Goal: Transaction & Acquisition: Obtain resource

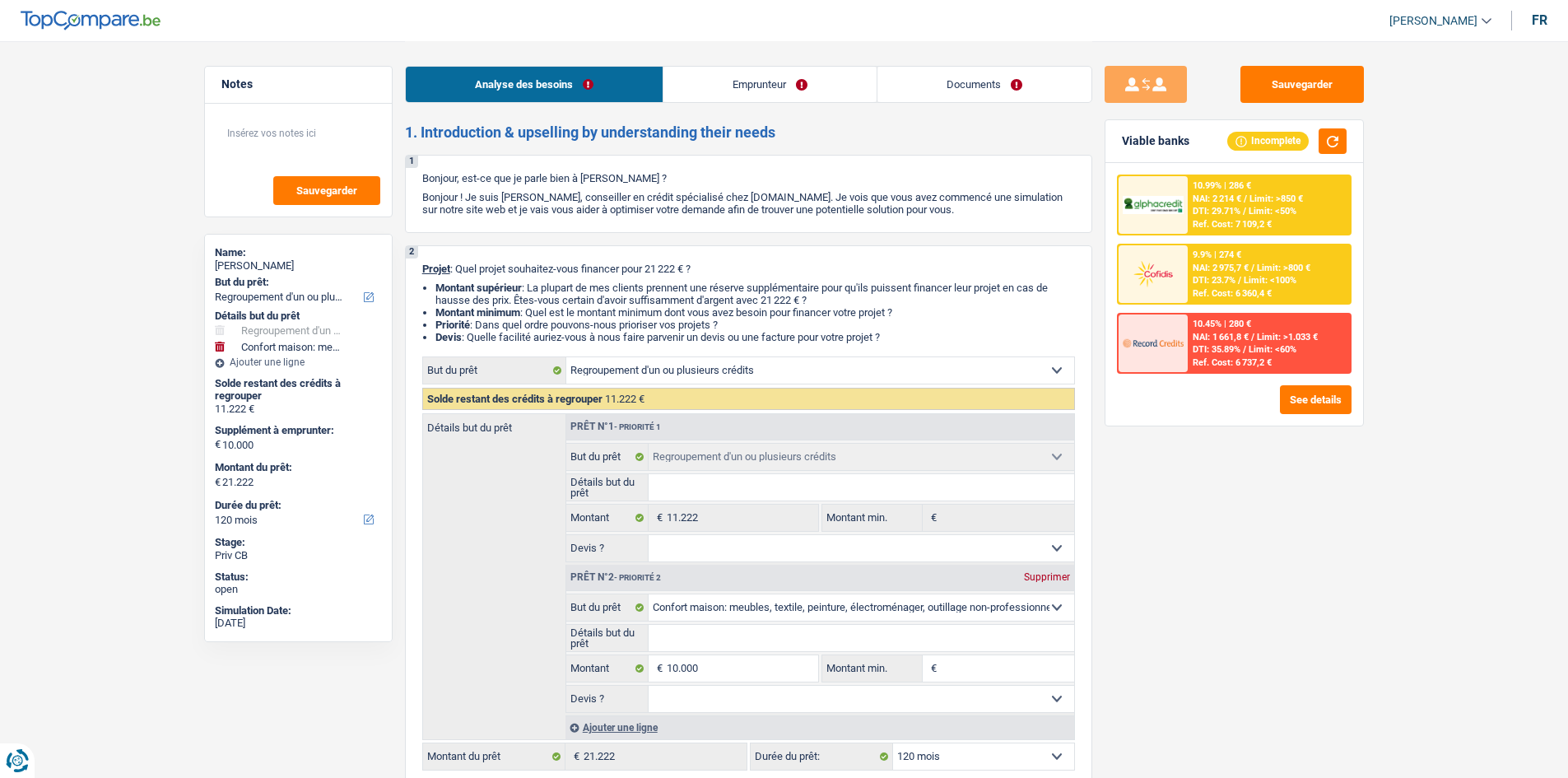
select select "refinancing"
select select "household"
select select "120"
select select "refinancing"
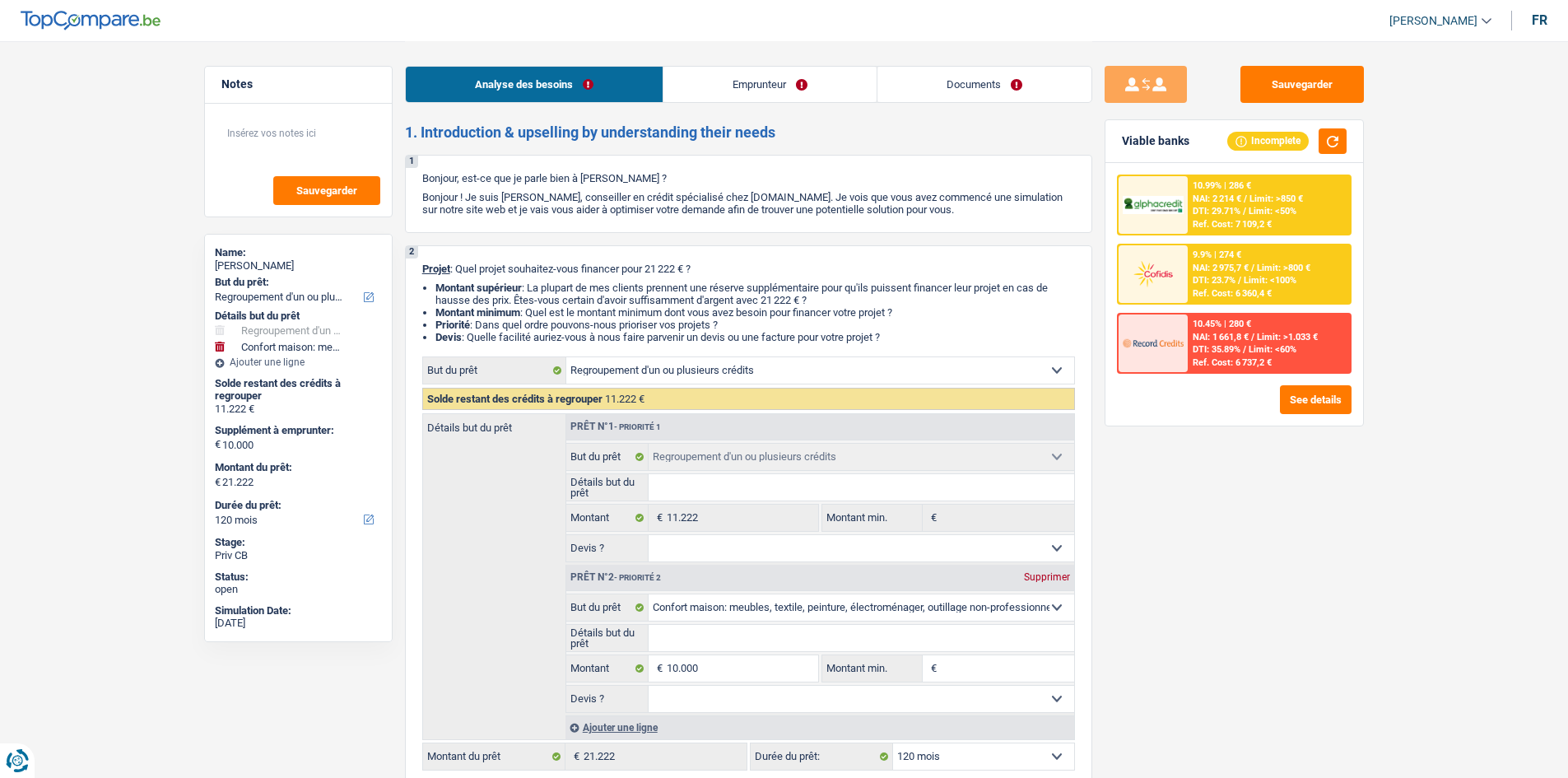
select select "refinancing"
select select "household"
select select "120"
select select "worker"
select select "familyAllowances"
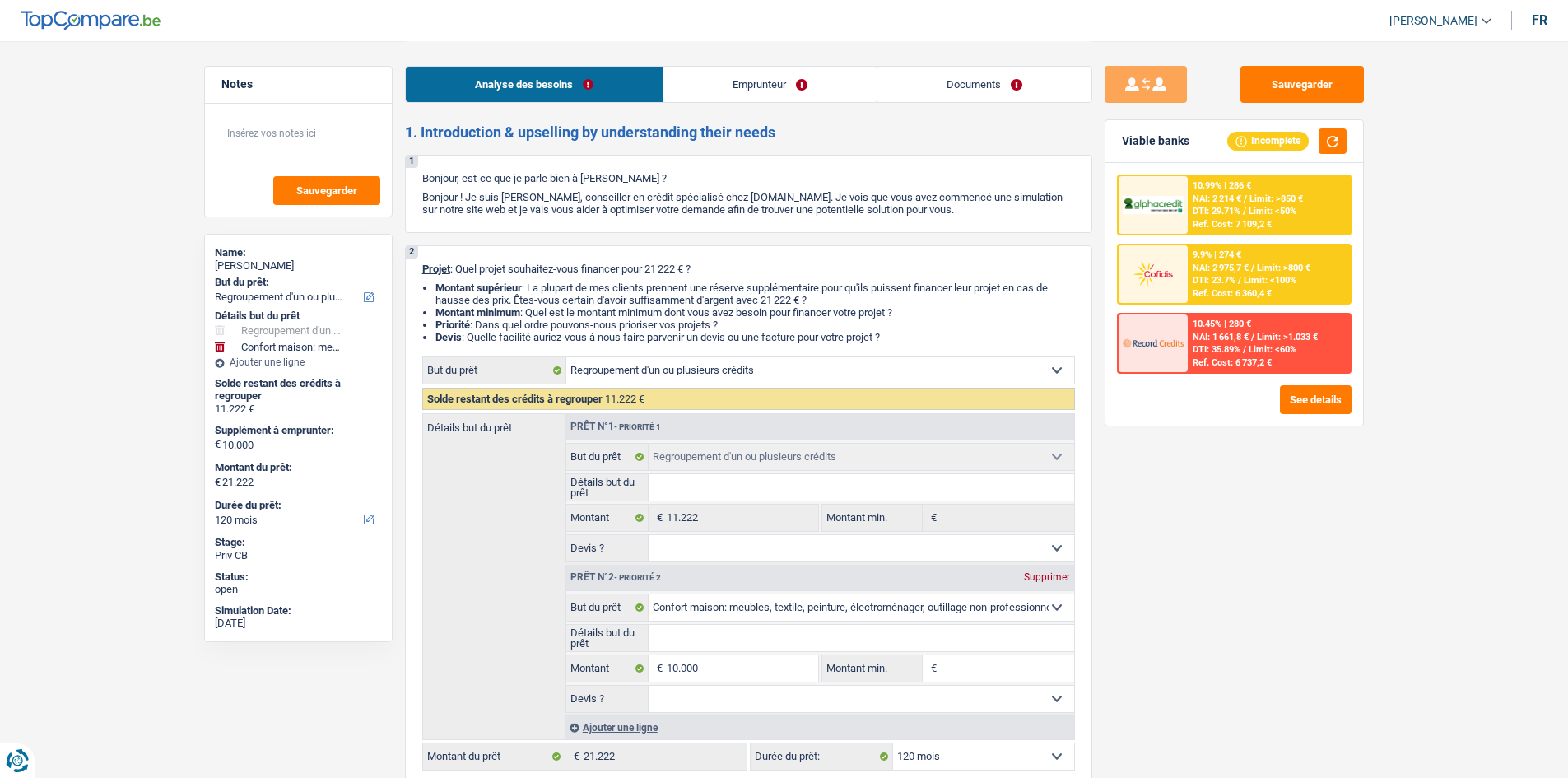
select select "netSalary"
select select "rents"
select select "creditConsolidation"
select select "42"
select select "refinancing"
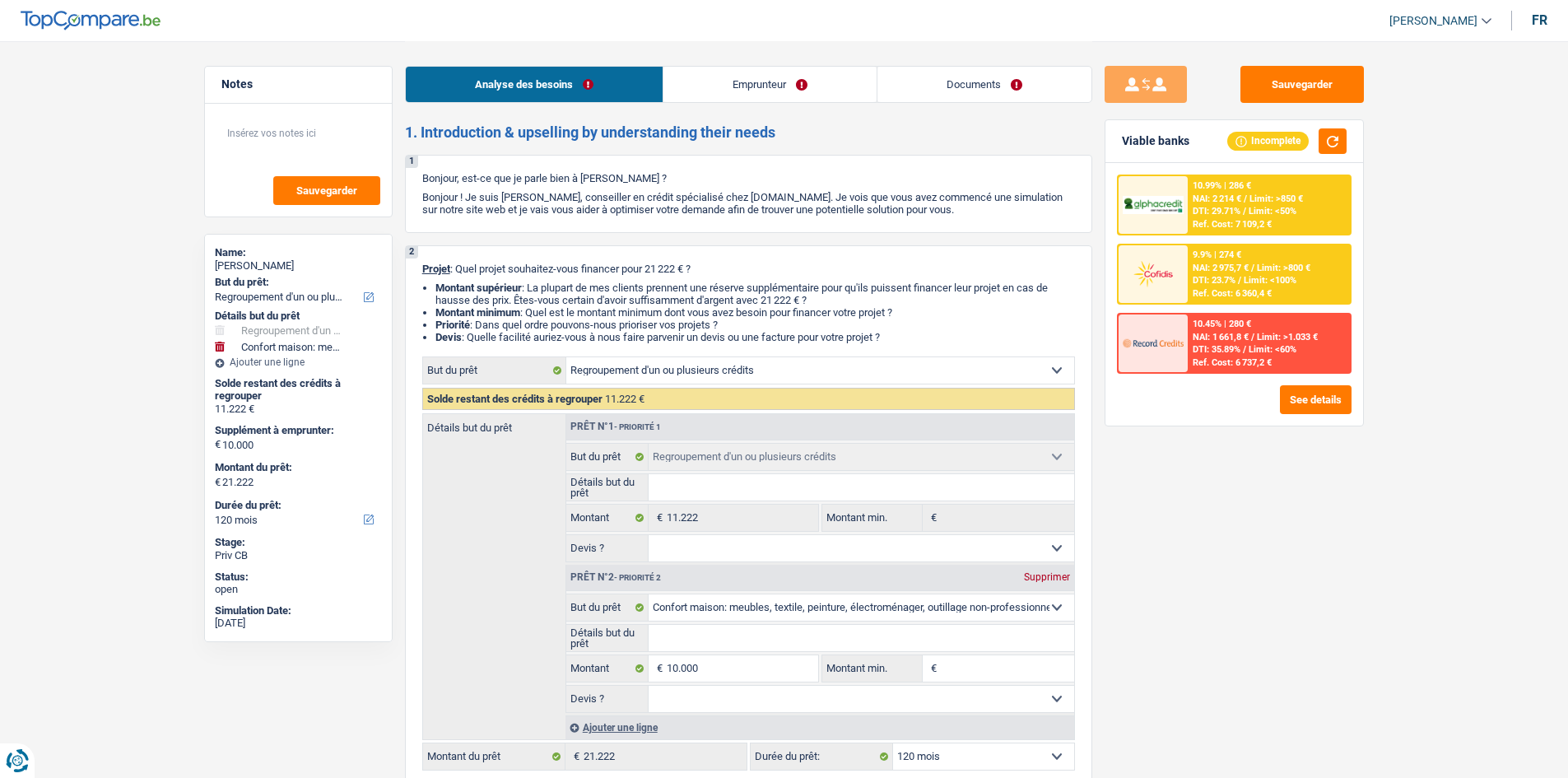
select select "refinancing"
select select "household"
select select "120"
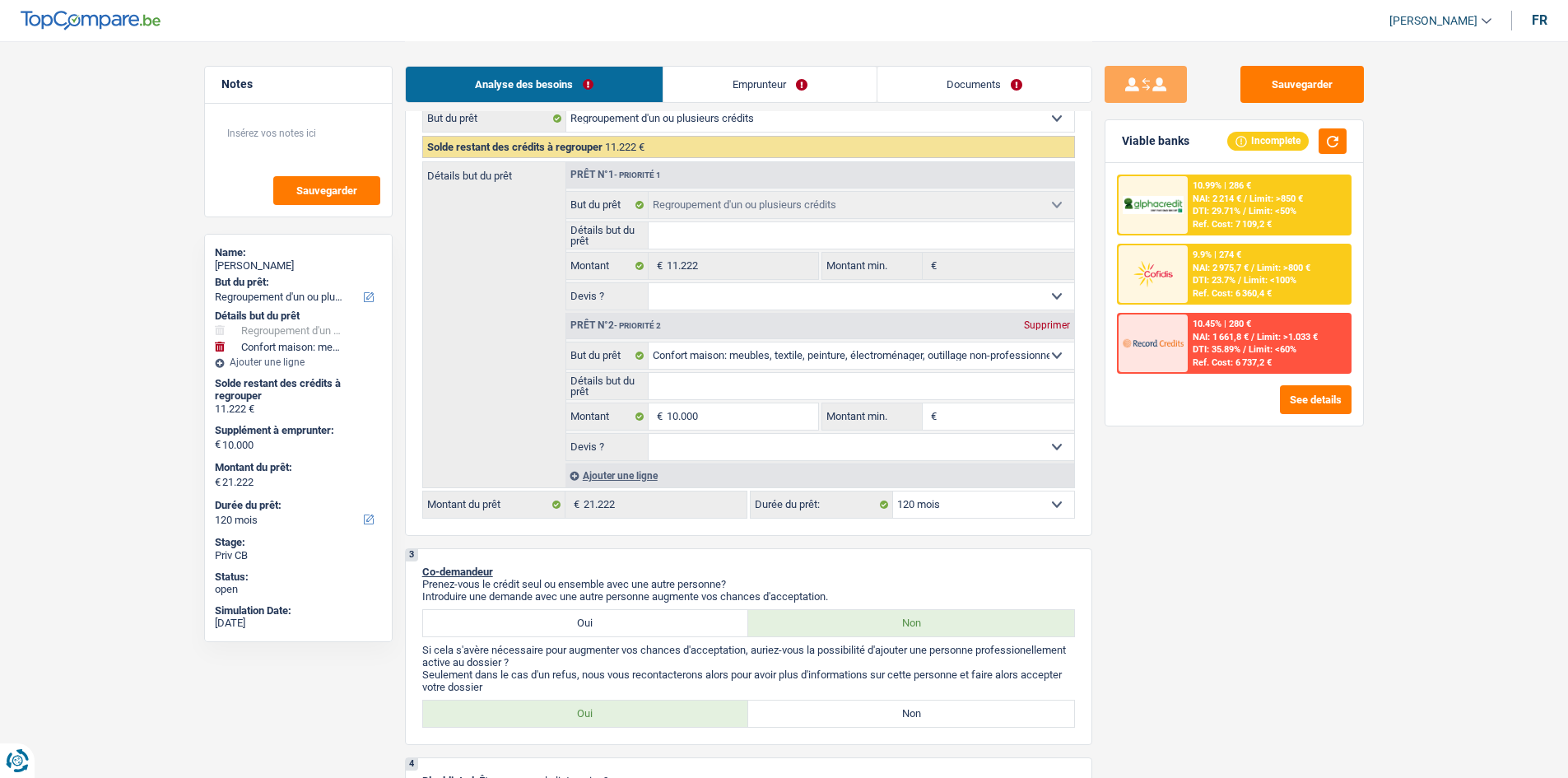
scroll to position [247, 0]
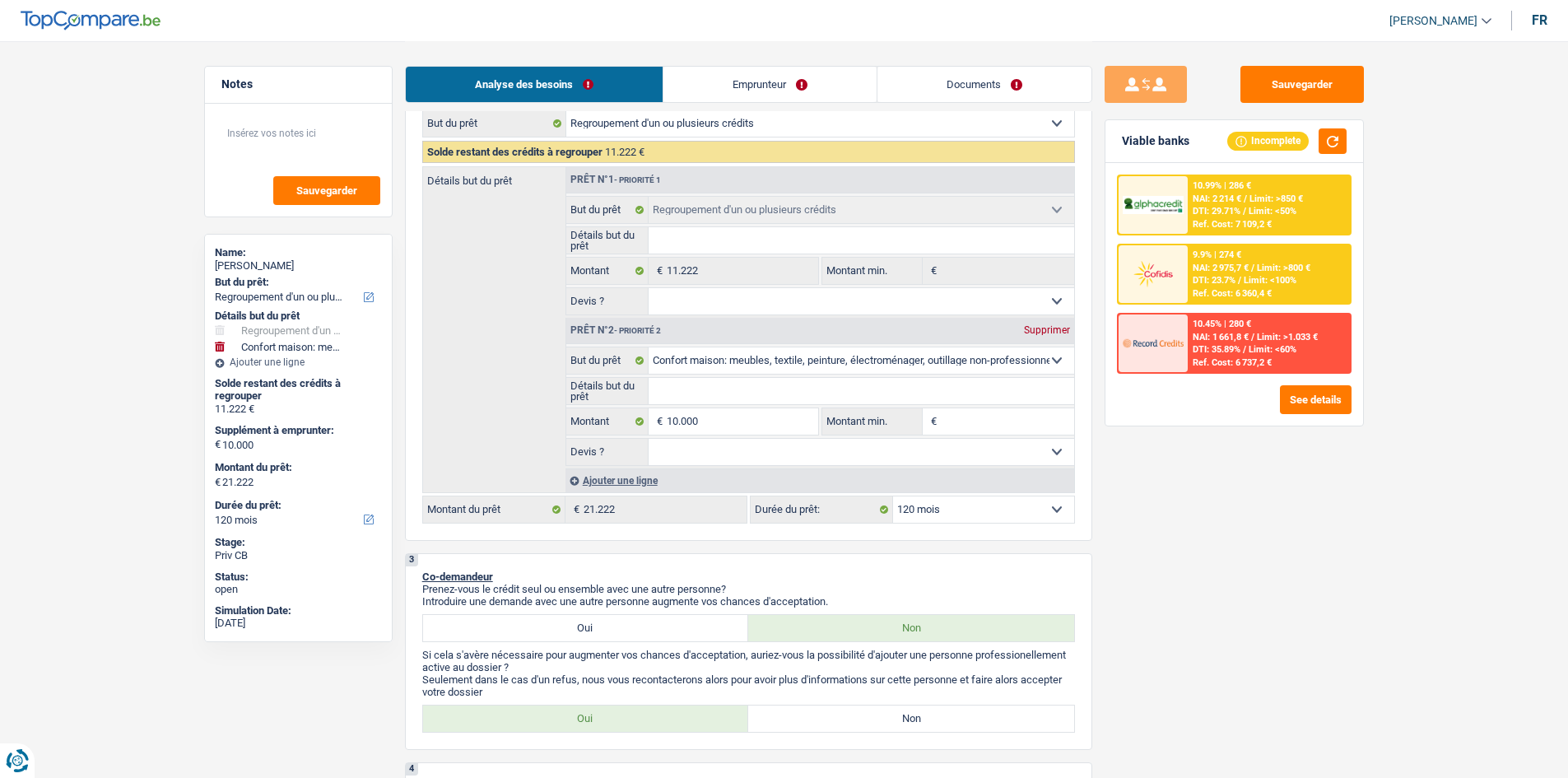
click at [753, 389] on input "Détails but du prêt" at bounding box center [861, 391] width 425 height 27
click at [742, 393] on input "Détails but du prêt" at bounding box center [861, 391] width 425 height 27
type input "a"
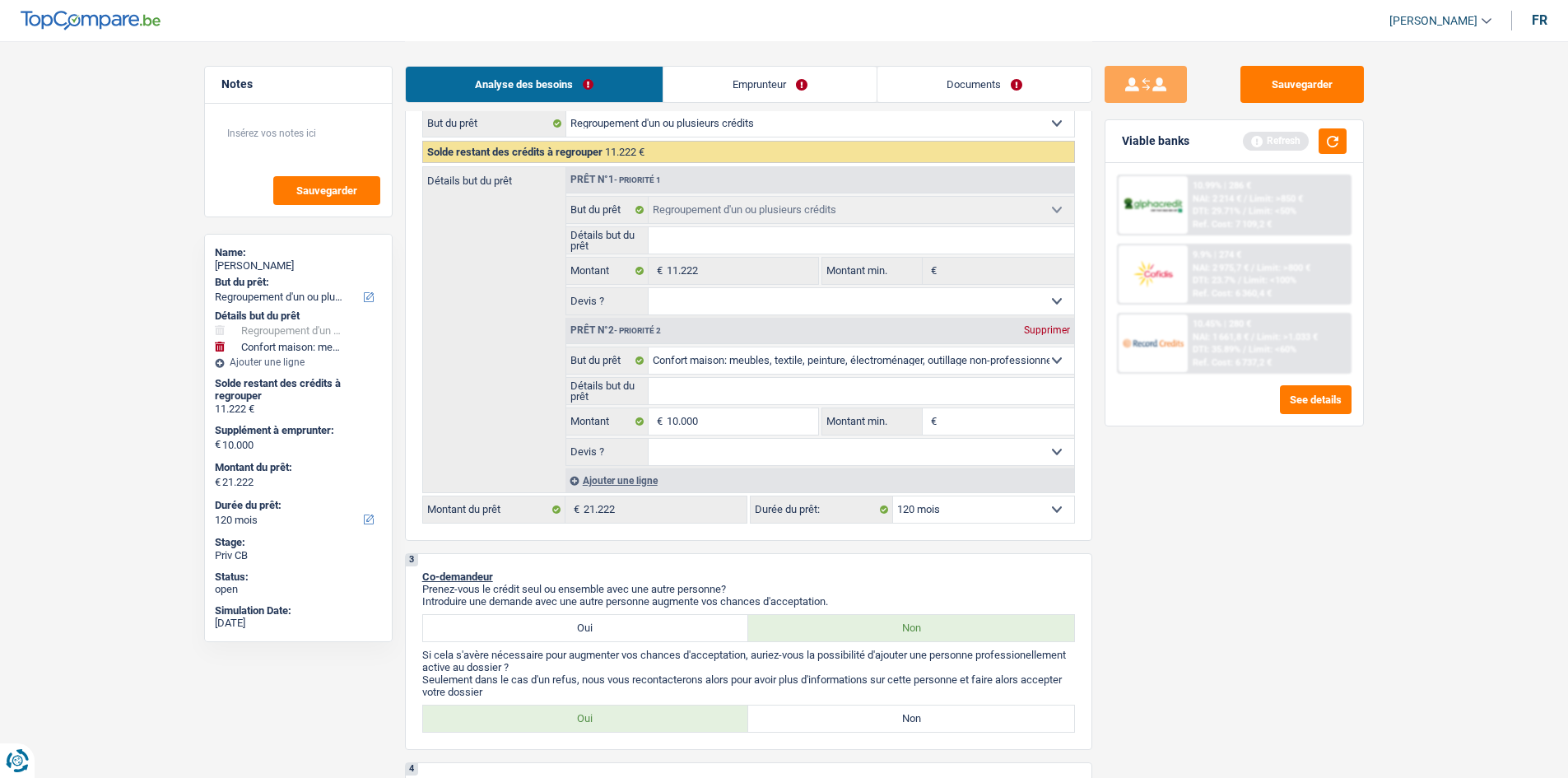
type input "m"
type input "me"
type input "meu"
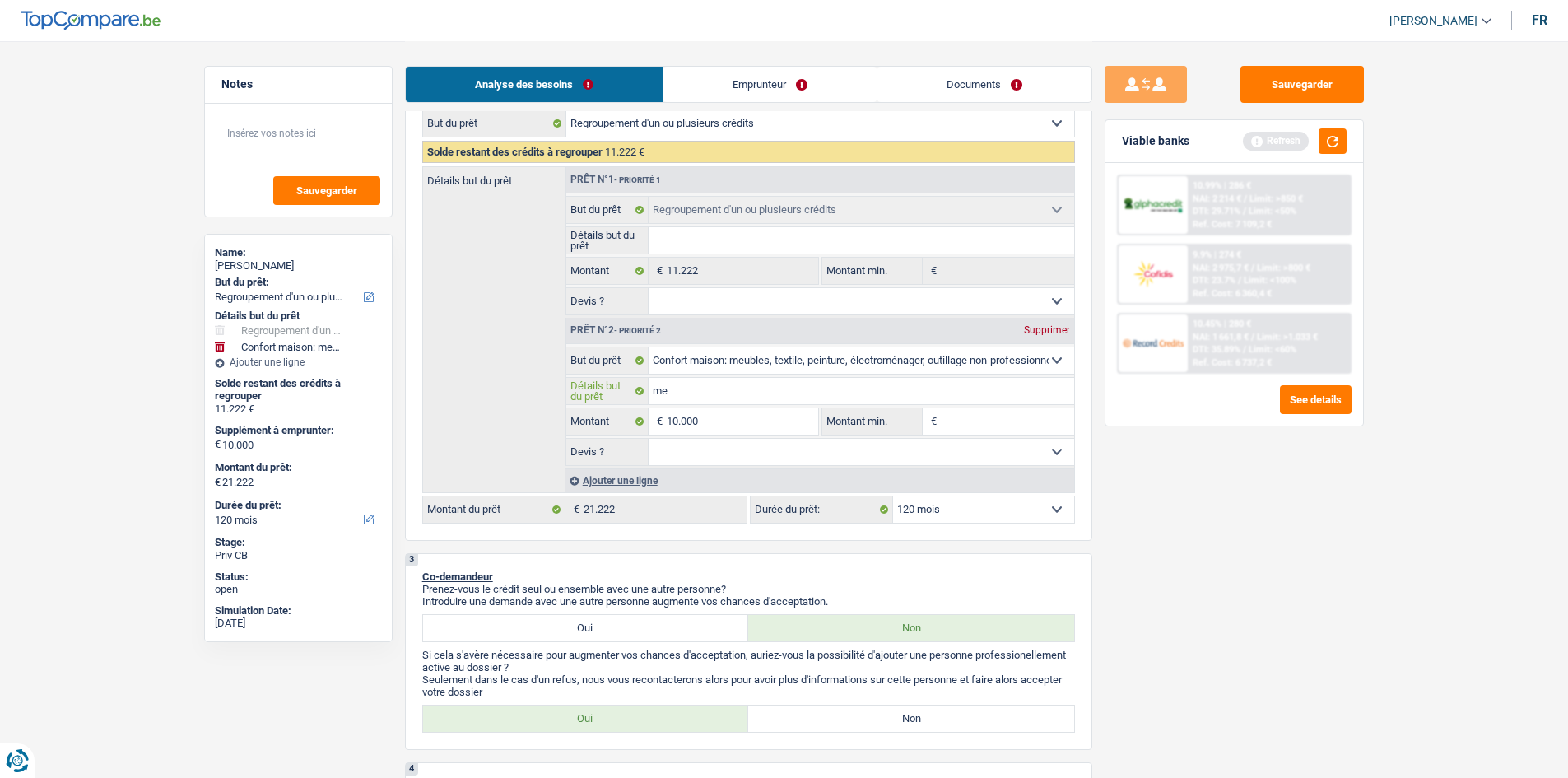
type input "meu"
type input "meub"
type input "meubl"
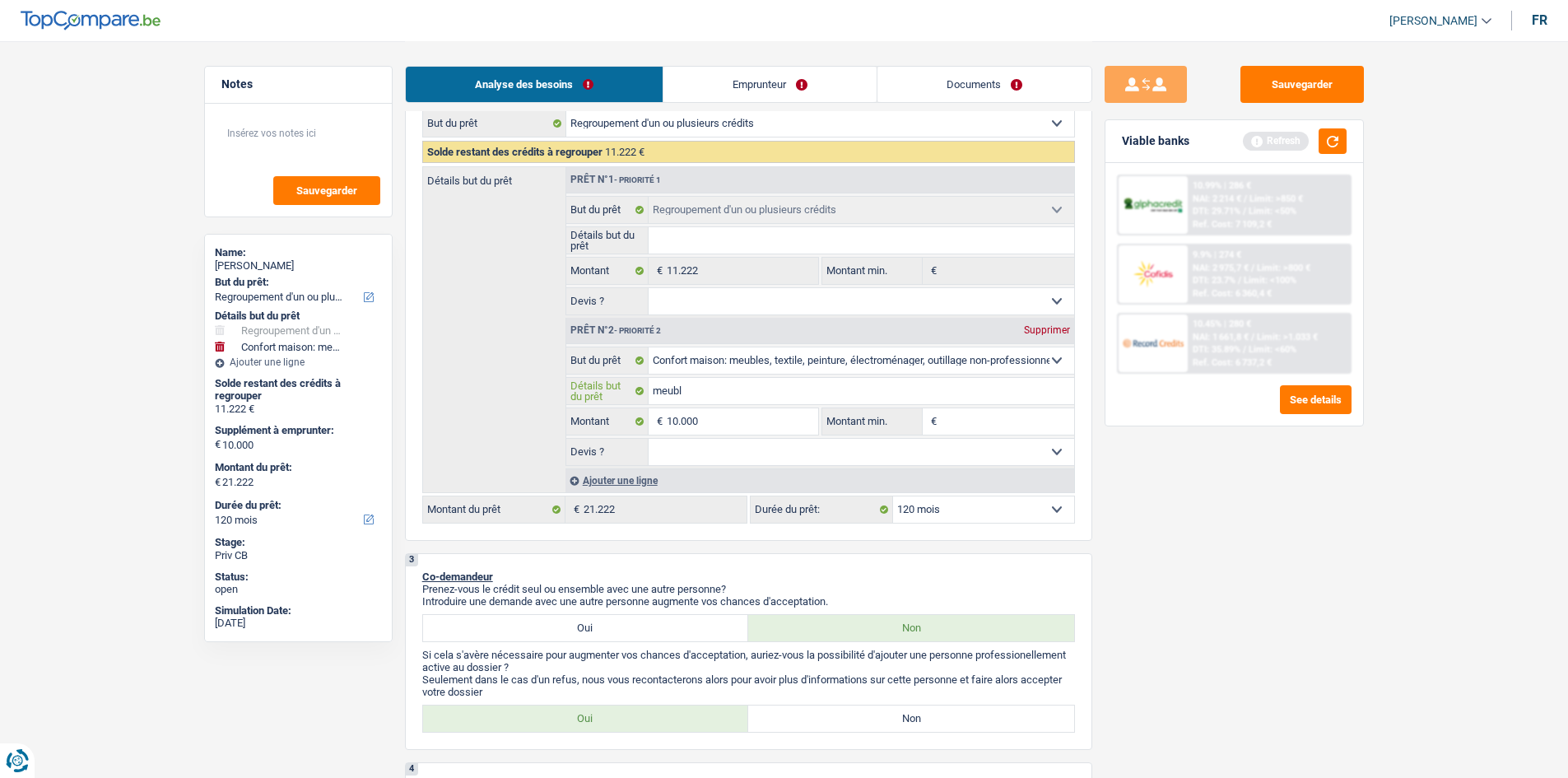
type input "meuble"
type input "meubles"
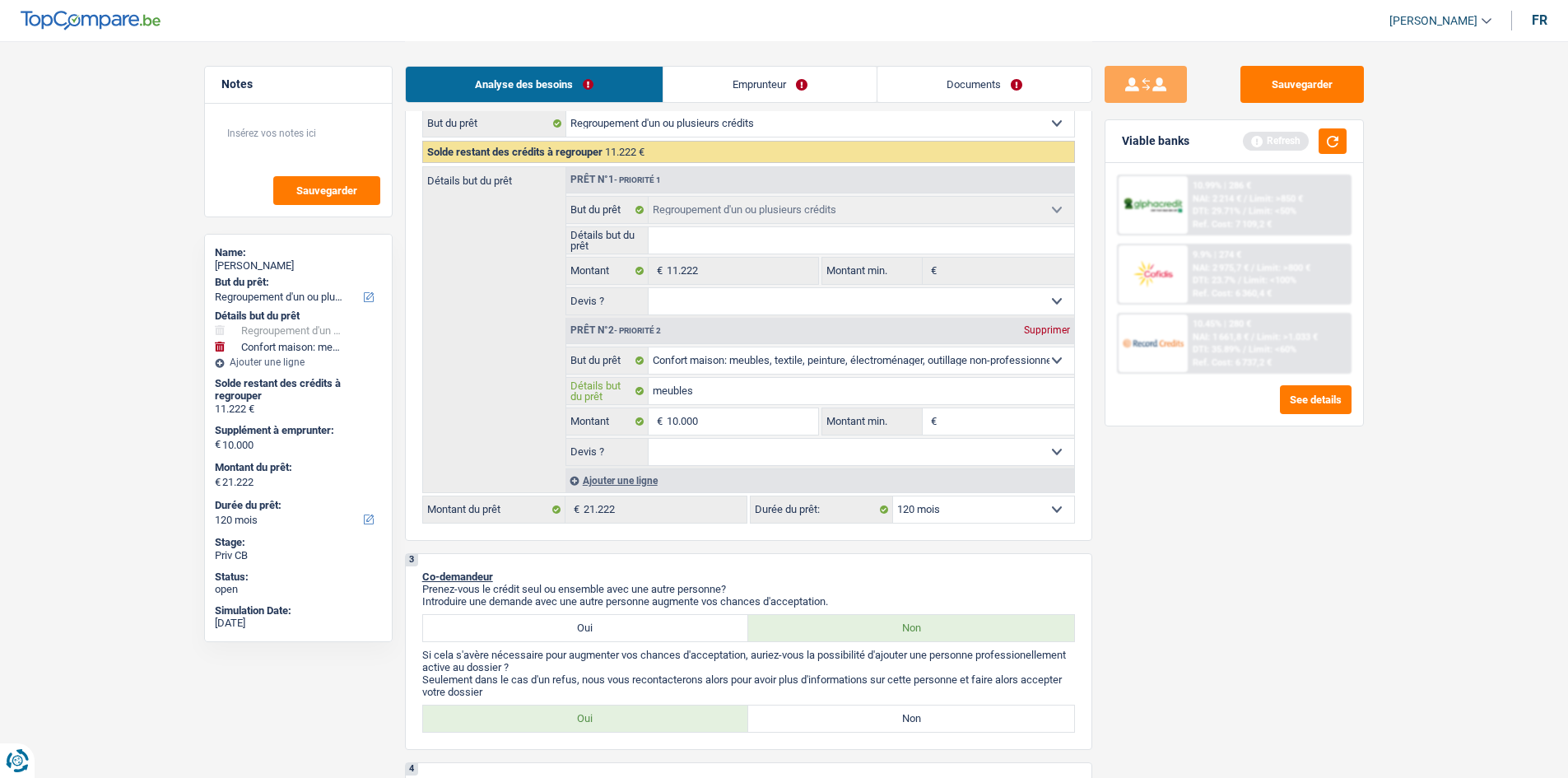
type input "meubles"
type input "meubles c"
type input "meubles ca"
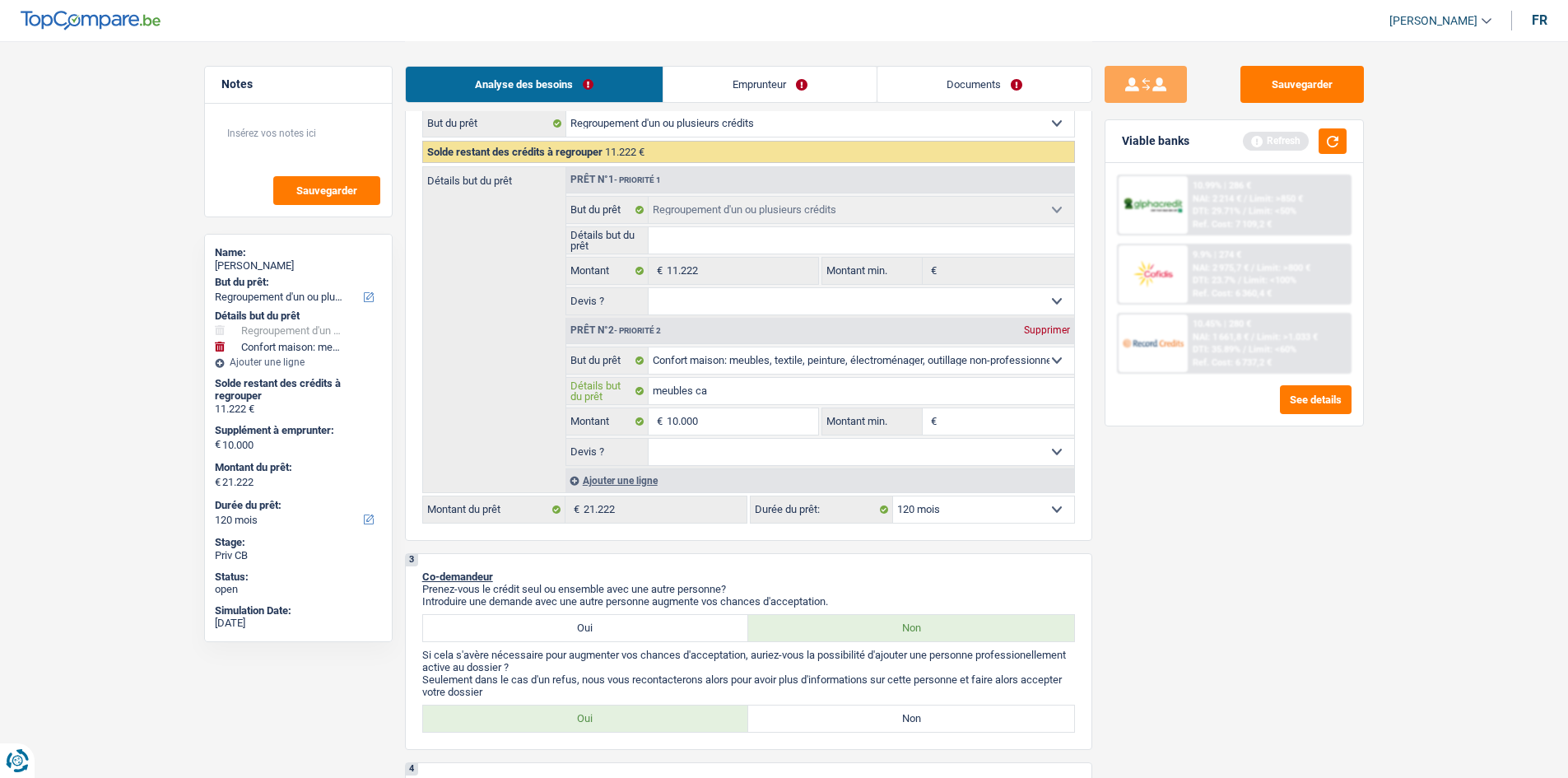
type input "meubles can"
type input "meubles cana"
type input "meubles canap"
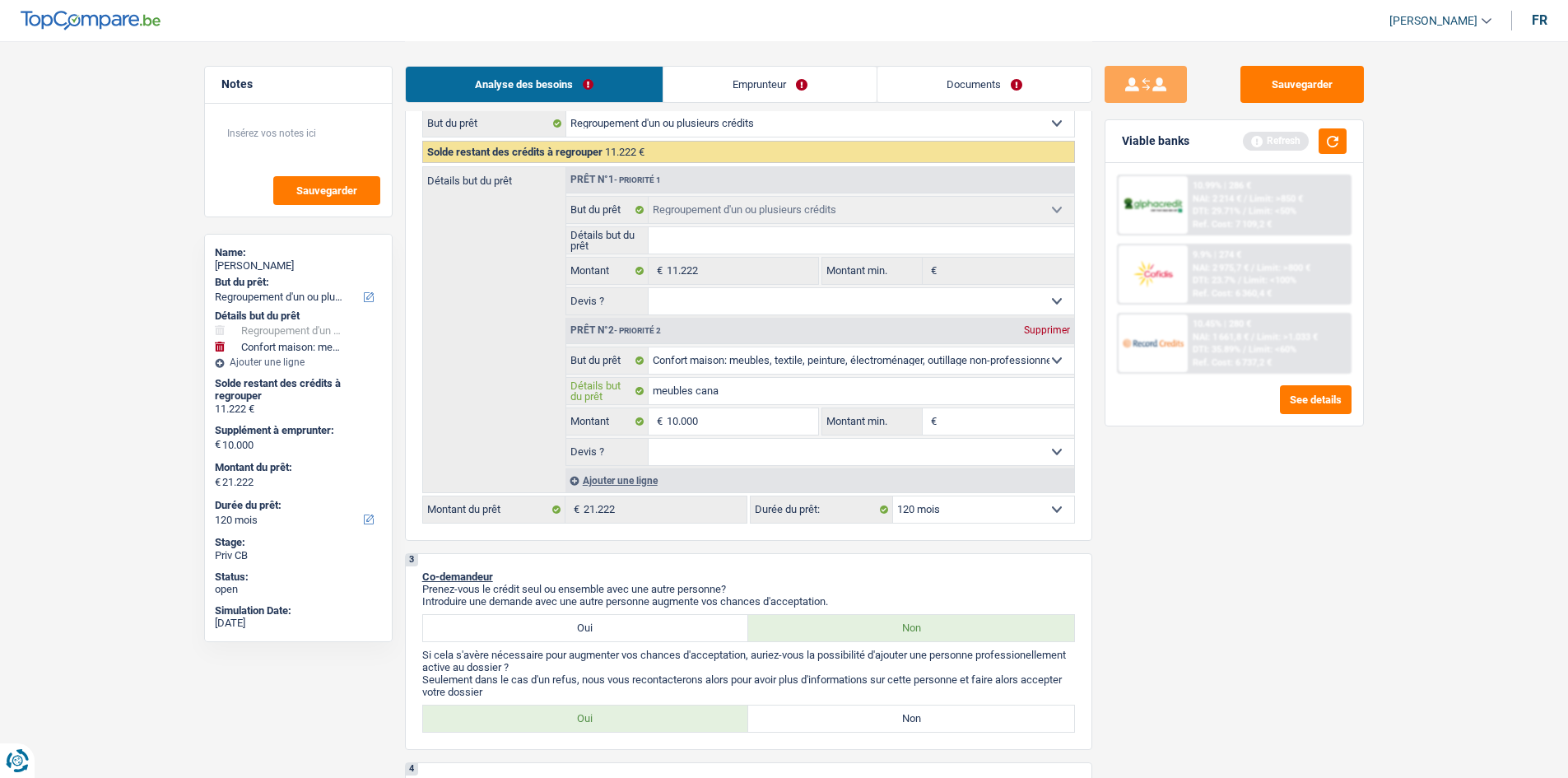
type input "meubles canap"
type input "meubles canapé"
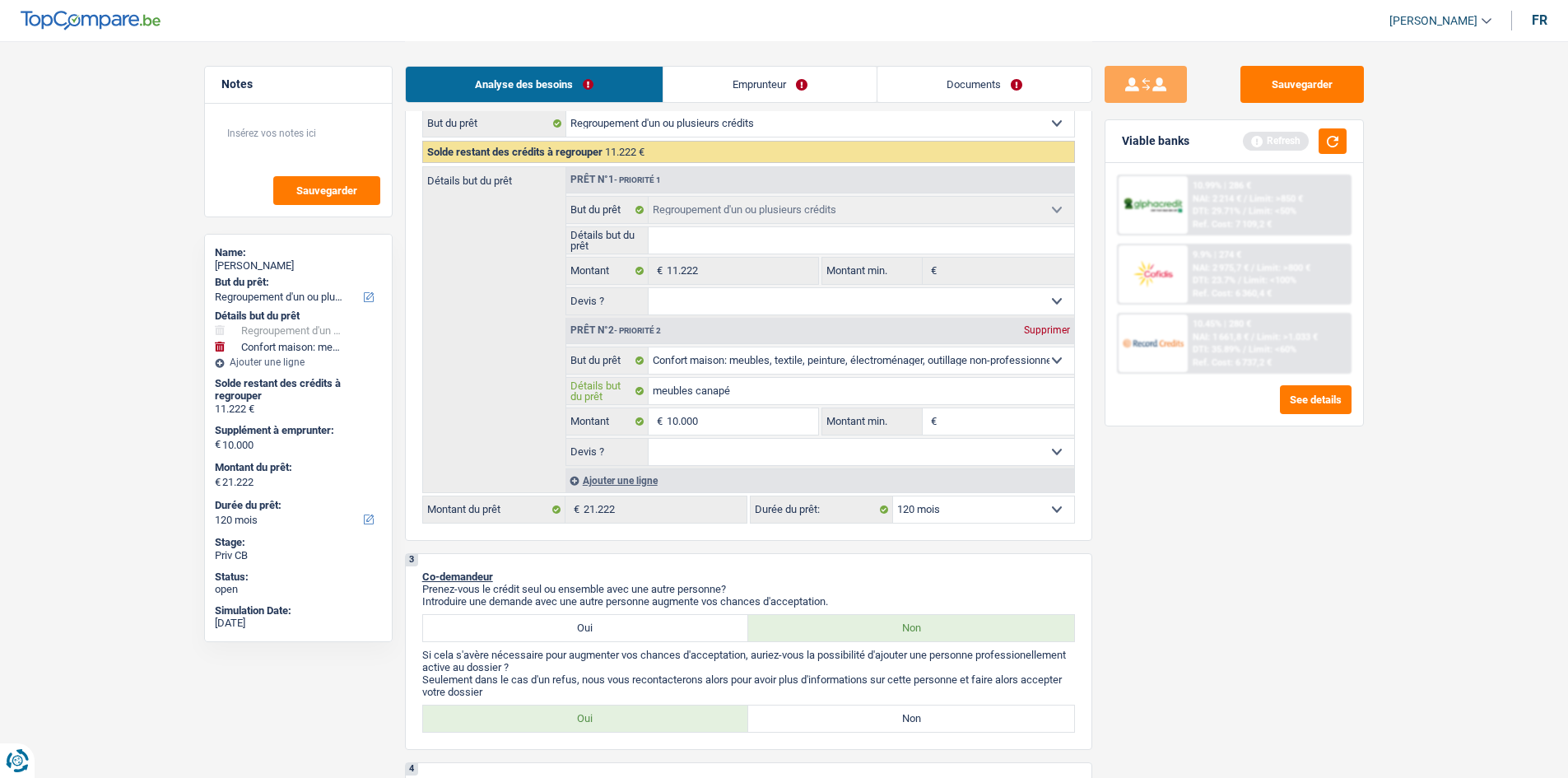
type input "meubles canapé c"
type input "meubles canapé ch"
type input "meubles canapé cha"
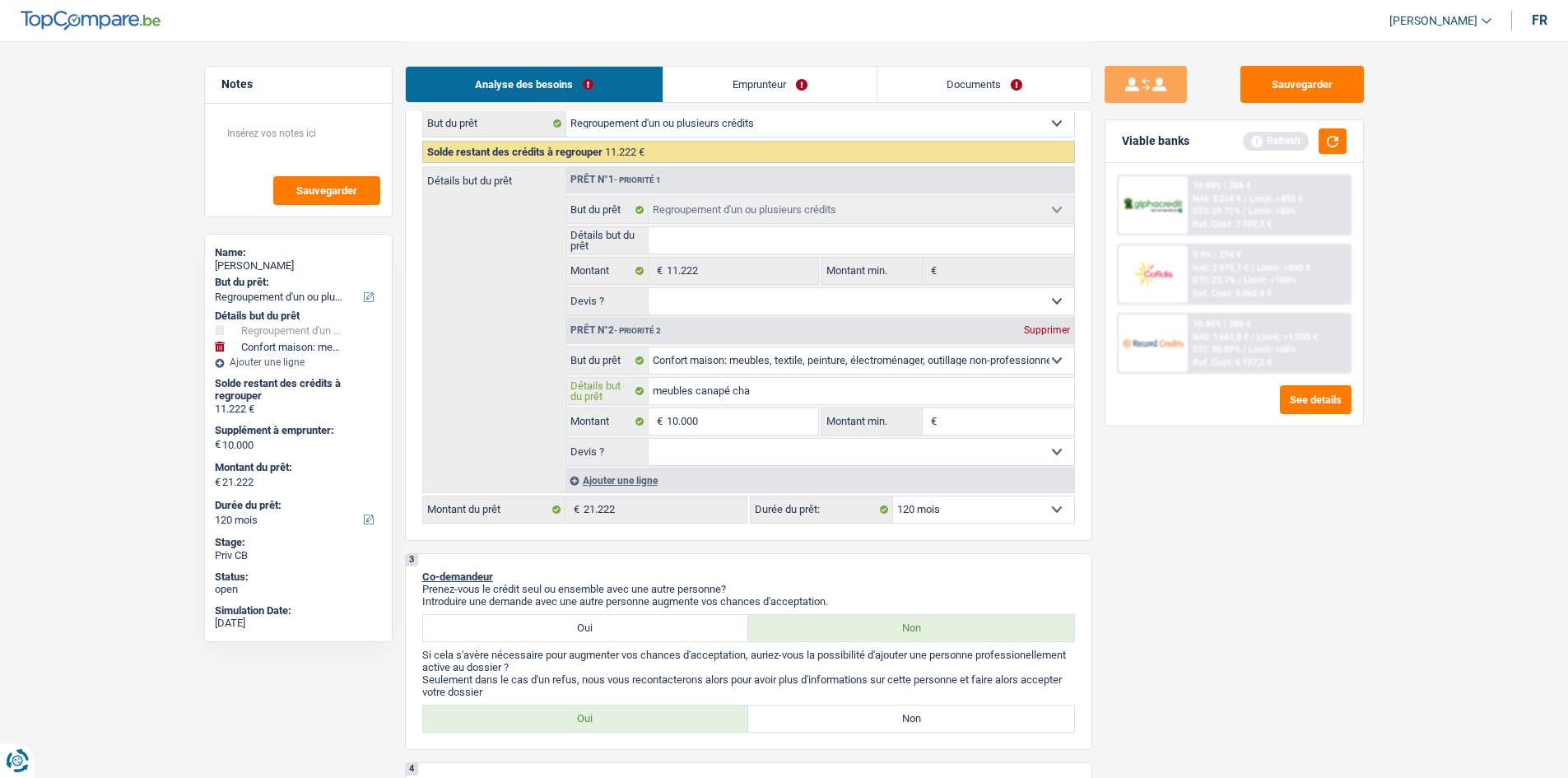
type input "meubles canapé cha"
type input "meubles canapé cham"
type input "meubles canapé chamb"
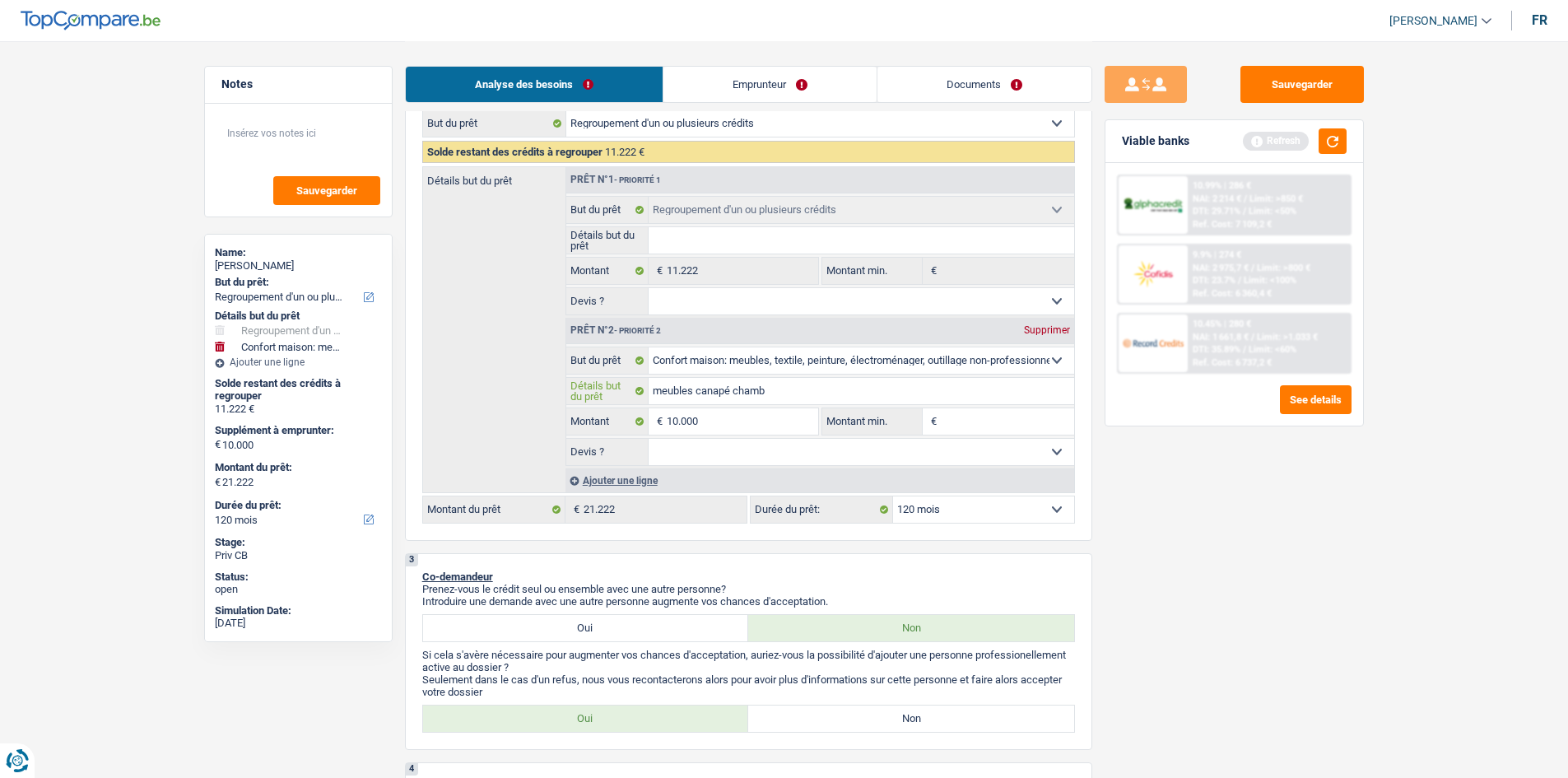
type input "meubles canapé chambr"
type input "meubles canapé chambre"
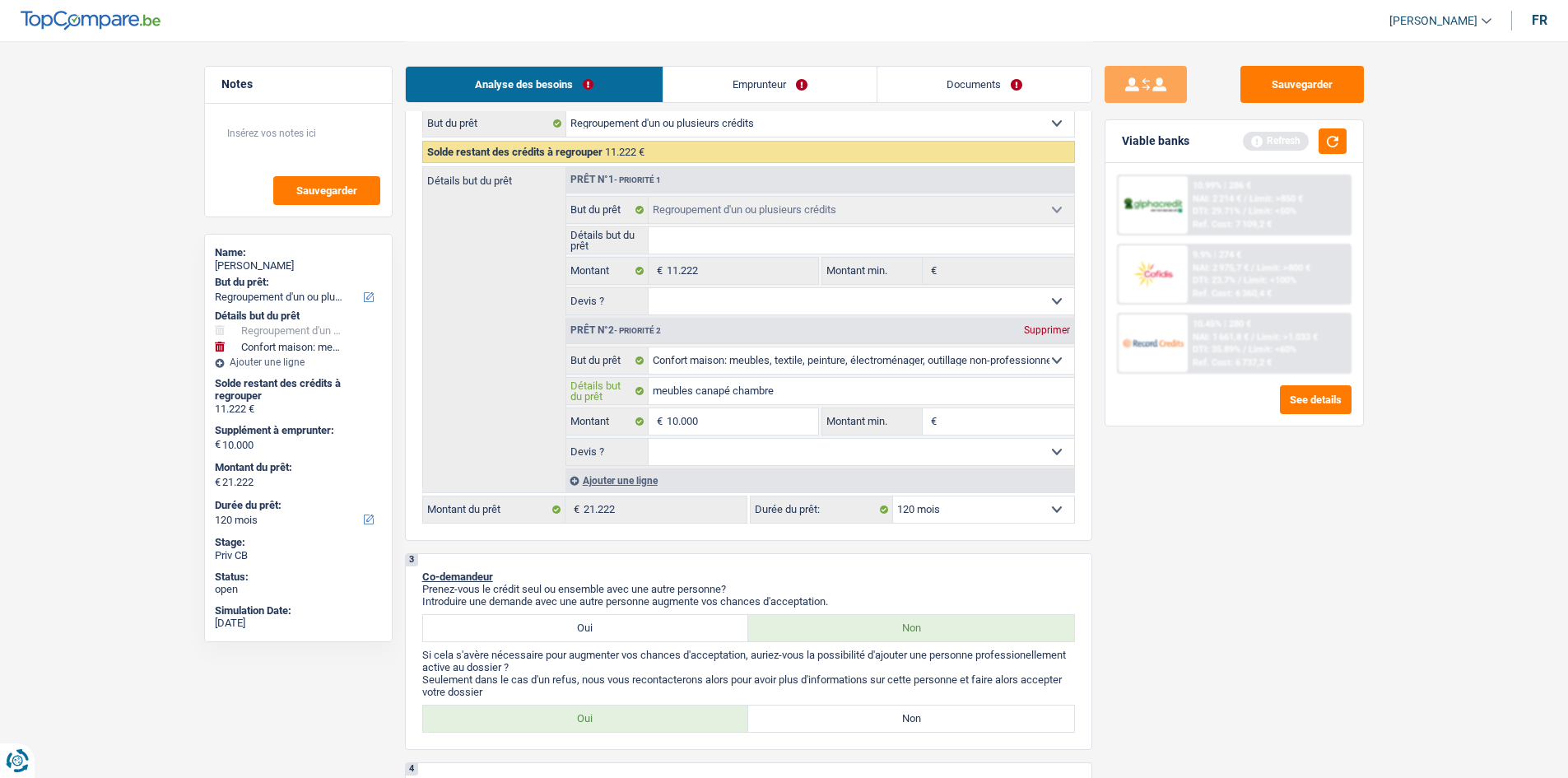
type input "meubles canapé chambre"
drag, startPoint x: 962, startPoint y: 421, endPoint x: 945, endPoint y: 411, distance: 19.7
click at [959, 421] on input "Montant min." at bounding box center [1007, 421] width 134 height 27
click at [970, 76] on link "Documents" at bounding box center [984, 84] width 214 height 35
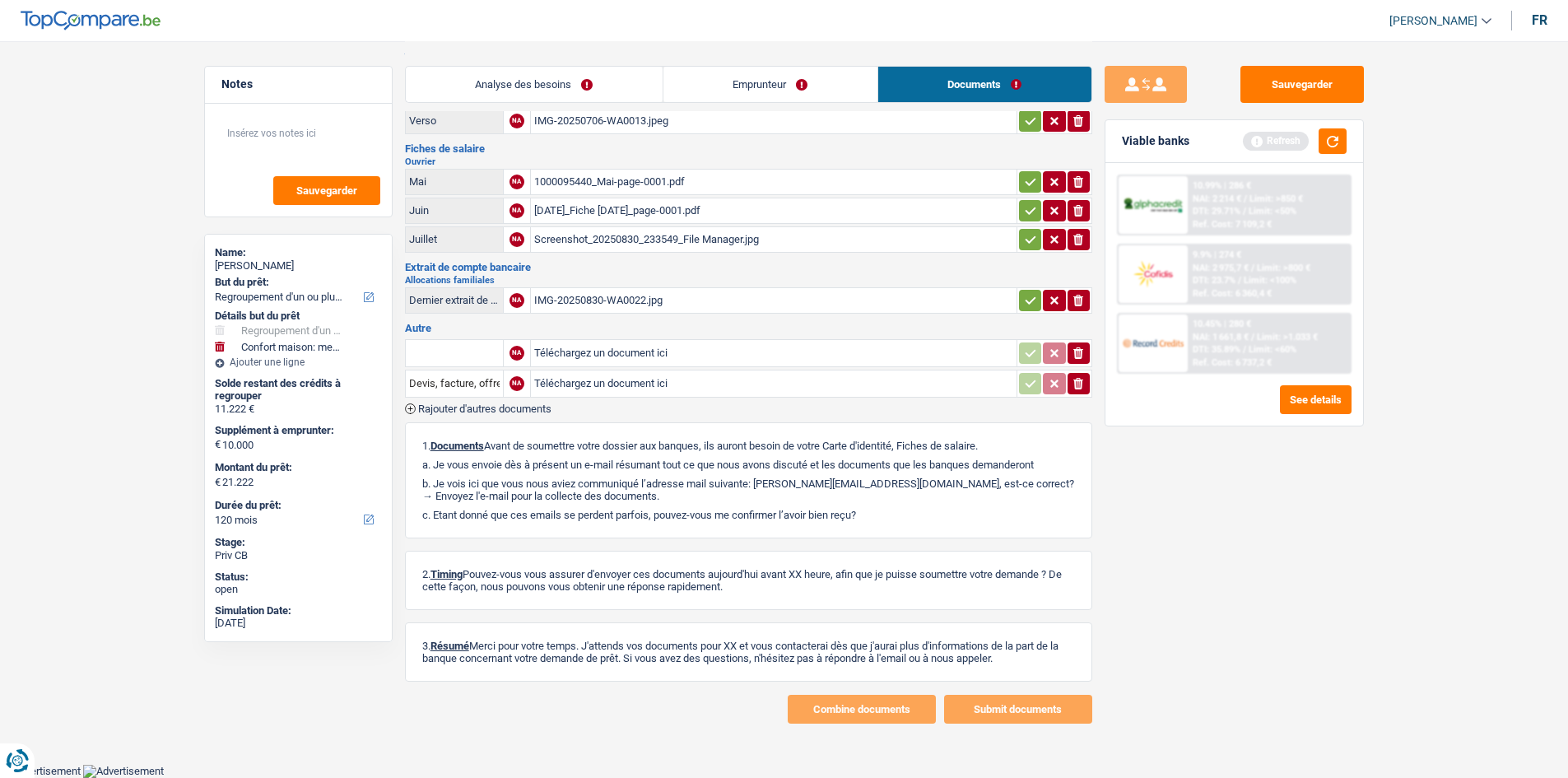
scroll to position [81, 0]
drag, startPoint x: 568, startPoint y: 118, endPoint x: 559, endPoint y: 196, distance: 78.5
click at [591, 226] on div "Emprunteur Betty Tatukila tsasa | Ouvrier Carte d'identité Recto NA IMG-2025070…" at bounding box center [748, 384] width 688 height 681
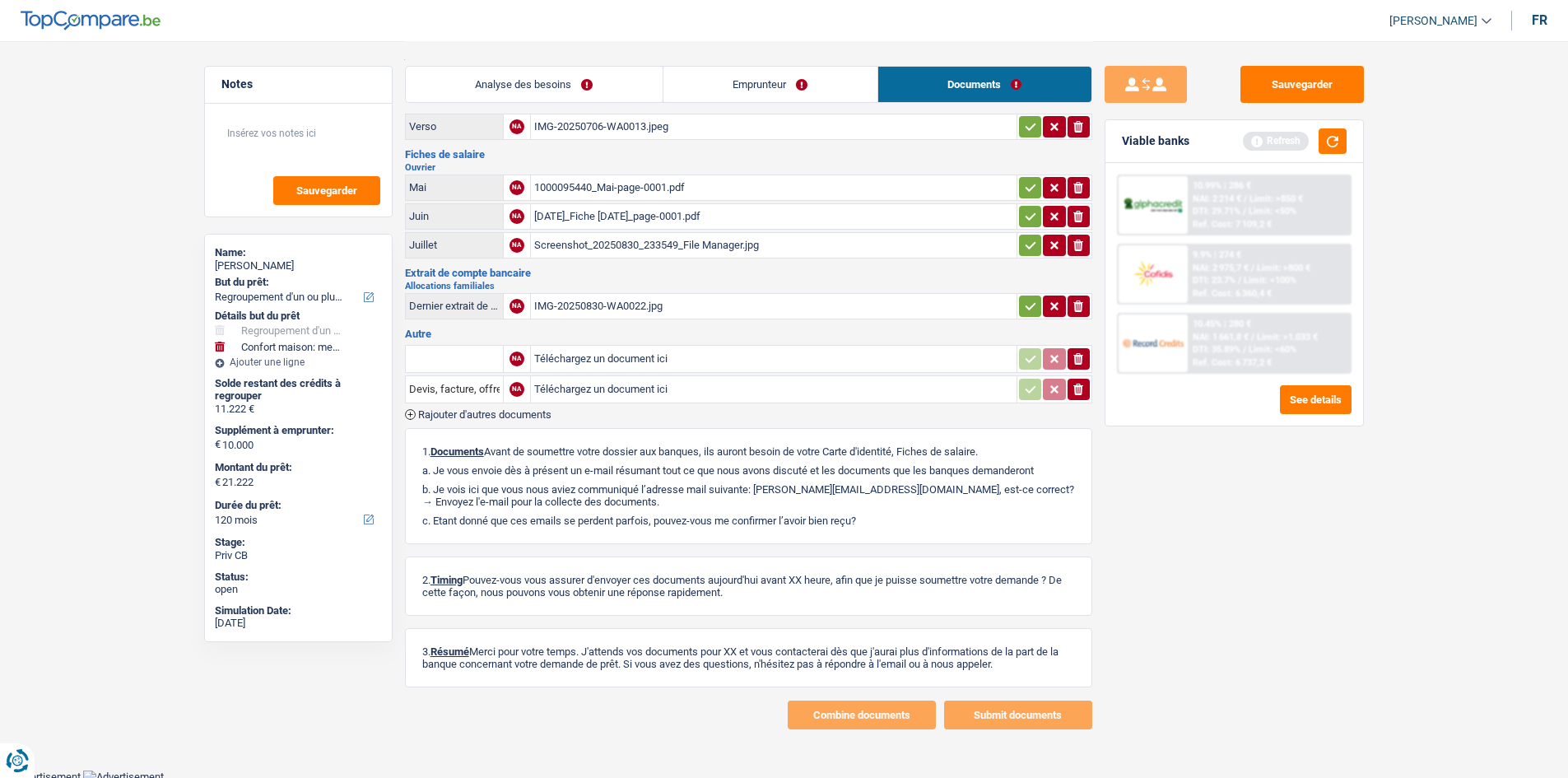
scroll to position [0, 0]
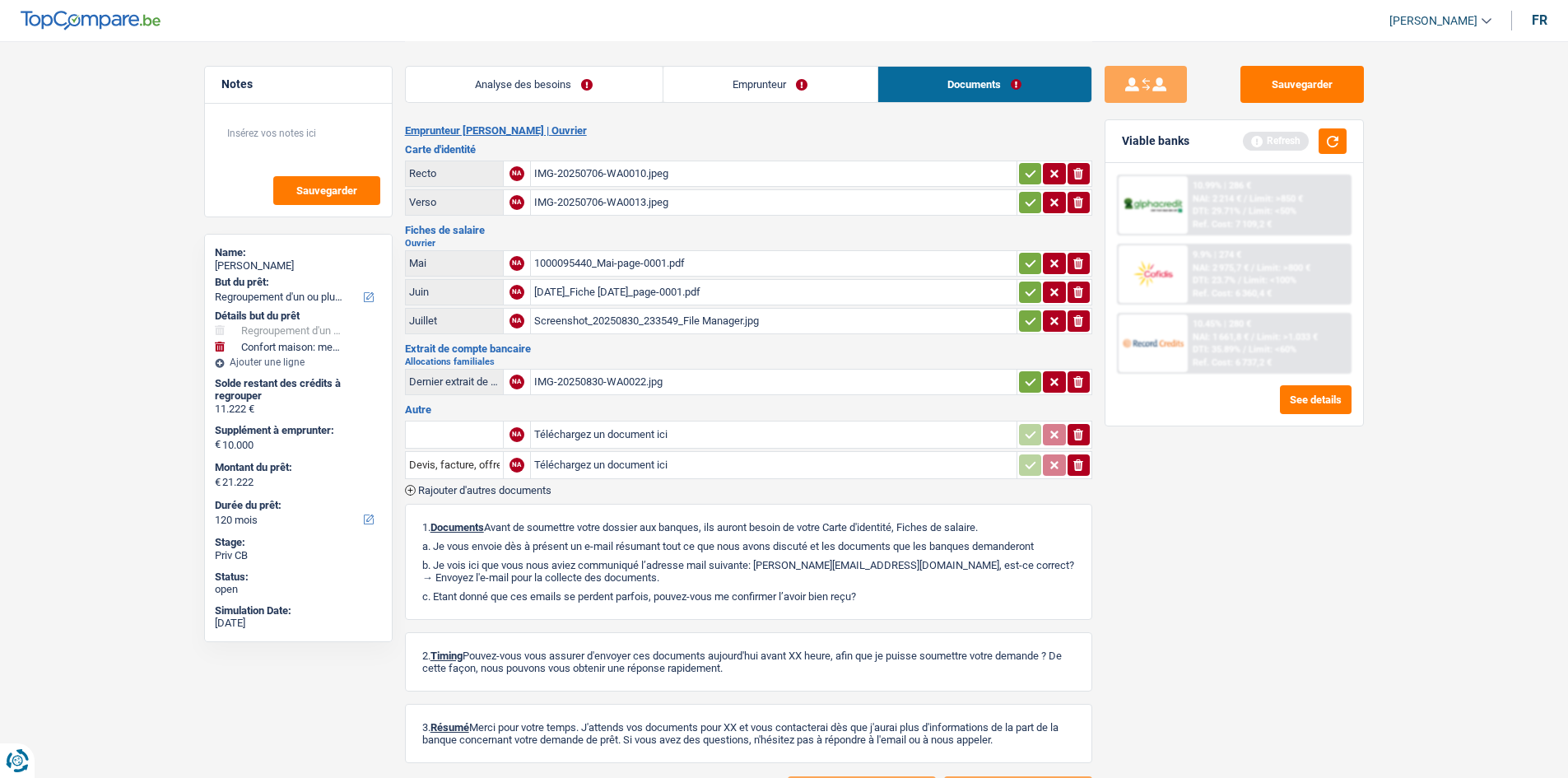
click at [504, 223] on div "Emprunteur Betty Tatukila tsasa | Ouvrier Carte d'identité Recto NA IMG-2025070…" at bounding box center [748, 465] width 688 height 681
click at [583, 266] on div "1000095440_Mai-page-0001.pdf" at bounding box center [773, 263] width 479 height 25
click at [471, 75] on link "Analyse des besoins" at bounding box center [534, 84] width 257 height 35
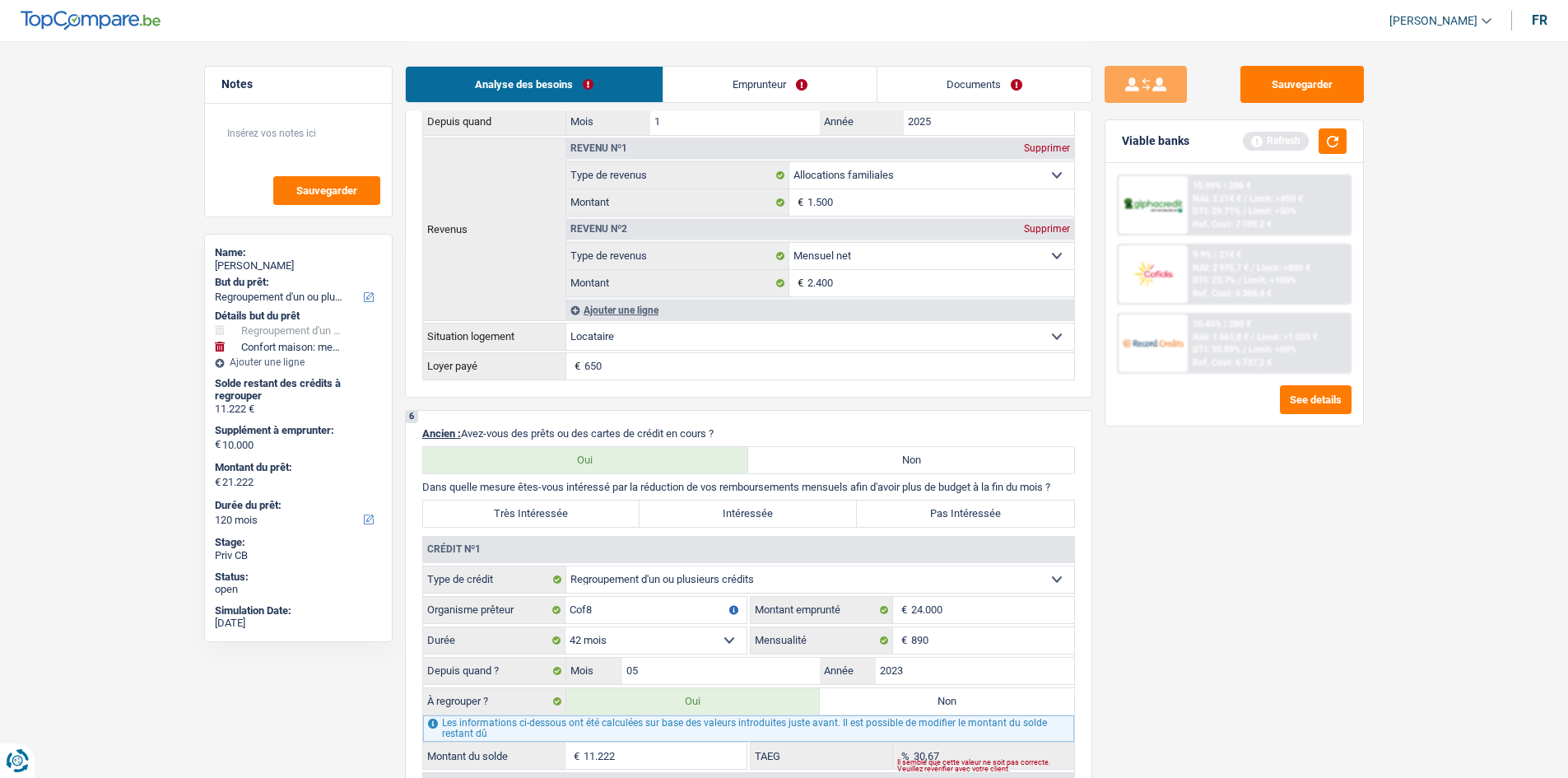
scroll to position [1318, 0]
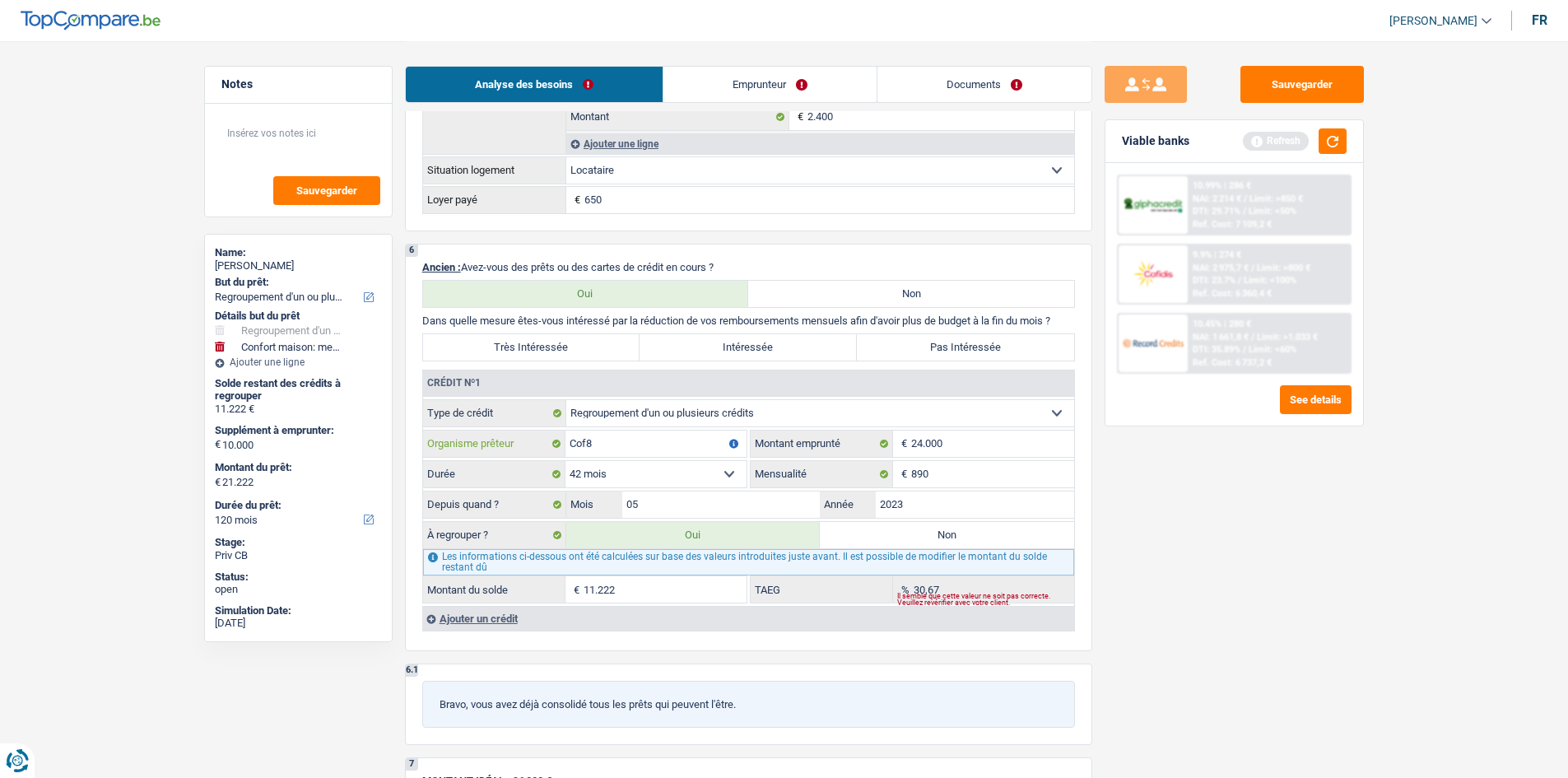
click at [641, 450] on input "Cof8" at bounding box center [656, 443] width 181 height 27
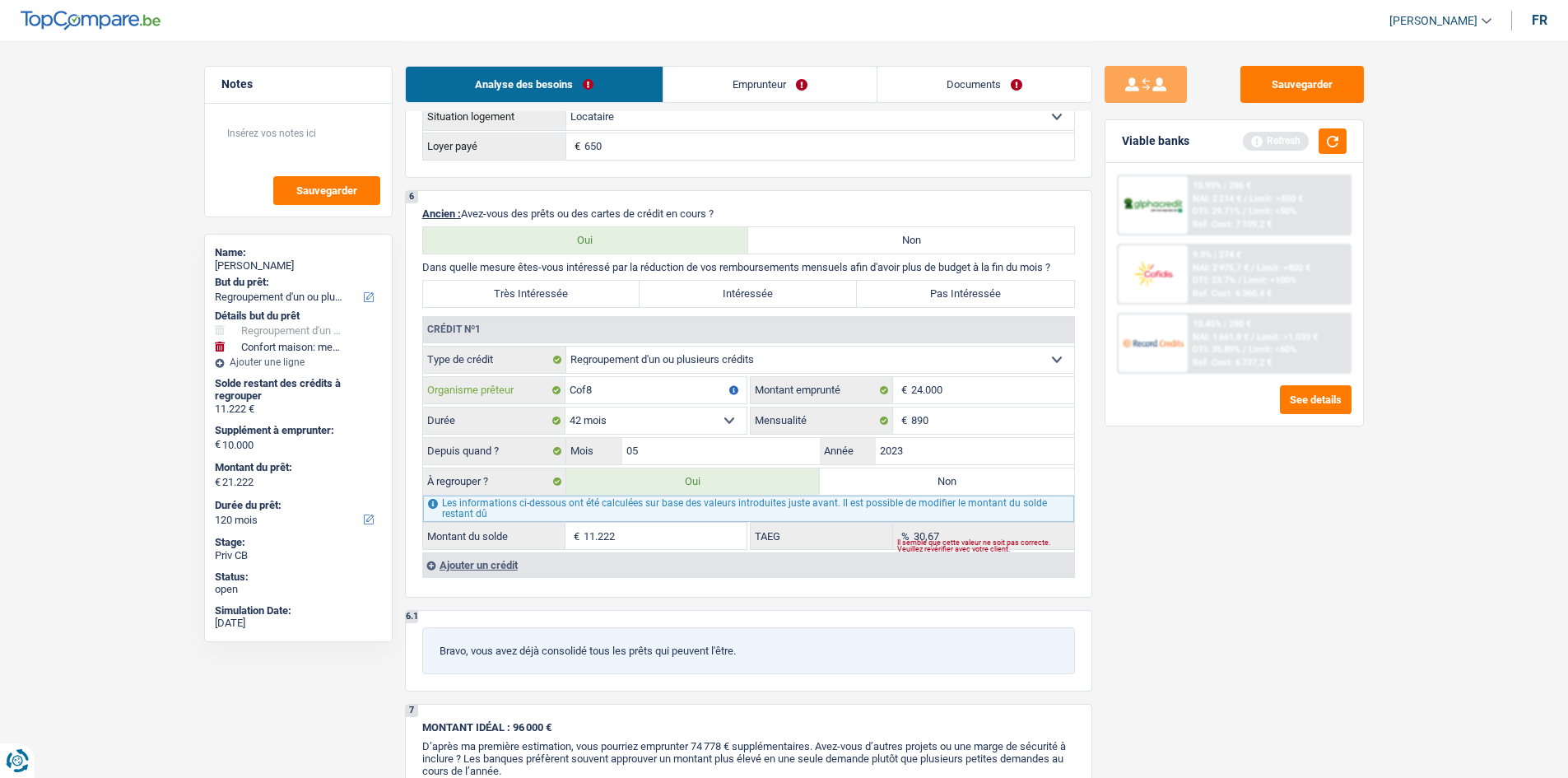
scroll to position [1400, 0]
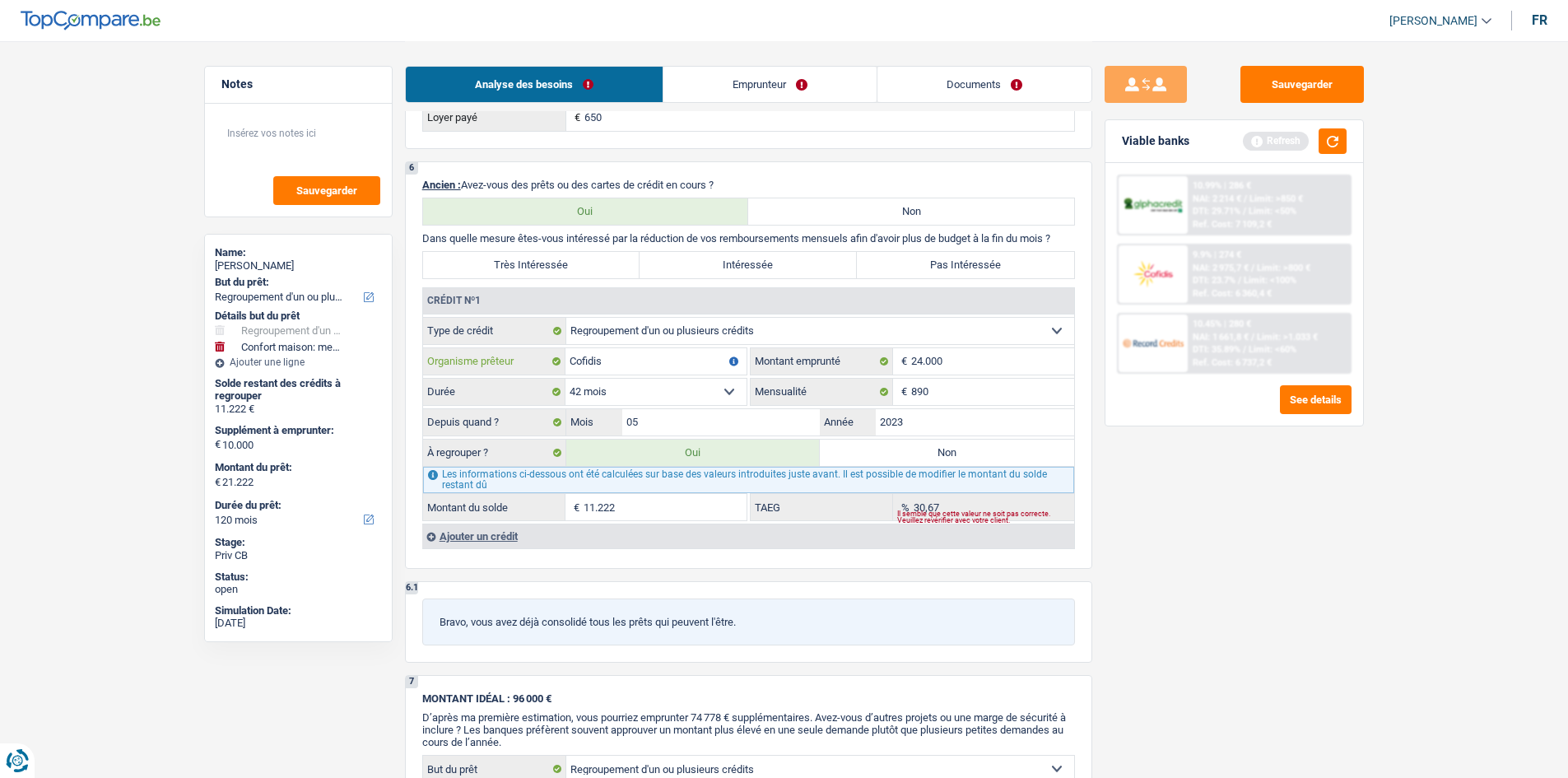
type input "Cofidis"
click at [448, 534] on div "Ajouter un crédit" at bounding box center [748, 536] width 652 height 25
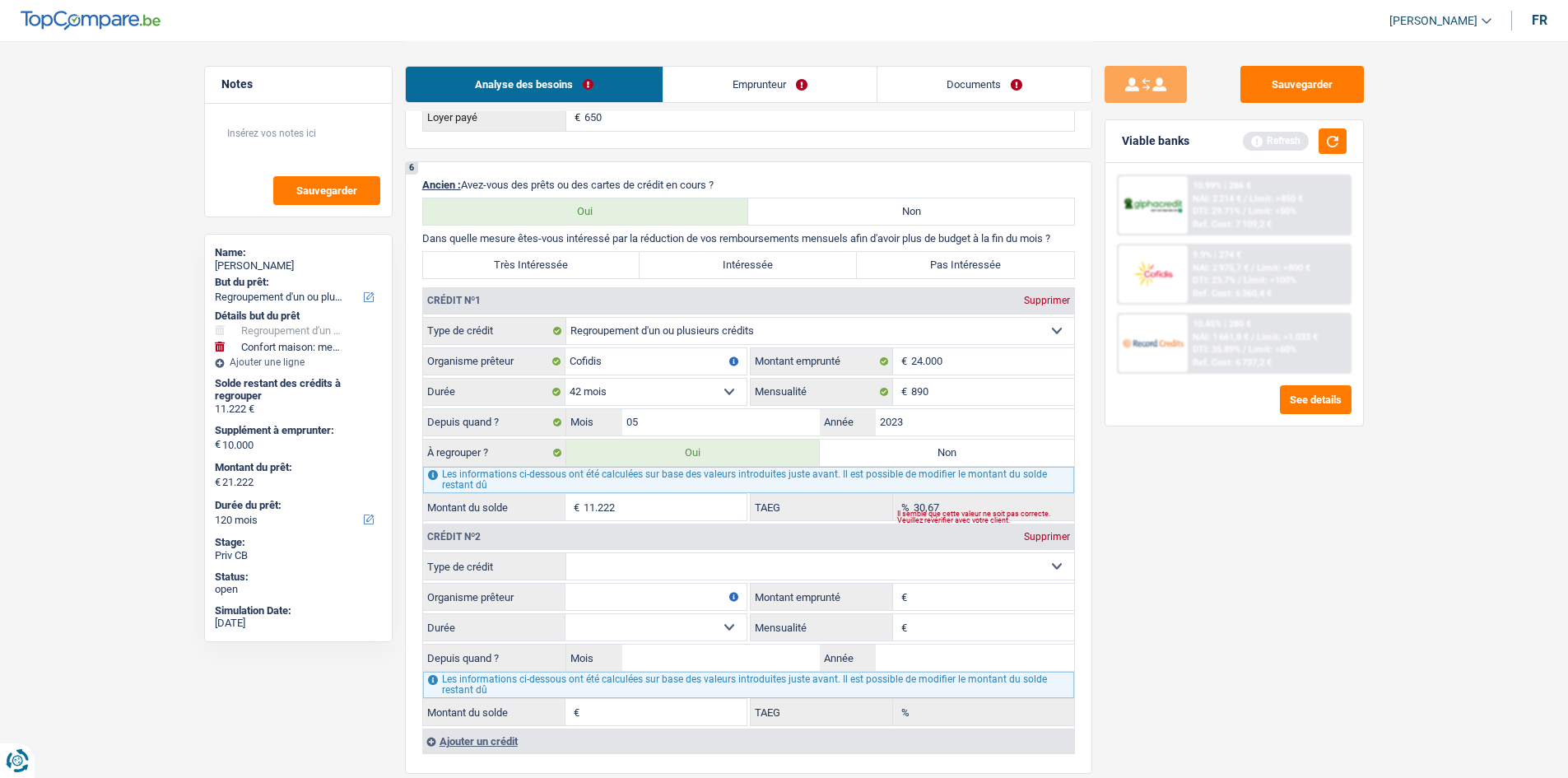
click at [676, 566] on select "Carte ou ouverture de crédit Prêt hypothécaire Vente à tempérament Prêt à tempé…" at bounding box center [820, 566] width 508 height 27
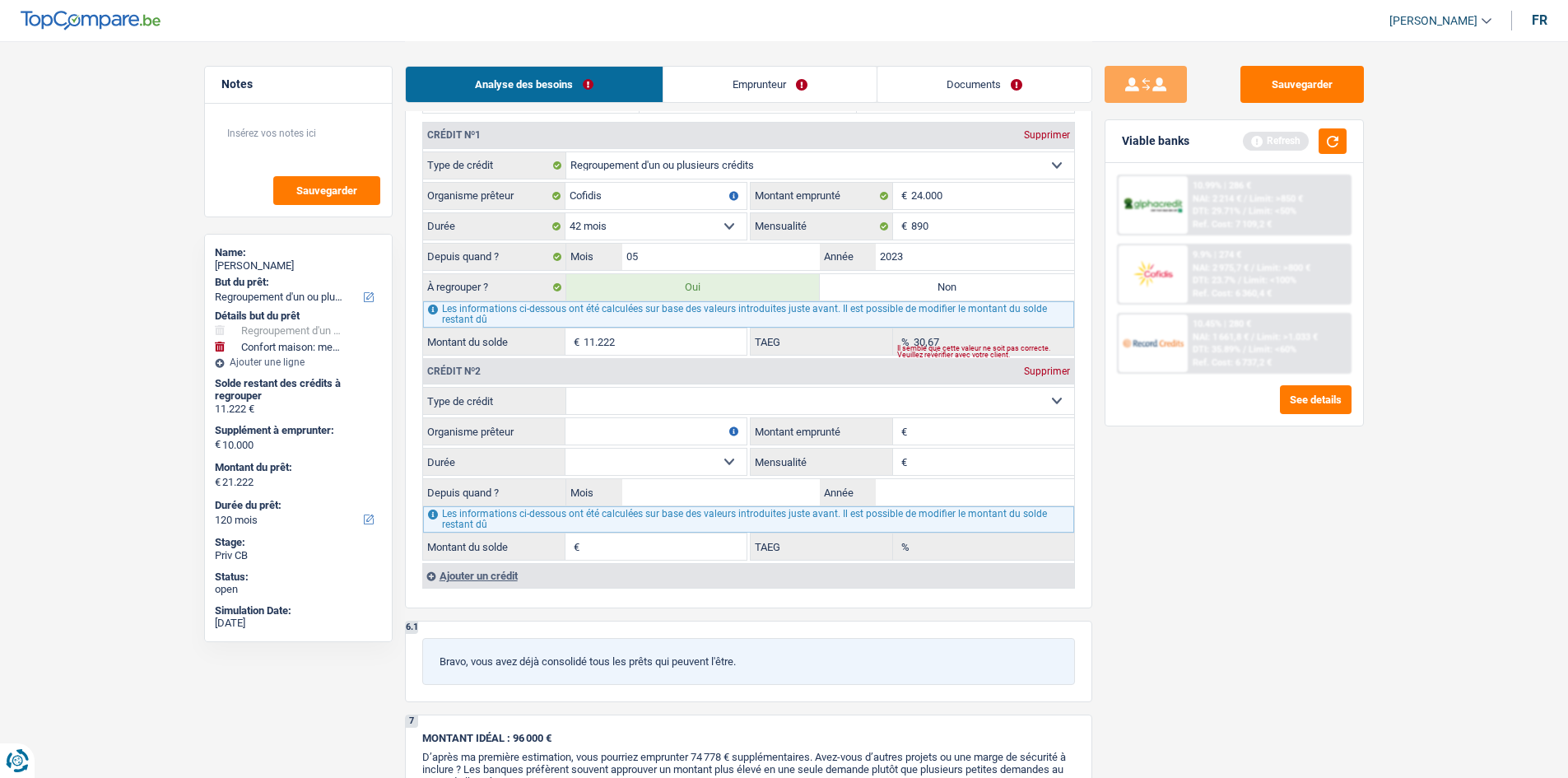
scroll to position [1565, 0]
click at [623, 438] on input "Organisme prêteur" at bounding box center [656, 432] width 181 height 27
type input "cofidis"
click at [944, 426] on input "Montant" at bounding box center [993, 432] width 163 height 27
click at [625, 404] on select "Carte ou ouverture de crédit Prêt hypothécaire Vente à tempérament Prêt à tempé…" at bounding box center [820, 401] width 508 height 27
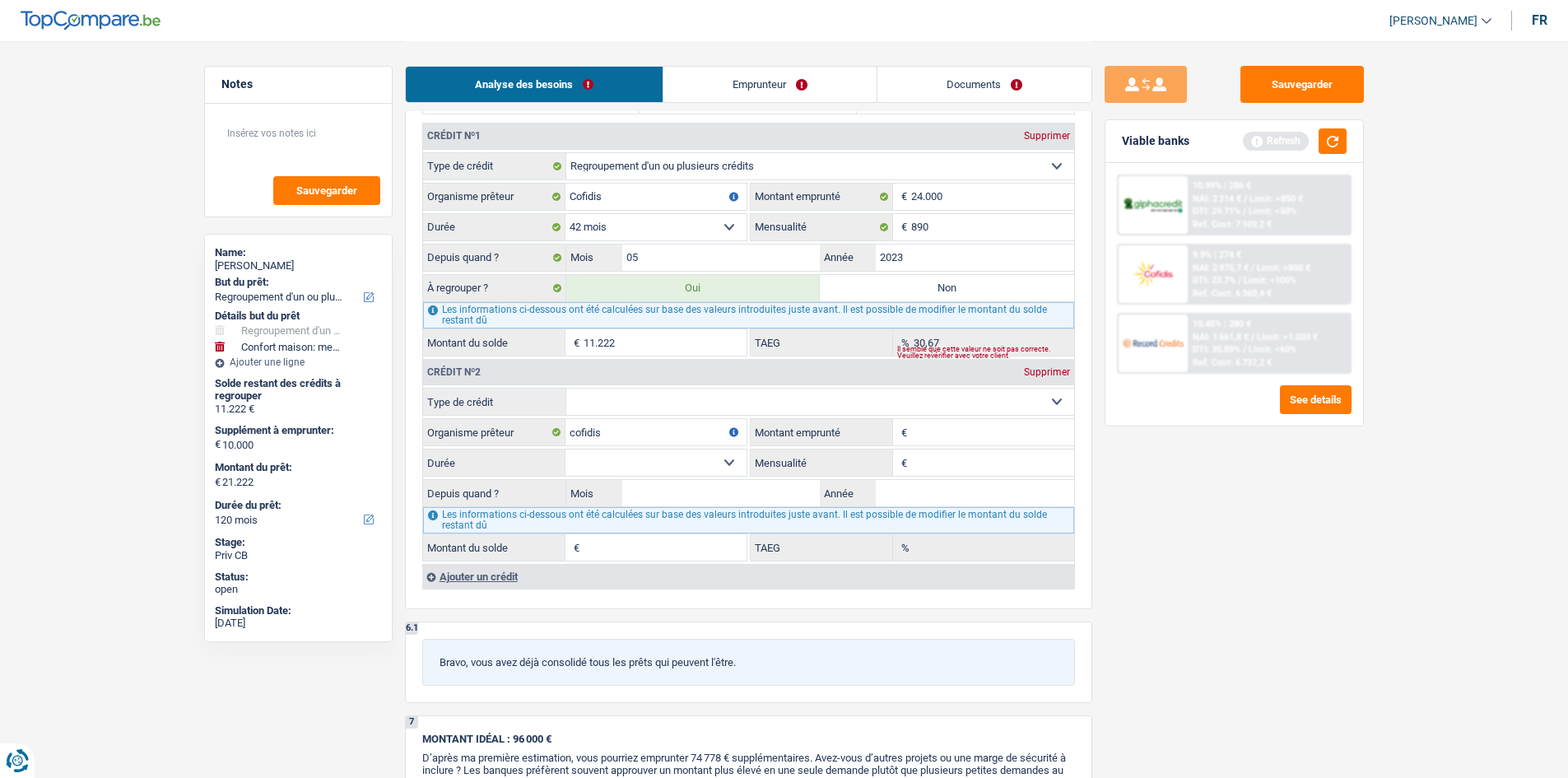
select select "cardOrCredit"
type input "0"
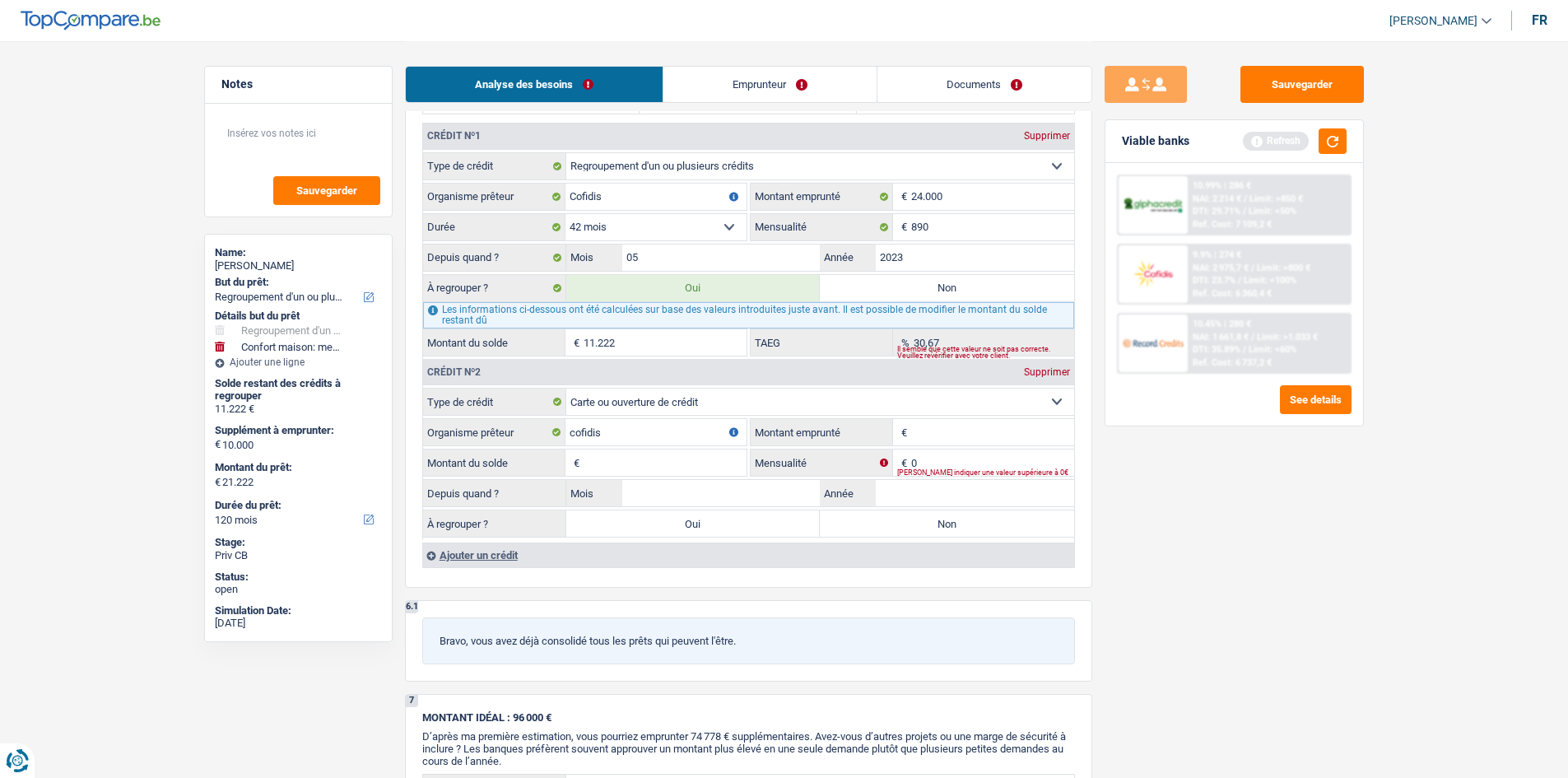
click at [919, 422] on input "Montant" at bounding box center [993, 432] width 163 height 27
type input "5.000"
click at [633, 451] on fieldset "€ Montant du solde Tous les champs sont obligatoires. Veuillez fournir une répo…" at bounding box center [584, 462] width 323 height 28
click at [634, 459] on input "Montant du solde" at bounding box center [665, 462] width 163 height 27
type input "5.000"
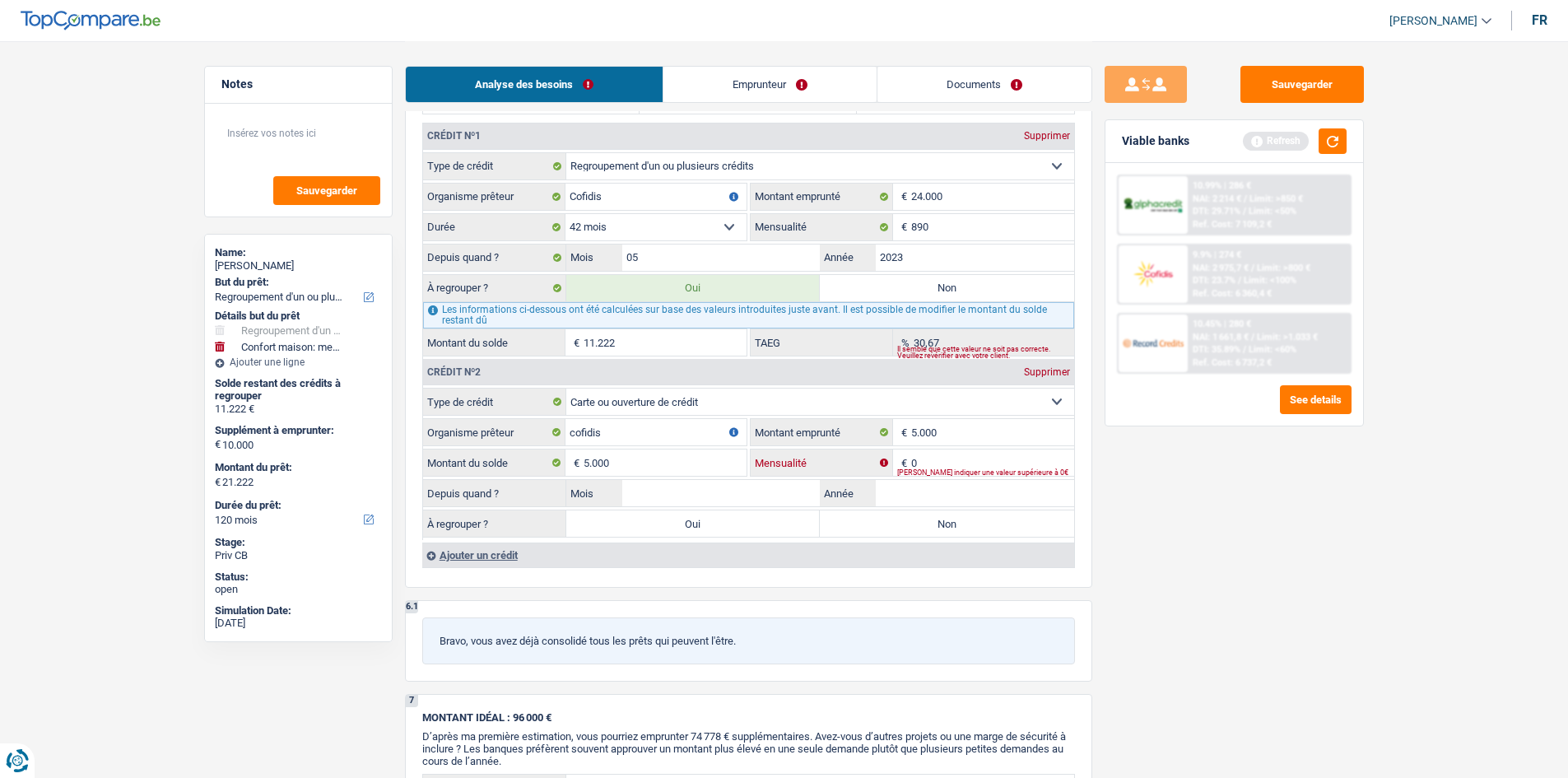
click at [945, 466] on input "0" at bounding box center [993, 462] width 163 height 27
type input "150"
click at [786, 482] on input "Mois" at bounding box center [721, 493] width 198 height 27
type input "2"
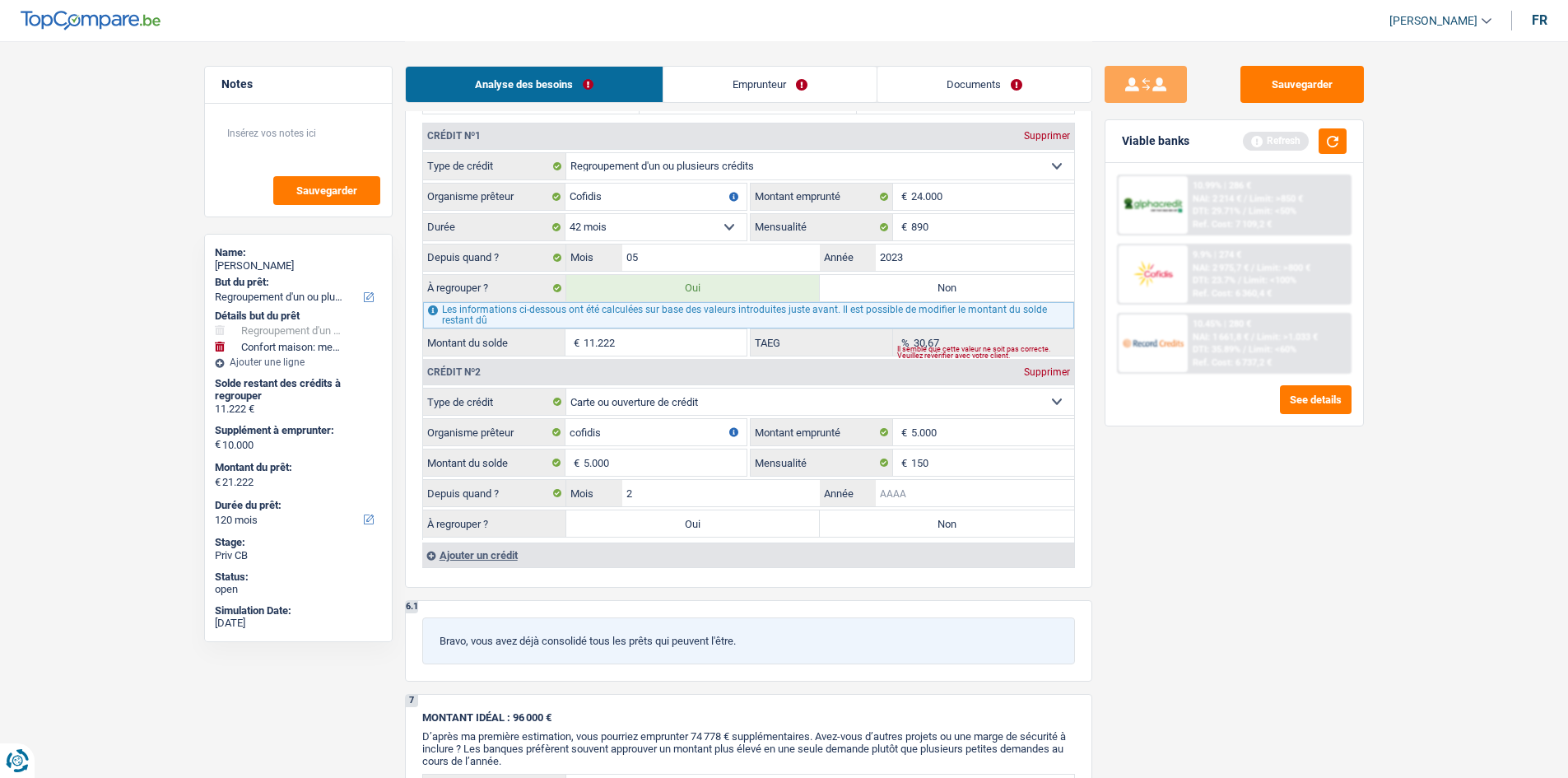
click at [908, 498] on input "Année" at bounding box center [974, 493] width 198 height 27
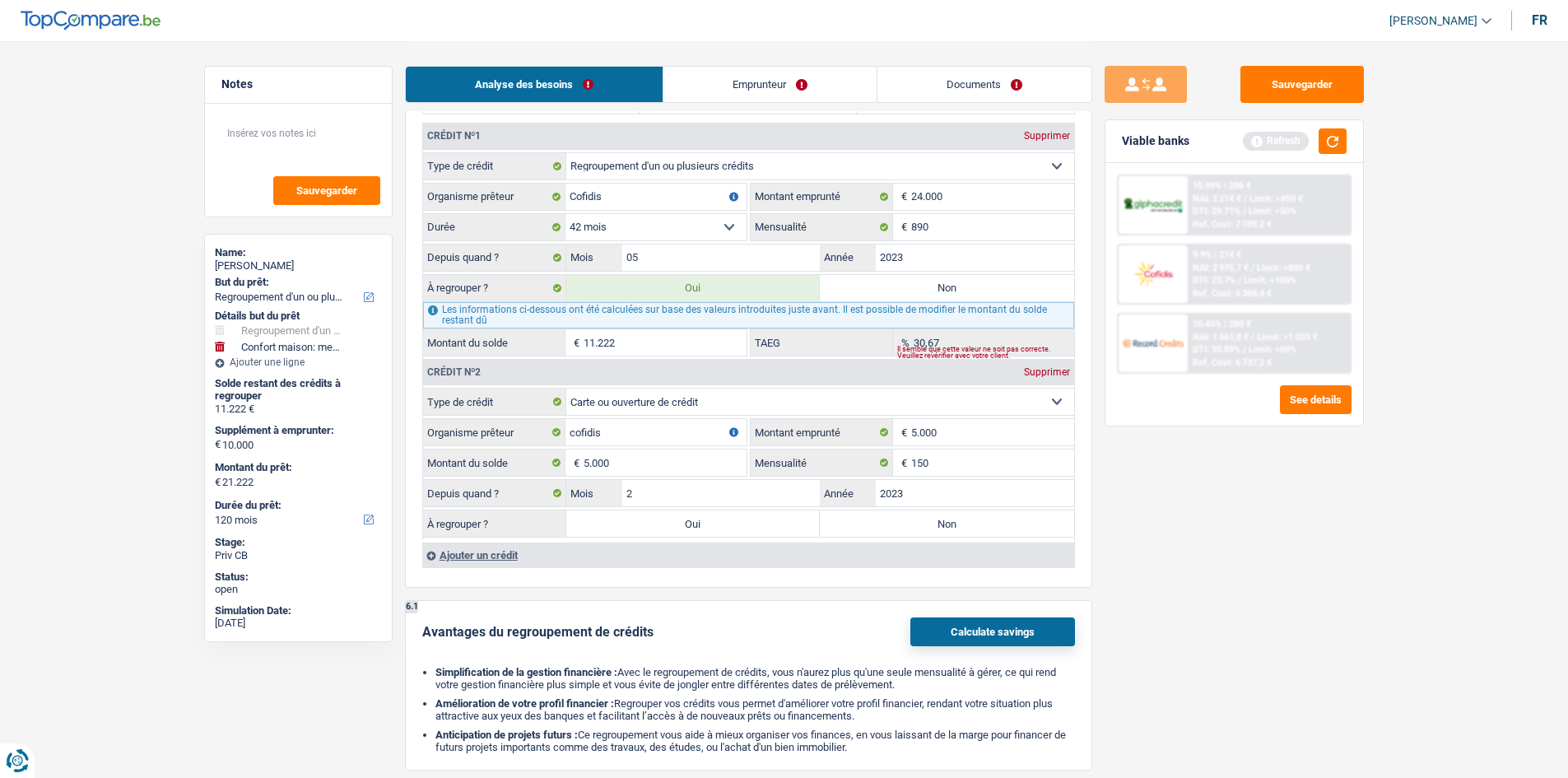
click at [1229, 554] on div "Sauvegarder Viable banks Refresh 10.99% | 286 € NAI: 2 214 € / Limit: >850 € DT…" at bounding box center [1234, 409] width 284 height 686
click at [928, 498] on input "2023" at bounding box center [974, 493] width 198 height 27
type input "2024"
drag, startPoint x: 1472, startPoint y: 636, endPoint x: 1272, endPoint y: 607, distance: 202.1
click at [1457, 632] on main "Notes Sauvegarder Name: Betty Tatukila tsasa But du prêt: Confort maison: meubl…" at bounding box center [784, 138] width 1568 height 3406
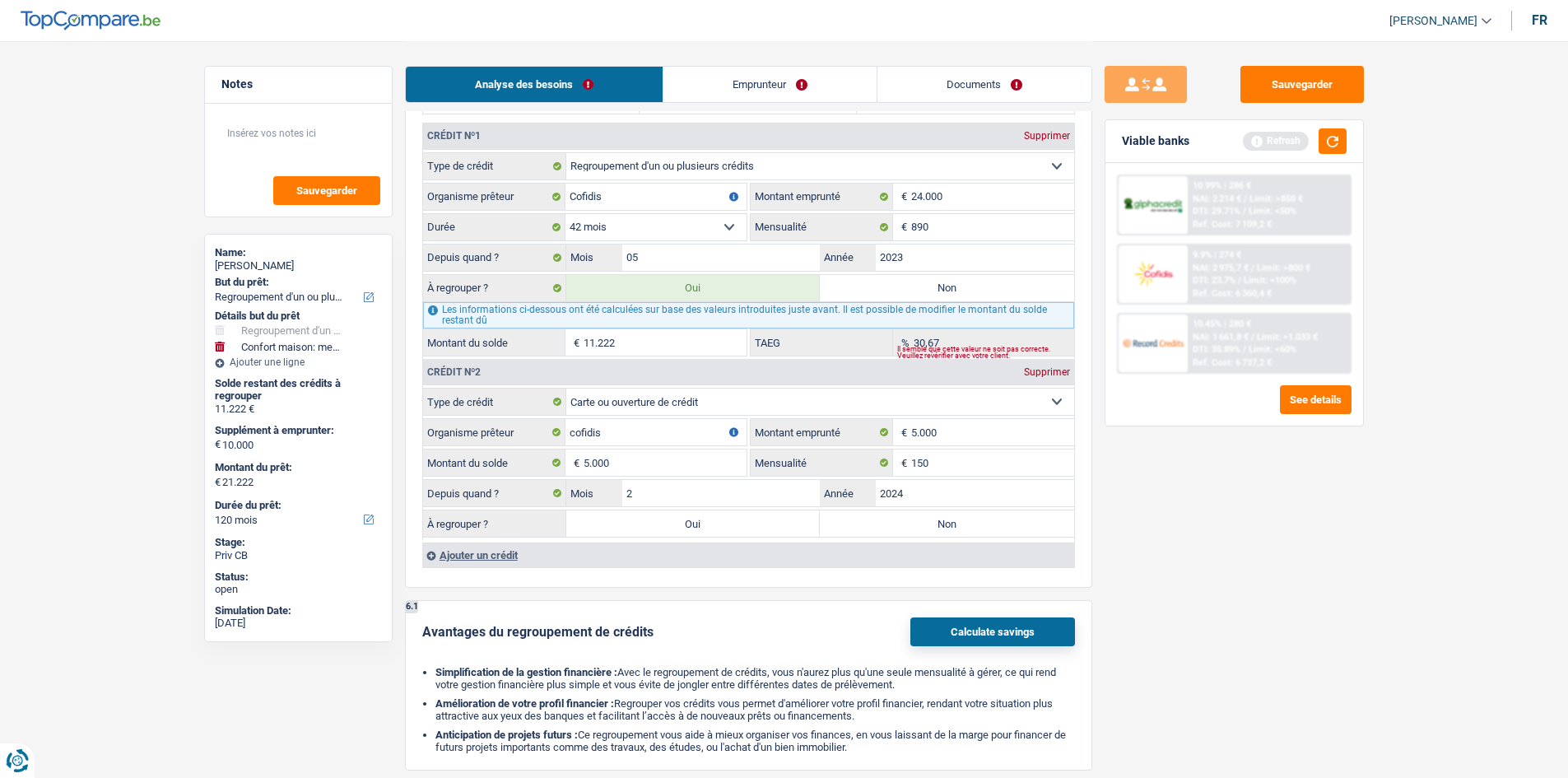
click at [922, 522] on label "Non" at bounding box center [946, 523] width 255 height 27
click at [922, 522] on input "Non" at bounding box center [946, 523] width 255 height 27
radio input "true"
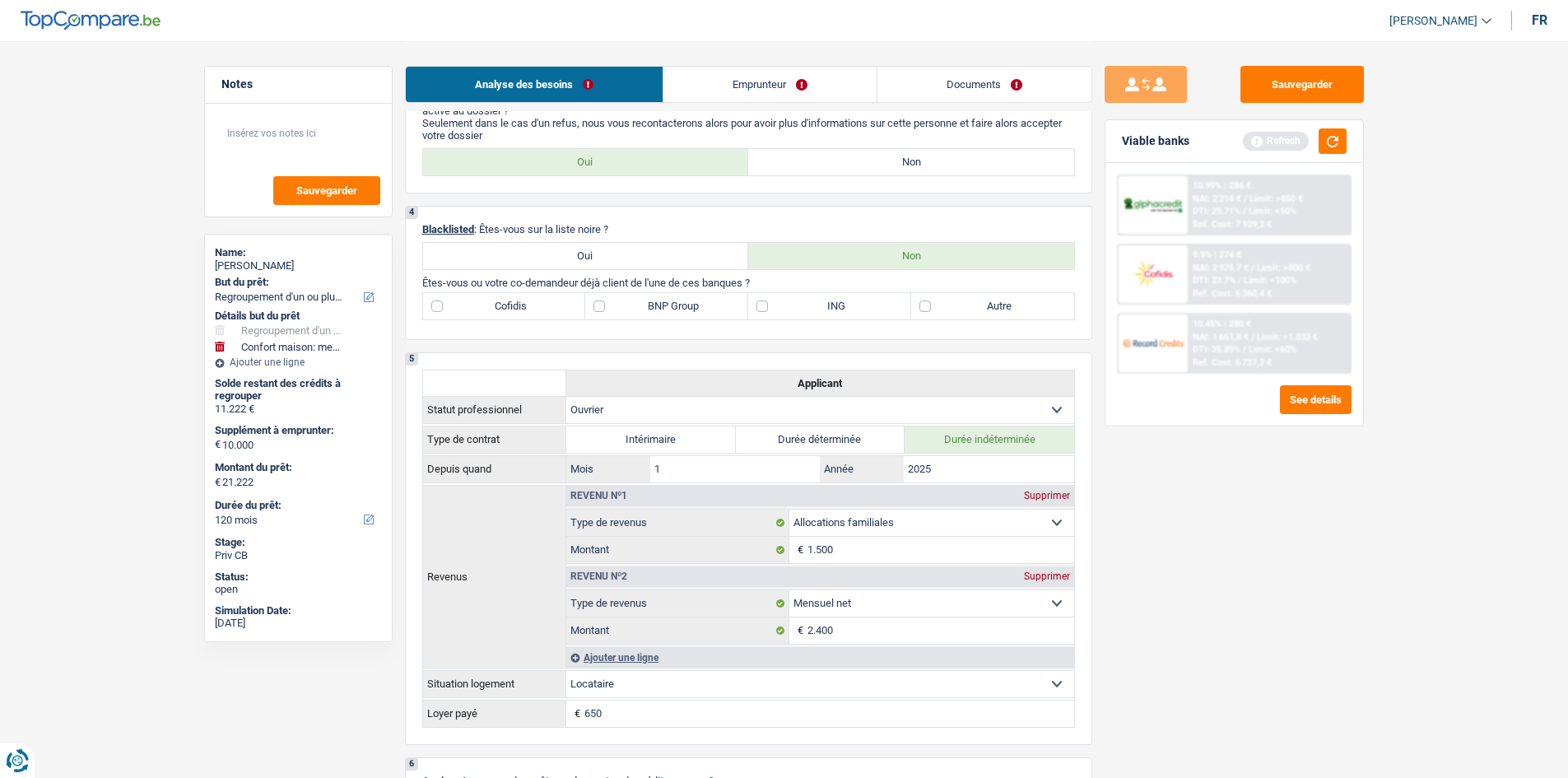
scroll to position [659, 0]
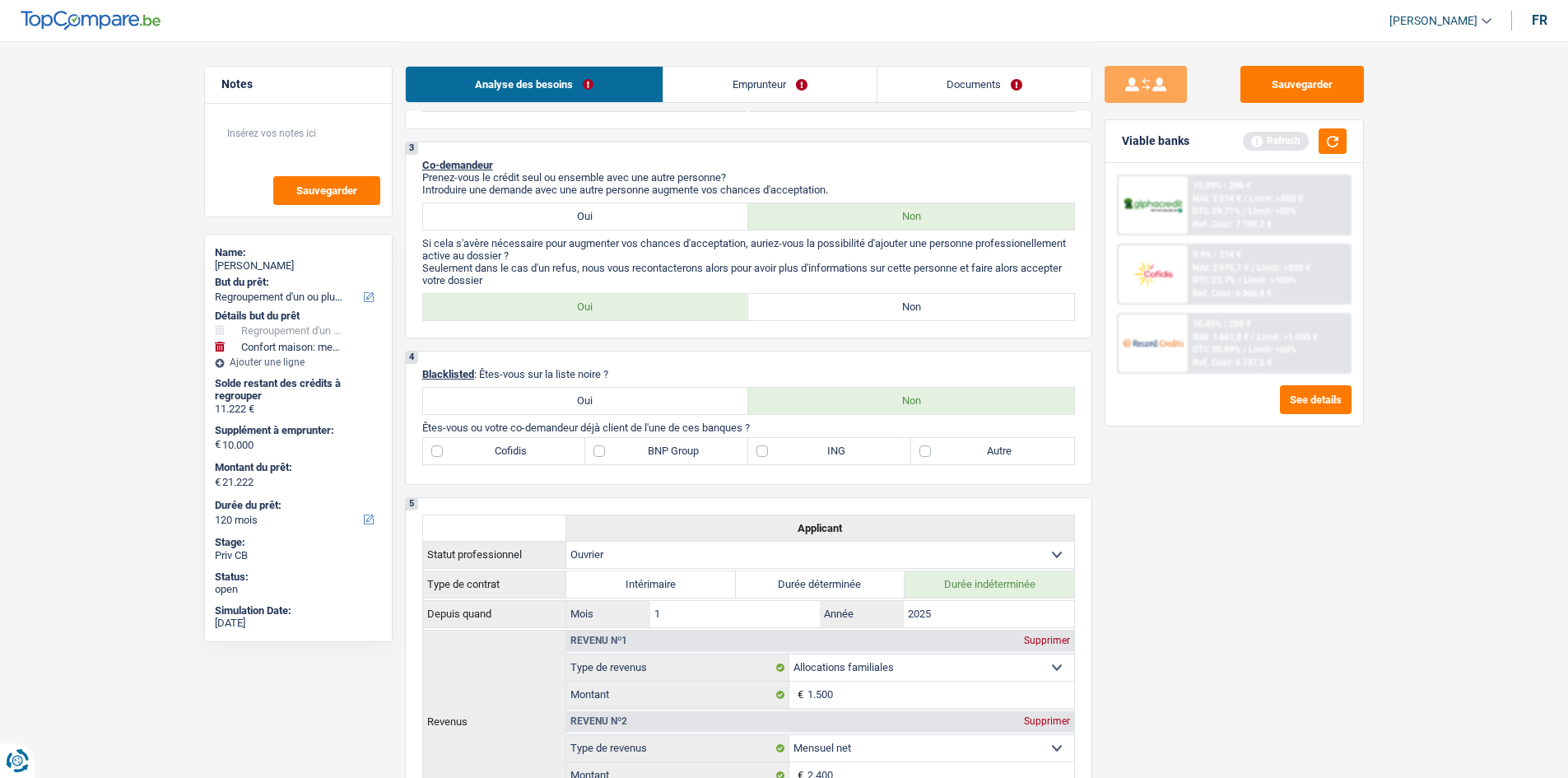
click at [943, 453] on label "Autre" at bounding box center [993, 451] width 163 height 27
click at [943, 453] on input "Autre" at bounding box center [993, 451] width 163 height 27
checkbox input "true"
click at [496, 457] on label "Cofidis" at bounding box center [504, 451] width 163 height 27
click at [496, 457] on input "Cofidis" at bounding box center [504, 451] width 163 height 27
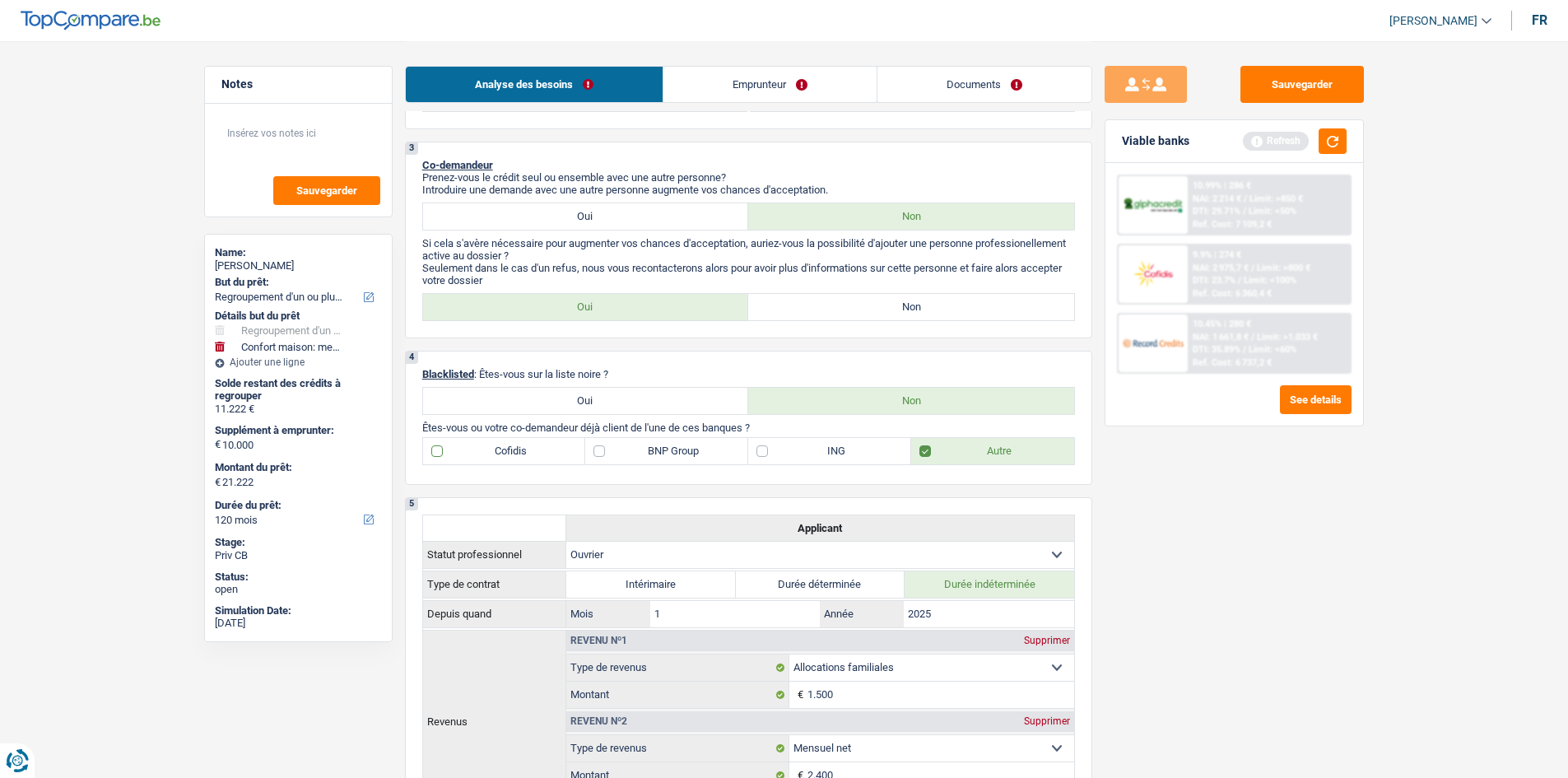
checkbox input "true"
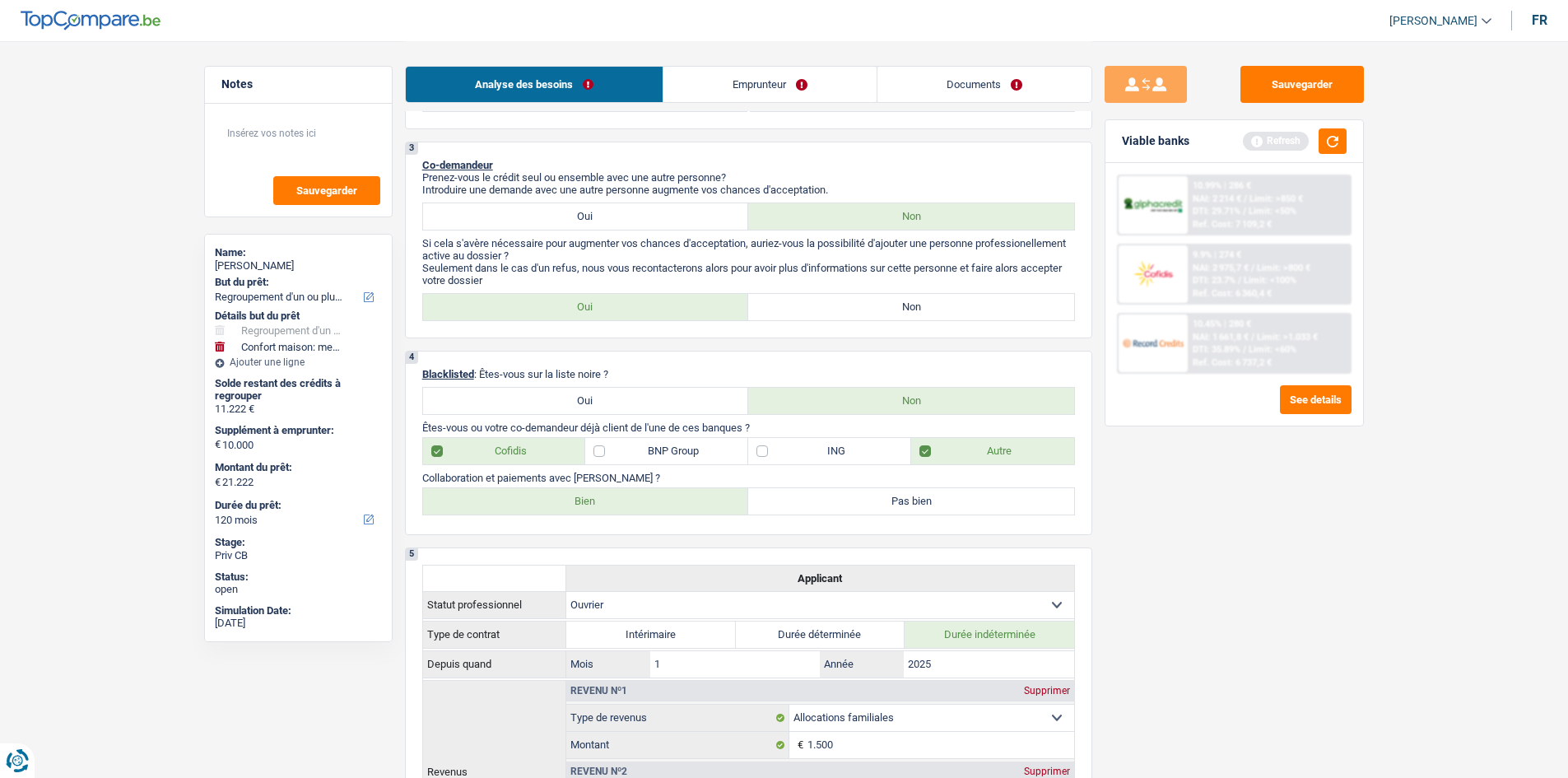
click at [973, 445] on label "Autre" at bounding box center [993, 451] width 163 height 27
click at [973, 445] on input "Autre" at bounding box center [993, 451] width 163 height 27
checkbox input "false"
click at [684, 456] on label "BNP Group" at bounding box center [667, 451] width 163 height 27
click at [684, 456] on input "BNP Group" at bounding box center [667, 451] width 163 height 27
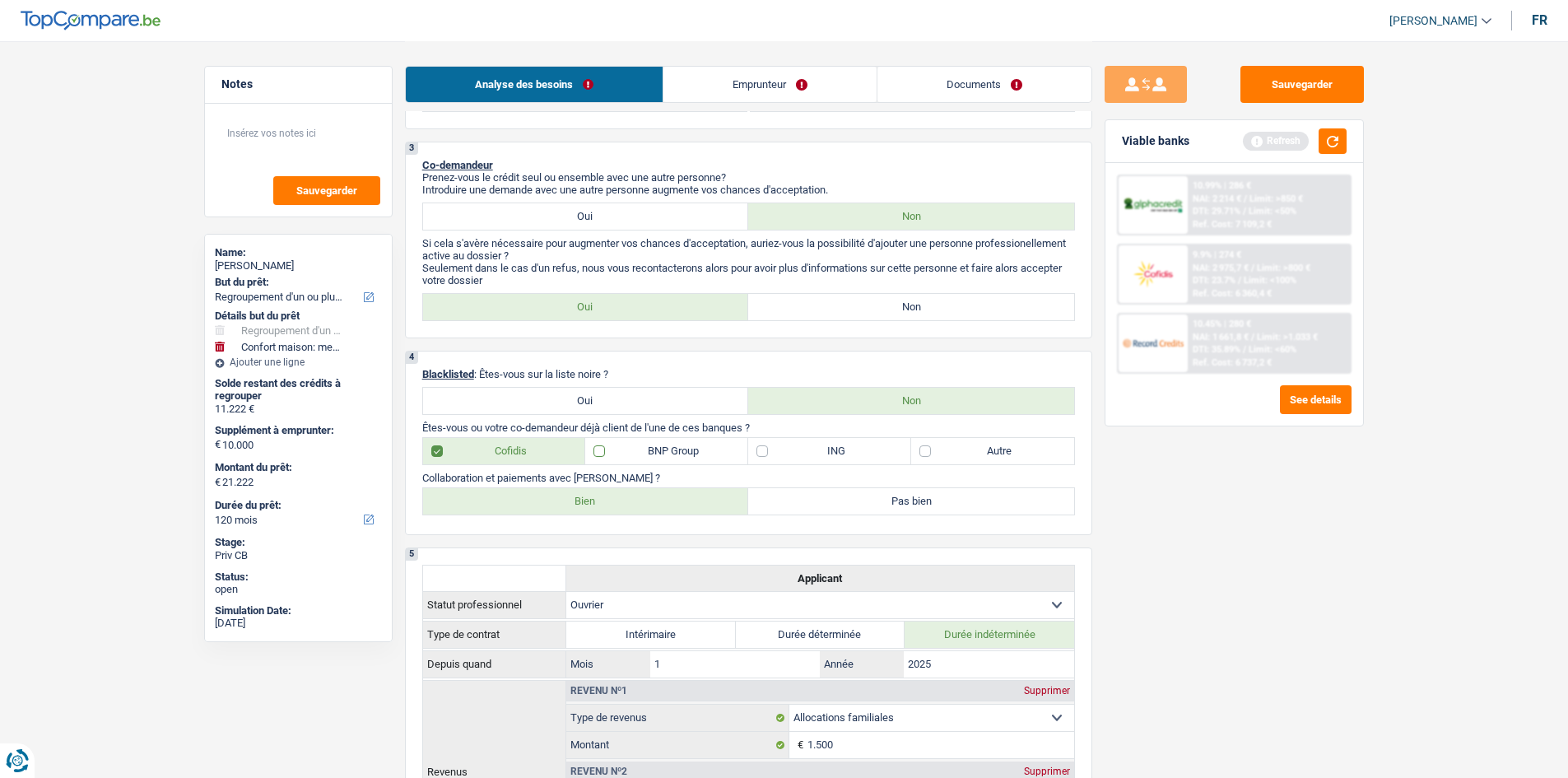
checkbox input "true"
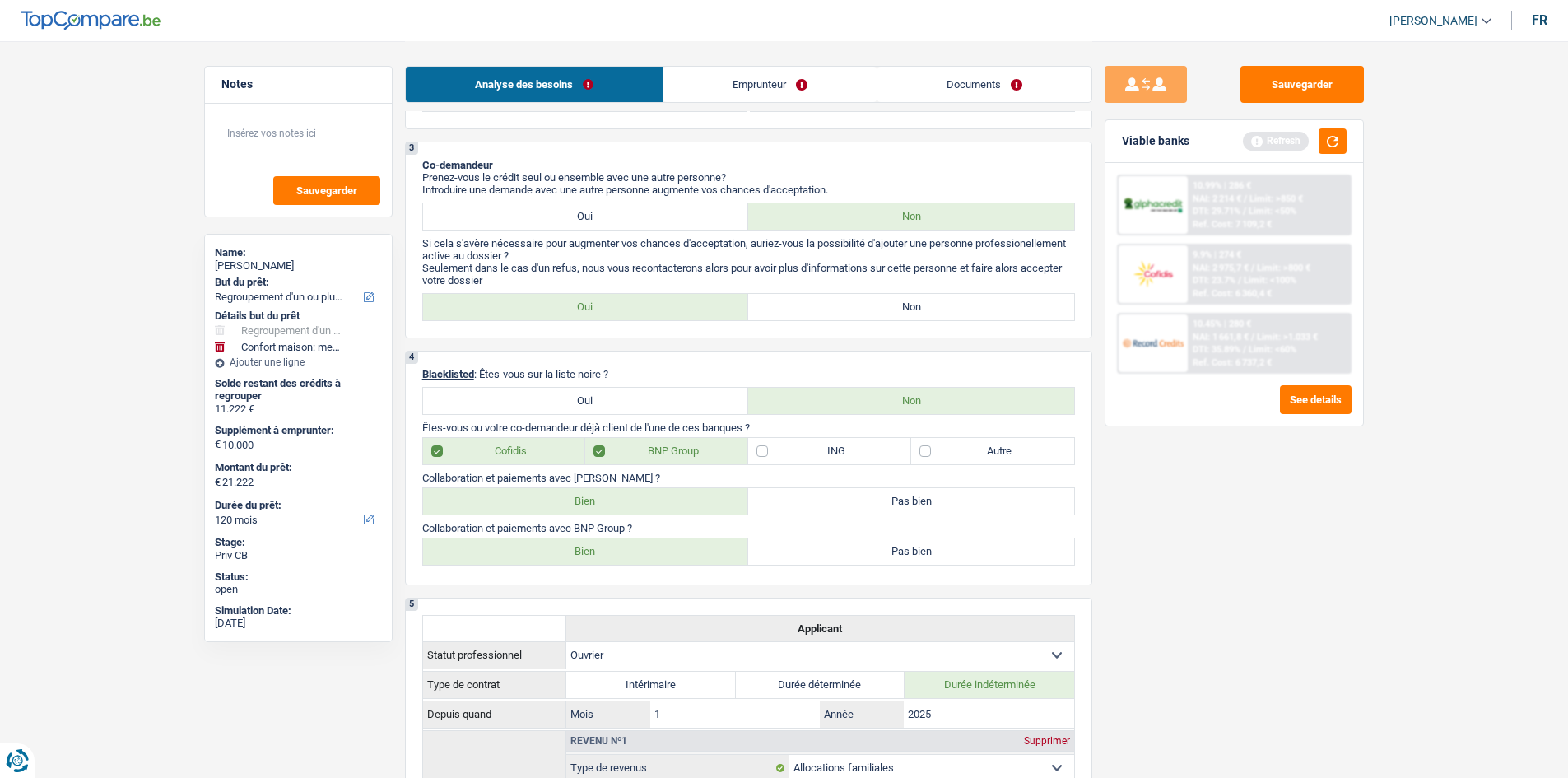
click at [606, 504] on label "Bien" at bounding box center [586, 501] width 326 height 27
click at [606, 504] on input "Bien" at bounding box center [586, 501] width 326 height 27
radio input "true"
click at [599, 568] on div "4 Blacklisted : Êtes-vous sur la liste noire ? Oui Non Êtes-vous ou votre co-de…" at bounding box center [748, 468] width 688 height 235
click at [606, 552] on label "Bien" at bounding box center [586, 552] width 326 height 27
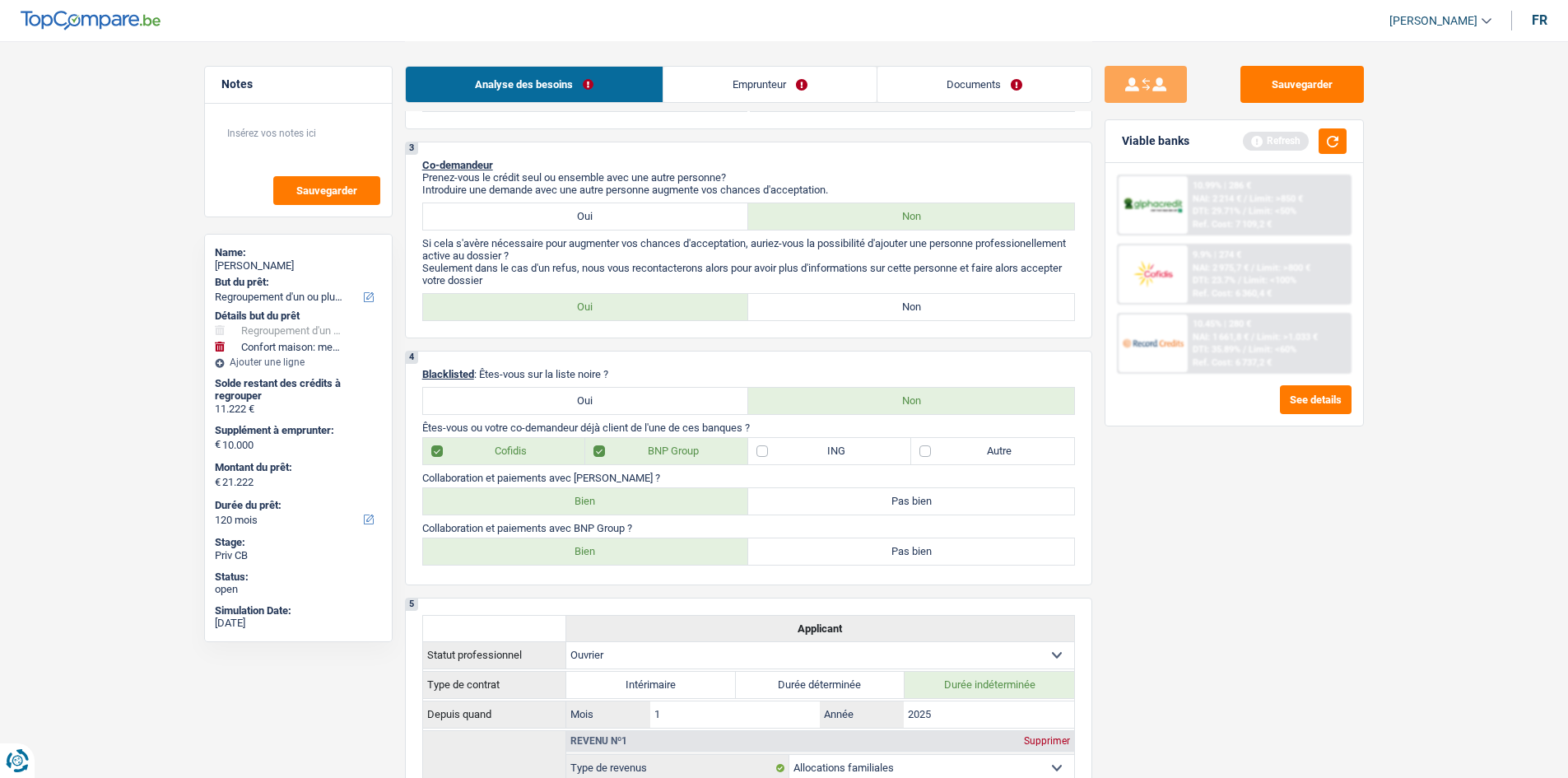
click at [606, 552] on input "Bien" at bounding box center [586, 552] width 326 height 27
radio input "true"
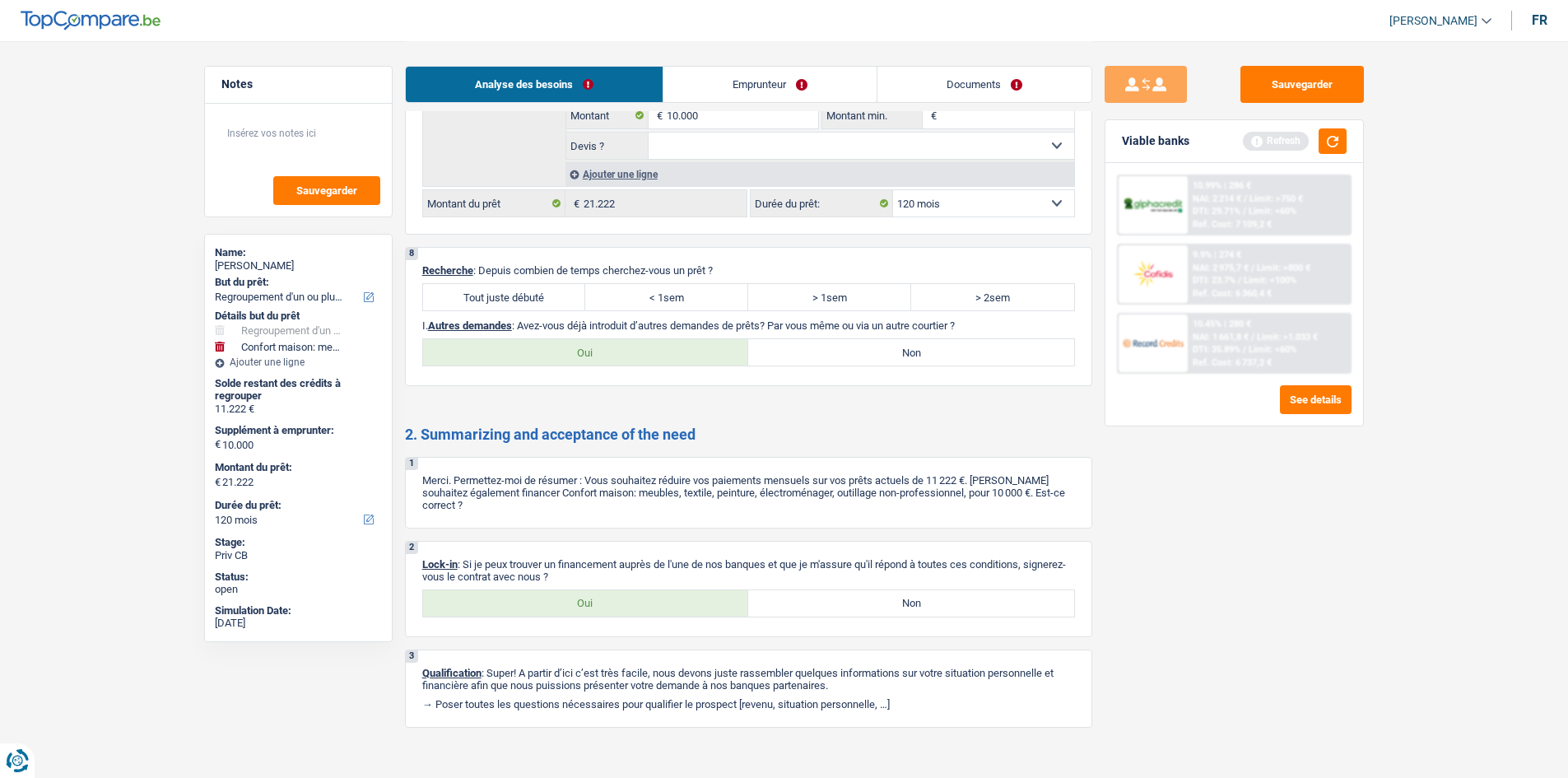
scroll to position [2729, 0]
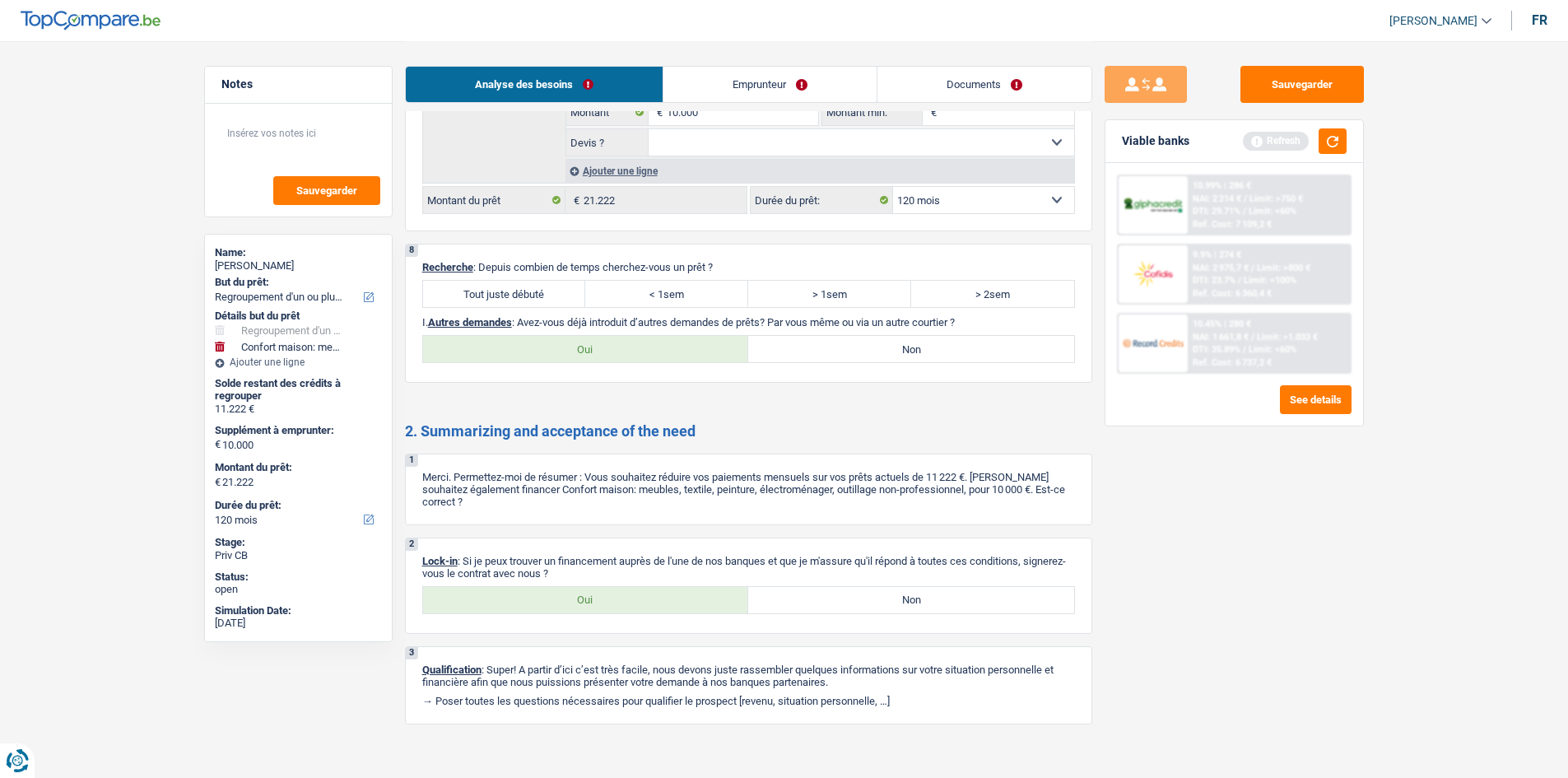
drag, startPoint x: 527, startPoint y: 289, endPoint x: 513, endPoint y: 299, distance: 17.2
click at [525, 287] on label "Tout juste débuté" at bounding box center [504, 293] width 163 height 27
drag, startPoint x: 804, startPoint y: 337, endPoint x: 760, endPoint y: 342, distance: 44.3
click at [803, 340] on label "Non" at bounding box center [911, 349] width 326 height 27
click at [803, 340] on input "Non" at bounding box center [911, 349] width 326 height 27
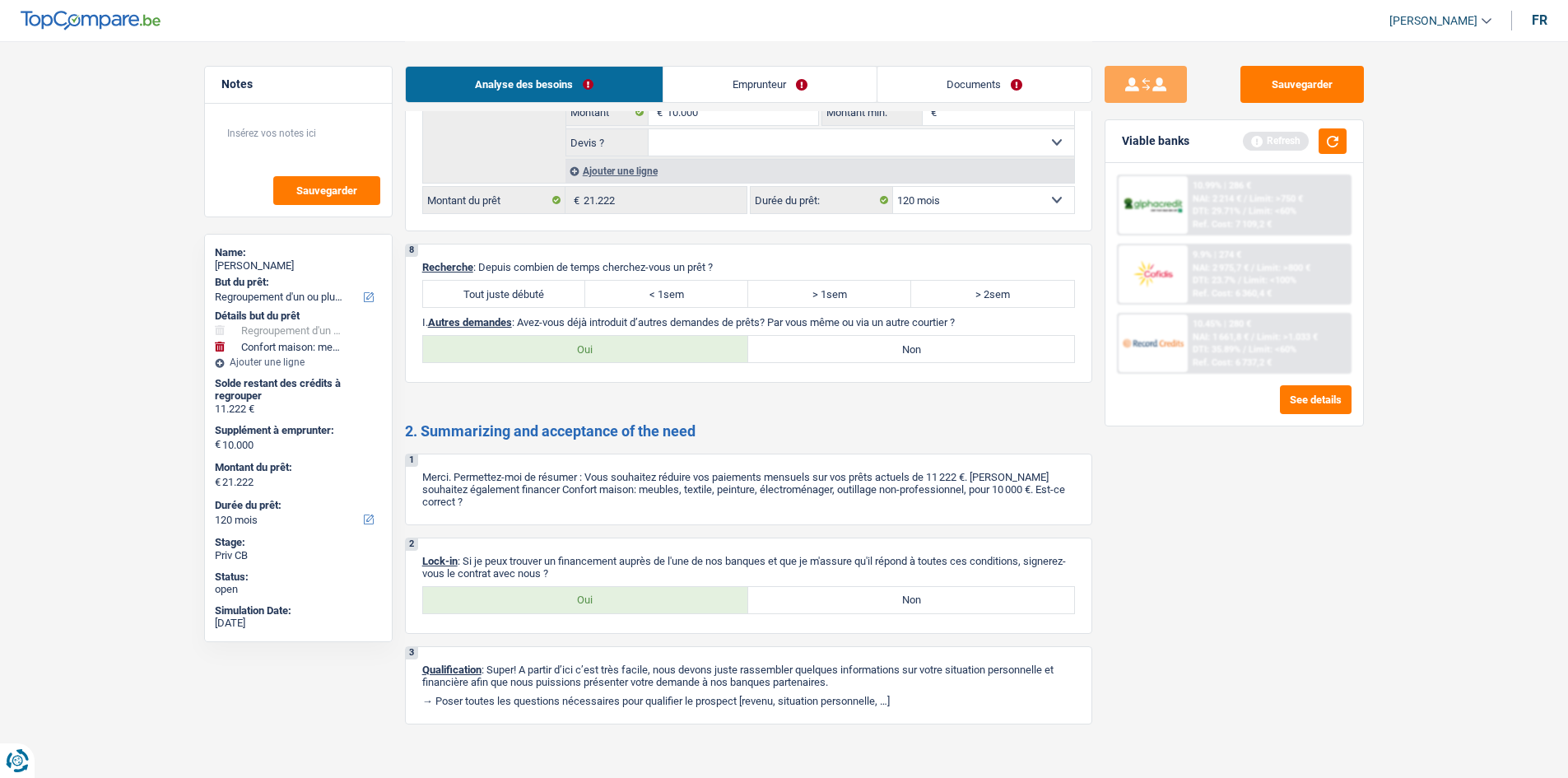
radio input "true"
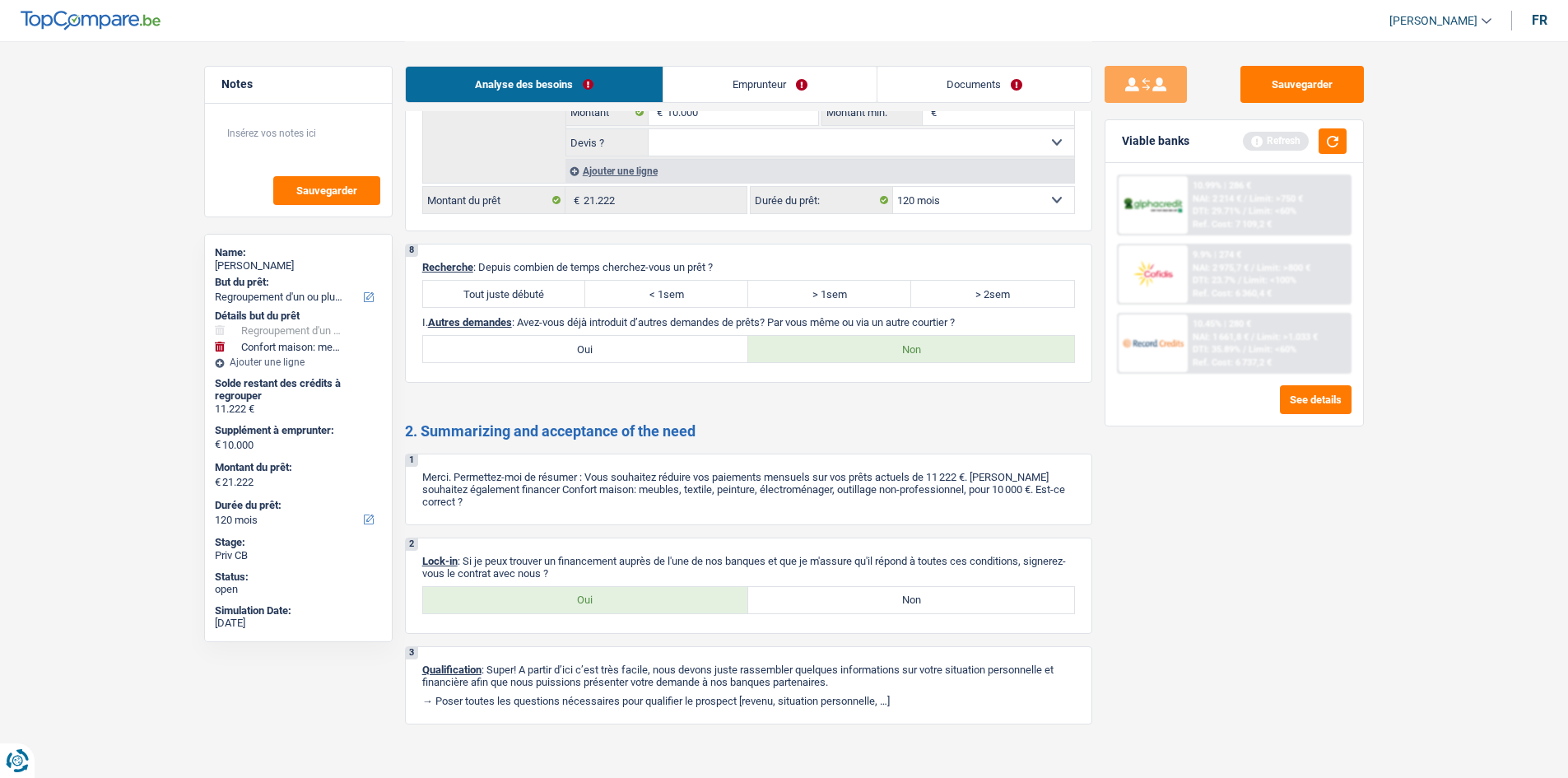
click at [535, 292] on label "Tout juste débuté" at bounding box center [504, 293] width 163 height 27
click at [535, 292] on input "Tout juste débuté" at bounding box center [504, 293] width 163 height 27
radio input "true"
drag, startPoint x: 658, startPoint y: 535, endPoint x: 670, endPoint y: 579, distance: 45.6
click at [667, 550] on div "2 Lock-in : Si je peux trouver un financement auprès de l'une de nos banques et…" at bounding box center [748, 586] width 688 height 96
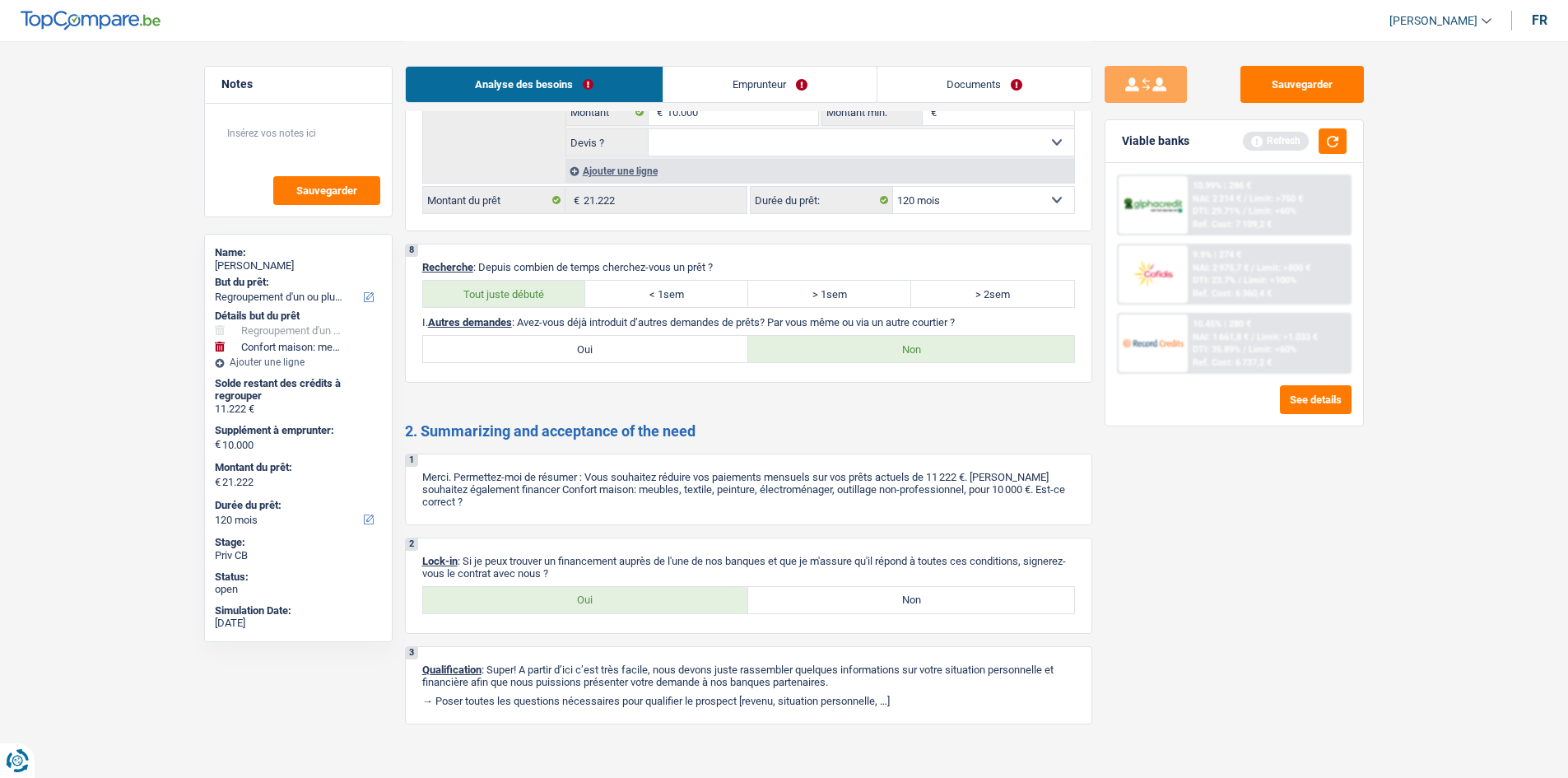
click at [661, 595] on label "Oui" at bounding box center [586, 600] width 326 height 27
click at [661, 595] on input "Oui" at bounding box center [586, 600] width 326 height 27
radio input "true"
click at [748, 81] on link "Emprunteur" at bounding box center [770, 84] width 213 height 35
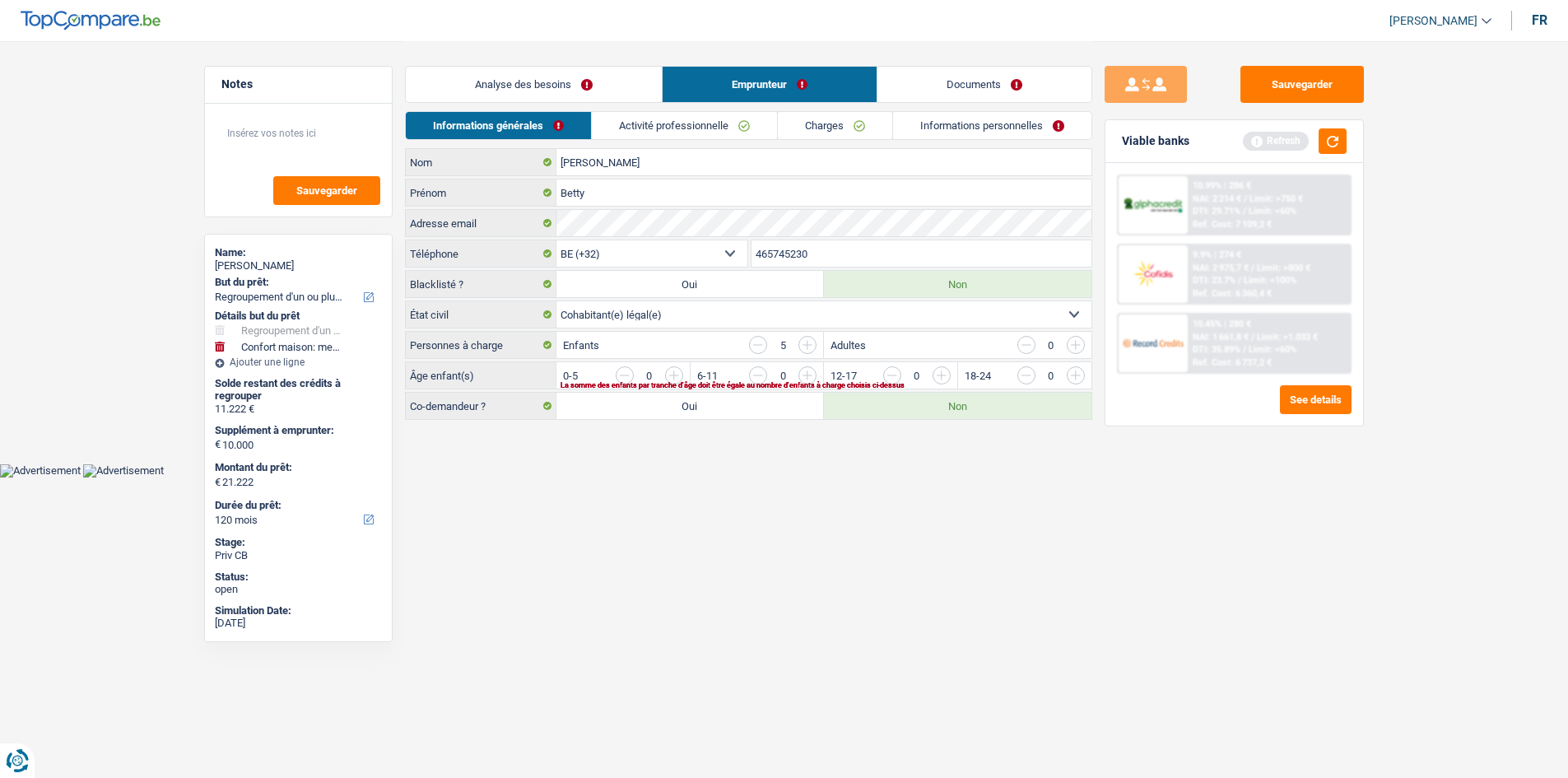
scroll to position [0, 0]
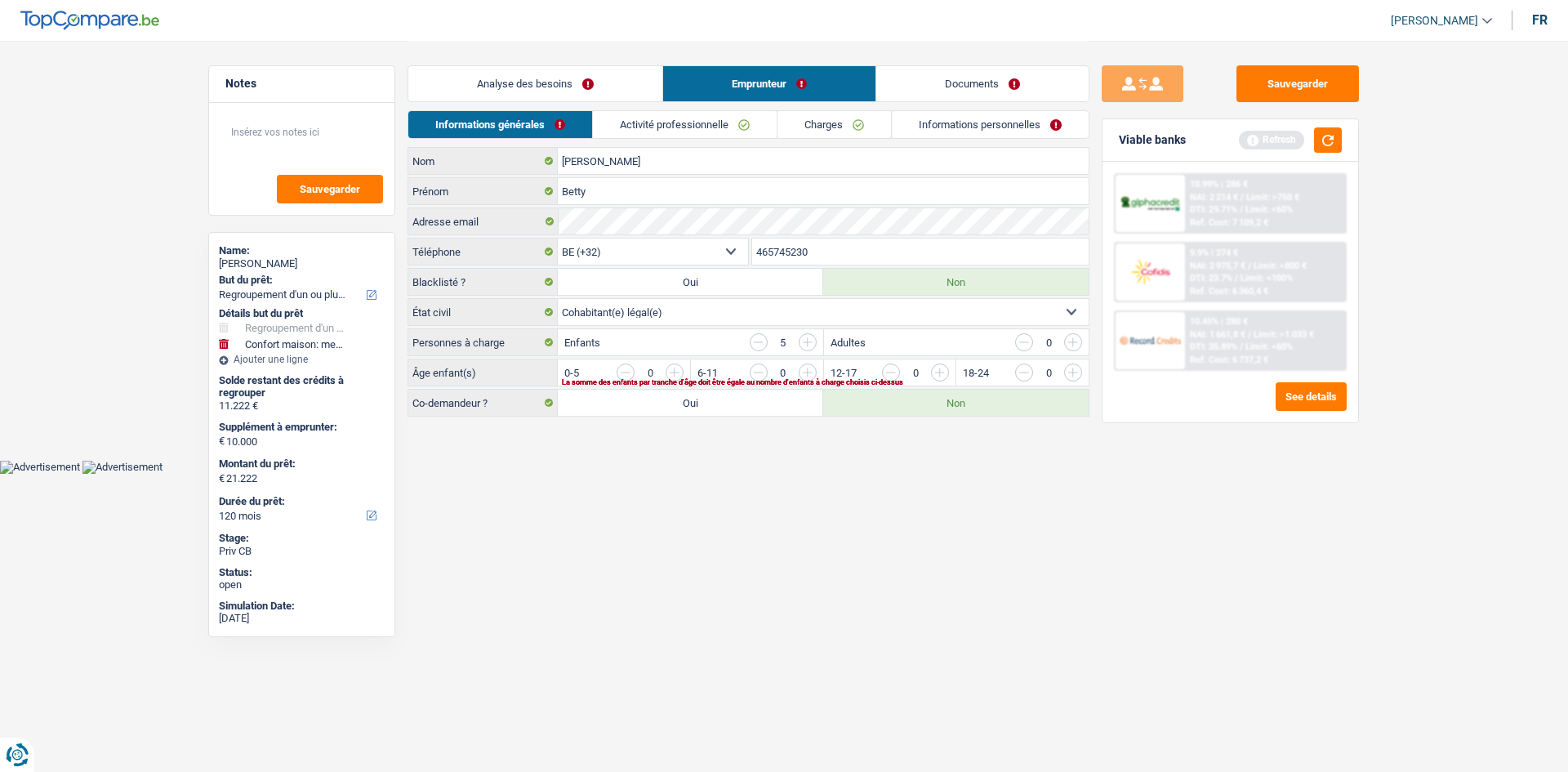
click at [932, 370] on input "button" at bounding box center [1271, 376] width 681 height 26
click at [909, 357] on div "Tatukila tsasa Nom Betty Prénom Adresse email BE (+32) LU (+352) Sélectionner u…" at bounding box center [749, 282] width 682 height 270
click at [938, 377] on input "button" at bounding box center [1271, 376] width 681 height 26
click at [809, 379] on div "La somme des enfants par tranche d'âge doit être égale au nombre d'enfants à ch…" at bounding box center [797, 382] width 472 height 7
click at [898, 374] on input "button" at bounding box center [891, 372] width 18 height 18
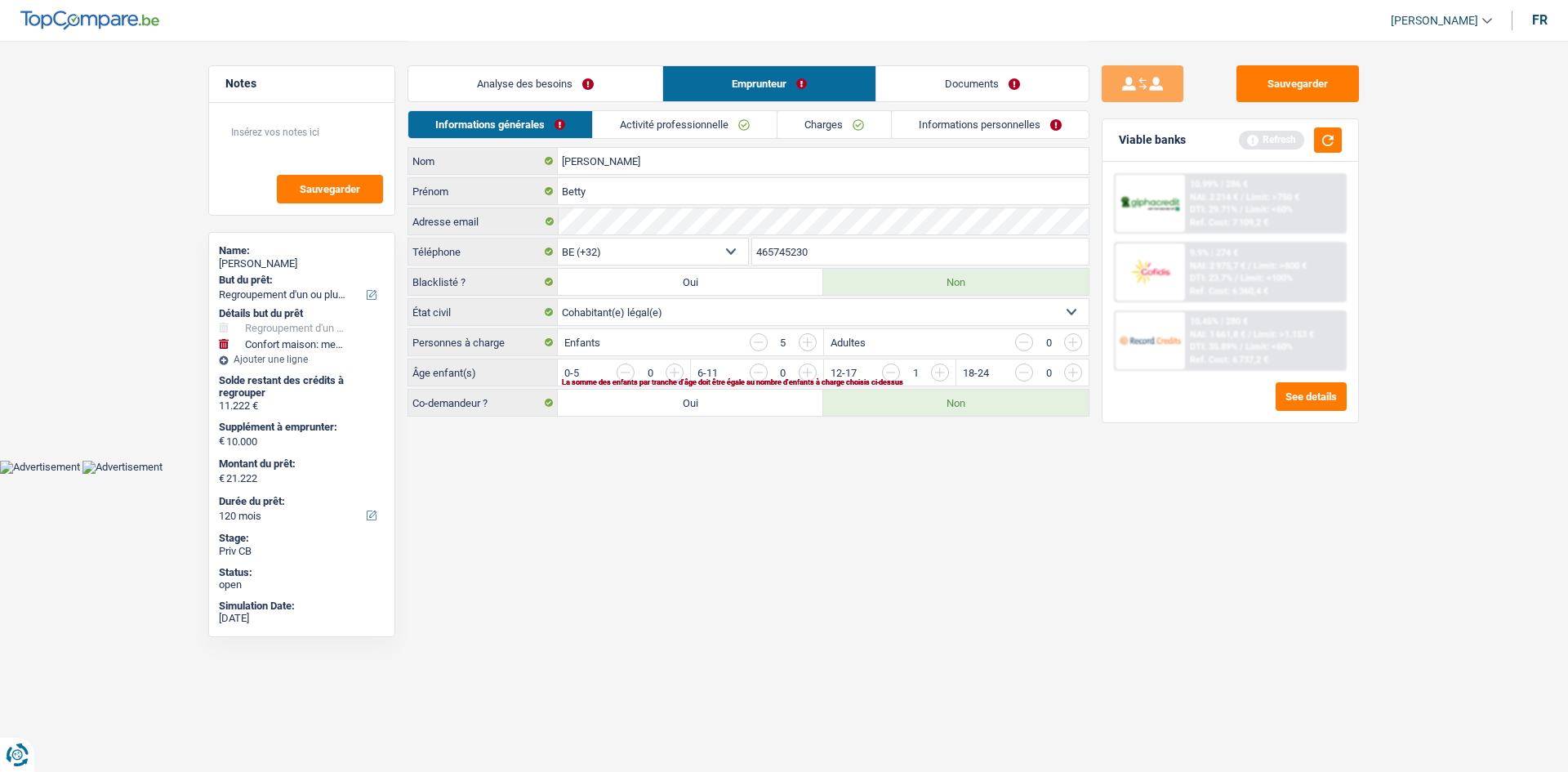
click at [938, 371] on input "button" at bounding box center [1271, 376] width 681 height 26
click at [813, 375] on input "button" at bounding box center [1139, 376] width 681 height 26
click at [799, 374] on input "button" at bounding box center [1139, 376] width 681 height 26
click at [775, 460] on body "Vous avez le contrôle de vos données Nous utilisons des cookies, tout comme nos…" at bounding box center [784, 237] width 1568 height 474
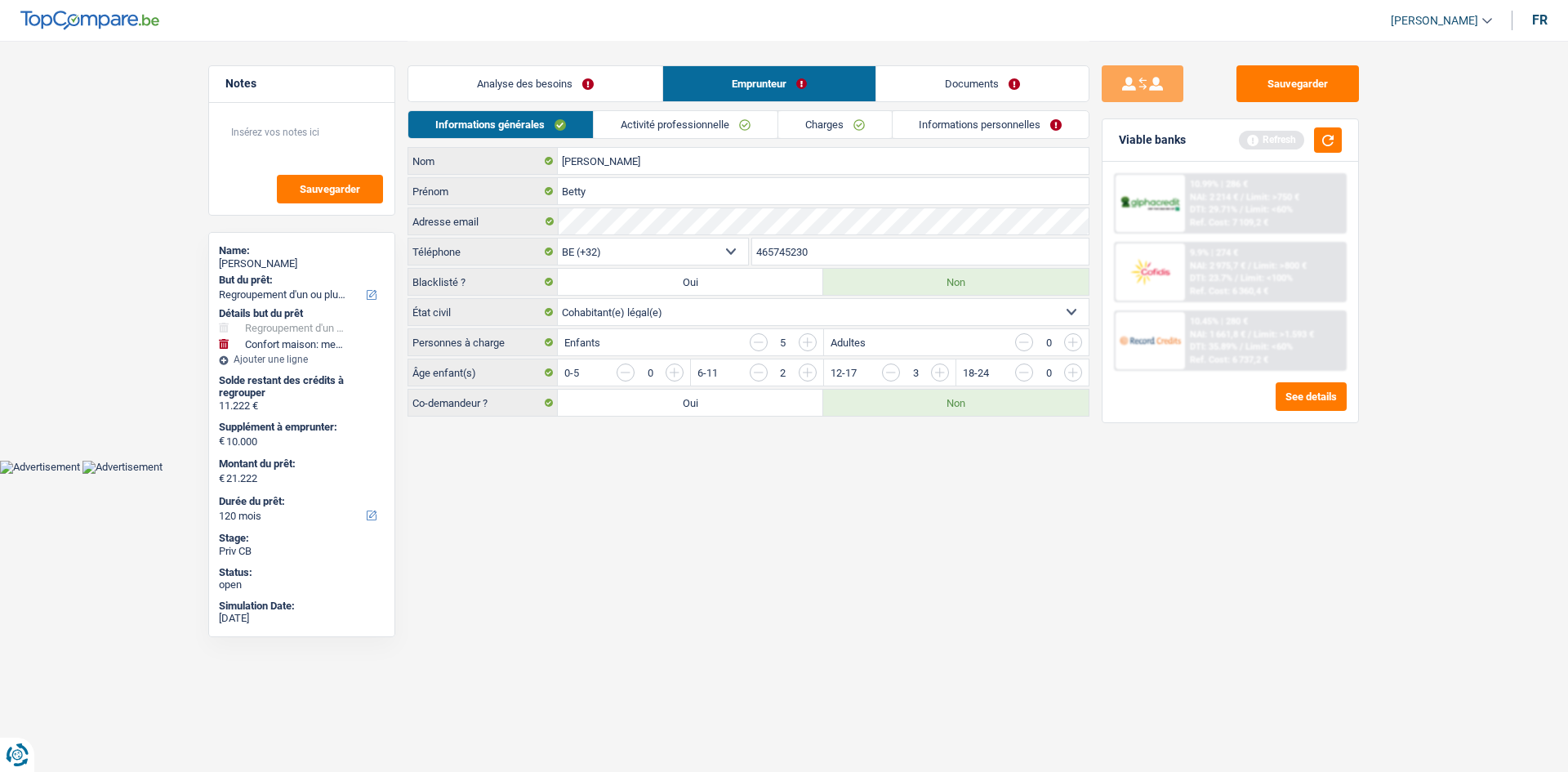
click at [658, 115] on link "Activité professionnelle" at bounding box center [686, 125] width 184 height 27
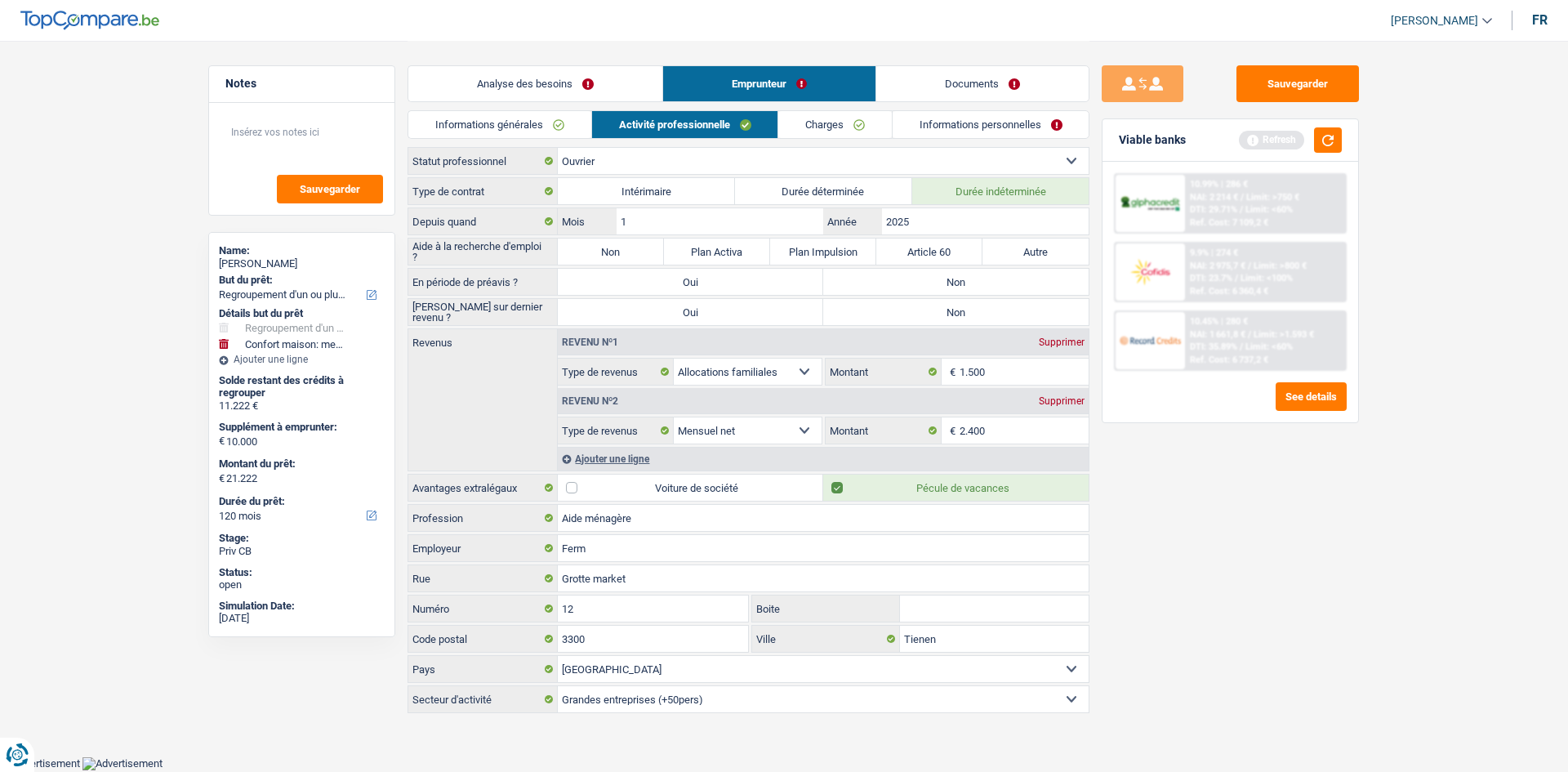
click at [909, 274] on label "Non" at bounding box center [956, 282] width 265 height 26
click at [909, 274] on input "Non" at bounding box center [956, 282] width 265 height 26
radio input "true"
drag, startPoint x: 596, startPoint y: 254, endPoint x: 666, endPoint y: 252, distance: 70.0
click at [595, 254] on label "Non" at bounding box center [611, 251] width 106 height 26
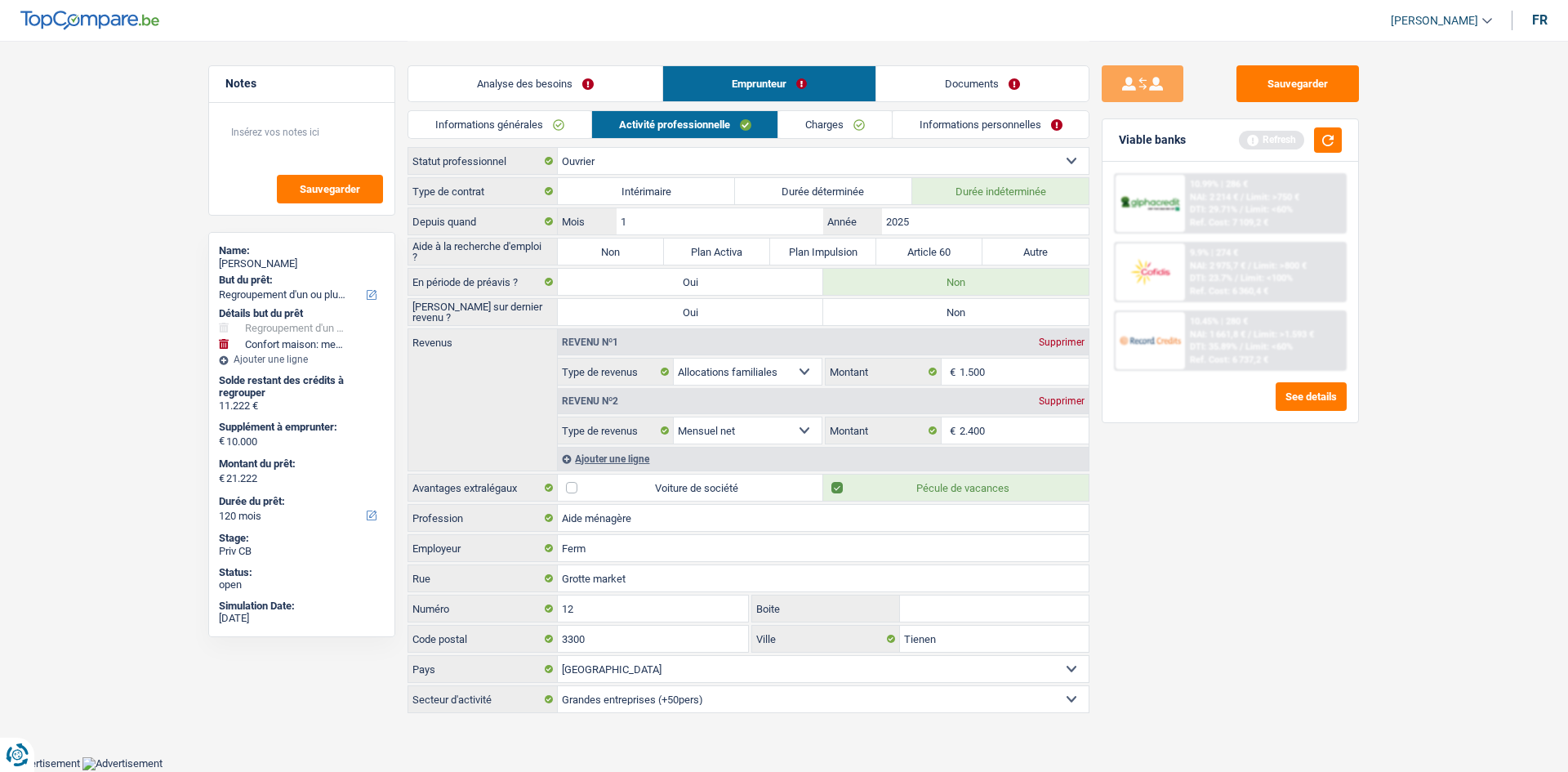
click at [595, 254] on input "Non" at bounding box center [611, 251] width 106 height 26
radio input "true"
click at [843, 125] on link "Charges" at bounding box center [835, 125] width 113 height 27
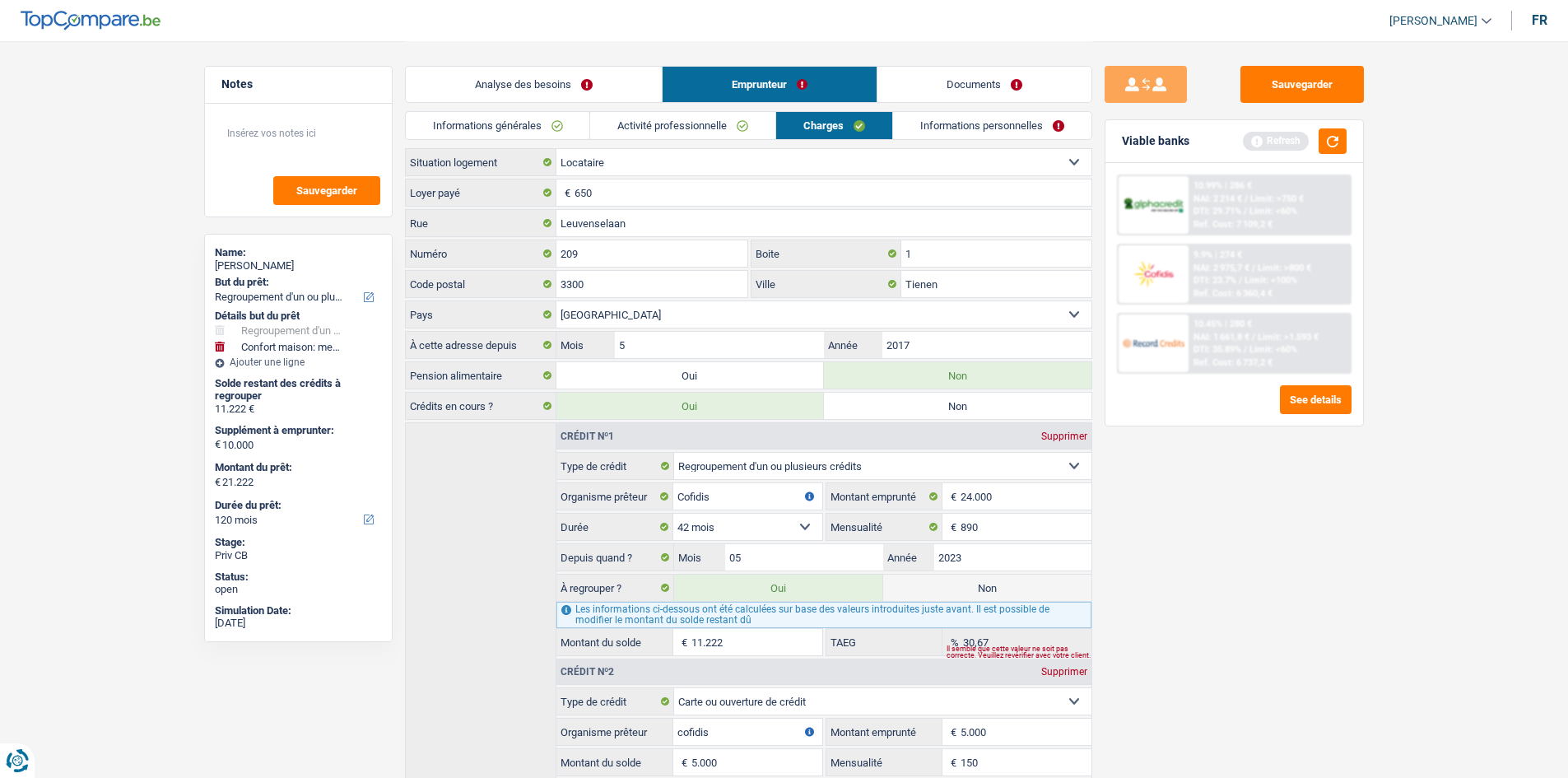
click at [705, 127] on link "Activité professionnelle" at bounding box center [682, 126] width 185 height 27
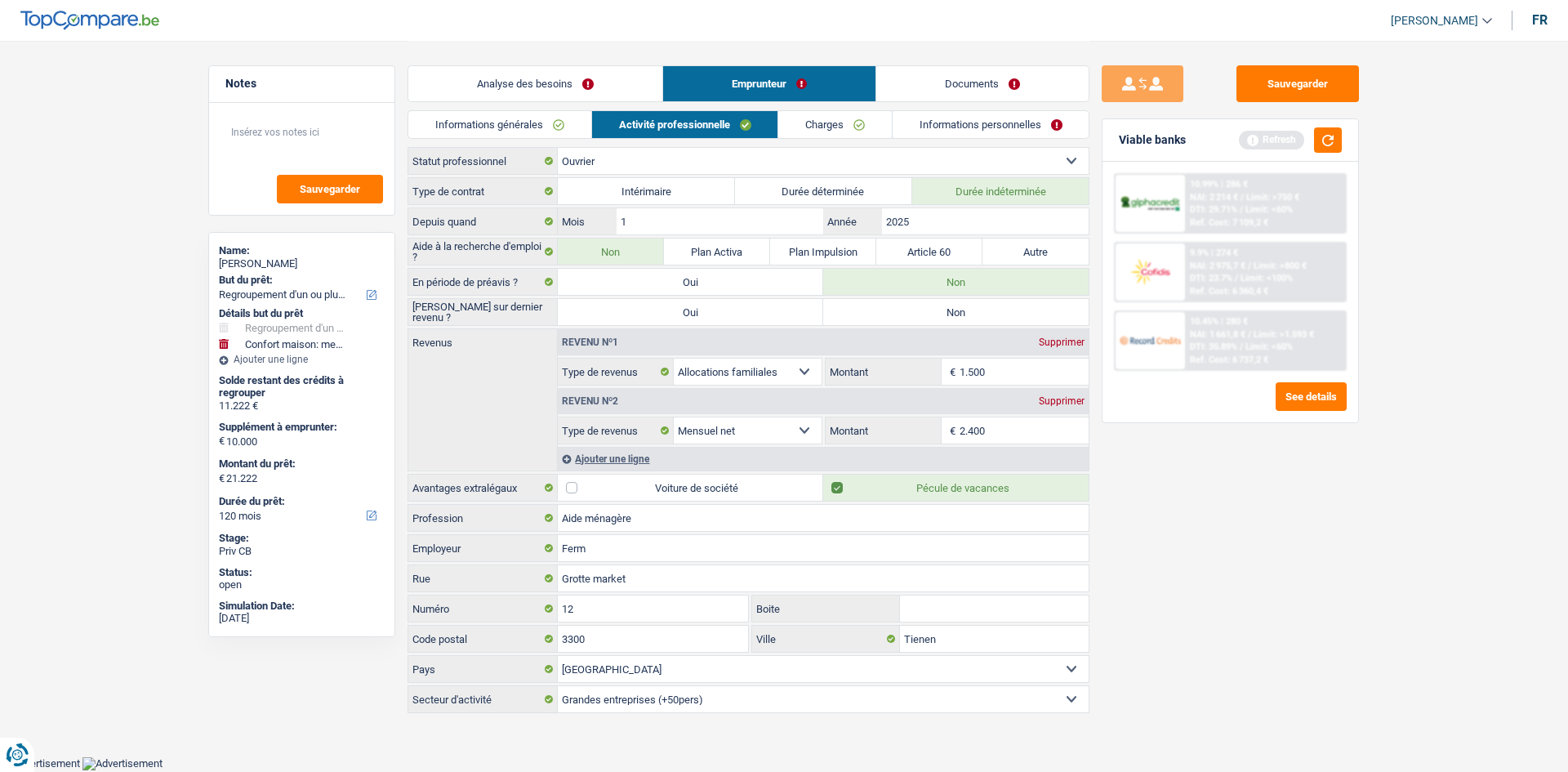
click at [811, 134] on link "Charges" at bounding box center [835, 125] width 113 height 27
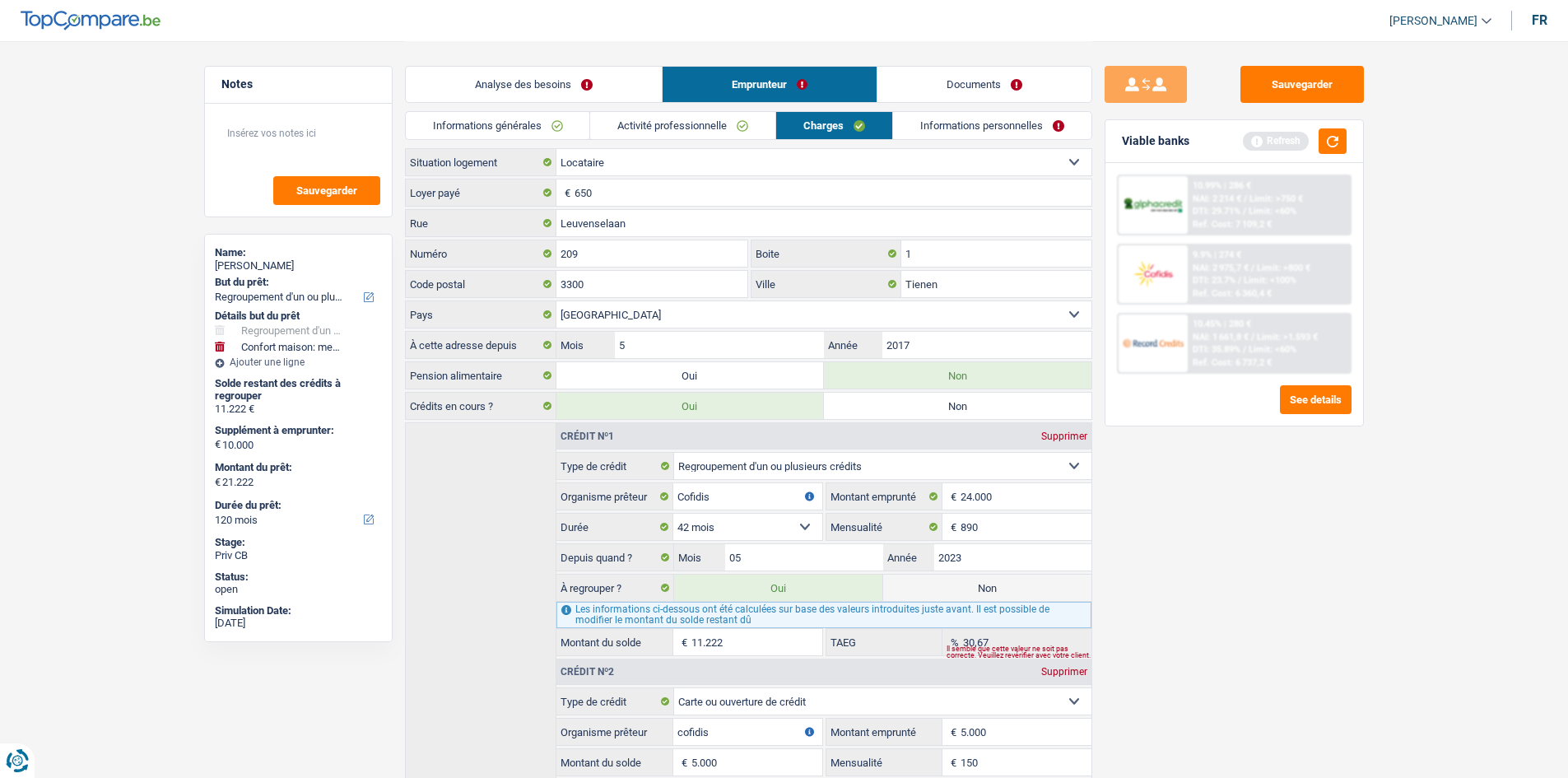
click at [657, 131] on link "Activité professionnelle" at bounding box center [682, 126] width 185 height 27
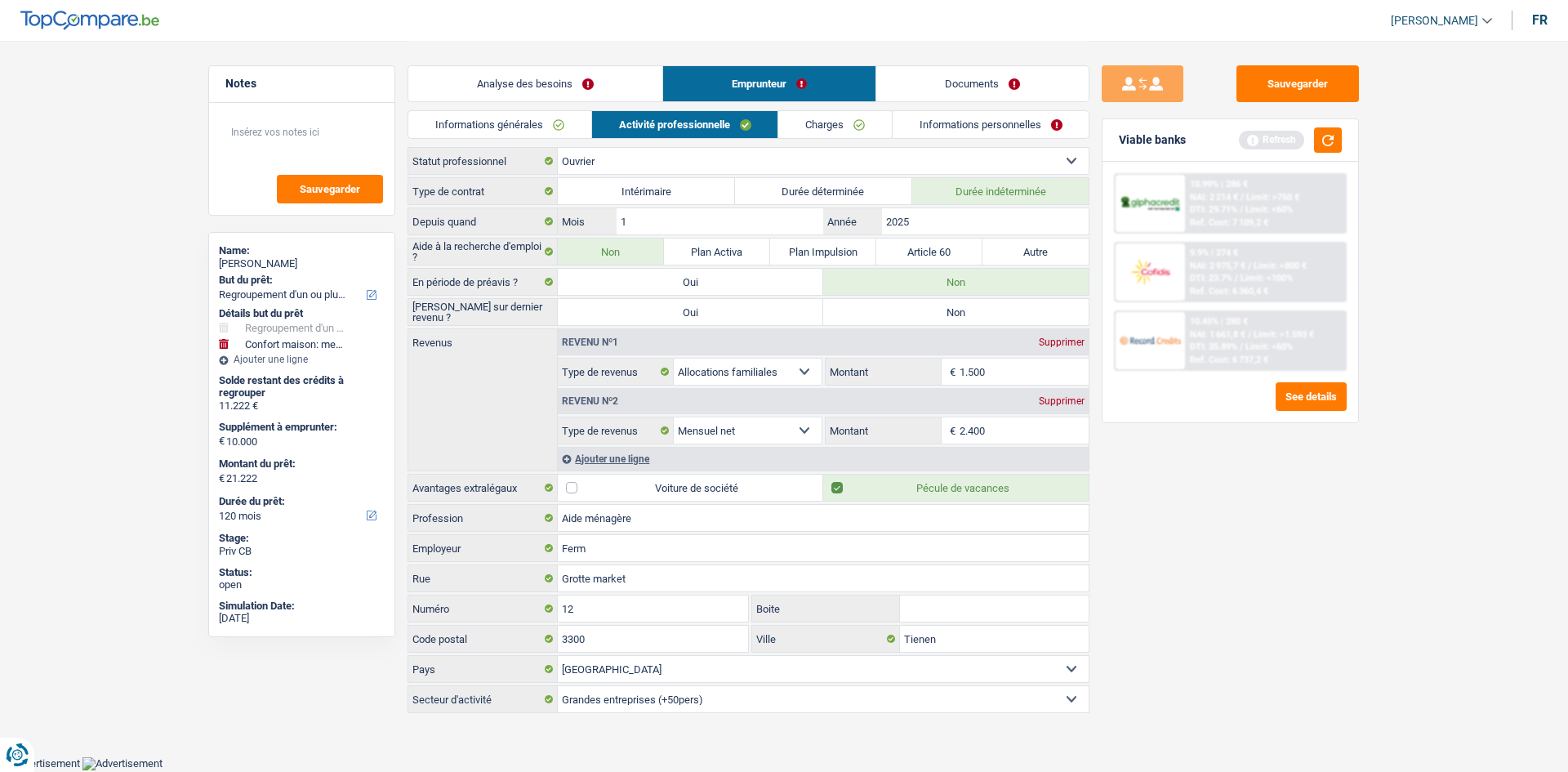
click at [602, 461] on div "Ajouter une ligne" at bounding box center [824, 459] width 531 height 24
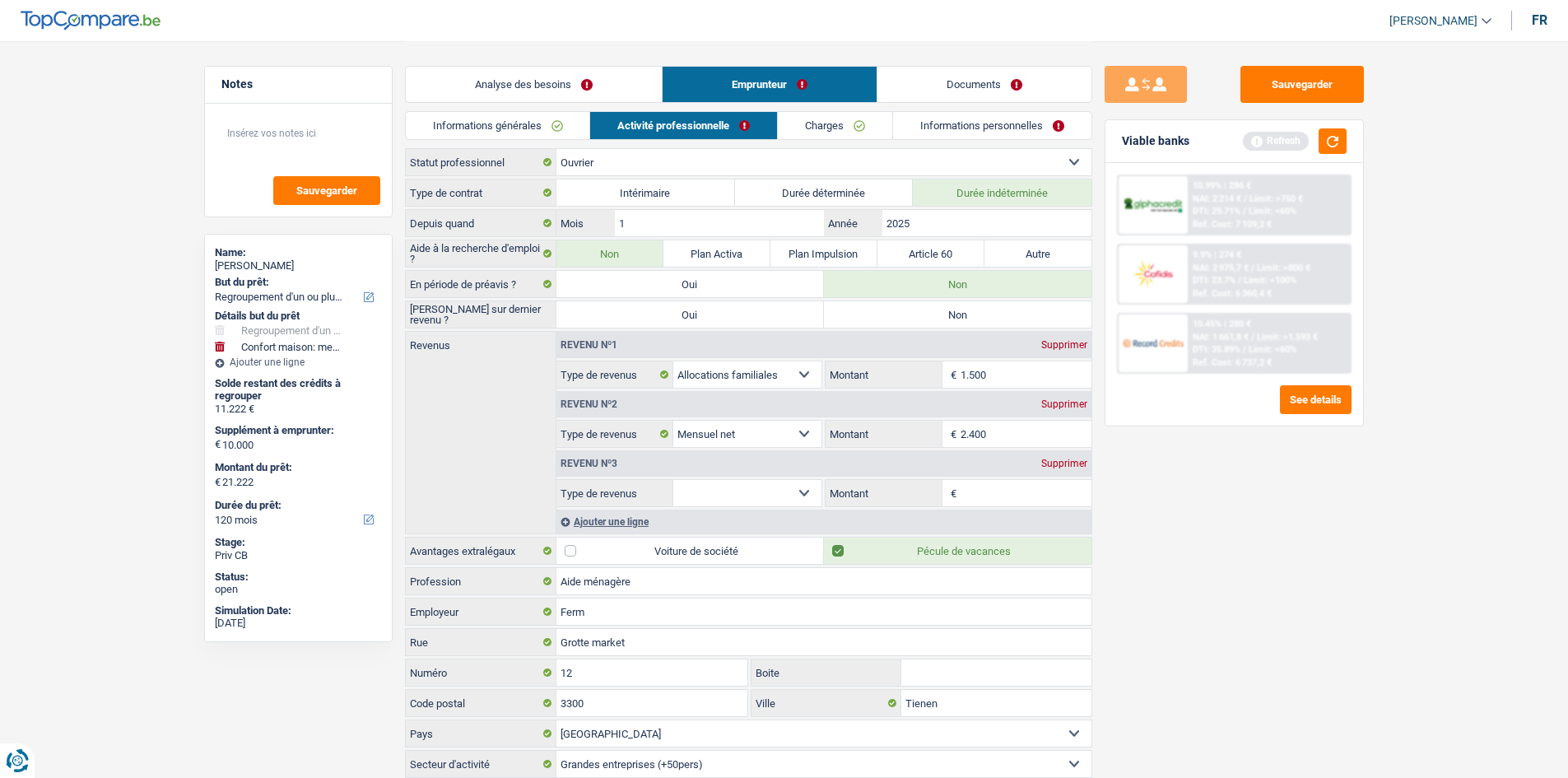
click at [783, 486] on select "Allocation d'handicap Allocations chômage Allocations familiales Chèques repas …" at bounding box center [748, 493] width 149 height 27
select select "mealVouchers"
click at [673, 480] on select "Allocation d'handicap Allocations chômage Allocations familiales Chèques repas …" at bounding box center [748, 493] width 149 height 27
click at [967, 489] on input "Montant par jour" at bounding box center [1025, 493] width 131 height 27
type input "2,0"
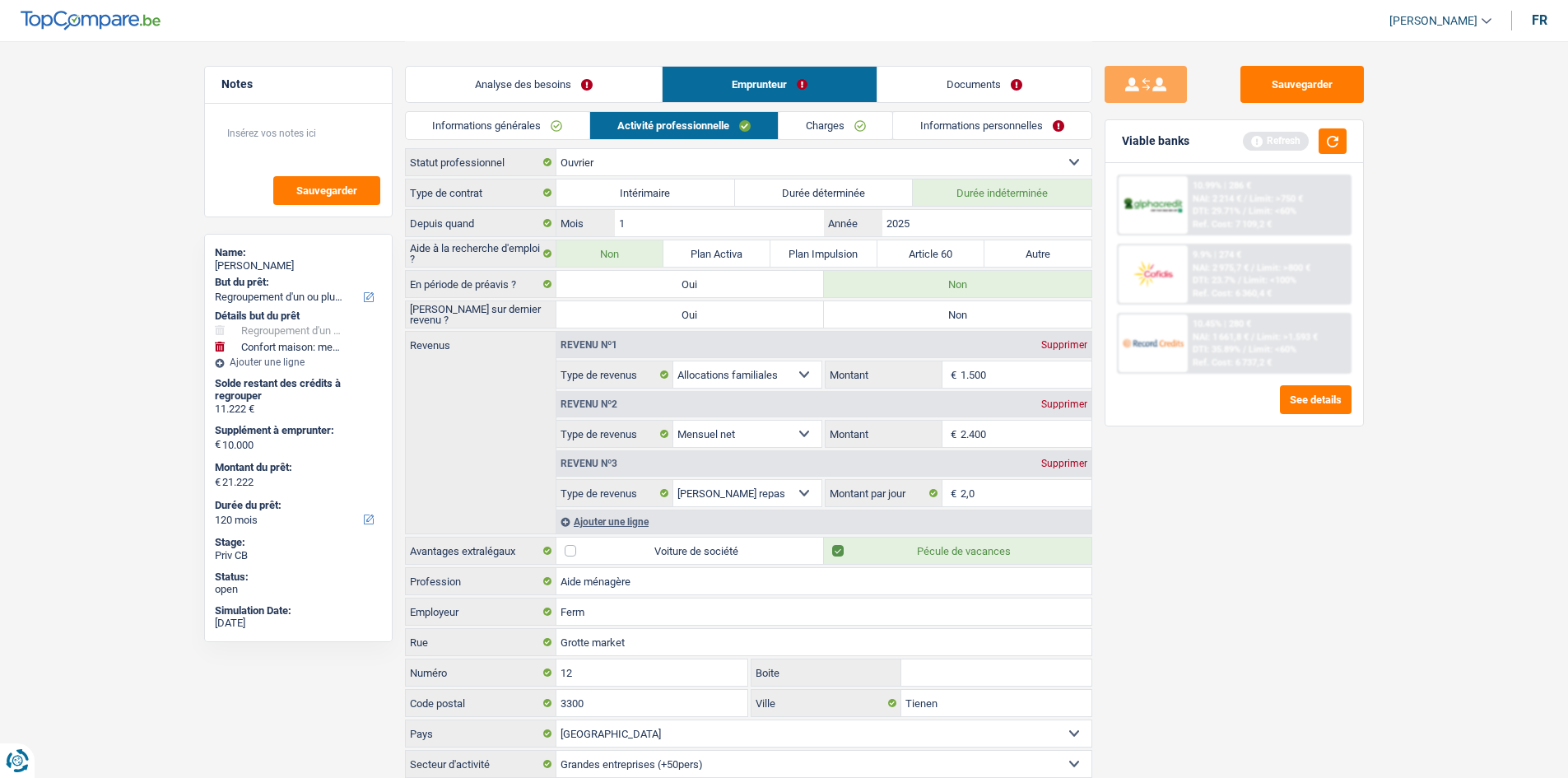
click at [1167, 546] on div "Sauvegarder Viable banks Refresh 10.99% | 286 € NAI: 2 214 € / Limit: >750 € DT…" at bounding box center [1234, 409] width 284 height 686
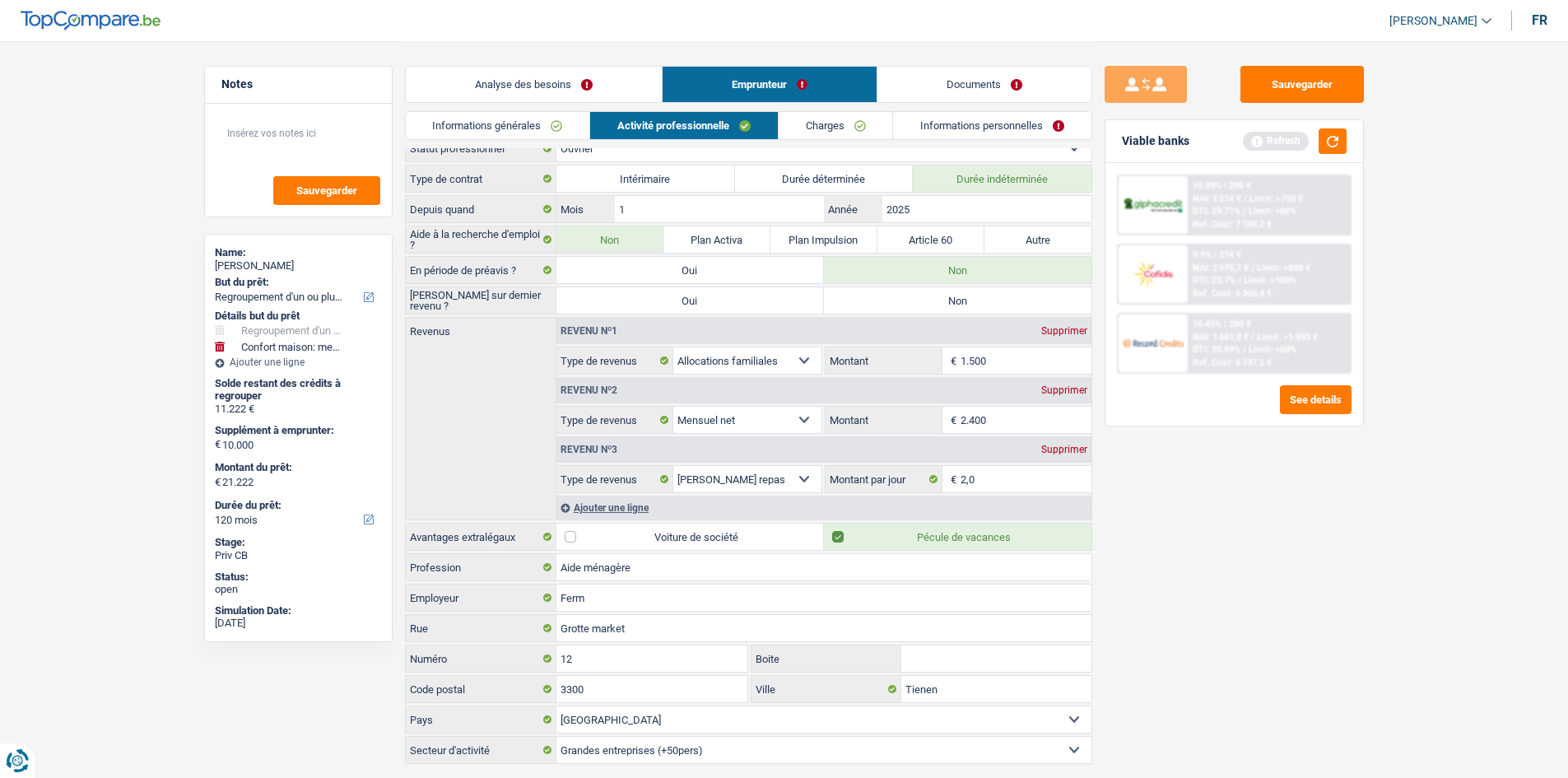
scroll to position [56, 0]
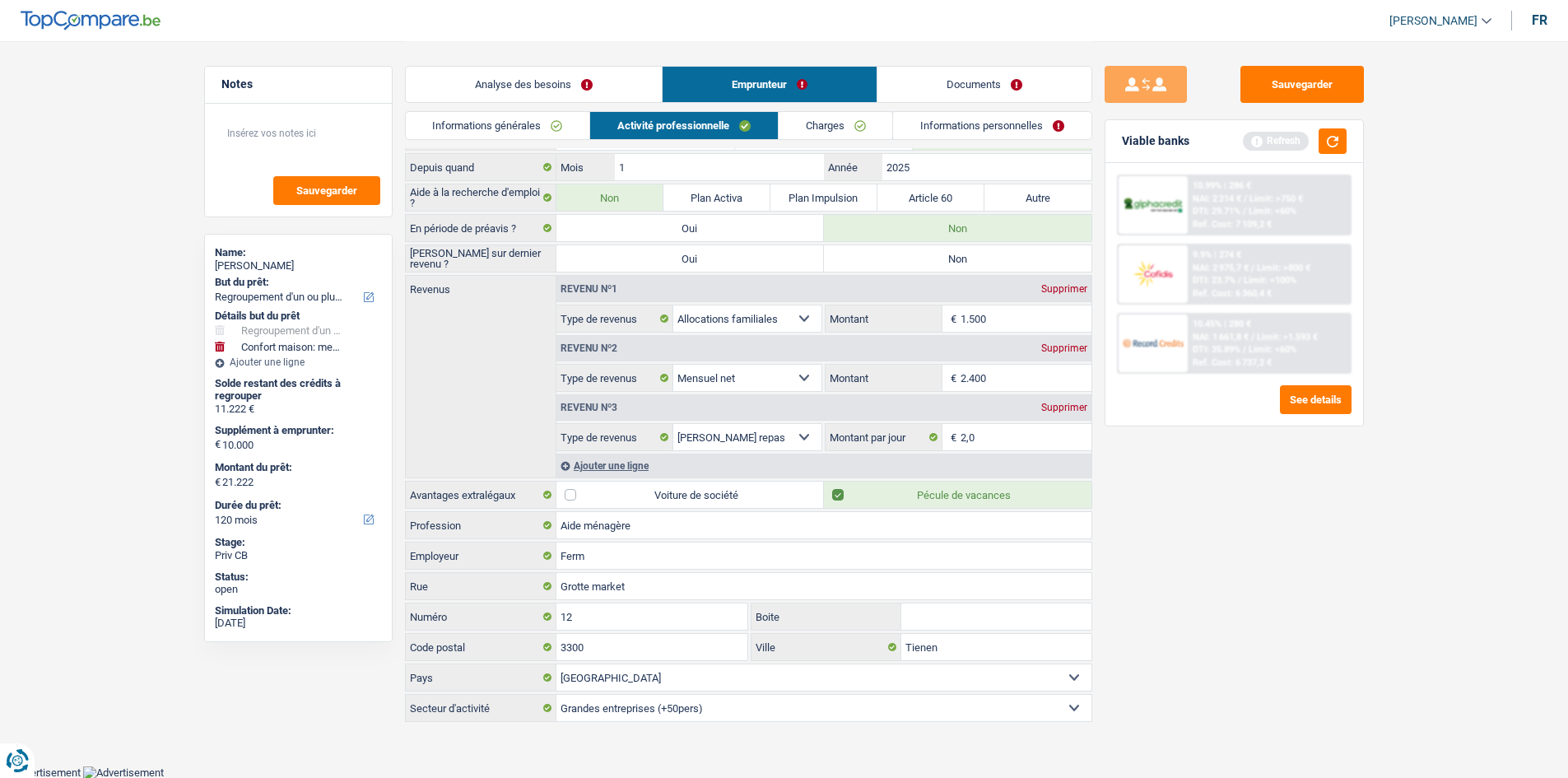
click at [842, 133] on link "Charges" at bounding box center [835, 126] width 114 height 27
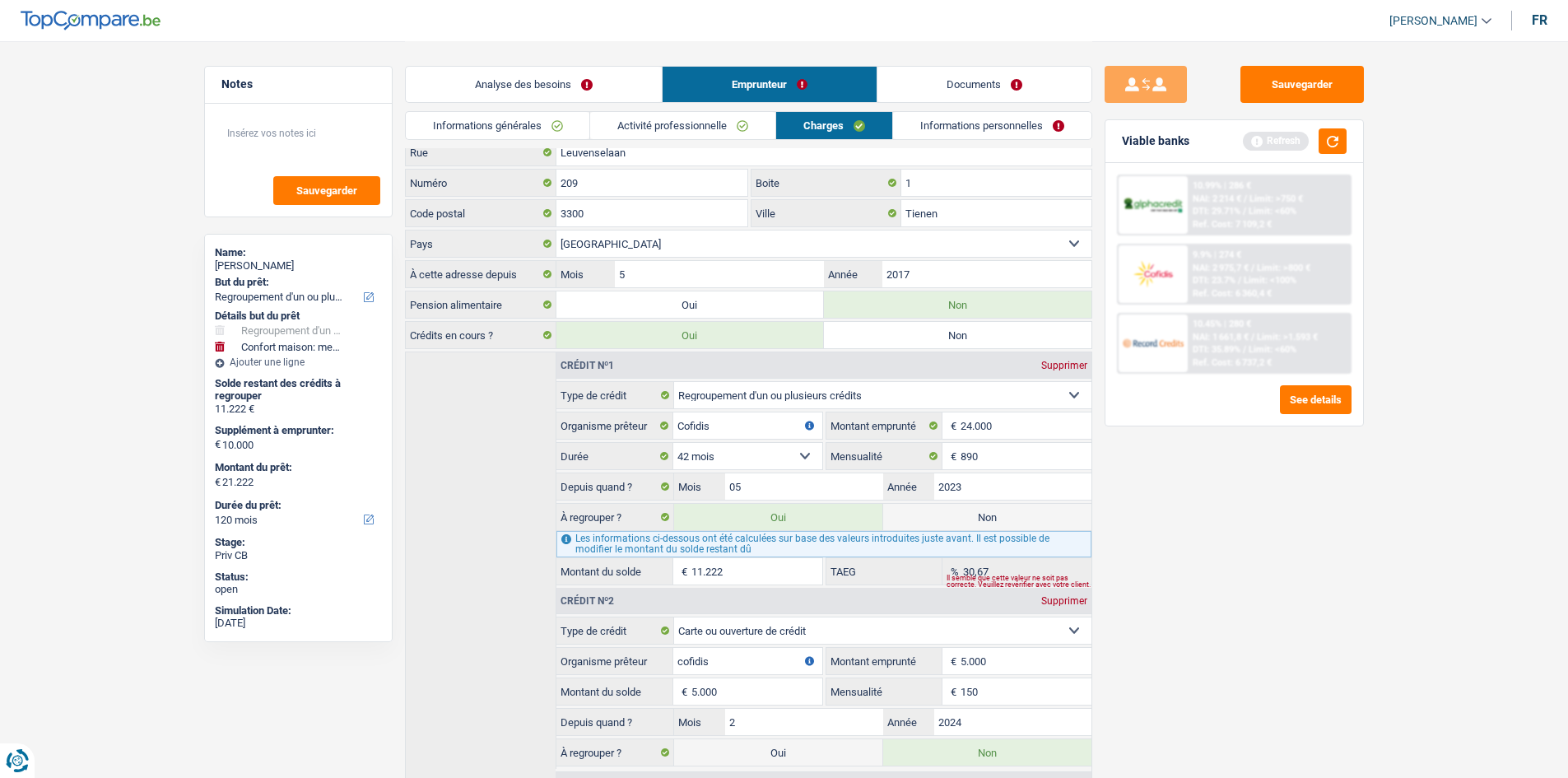
scroll to position [0, 0]
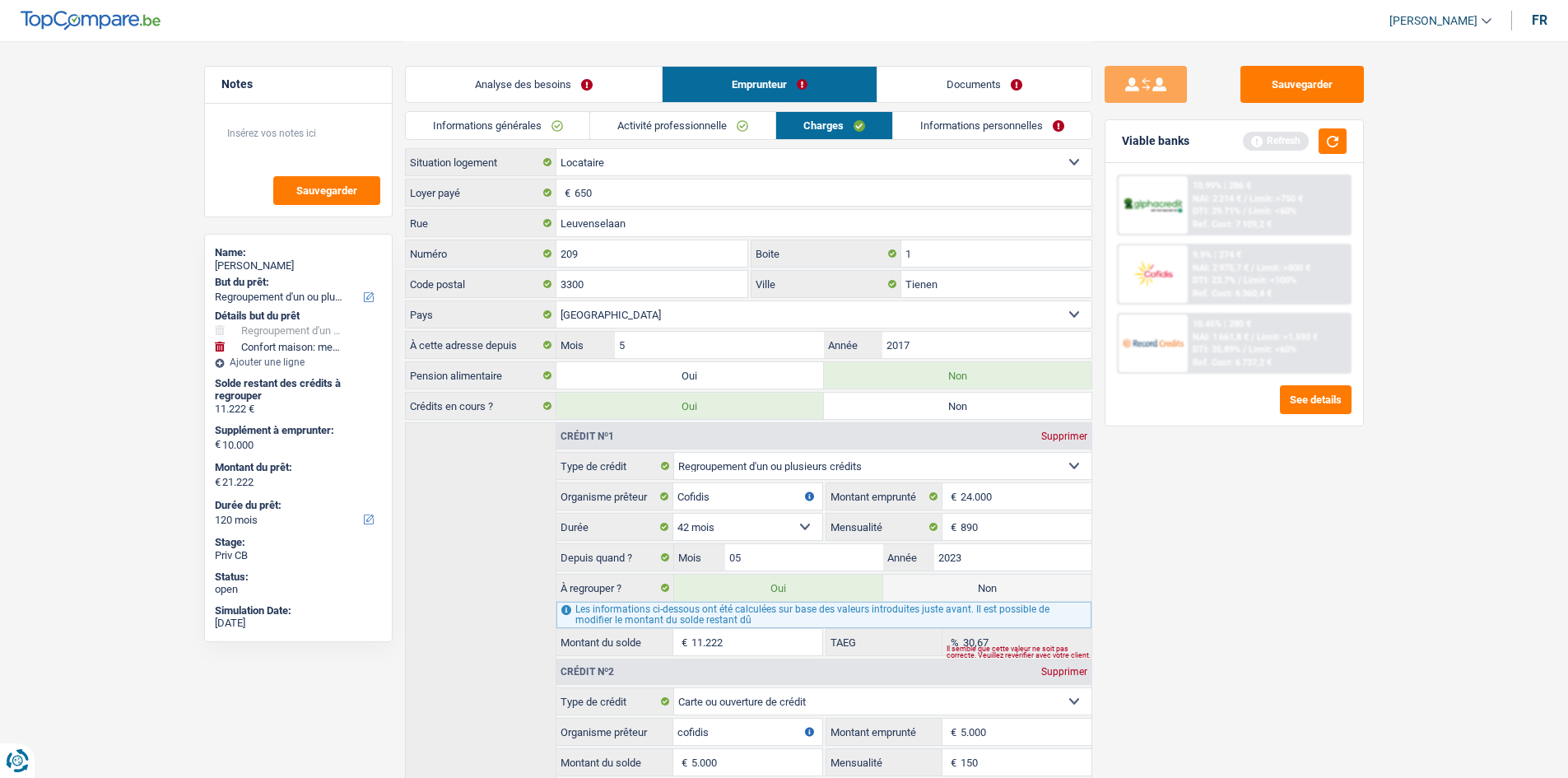
click at [937, 127] on link "Informations personnelles" at bounding box center [992, 126] width 198 height 27
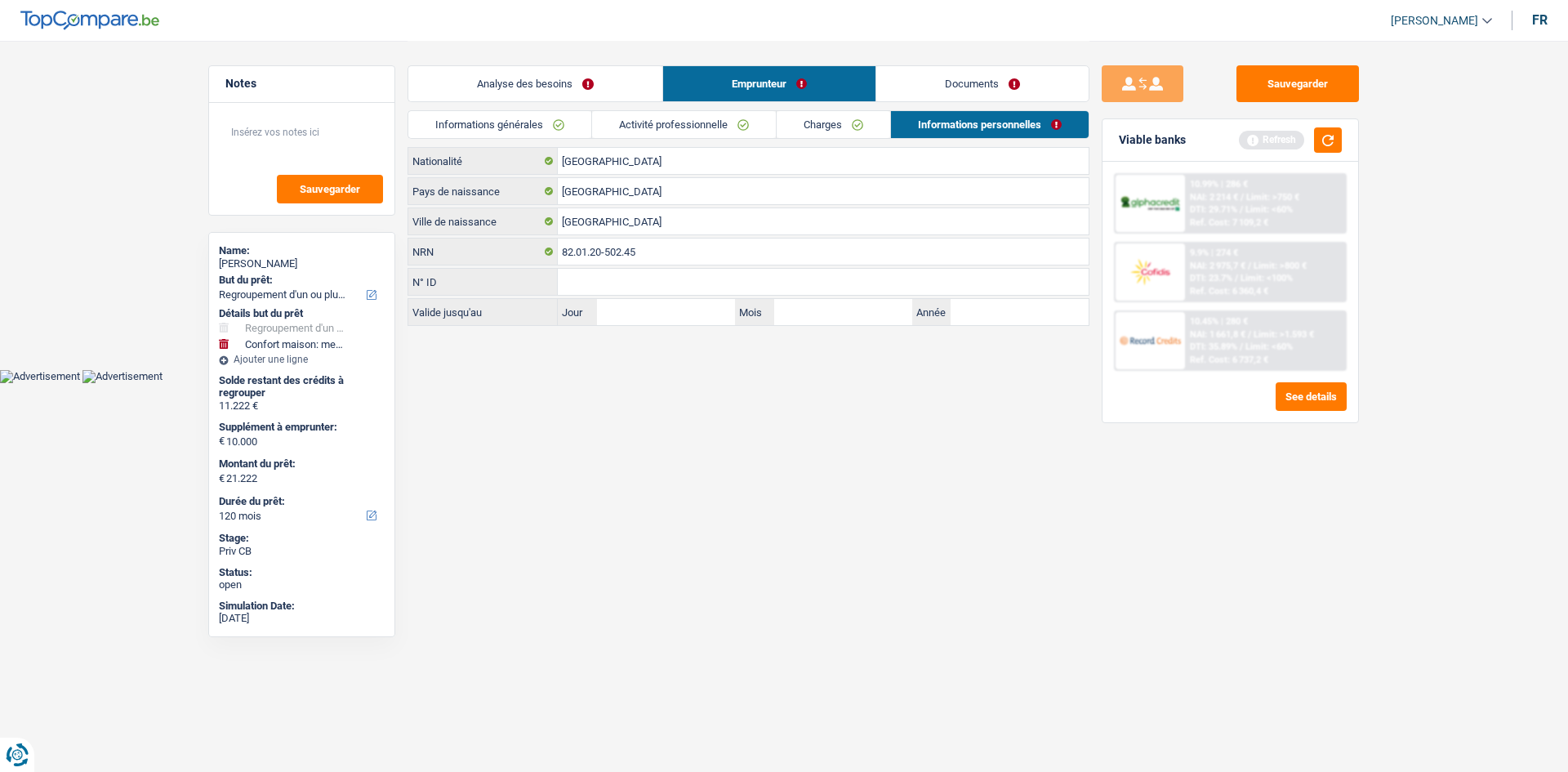
click at [927, 77] on link "Documents" at bounding box center [983, 83] width 213 height 35
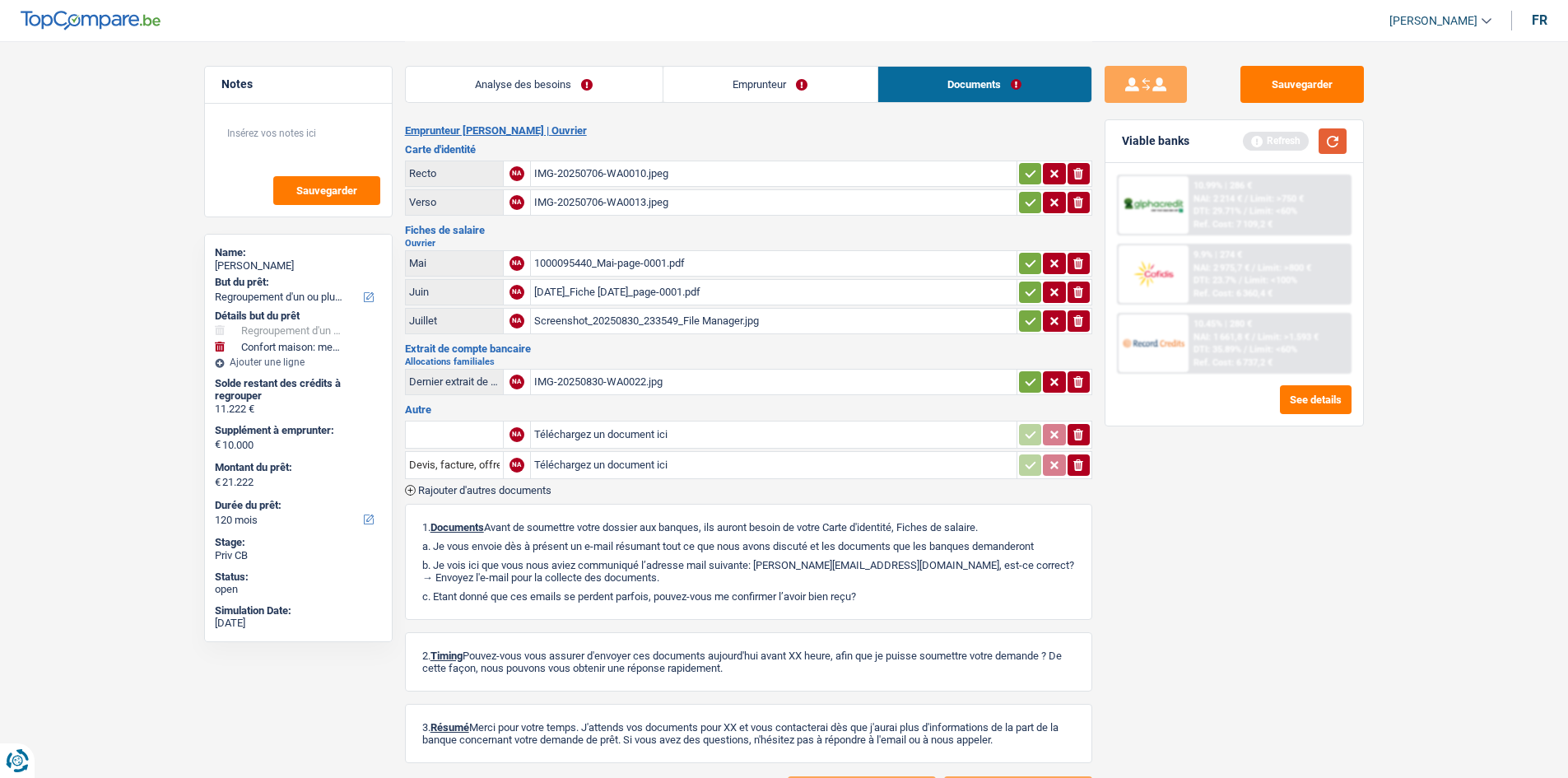
click at [1324, 146] on button "button" at bounding box center [1332, 142] width 28 height 26
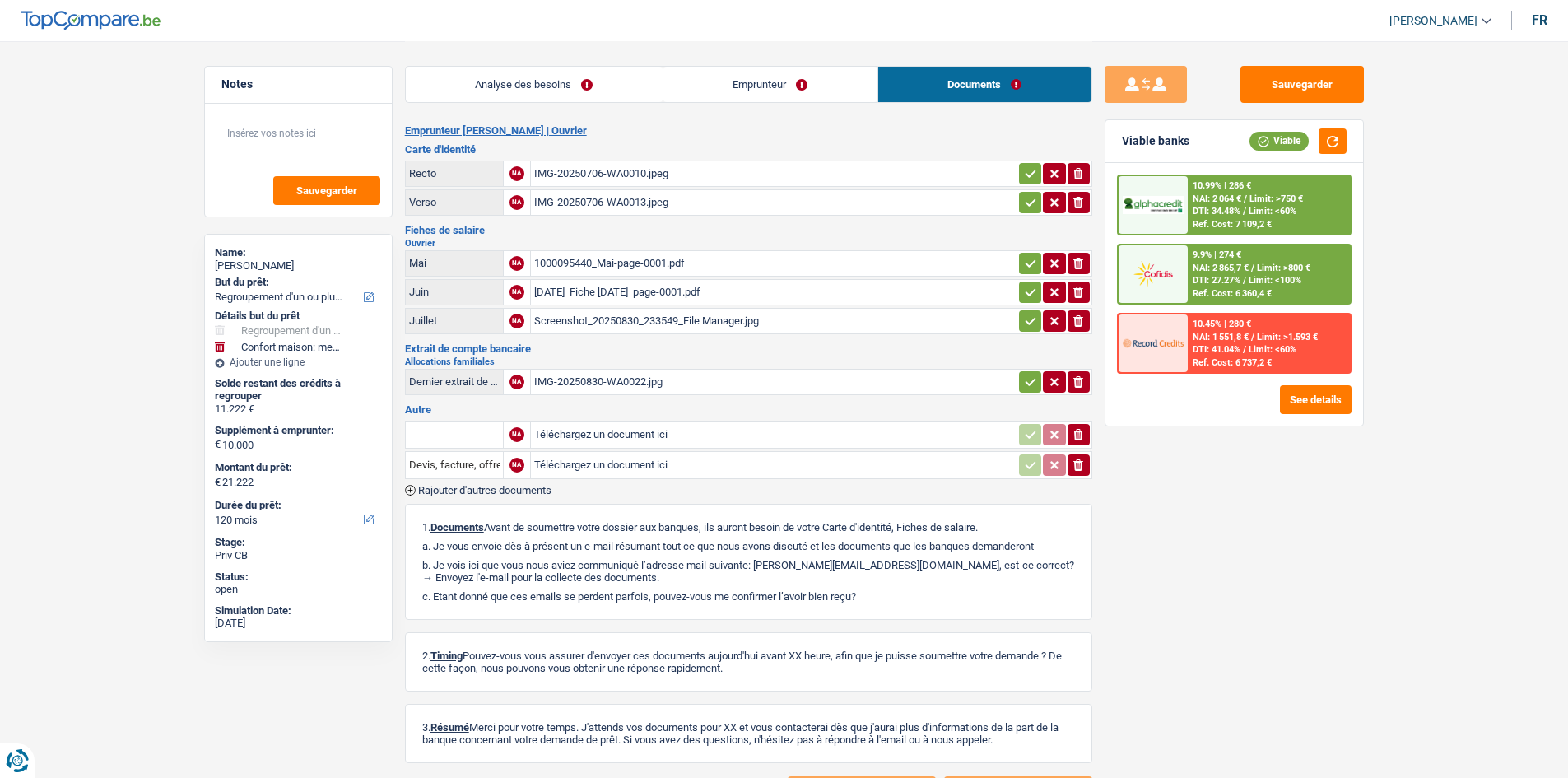
click at [524, 83] on link "Analyse des besoins" at bounding box center [534, 84] width 257 height 35
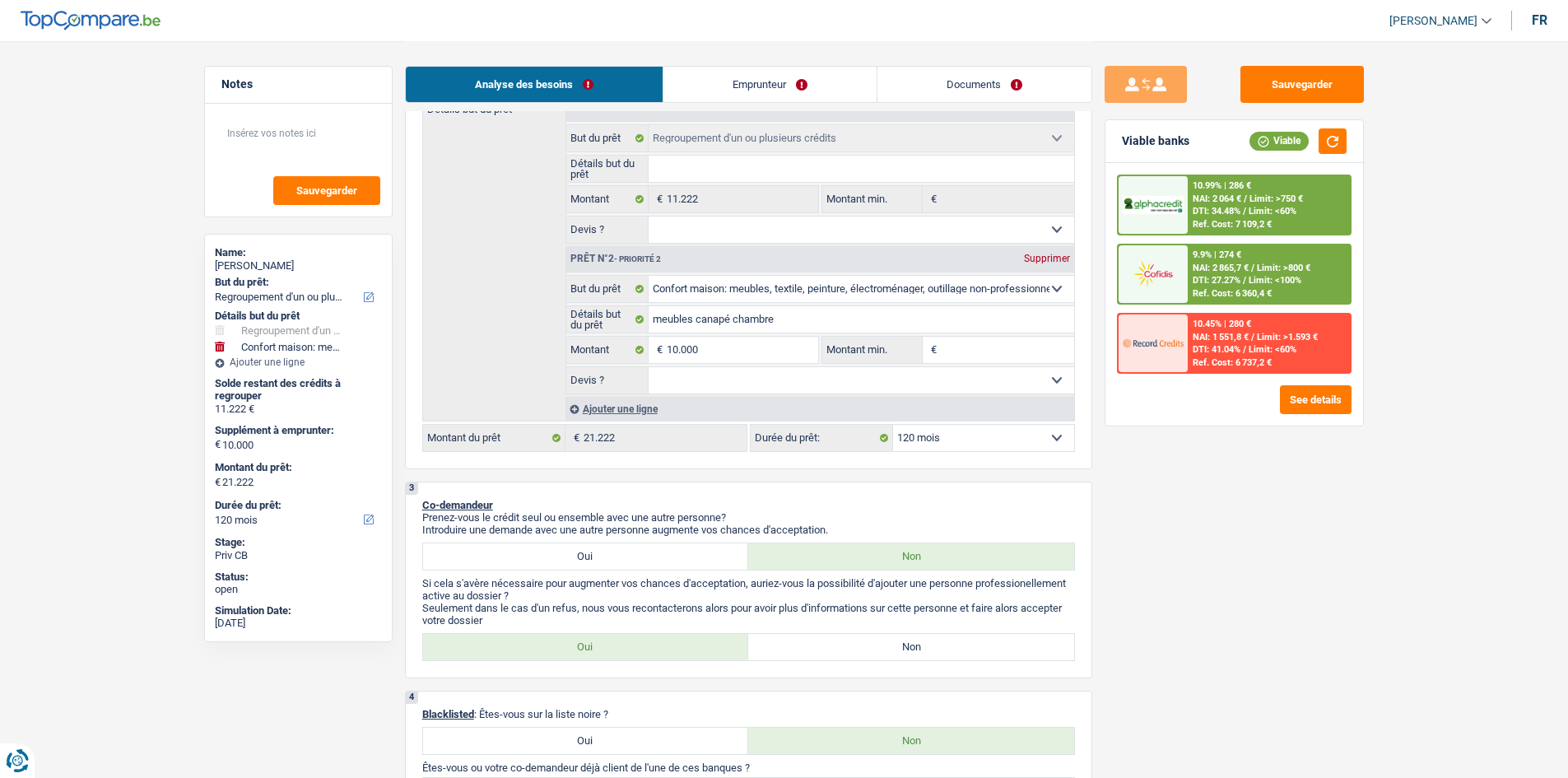
scroll to position [329, 0]
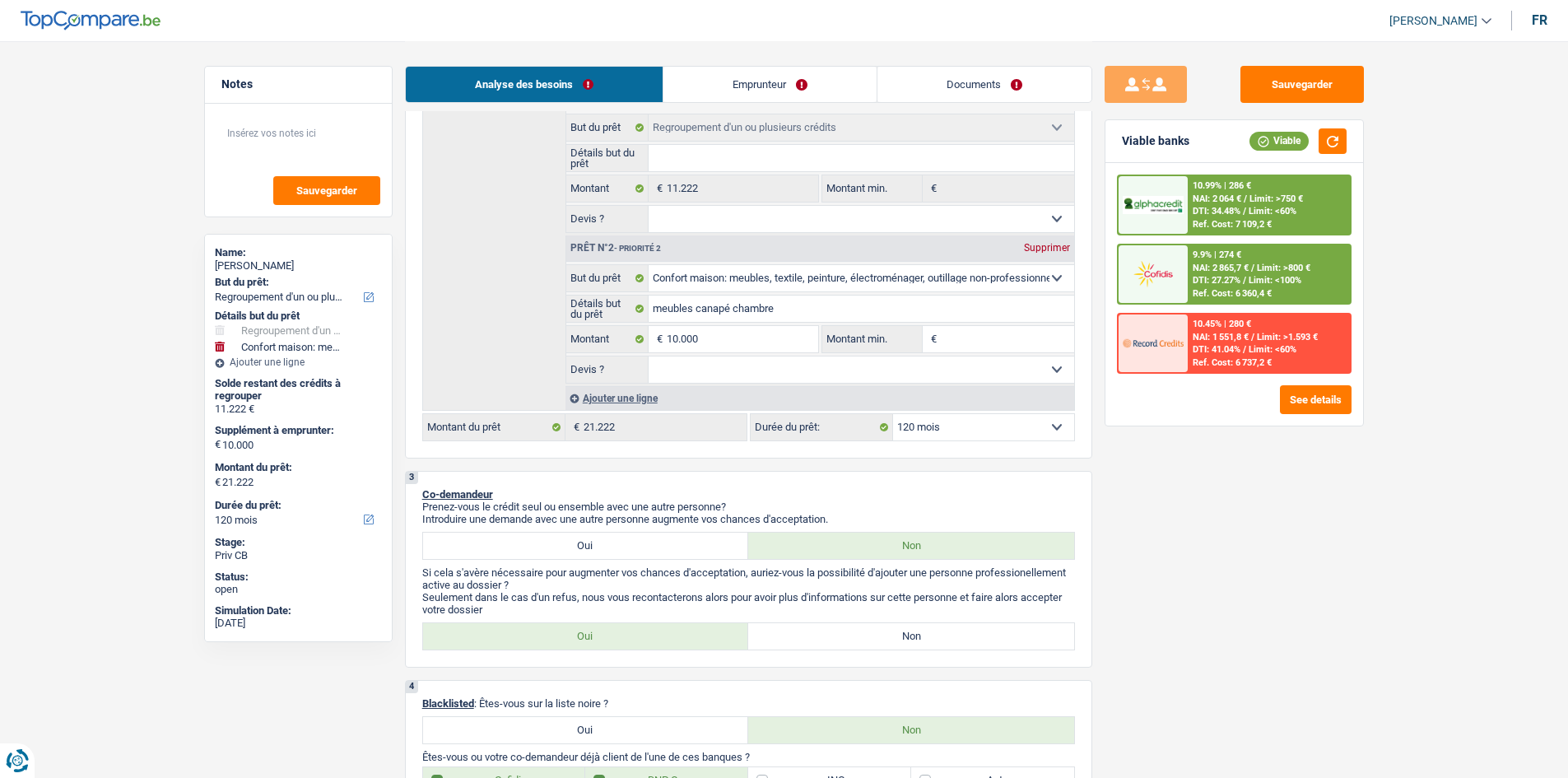
click at [980, 330] on input "Montant min." at bounding box center [1007, 339] width 134 height 27
click at [1193, 199] on span "NAI: 2 064 €" at bounding box center [1217, 199] width 49 height 10
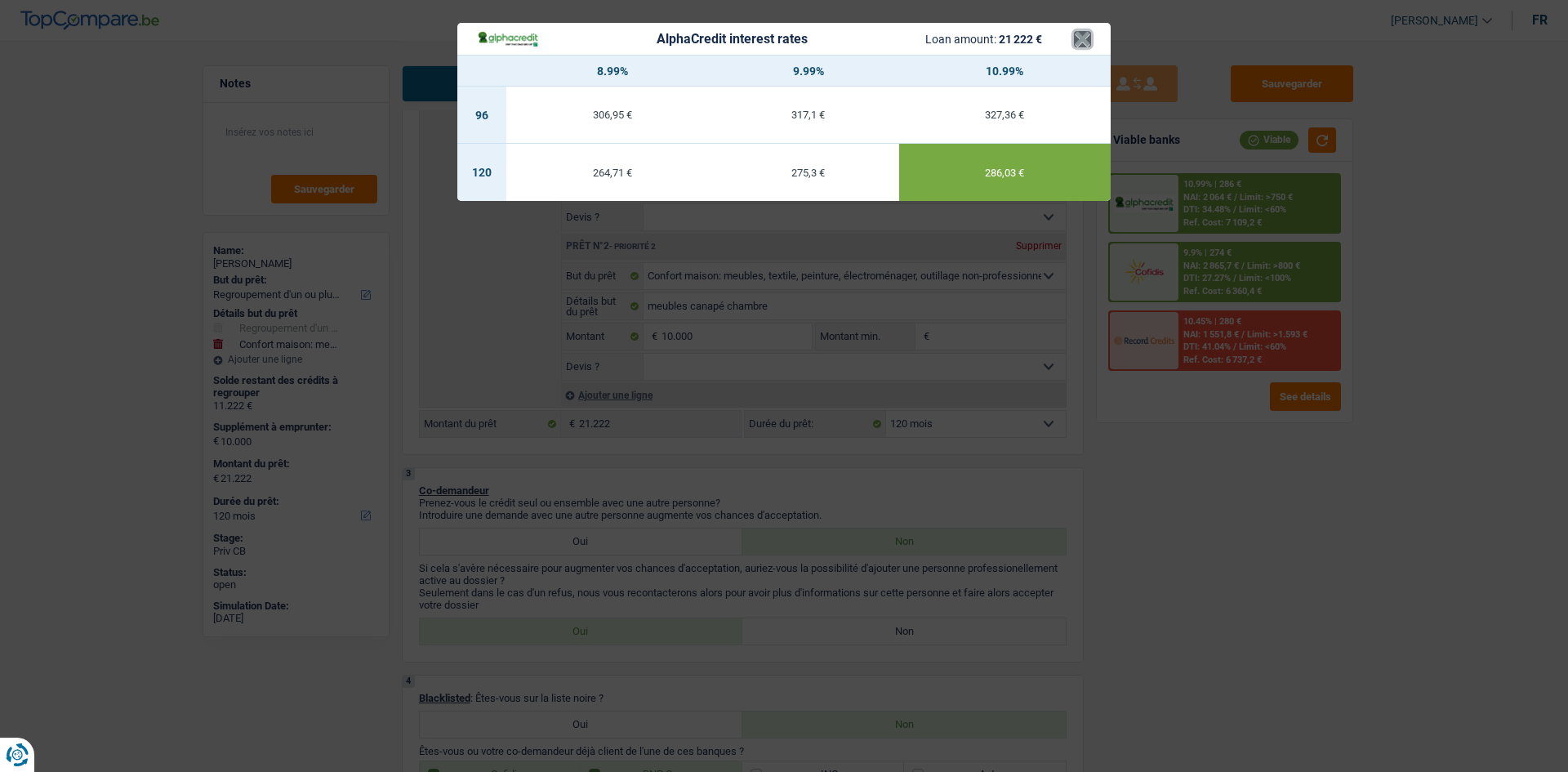
click at [1075, 43] on button "×" at bounding box center [1082, 38] width 17 height 16
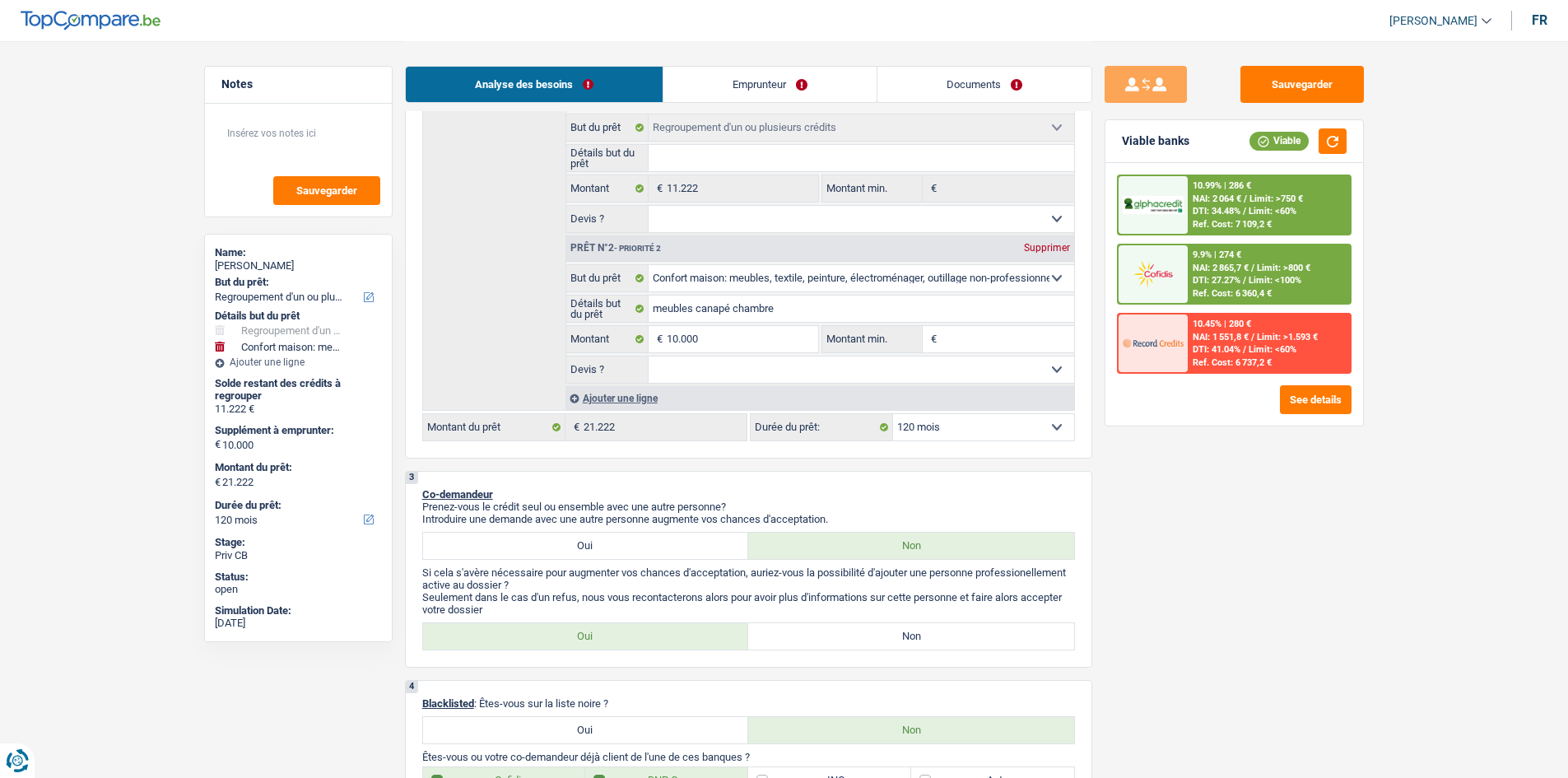
click at [1013, 427] on select "12 mois 18 mois 24 mois 30 mois 36 mois 42 mois 48 mois 60 mois 72 mois 84 mois…" at bounding box center [983, 427] width 181 height 27
select select "42"
click at [893, 414] on select "12 mois 18 mois 24 mois 30 mois 36 mois 42 mois 48 mois 60 mois 72 mois 84 mois…" at bounding box center [983, 427] width 181 height 27
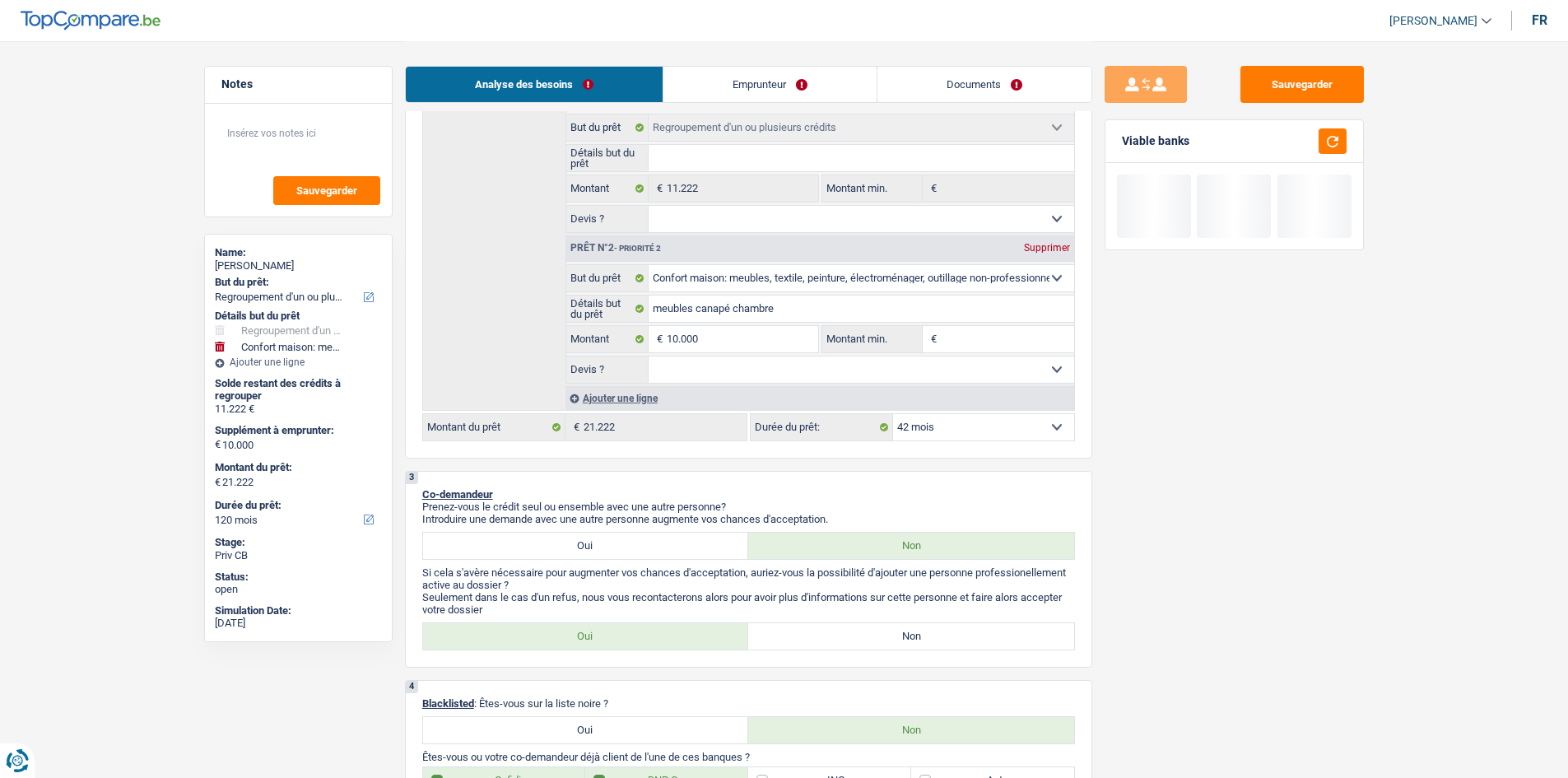
select select "42"
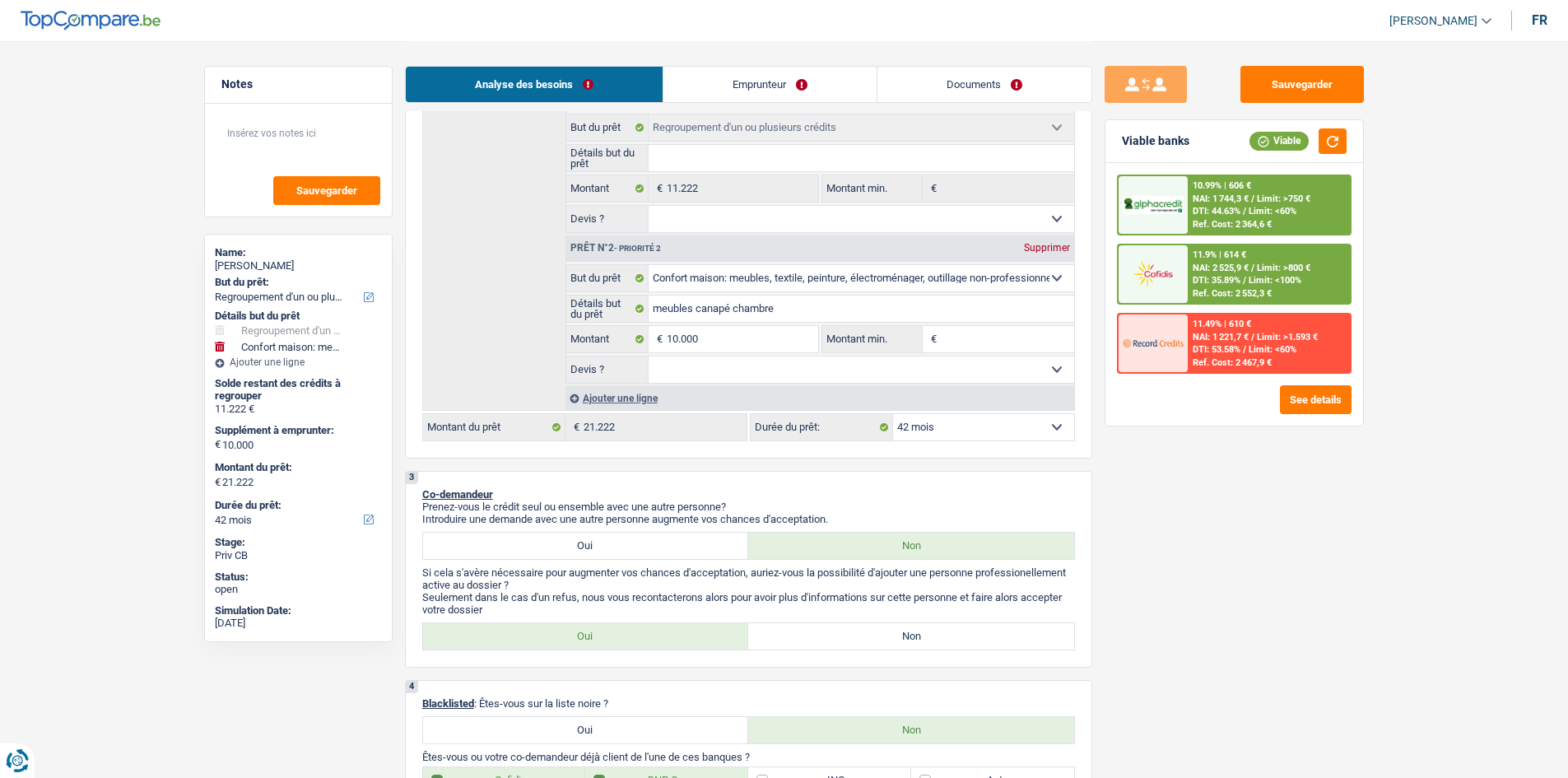
click at [1231, 196] on span "NAI: 1 744,3 €" at bounding box center [1220, 199] width 56 height 10
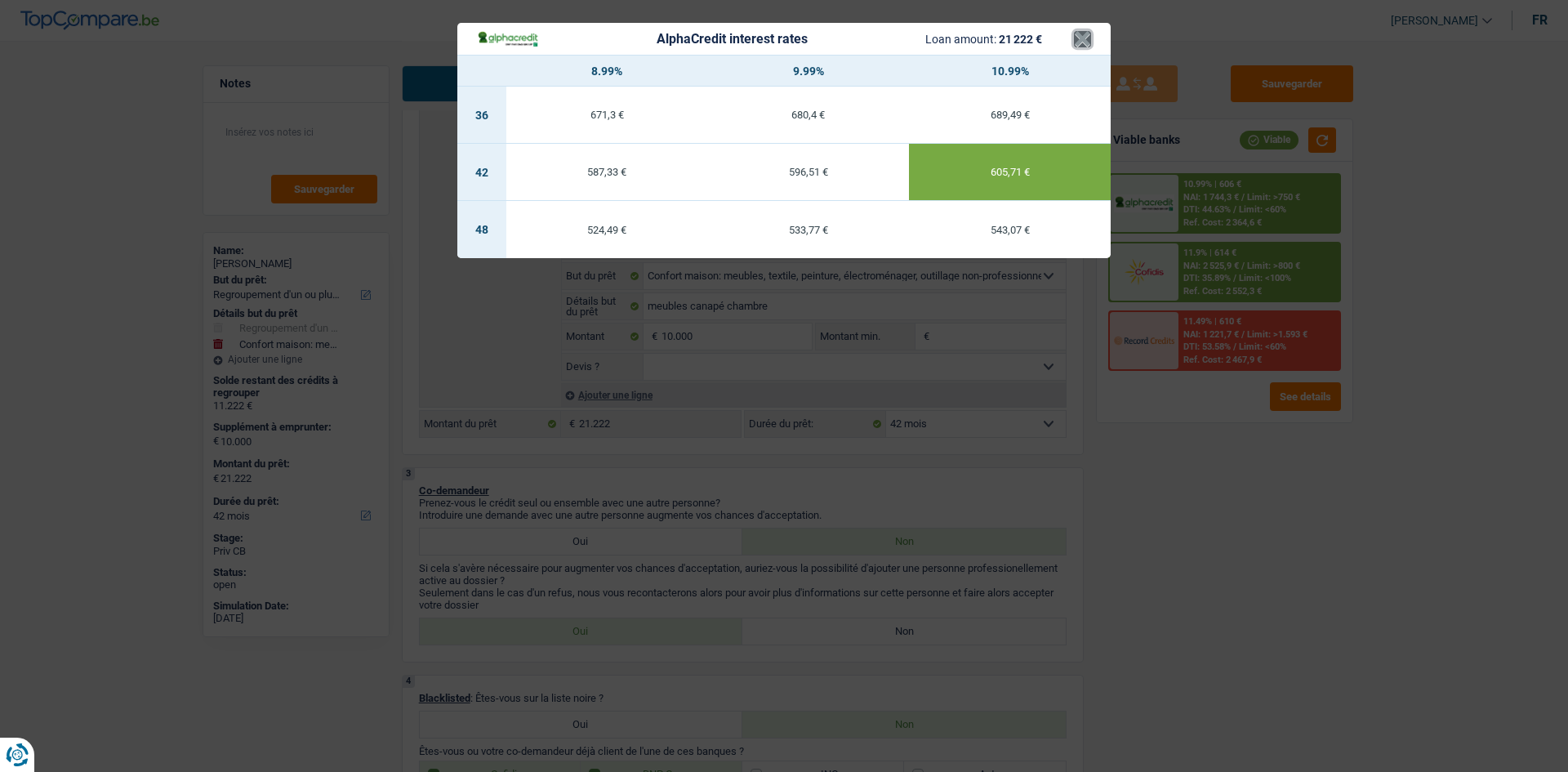
click at [1074, 31] on button "×" at bounding box center [1082, 38] width 17 height 16
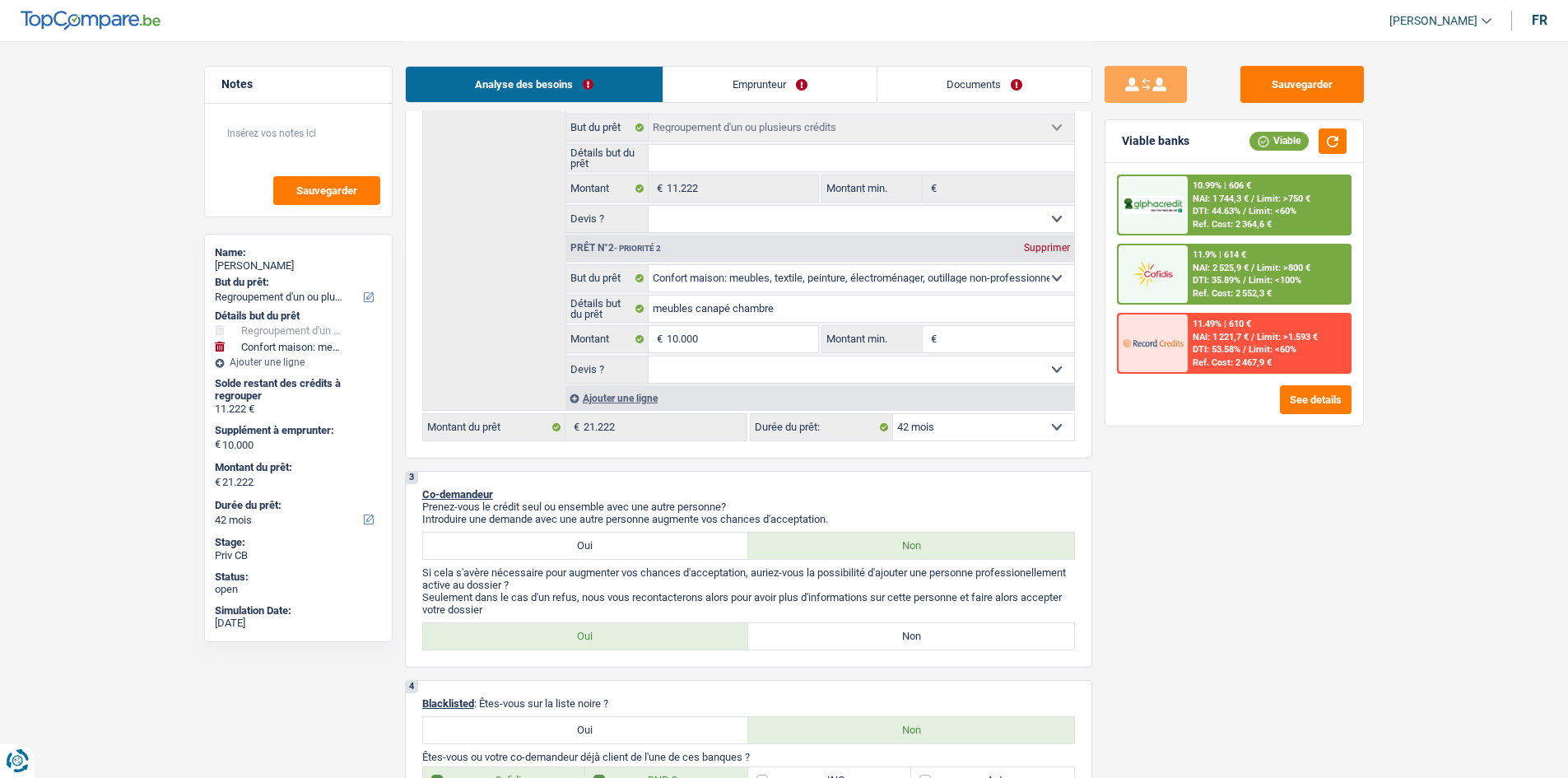
click at [939, 428] on select "12 mois 18 mois 24 mois 30 mois 36 mois 42 mois 48 mois 60 mois 72 mois 84 mois…" at bounding box center [983, 427] width 181 height 27
drag, startPoint x: 475, startPoint y: 286, endPoint x: 483, endPoint y: 280, distance: 10.0
click at [478, 282] on div "Détails but du prêt Prêt n°1 - Priorité 1 Confort maison: meubles, textile, pei…" at bounding box center [748, 247] width 652 height 327
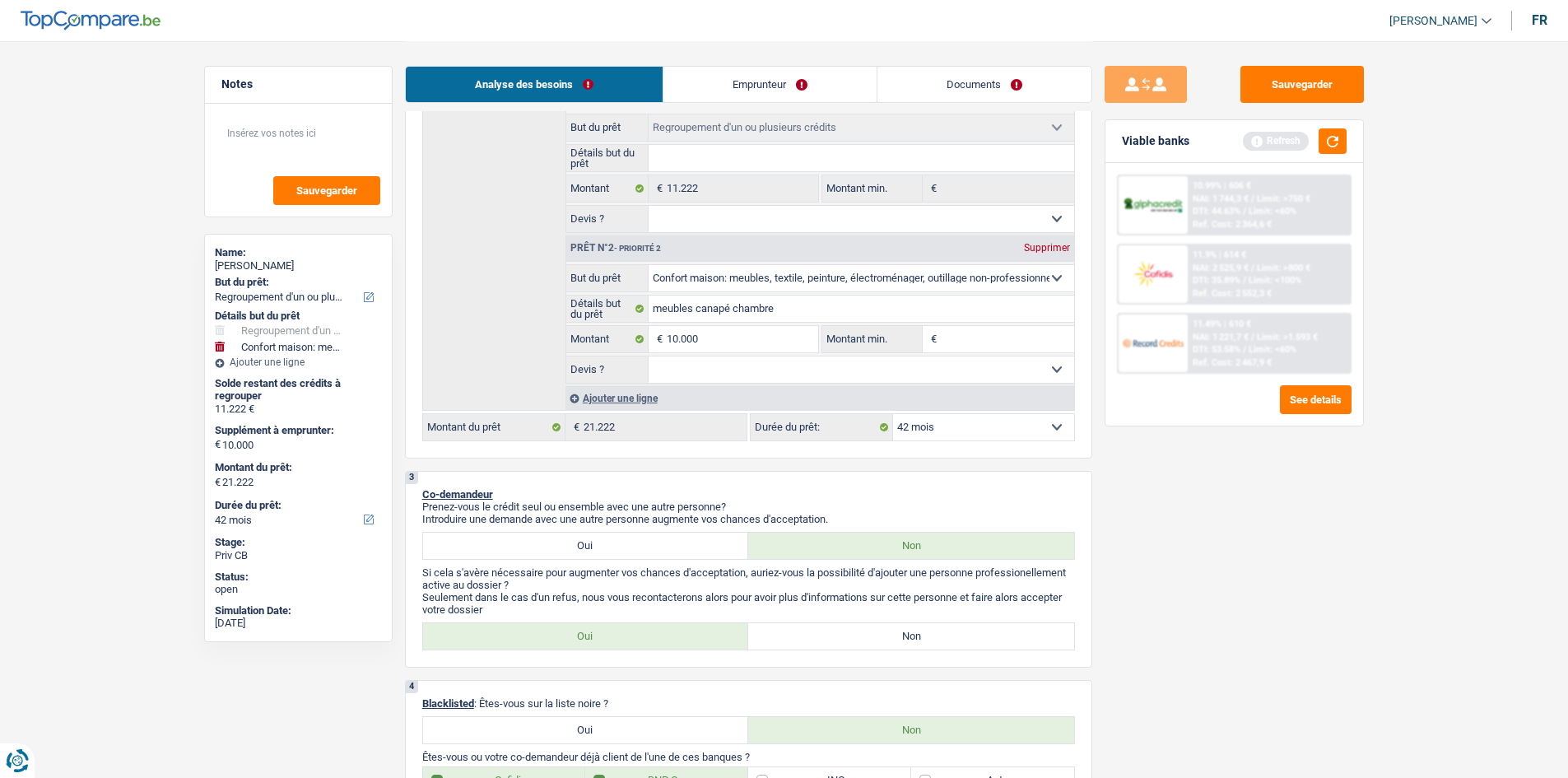
click at [952, 88] on link "Documents" at bounding box center [984, 84] width 214 height 35
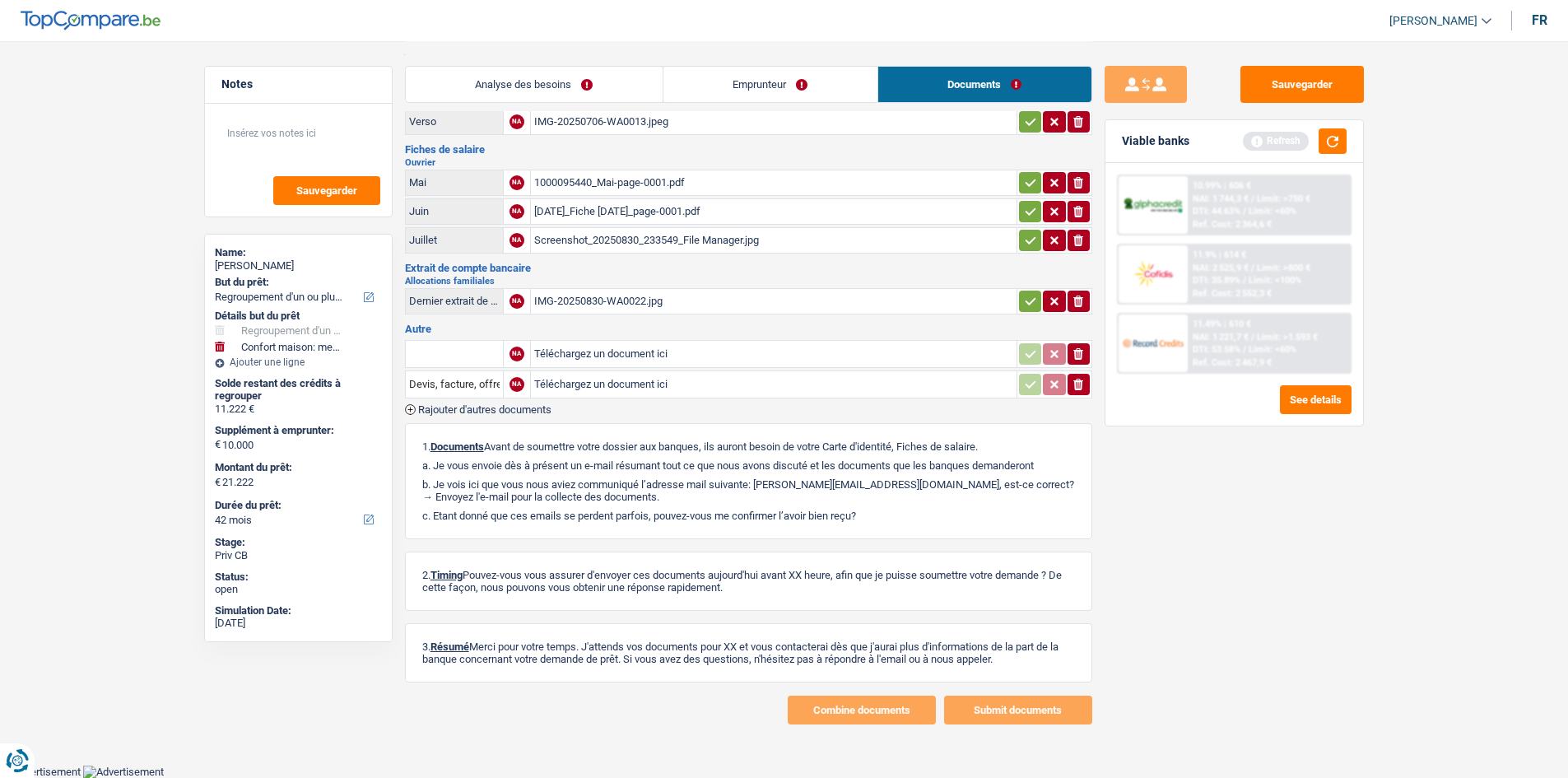
click at [713, 83] on link "Emprunteur" at bounding box center [771, 84] width 214 height 35
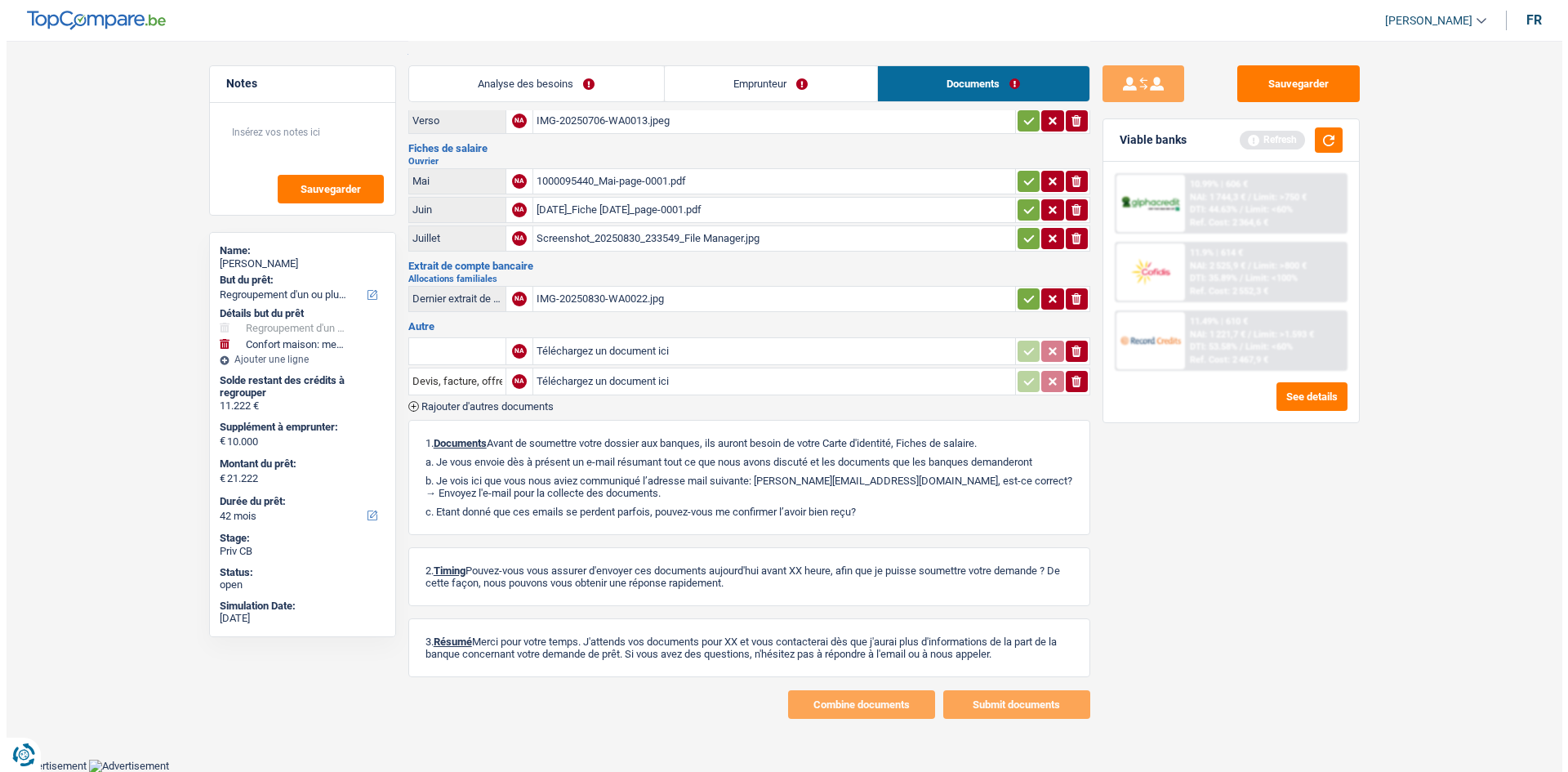
scroll to position [0, 0]
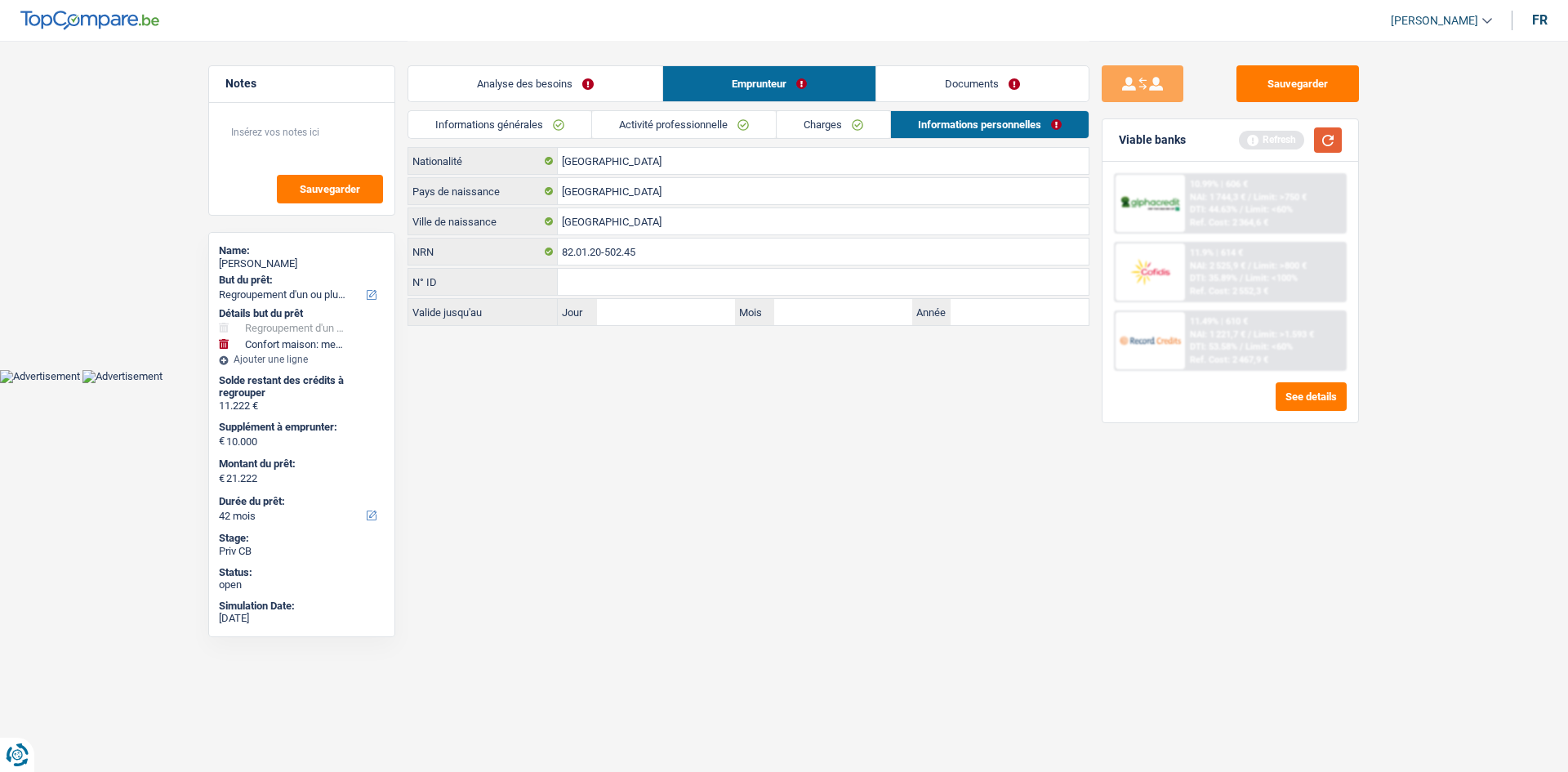
click at [1331, 143] on button "button" at bounding box center [1328, 140] width 28 height 26
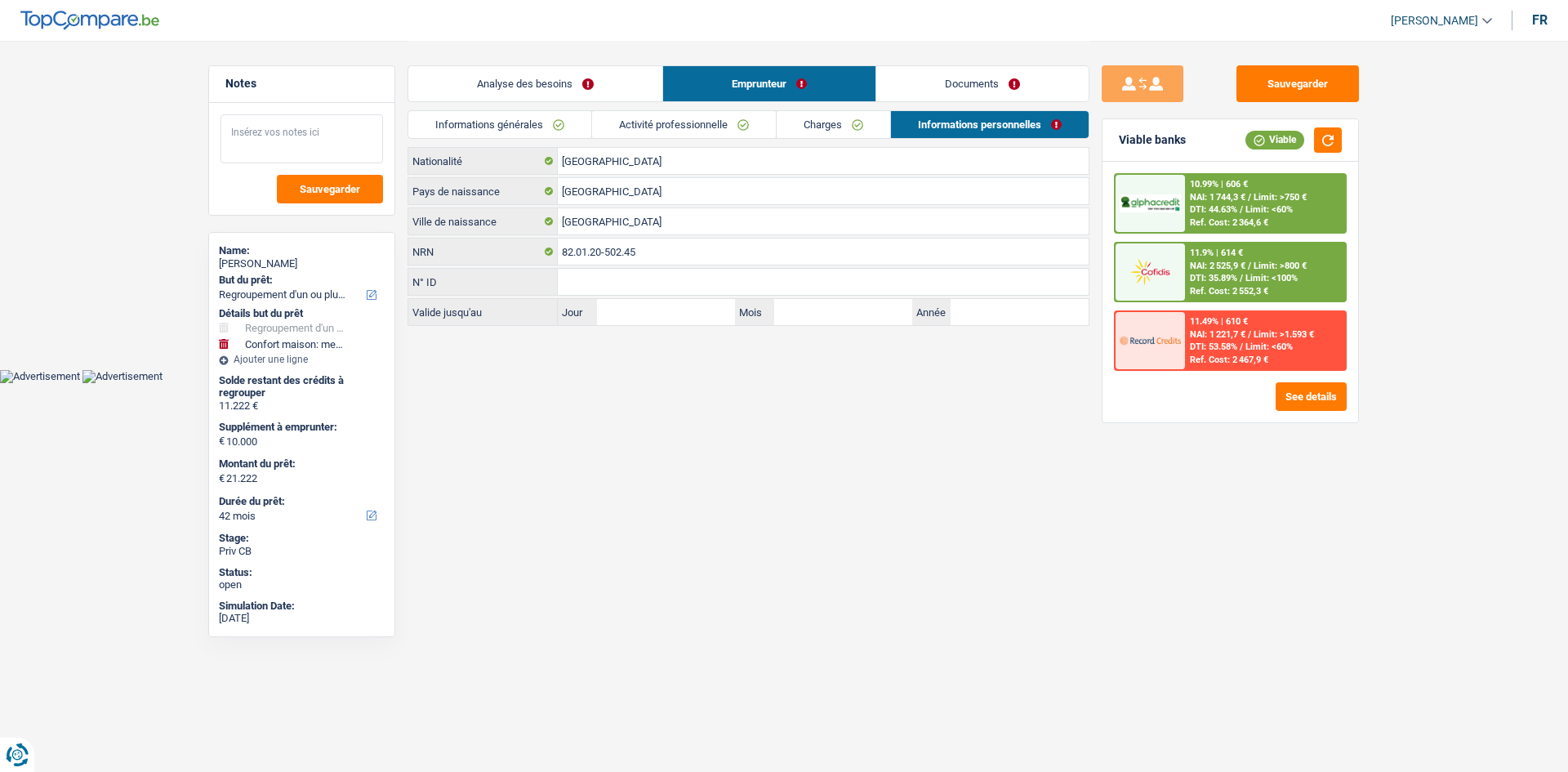
click at [300, 130] on textarea at bounding box center [301, 139] width 163 height 49
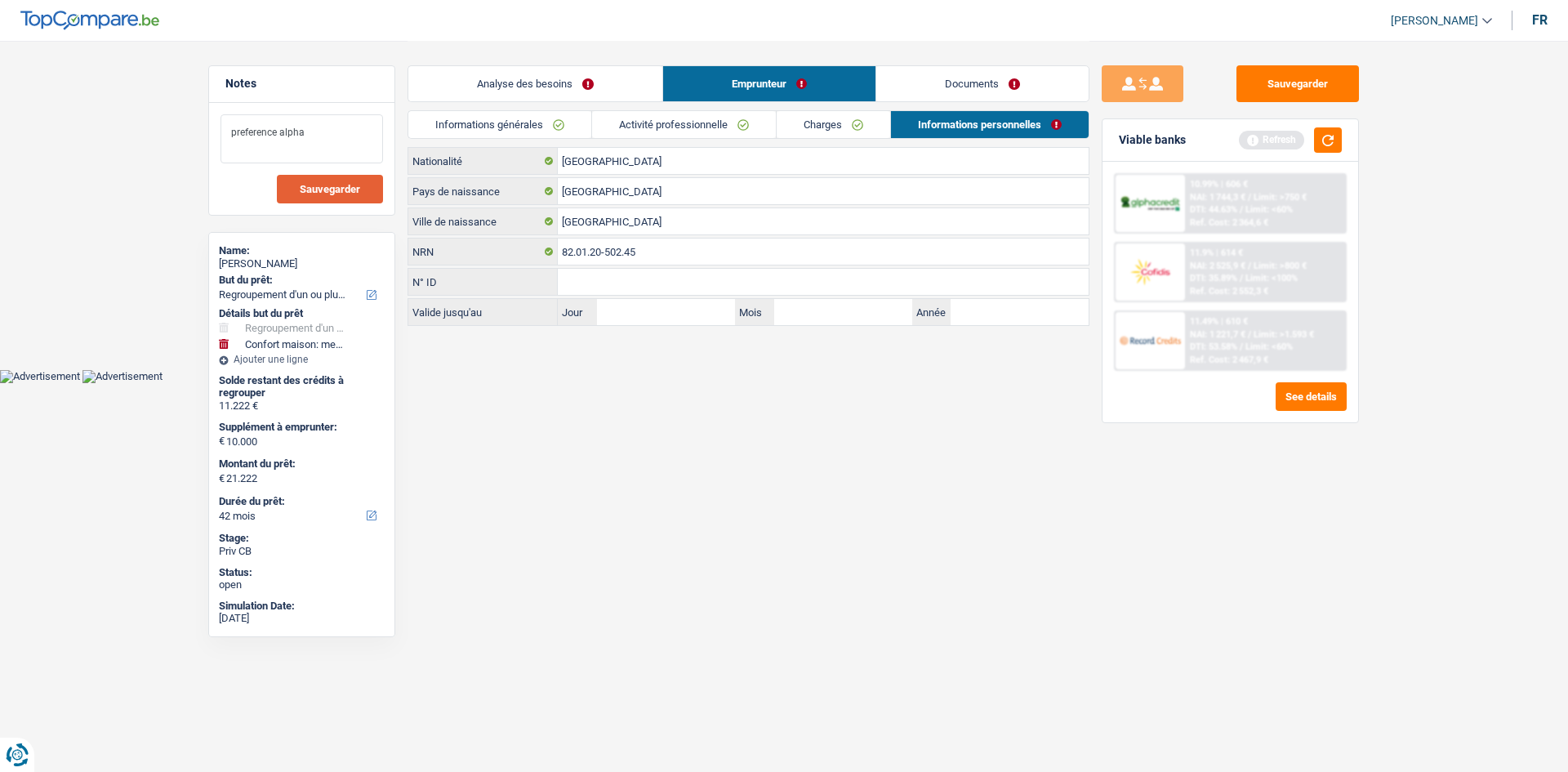
type textarea "preference alpha"
click at [299, 186] on button "Sauvegarder" at bounding box center [329, 189] width 106 height 29
click at [1299, 74] on button "Sauvegarder" at bounding box center [1297, 83] width 123 height 37
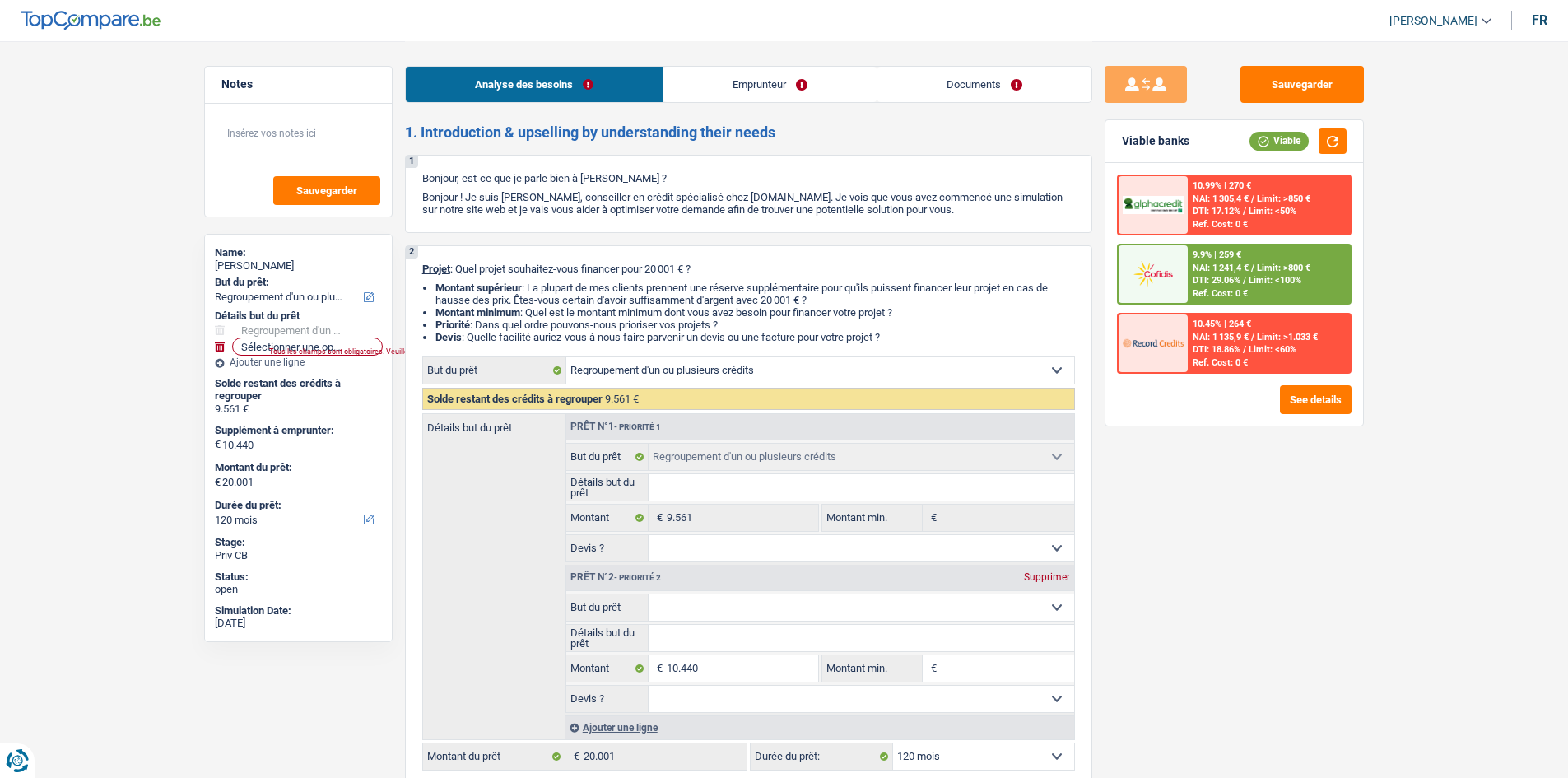
select select "refinancing"
select select "120"
select select "refinancing"
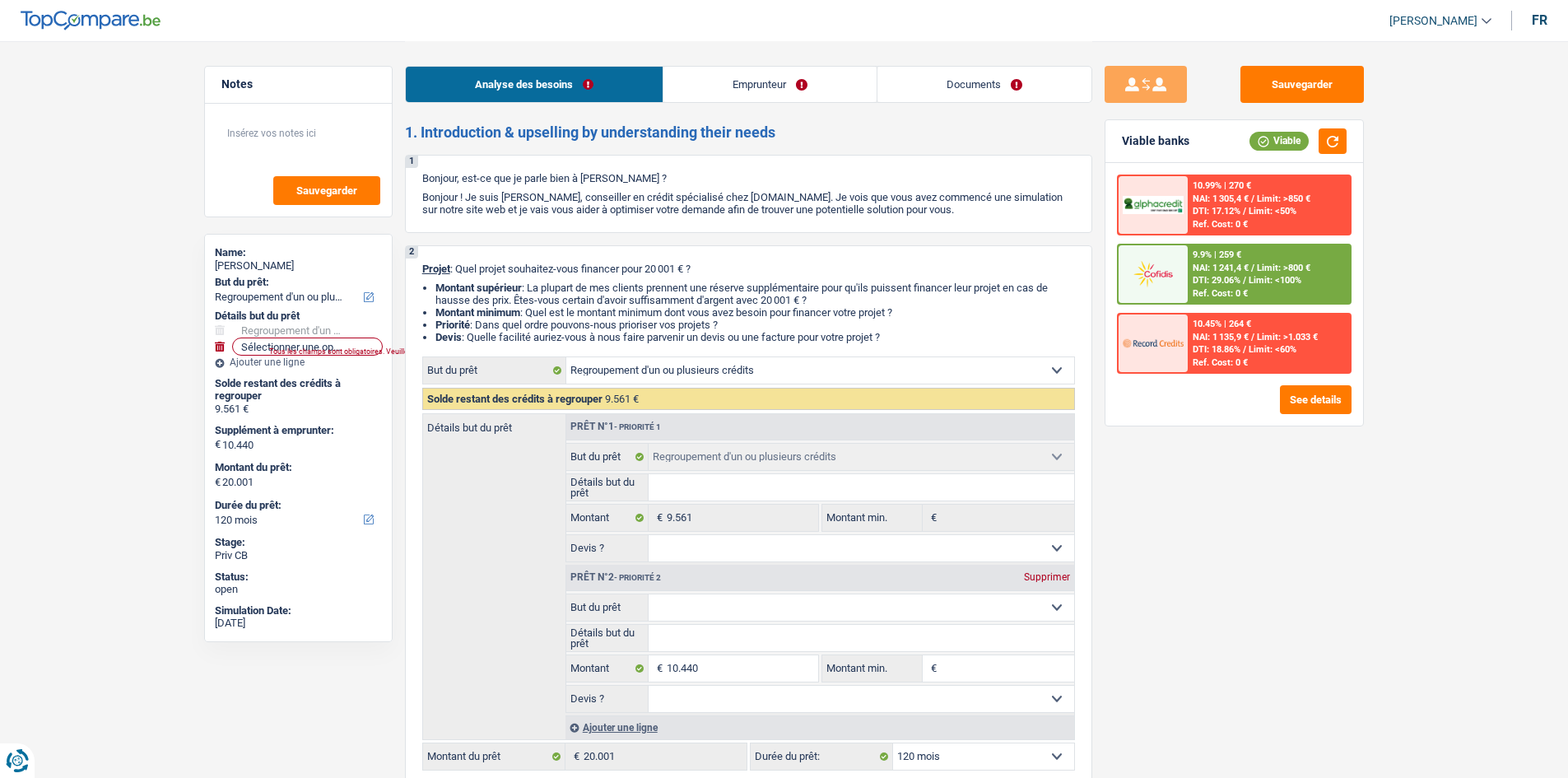
select select "120"
select select "mutuality"
select select "familyAllowances"
select select "mutualityIndemnity"
select select "liveWithParents"
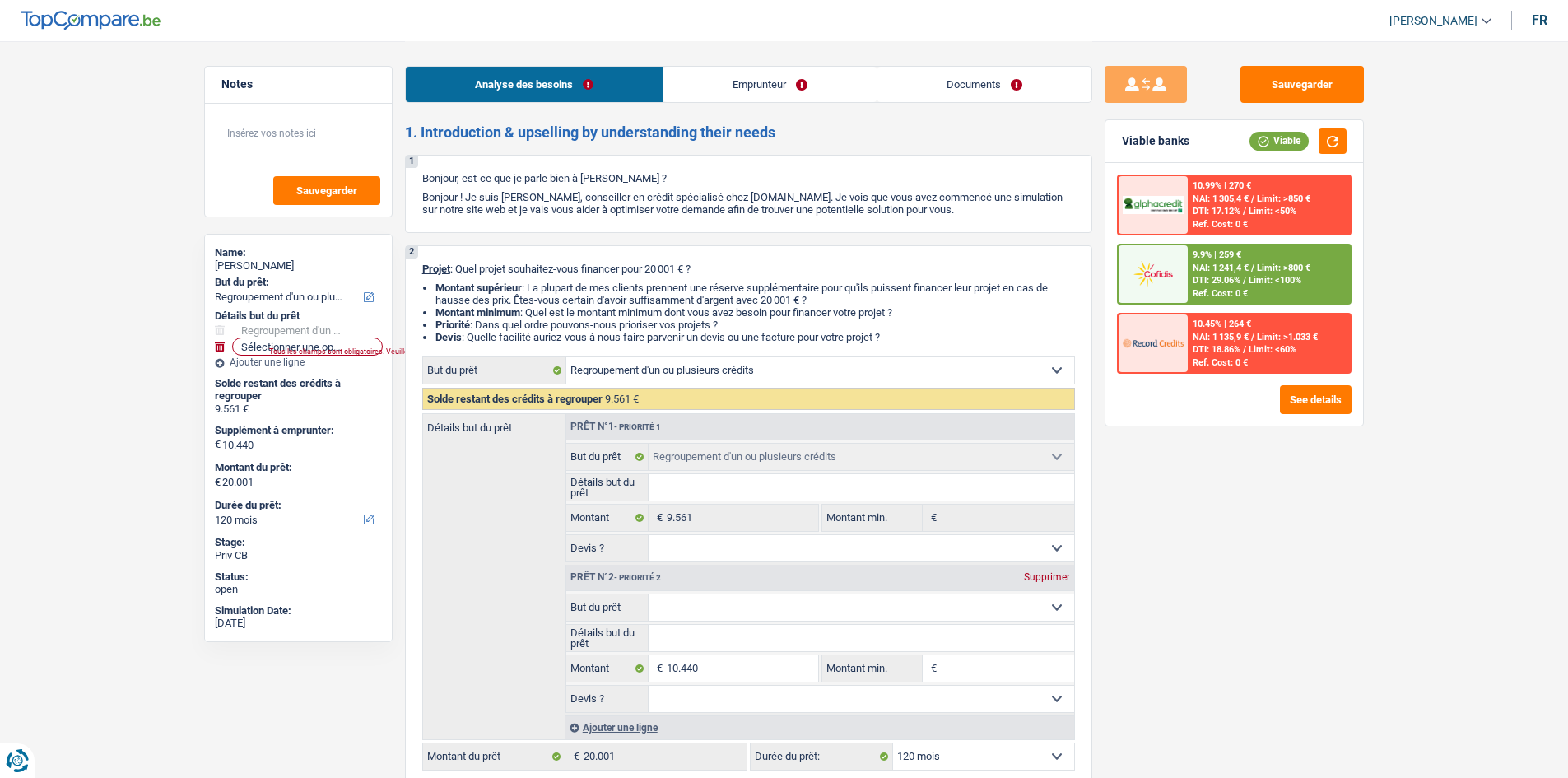
select select "refinancing"
select select "120"
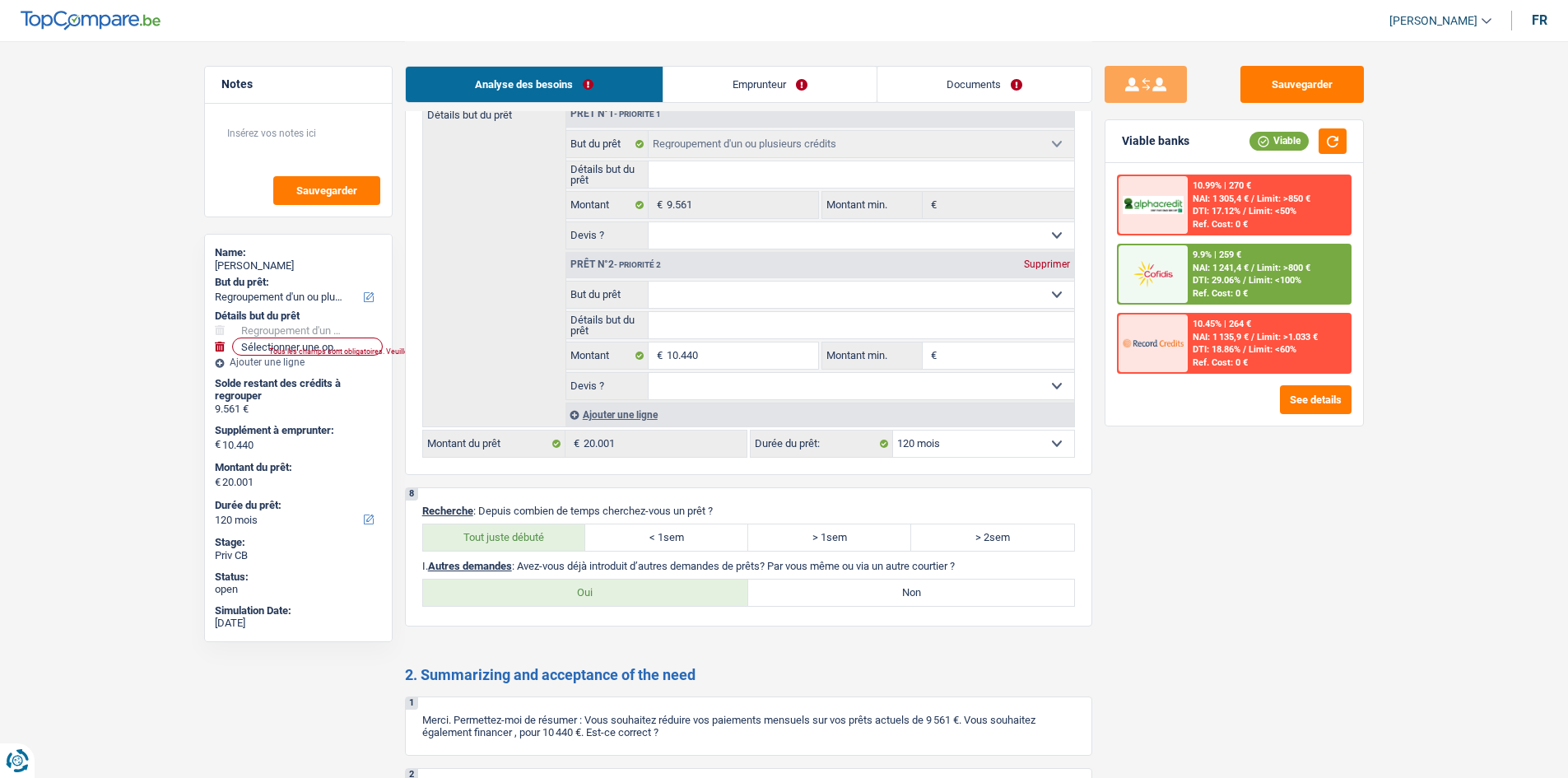
scroll to position [1894, 0]
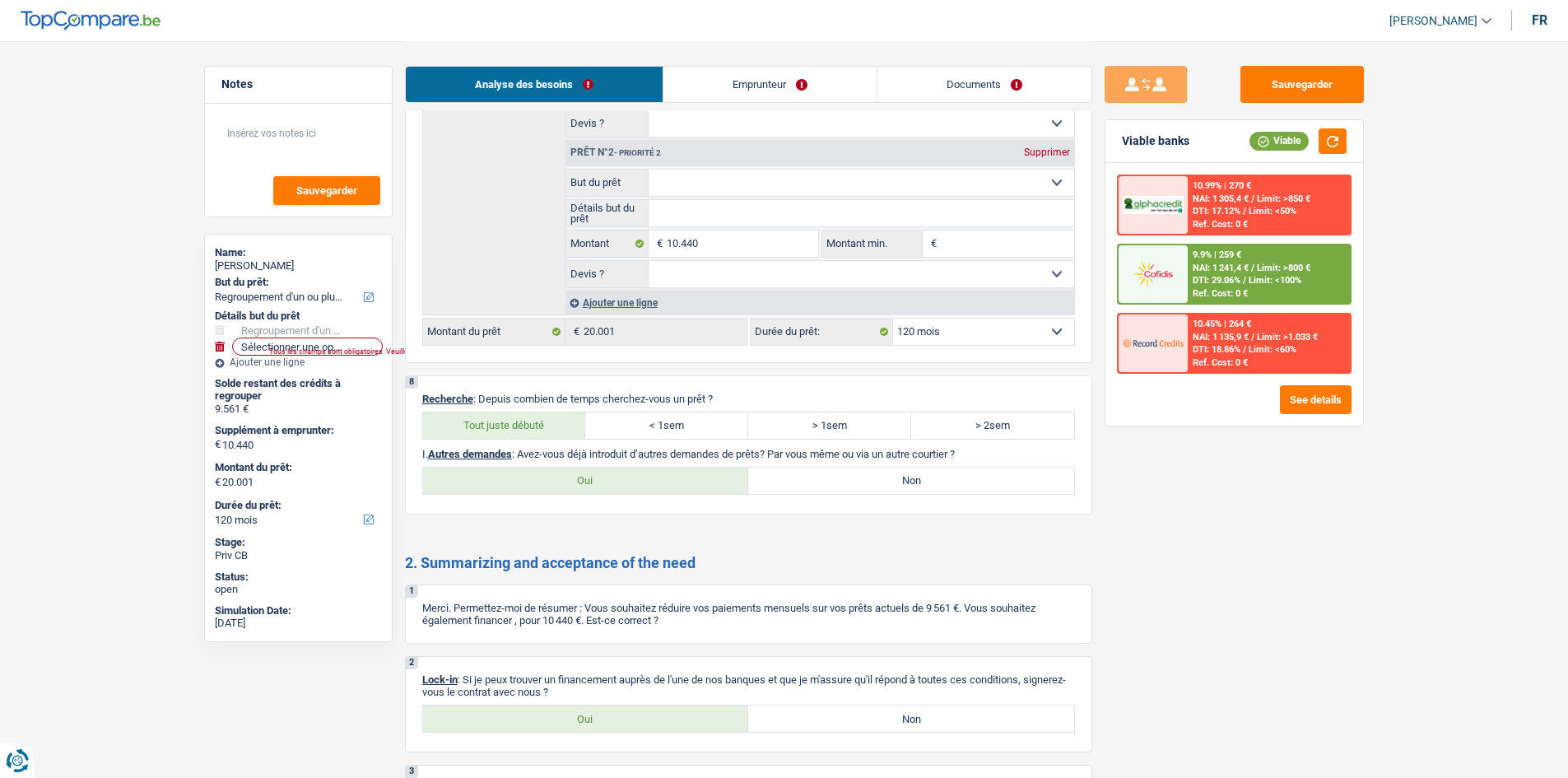
click at [580, 479] on label "Oui" at bounding box center [586, 480] width 326 height 27
click at [580, 479] on input "Oui" at bounding box center [586, 480] width 326 height 27
radio input "true"
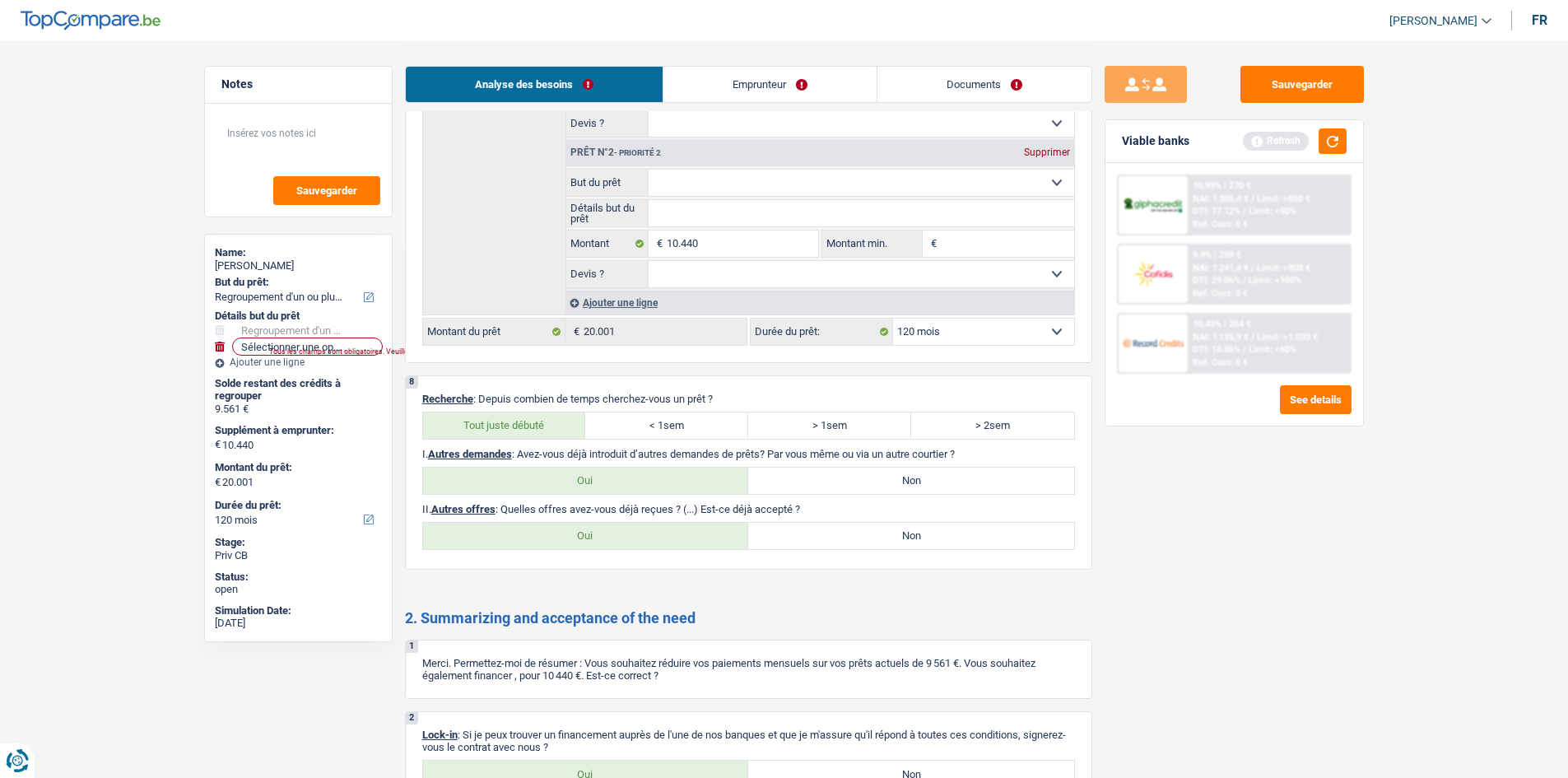
scroll to position [2080, 0]
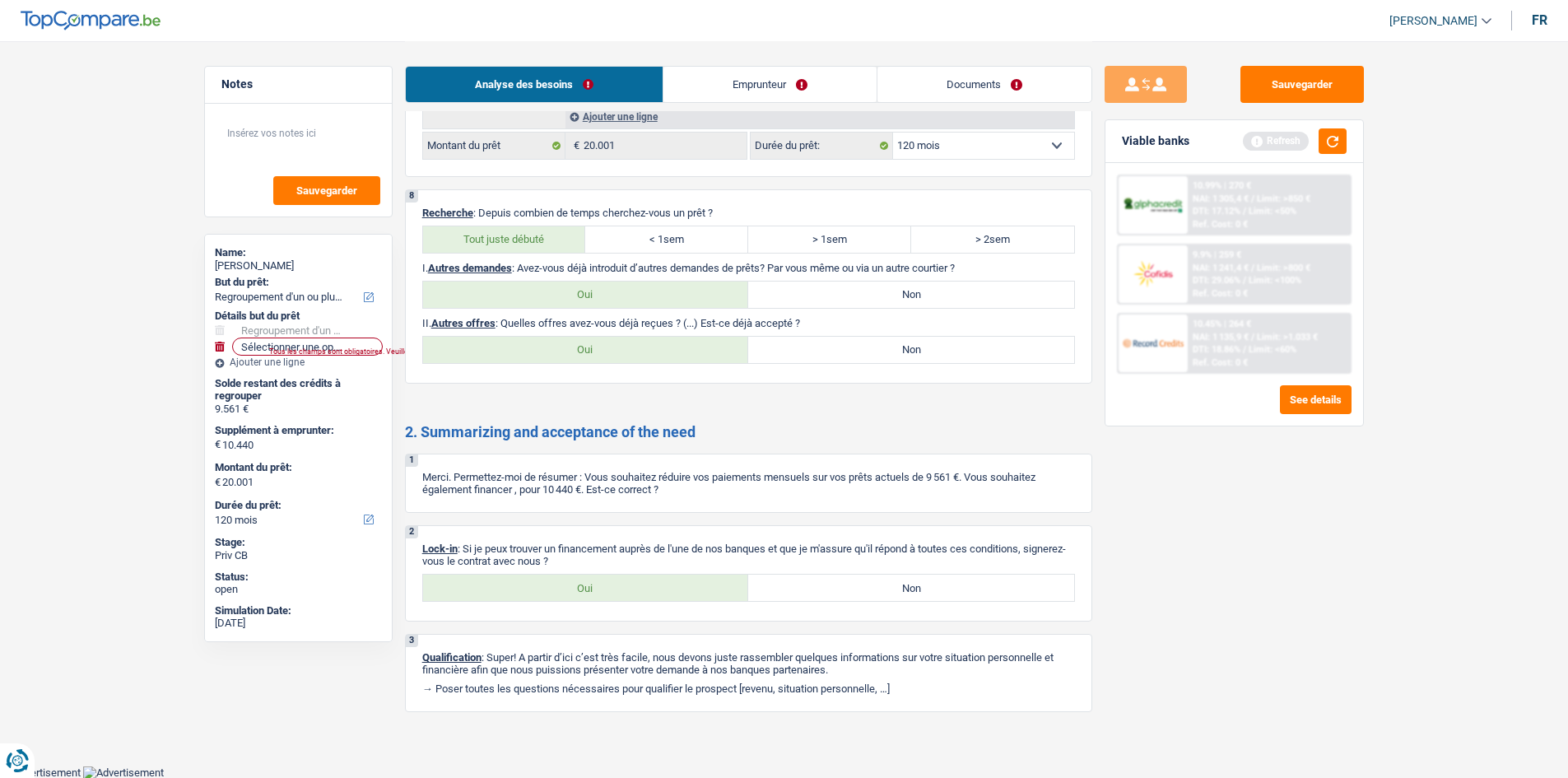
click at [786, 341] on label "Non" at bounding box center [911, 350] width 326 height 27
click at [786, 341] on input "Non" at bounding box center [911, 350] width 326 height 27
radio input "true"
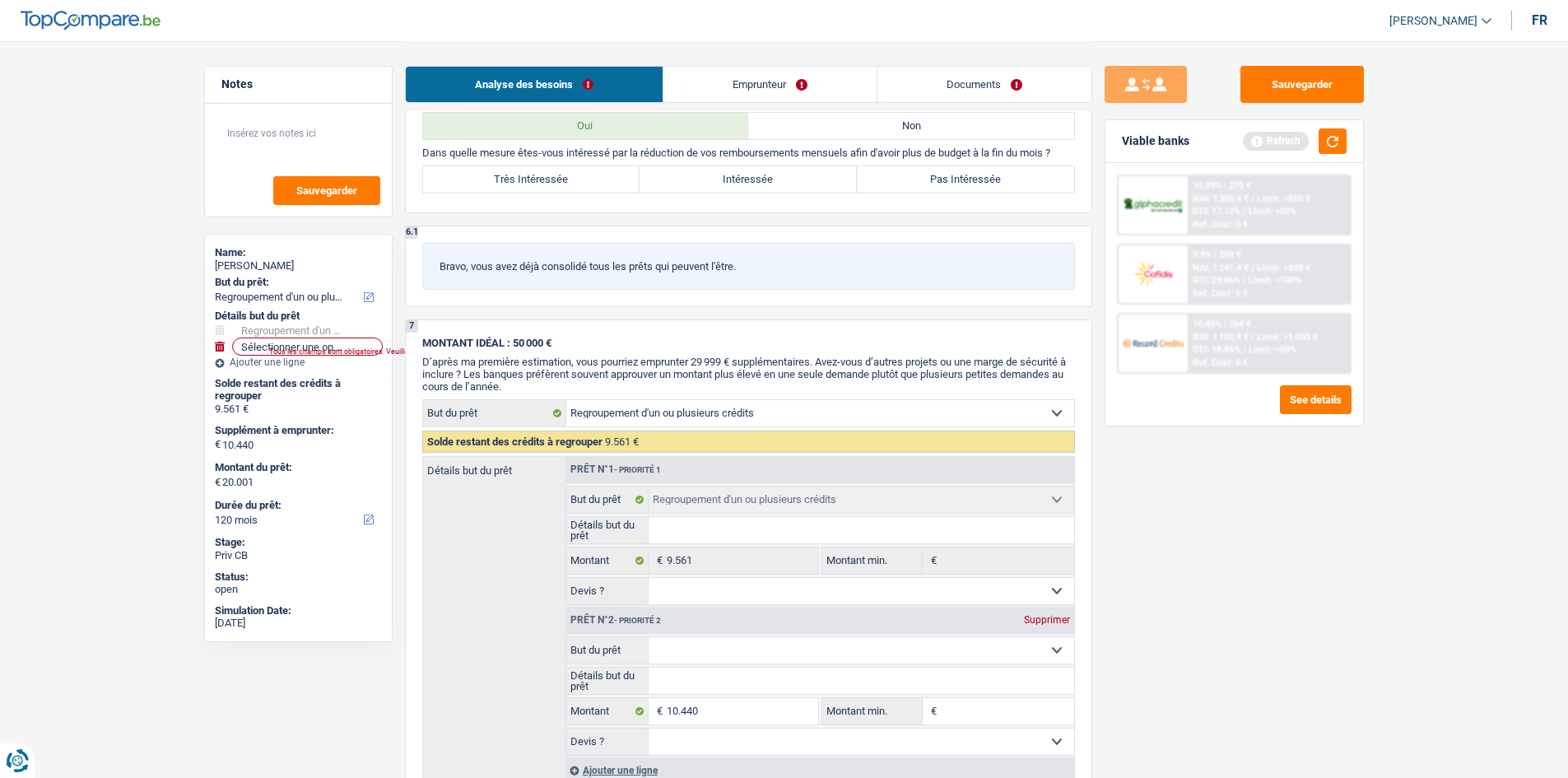
scroll to position [1257, 0]
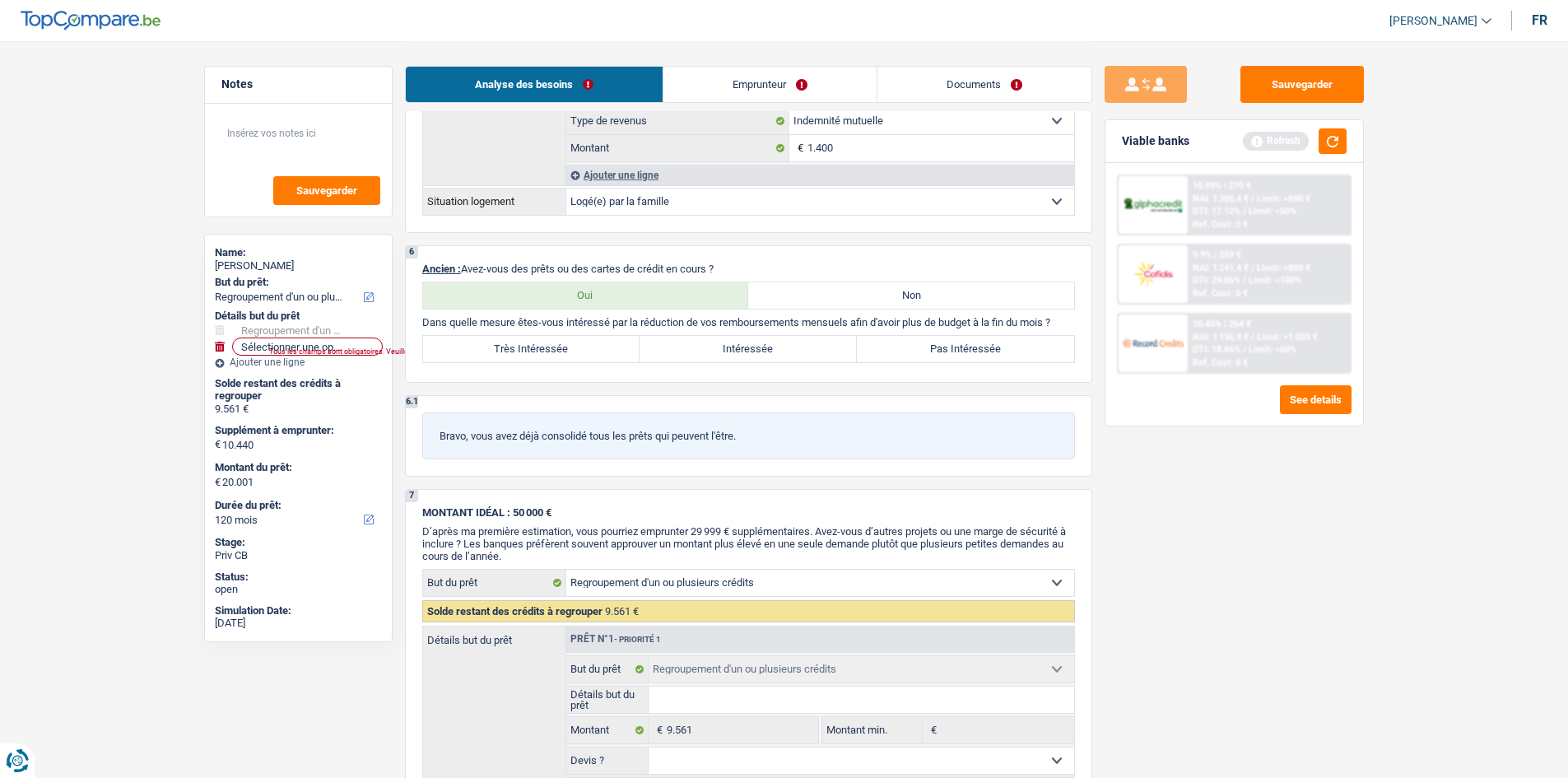
click at [733, 83] on link "Emprunteur" at bounding box center [770, 84] width 213 height 35
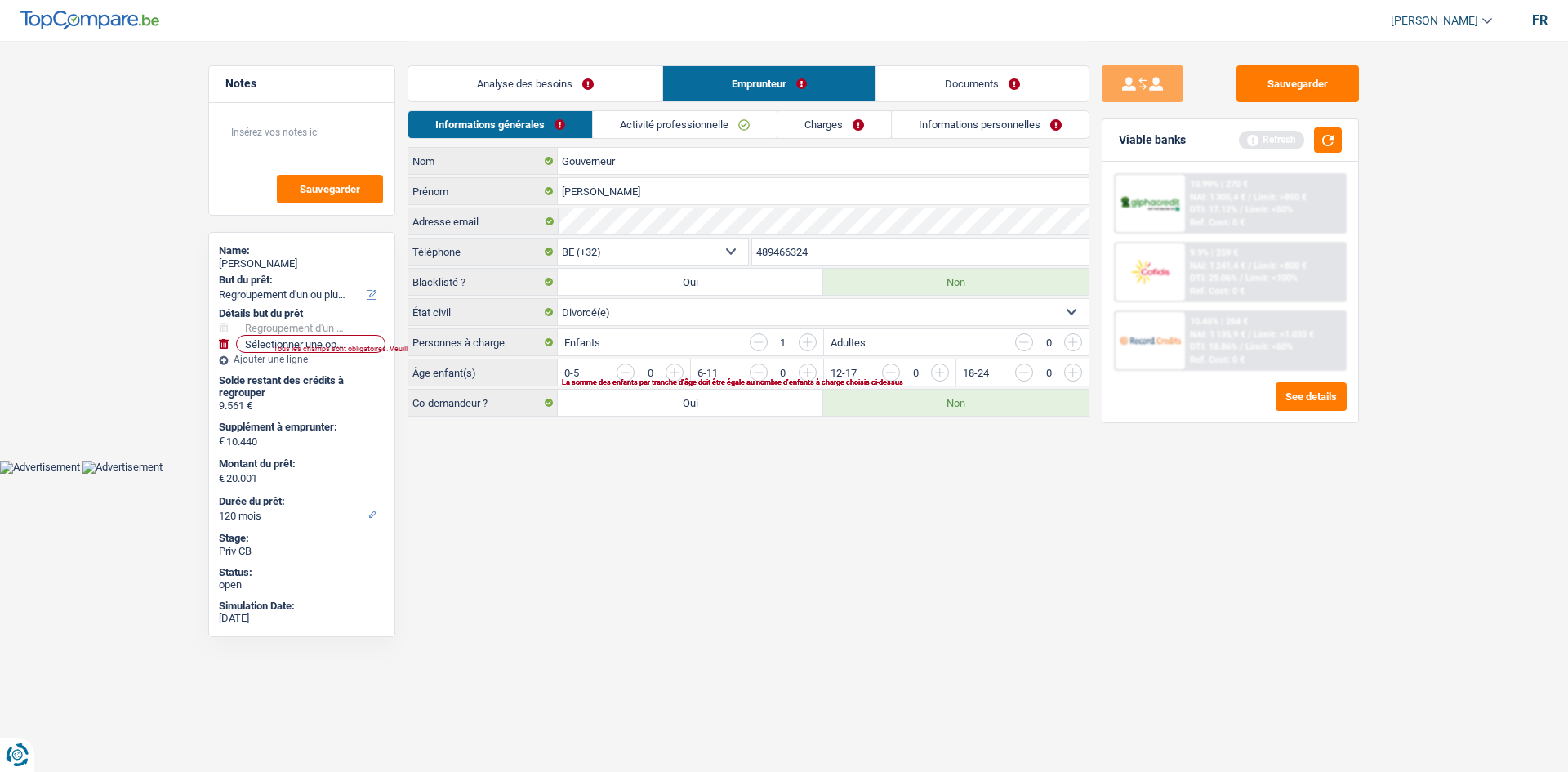
click at [587, 79] on link "Analyse des besoins" at bounding box center [535, 83] width 254 height 35
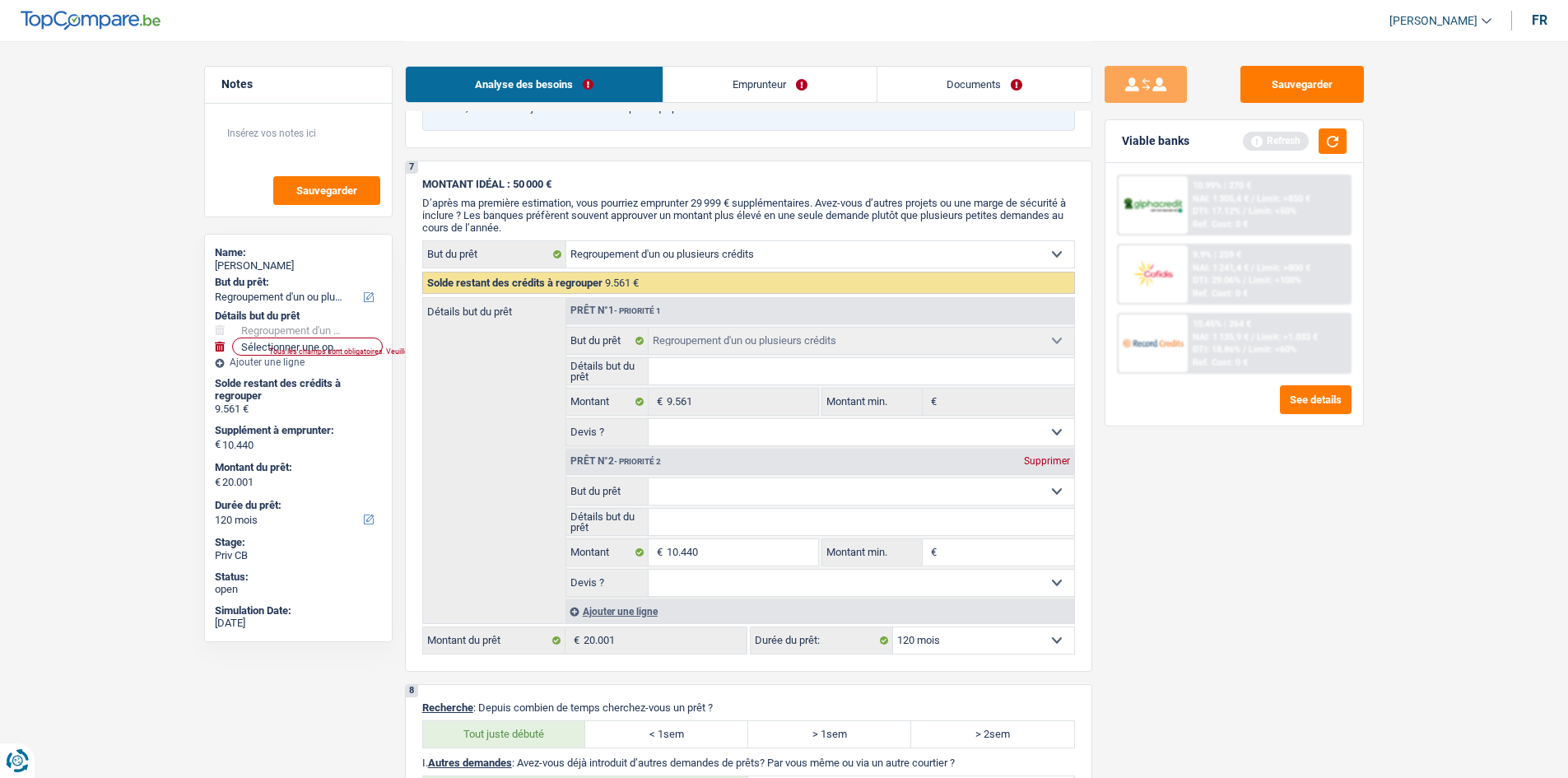
scroll to position [1586, 0]
click at [608, 612] on div "Ajouter une ligne" at bounding box center [820, 611] width 508 height 24
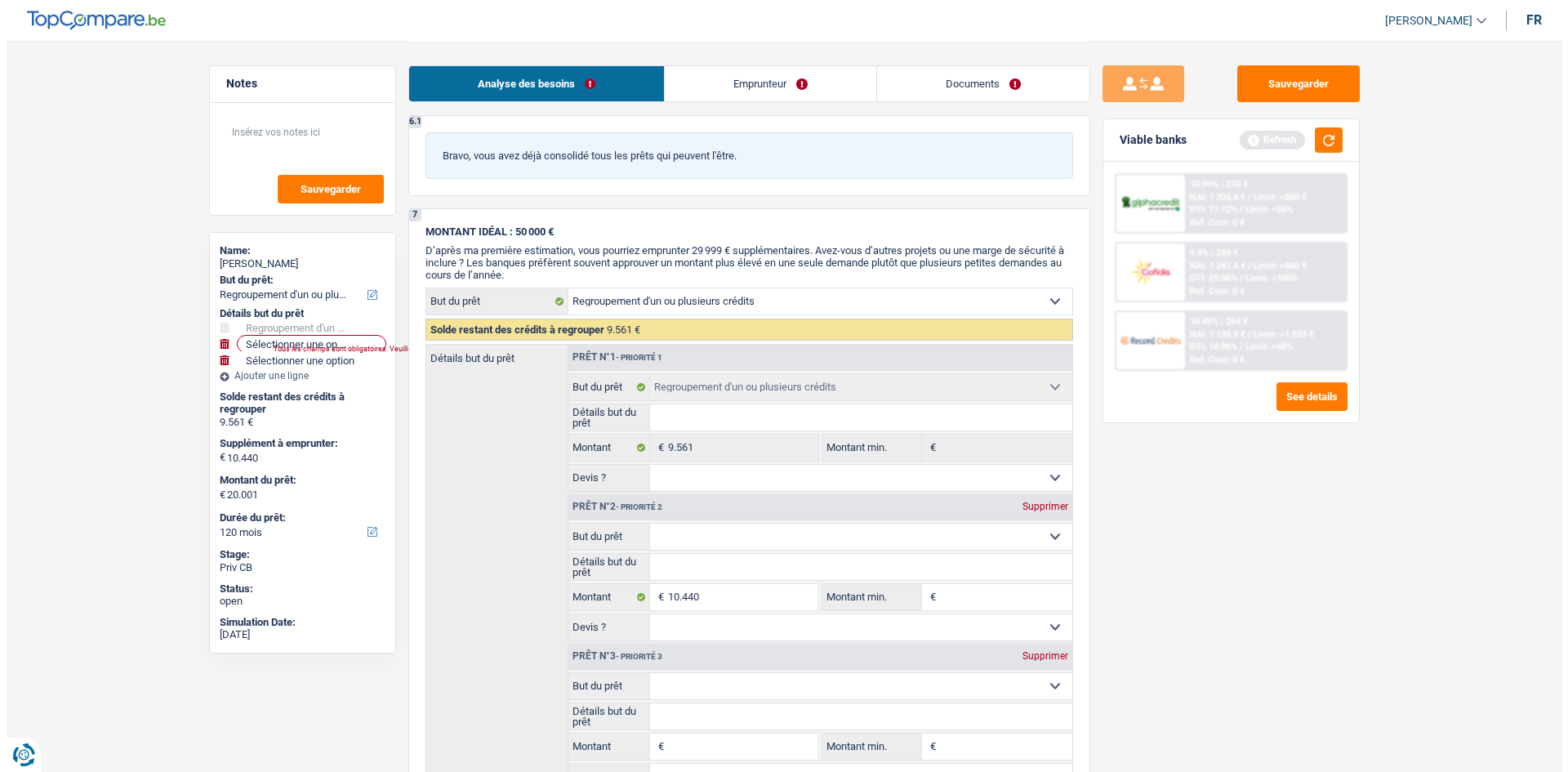
scroll to position [1819, 0]
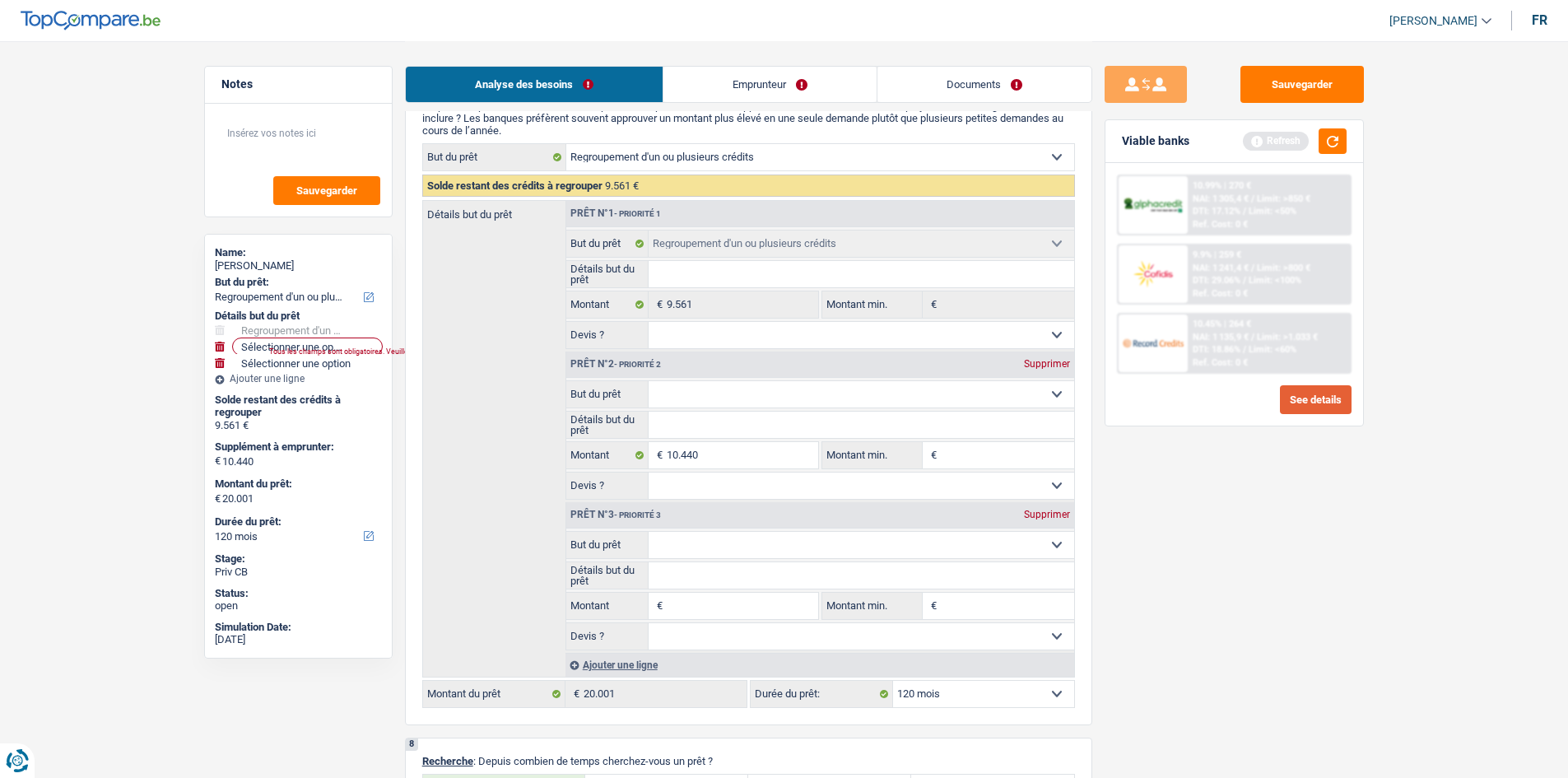
click at [1325, 394] on button "See details" at bounding box center [1316, 400] width 72 height 29
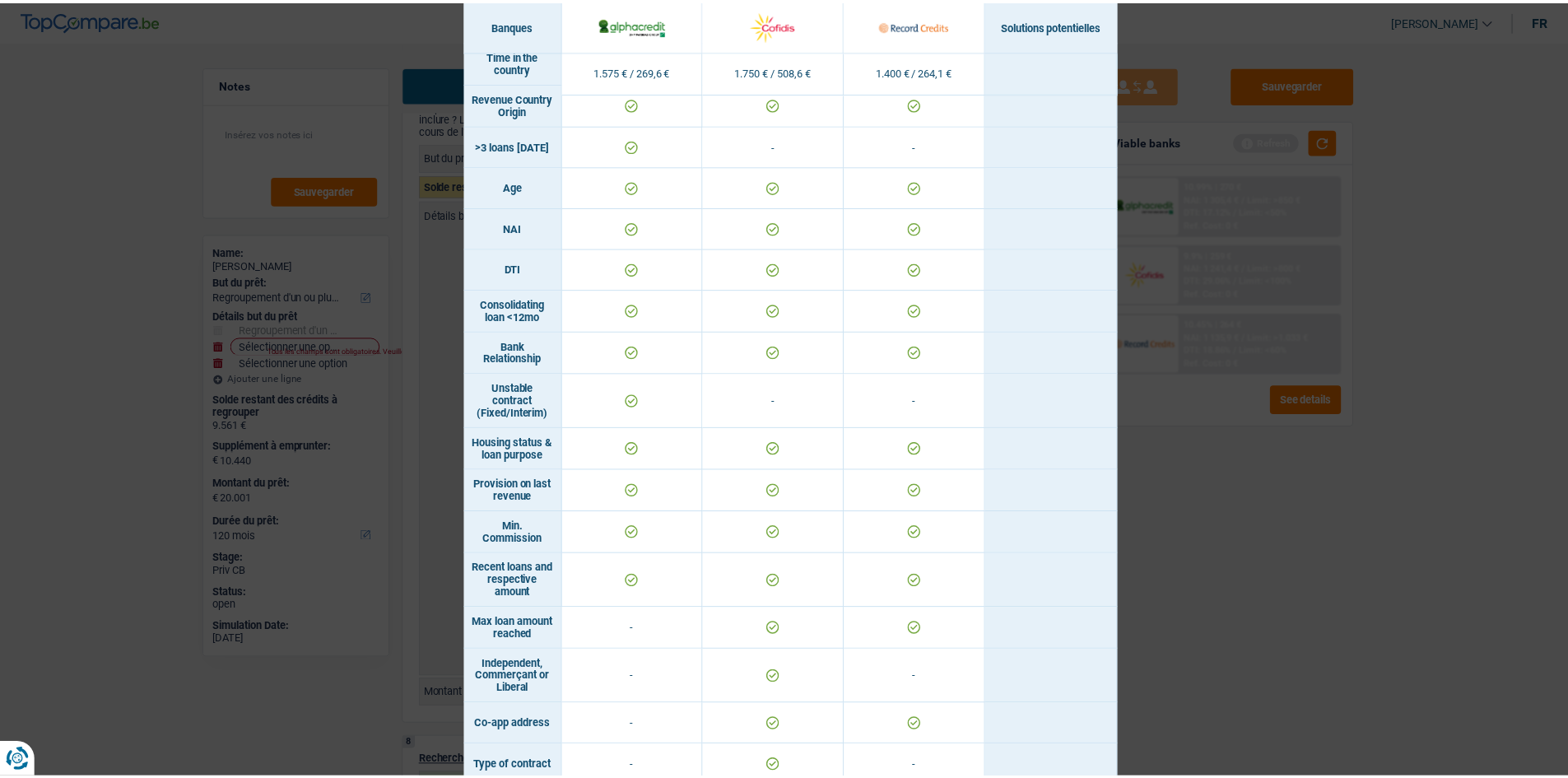
scroll to position [634, 0]
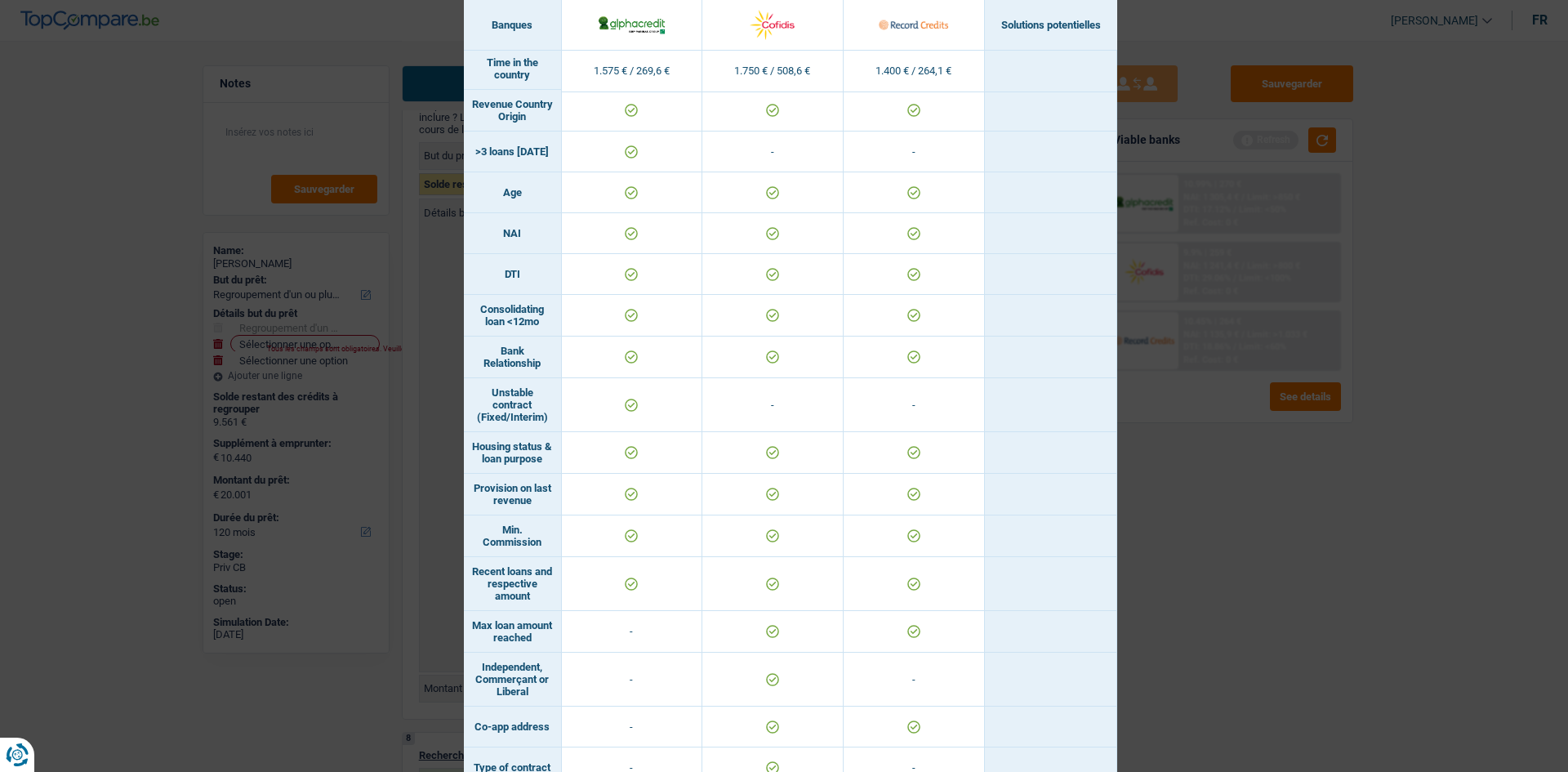
click at [1236, 446] on div "Banks conditions × Banques Solutions potentielles Revenus / Charges 1.575 € / 2…" at bounding box center [784, 386] width 1568 height 772
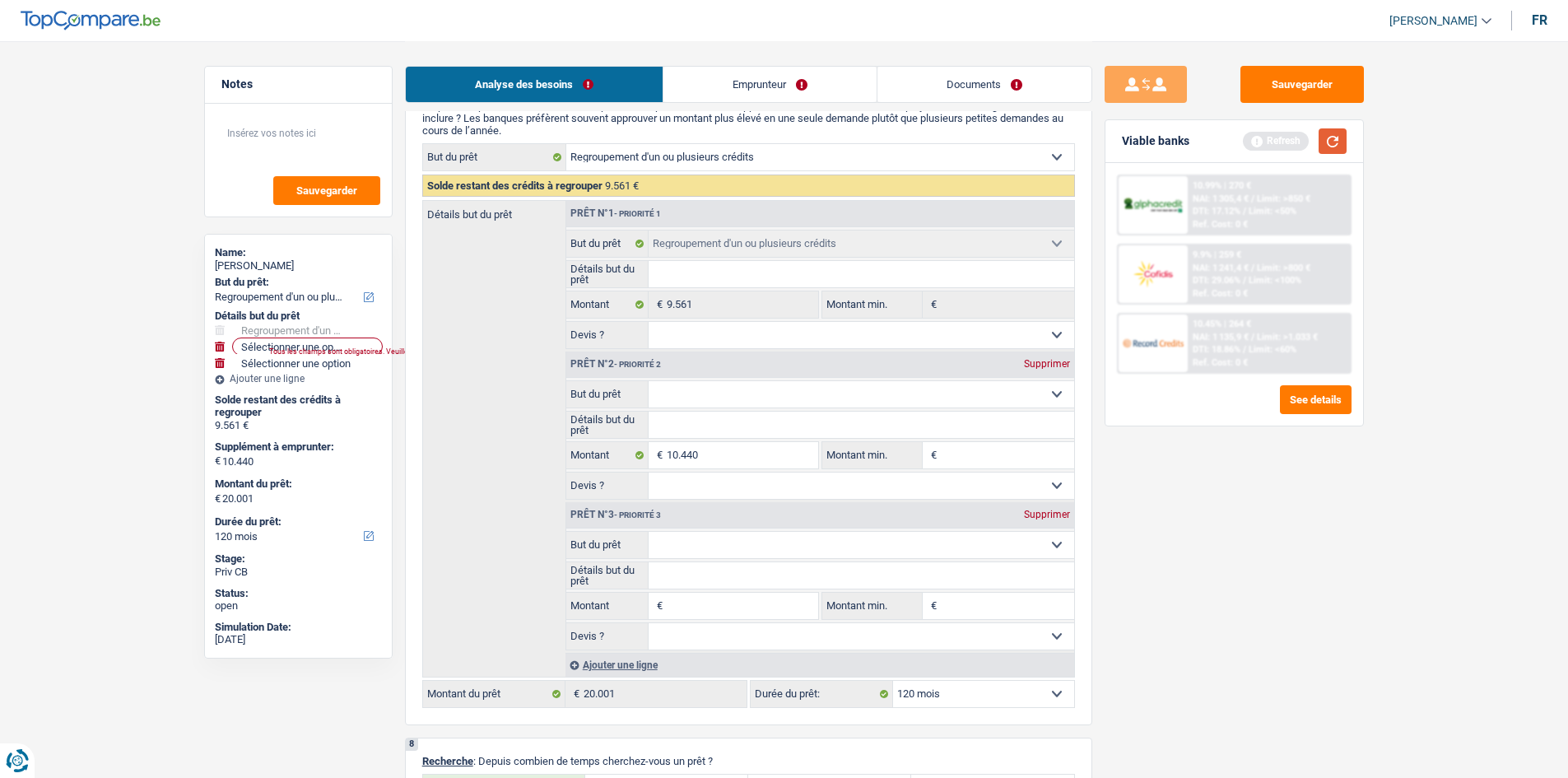
click at [1333, 135] on button "button" at bounding box center [1332, 142] width 28 height 26
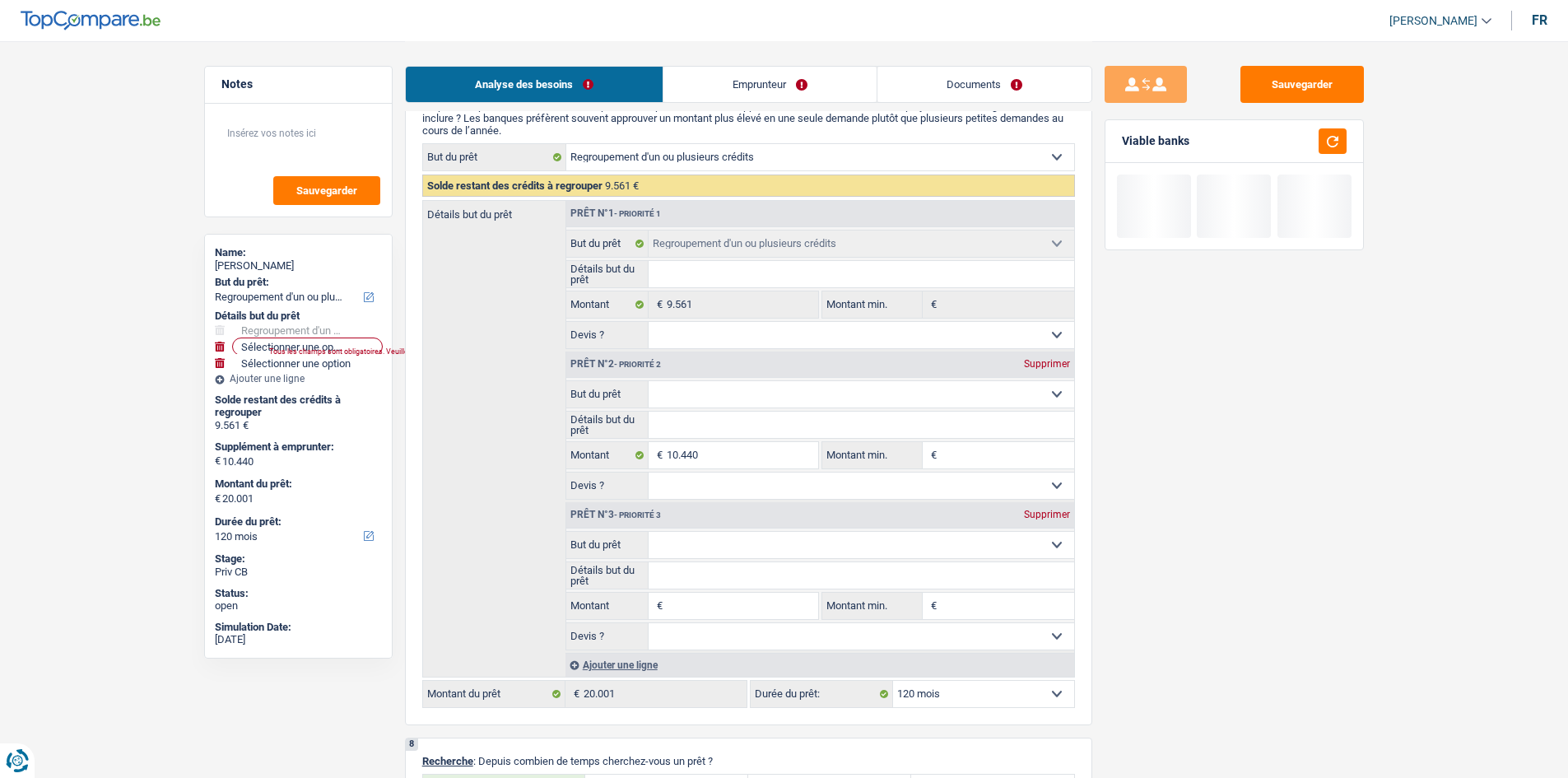
drag, startPoint x: 786, startPoint y: 80, endPoint x: 740, endPoint y: 113, distance: 56.6
click at [785, 79] on link "Emprunteur" at bounding box center [770, 84] width 213 height 35
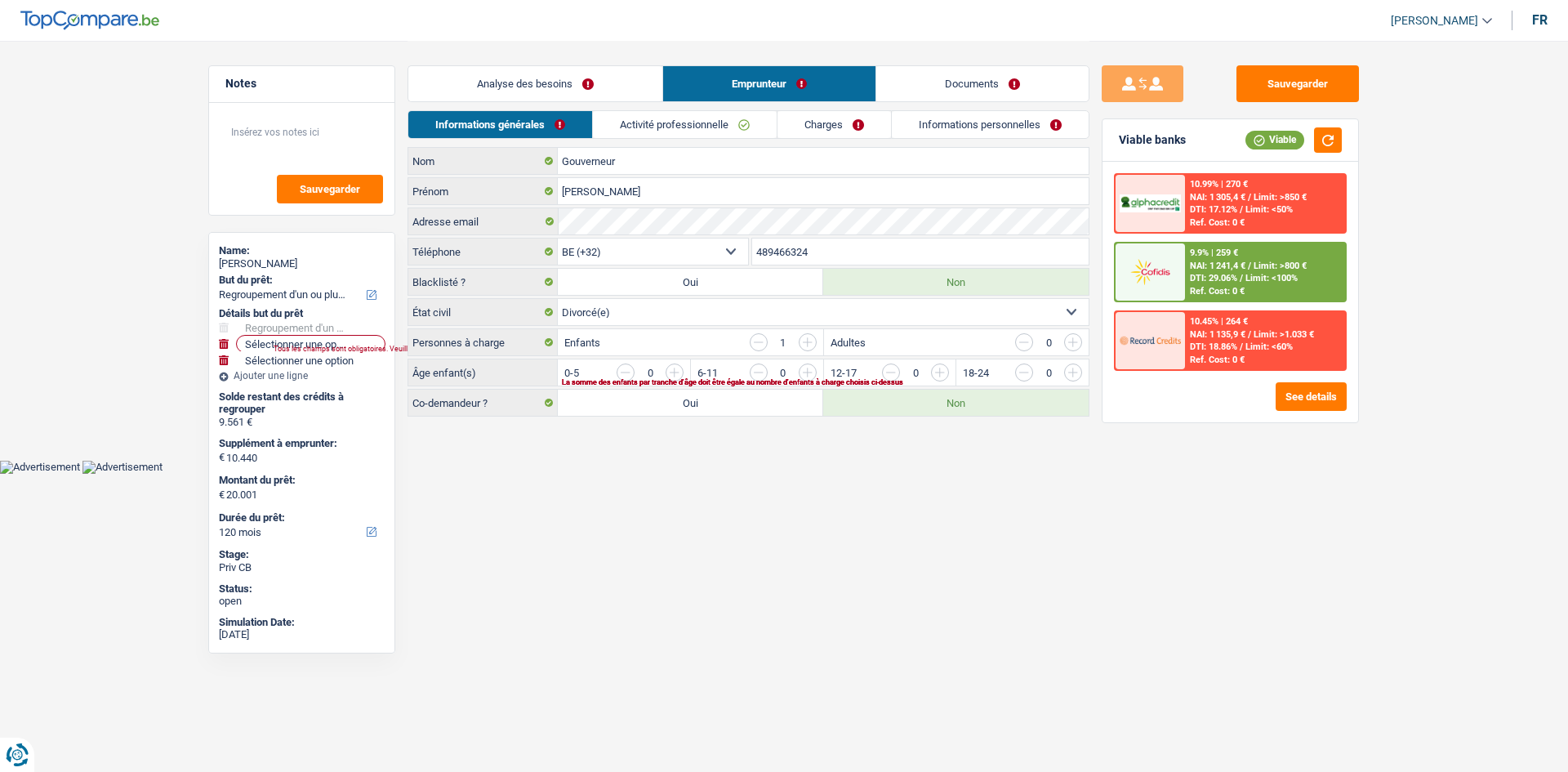
click at [1226, 254] on div "9.9% | 259 € NAI: 1 241,4 € / Limit: >800 € DTI: 29.06% / Limit: <100% Ref. Cos…" at bounding box center [1265, 272] width 161 height 57
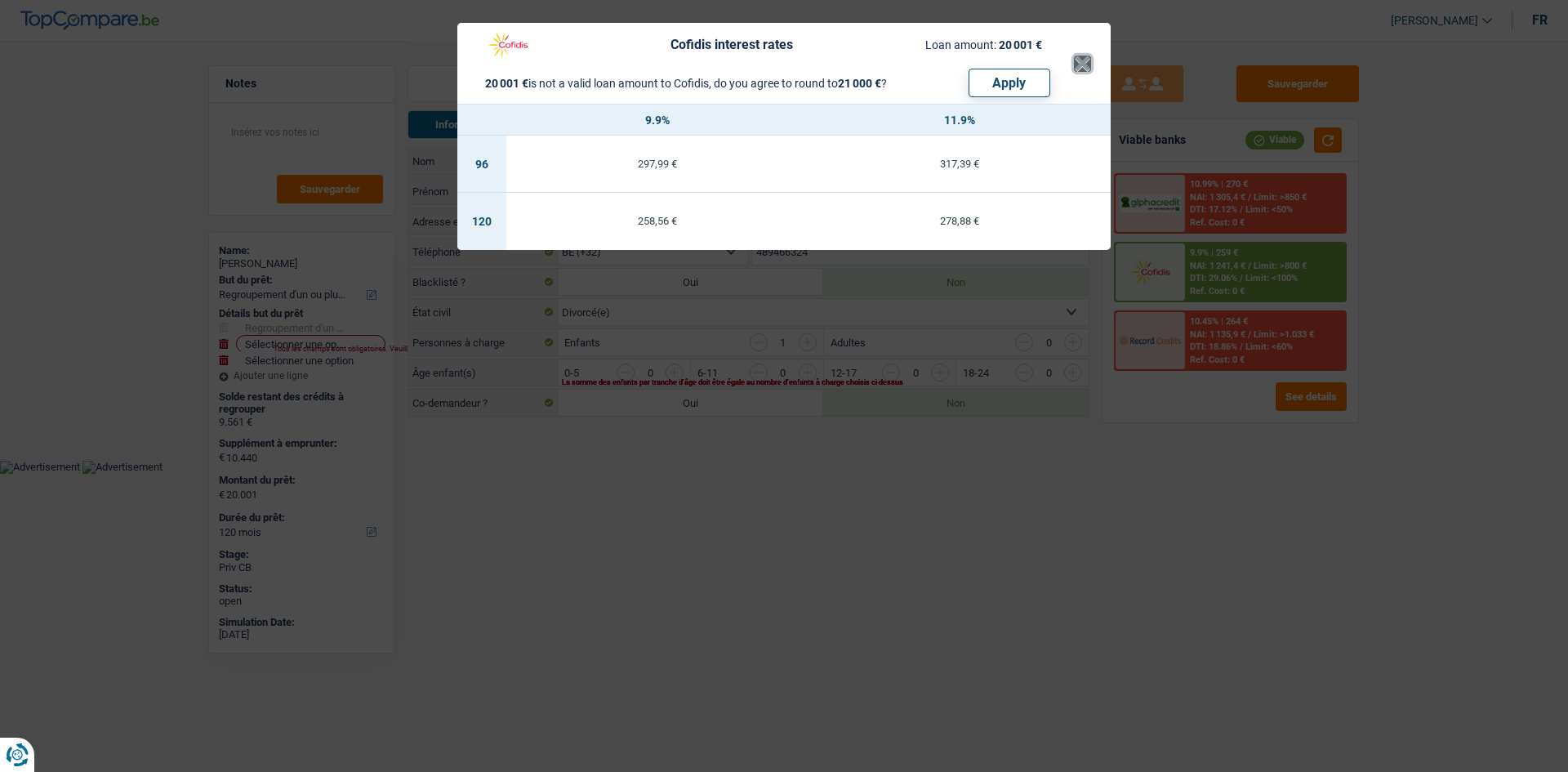
drag, startPoint x: 1076, startPoint y: 69, endPoint x: 1179, endPoint y: 128, distance: 118.7
click at [1178, 130] on div "Cofidis interest rates Loan amount: 20 001 € 20 001 € is not a valid loan amoun…" at bounding box center [784, 386] width 1568 height 772
click at [1080, 68] on button "×" at bounding box center [1082, 63] width 17 height 16
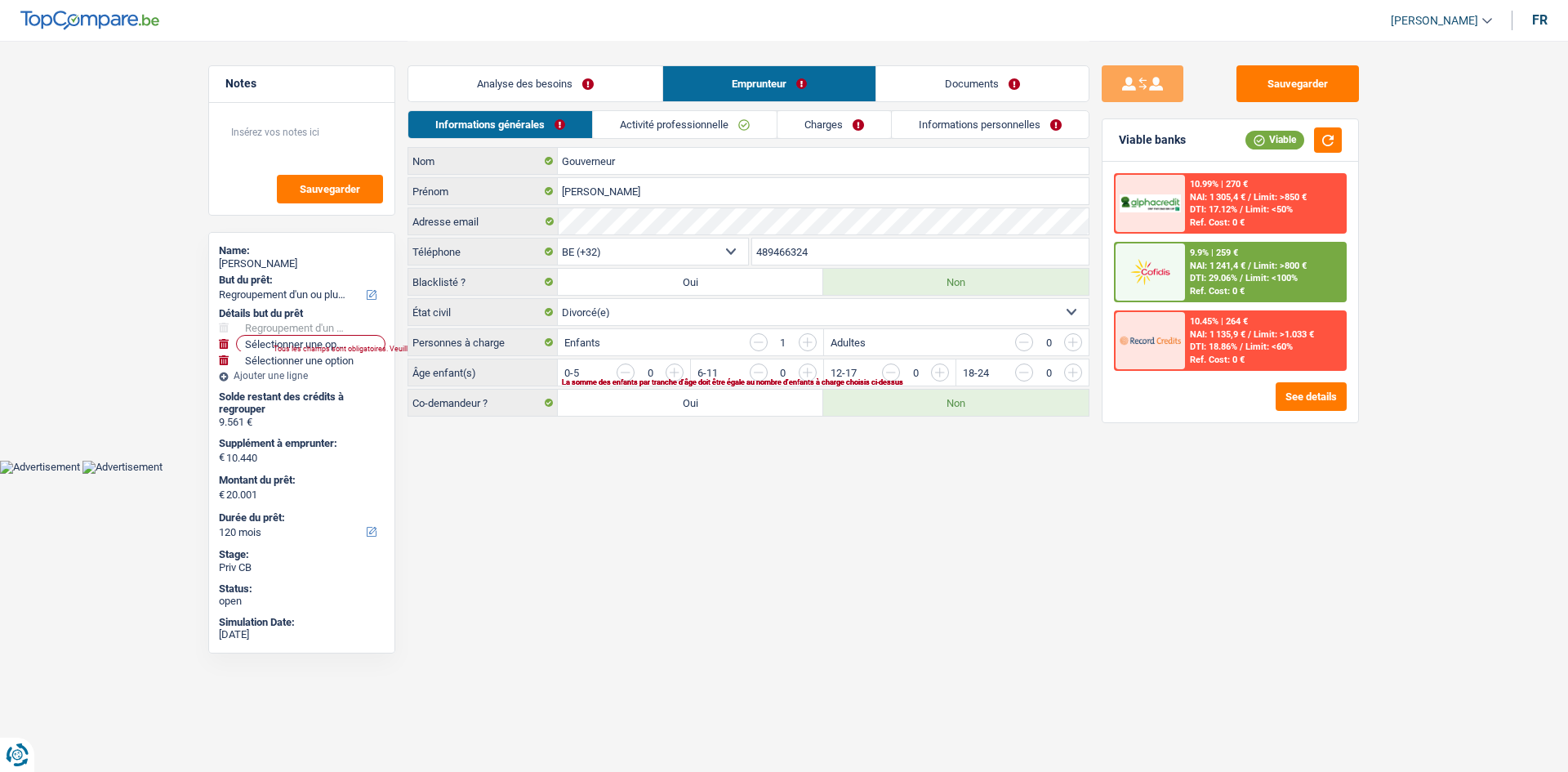
click at [578, 89] on link "Analyse des besoins" at bounding box center [535, 83] width 254 height 35
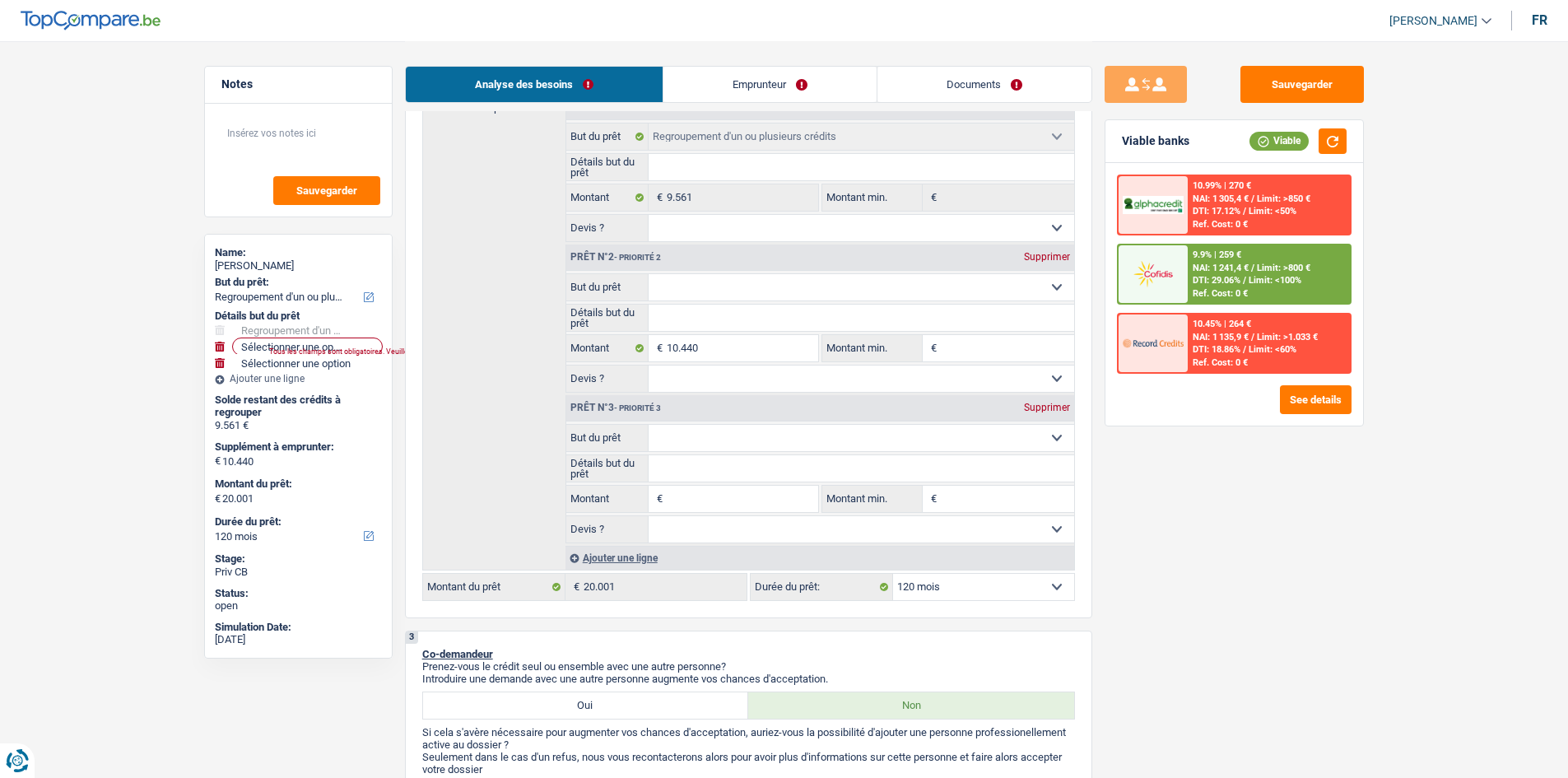
scroll to position [165, 0]
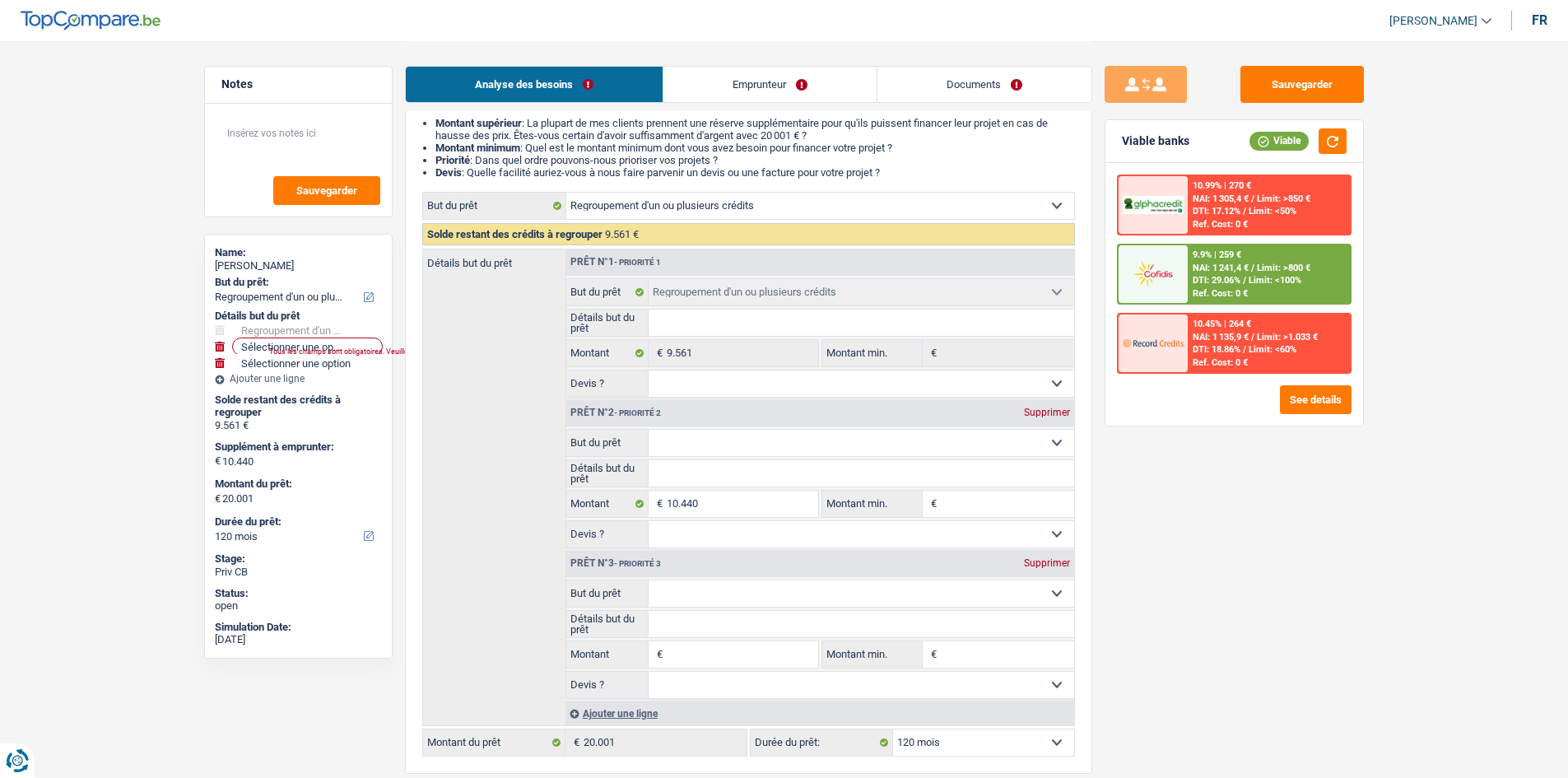
click at [1198, 258] on div "9.9% | 259 €" at bounding box center [1217, 255] width 49 height 10
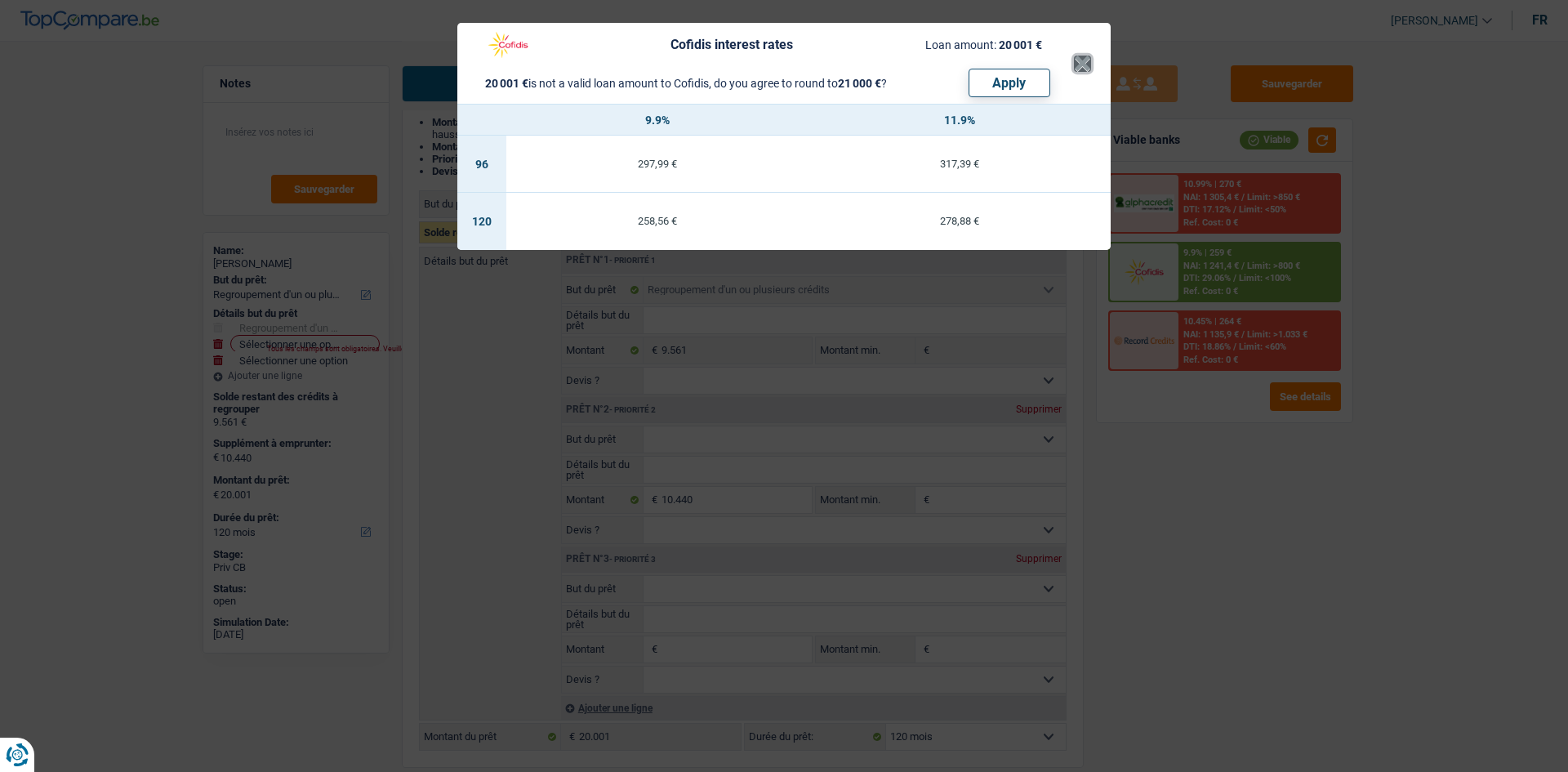
click at [1075, 62] on button "×" at bounding box center [1082, 63] width 17 height 16
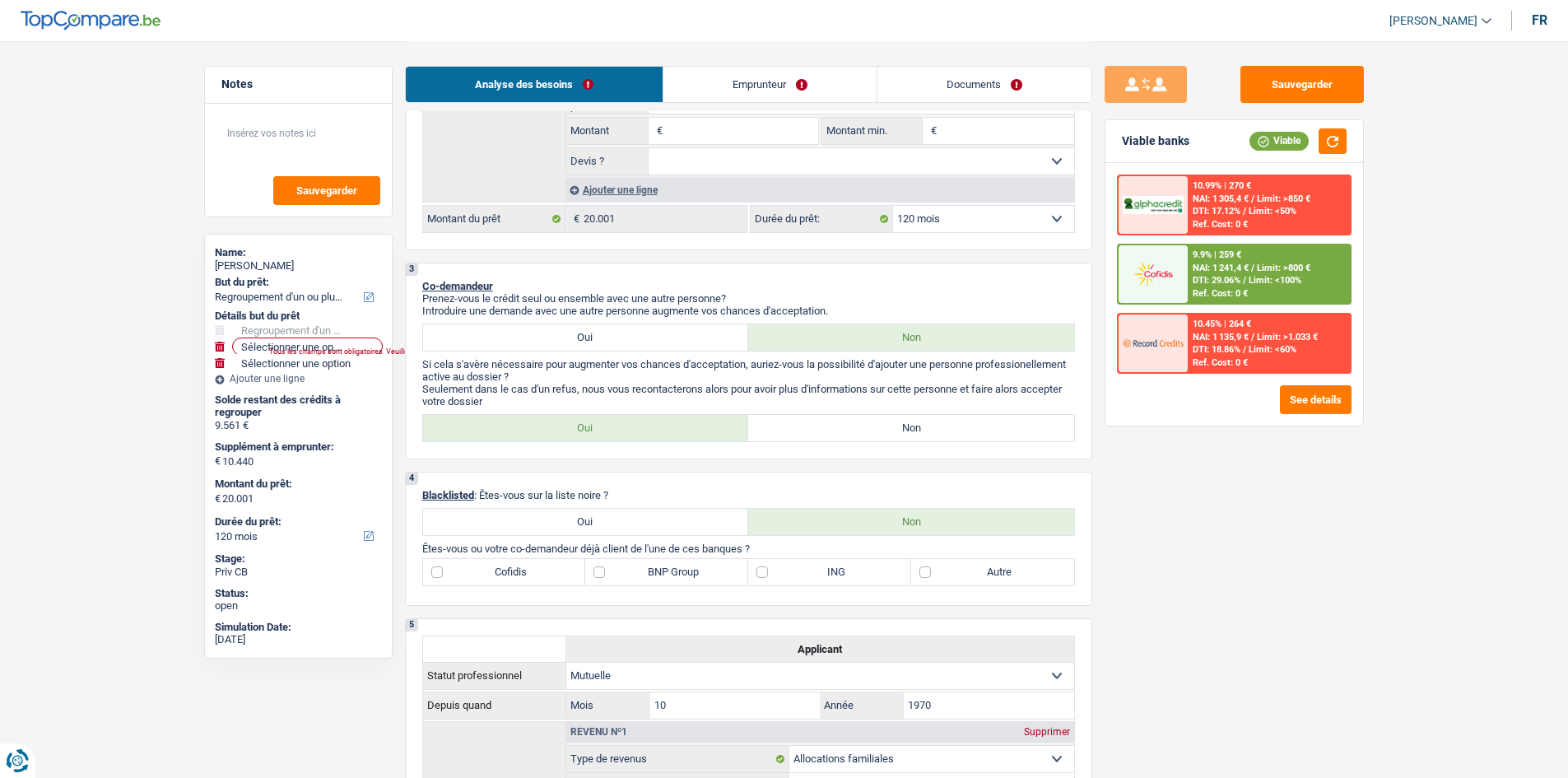
scroll to position [659, 0]
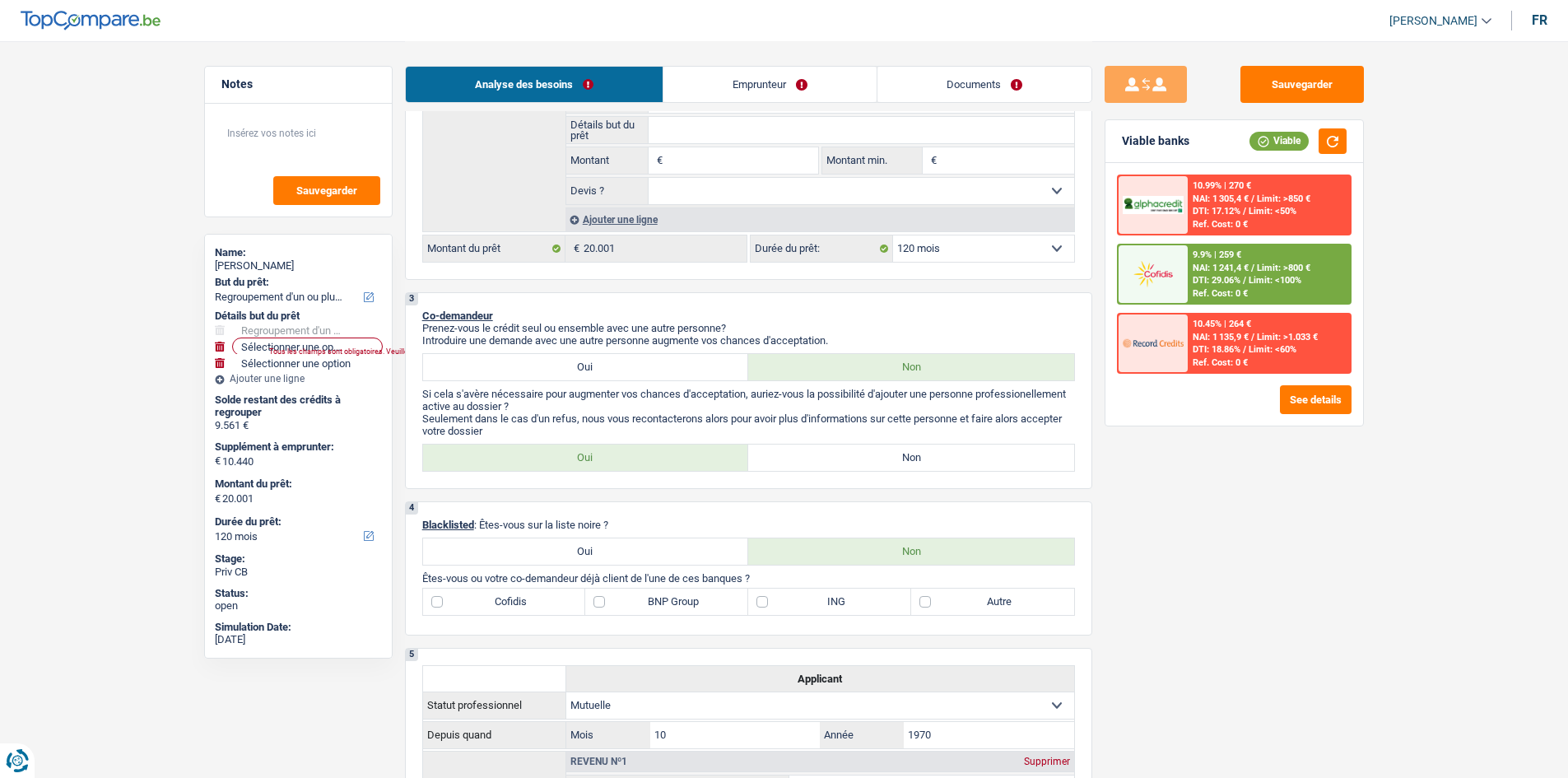
click at [793, 461] on label "Non" at bounding box center [911, 457] width 326 height 27
click at [793, 461] on input "Non" at bounding box center [911, 457] width 326 height 27
radio input "true"
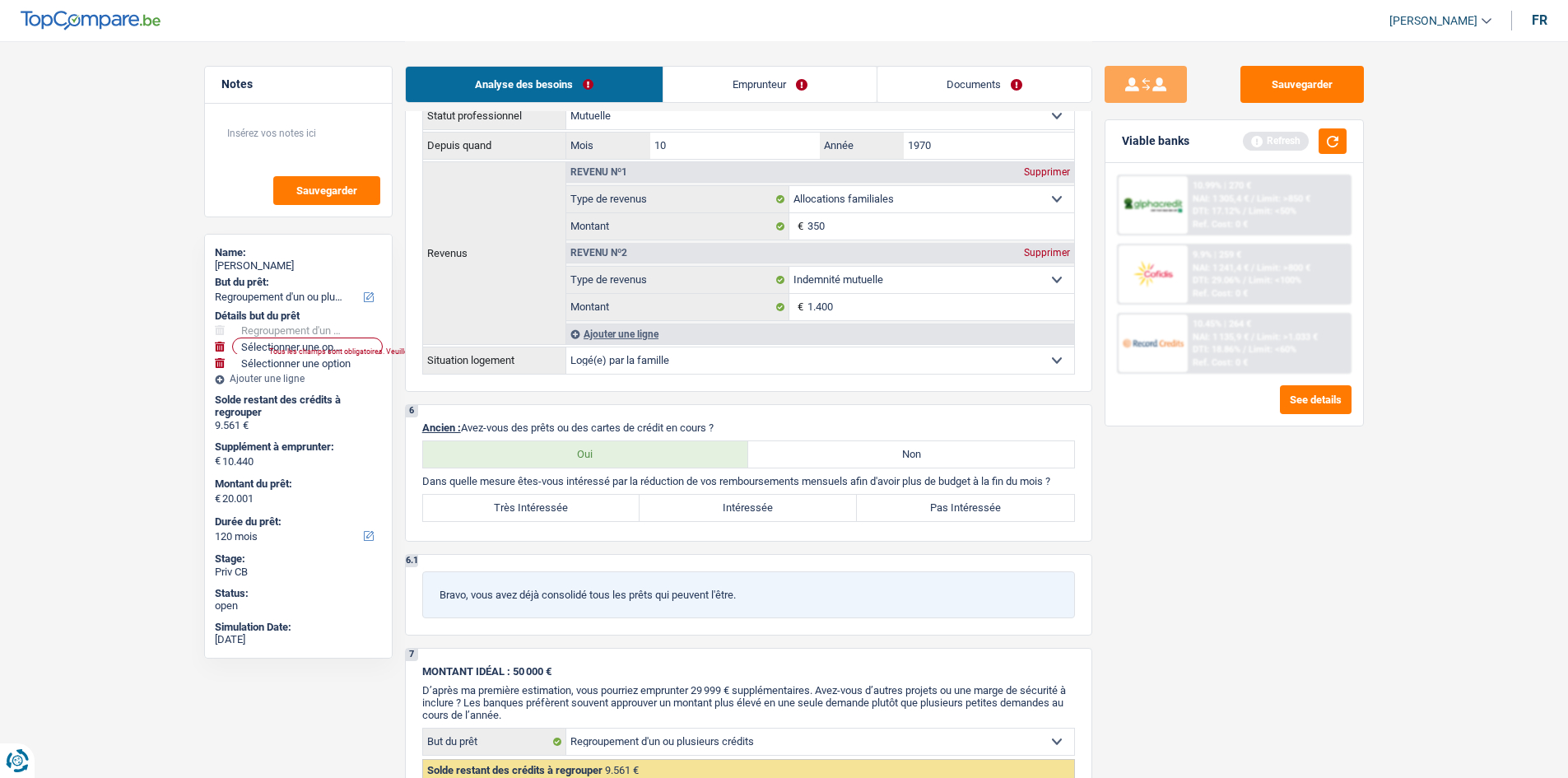
scroll to position [1400, 0]
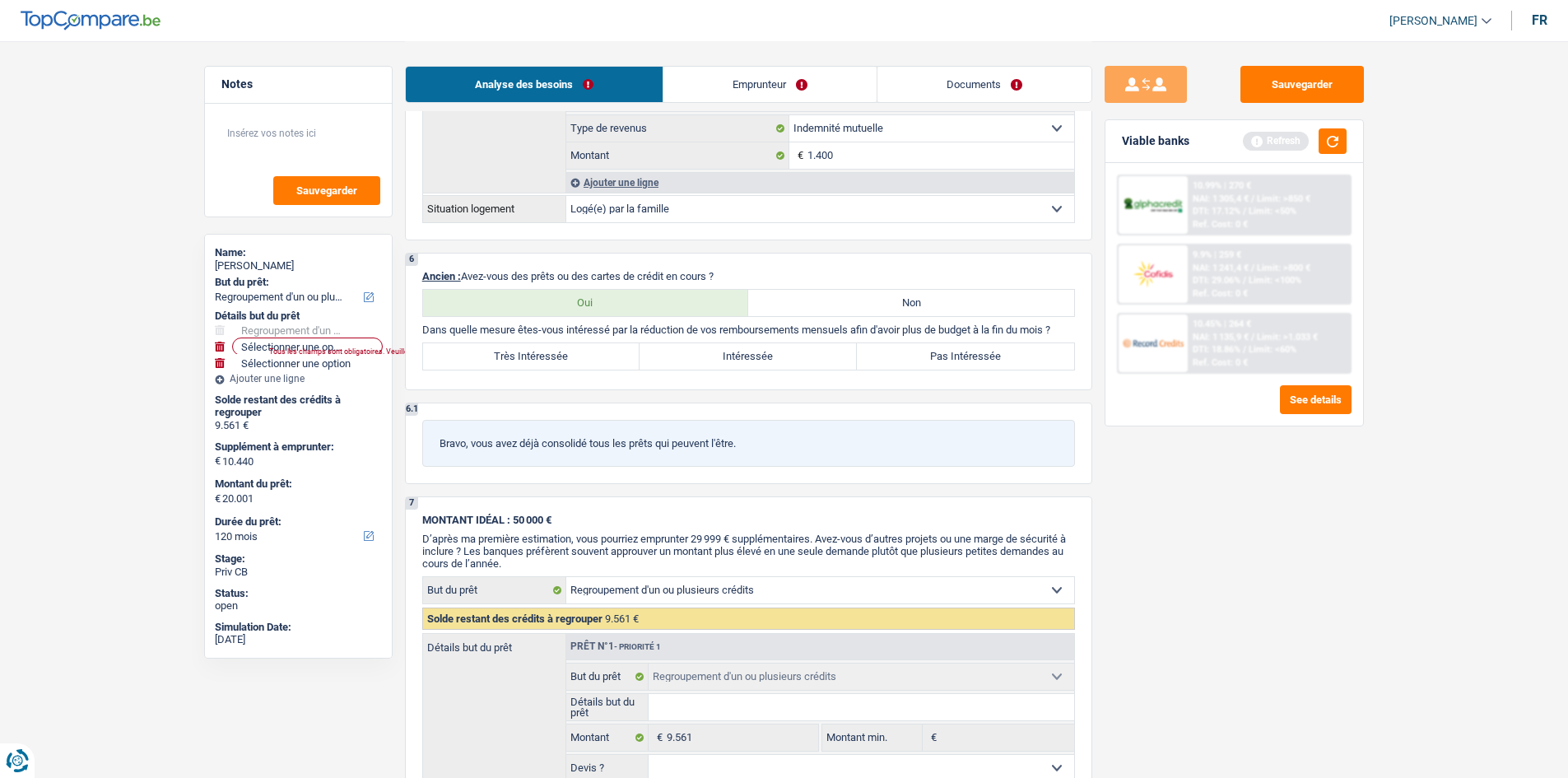
click at [551, 357] on label "Très Intéressée" at bounding box center [531, 356] width 217 height 27
click at [551, 357] on input "Très Intéressée" at bounding box center [531, 356] width 217 height 27
radio input "true"
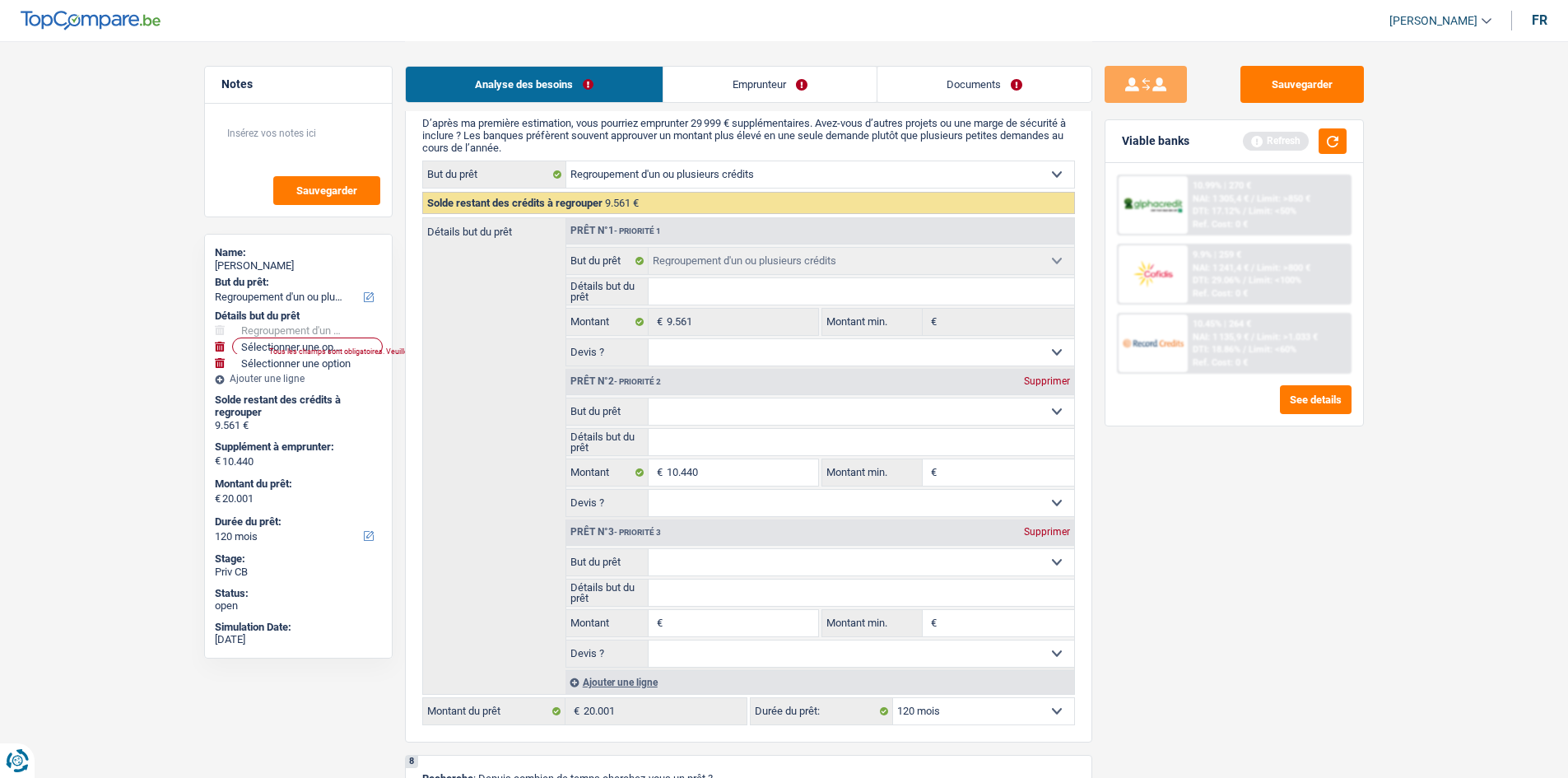
scroll to position [1976, 0]
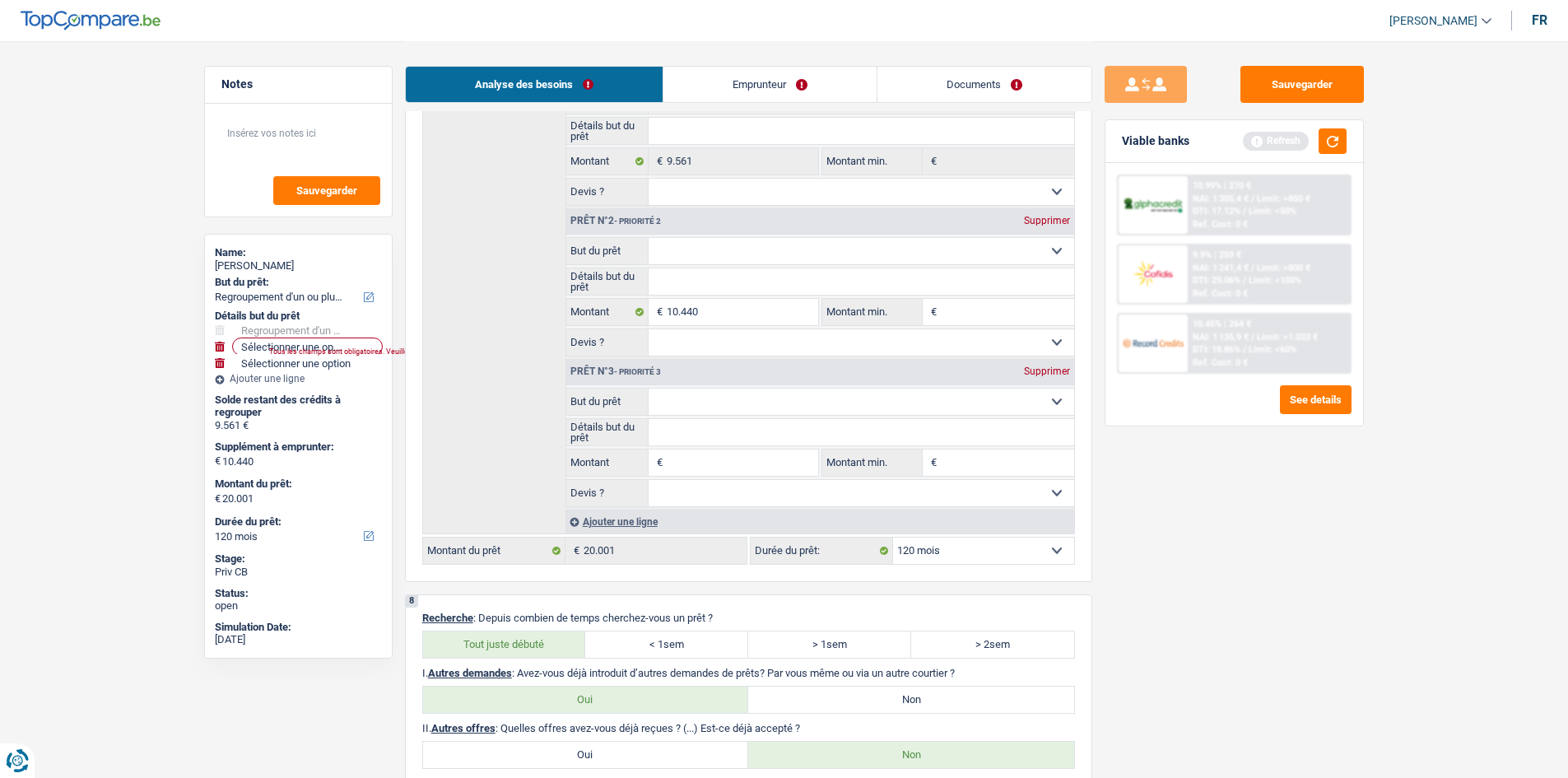
click at [1026, 219] on div "Supprimer" at bounding box center [1046, 221] width 54 height 10
type input "0"
type input "9.561"
select select "48"
type input "9.561"
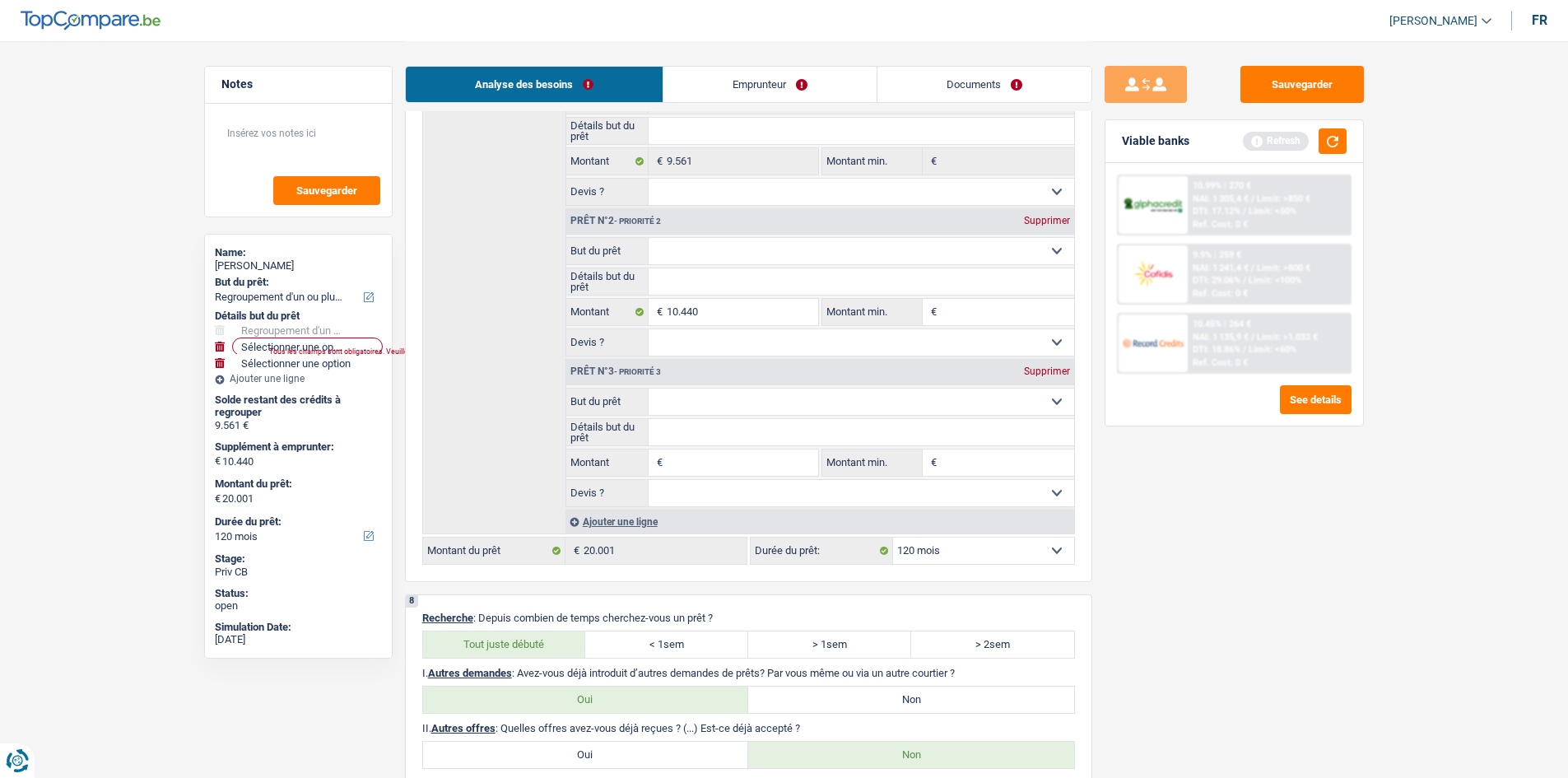
select select "48"
type input "9.561"
select select "48"
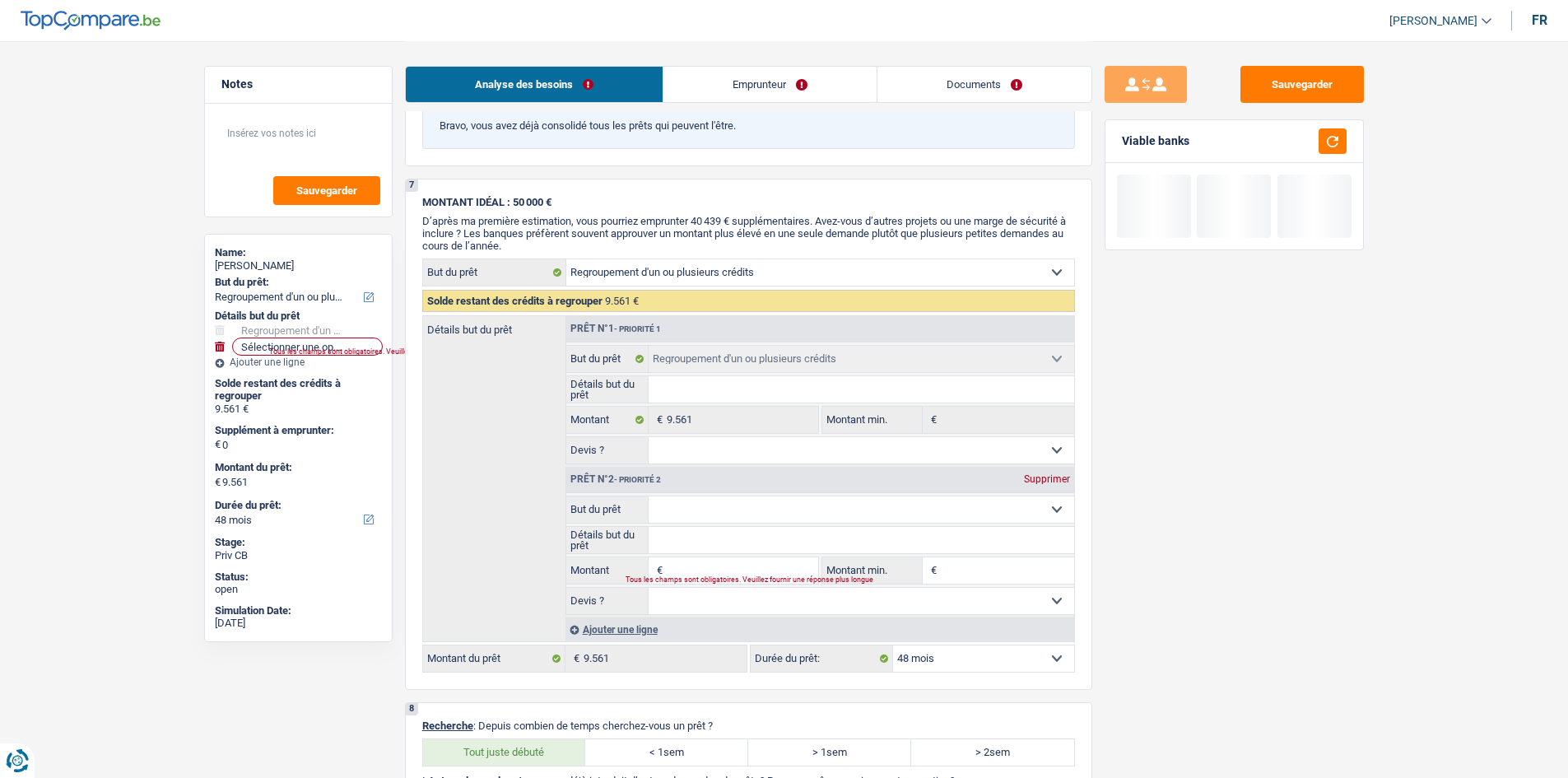
scroll to position [1565, 0]
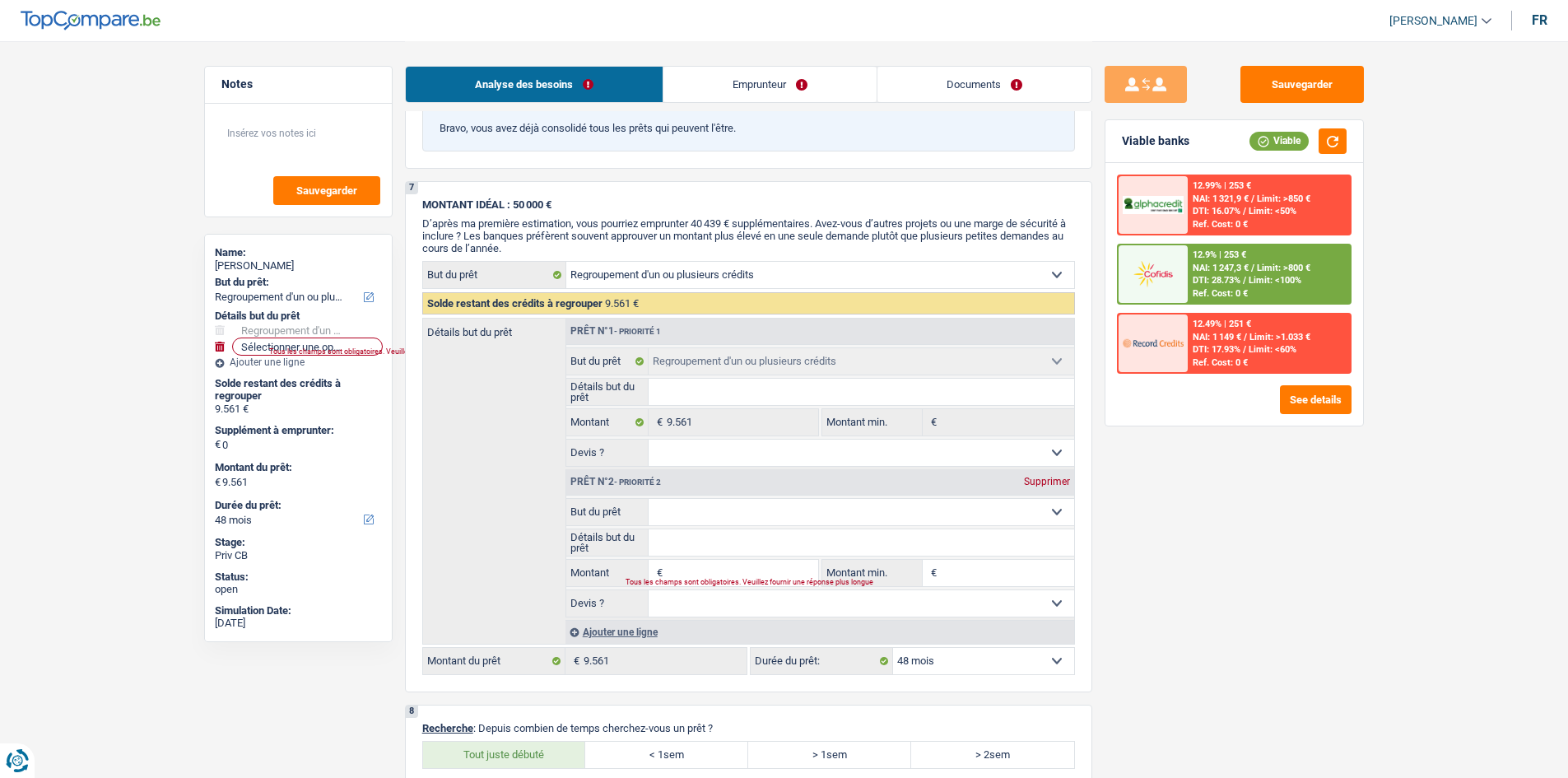
click at [1046, 481] on div "Supprimer" at bounding box center [1046, 482] width 54 height 10
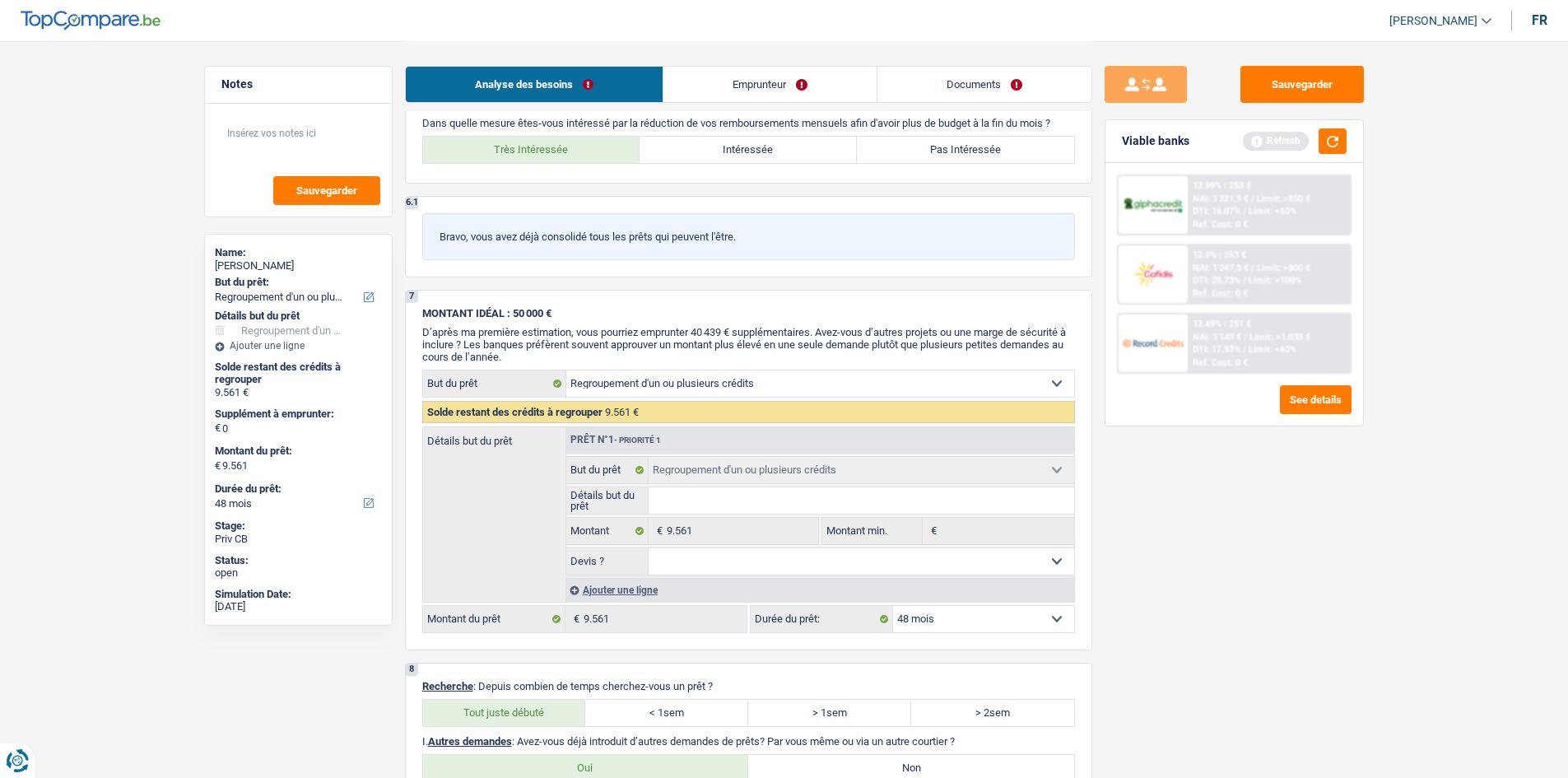
scroll to position [1285, 0]
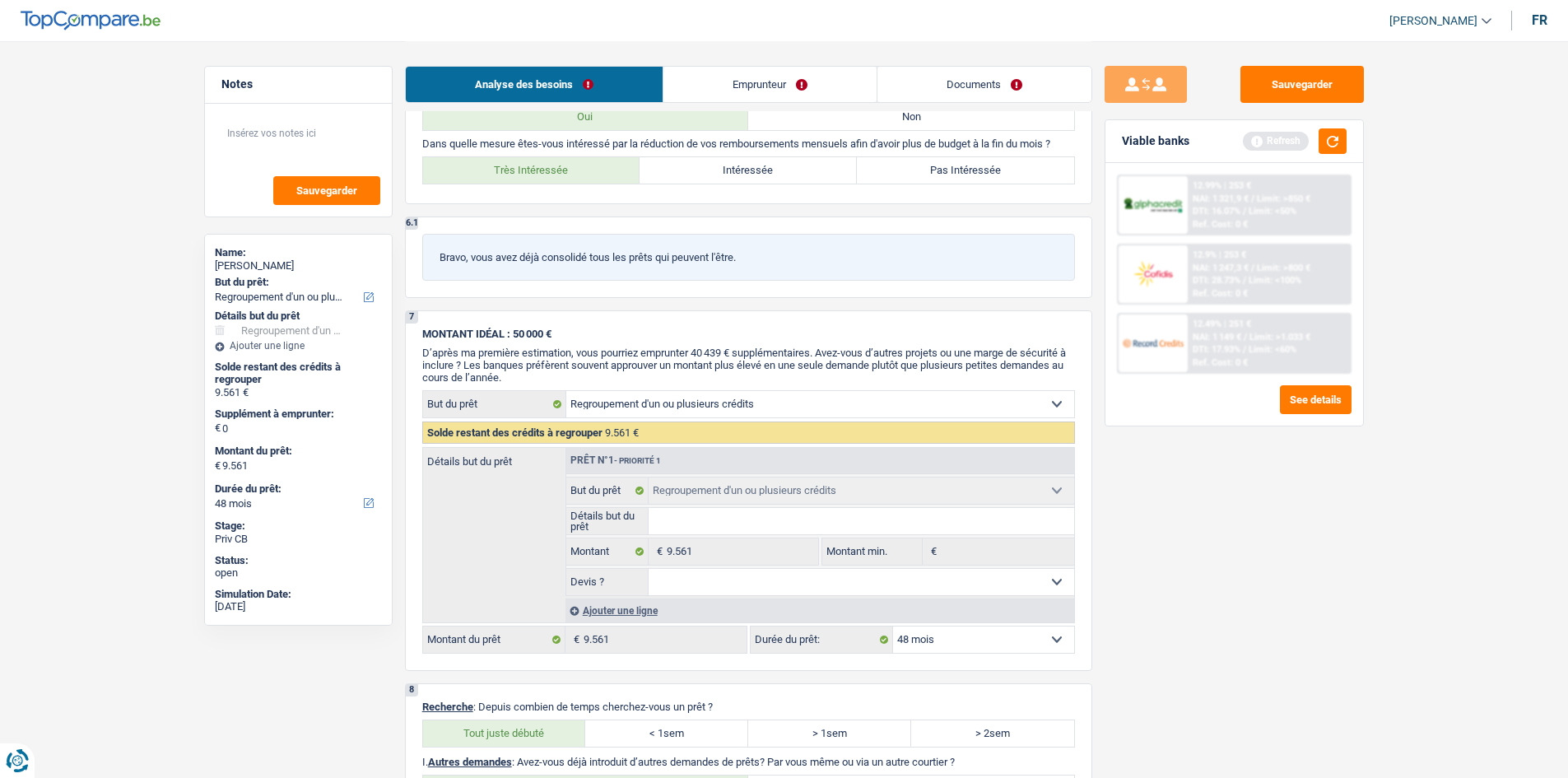
click at [647, 409] on select "Confort maison: meubles, textile, peinture, électroménager, outillage non-profe…" at bounding box center [820, 404] width 508 height 27
click at [519, 352] on span "D’après ma première estimation, vous pourriez emprunter 40 439 € supplémentaire…" at bounding box center [743, 365] width 644 height 37
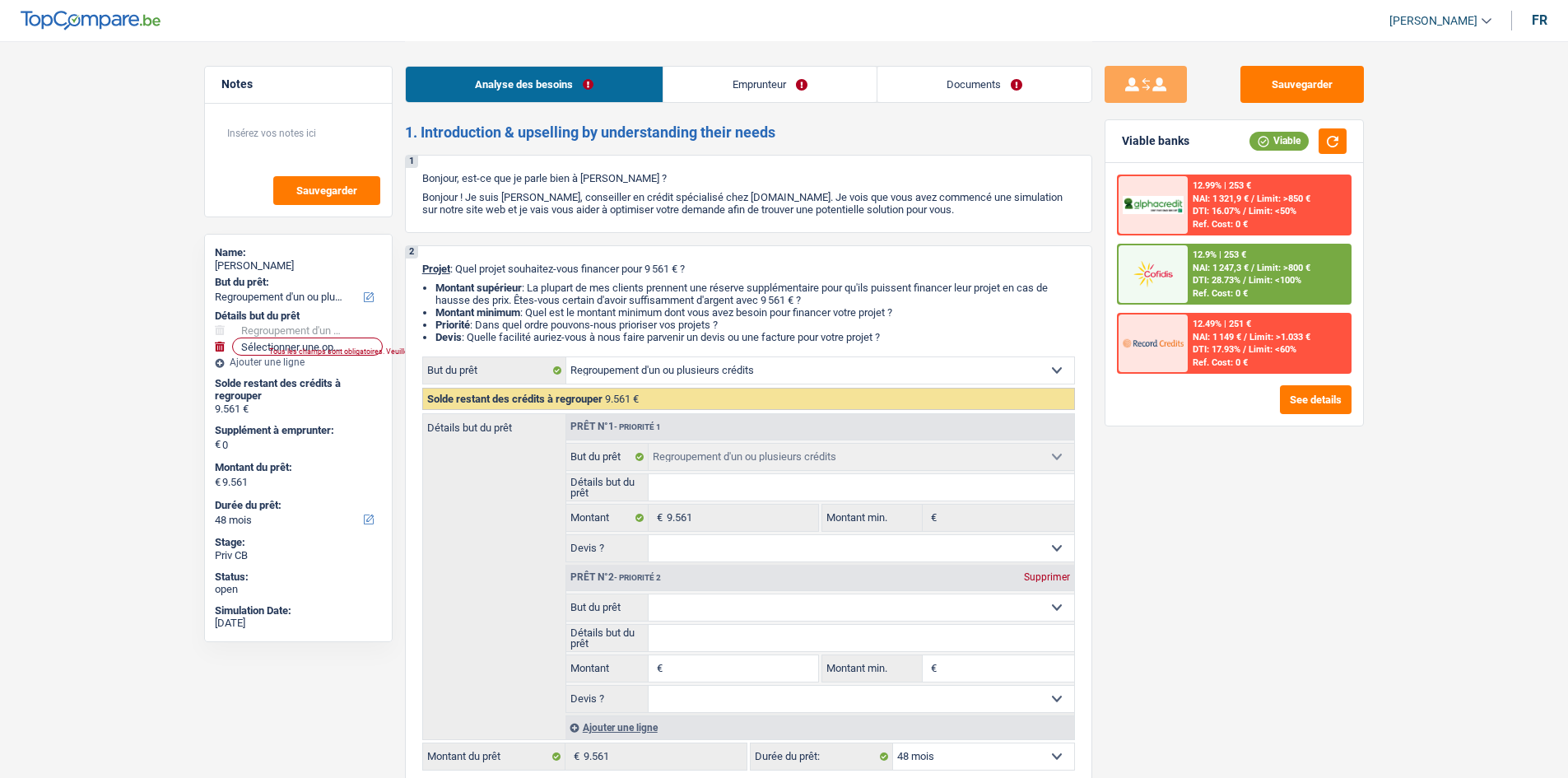
select select "refinancing"
select select "48"
select select "refinancing"
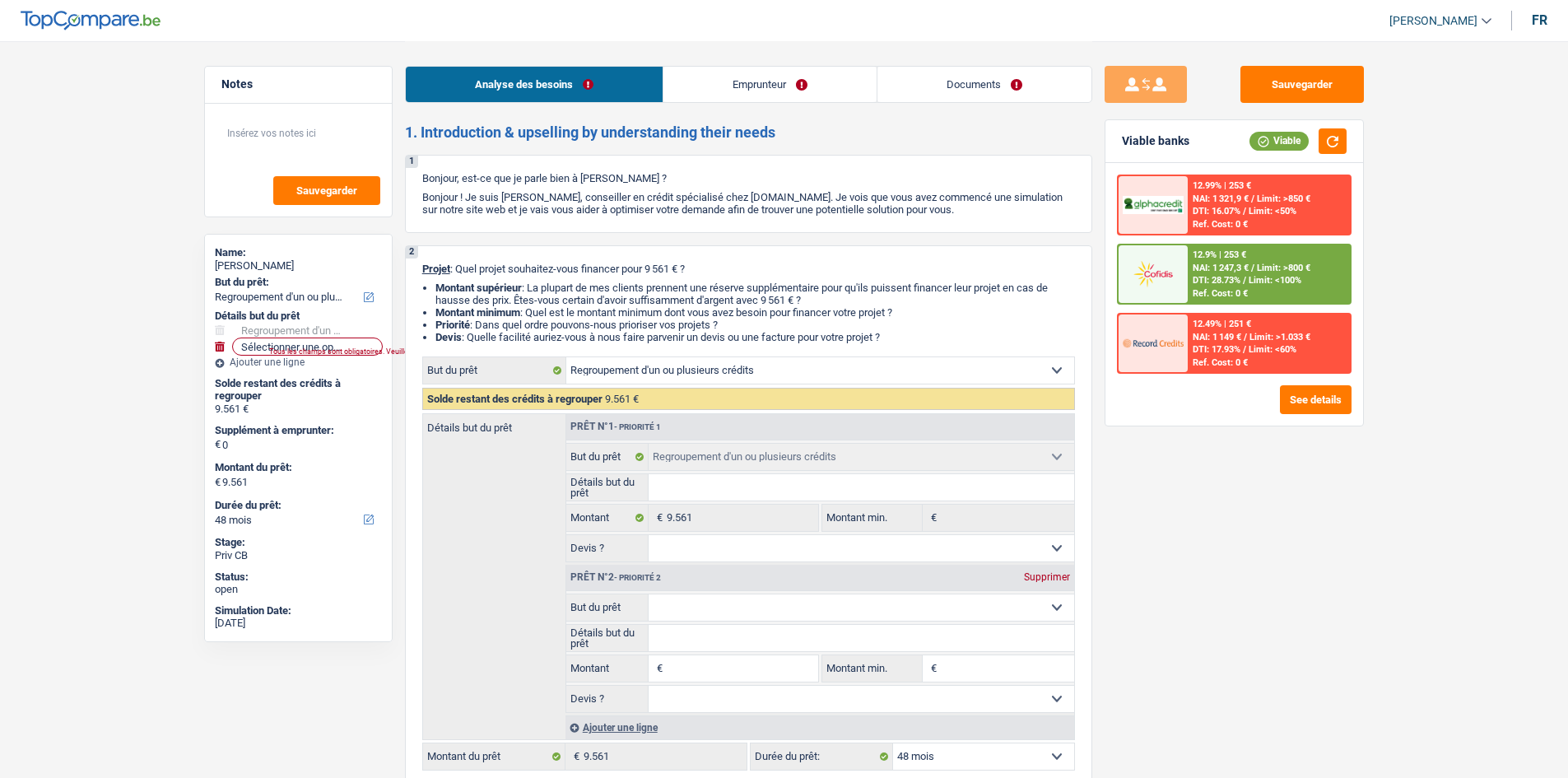
select select "48"
select select "mutuality"
select select "familyAllowances"
select select "mutualityIndemnity"
select select "liveWithParents"
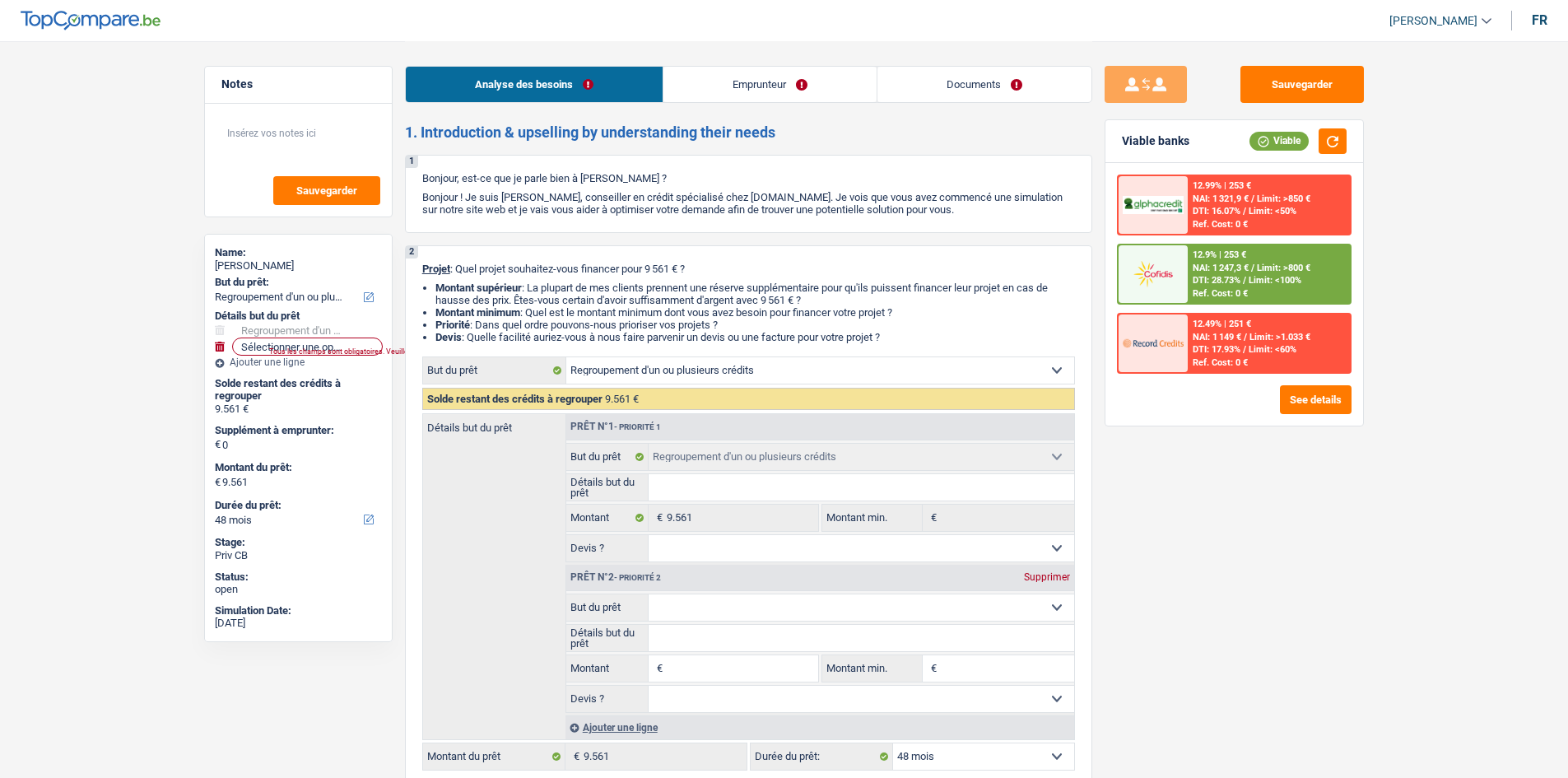
select select "refinancing"
select select "48"
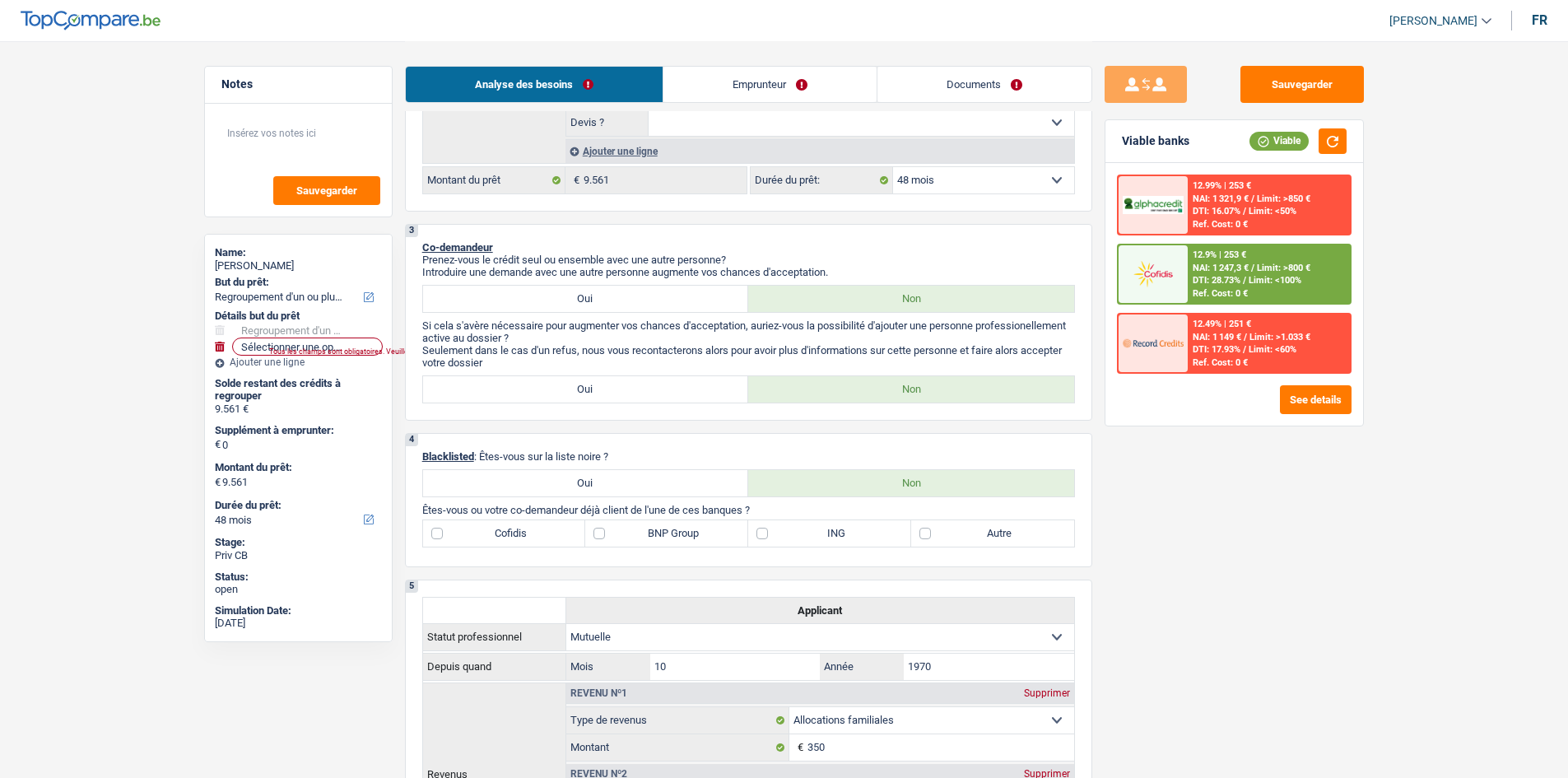
click at [1254, 286] on div "12.9% | 253 € NAI: 1 247,3 € / Limit: >800 € DTI: 28.73% / Limit: <100% Ref. Co…" at bounding box center [1268, 274] width 162 height 57
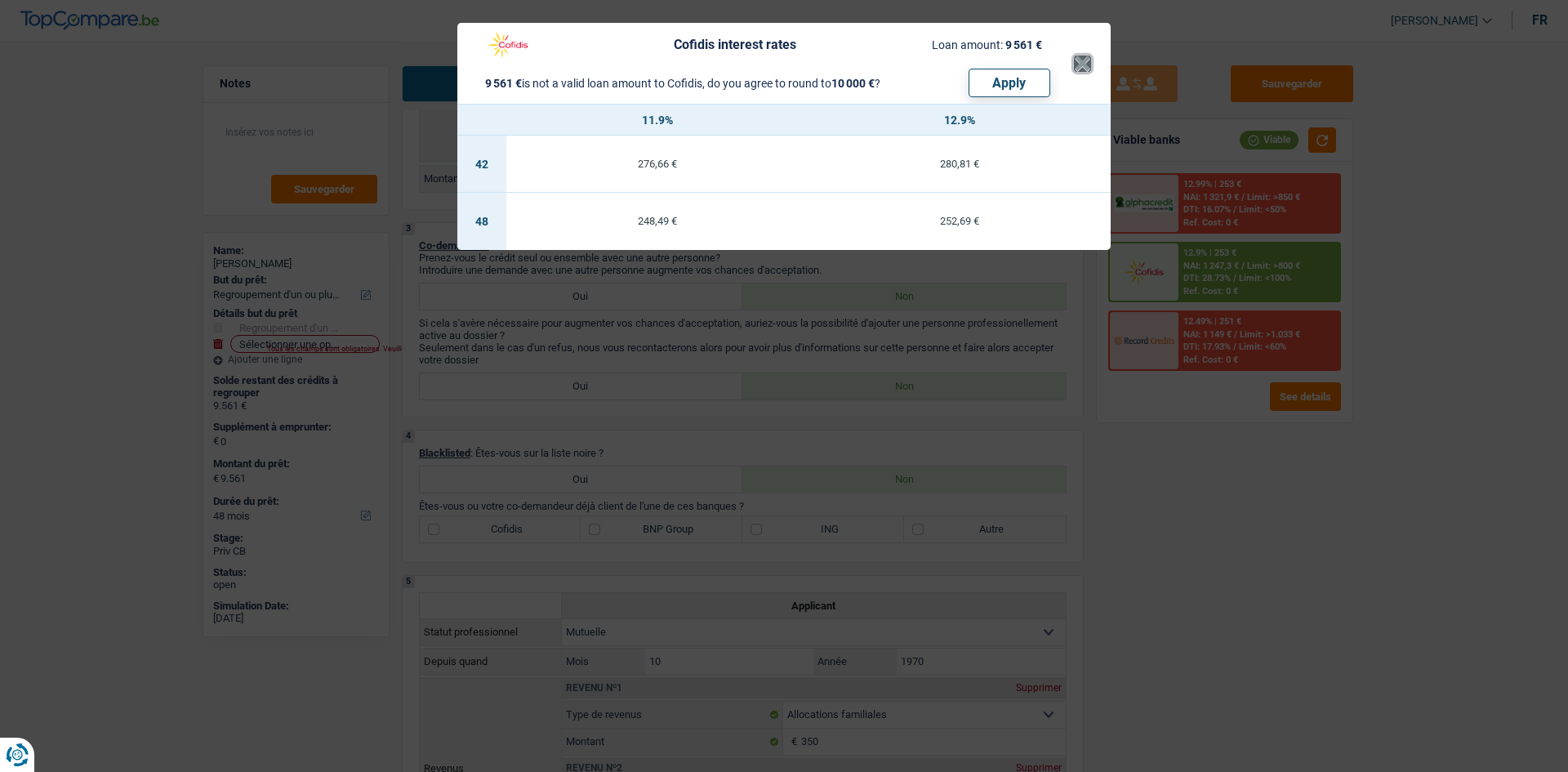
click at [1075, 64] on button "×" at bounding box center [1082, 63] width 17 height 16
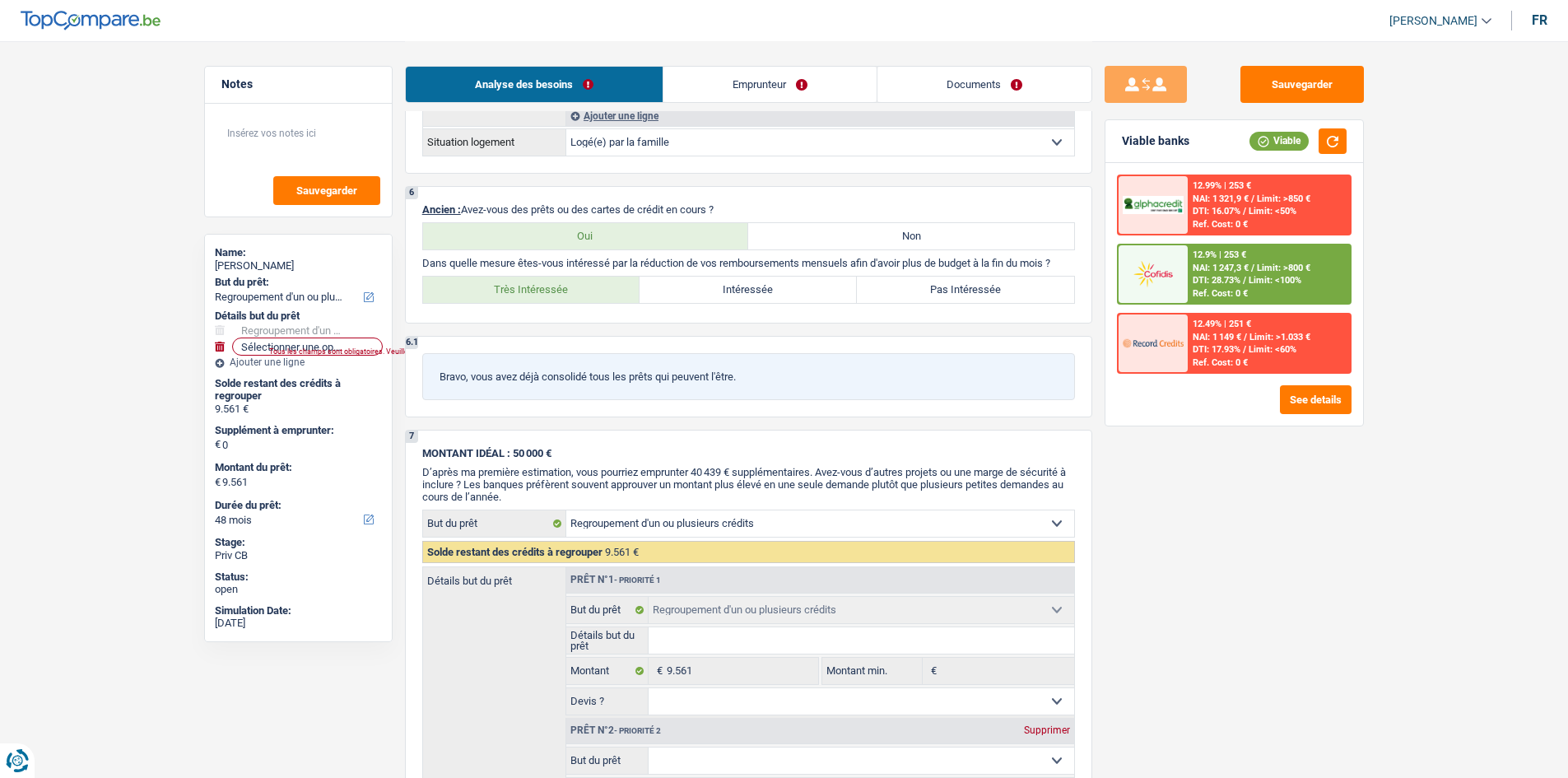
scroll to position [1482, 0]
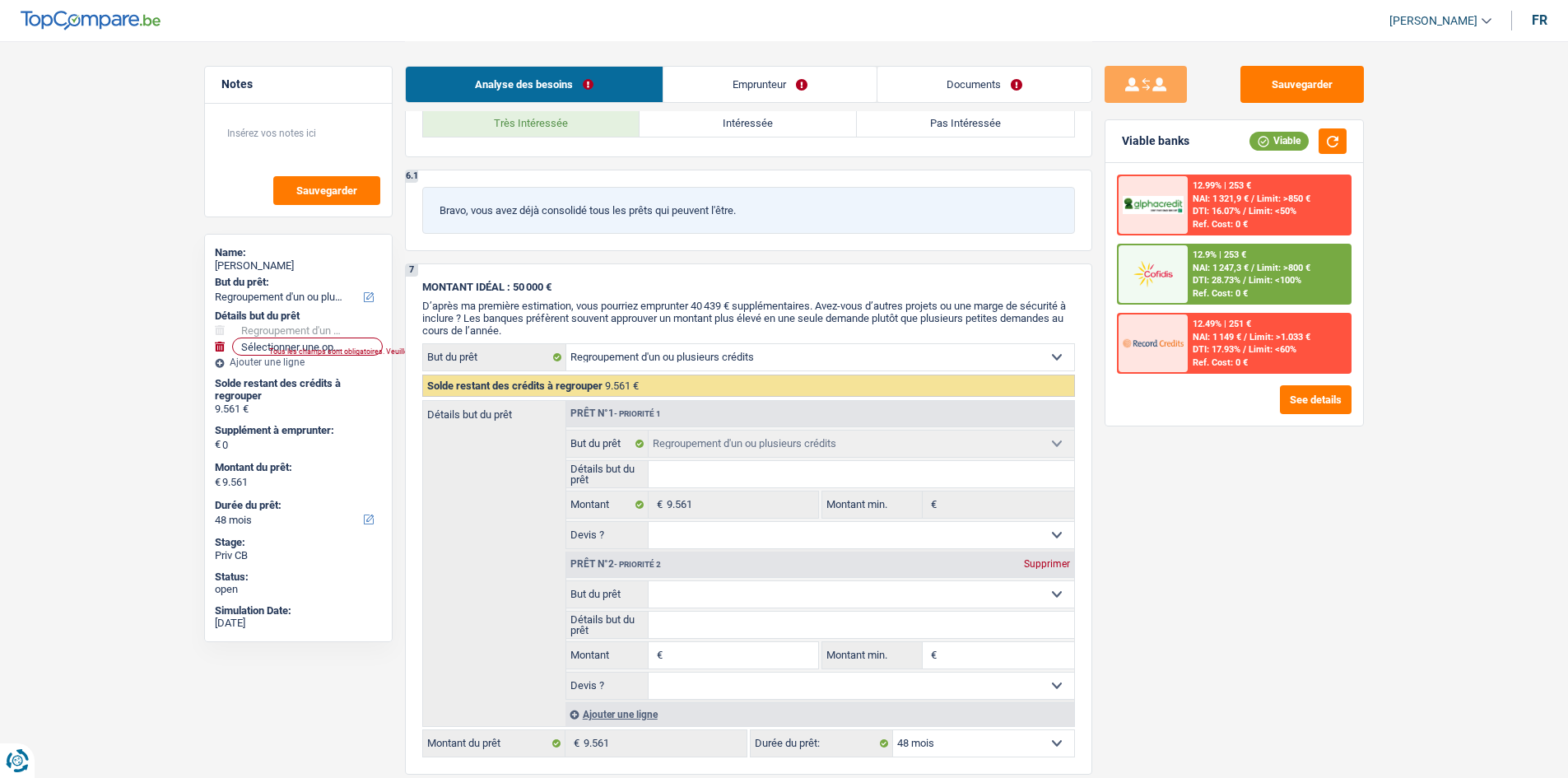
click at [667, 588] on select "Confort maison: meubles, textile, peinture, électroménager, outillage non-profe…" at bounding box center [861, 594] width 425 height 27
click at [566, 312] on span "D’après ma première estimation, vous pourriez emprunter 40 439 € supplémentaire…" at bounding box center [743, 317] width 644 height 37
click at [616, 357] on select "Confort maison: meubles, textile, peinture, électroménager, outillage non-profe…" at bounding box center [820, 357] width 508 height 27
click at [486, 599] on div "Détails but du prêt Prêt n°1 - Priorité 1 Confort maison: meubles, textile, pei…" at bounding box center [748, 564] width 652 height 327
click at [684, 588] on select "Confort maison: meubles, textile, peinture, électroménager, outillage non-profe…" at bounding box center [861, 594] width 425 height 27
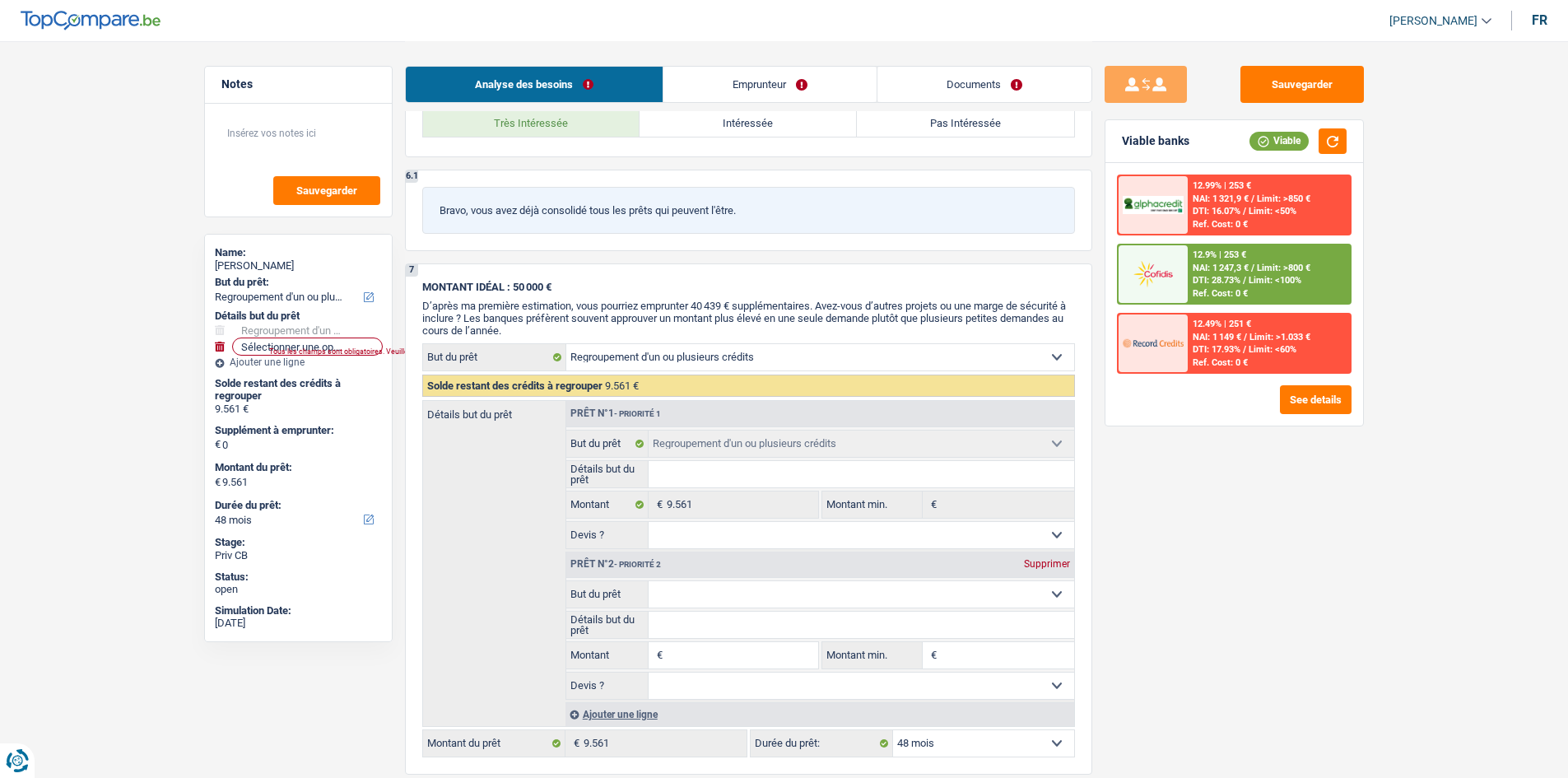
click at [514, 612] on div "Détails but du prêt Prêt n°1 - Priorité 1 Confort maison: meubles, textile, pei…" at bounding box center [748, 564] width 652 height 327
click at [604, 719] on div "Ajouter une ligne" at bounding box center [820, 715] width 508 height 24
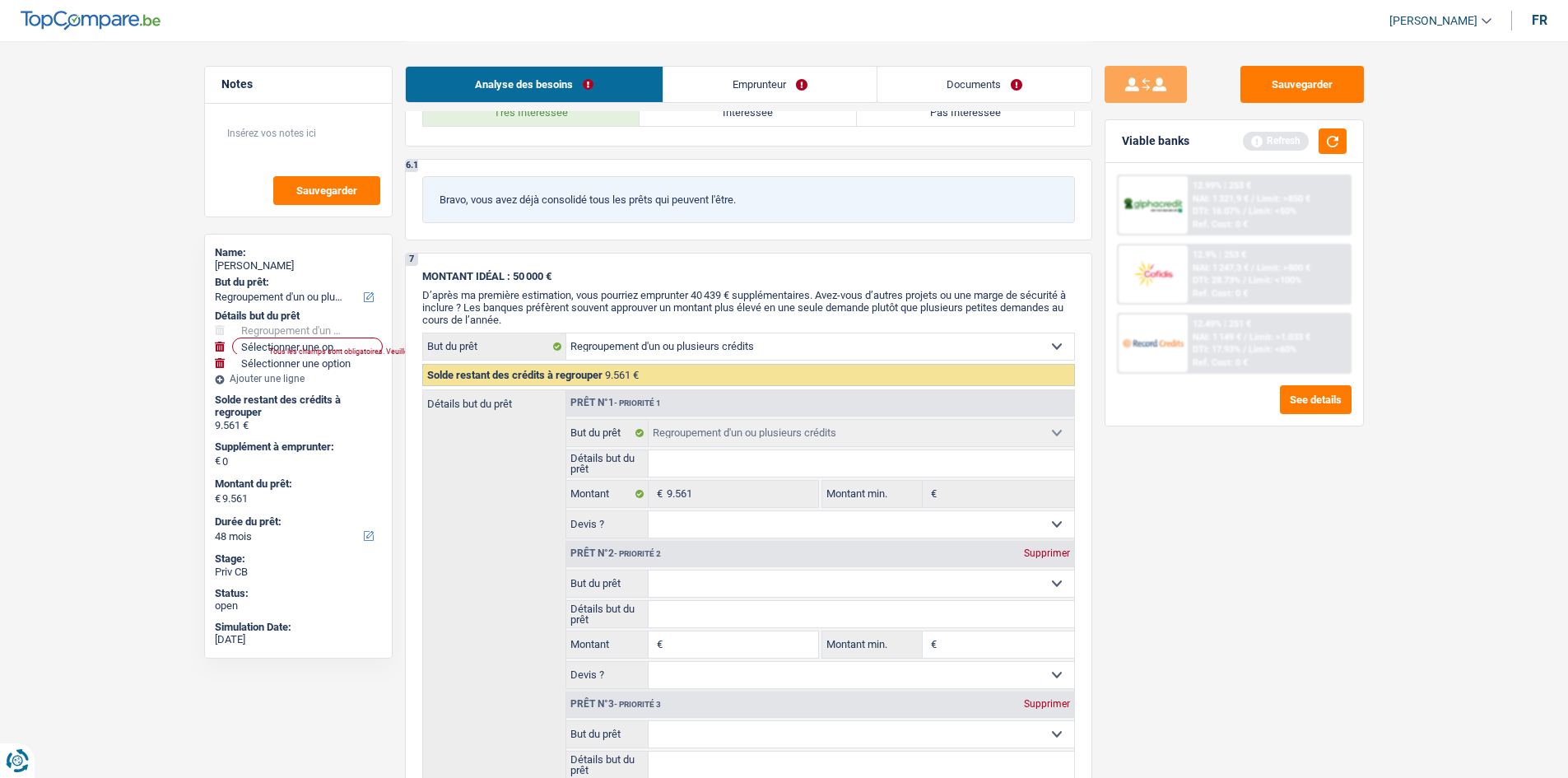
scroll to position [1647, 0]
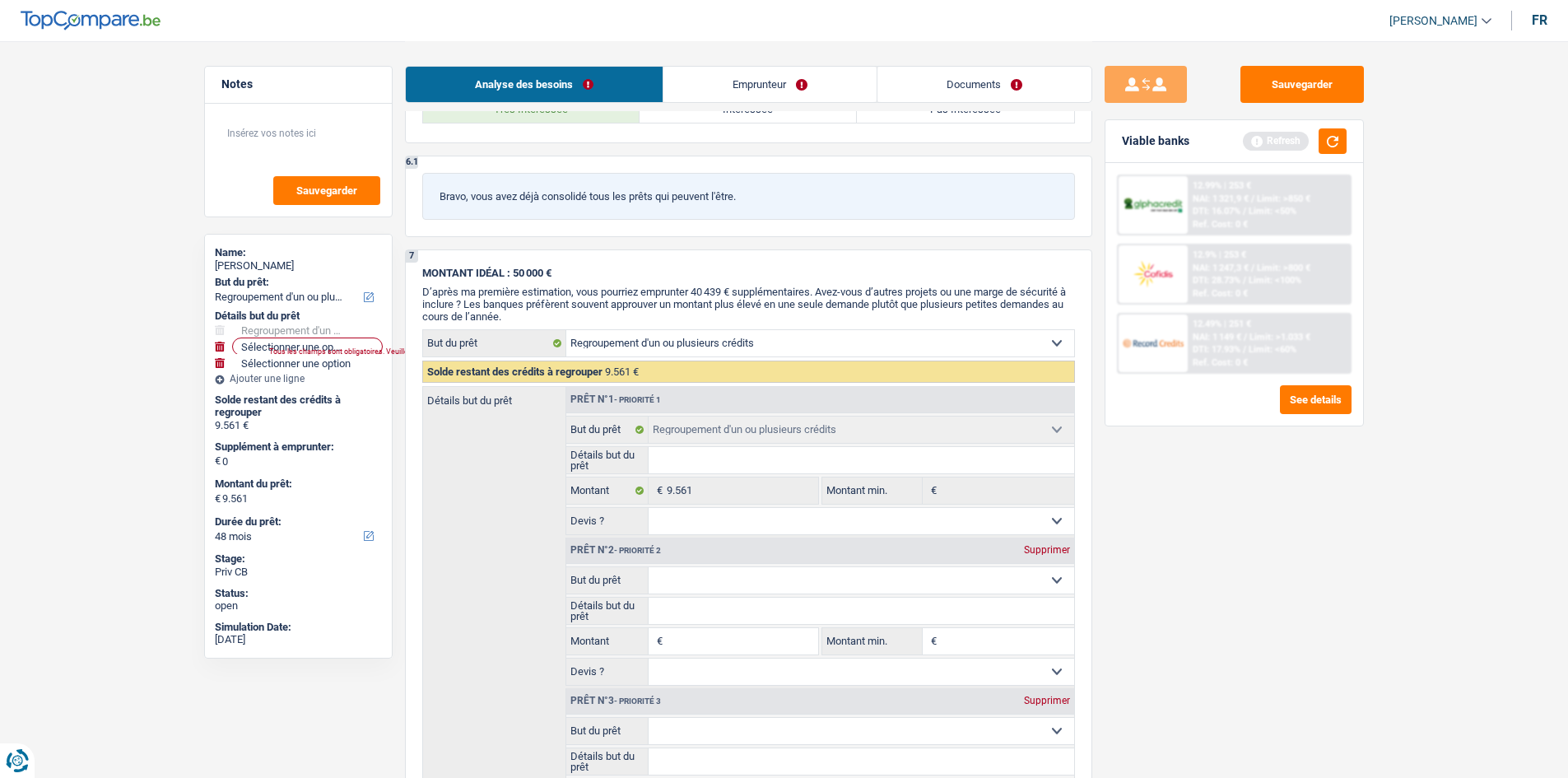
click at [682, 725] on select "Confort maison: meubles, textile, peinture, électroménager, outillage non-profe…" at bounding box center [861, 731] width 425 height 27
click at [606, 471] on label "Détails but du prêt" at bounding box center [607, 460] width 83 height 27
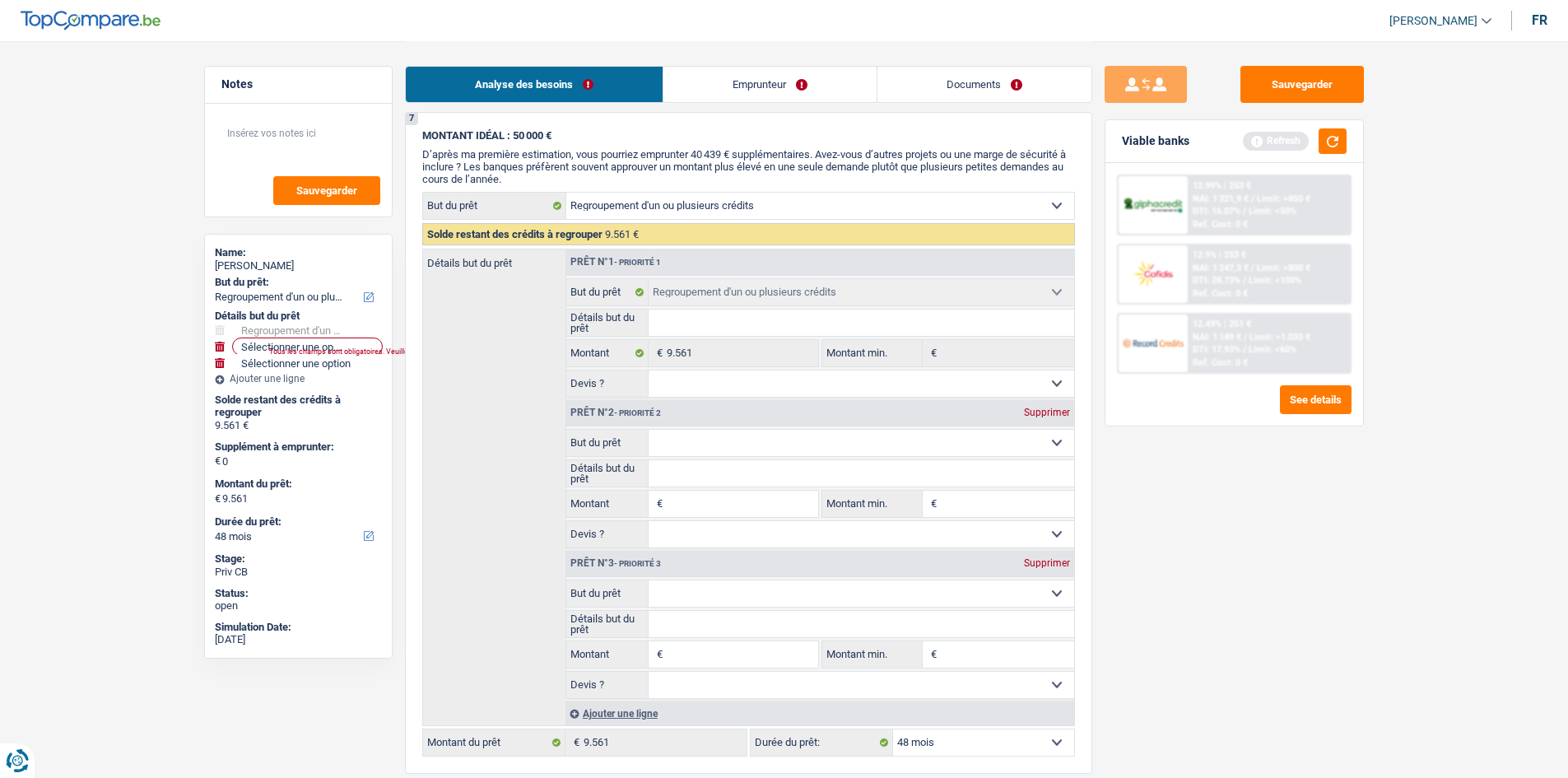
scroll to position [1745, 0]
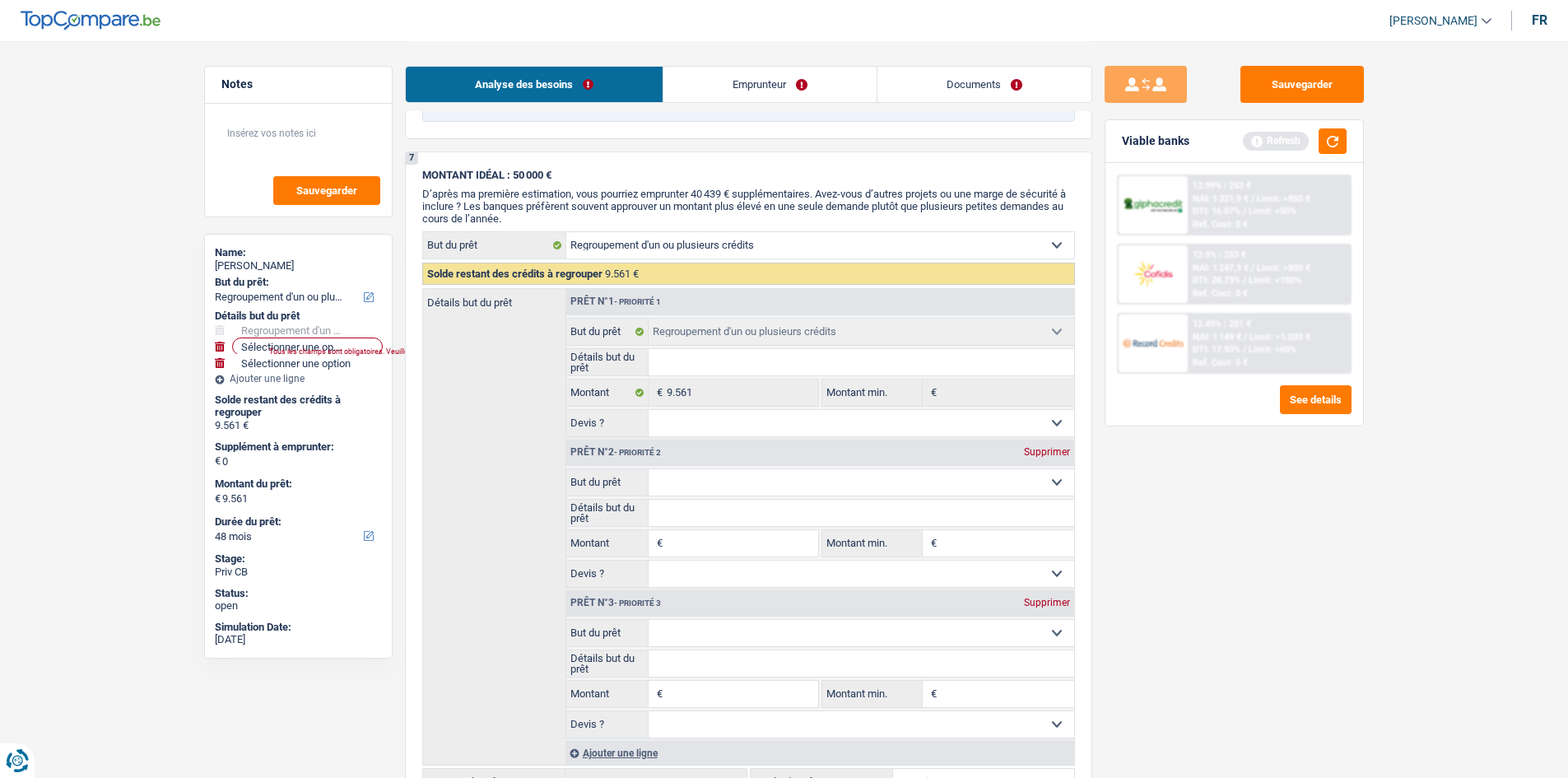
click at [710, 478] on select "Confort maison: meubles, textile, peinture, électroménager, outillage non-profe…" at bounding box center [861, 482] width 425 height 27
click at [538, 395] on div "Détails but du prêt Prêt n°1 - Priorité 1 Confort maison: meubles, textile, pei…" at bounding box center [748, 527] width 652 height 478
click at [716, 500] on input "Détails but du prêt" at bounding box center [861, 513] width 425 height 27
drag, startPoint x: 697, startPoint y: 480, endPoint x: 710, endPoint y: 477, distance: 13.3
click at [697, 480] on select "Confort maison: meubles, textile, peinture, électroménager, outillage non-profe…" at bounding box center [861, 482] width 425 height 27
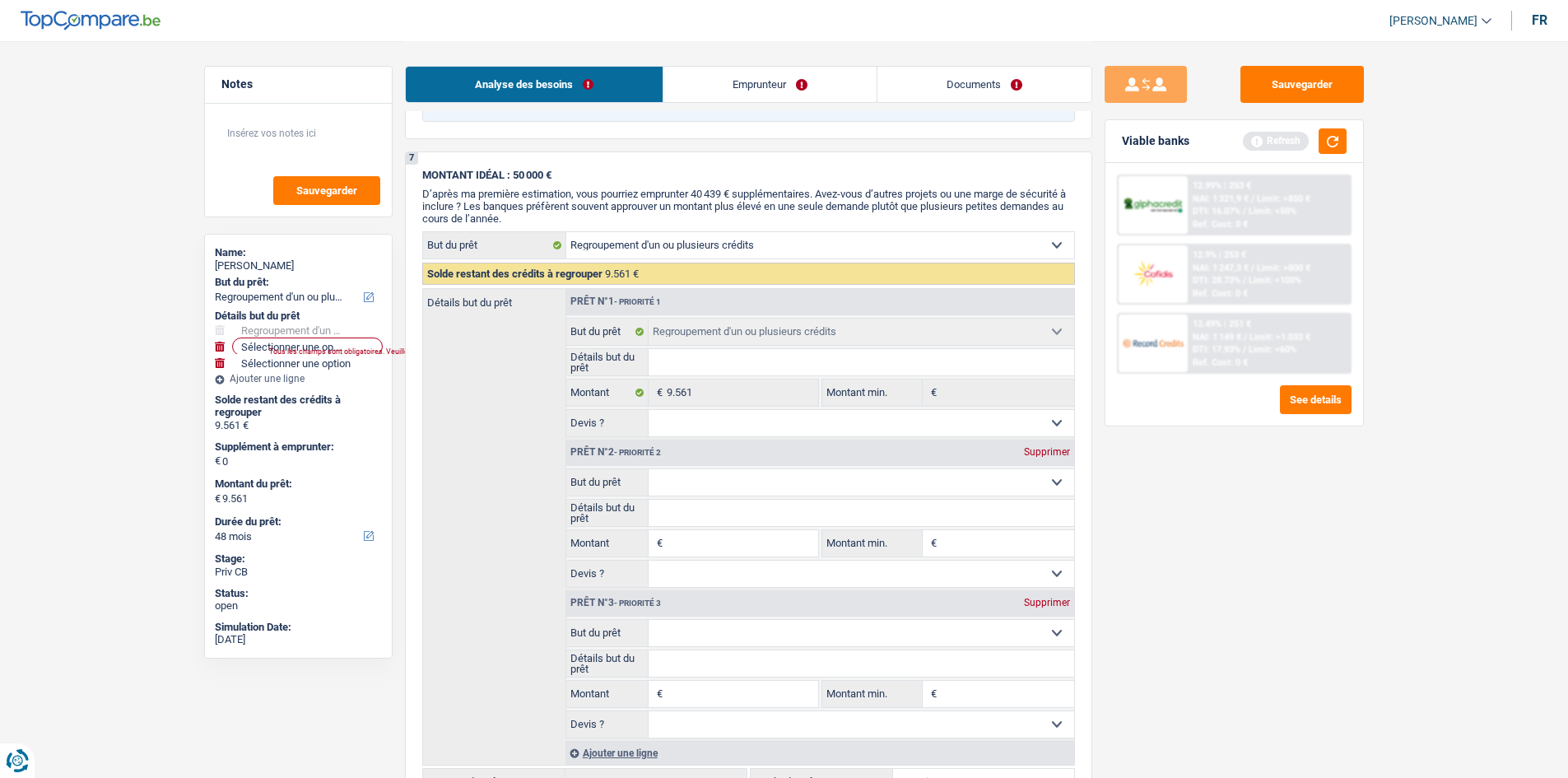
select select "houseOrGarden"
click at [648, 469] on select "Confort maison: meubles, textile, peinture, électroménager, outillage non-profe…" at bounding box center [861, 482] width 425 height 27
select select "houseOrGarden"
click at [950, 546] on input "Montant min." at bounding box center [1007, 543] width 134 height 27
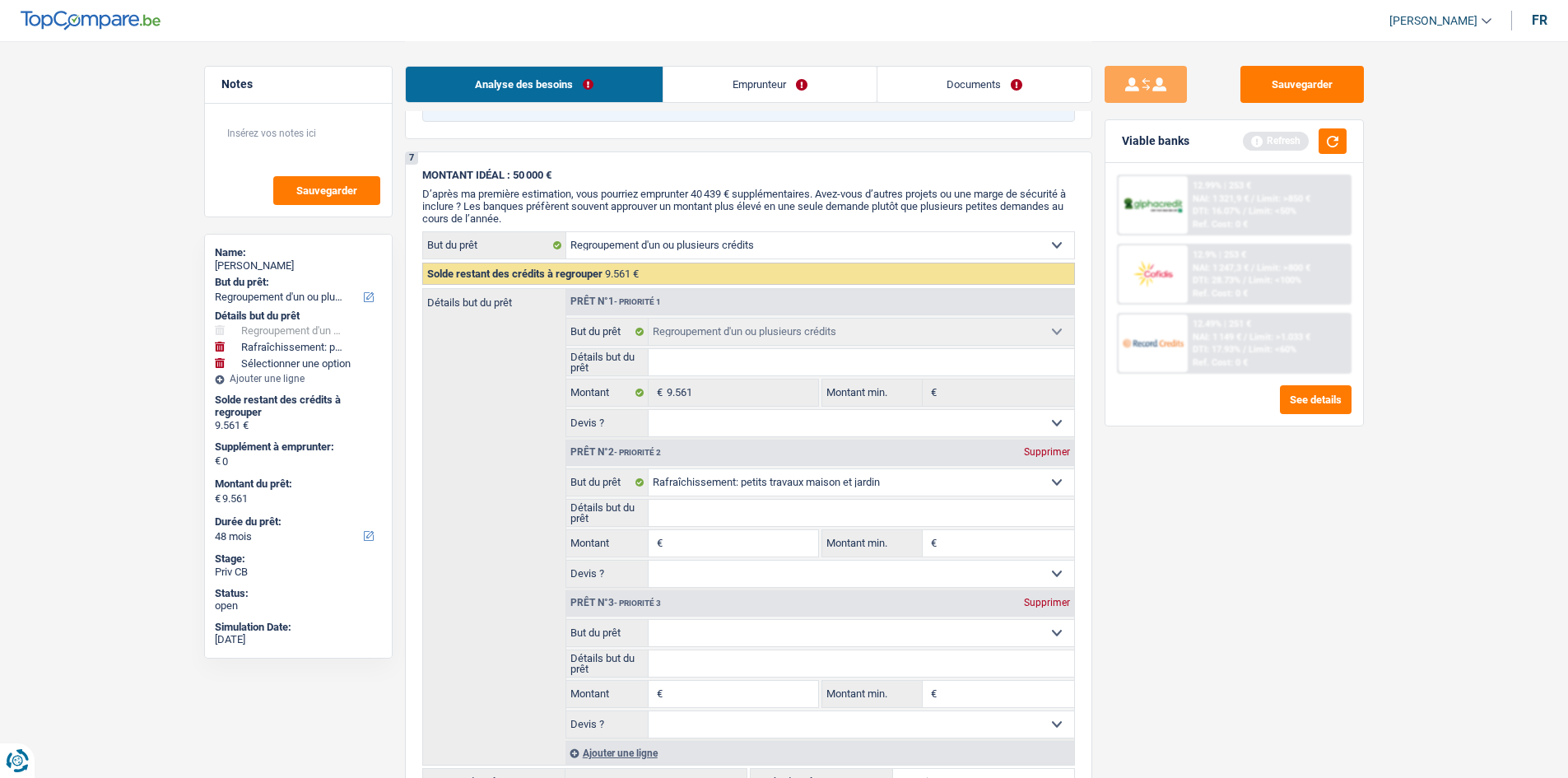
click at [975, 546] on input "Montant min." at bounding box center [1007, 543] width 134 height 27
type input "5"
type input "50"
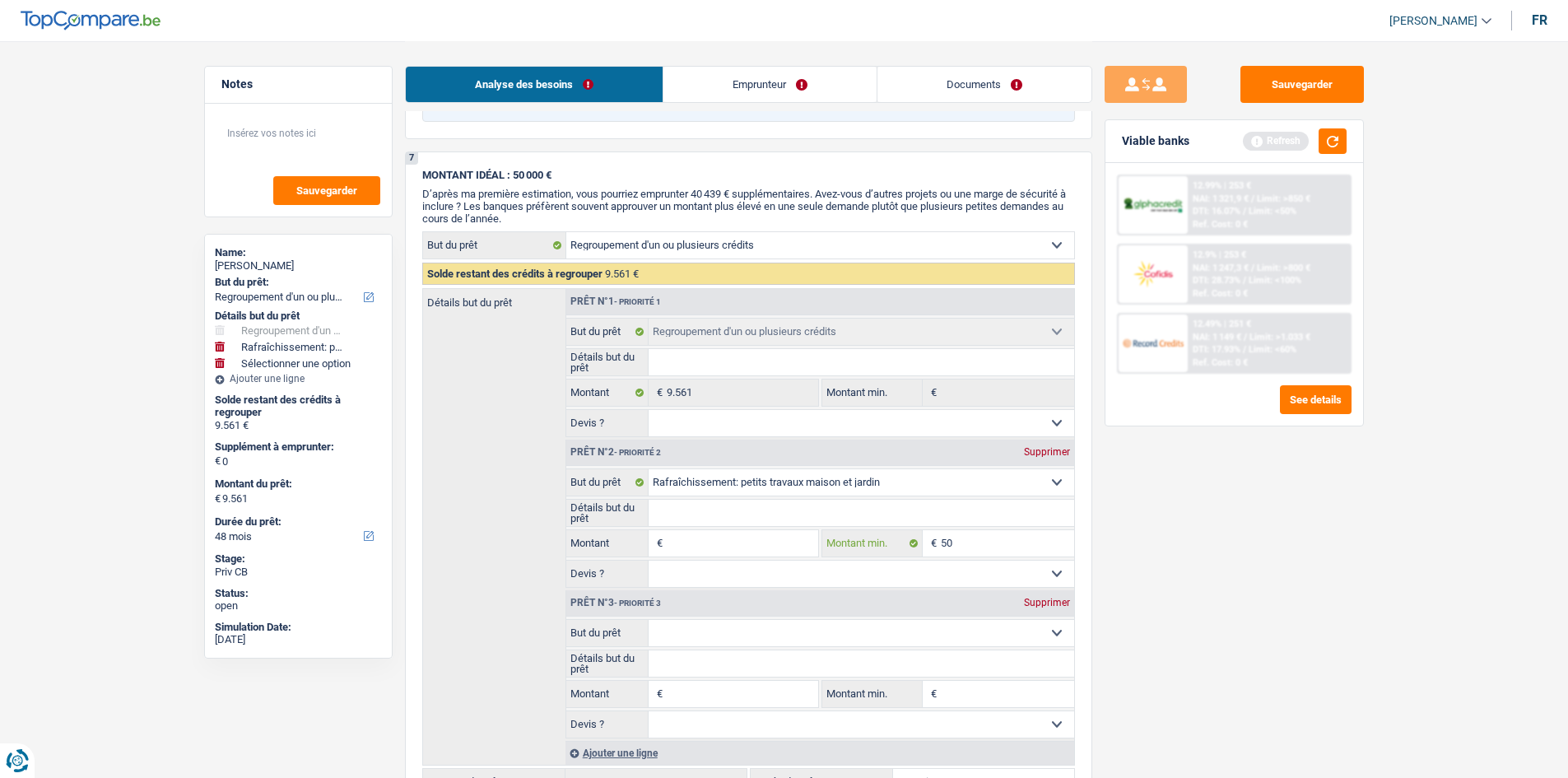
type input "500"
type input "5.000"
click at [787, 540] on input "Montant" at bounding box center [742, 543] width 151 height 27
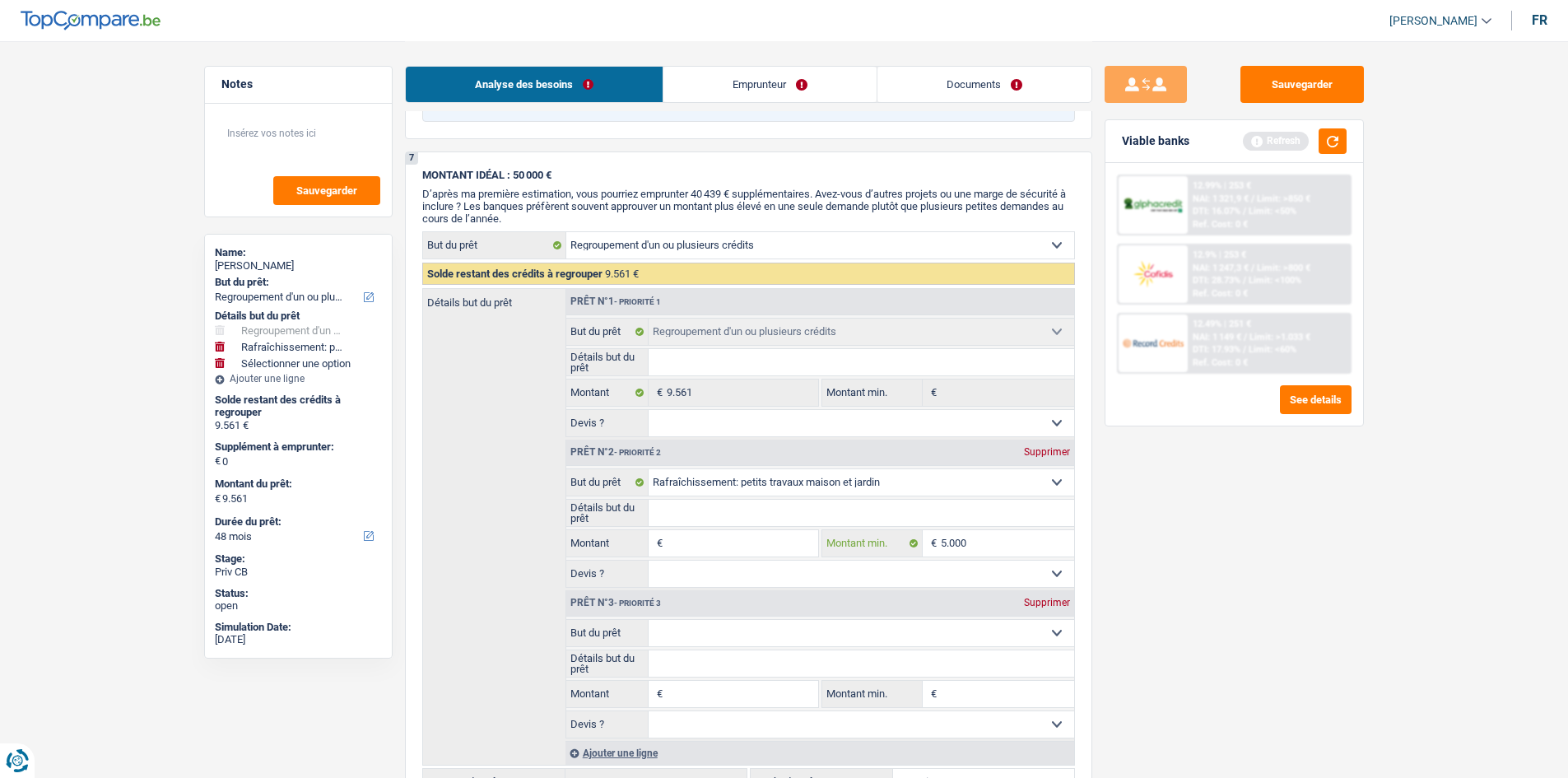
click at [1003, 535] on input "5.000" at bounding box center [1007, 543] width 134 height 27
type input "500"
type input "50"
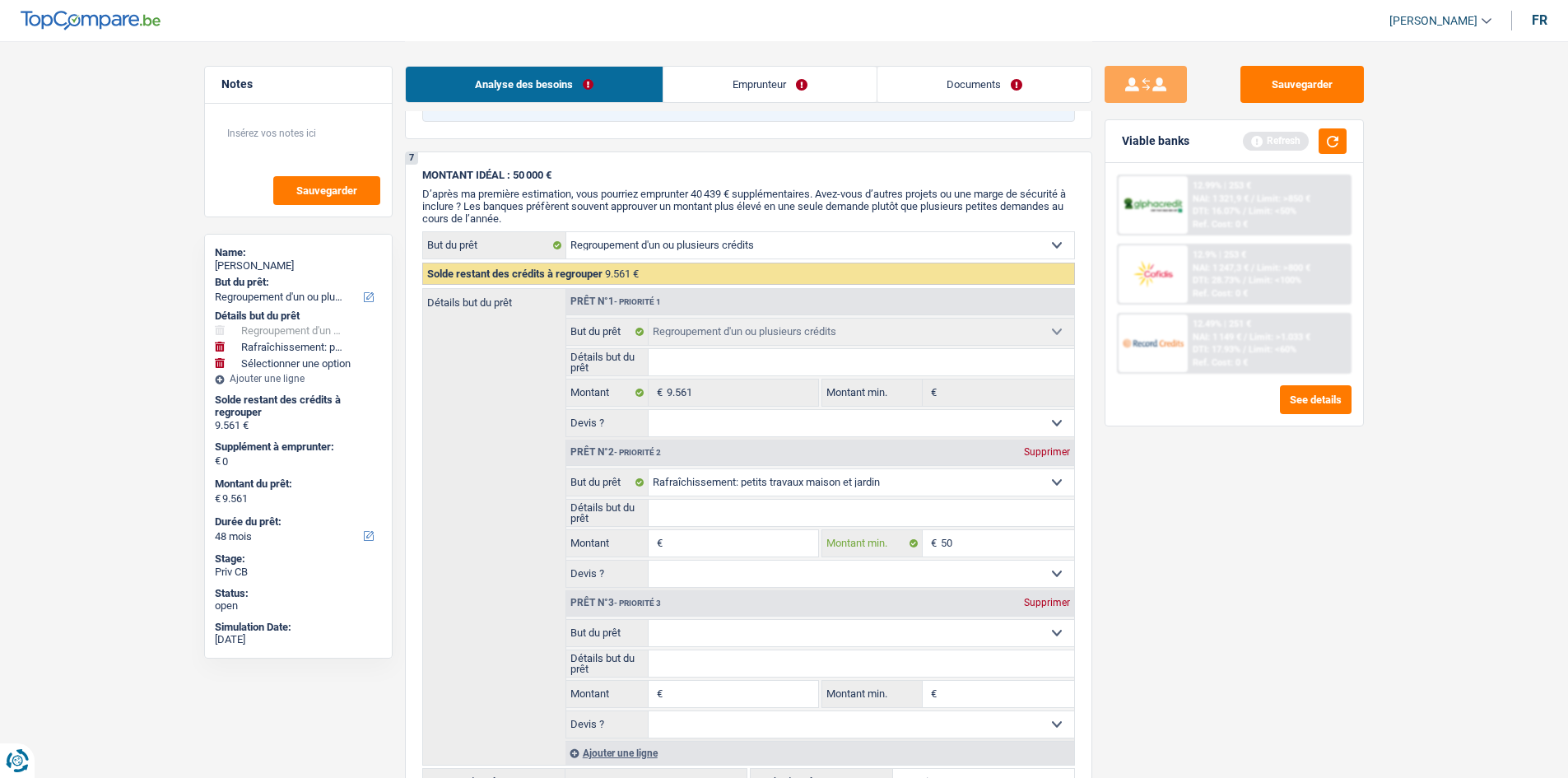
type input "5"
click at [1060, 450] on div "Supprimer" at bounding box center [1046, 452] width 54 height 10
select select
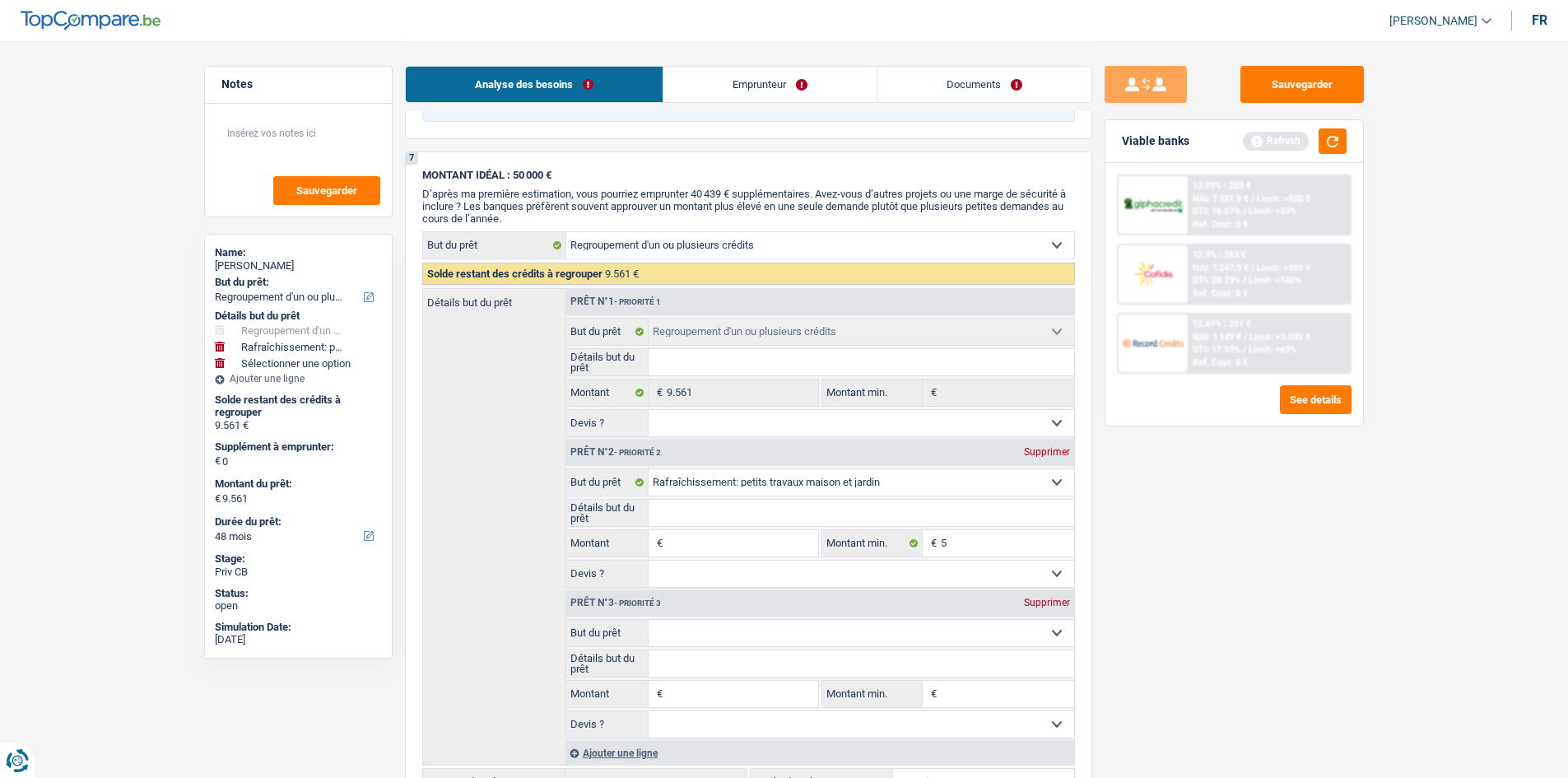
select select
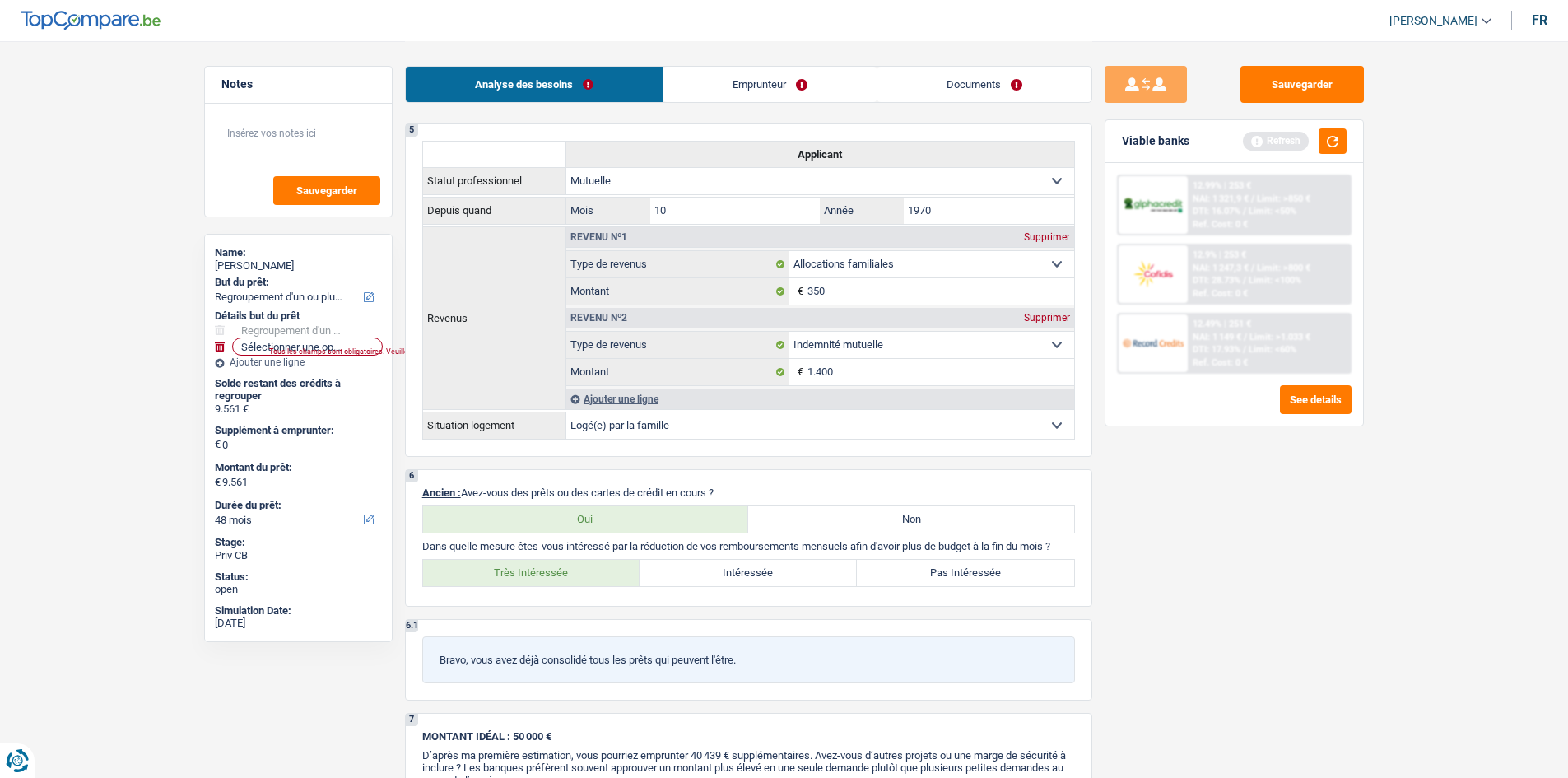
scroll to position [757, 0]
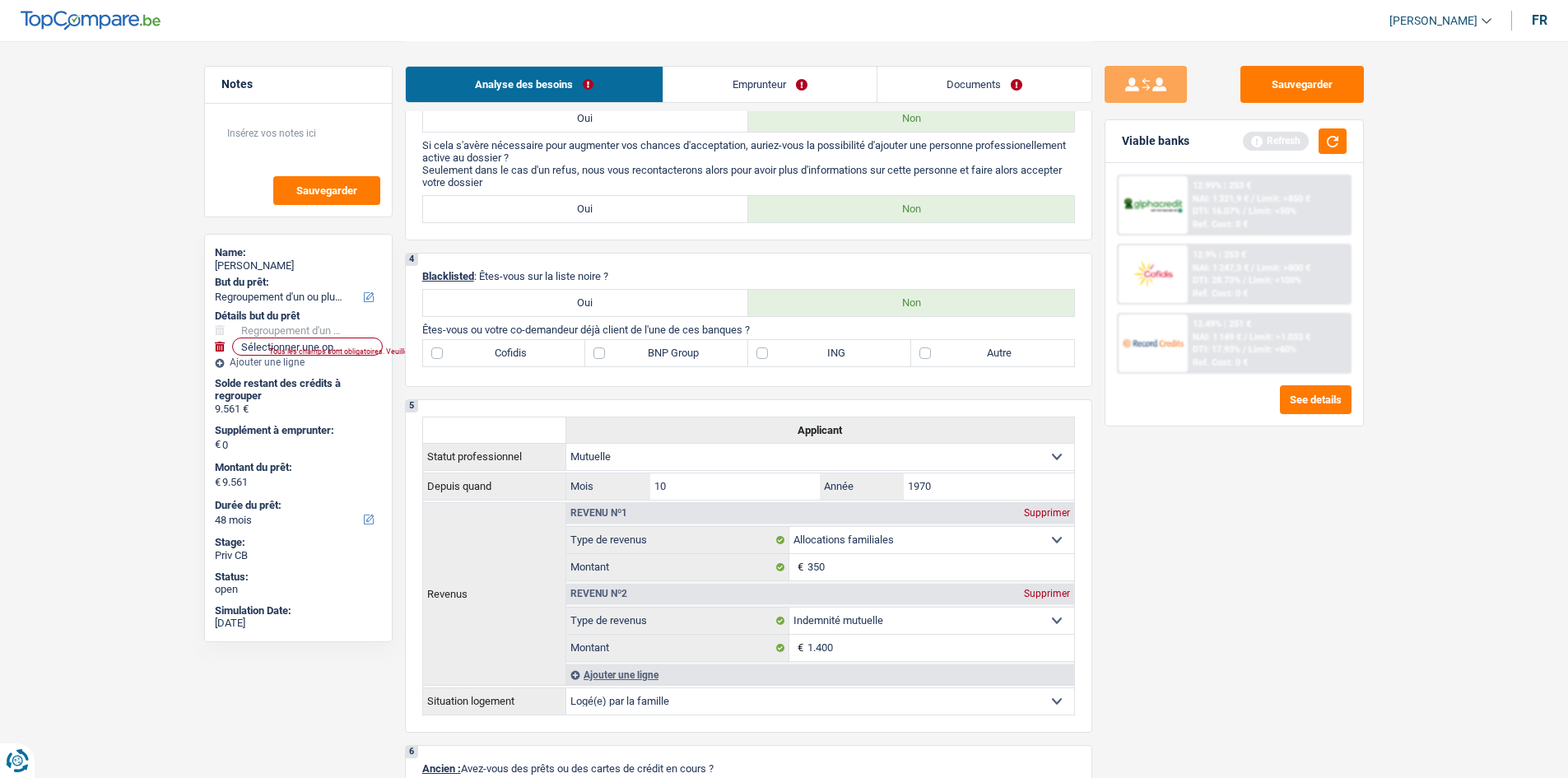
click at [702, 72] on link "Emprunteur" at bounding box center [770, 84] width 213 height 35
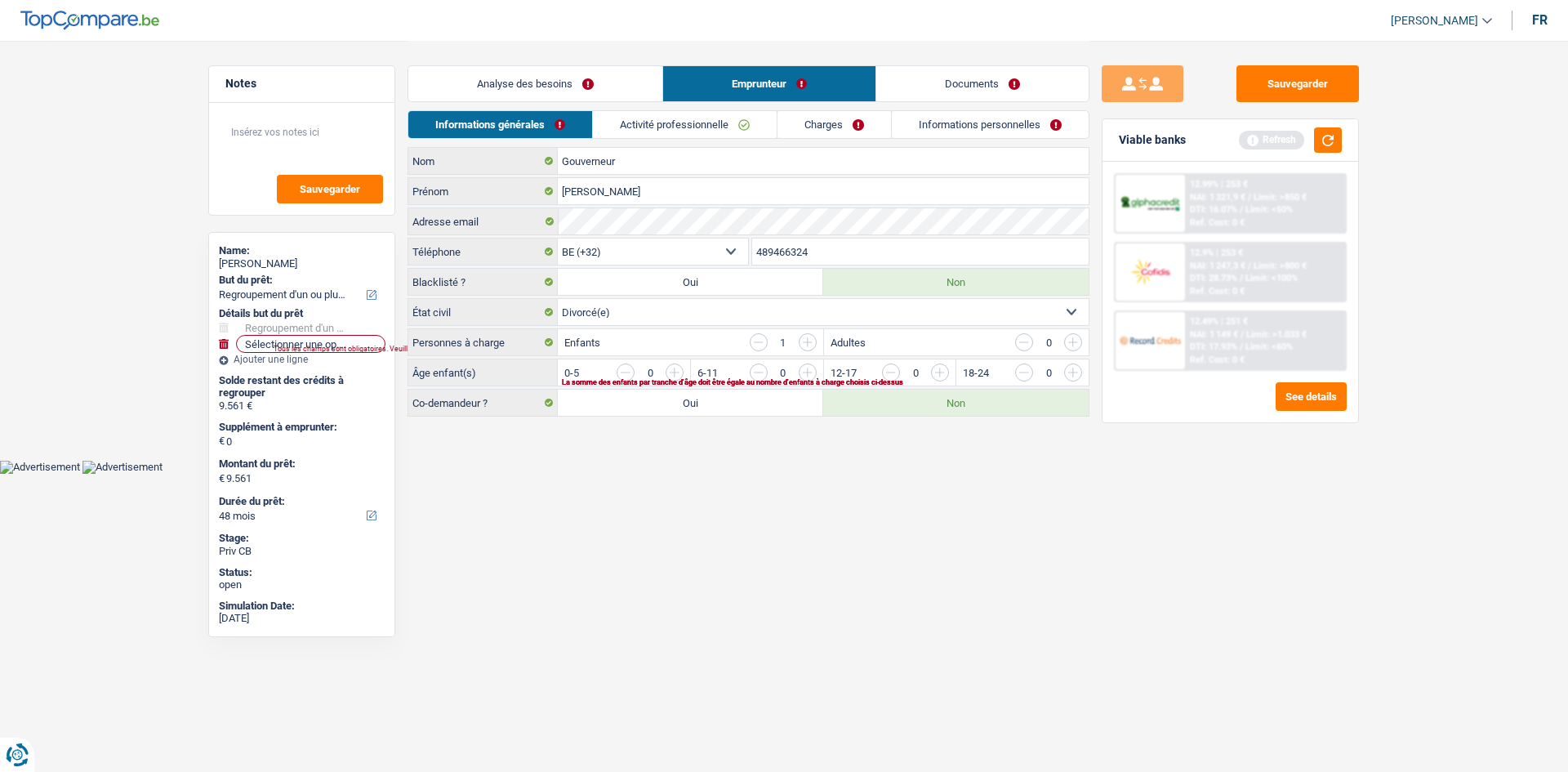
click at [561, 93] on link "Analyse des besoins" at bounding box center [535, 83] width 254 height 35
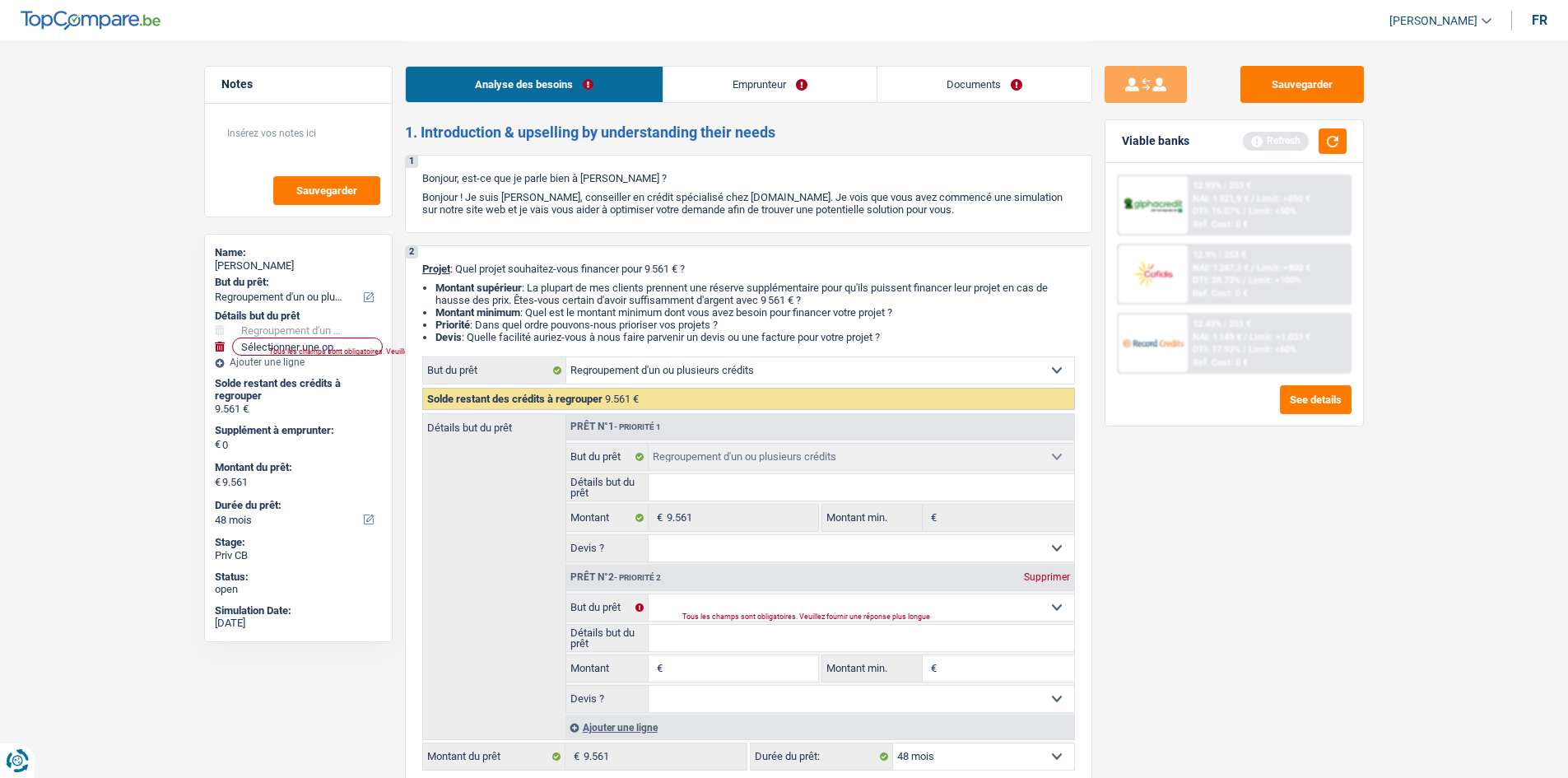
click at [786, 87] on link "Emprunteur" at bounding box center [770, 84] width 213 height 35
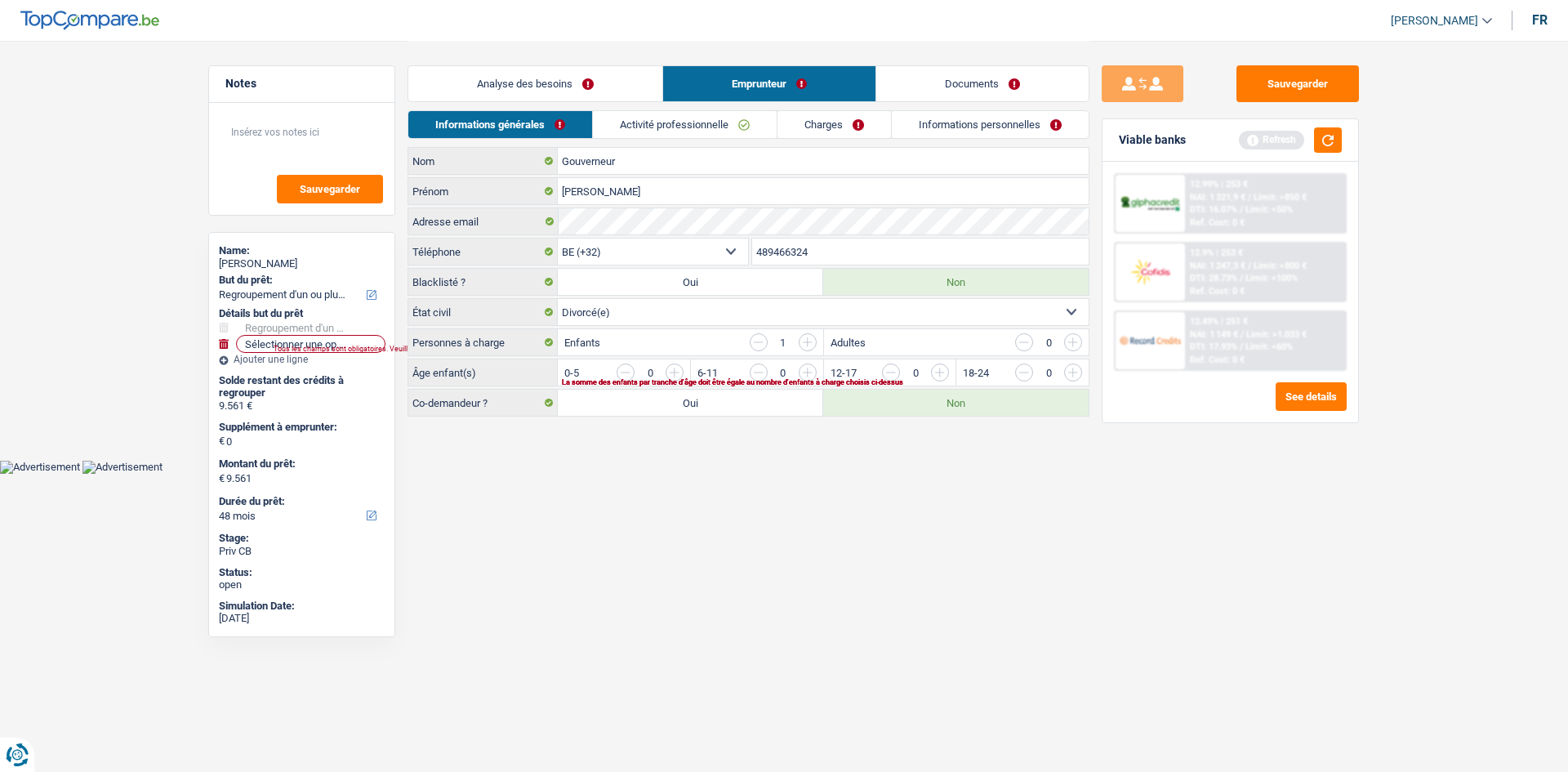
click at [555, 88] on link "Analyse des besoins" at bounding box center [535, 83] width 254 height 35
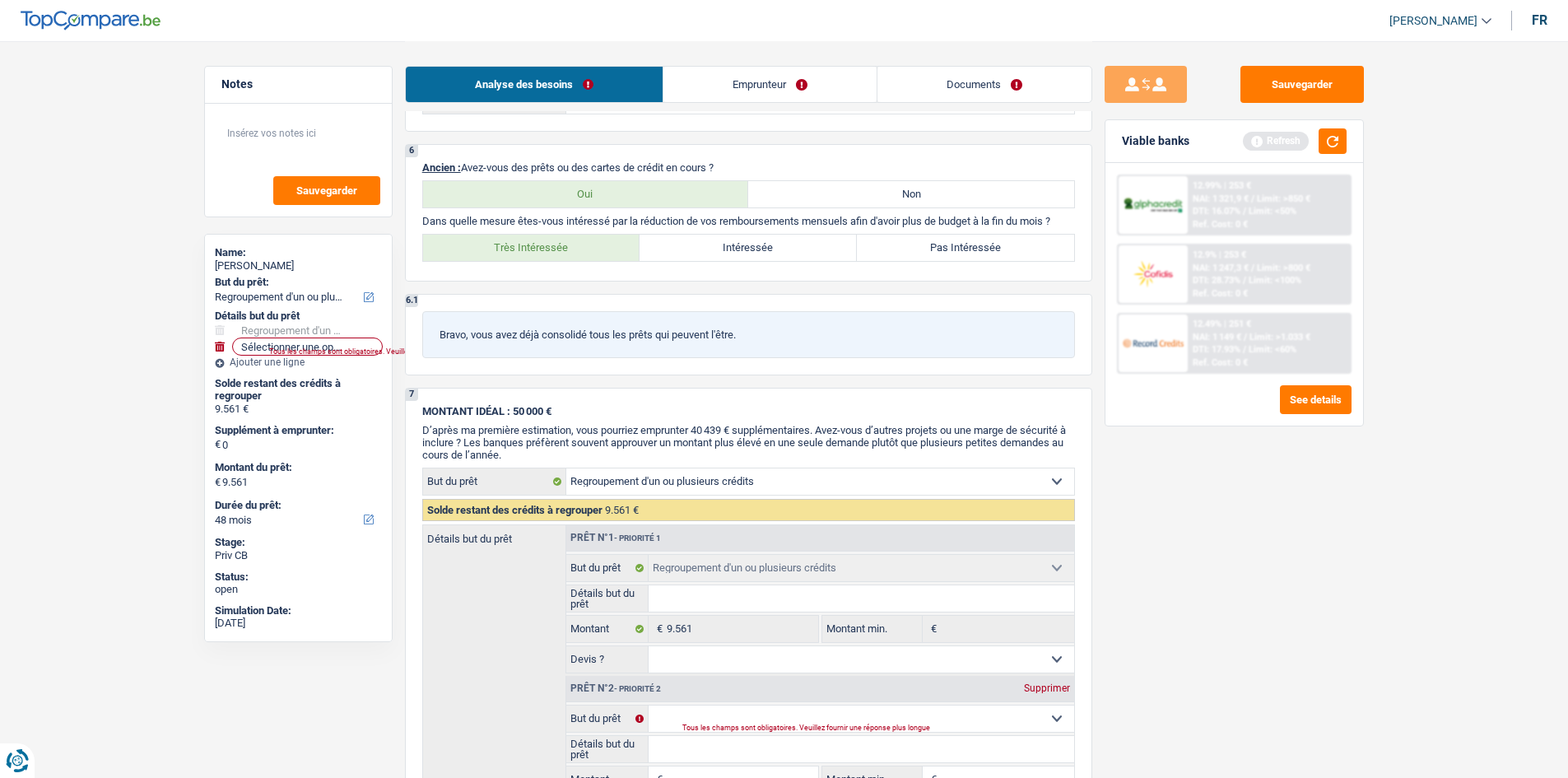
scroll to position [1235, 0]
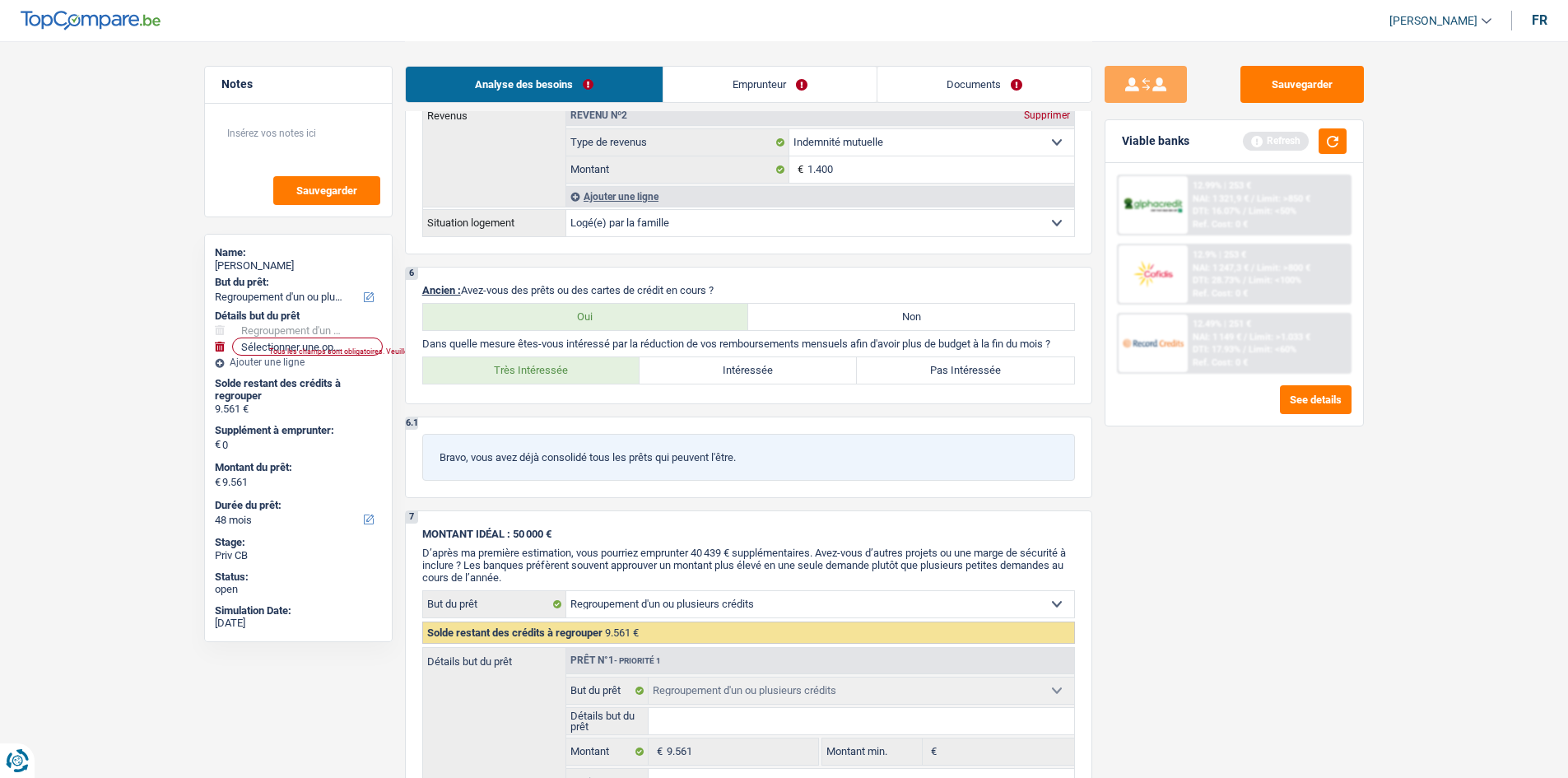
click at [832, 317] on label "Non" at bounding box center [911, 317] width 326 height 27
click at [832, 317] on input "Non" at bounding box center [911, 317] width 326 height 27
radio input "true"
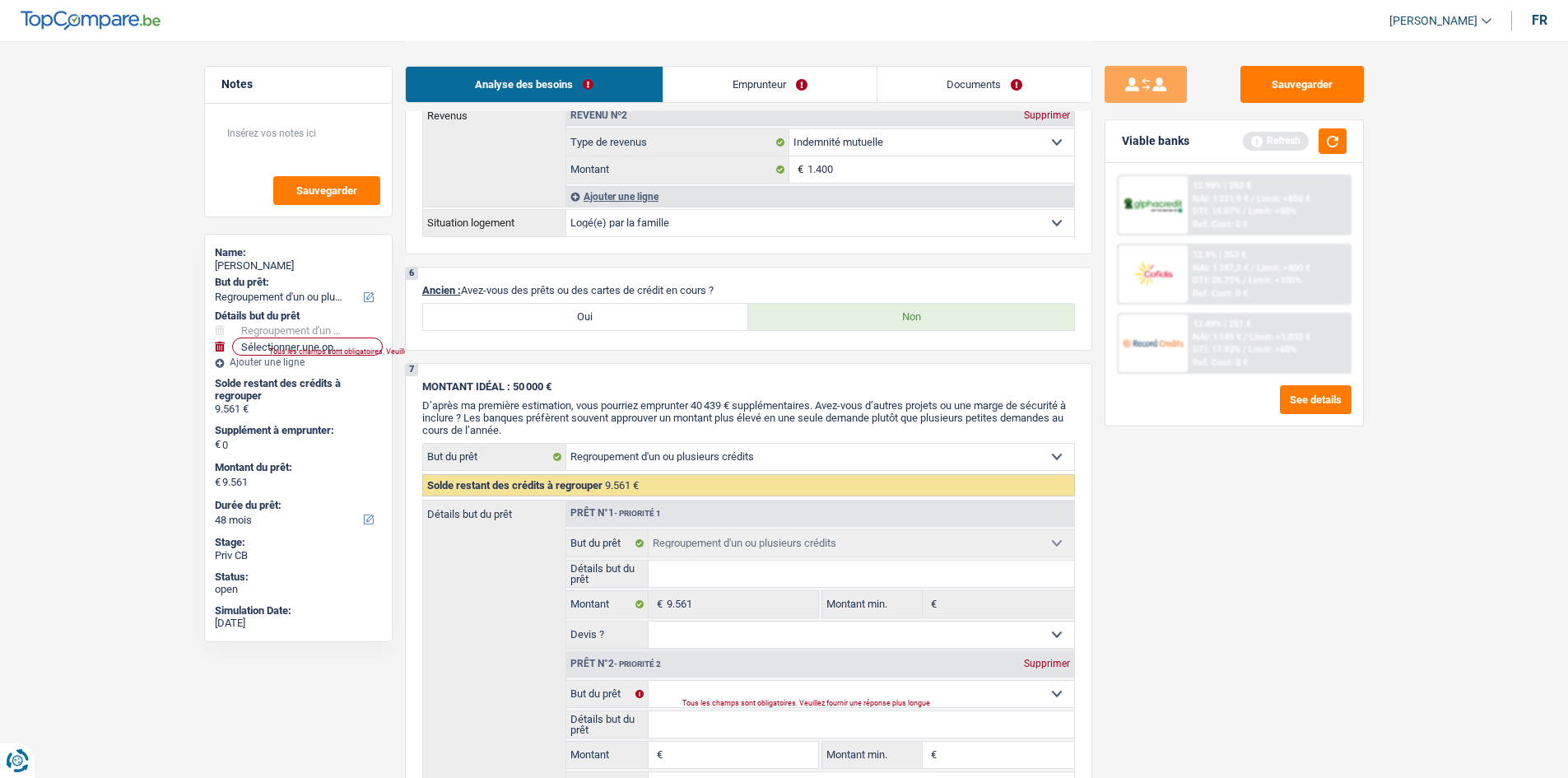
click at [657, 314] on label "Oui" at bounding box center [586, 317] width 326 height 27
click at [657, 314] on input "Oui" at bounding box center [586, 317] width 326 height 27
radio input "true"
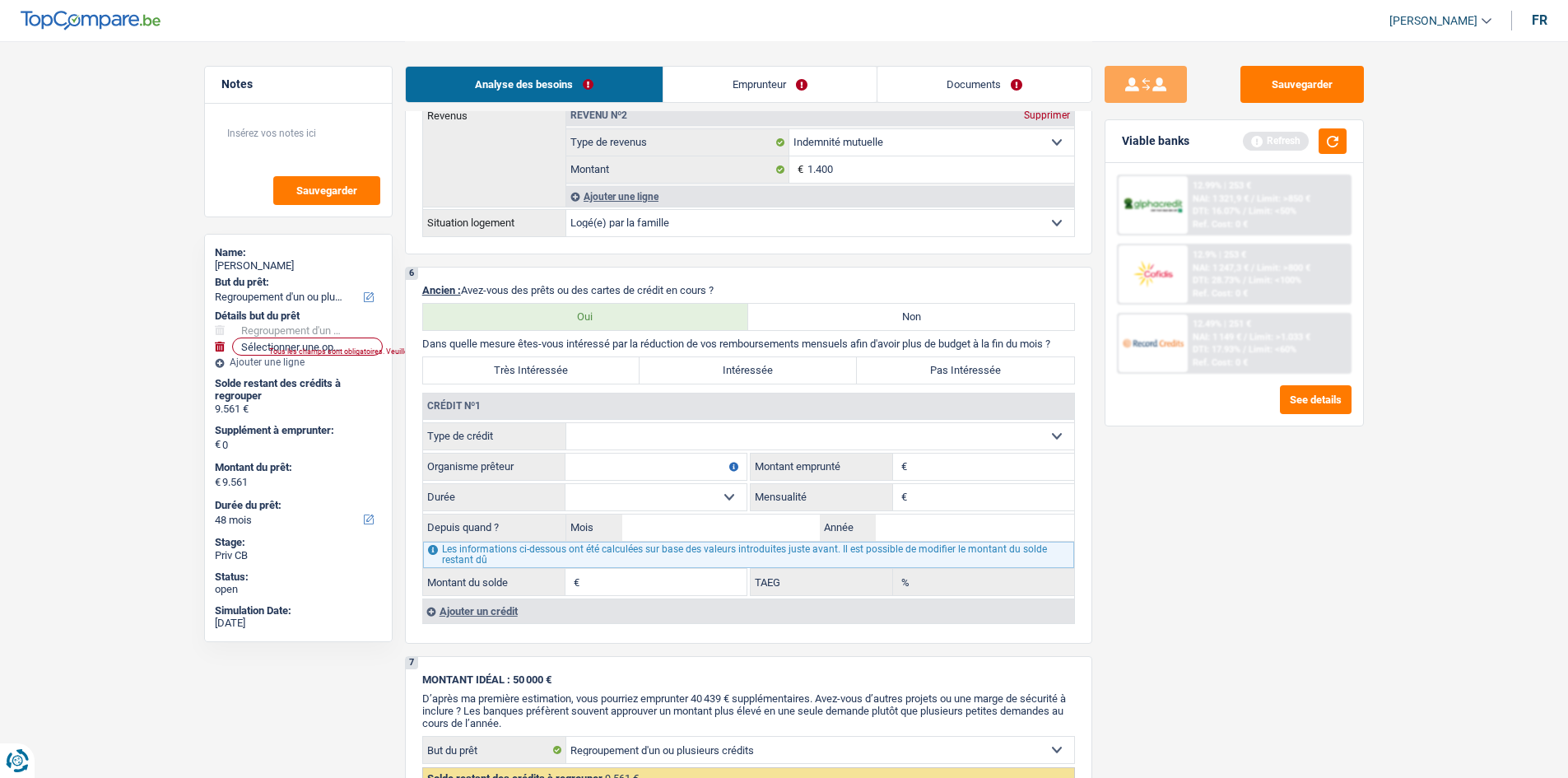
click at [697, 444] on select "Carte ou ouverture de crédit Prêt hypothécaire Vente à tempérament Prêt à tempé…" at bounding box center [820, 436] width 508 height 27
select select "personalLoan"
type input "0"
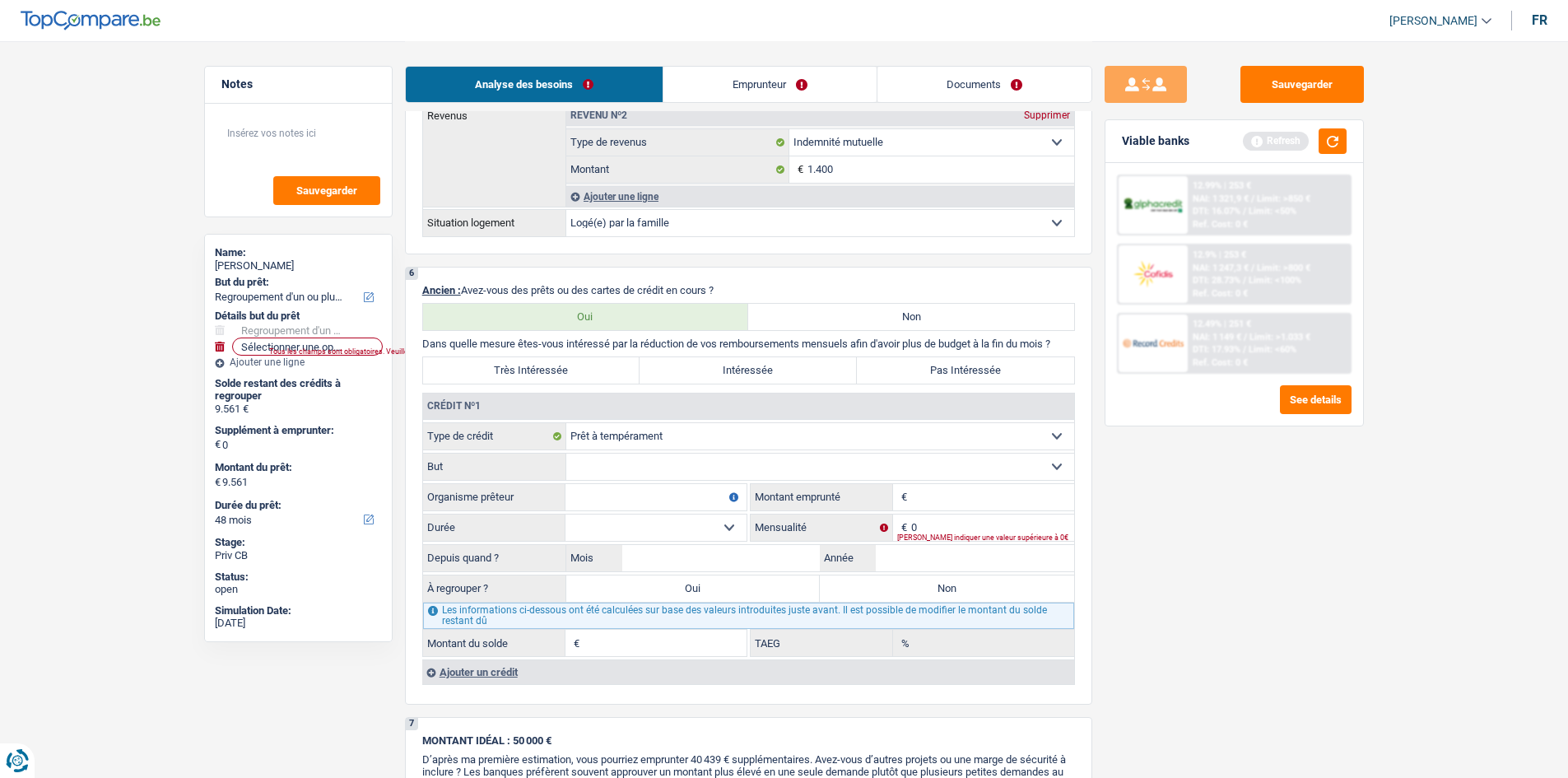
click at [695, 460] on select "Confort maison: meubles, textile, peinture, électroménager, outillage non-profe…" at bounding box center [820, 467] width 508 height 27
select select "homeFurnishingOrRelocation"
click at [566, 454] on select "Confort maison: meubles, textile, peinture, électroménager, outillage non-profe…" at bounding box center [820, 467] width 508 height 27
click at [593, 501] on input "Organisme prêteur" at bounding box center [656, 497] width 181 height 27
type input "Cofidis"
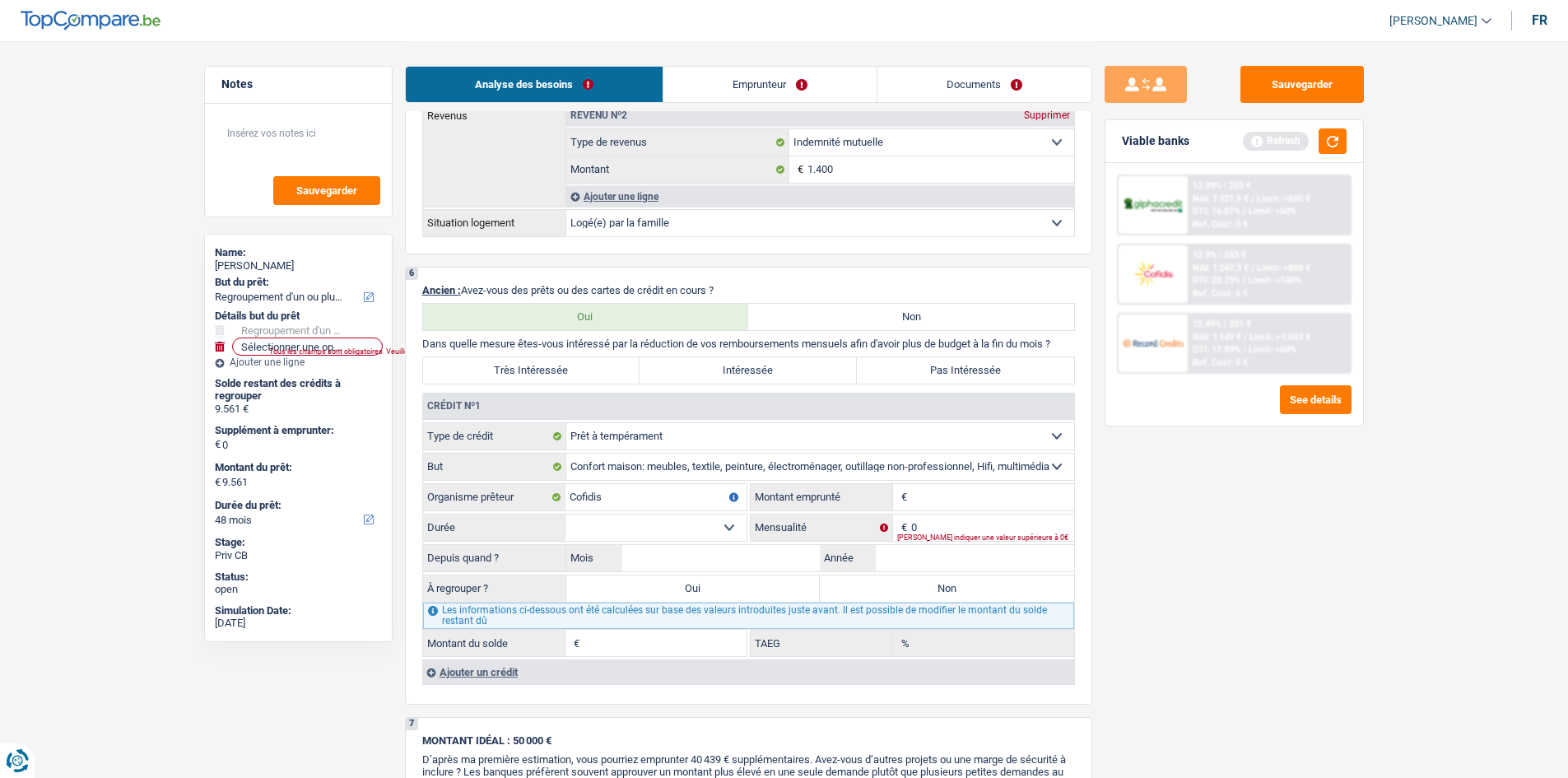
click at [928, 503] on input "Montant" at bounding box center [993, 497] width 163 height 27
type input "5.500"
click at [705, 530] on select "12 mois 18 mois 24 mois 30 mois 36 mois Sélectionner une option" at bounding box center [656, 528] width 181 height 27
click at [953, 520] on input "0" at bounding box center [993, 528] width 163 height 27
click at [639, 587] on label "Oui" at bounding box center [693, 588] width 255 height 27
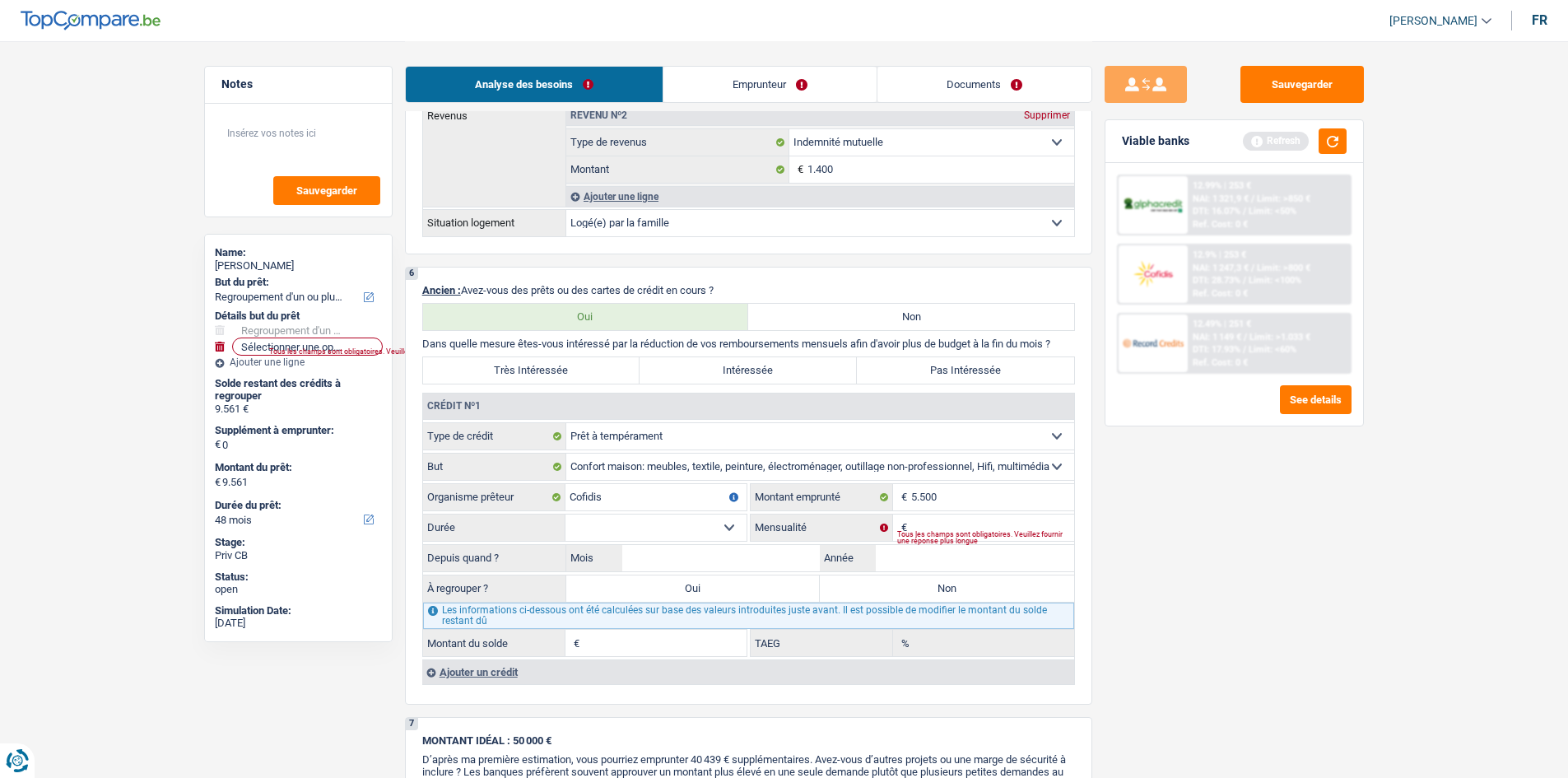
click at [639, 587] on input "Oui" at bounding box center [693, 588] width 255 height 27
radio input "true"
click at [472, 662] on div "Ajouter un crédit" at bounding box center [748, 672] width 652 height 25
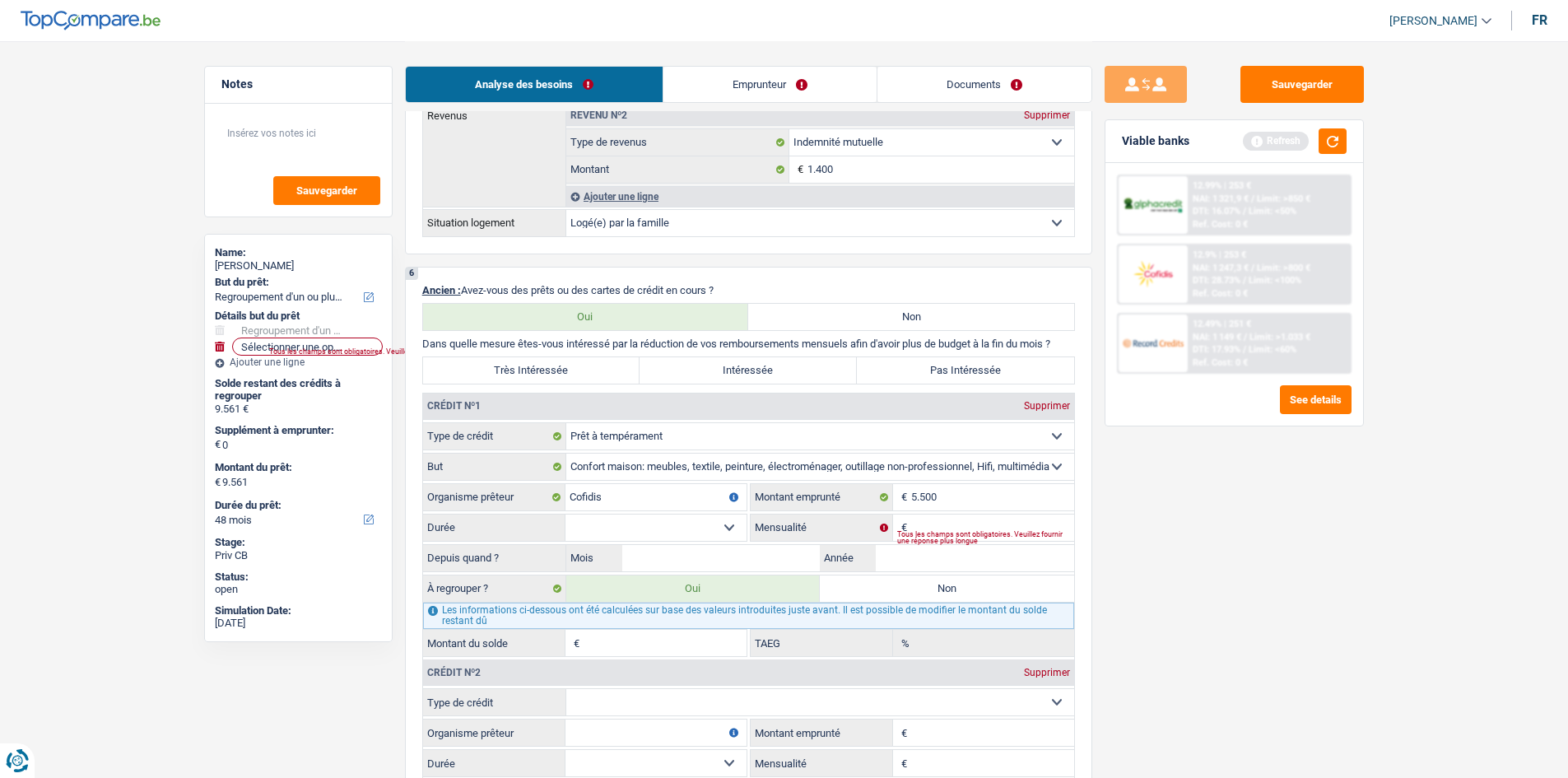
scroll to position [1288, 0]
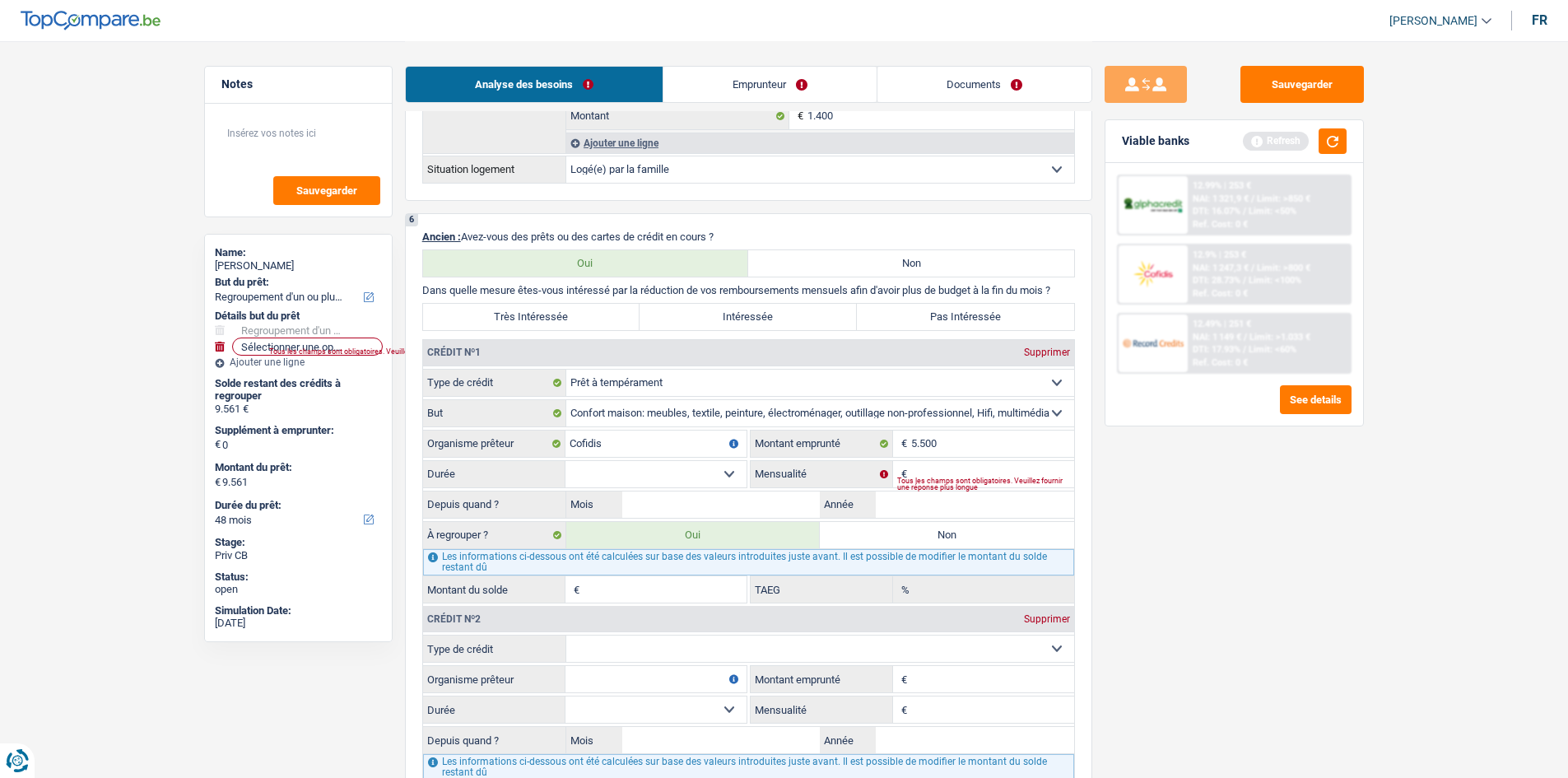
click at [626, 652] on select "Carte ou ouverture de crédit Prêt hypothécaire Vente à tempérament Prêt à tempé…" at bounding box center [820, 648] width 508 height 27
select select "cardOrCredit"
type input "0"
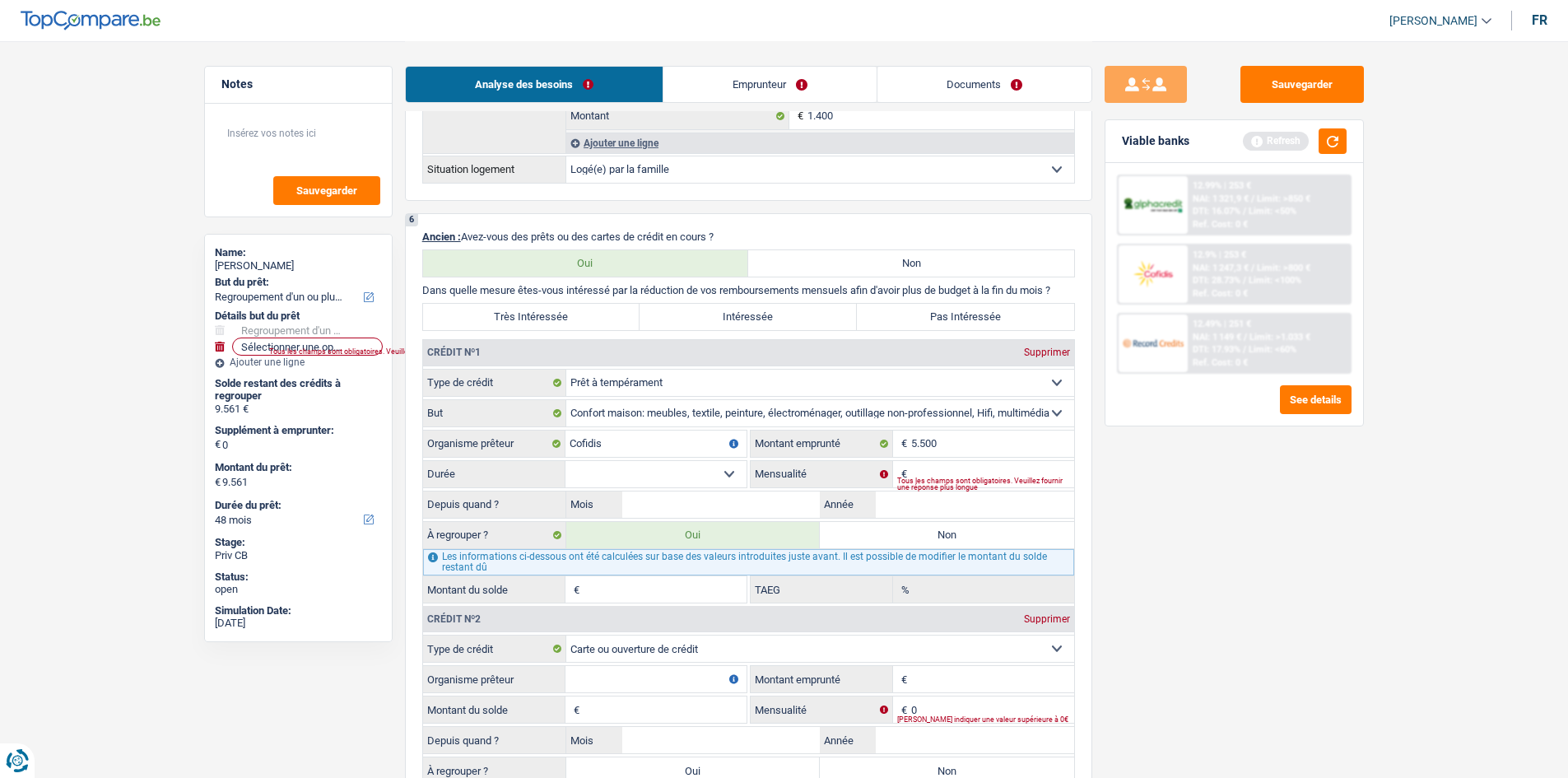
click at [618, 675] on input "Organisme prêteur" at bounding box center [656, 679] width 181 height 27
type input "Cofidis"
click at [916, 670] on input "Montant" at bounding box center [993, 679] width 163 height 27
type input "5.000"
click at [1154, 685] on div "Sauvegarder Viable banks Refresh 12.99% | 253 € NAI: 1 321,9 € / Limit: >850 € …" at bounding box center [1234, 409] width 284 height 686
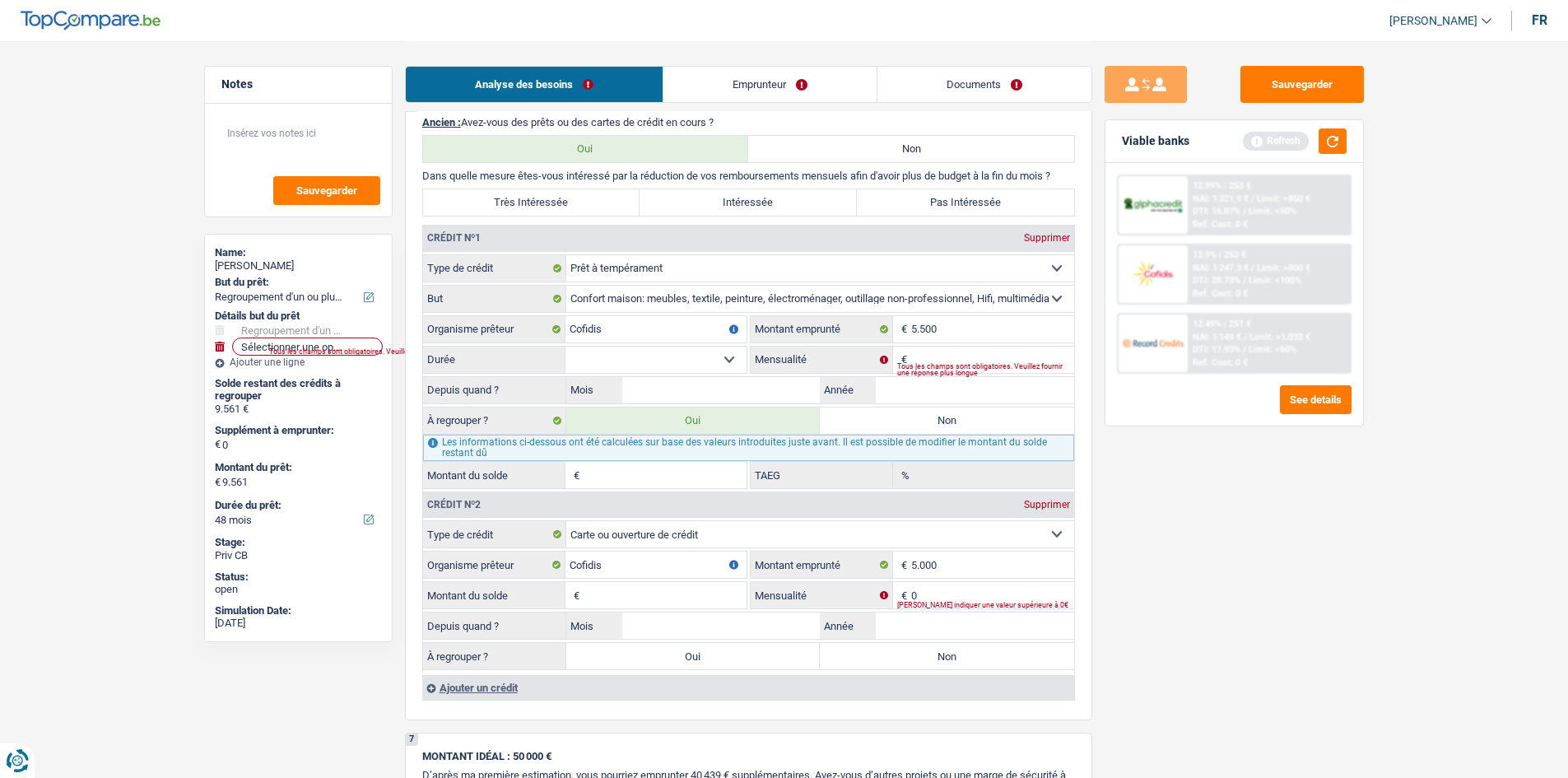
scroll to position [1404, 0]
click at [966, 597] on input "0" at bounding box center [993, 594] width 163 height 27
click at [681, 588] on input "Montant du solde" at bounding box center [665, 594] width 163 height 27
type input "5.000"
click at [964, 594] on input "Mensualité" at bounding box center [993, 594] width 163 height 27
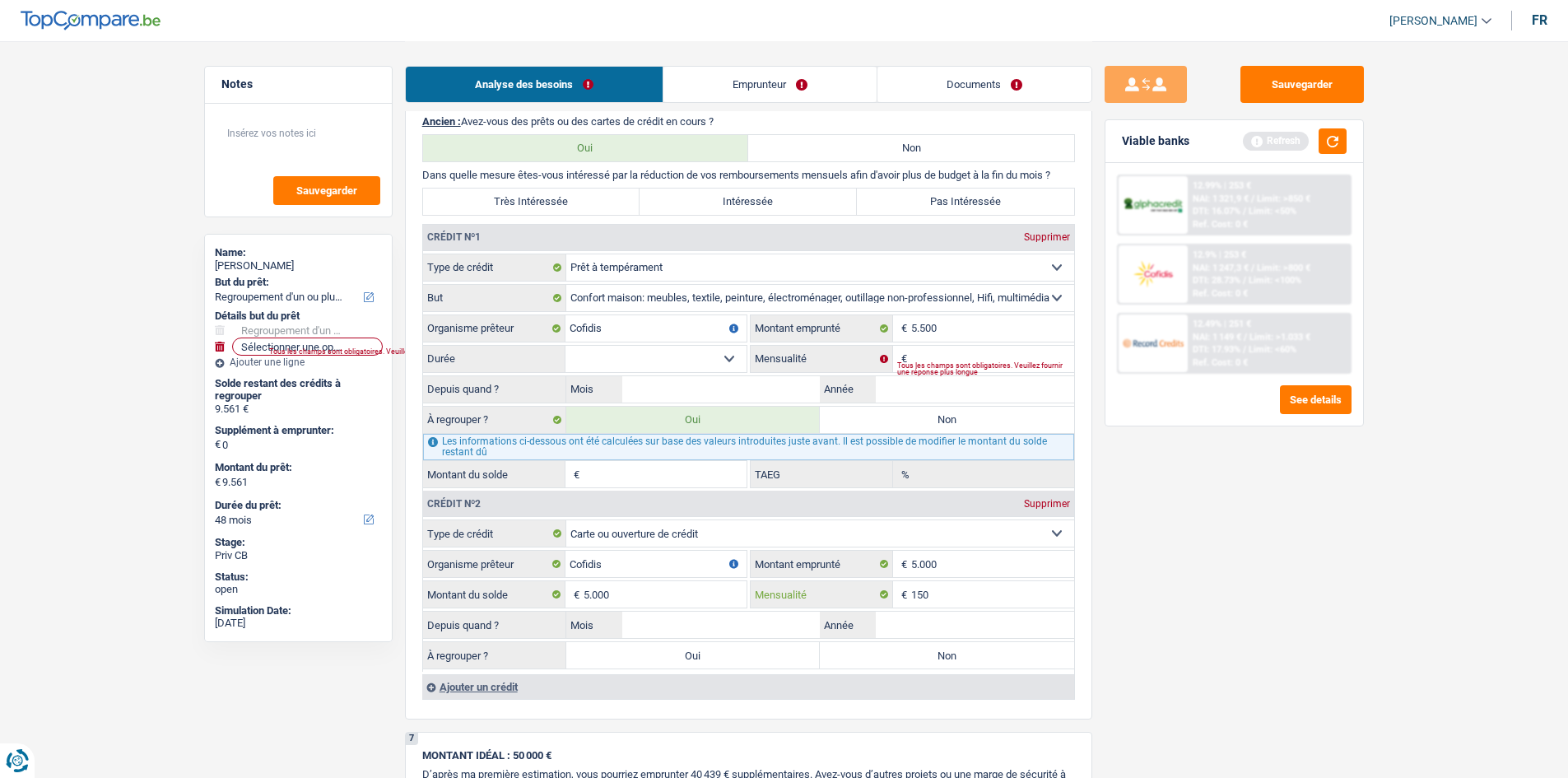
type input "150"
click at [954, 630] on input "Année" at bounding box center [974, 624] width 198 height 27
click at [906, 630] on input "Année" at bounding box center [974, 624] width 198 height 27
click at [644, 354] on select "12 mois 18 mois 24 mois 30 mois 36 mois Sélectionner une option" at bounding box center [656, 359] width 181 height 27
click at [639, 619] on input "Mois" at bounding box center [721, 624] width 198 height 27
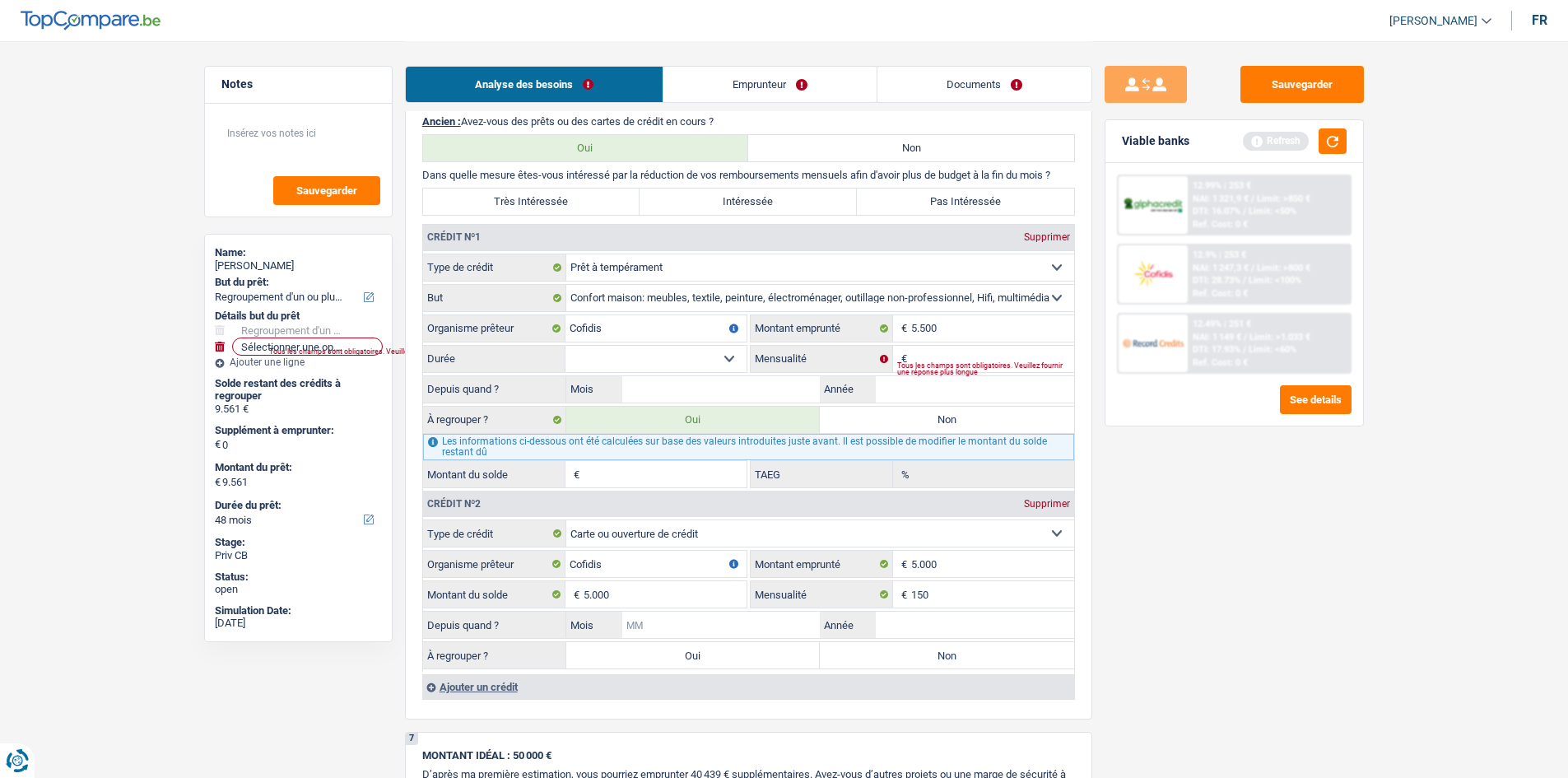
type input "0"
type input "10"
type input "5"
type input "2023"
click at [928, 390] on input "Année" at bounding box center [974, 389] width 198 height 27
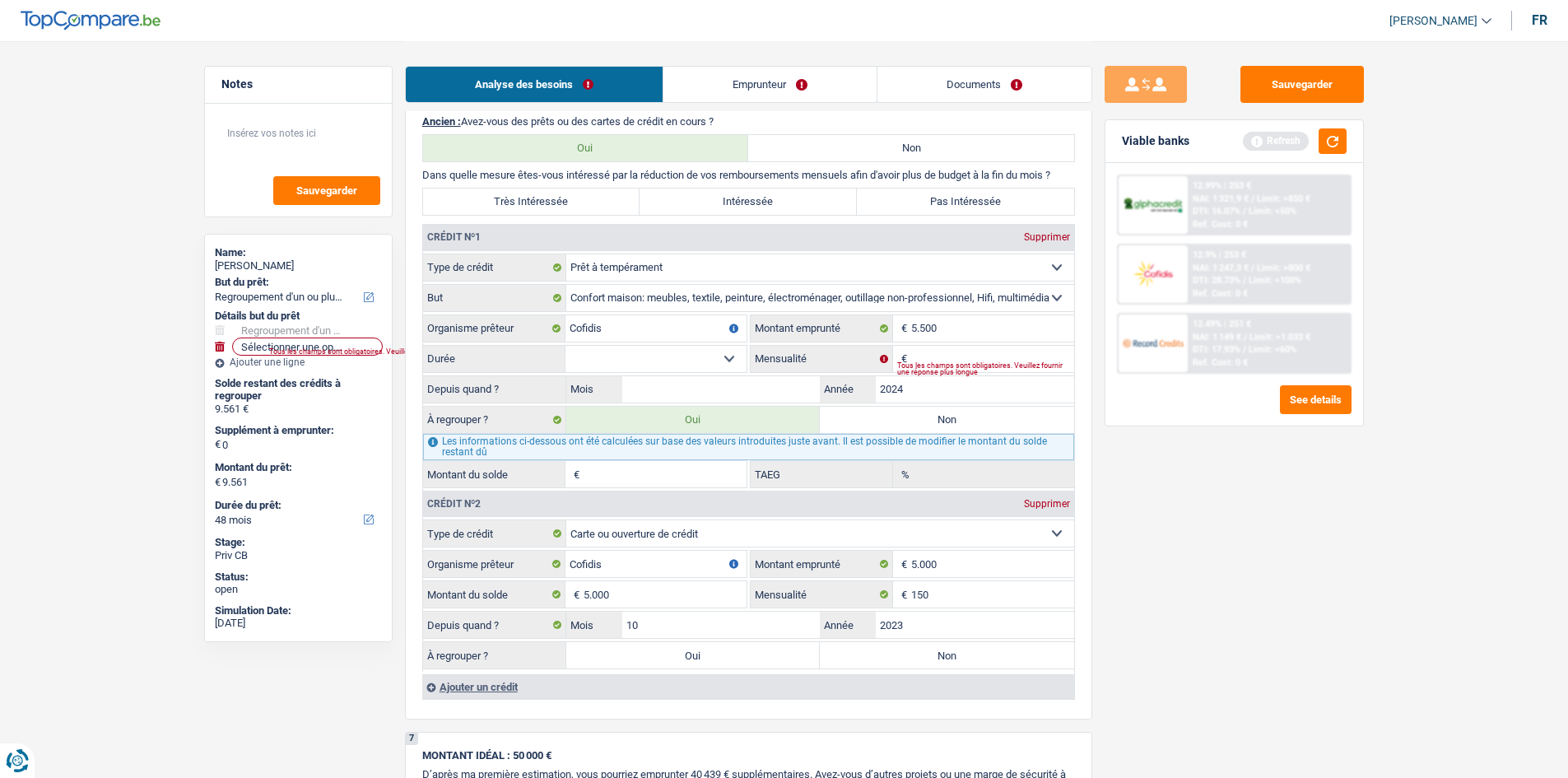
type input "2024"
click at [742, 395] on input "Mois" at bounding box center [721, 389] width 198 height 27
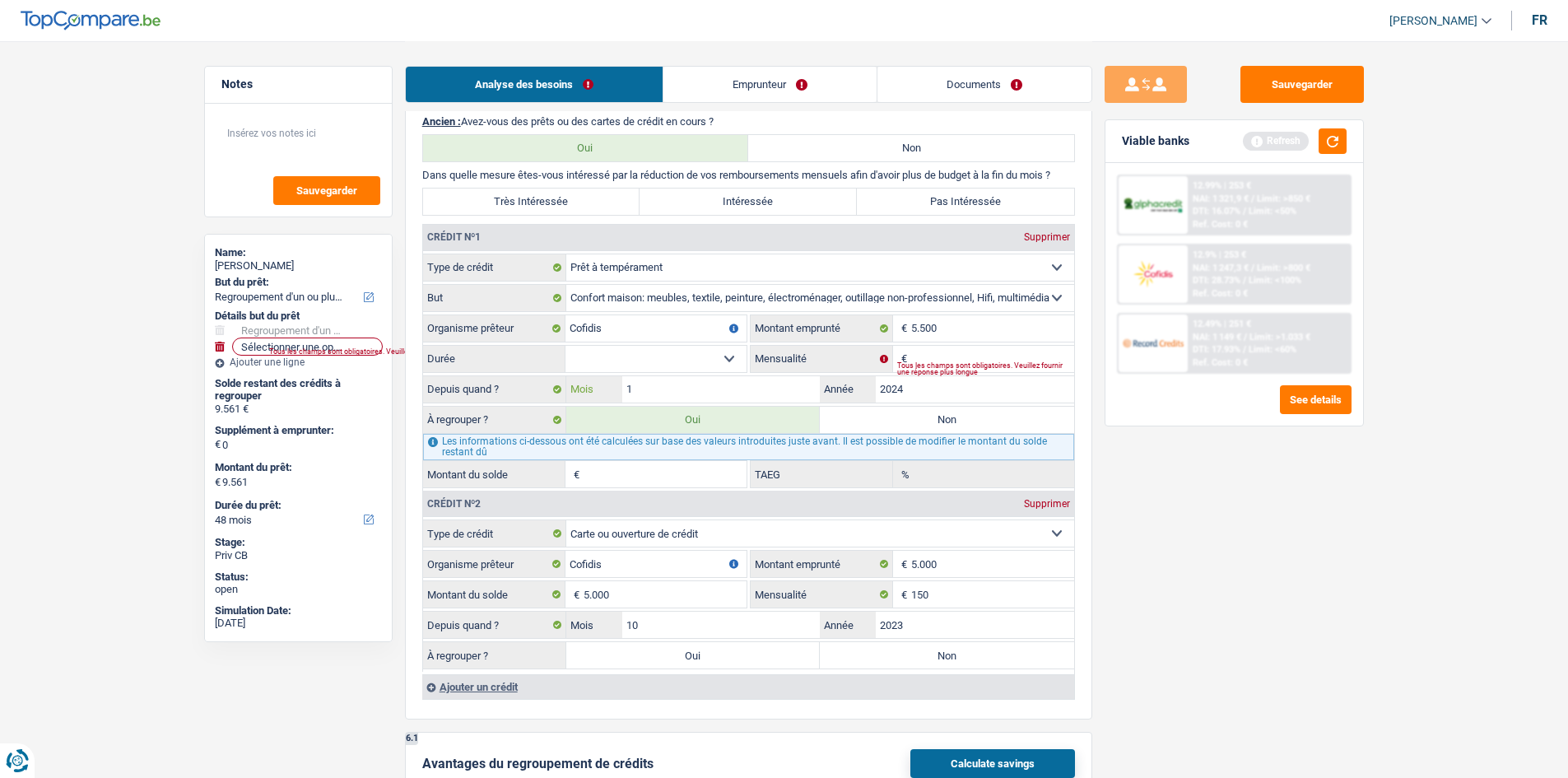
type input "12"
drag, startPoint x: 673, startPoint y: 334, endPoint x: 679, endPoint y: 341, distance: 9.2
click at [673, 335] on input "Cofidis" at bounding box center [656, 329] width 181 height 27
click at [685, 354] on select "12 mois 18 mois 24 mois 30 mois 36 mois Sélectionner une option" at bounding box center [656, 359] width 181 height 27
click at [1338, 628] on div "Sauvegarder Viable banks Refresh 12.99% | 253 € NAI: 1 321,9 € / Limit: >850 € …" at bounding box center [1234, 409] width 284 height 686
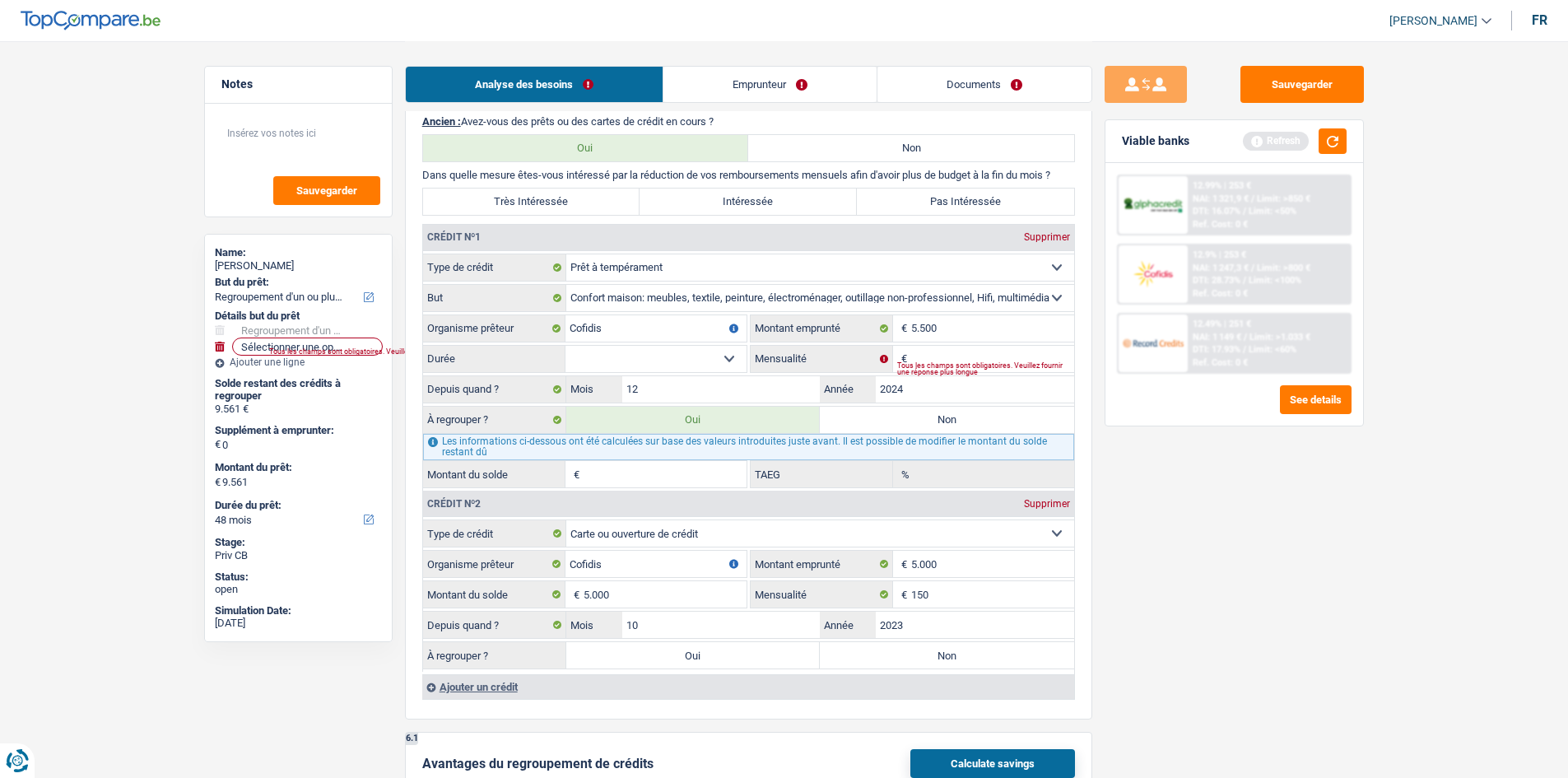
click at [676, 655] on label "Oui" at bounding box center [693, 655] width 255 height 27
click at [676, 655] on input "Oui" at bounding box center [693, 655] width 255 height 27
radio input "true"
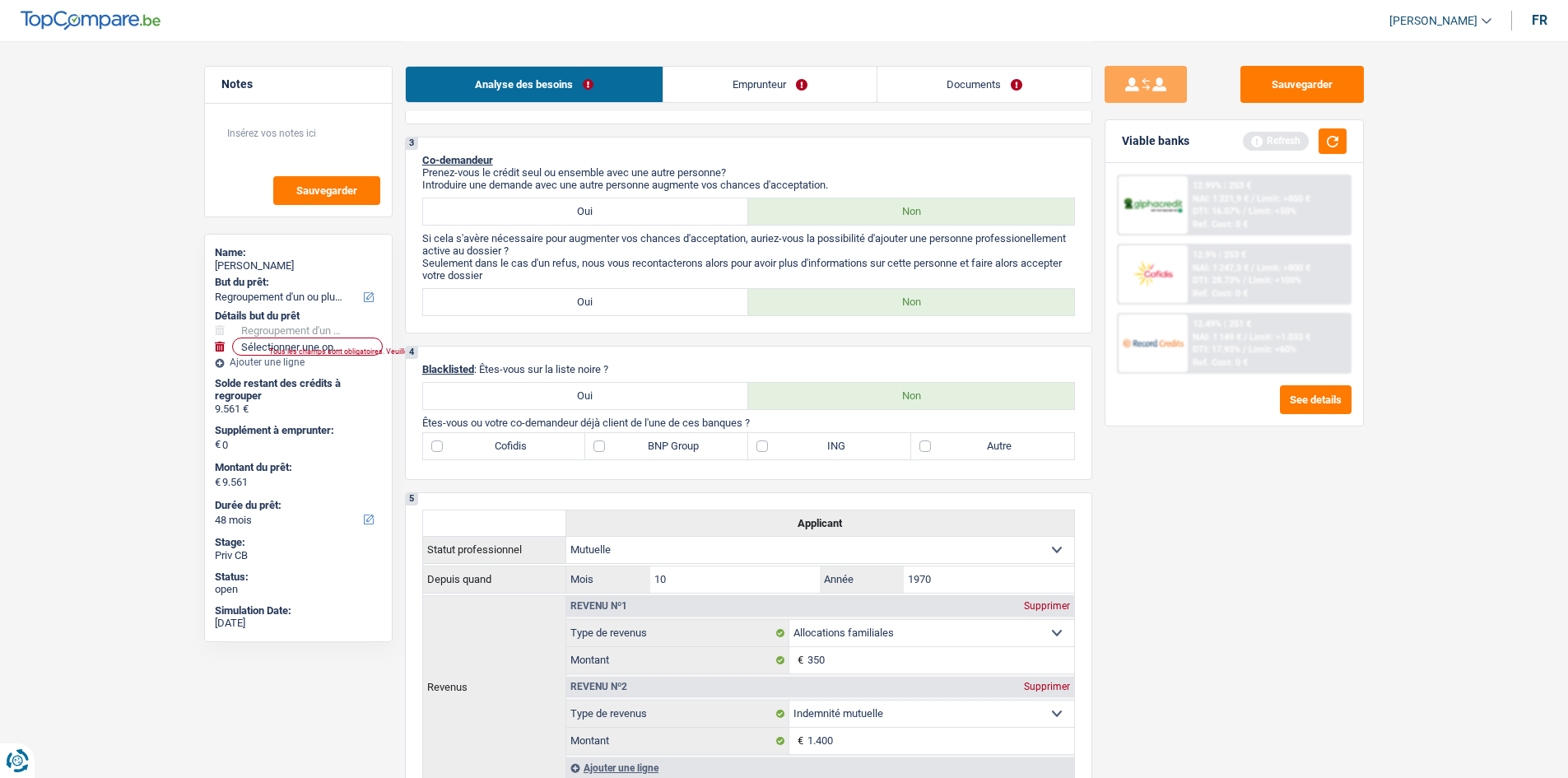
scroll to position [663, 0]
click at [482, 451] on label "Cofidis" at bounding box center [504, 447] width 163 height 27
click at [482, 451] on input "Cofidis" at bounding box center [504, 447] width 163 height 27
checkbox input "true"
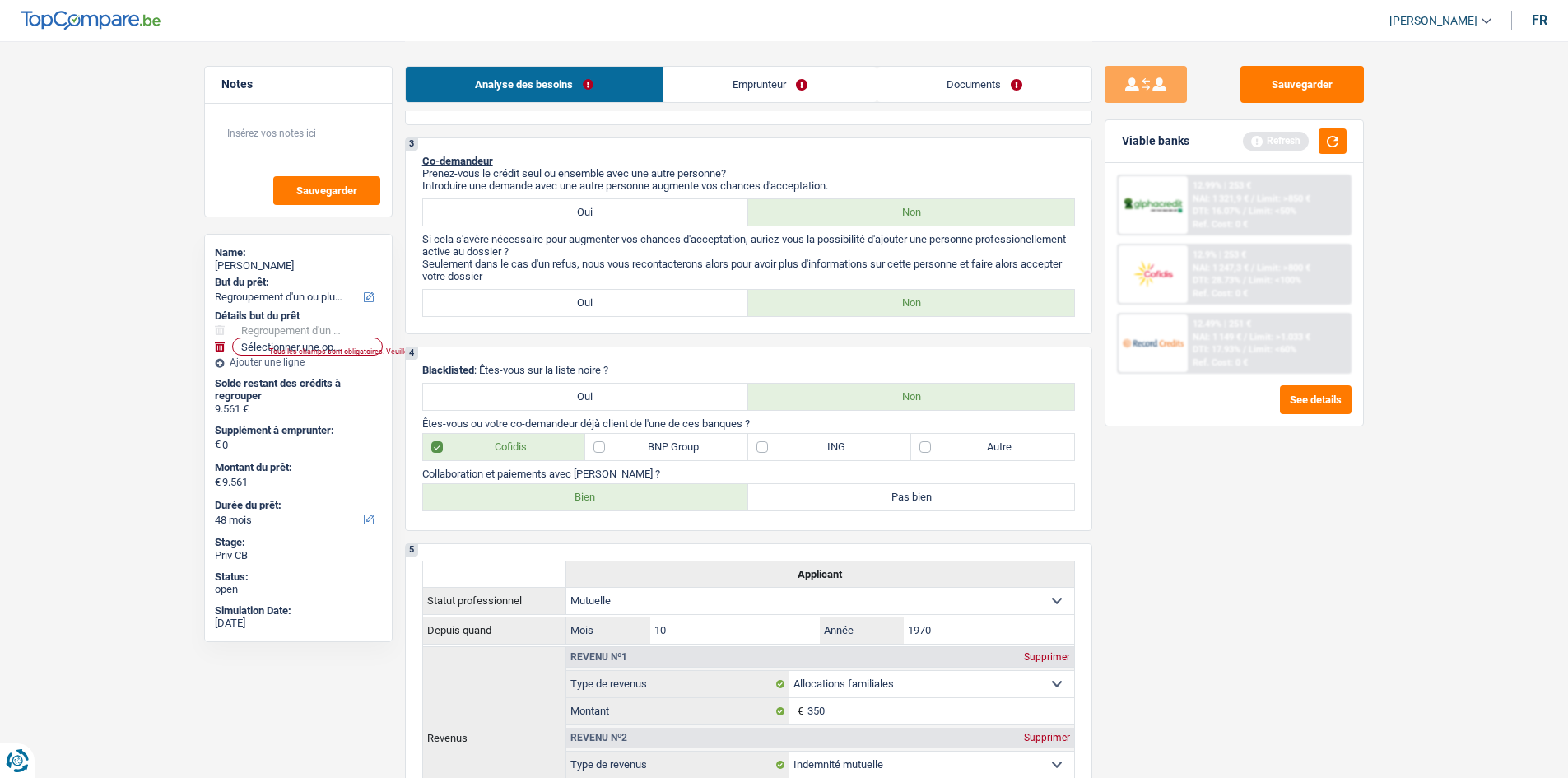
click at [667, 484] on div "Collaboration et paiements avec Cofidis ? Bien Pas bien Tous les champs sont ob…" at bounding box center [748, 489] width 652 height 44
click at [665, 486] on label "Bien" at bounding box center [586, 497] width 326 height 27
click at [665, 486] on input "Bien" at bounding box center [586, 497] width 326 height 27
radio input "true"
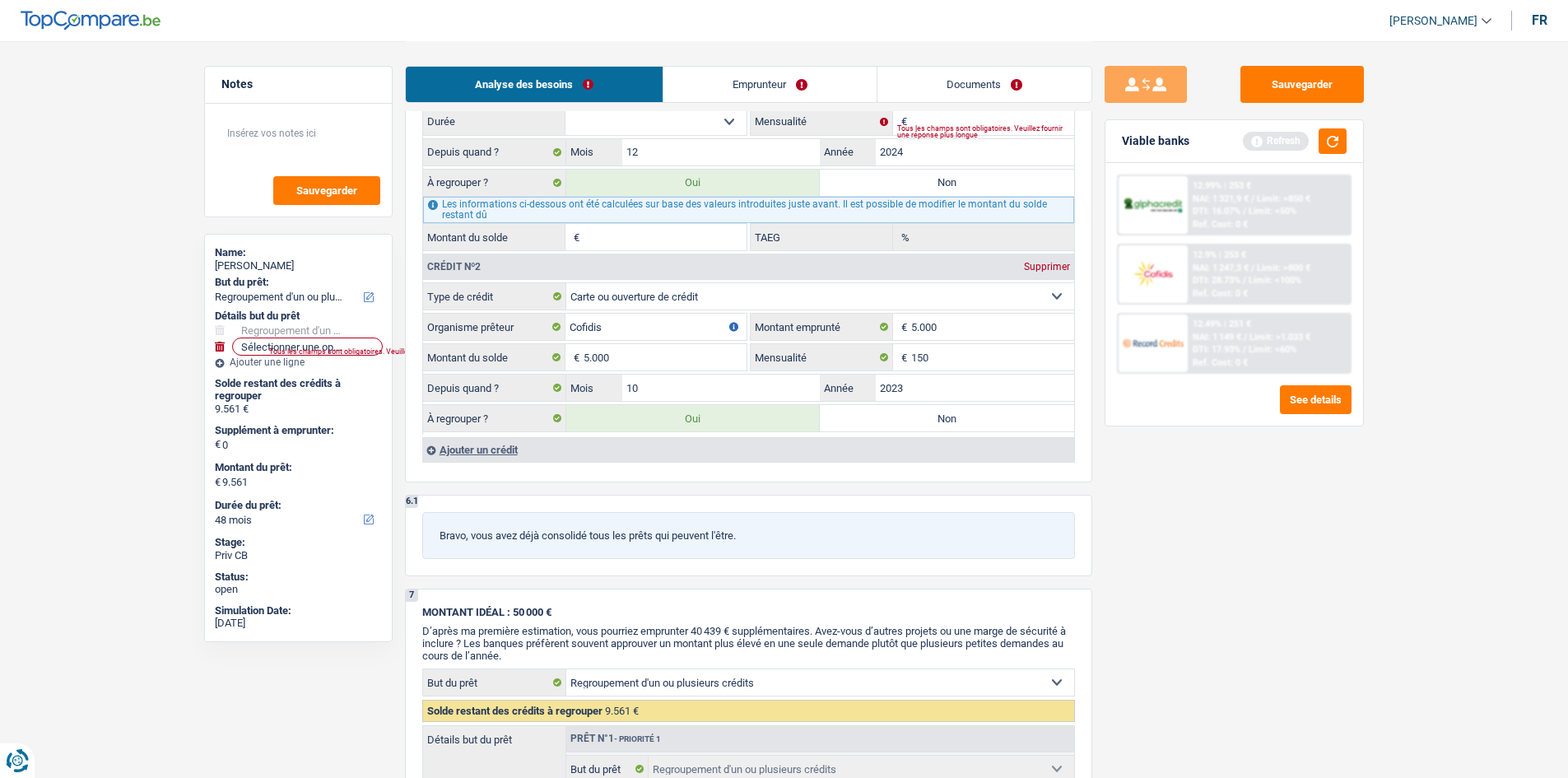
scroll to position [1463, 0]
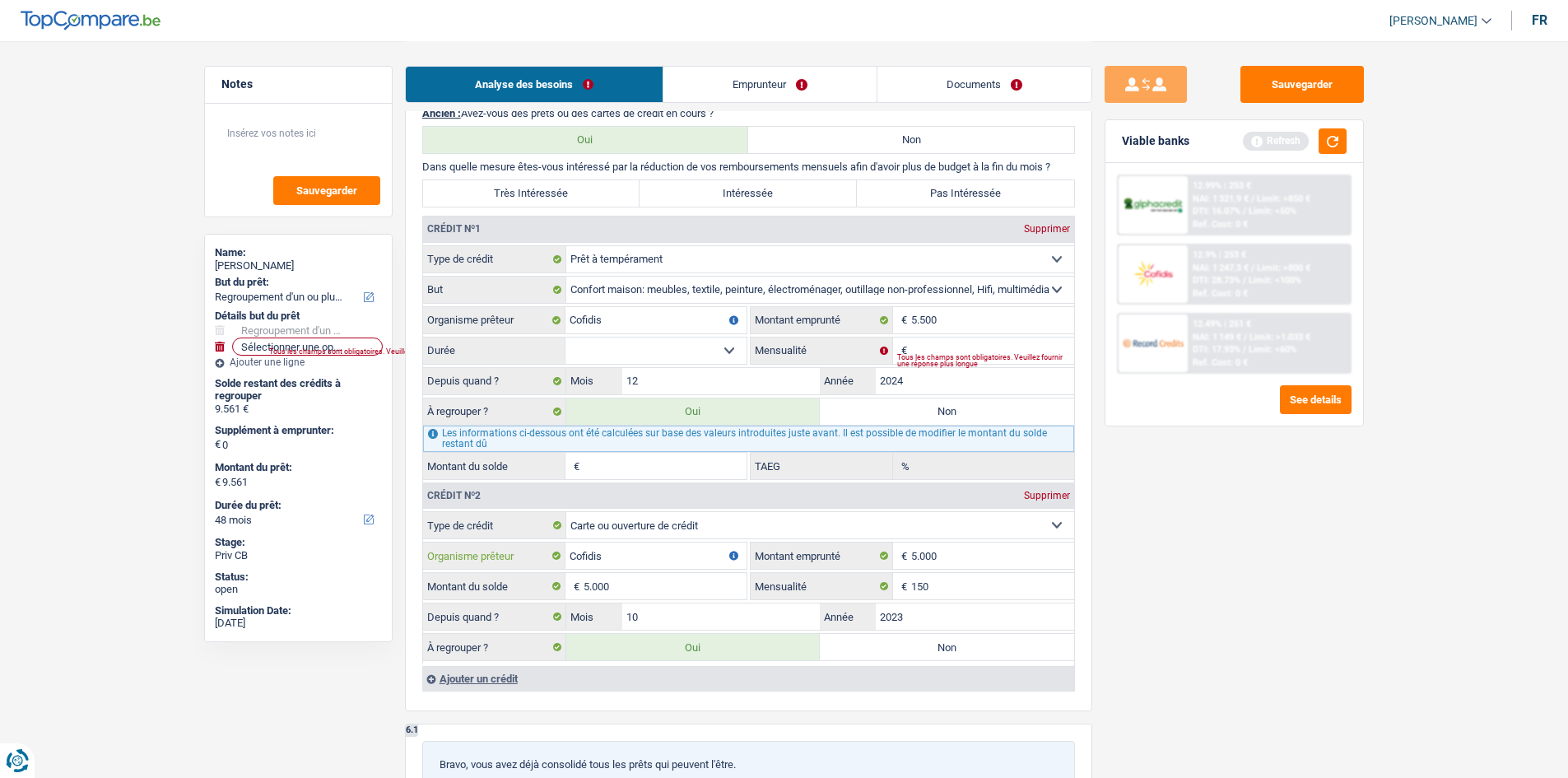
click at [643, 561] on input "Cofidis" at bounding box center [656, 556] width 181 height 27
click at [732, 614] on input "10" at bounding box center [721, 617] width 198 height 27
drag, startPoint x: 678, startPoint y: 331, endPoint x: 673, endPoint y: 348, distance: 17.7
click at [678, 332] on input "Cofidis" at bounding box center [656, 320] width 181 height 27
click at [670, 351] on select "12 mois 18 mois 24 mois 30 mois 36 mois Sélectionner une option" at bounding box center [656, 351] width 181 height 27
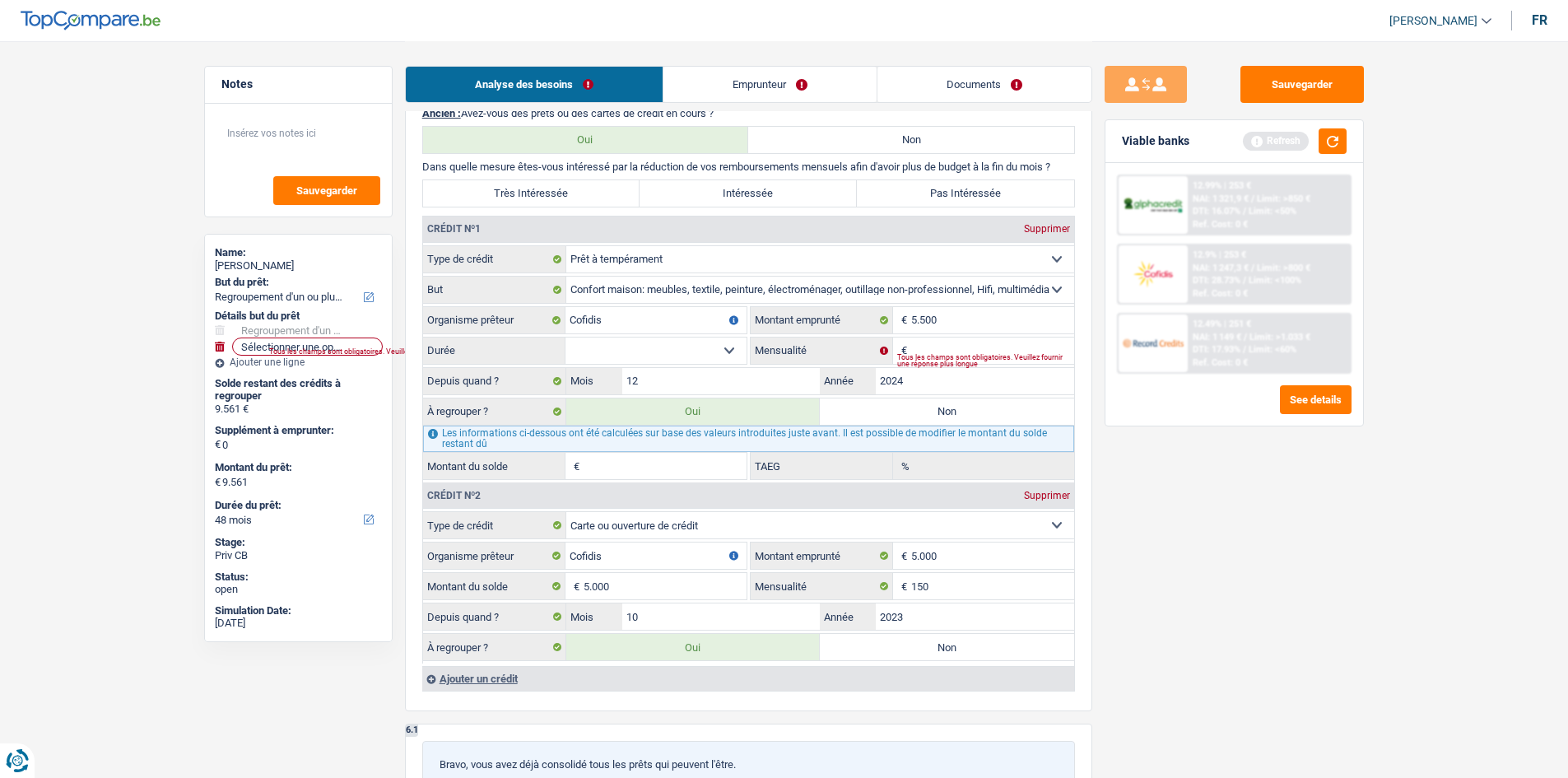
click at [566, 338] on select "12 mois 18 mois 24 mois 30 mois 36 mois Sélectionner une option" at bounding box center [656, 351] width 181 height 27
click at [662, 353] on select "12 mois 18 mois 24 mois 30 mois 36 mois Sélectionner une option" at bounding box center [656, 351] width 181 height 27
select select "36"
click at [566, 338] on select "12 mois 18 mois 24 mois 30 mois 36 mois Sélectionner une option" at bounding box center [656, 351] width 181 height 27
drag, startPoint x: 975, startPoint y: 327, endPoint x: 963, endPoint y: 341, distance: 18.4
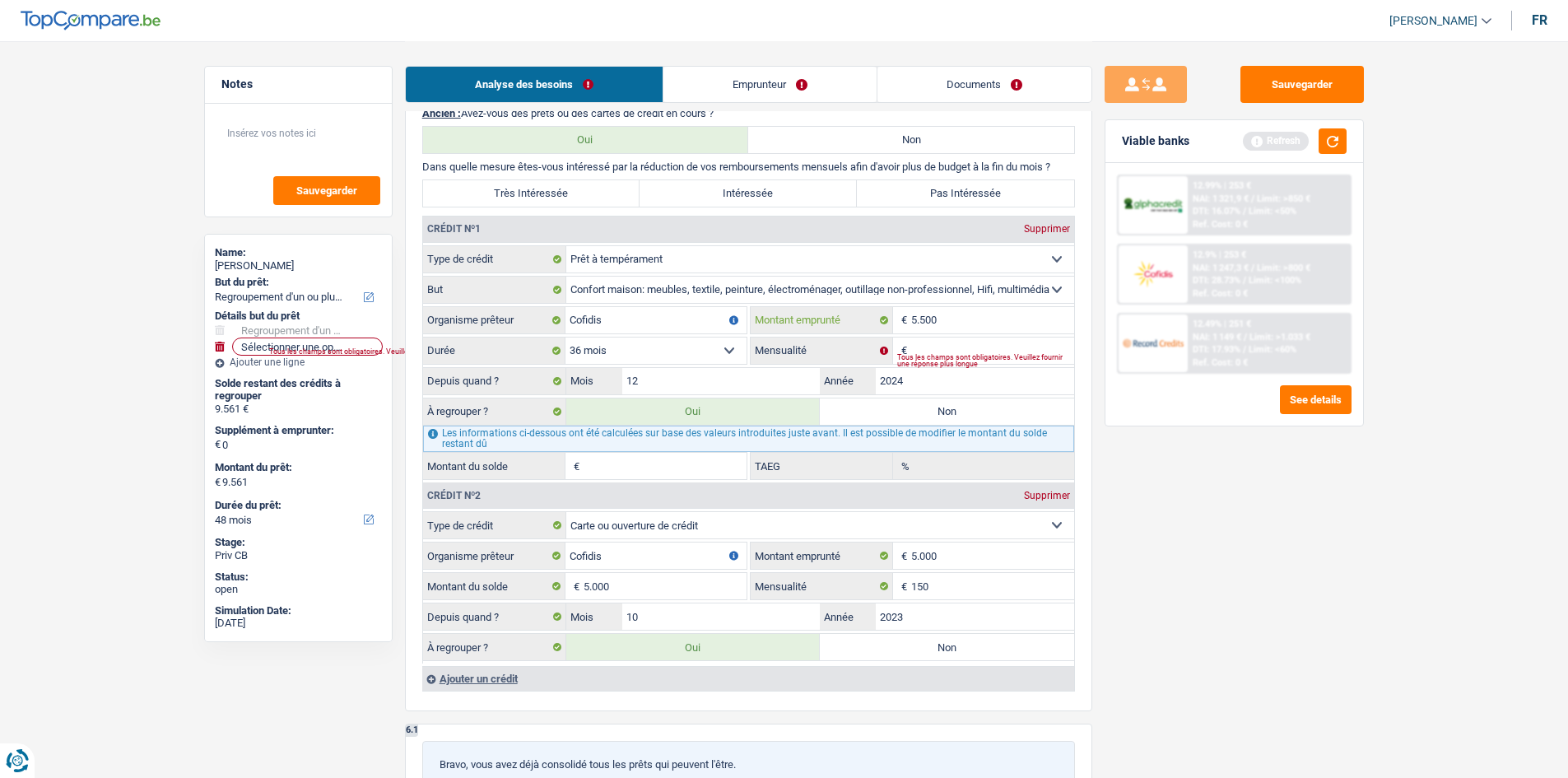
click at [968, 334] on fieldset "5.500 € Montant emprunté" at bounding box center [912, 320] width 323 height 28
drag, startPoint x: 940, startPoint y: 362, endPoint x: 932, endPoint y: 362, distance: 8.0
click at [940, 362] on div "Tous les champs sont obligatoires. Veuillez fournir une réponse plus longue" at bounding box center [985, 361] width 177 height 7
click at [924, 348] on input "Mensualité" at bounding box center [993, 351] width 163 height 27
type input "178"
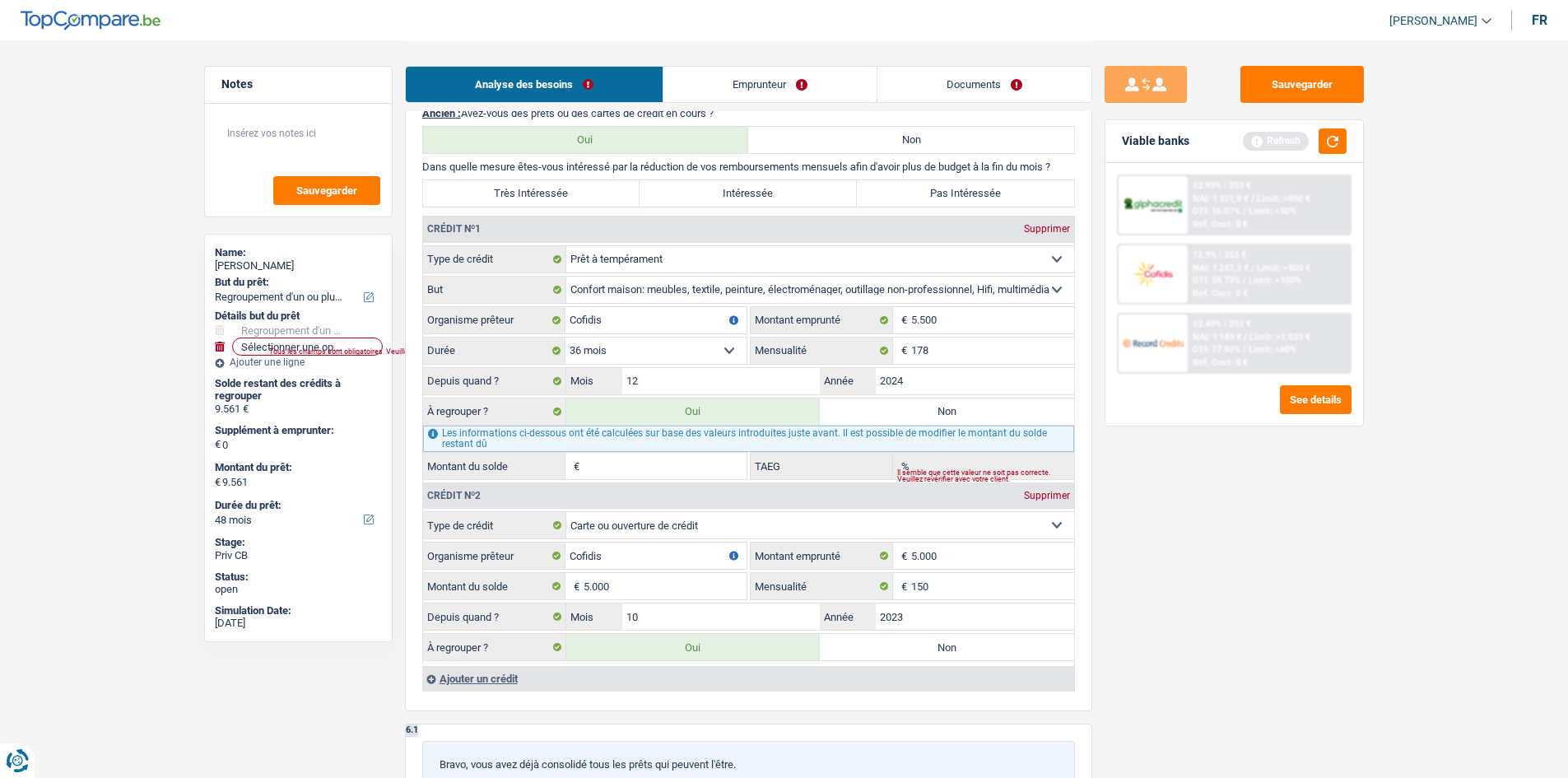
click at [1165, 544] on div "Sauvegarder Viable banks Refresh 12.99% | 253 € NAI: 1 321,9 € / Limit: >850 € …" at bounding box center [1234, 409] width 284 height 686
type input "9.278"
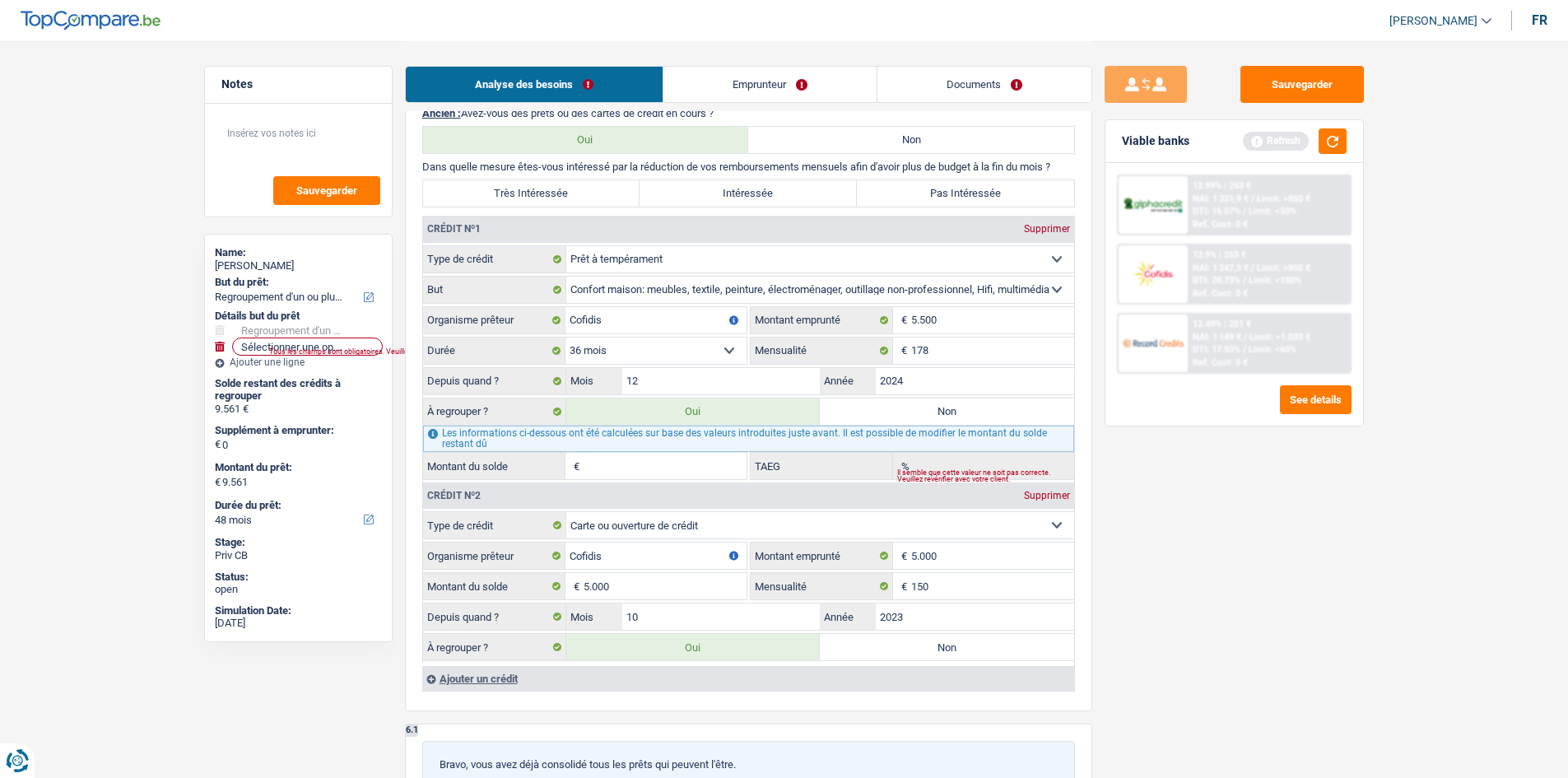
type input "9.278"
type input "4.278"
type input "10,70"
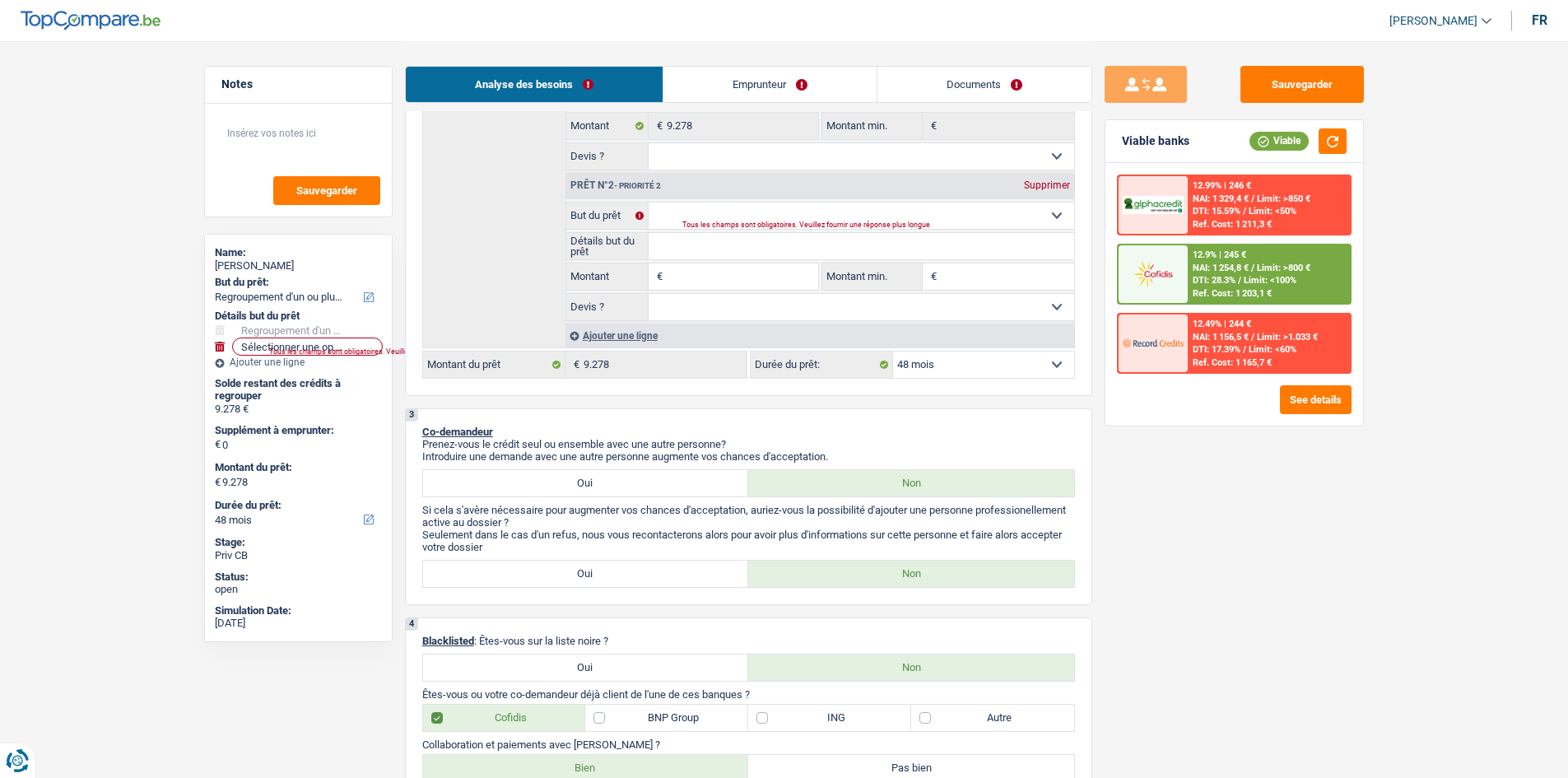
scroll to position [227, 0]
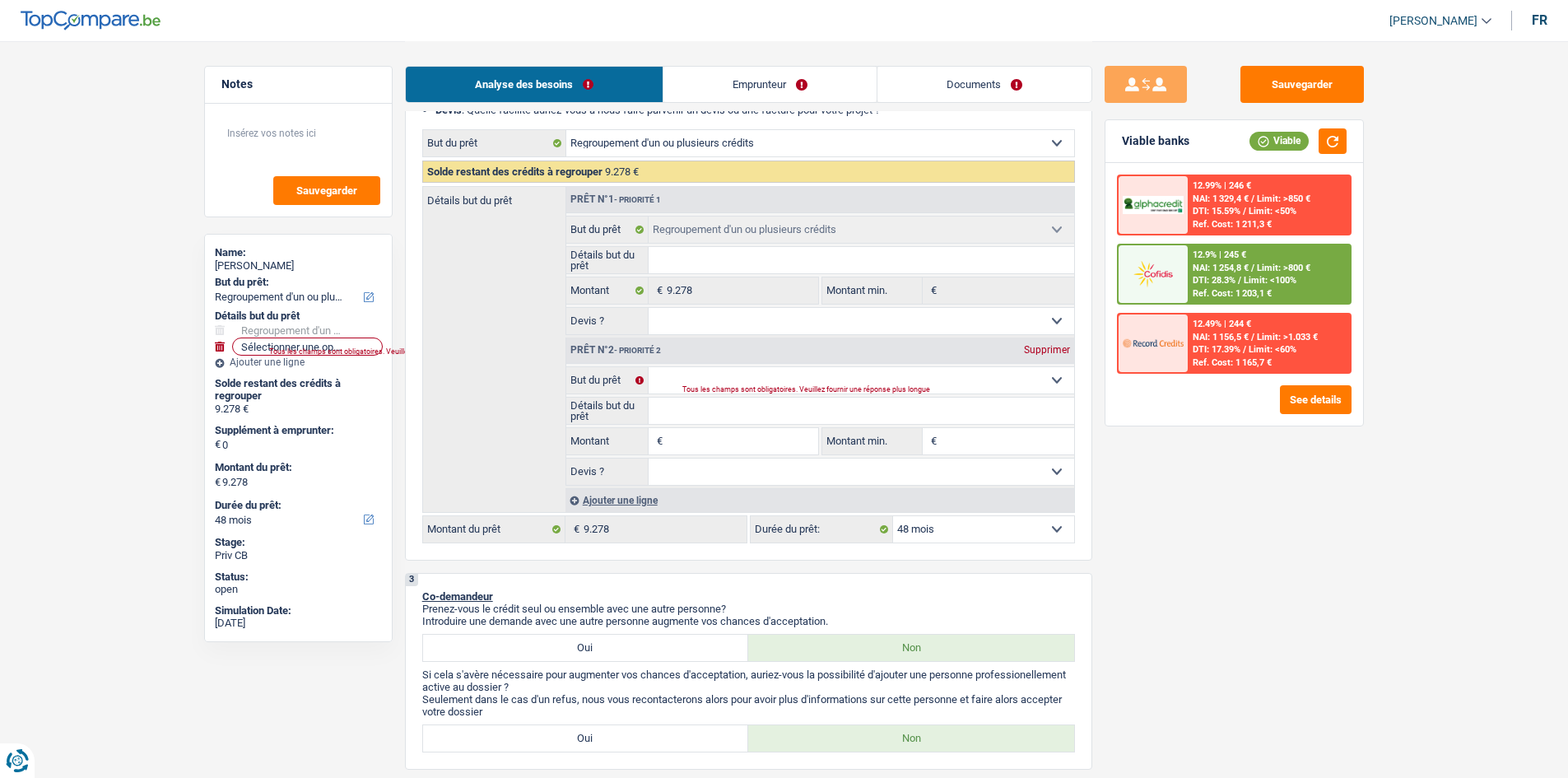
click at [695, 437] on input "Montant" at bounding box center [742, 441] width 151 height 27
type input "1"
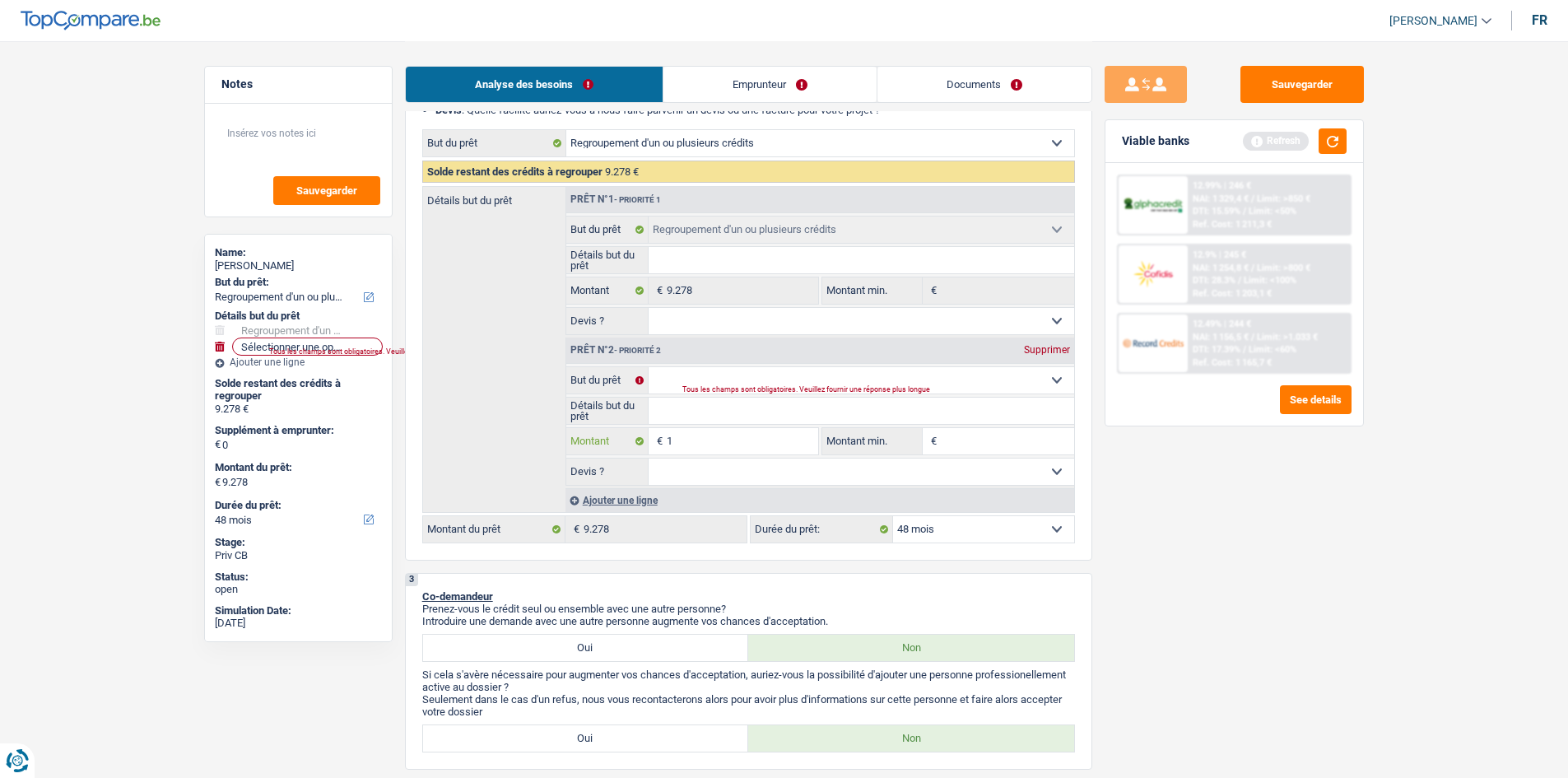
type input "10"
type input "107"
type input "1.073"
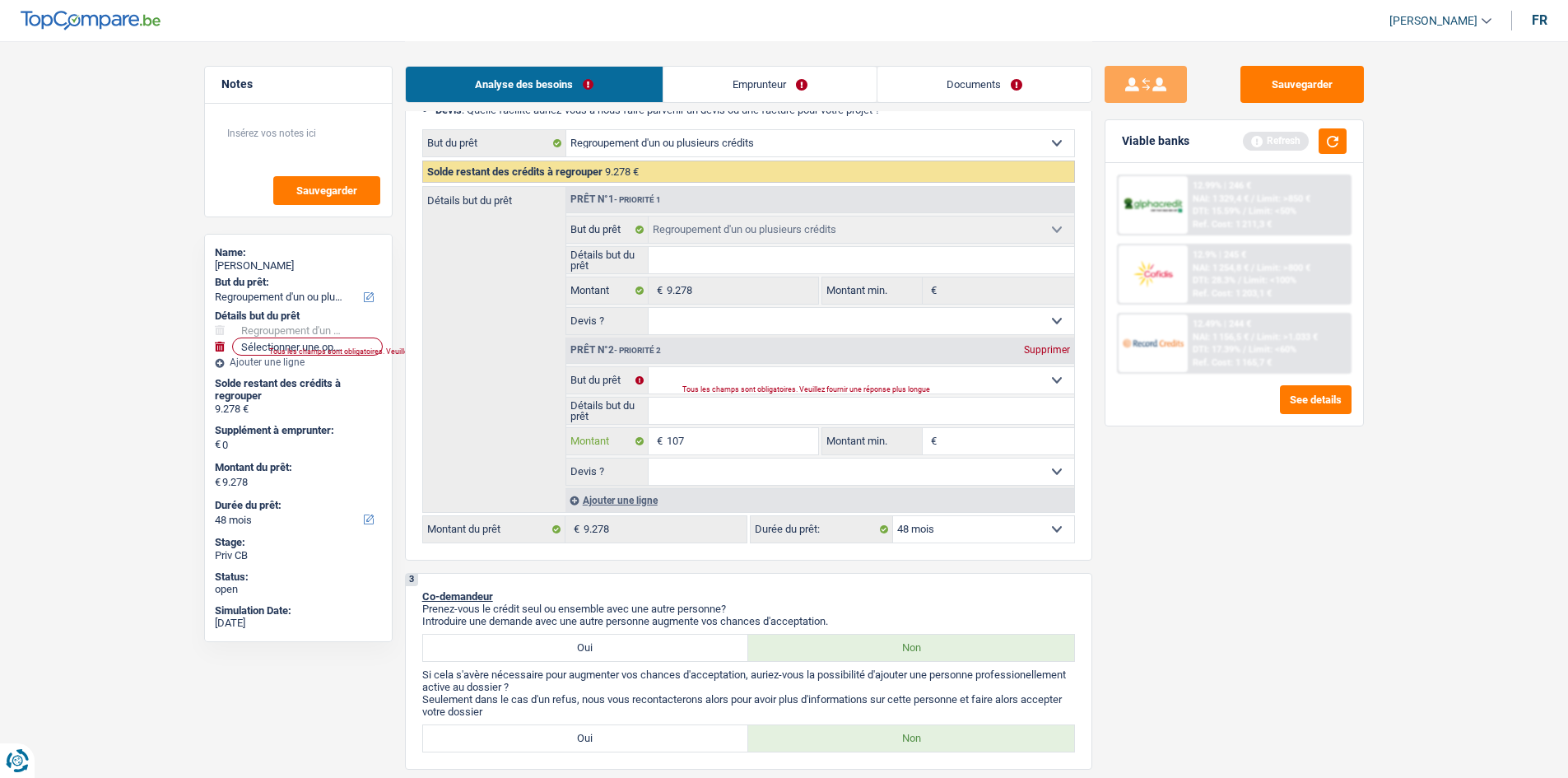
type input "1.073"
type input "10.732"
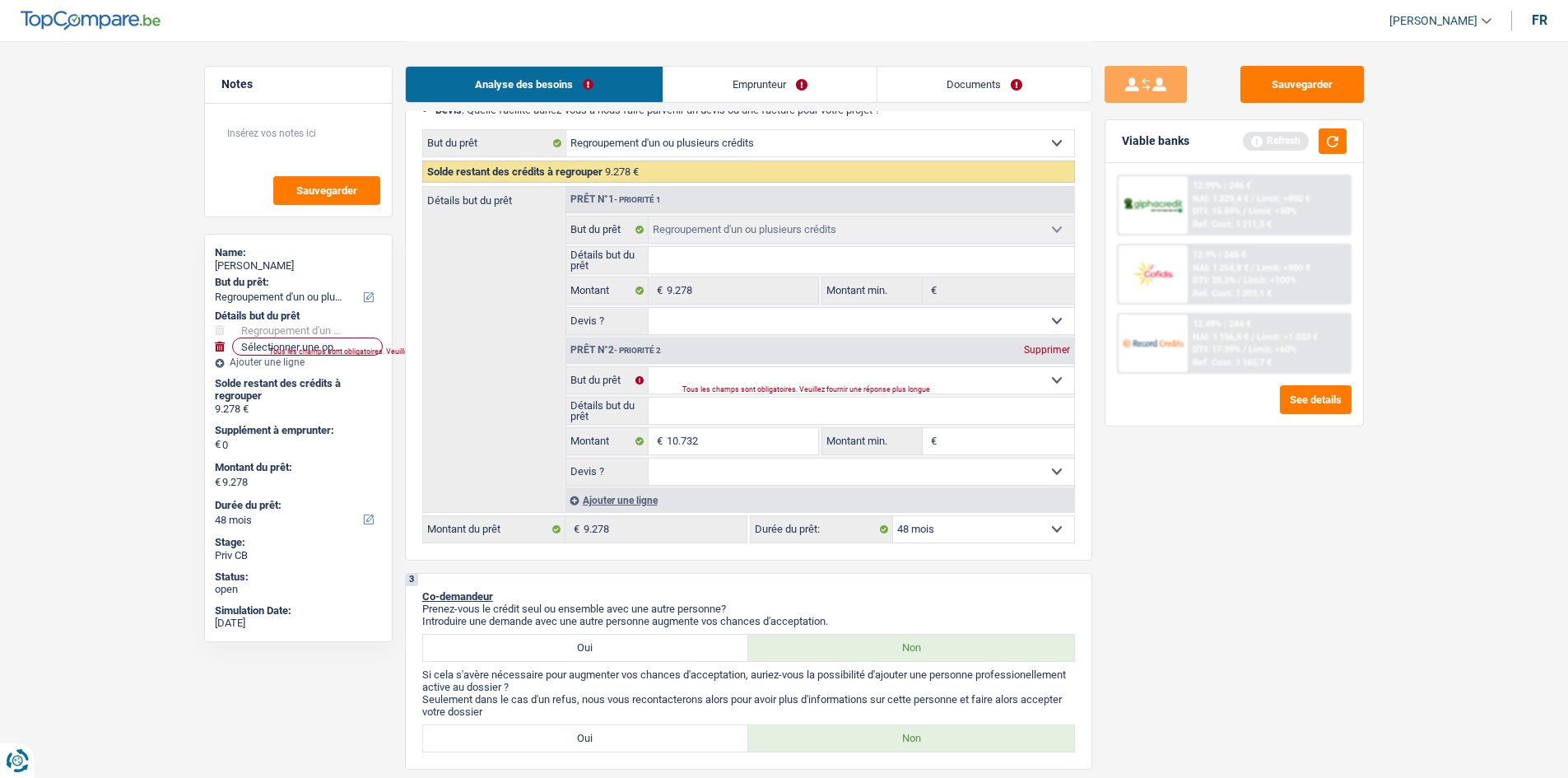
type input "20.010"
click at [1355, 564] on div "Sauvegarder Viable banks Refresh 12.99% | 246 € NAI: 1 329,4 € / Limit: >850 € …" at bounding box center [1234, 409] width 284 height 686
select select "120"
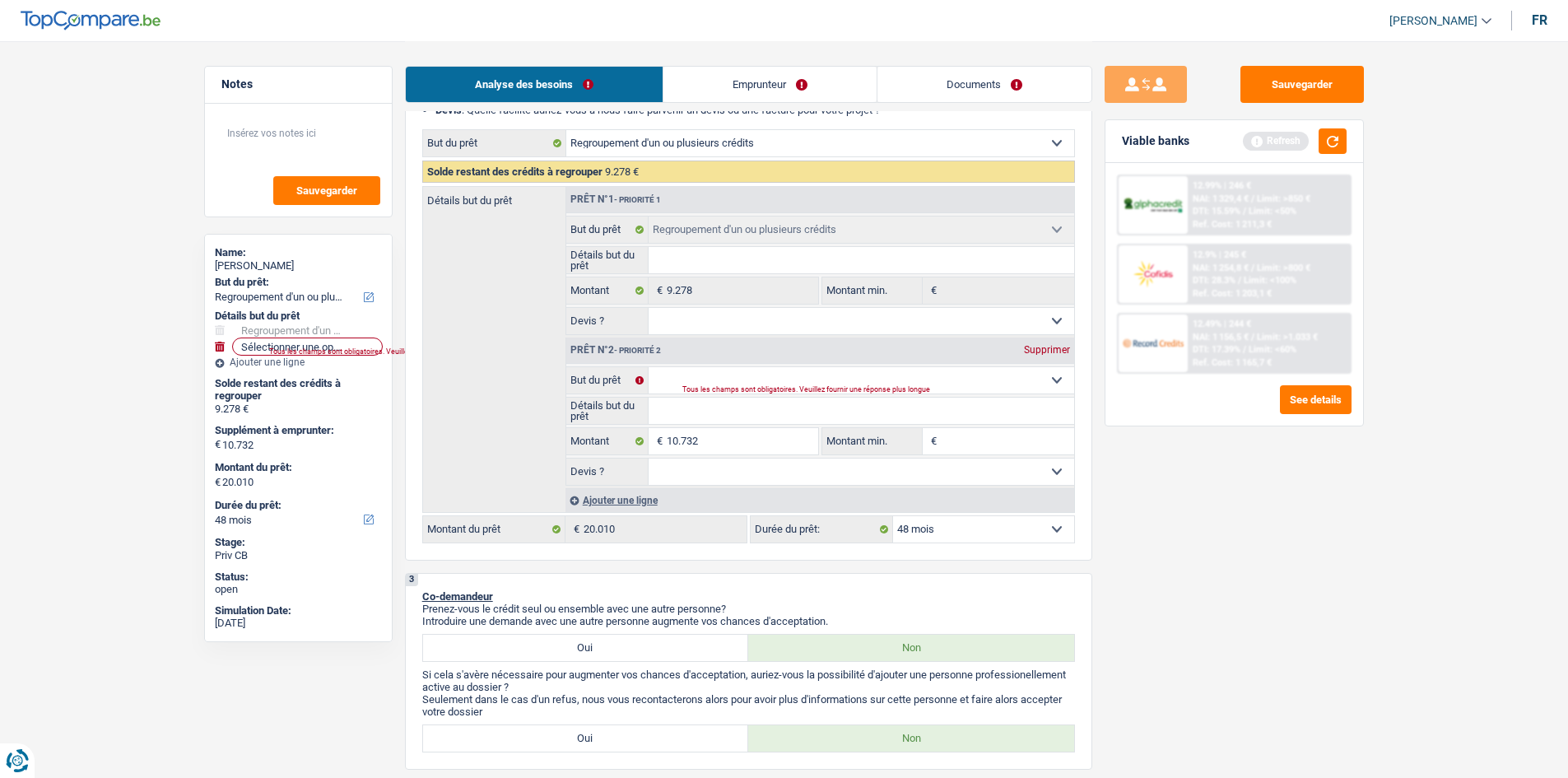
select select "120"
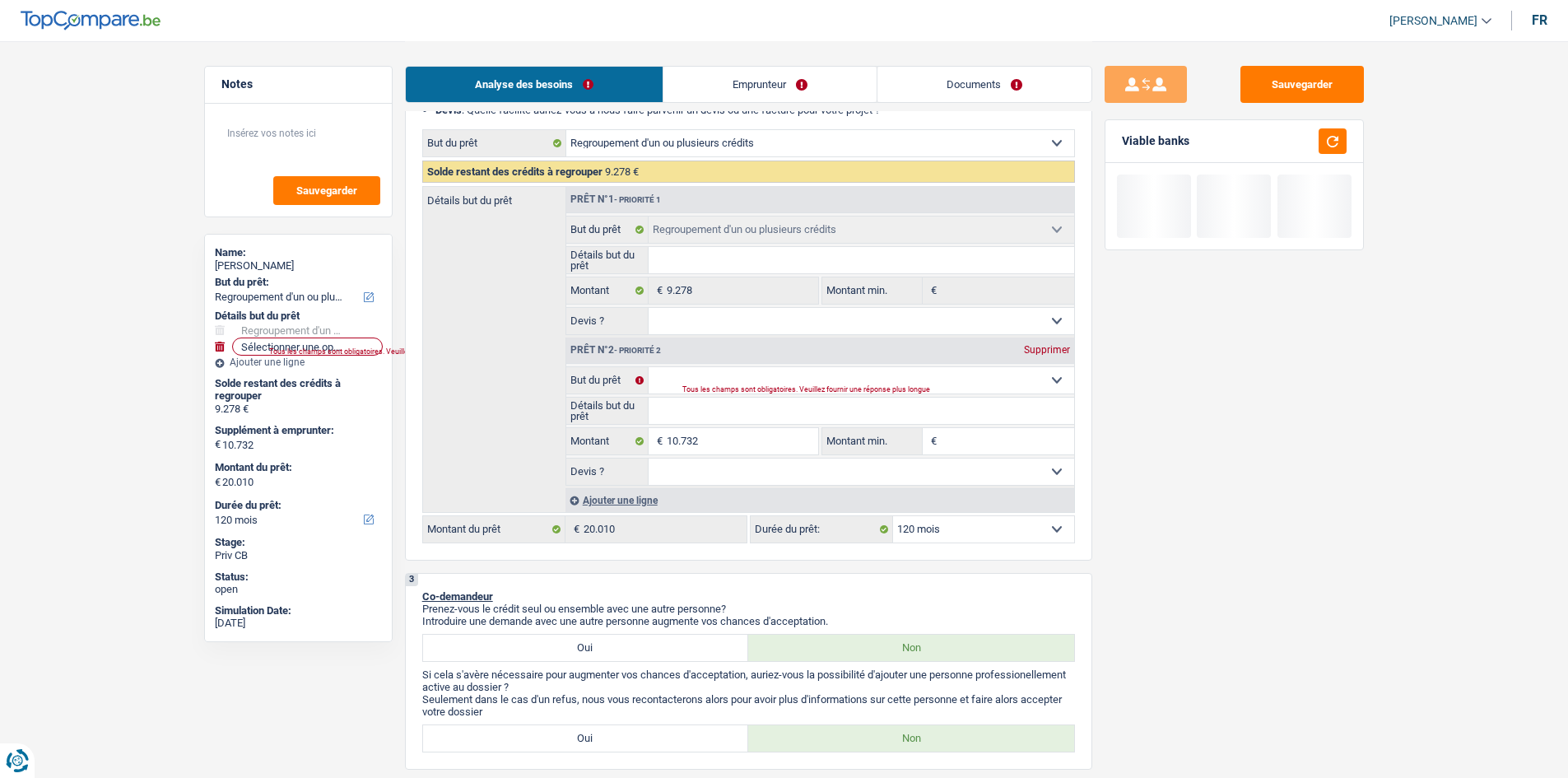
click at [671, 407] on input "Détails but du prêt" at bounding box center [861, 411] width 425 height 27
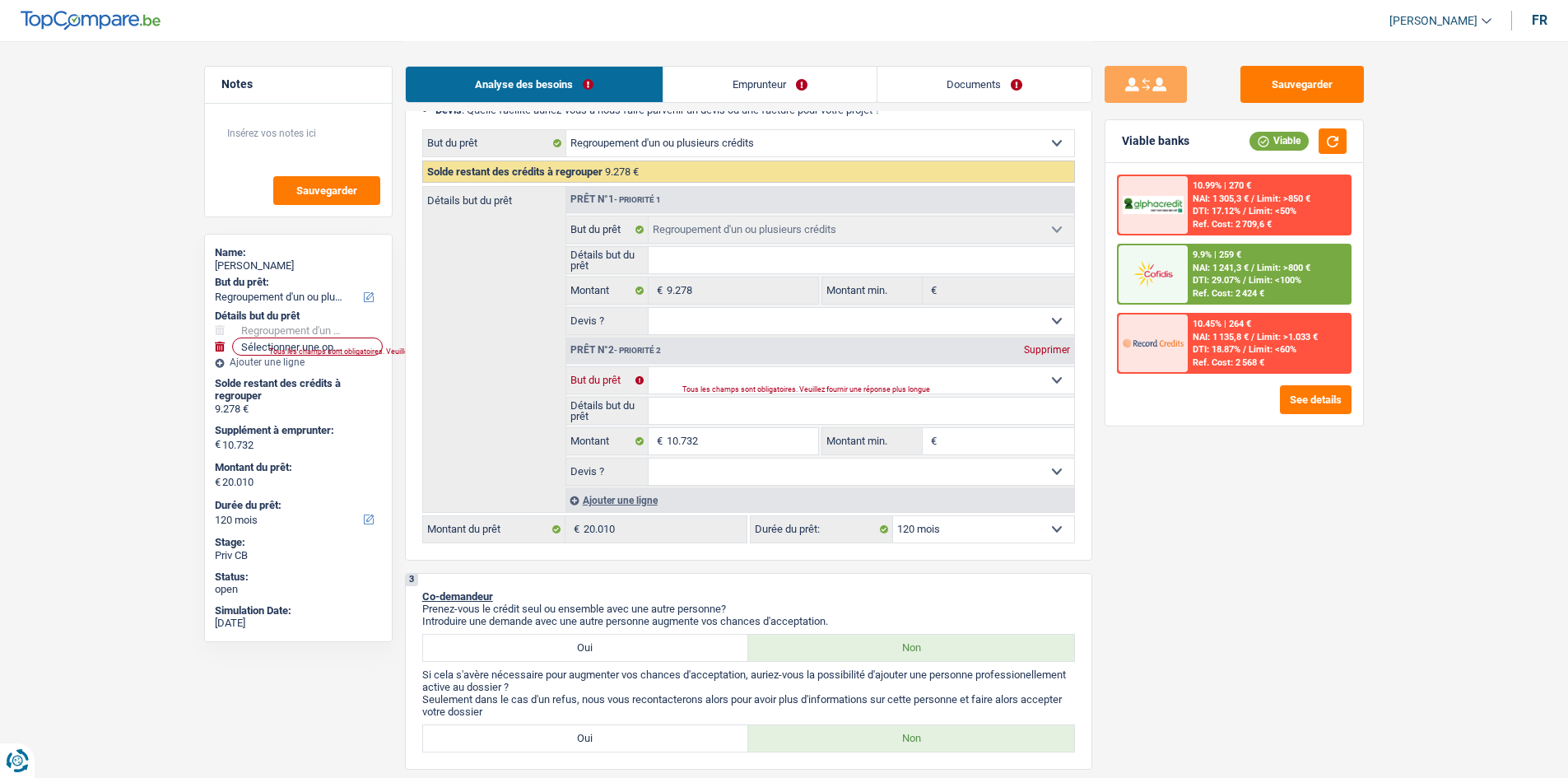
click at [688, 376] on select "Confort maison: meubles, textile, peinture, électroménager, outillage non-profe…" at bounding box center [861, 380] width 425 height 27
select select "household"
click at [648, 367] on select "Confort maison: meubles, textile, peinture, électroménager, outillage non-profe…" at bounding box center [861, 380] width 425 height 27
select select "household"
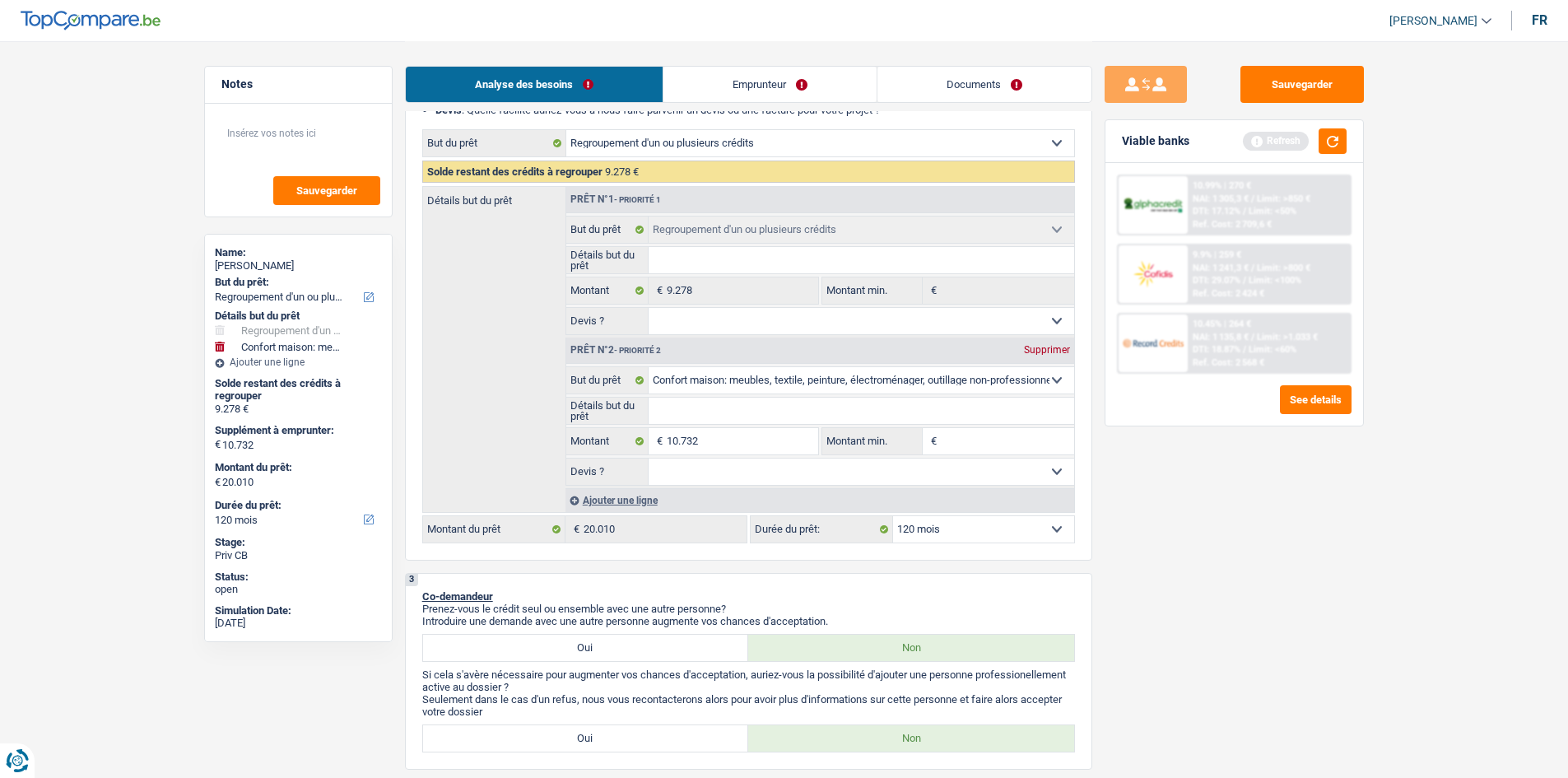
click at [926, 531] on select "12 mois 18 mois 24 mois 30 mois 36 mois 42 mois 48 mois 60 mois 72 mois 84 mois…" at bounding box center [983, 529] width 181 height 27
select select "84"
click at [893, 516] on select "12 mois 18 mois 24 mois 30 mois 36 mois 42 mois 48 mois 60 mois 72 mois 84 mois…" at bounding box center [983, 529] width 181 height 27
select select "84"
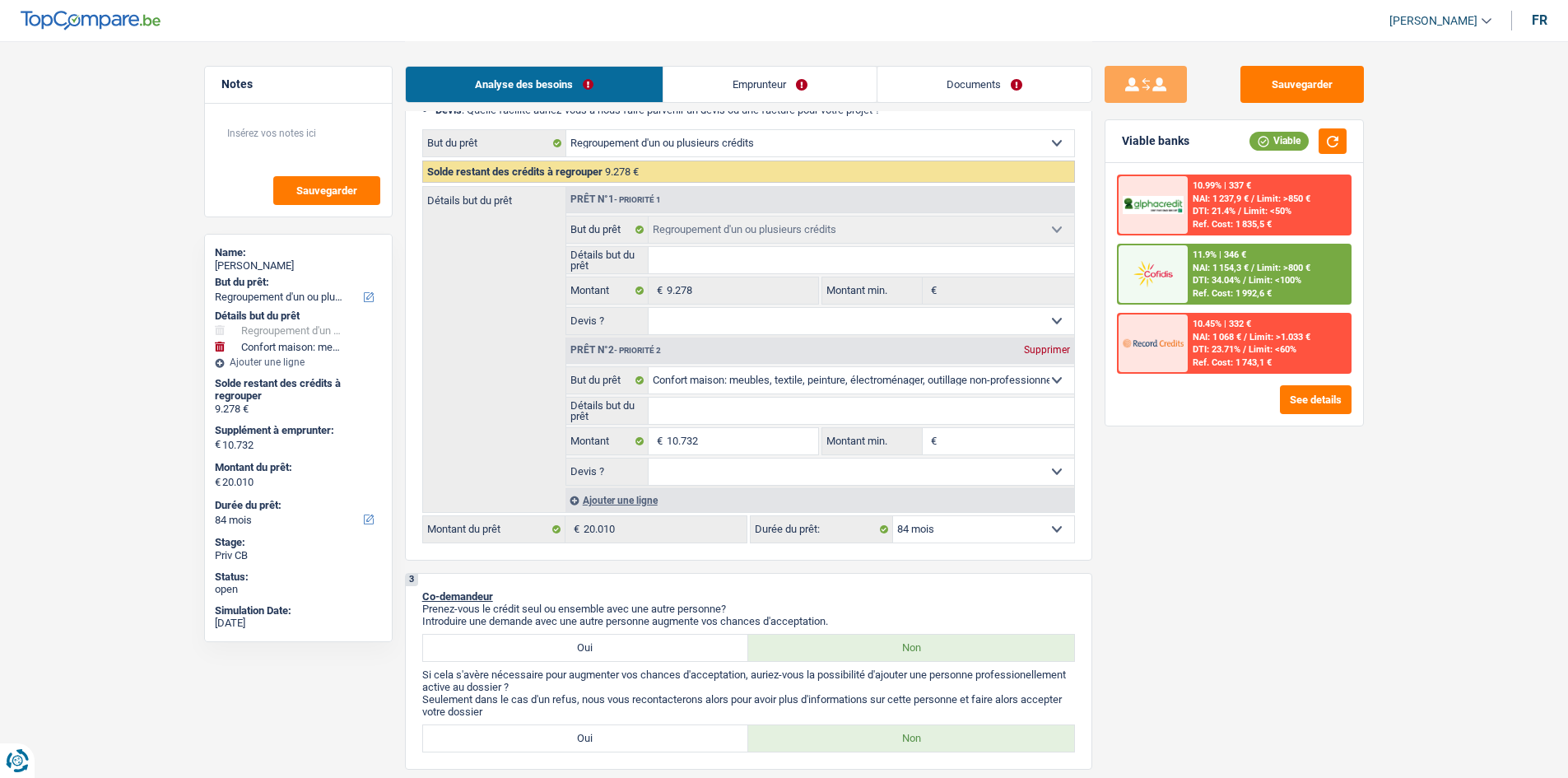
click at [918, 530] on select "12 mois 18 mois 24 mois 30 mois 36 mois 42 mois 48 mois 60 mois 72 mois 84 mois…" at bounding box center [983, 529] width 181 height 27
select select "48"
click at [893, 516] on select "12 mois 18 mois 24 mois 30 mois 36 mois 42 mois 48 mois 60 mois 72 mois 84 mois…" at bounding box center [983, 529] width 181 height 27
select select "48"
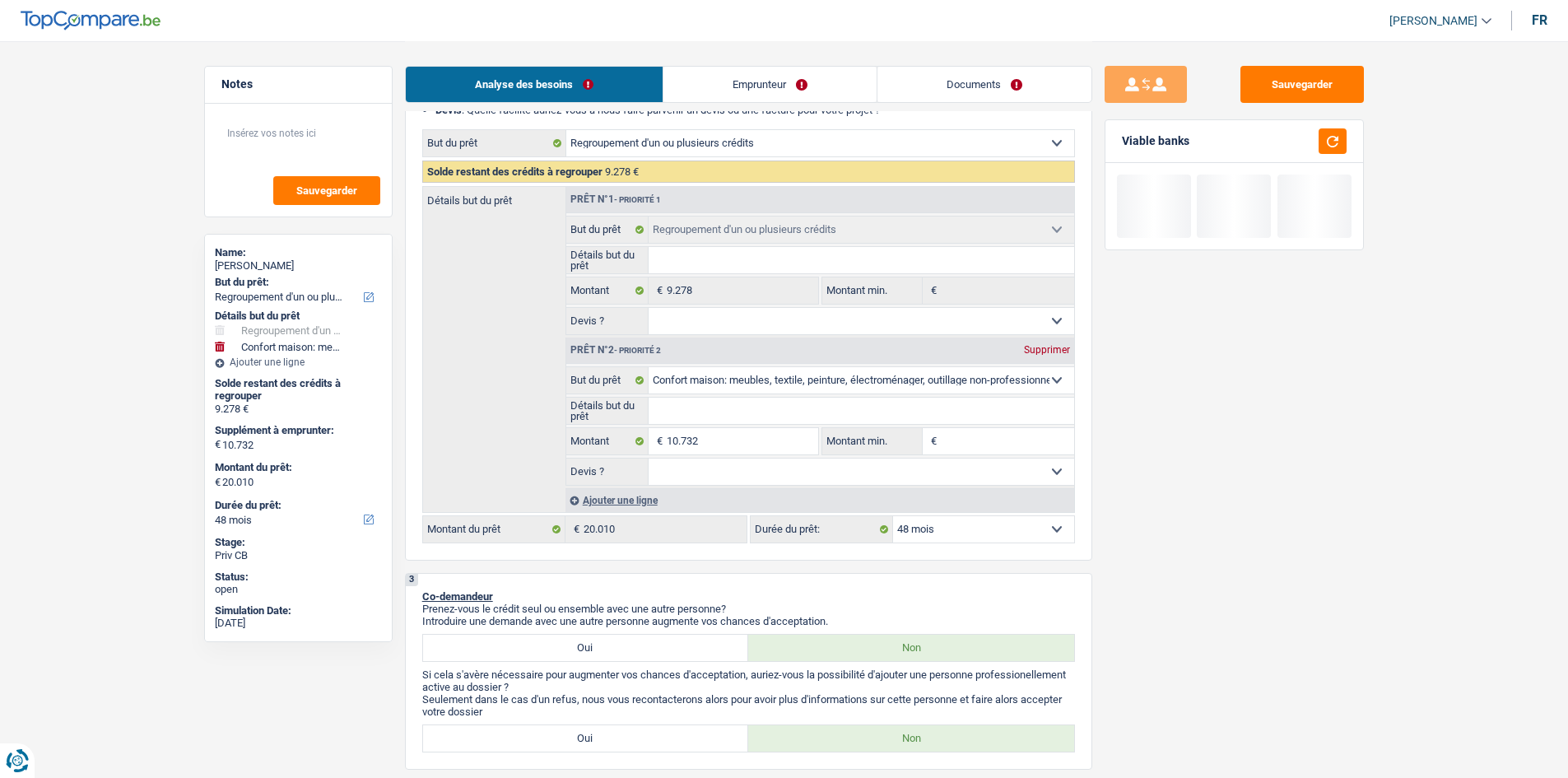
click at [1002, 532] on select "12 mois 18 mois 24 mois 30 mois 36 mois 42 mois 48 mois 60 mois 72 mois 84 mois…" at bounding box center [983, 529] width 181 height 27
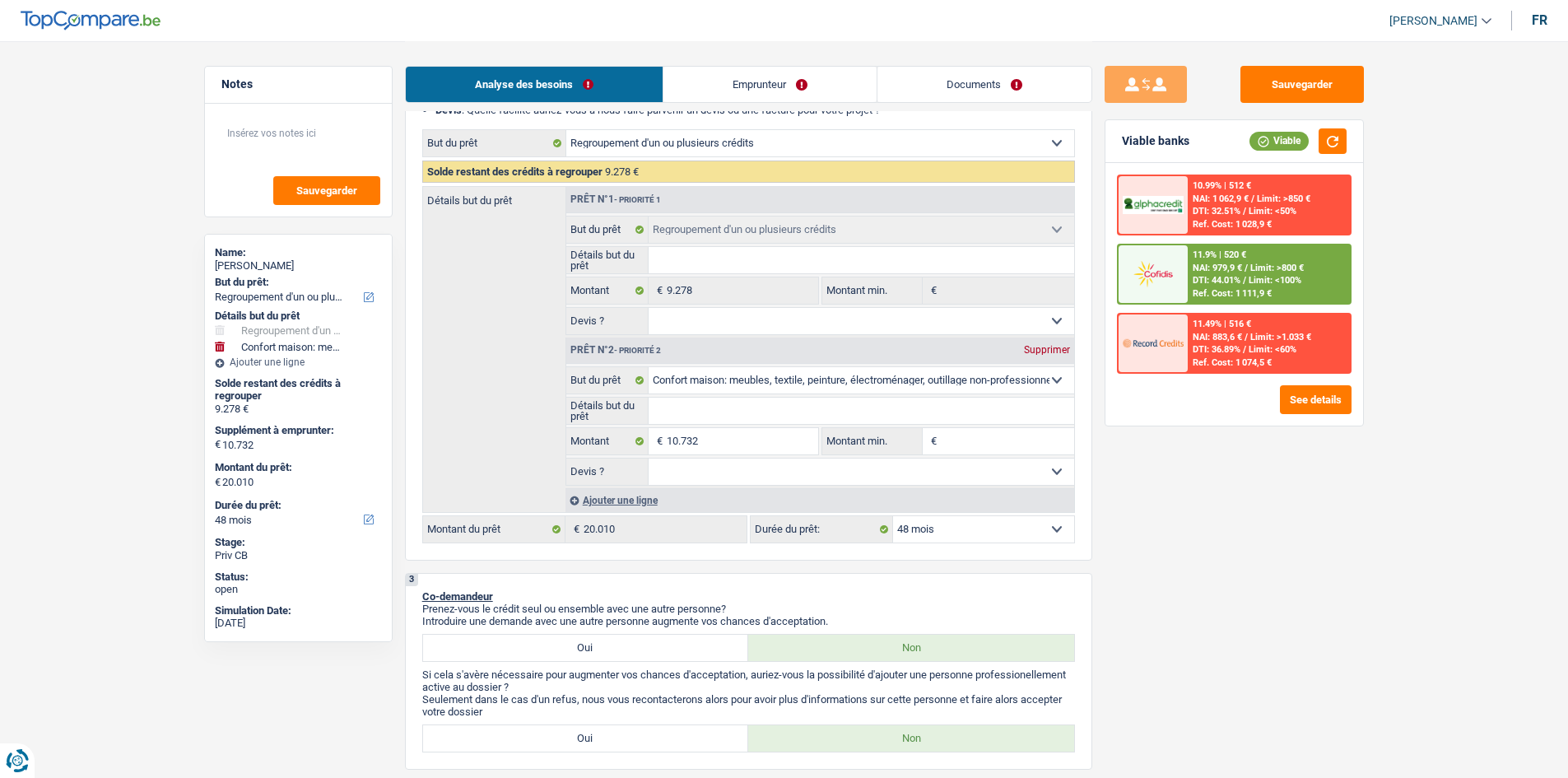
click at [937, 530] on select "12 mois 18 mois 24 mois 30 mois 36 mois 42 mois 48 mois 60 mois 72 mois 84 mois…" at bounding box center [983, 529] width 181 height 27
click at [1102, 523] on div "Sauvegarder Viable banks Viable 10.99% | 512 € NAI: 1 062,9 € / Limit: >850 € D…" at bounding box center [1234, 409] width 284 height 686
click at [935, 536] on select "12 mois 18 mois 24 mois 30 mois 36 mois 42 mois 48 mois 60 mois 72 mois 84 mois…" at bounding box center [983, 529] width 181 height 27
click at [1137, 487] on div "Sauvegarder Viable banks Viable 10.99% | 512 € NAI: 1 062,9 € / Limit: >850 € D…" at bounding box center [1234, 409] width 284 height 686
click at [974, 536] on select "12 mois 18 mois 24 mois 30 mois 36 mois 42 mois 48 mois 60 mois 72 mois 84 mois…" at bounding box center [983, 529] width 181 height 27
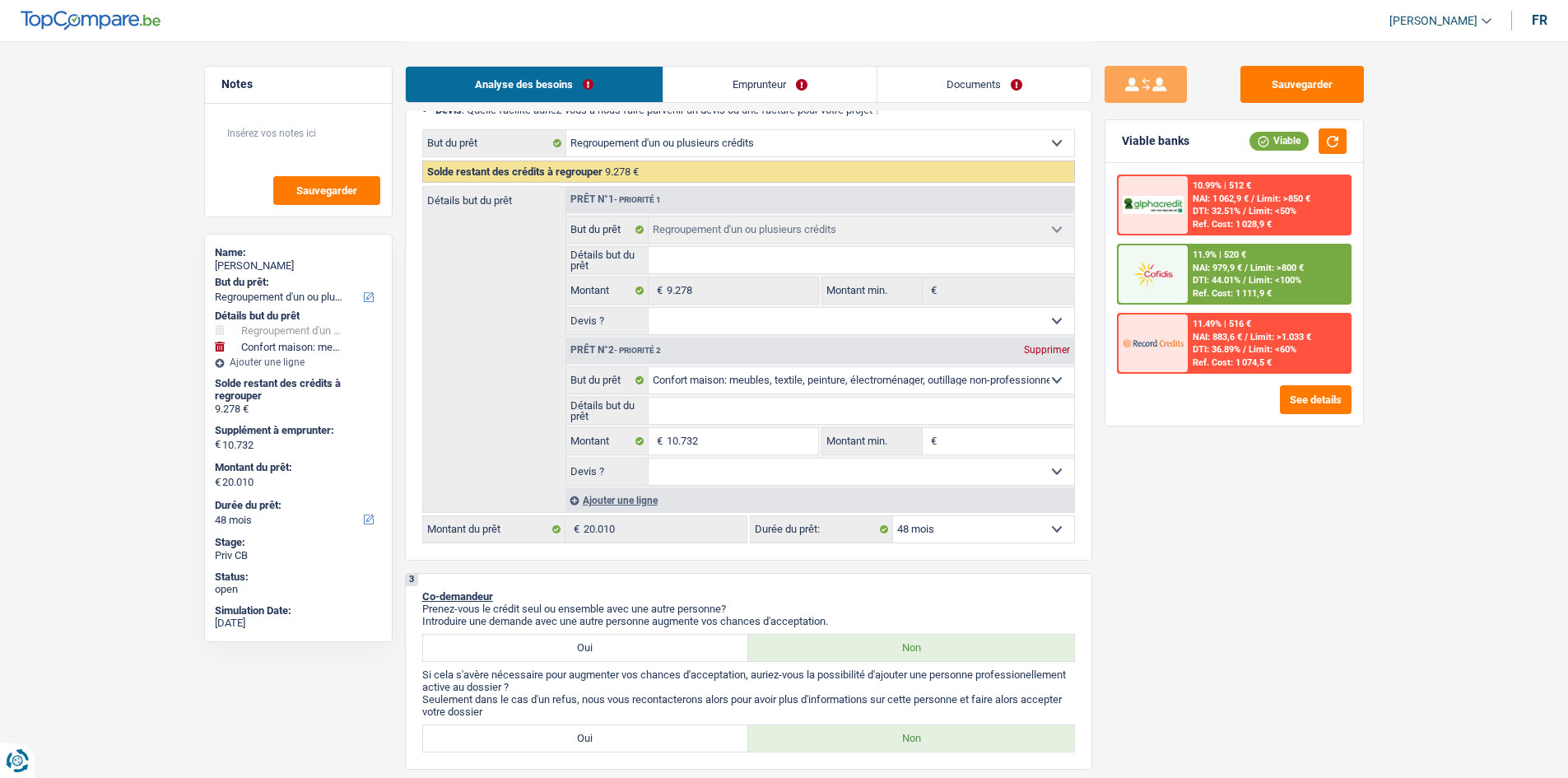
select select "120"
click at [893, 516] on select "12 mois 18 mois 24 mois 30 mois 36 mois 42 mois 48 mois 60 mois 72 mois 84 mois…" at bounding box center [983, 529] width 181 height 27
select select "120"
click at [1274, 274] on div "9.9% | 259 € NAI: 1 241,3 € / Limit: >800 € DTI: 29.07% / Limit: <100% Ref. Cos…" at bounding box center [1268, 274] width 162 height 57
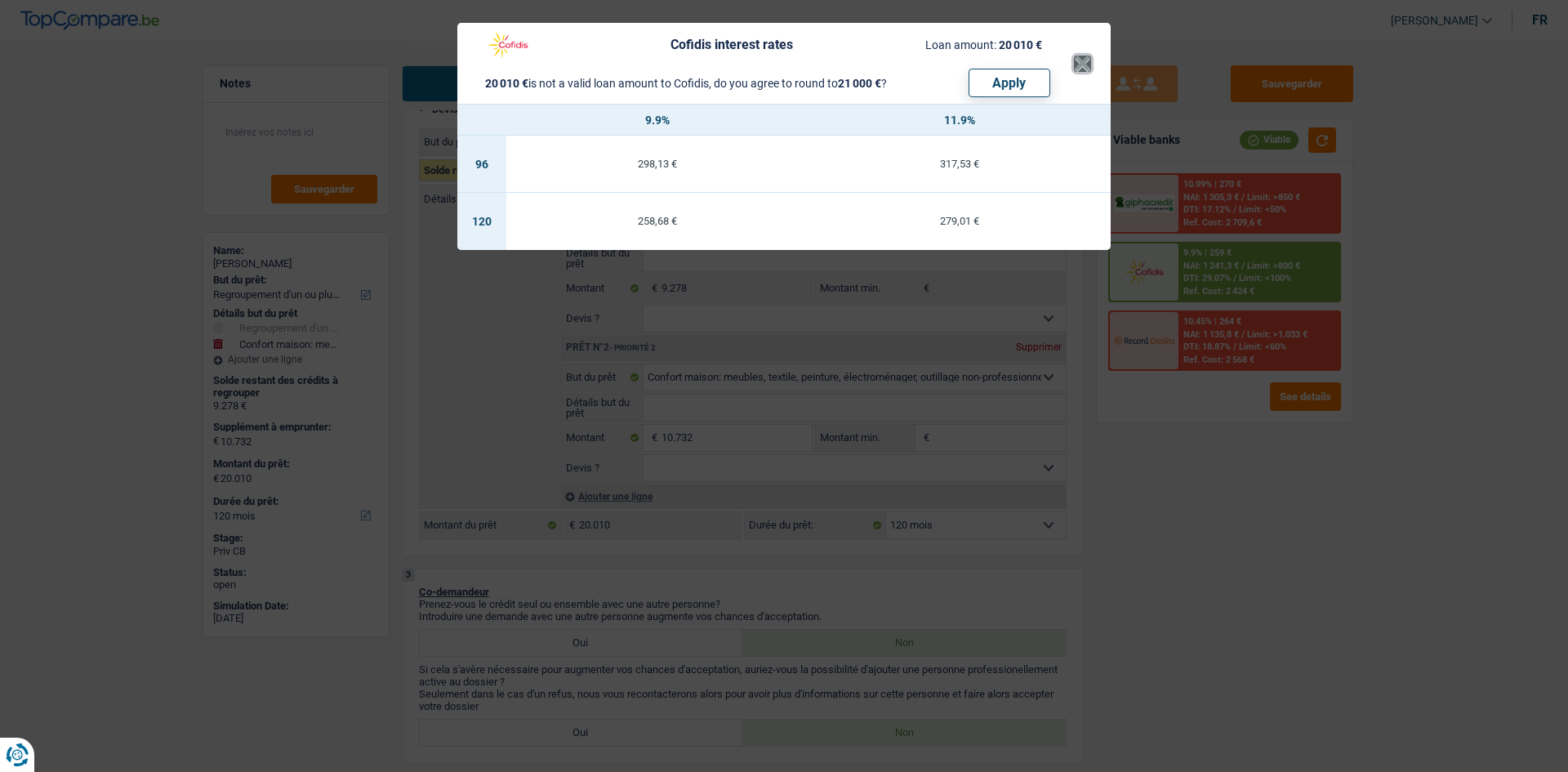
click at [1084, 71] on button "×" at bounding box center [1082, 63] width 17 height 16
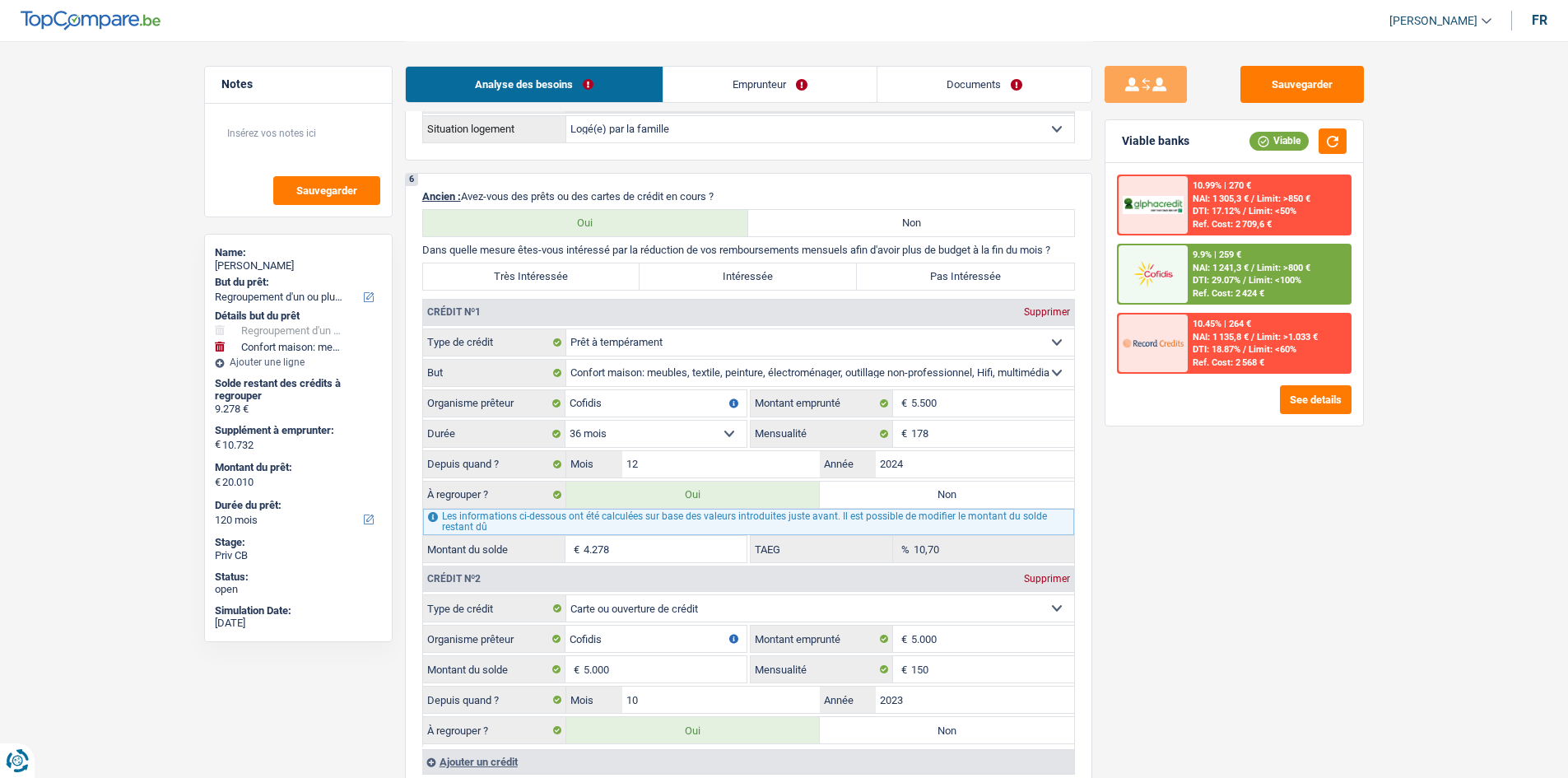
scroll to position [1380, 0]
click at [744, 90] on link "Emprunteur" at bounding box center [770, 84] width 213 height 35
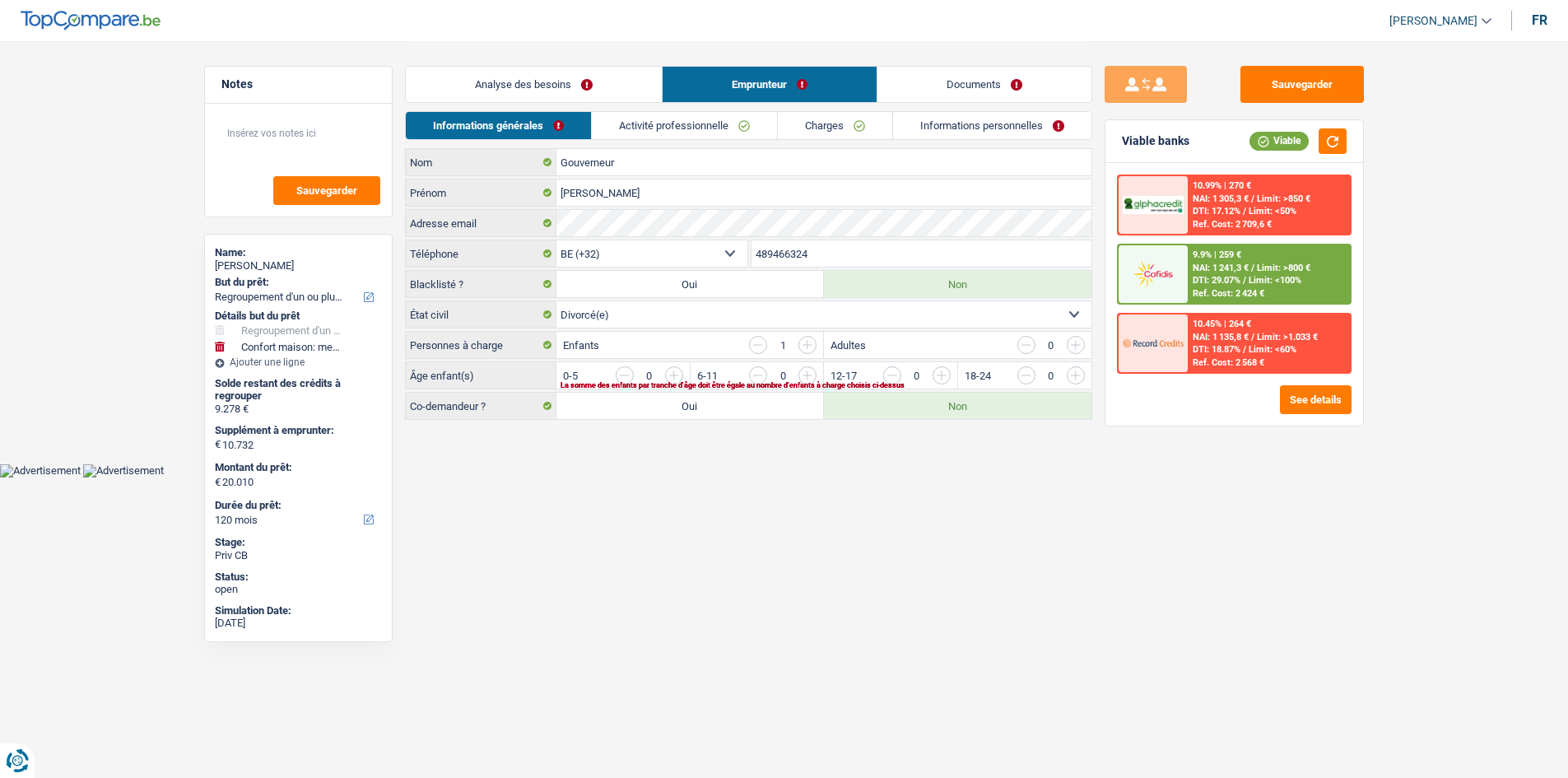
scroll to position [0, 0]
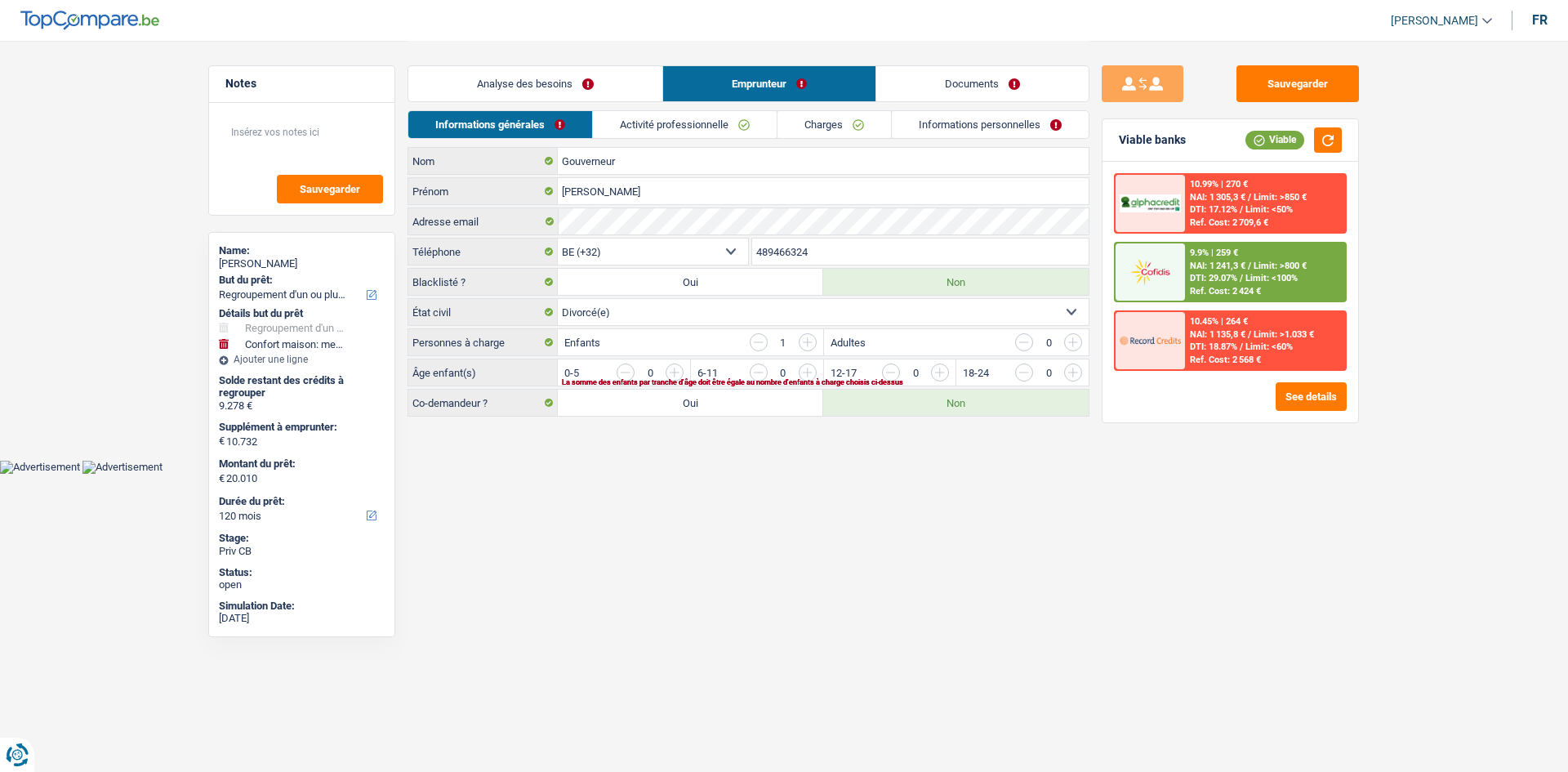
click at [664, 121] on link "Activité professionnelle" at bounding box center [685, 125] width 184 height 27
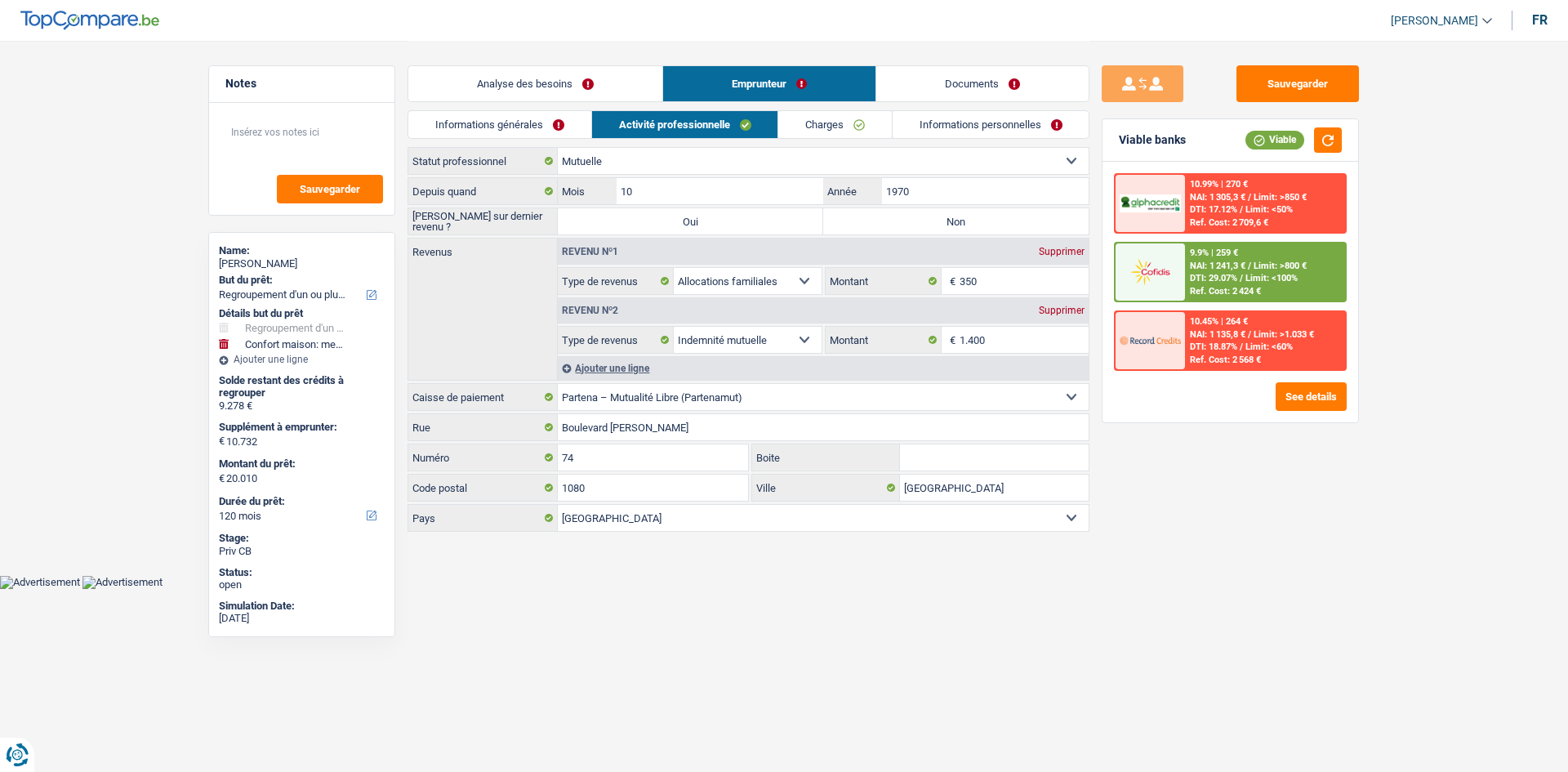
click at [801, 122] on link "Charges" at bounding box center [835, 125] width 113 height 27
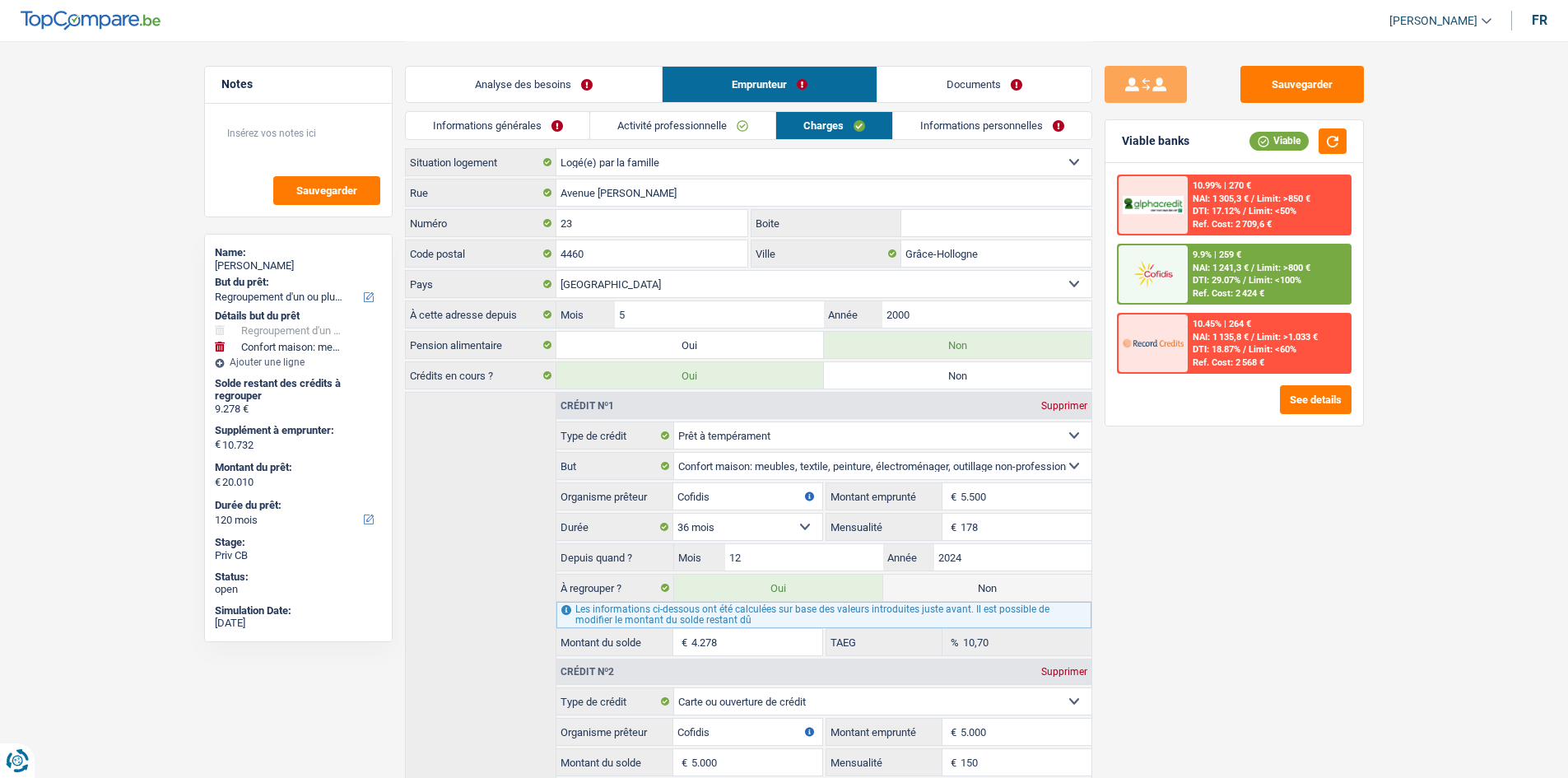
click at [638, 119] on link "Activité professionnelle" at bounding box center [682, 126] width 185 height 27
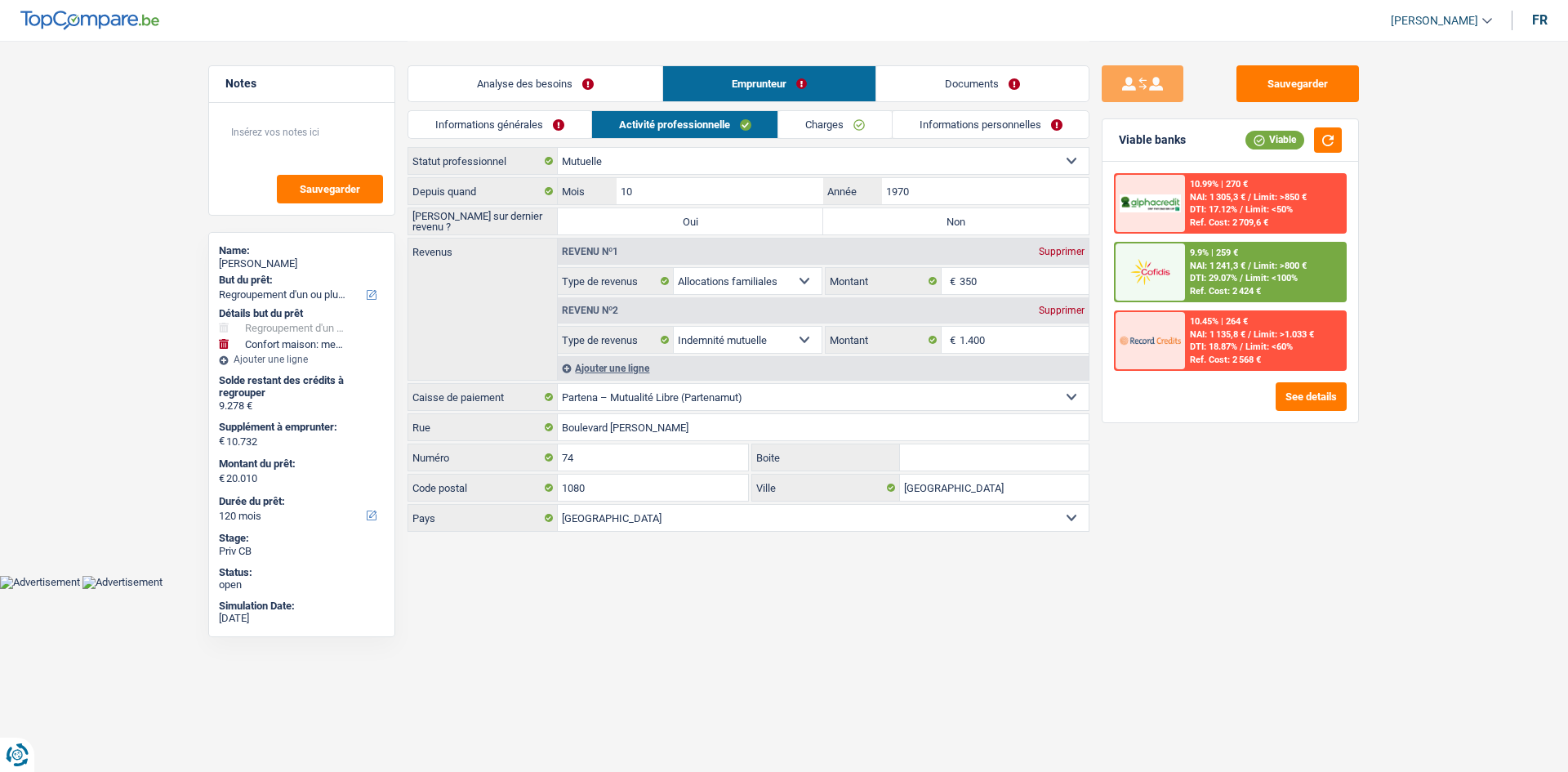
click at [502, 129] on link "Informations générales" at bounding box center [499, 125] width 183 height 27
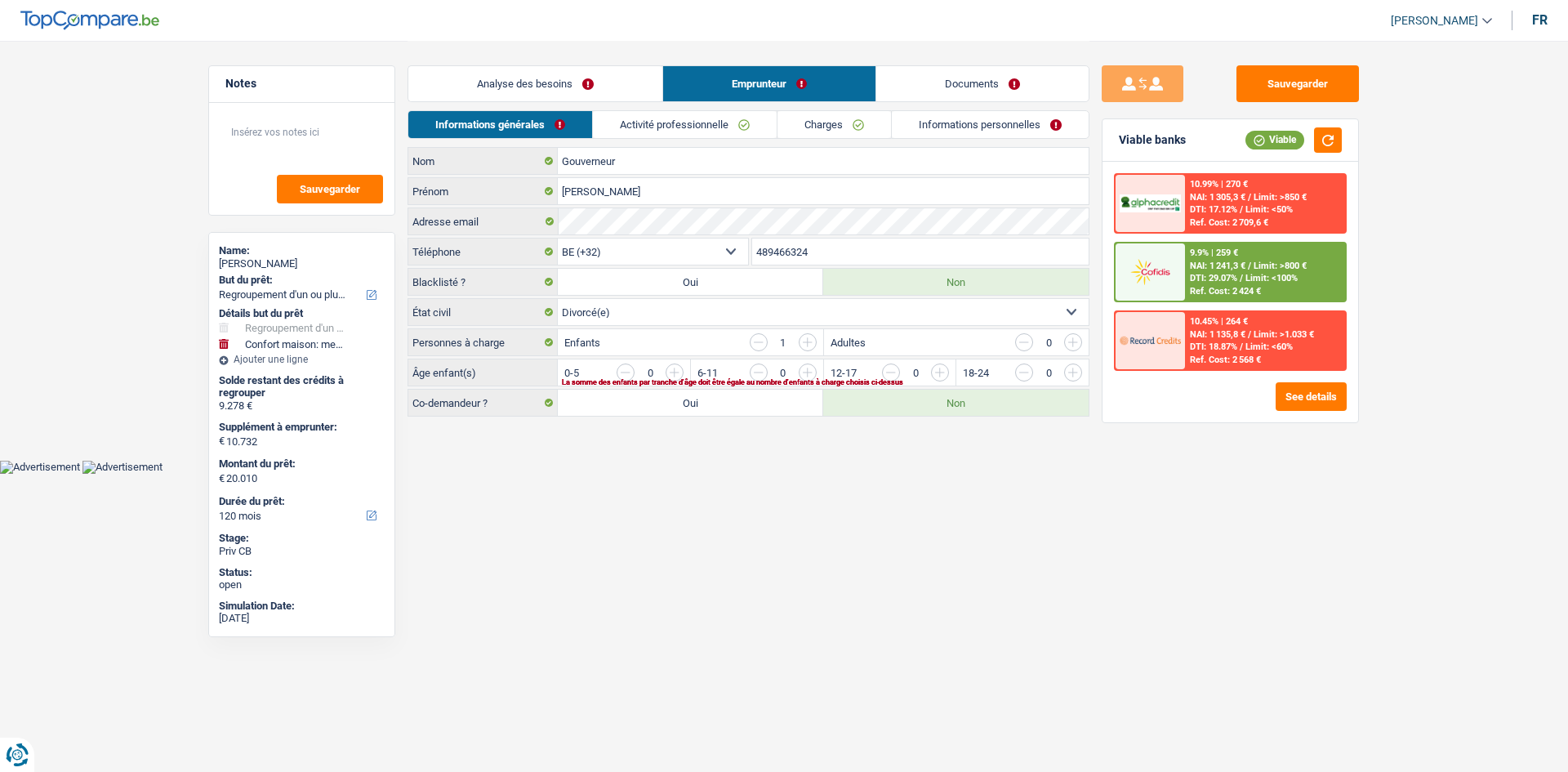
click at [548, 71] on link "Analyse des besoins" at bounding box center [535, 83] width 254 height 35
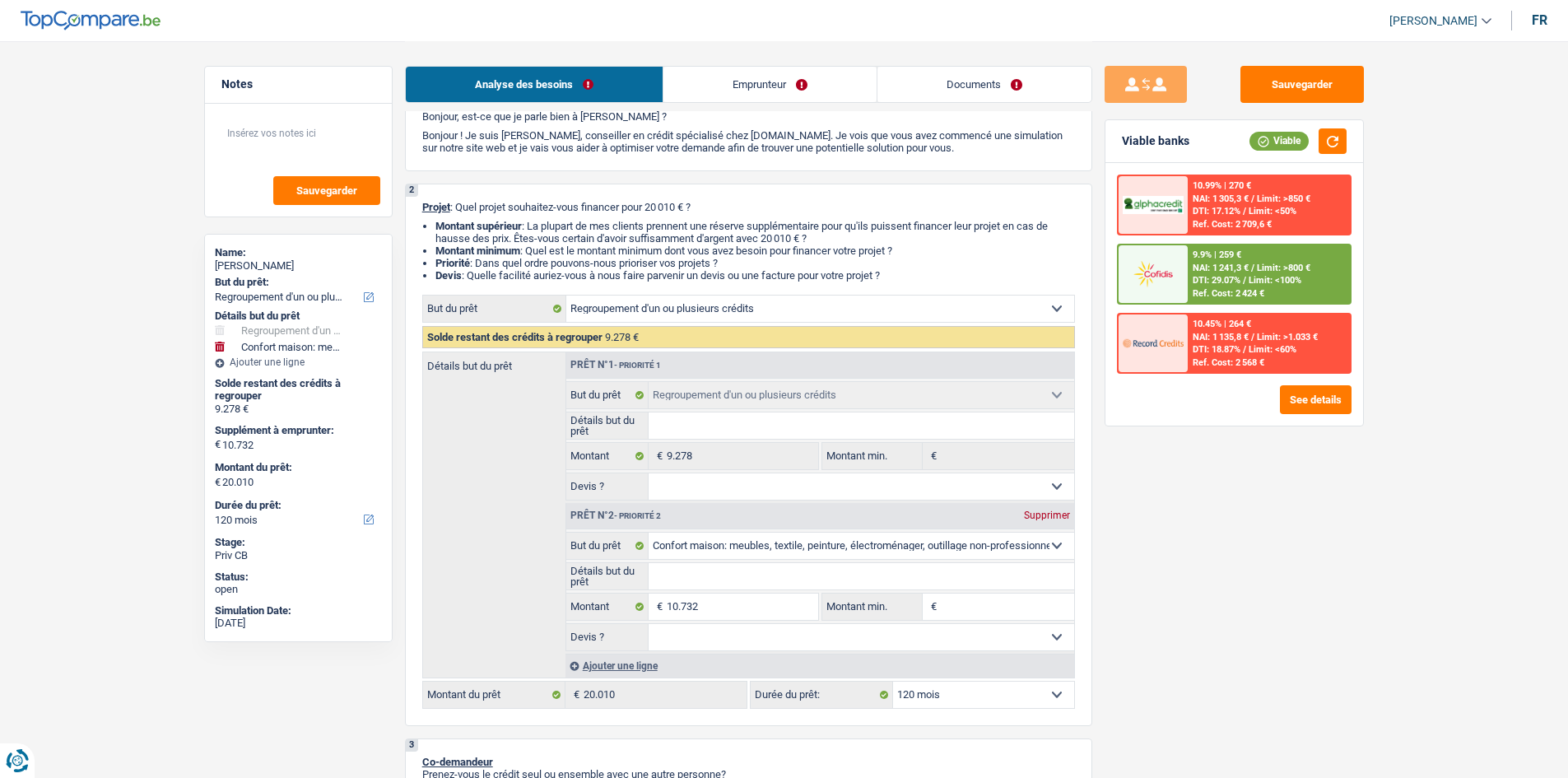
scroll to position [165, 0]
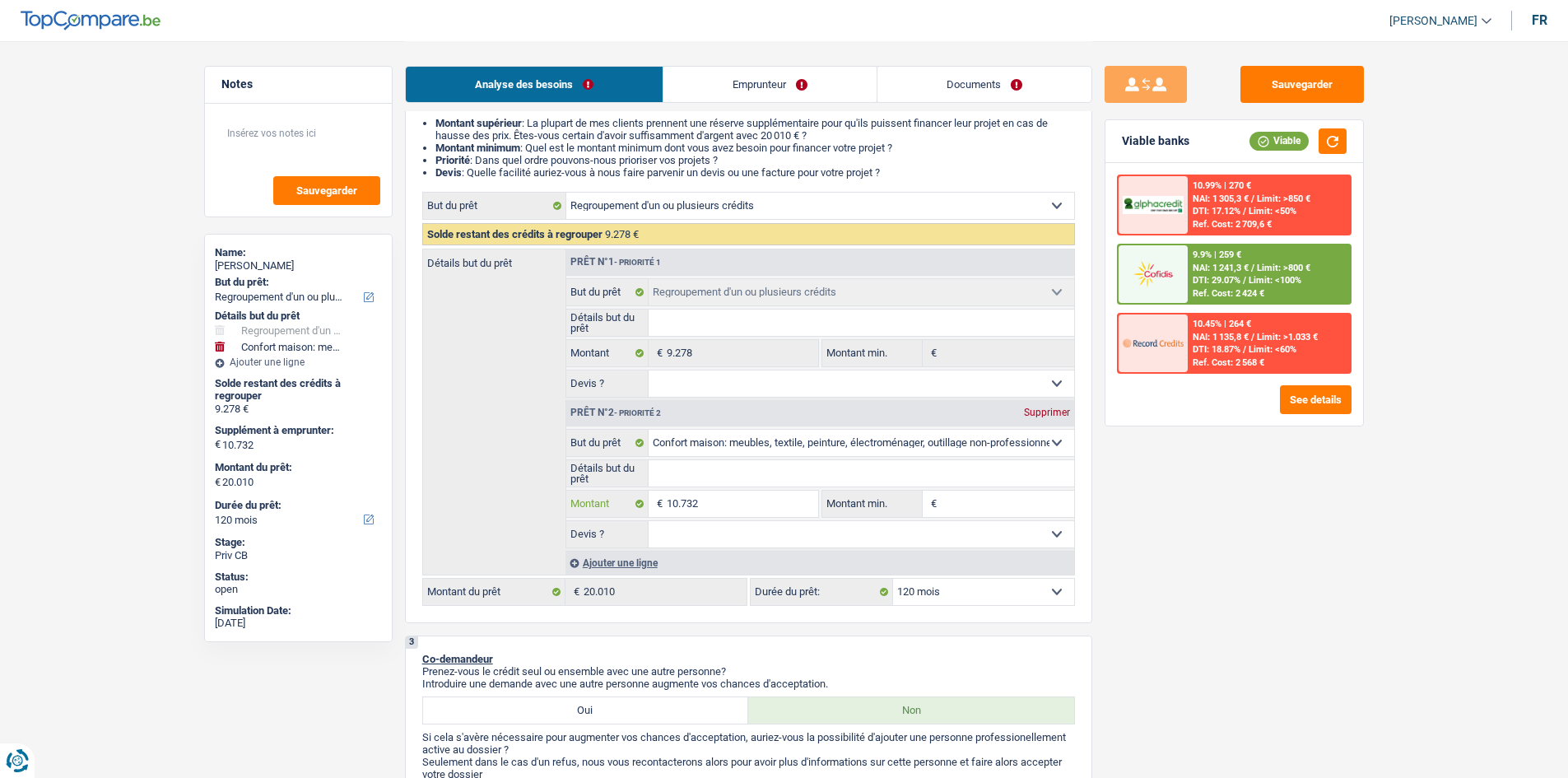
click at [772, 510] on input "10.732" at bounding box center [742, 504] width 151 height 27
type input "1.073"
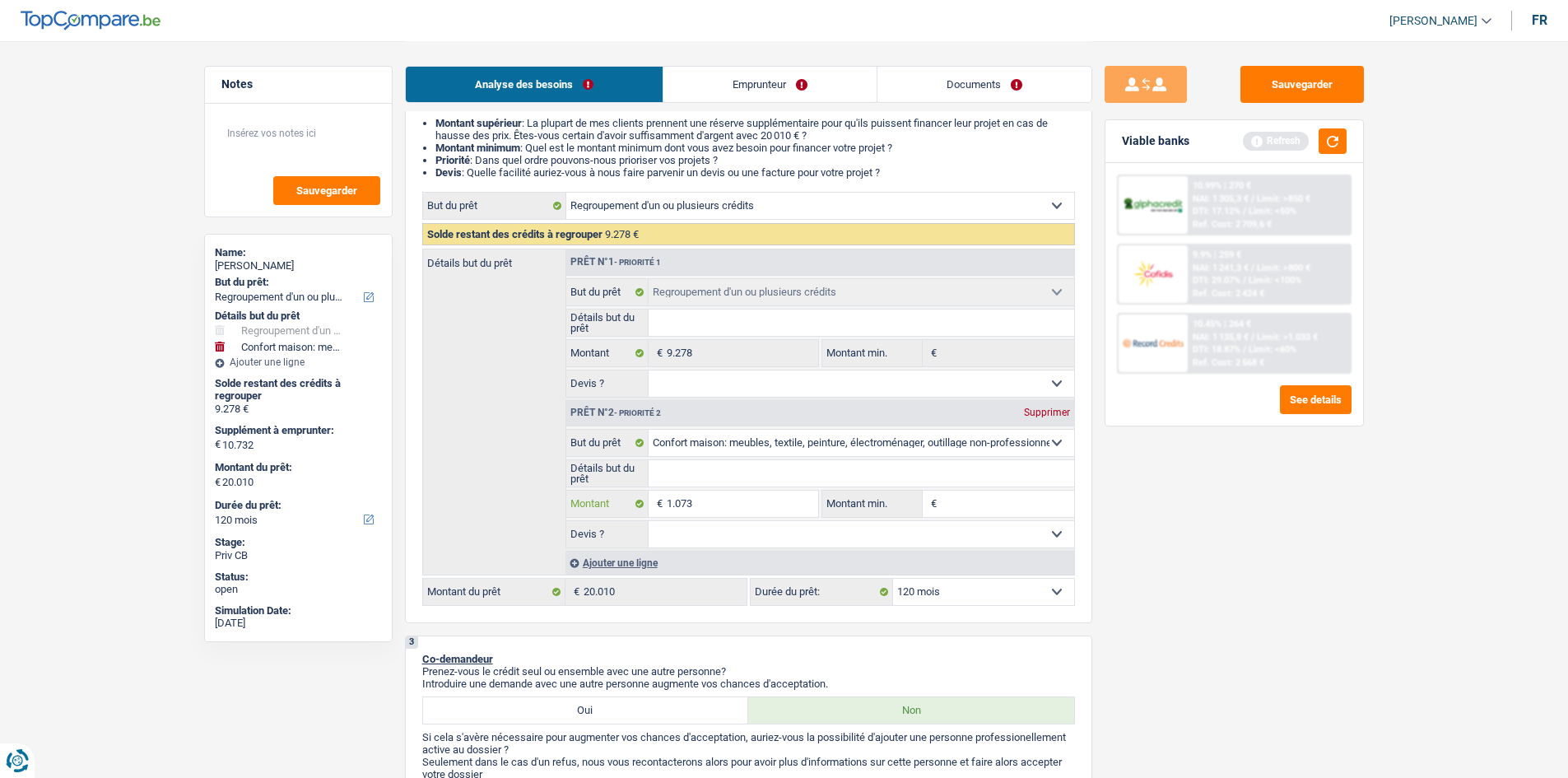
type input "107"
type input "1.072"
type input "10.723"
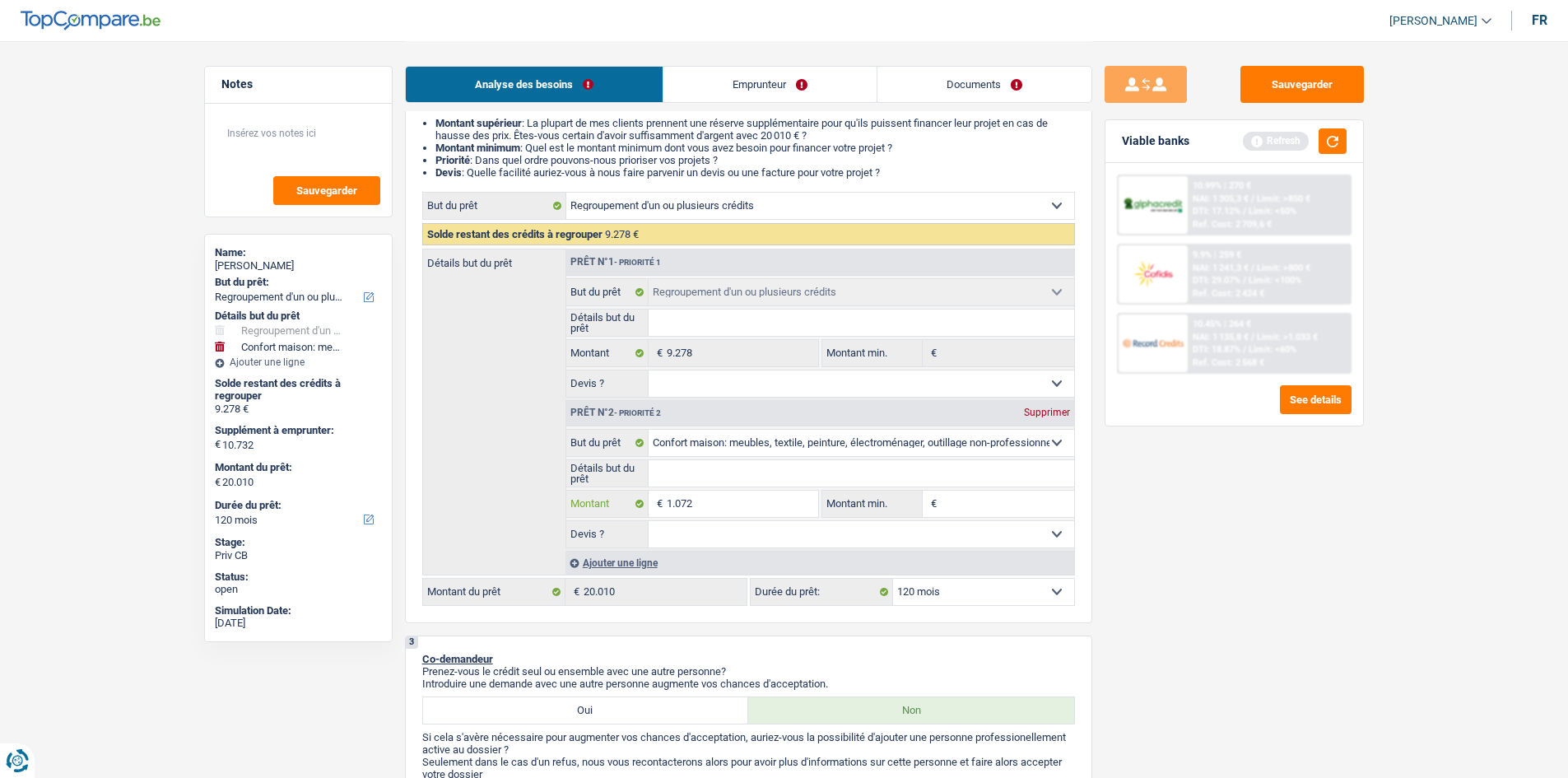
type input "10.723"
type input "20.001"
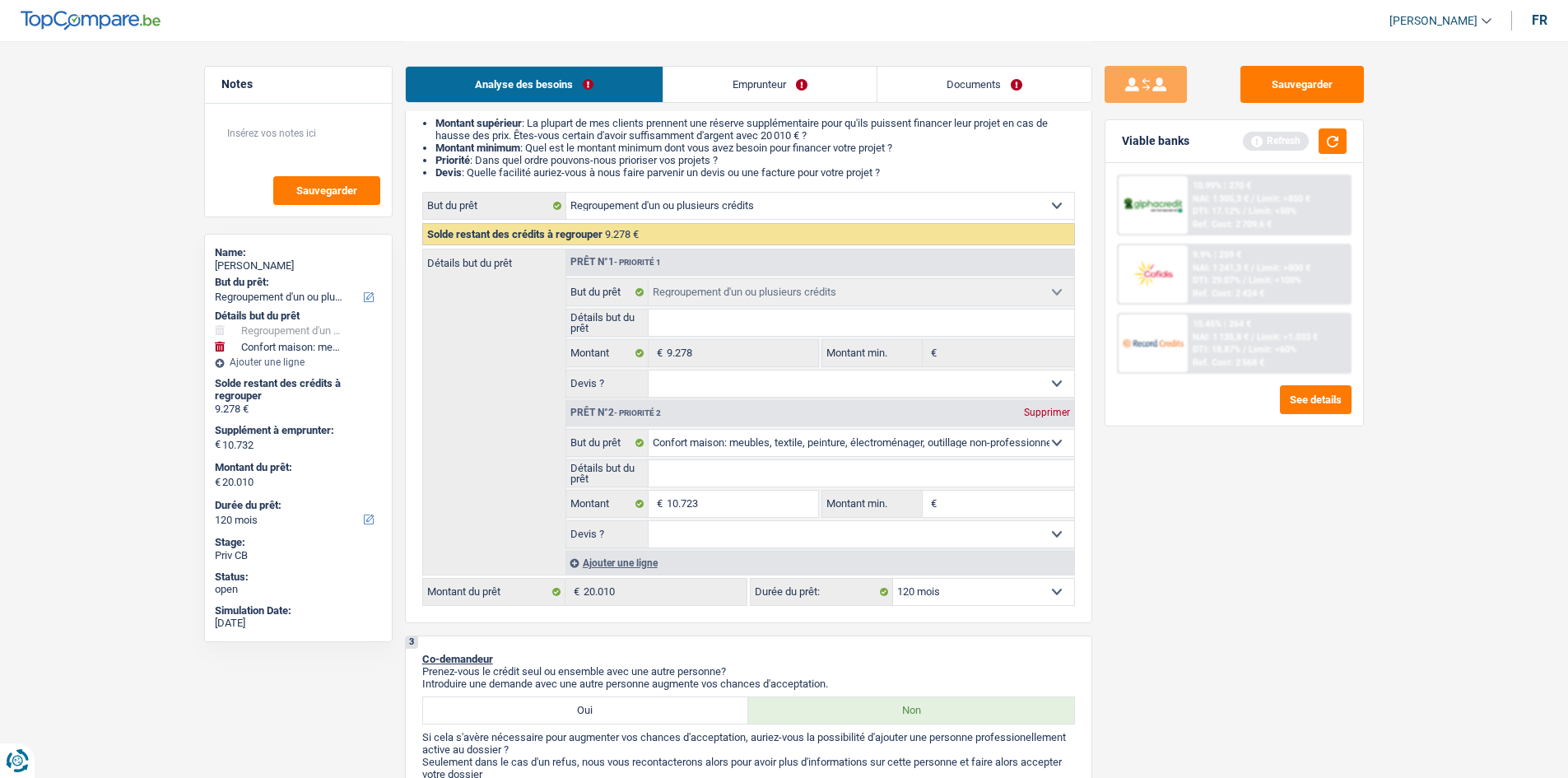
type input "20.001"
click at [1262, 642] on div "Sauvegarder Viable banks Refresh 10.99% | 270 € NAI: 1 305,3 € / Limit: >850 € …" at bounding box center [1234, 409] width 284 height 686
click at [1316, 150] on div "Refresh" at bounding box center [1295, 142] width 104 height 26
click at [1325, 148] on button "button" at bounding box center [1332, 142] width 28 height 26
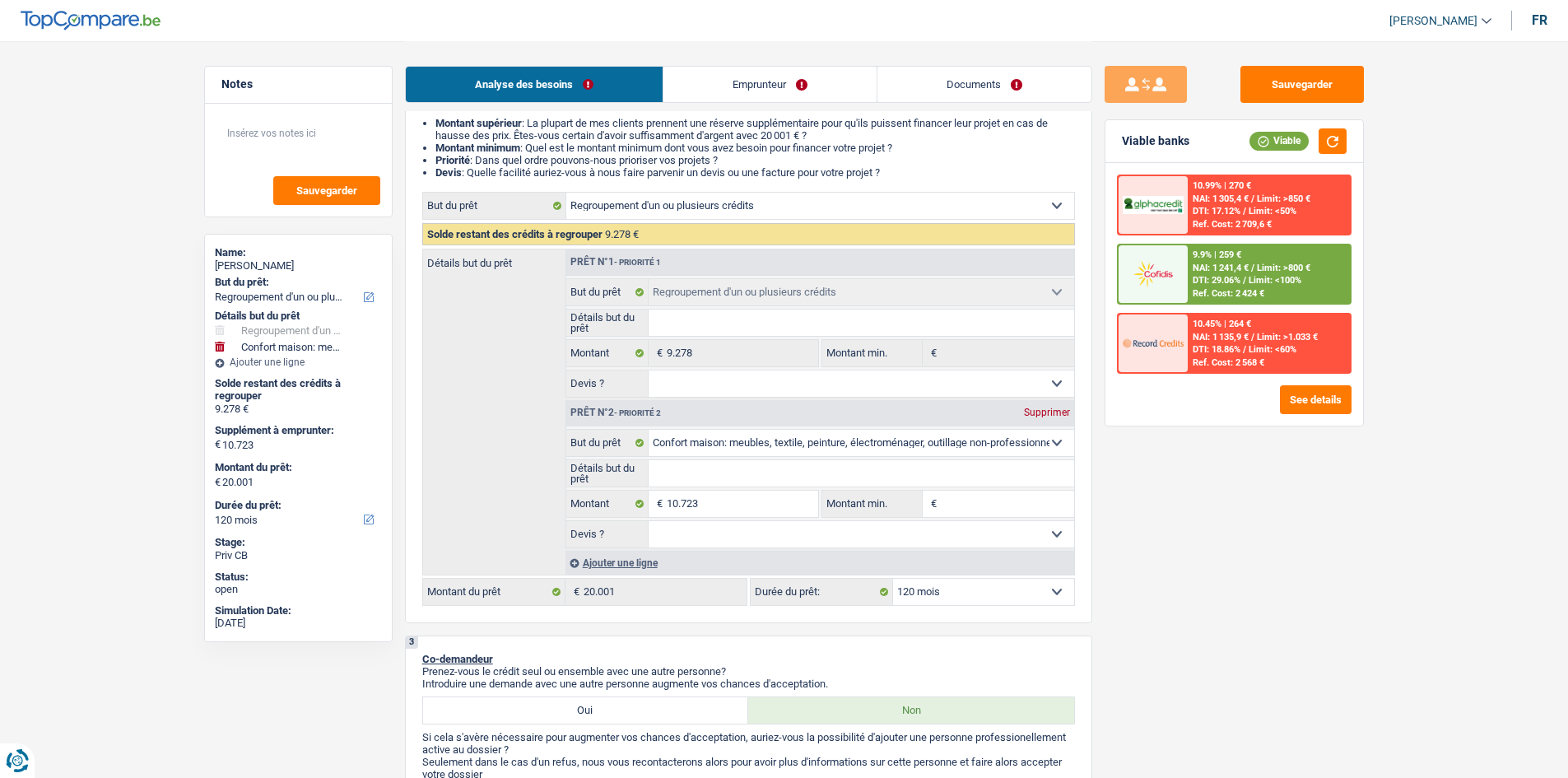
click at [1210, 279] on span "DTI: 29.06%" at bounding box center [1217, 280] width 48 height 10
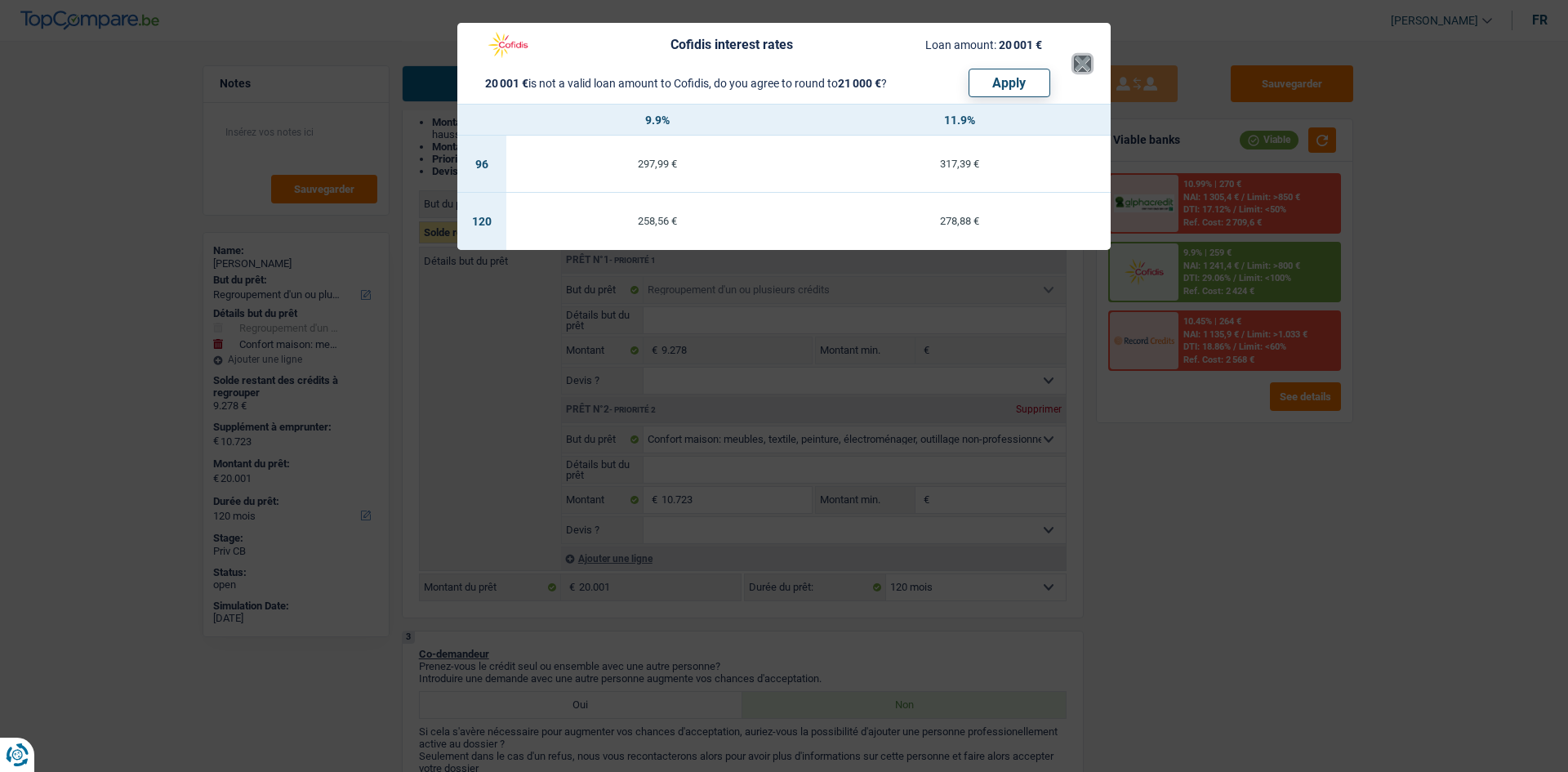
click at [1091, 63] on button "×" at bounding box center [1082, 63] width 17 height 16
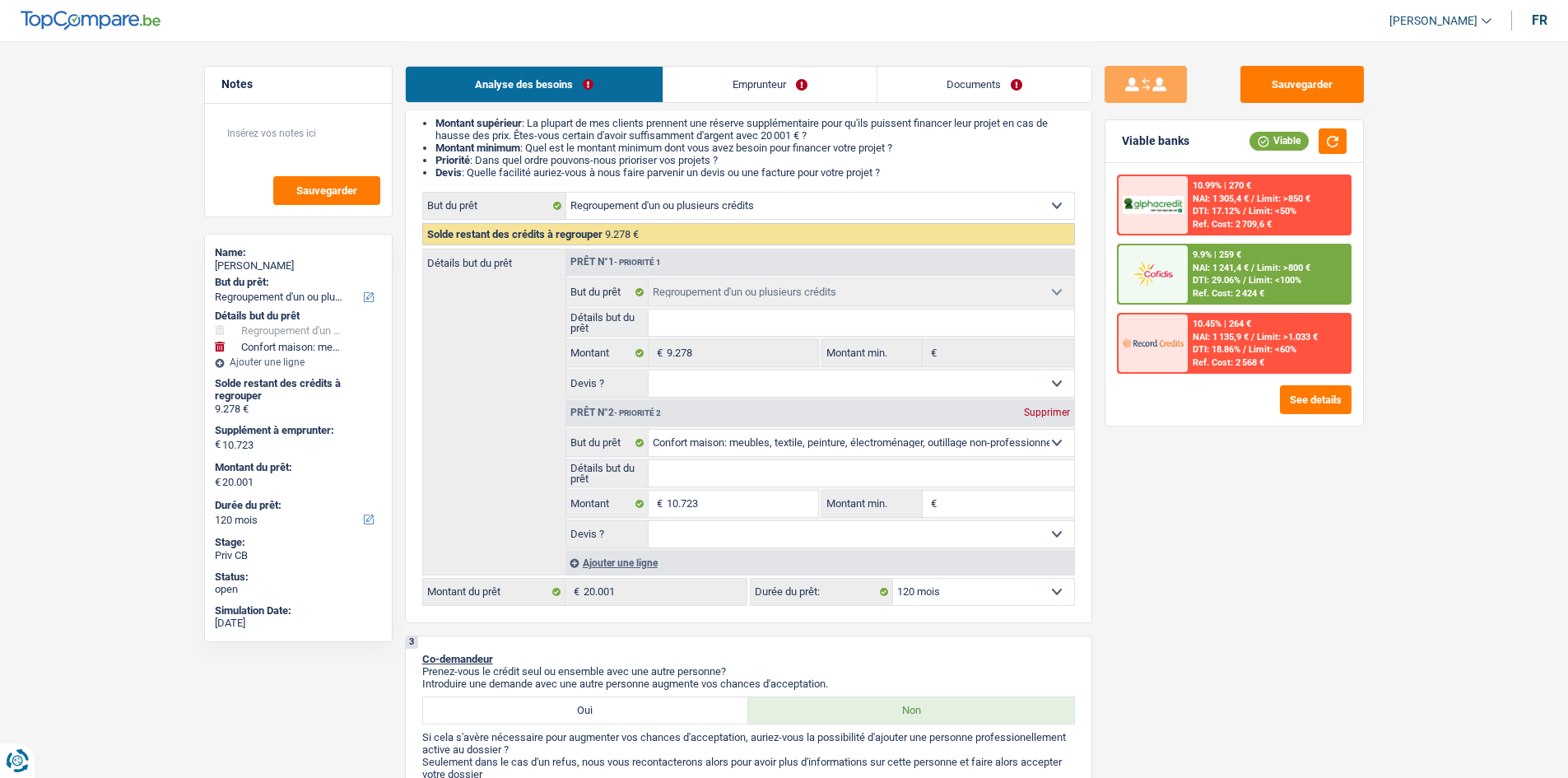
click at [778, 81] on link "Emprunteur" at bounding box center [770, 84] width 213 height 35
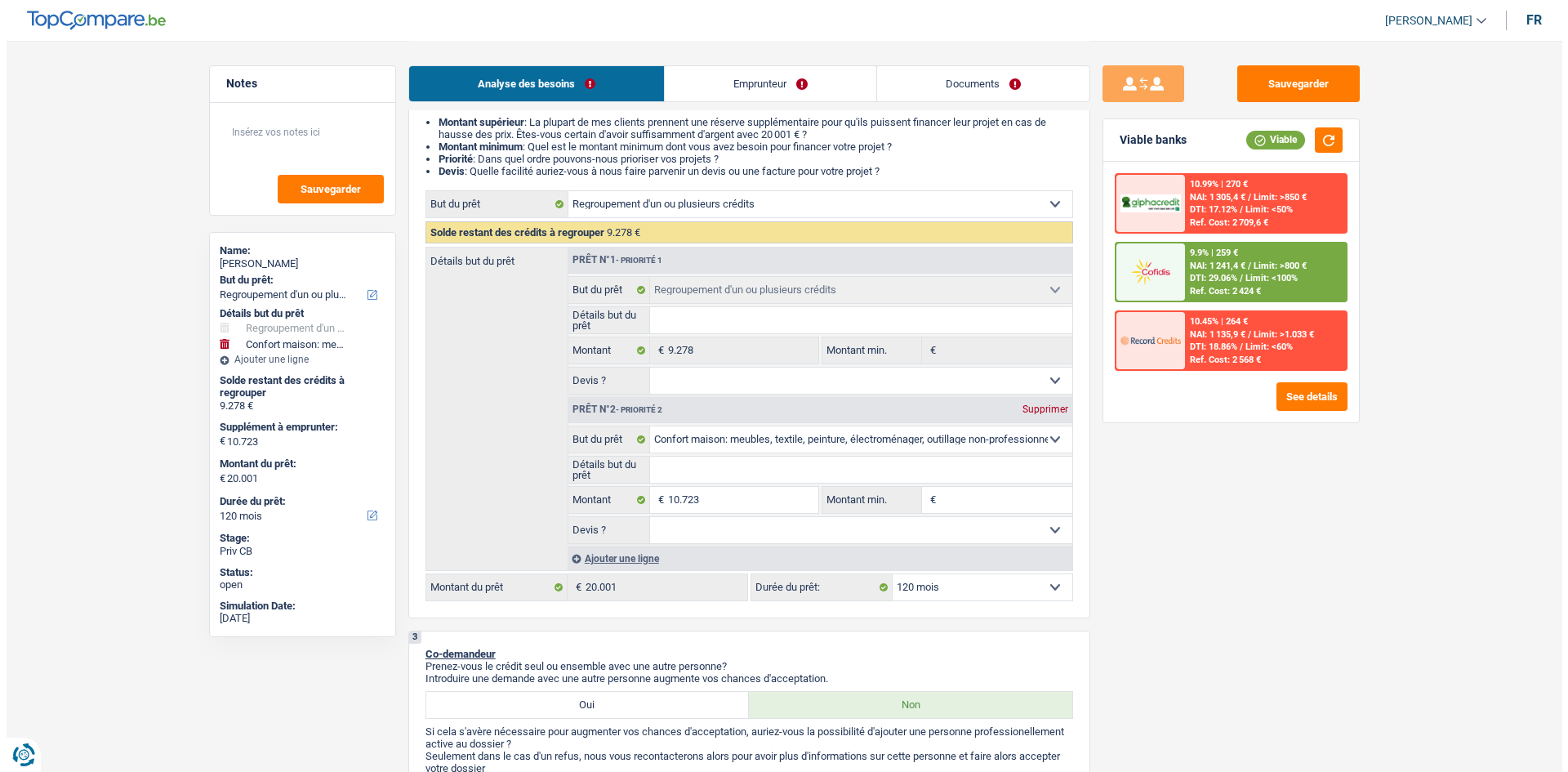
scroll to position [0, 0]
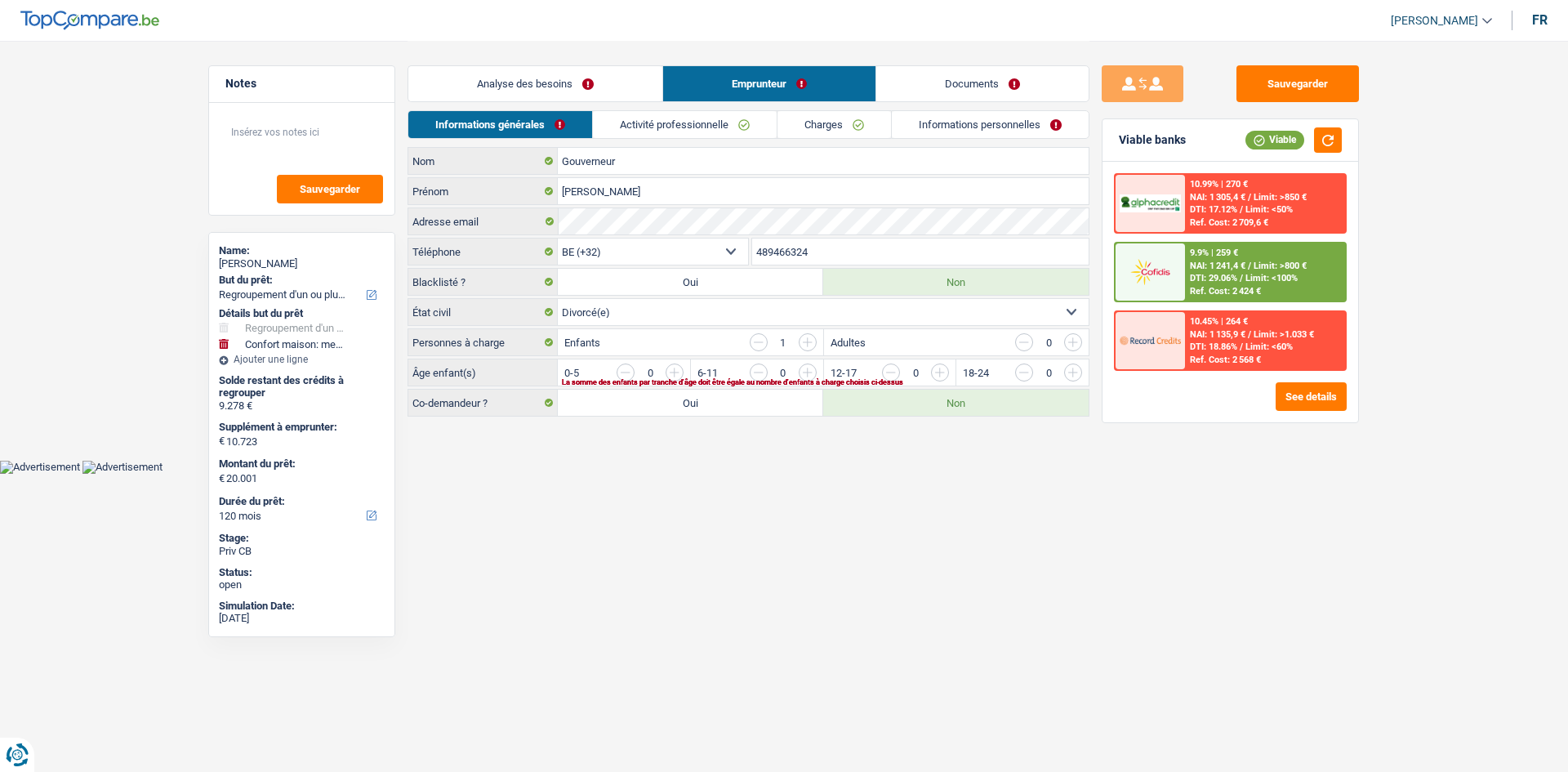
click at [1073, 372] on input "button" at bounding box center [1405, 376] width 681 height 26
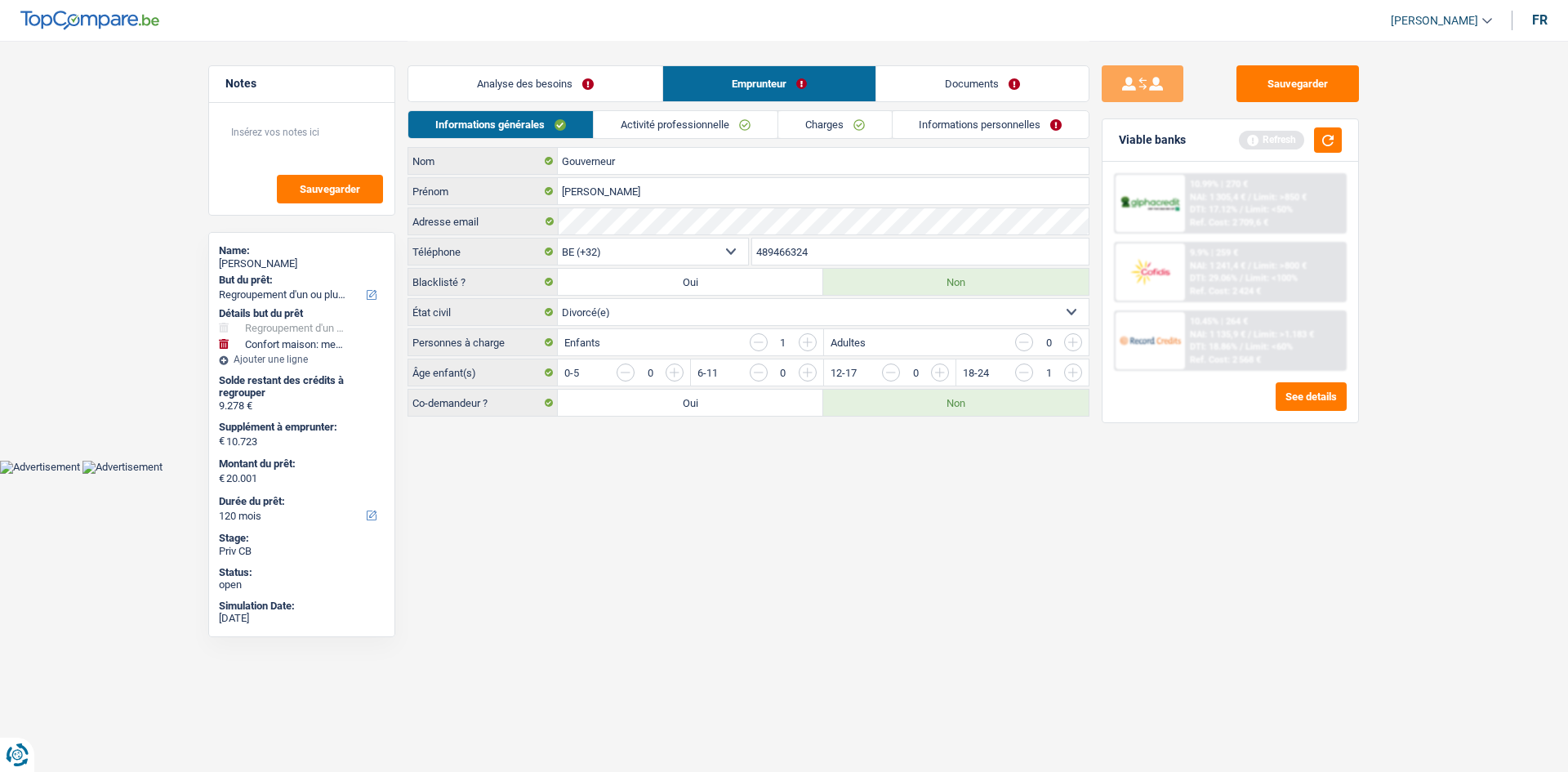
click at [807, 346] on input "button" at bounding box center [807, 342] width 18 height 18
click at [945, 368] on input "button" at bounding box center [1271, 376] width 681 height 26
click at [762, 343] on input "button" at bounding box center [758, 342] width 18 height 18
click at [1023, 374] on input "button" at bounding box center [1023, 372] width 18 height 18
click at [947, 474] on html "Vous avez le contrôle de vos données Nous utilisons des cookies, tout comme nos…" at bounding box center [784, 237] width 1568 height 474
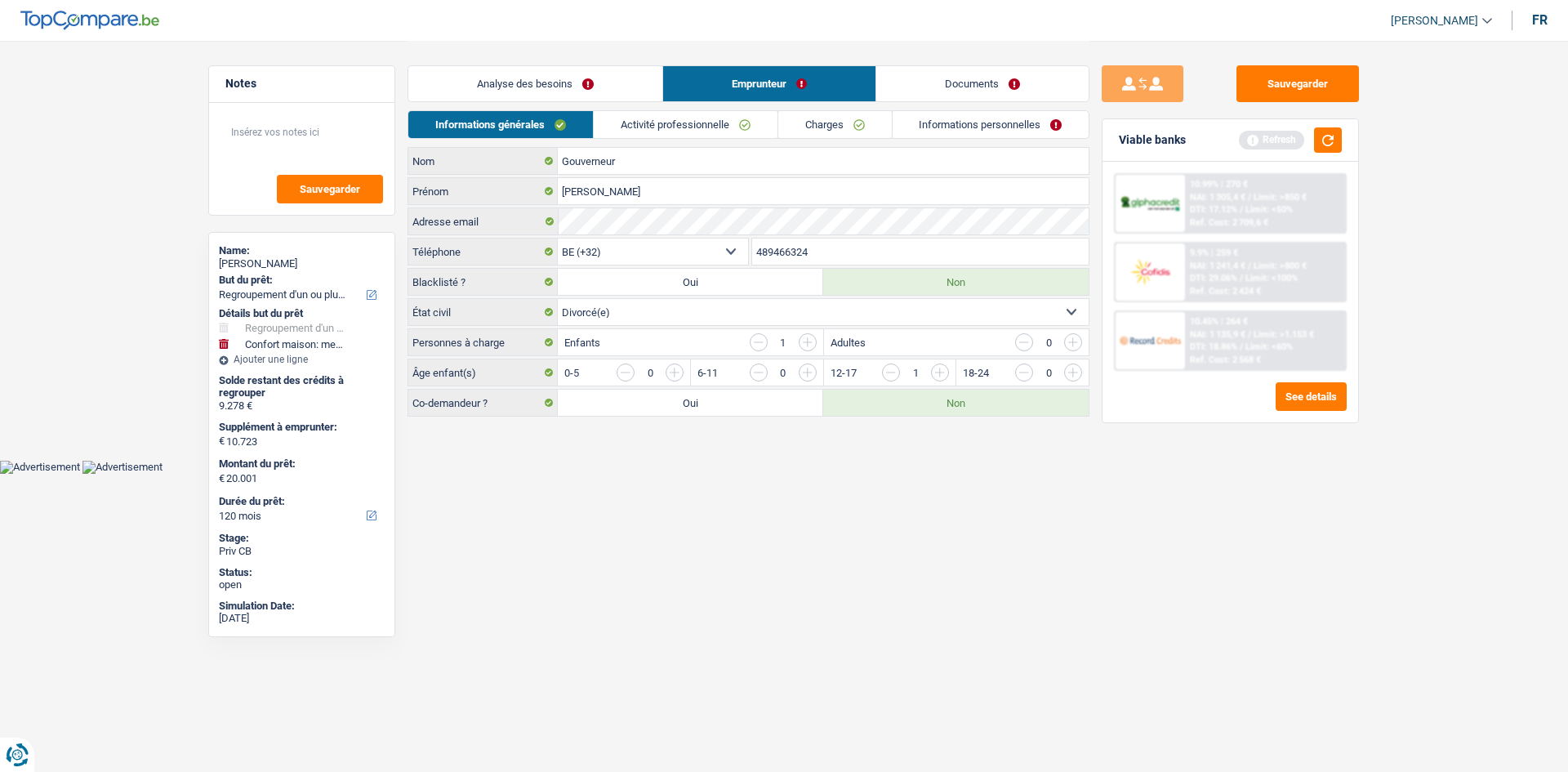
click at [704, 121] on link "Activité professionnelle" at bounding box center [686, 125] width 184 height 27
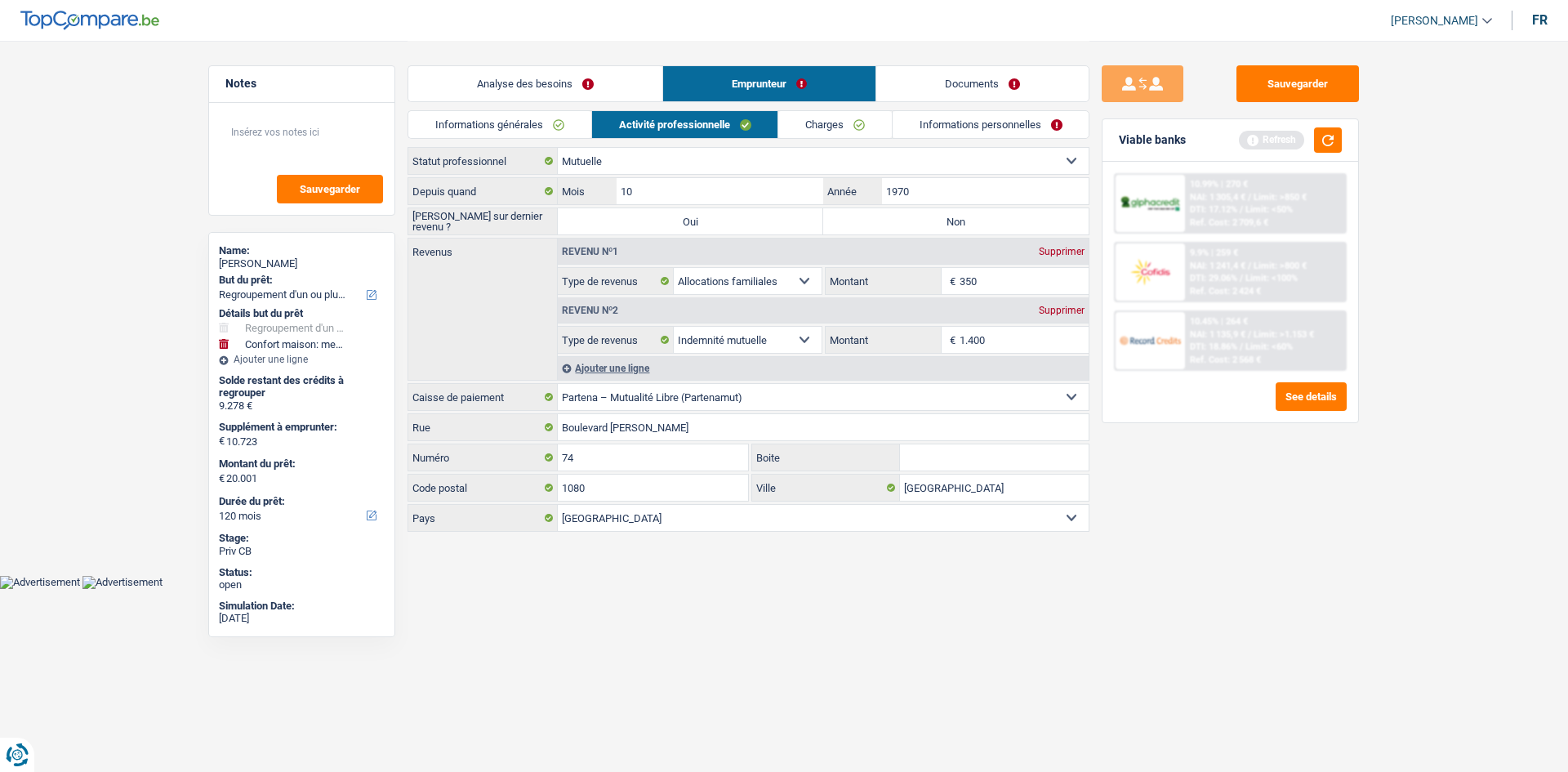
click at [825, 125] on link "Charges" at bounding box center [835, 125] width 113 height 27
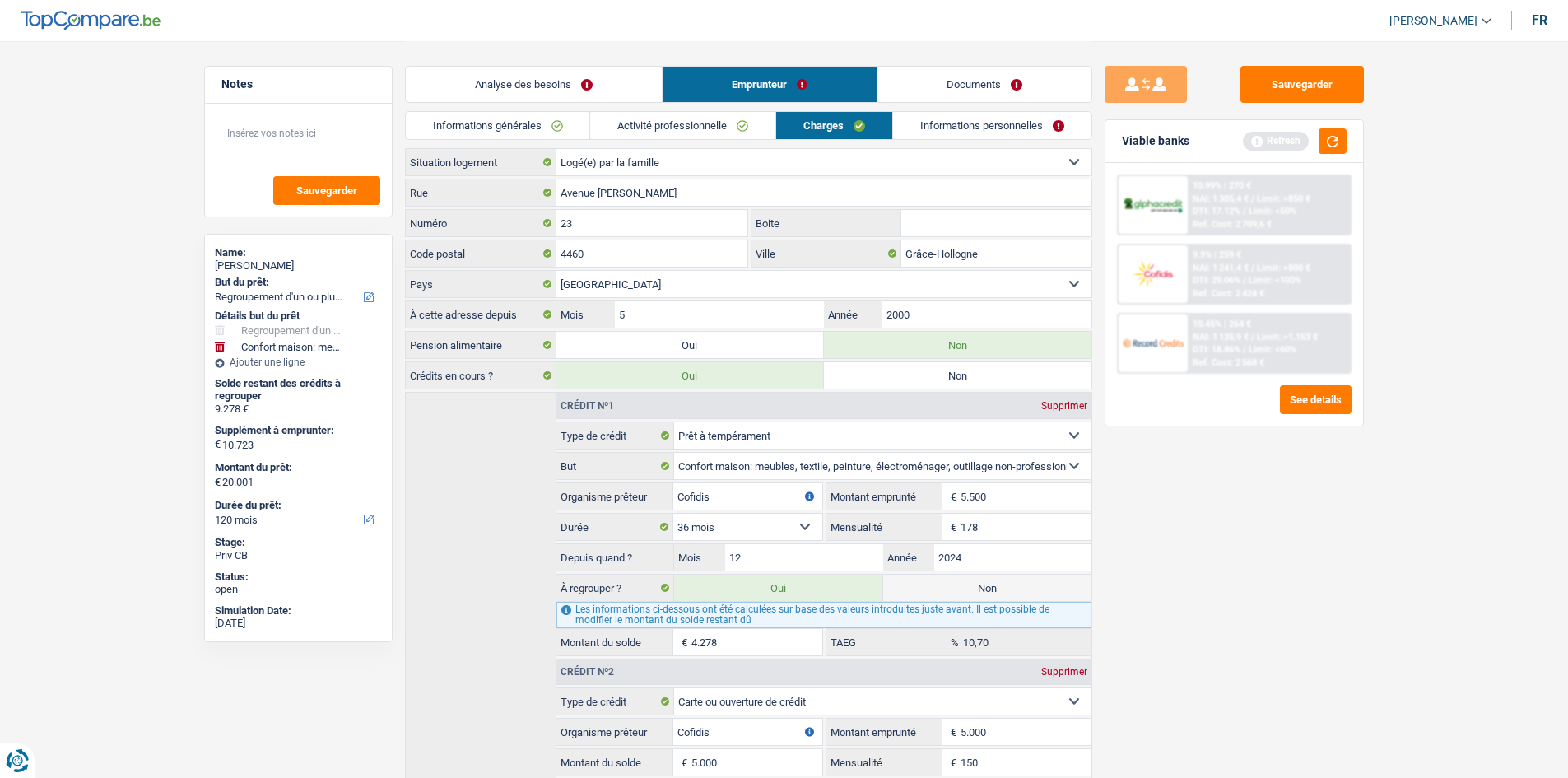
click at [707, 131] on link "Activité professionnelle" at bounding box center [682, 126] width 185 height 27
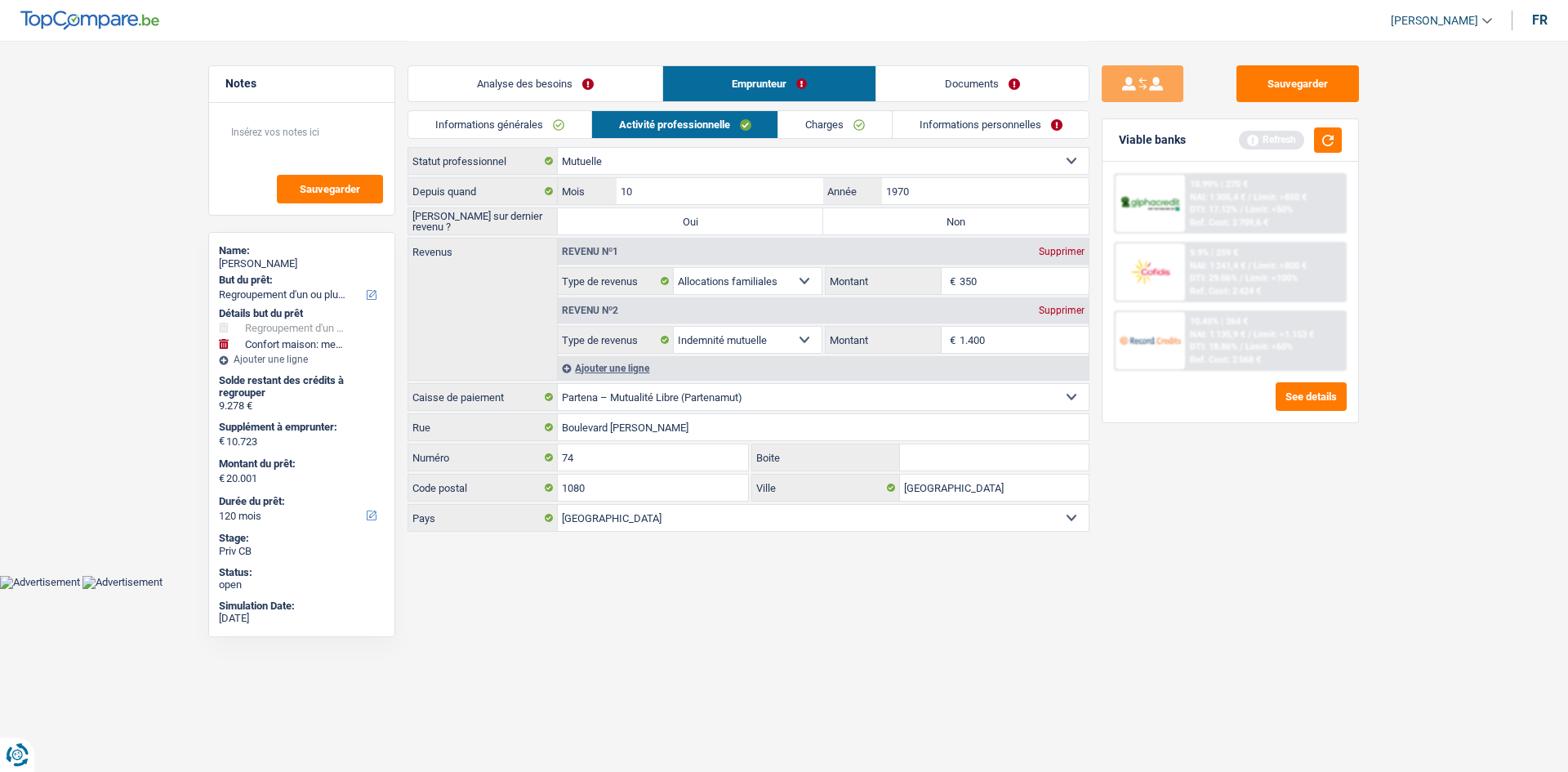
click at [1019, 329] on input "1.400" at bounding box center [1024, 340] width 130 height 26
type input "1.320"
click at [583, 366] on div "Ajouter une ligne" at bounding box center [824, 369] width 531 height 24
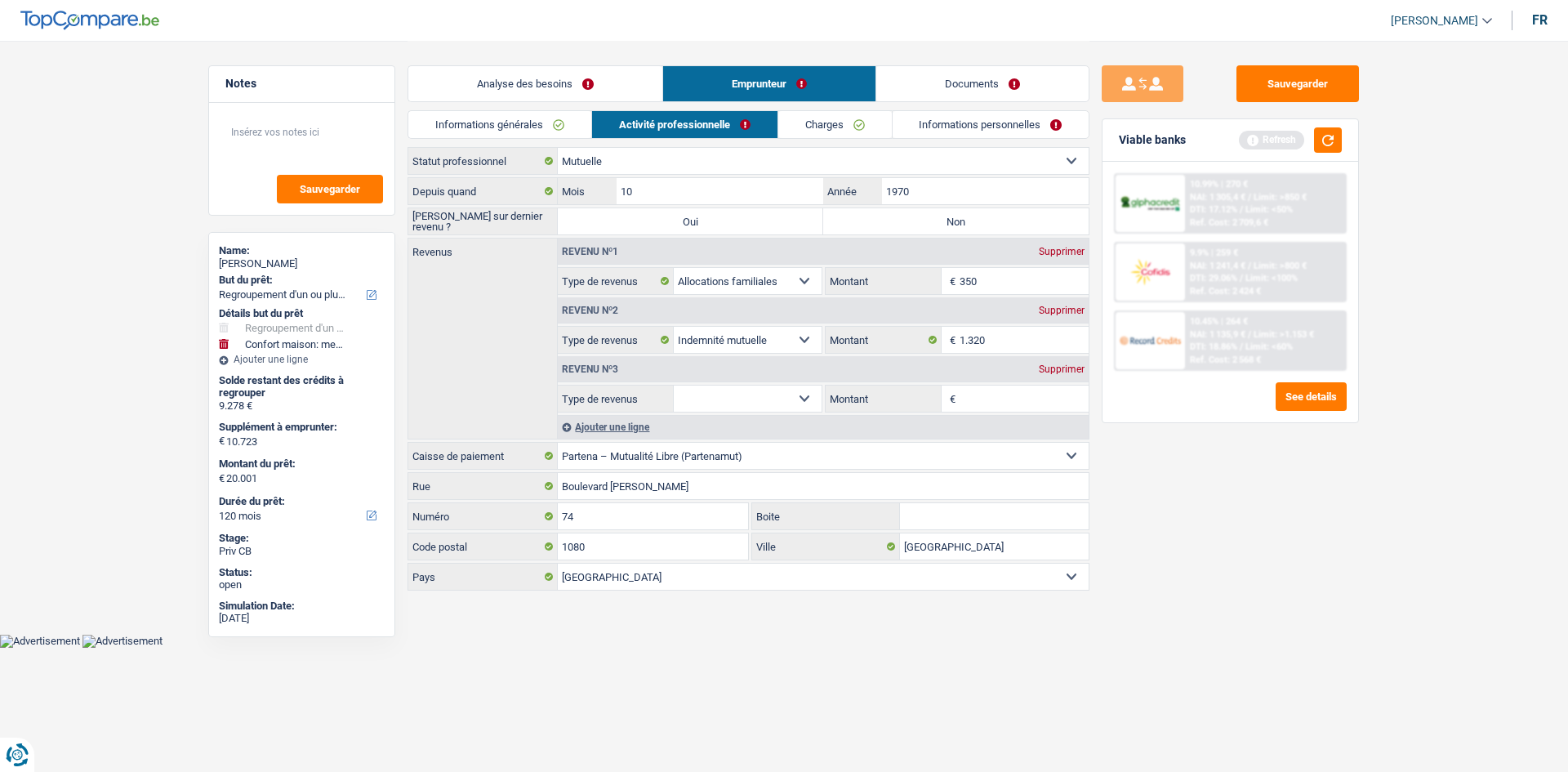
click at [702, 386] on select "Allocation d'handicap Allocations chômage Allocations familiales Chèques repas …" at bounding box center [748, 398] width 148 height 26
select select "alimony"
click at [674, 386] on select "Allocation d'handicap Allocations chômage Allocations familiales Chèques repas …" at bounding box center [748, 398] width 148 height 26
click at [976, 399] on input "Montant" at bounding box center [1024, 398] width 130 height 26
type input "450"
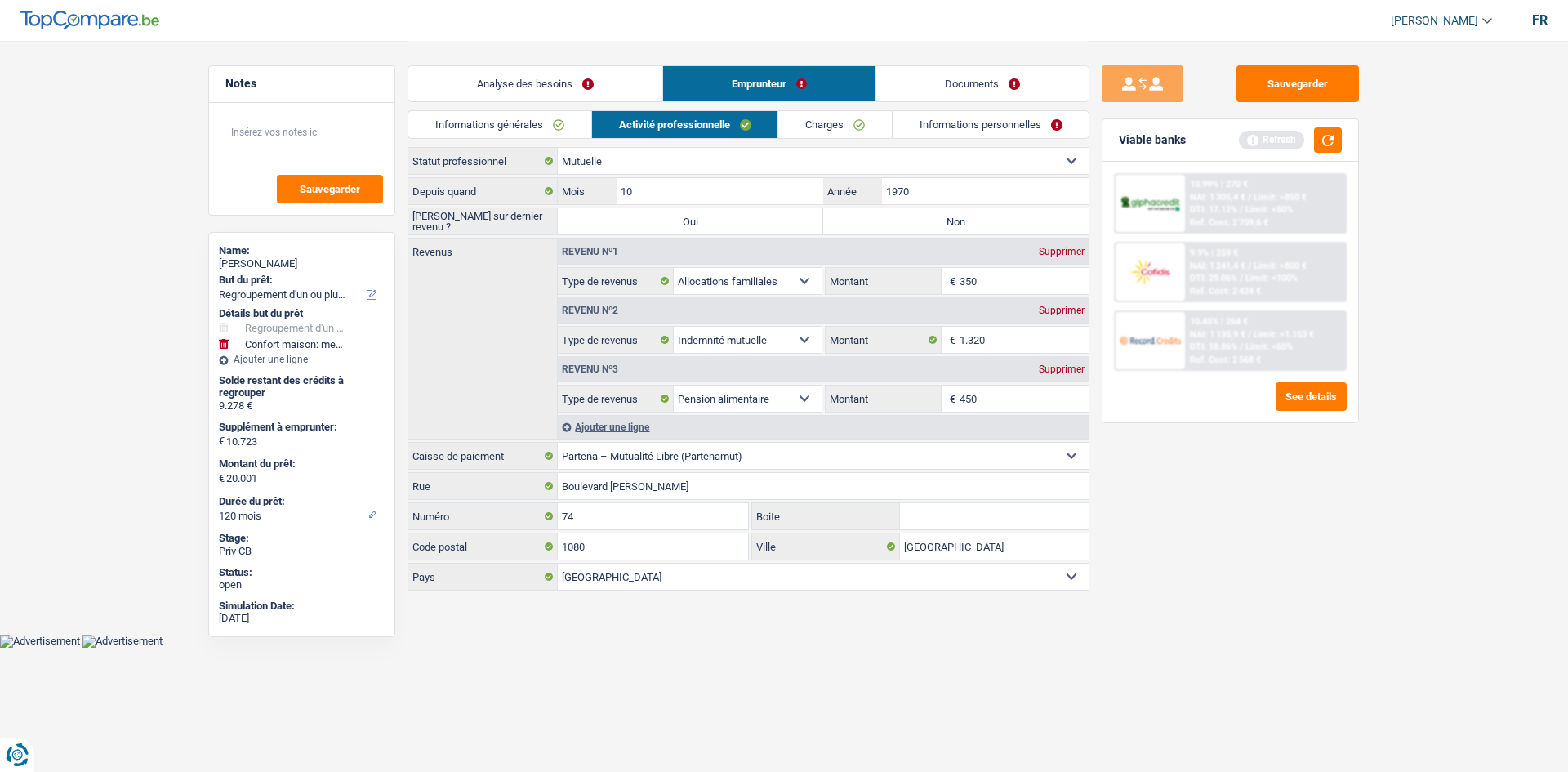
click at [983, 274] on input "350" at bounding box center [1024, 281] width 130 height 26
type input "330"
click at [1206, 592] on div "Sauvegarder Viable banks Refresh 10.99% | 270 € NAI: 1 305,4 € / Limit: >850 € …" at bounding box center [1230, 406] width 282 height 681
click at [830, 119] on link "Charges" at bounding box center [835, 125] width 113 height 27
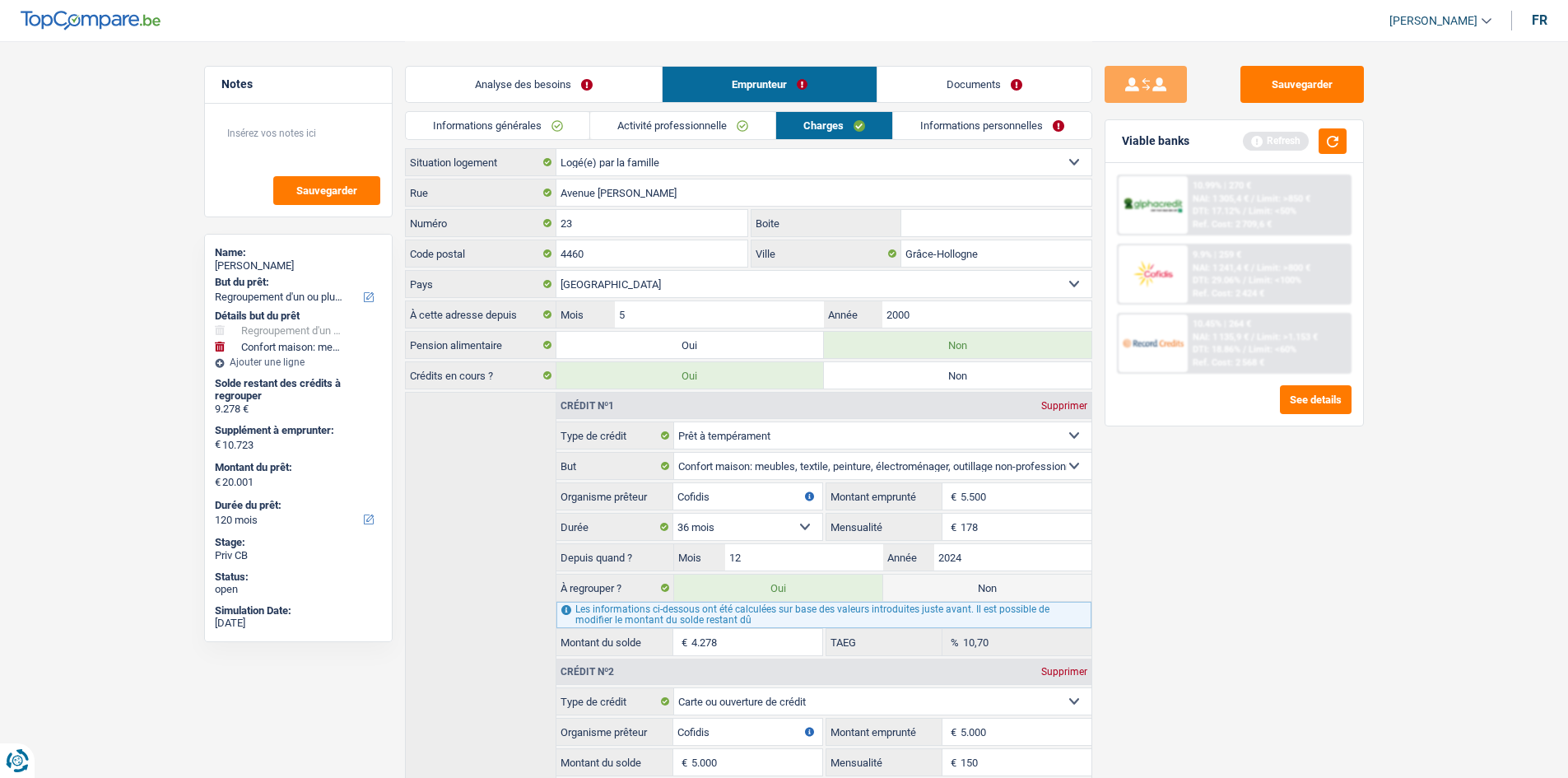
click at [658, 129] on link "Activité professionnelle" at bounding box center [682, 126] width 185 height 27
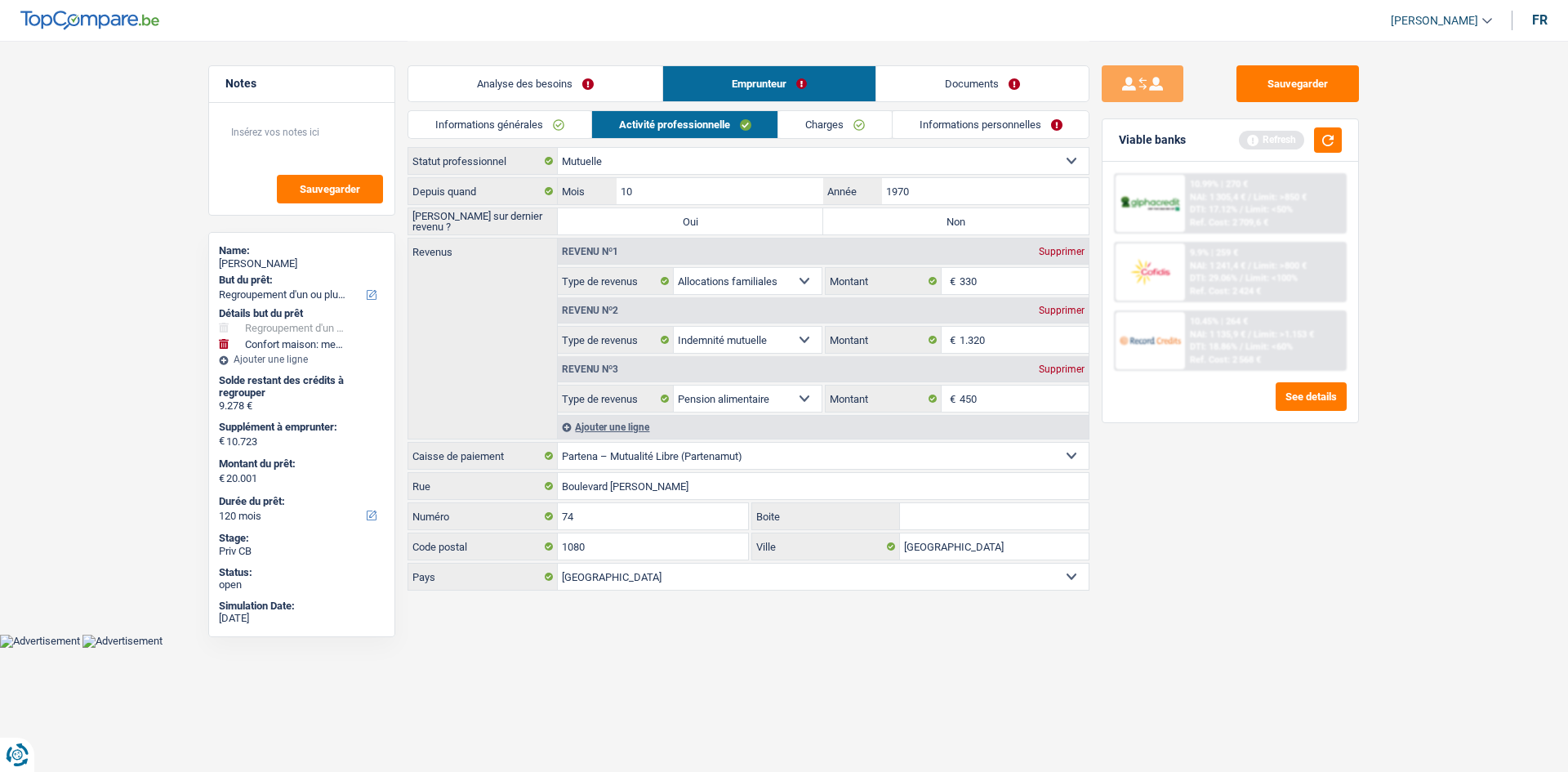
click at [550, 125] on link "Informations générales" at bounding box center [499, 125] width 183 height 27
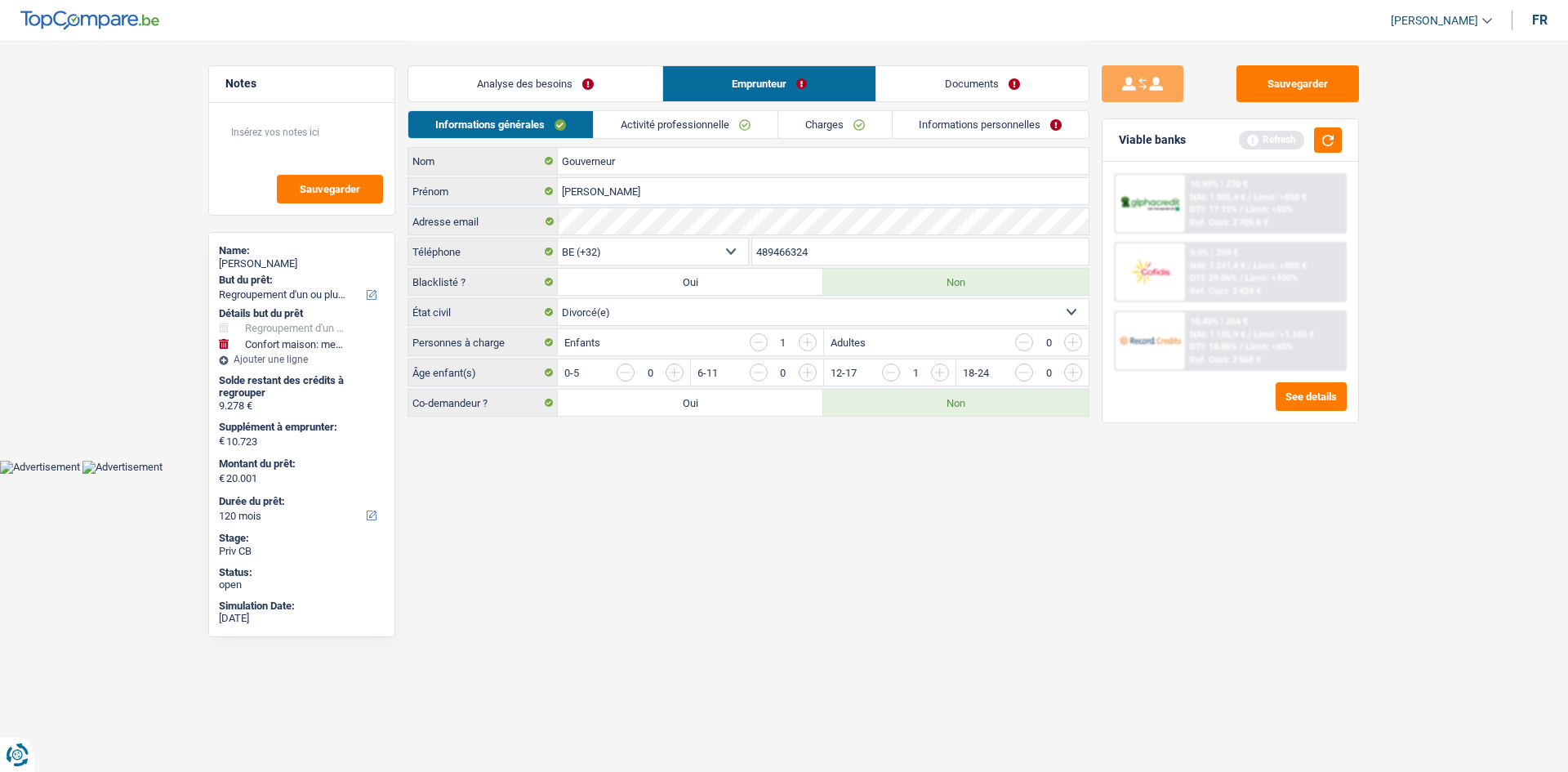
click at [835, 126] on link "Charges" at bounding box center [835, 125] width 113 height 27
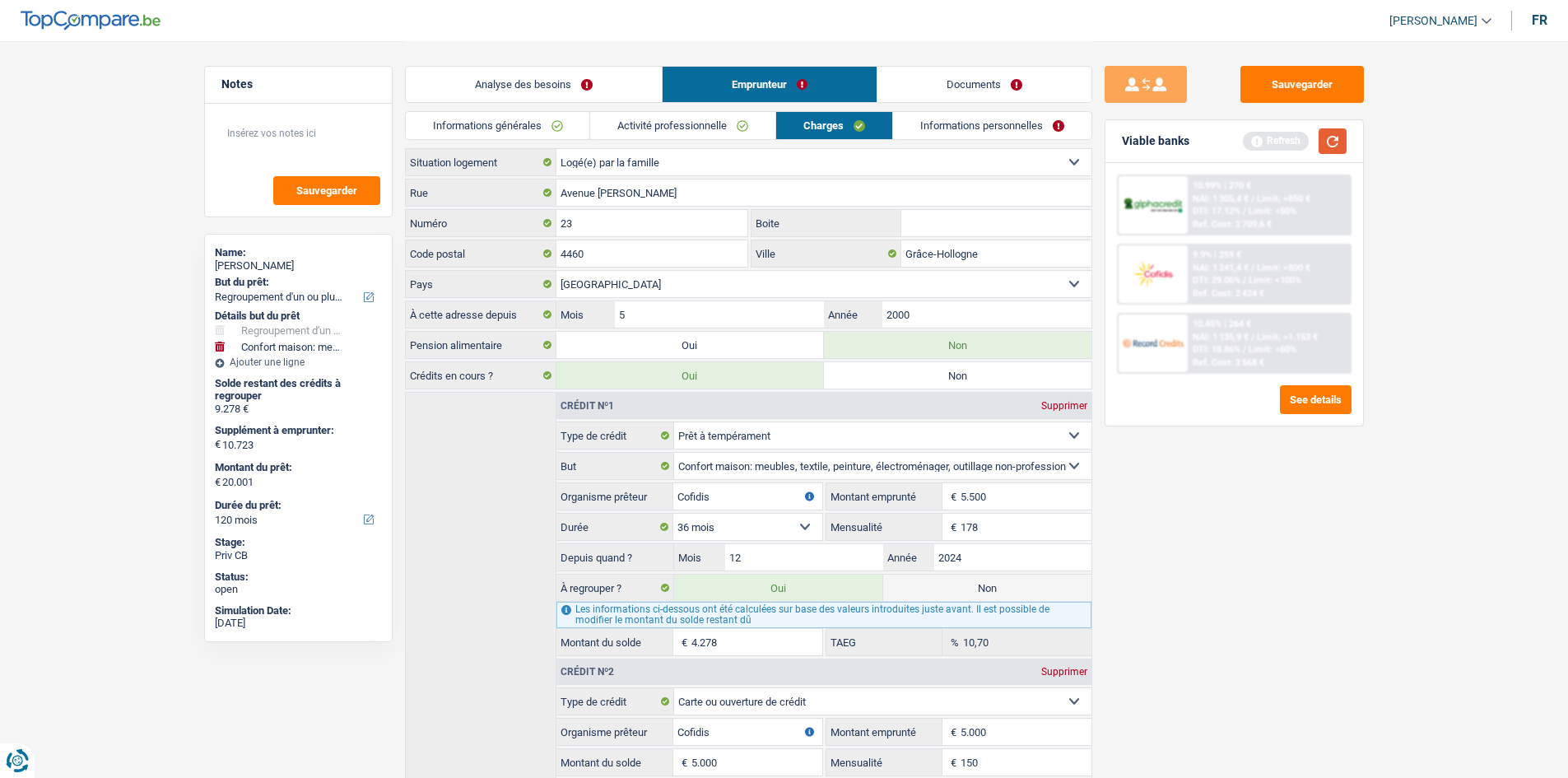
click at [1338, 140] on button "button" at bounding box center [1332, 142] width 28 height 26
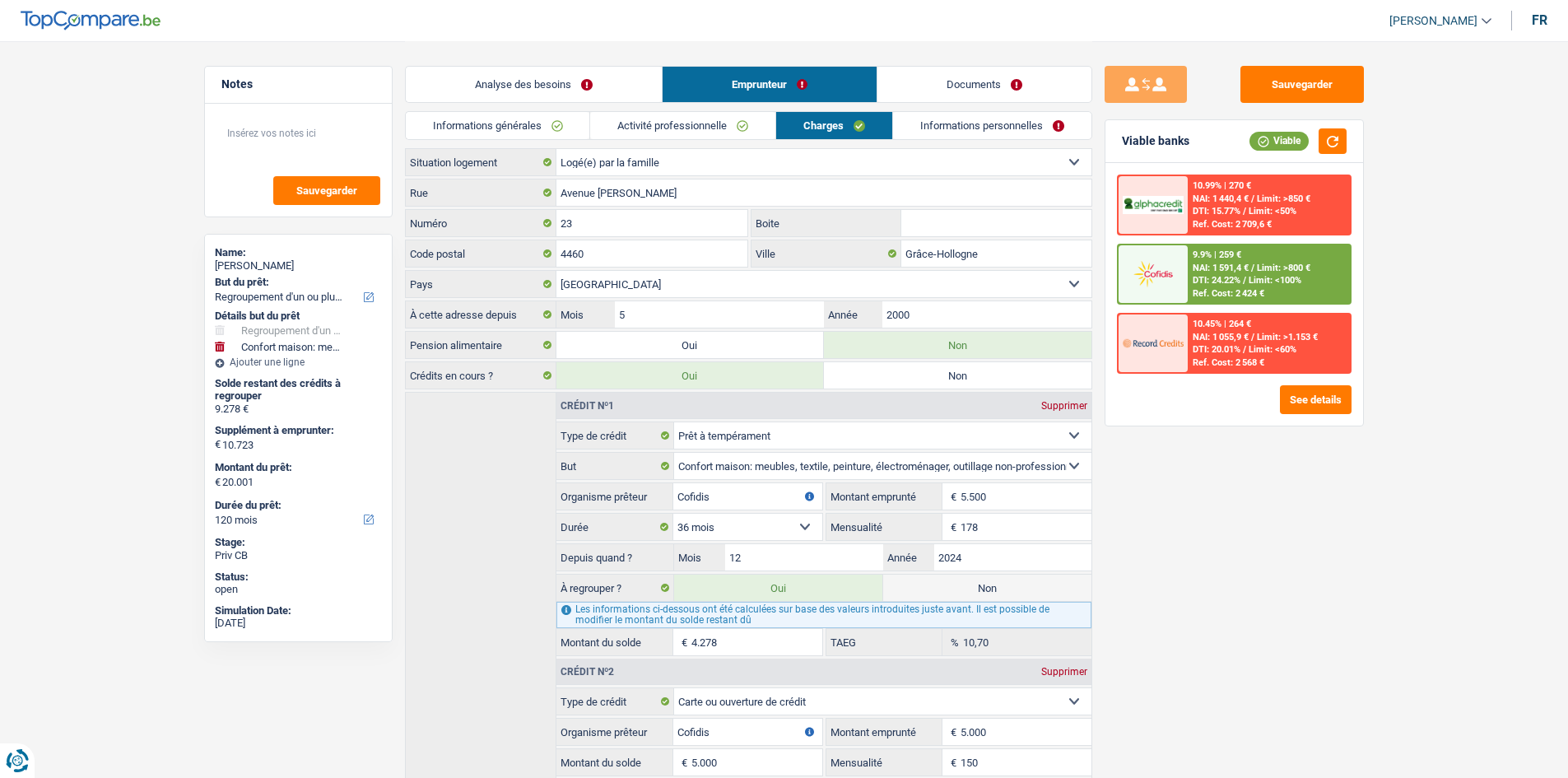
click at [1261, 214] on span "Limit: <50%" at bounding box center [1272, 211] width 48 height 10
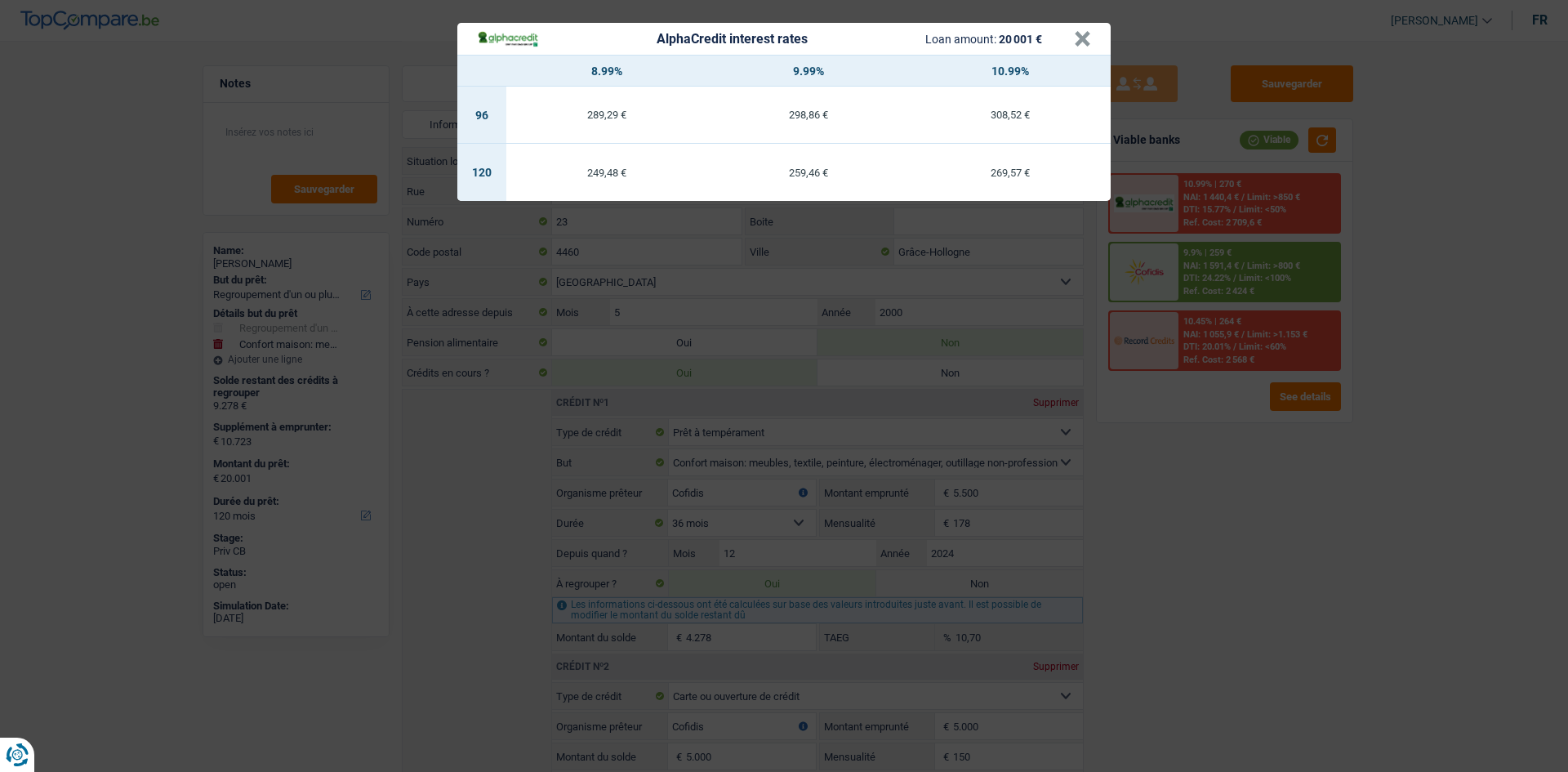
click at [1093, 34] on header "AlphaCredit interest rates Loan amount: 20 001 € ×" at bounding box center [784, 38] width 653 height 31
click at [1069, 42] on div "AlphaCredit interest rates Loan amount: 20 001 €" at bounding box center [776, 39] width 597 height 19
click at [1079, 37] on button "×" at bounding box center [1082, 38] width 17 height 16
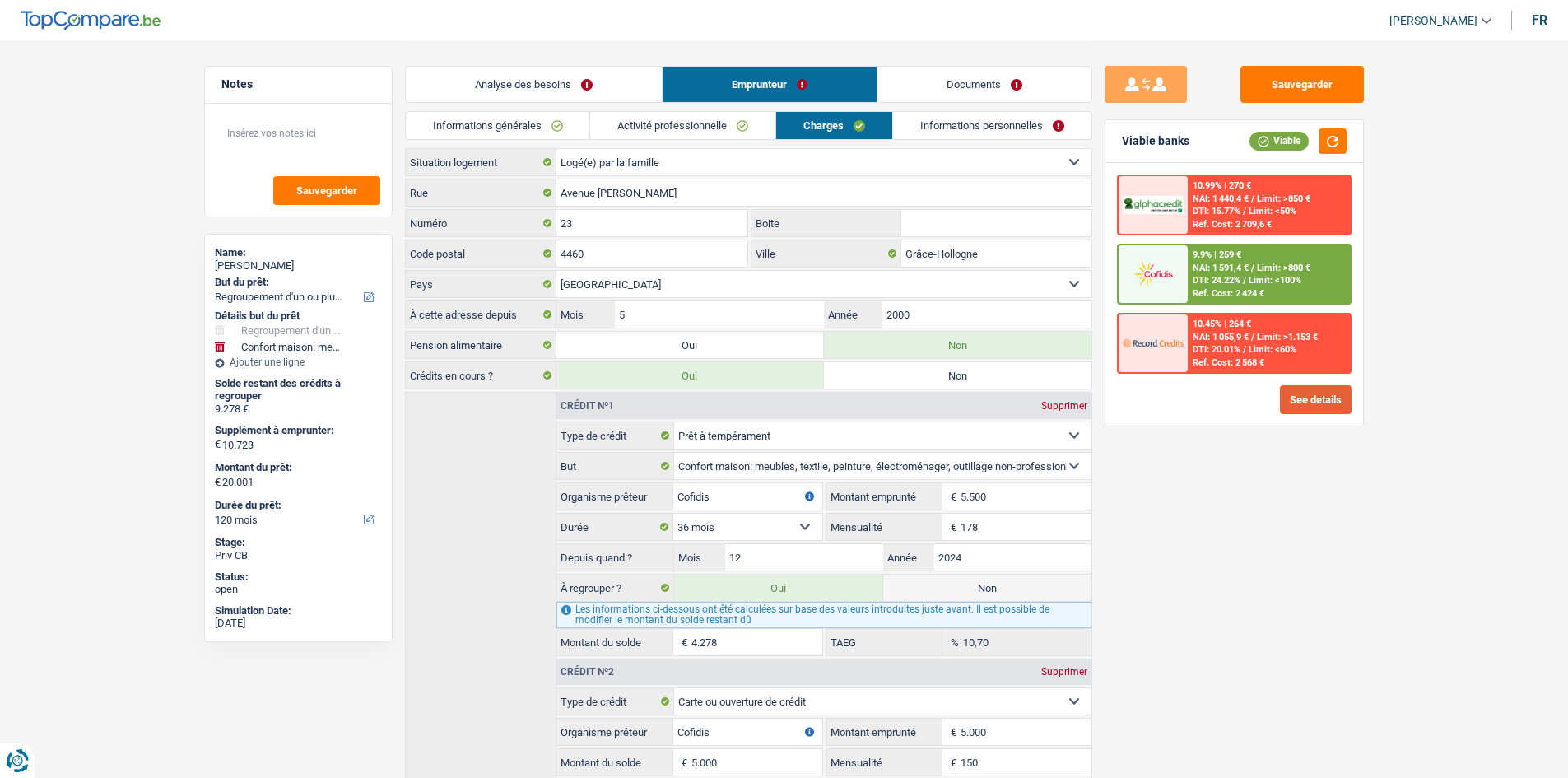
click at [1310, 397] on button "See details" at bounding box center [1316, 400] width 72 height 29
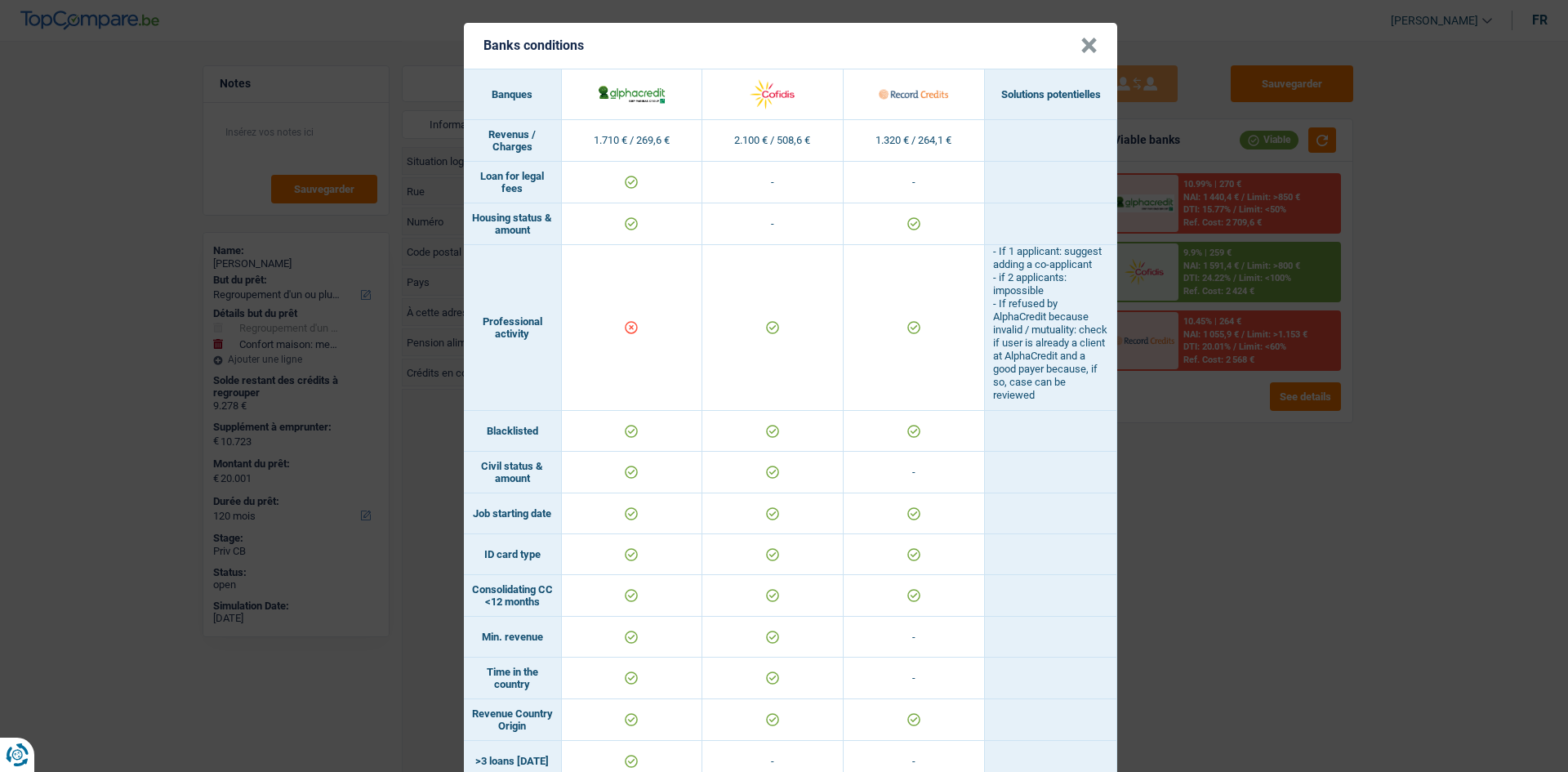
drag, startPoint x: 413, startPoint y: 466, endPoint x: 357, endPoint y: 399, distance: 87.3
click at [408, 463] on div "Banks conditions × Banques Solutions potentielles Revenus / Charges 1.710 € / 2…" at bounding box center [784, 386] width 1568 height 772
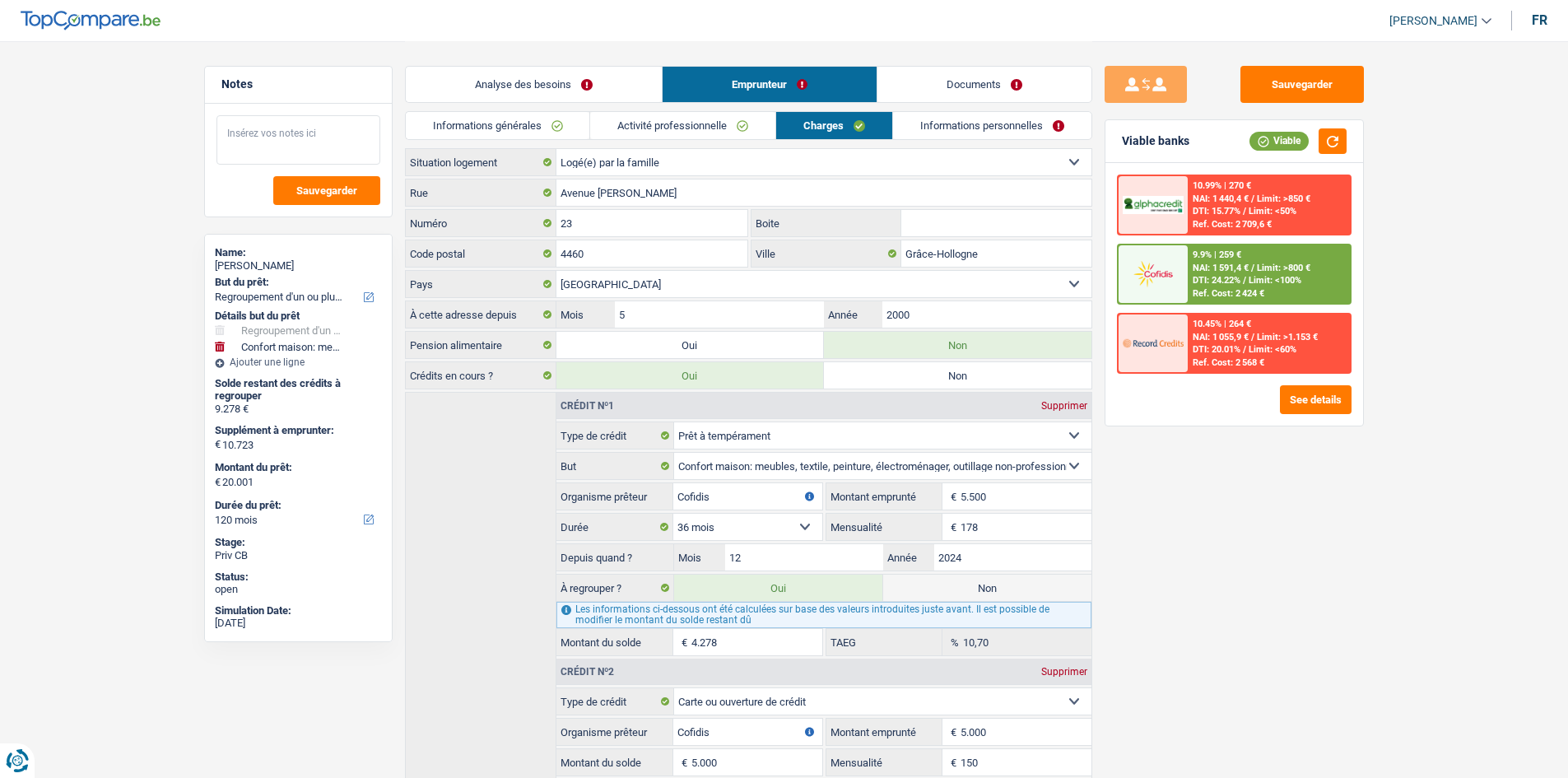
click at [266, 124] on textarea at bounding box center [297, 140] width 164 height 50
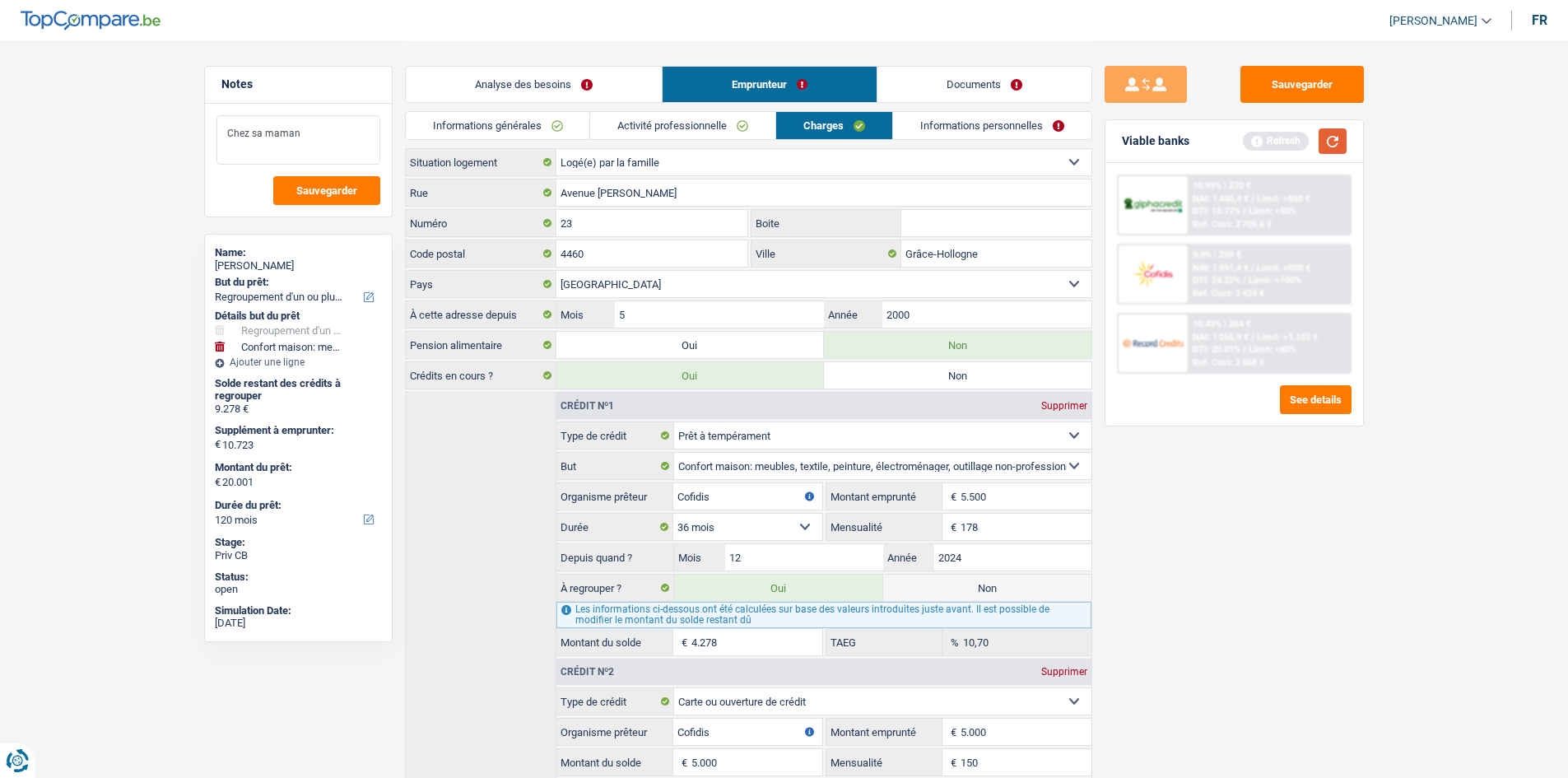
type textarea "Chez sa maman"
click at [1336, 137] on button "button" at bounding box center [1332, 142] width 28 height 26
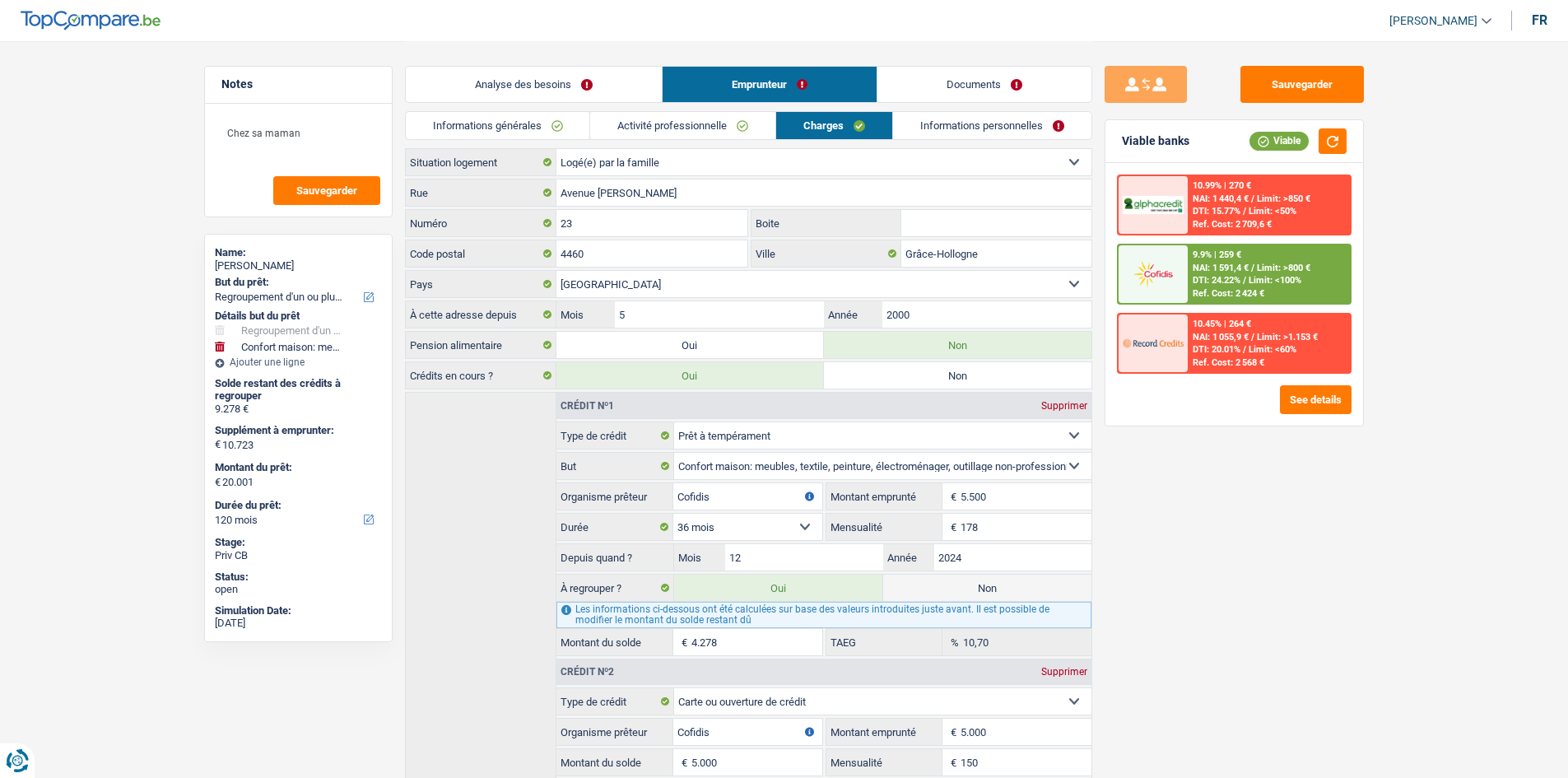
click at [946, 116] on link "Informations personnelles" at bounding box center [992, 126] width 198 height 27
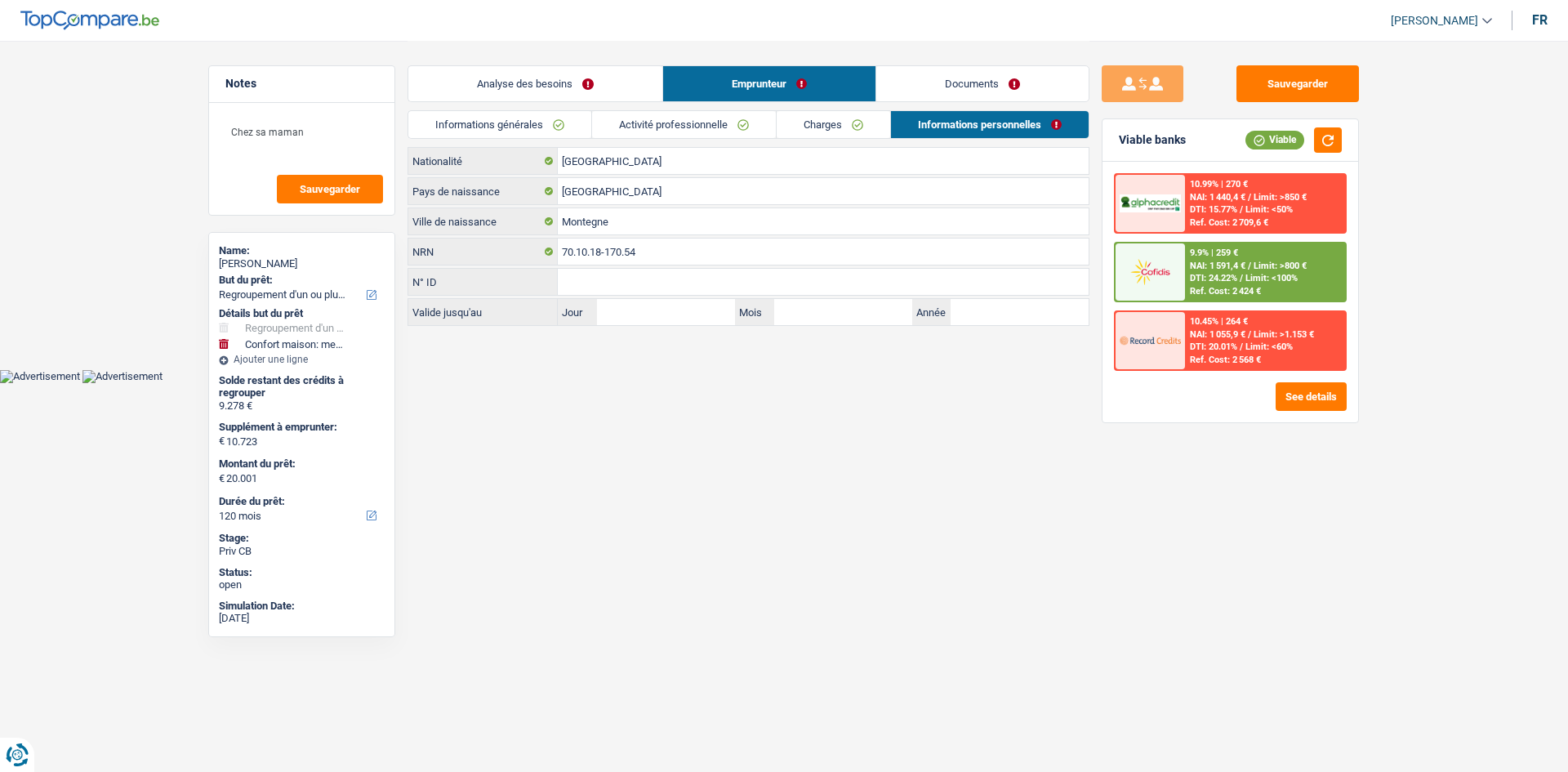
drag, startPoint x: 925, startPoint y: 72, endPoint x: 734, endPoint y: 107, distance: 194.2
click at [925, 71] on link "Documents" at bounding box center [983, 83] width 213 height 35
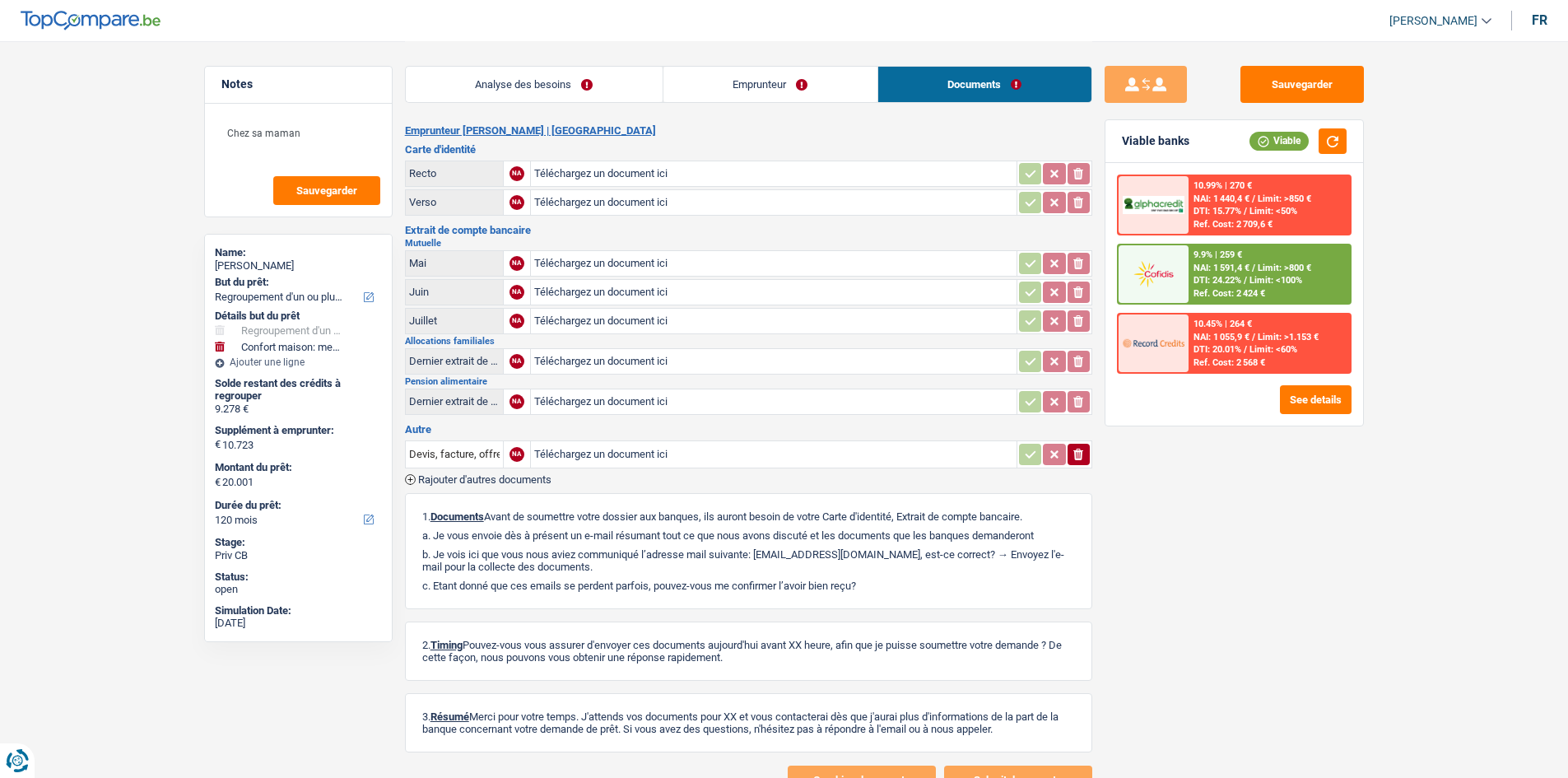
click at [581, 83] on link "Analyse des besoins" at bounding box center [534, 84] width 257 height 35
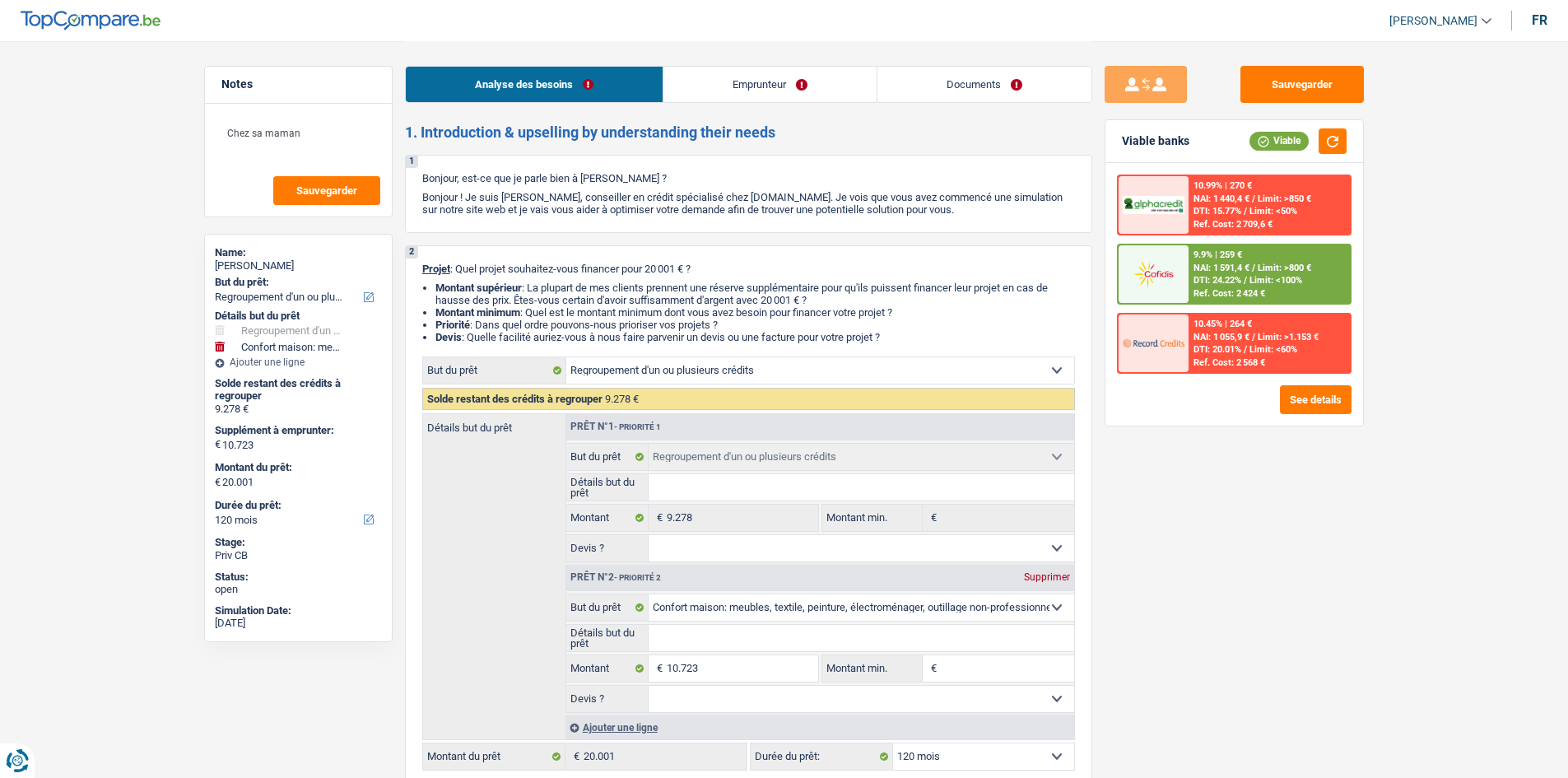
click at [748, 69] on link "Emprunteur" at bounding box center [770, 84] width 213 height 35
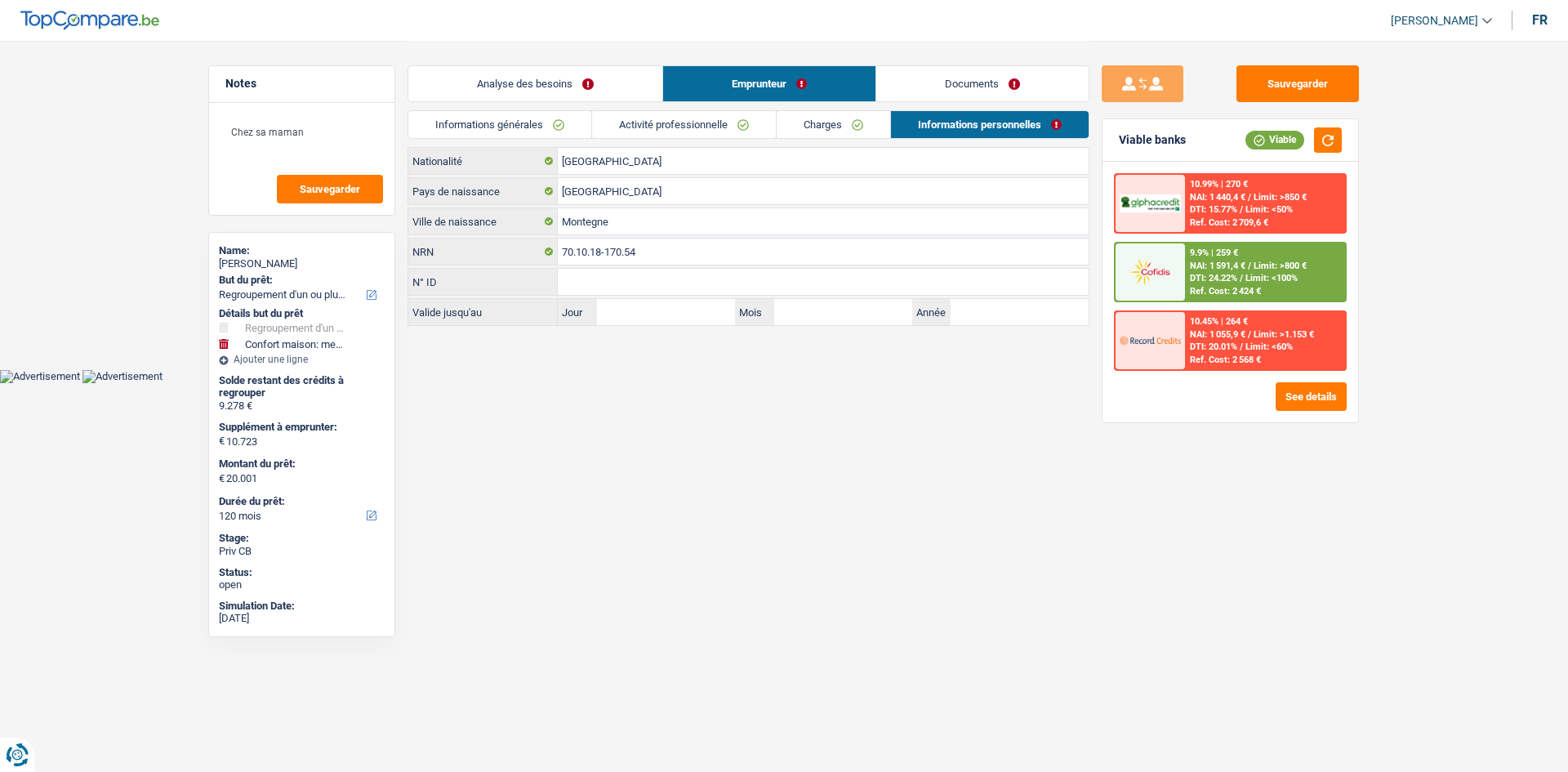
click at [503, 133] on link "Informations générales" at bounding box center [499, 125] width 183 height 27
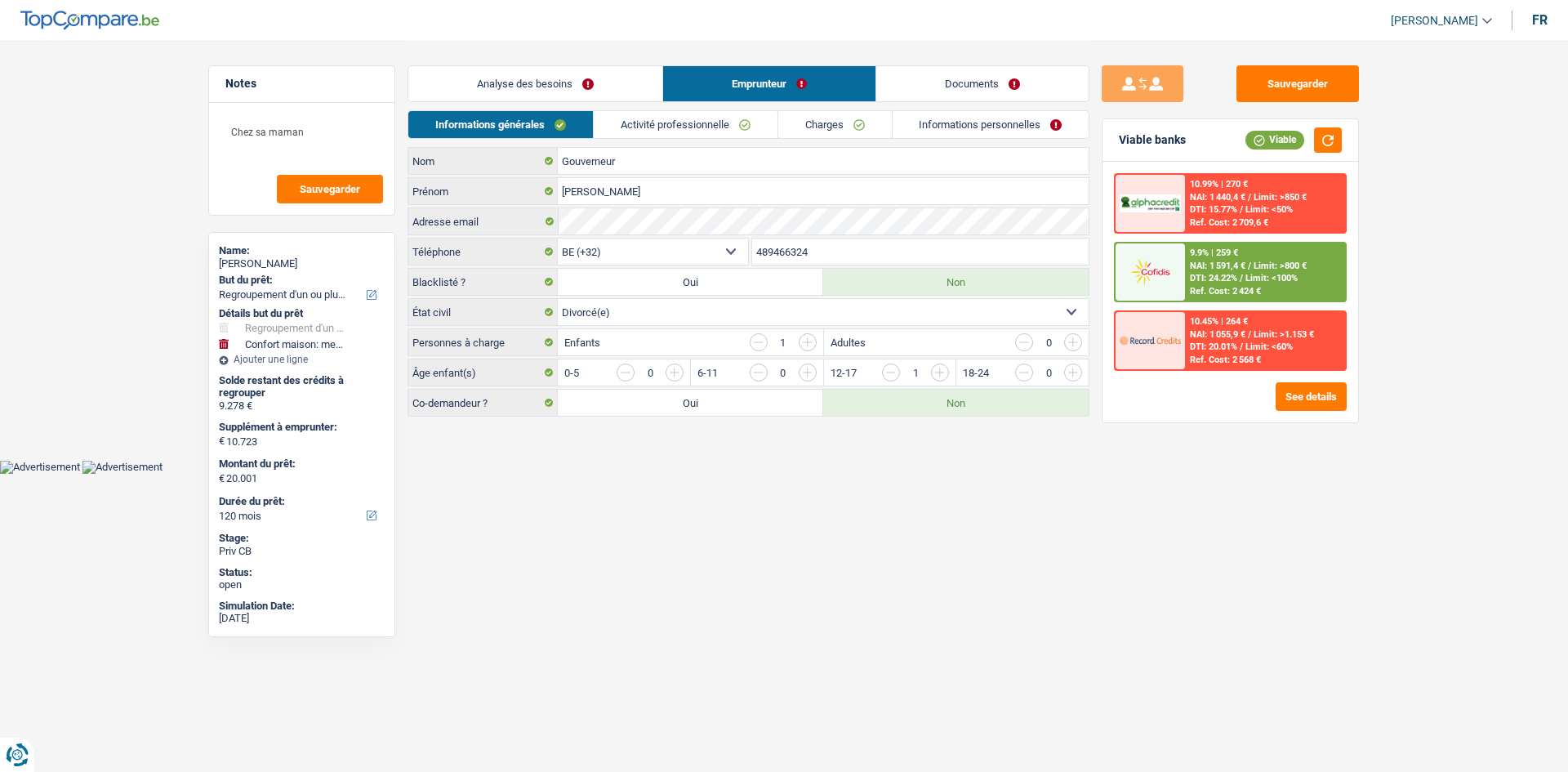
click at [673, 129] on link "Activité professionnelle" at bounding box center [686, 125] width 184 height 27
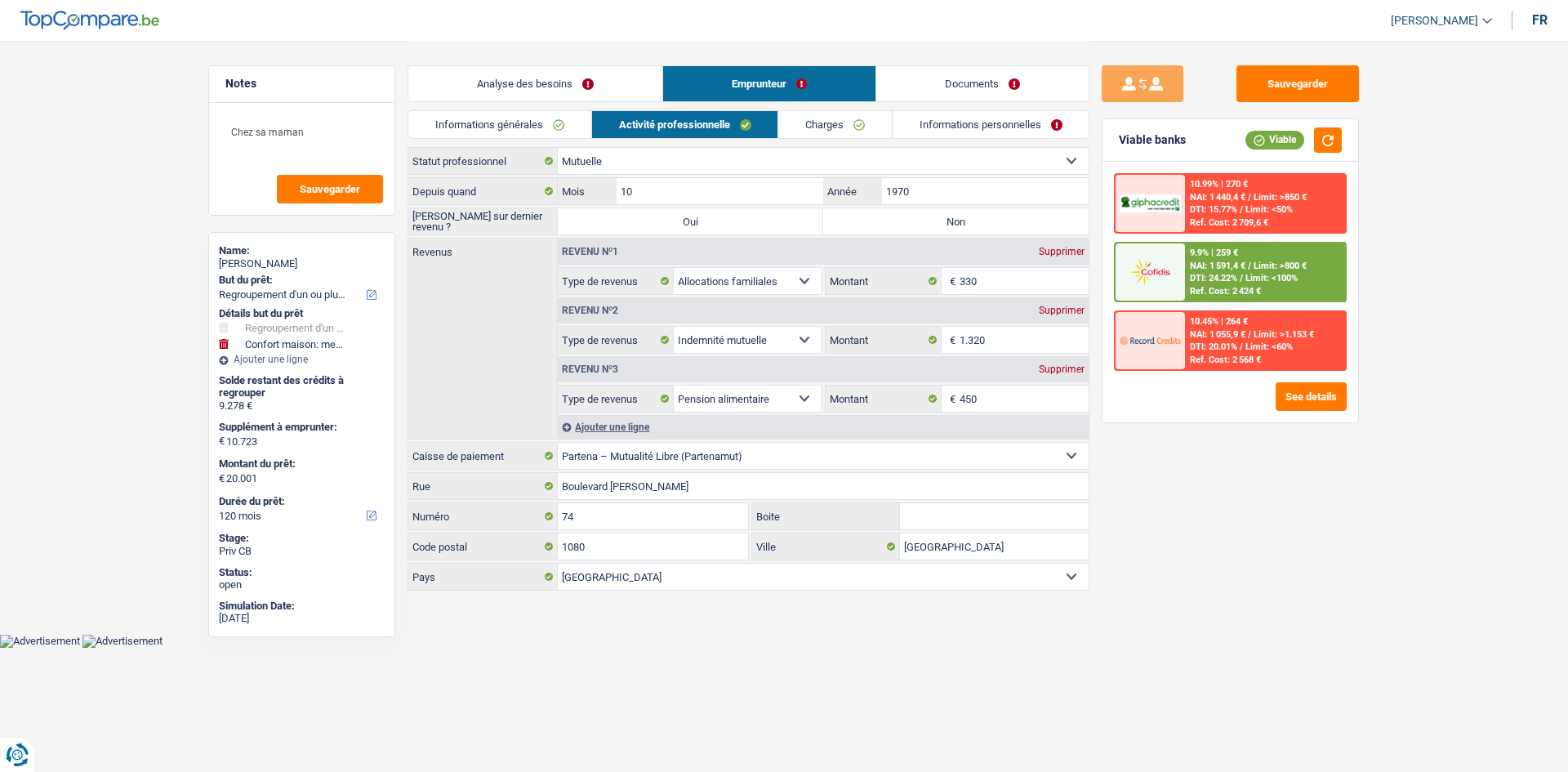
click at [1251, 282] on span "Limit: <100%" at bounding box center [1271, 278] width 52 height 10
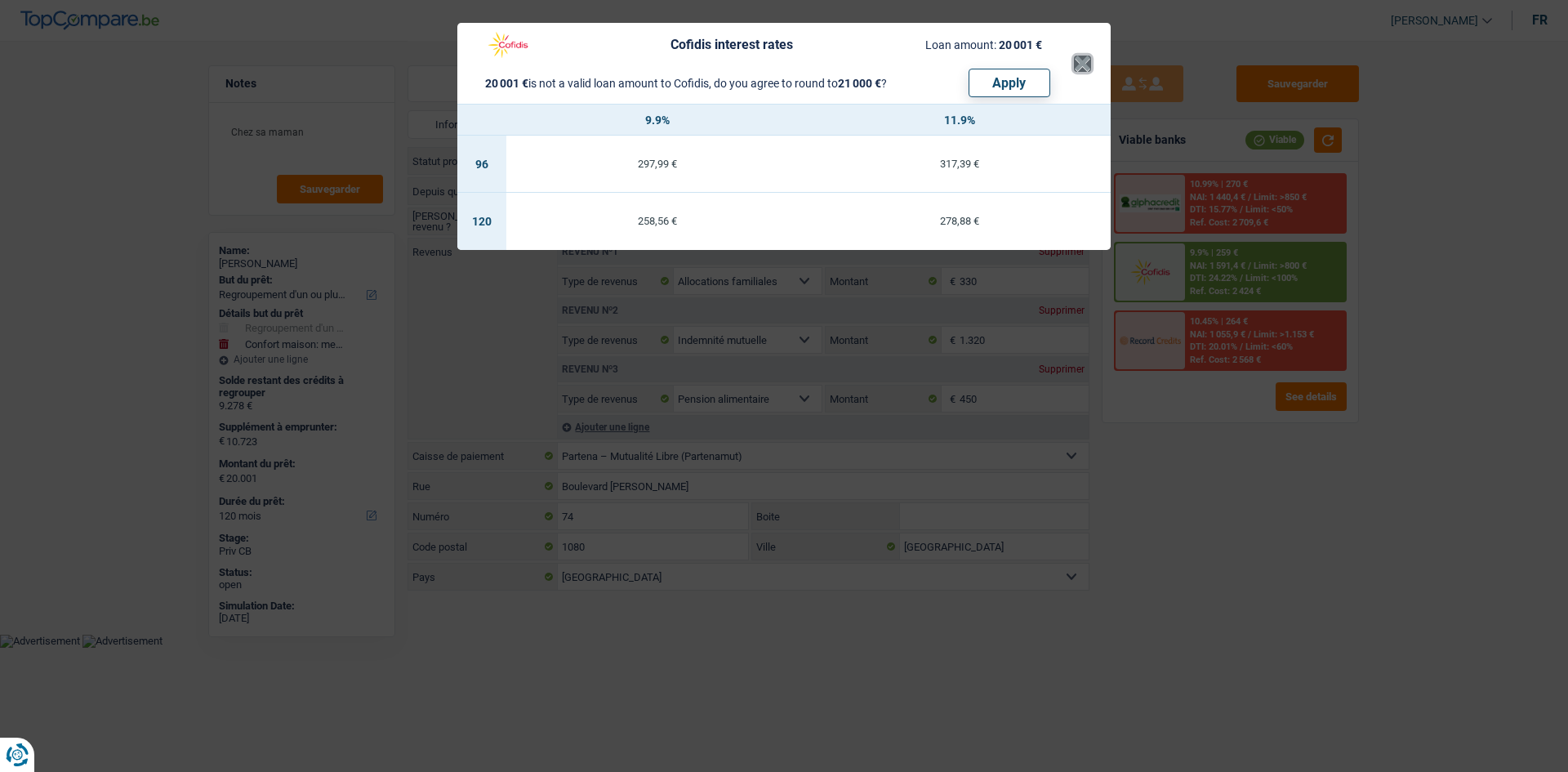
click at [1080, 63] on button "×" at bounding box center [1082, 63] width 17 height 16
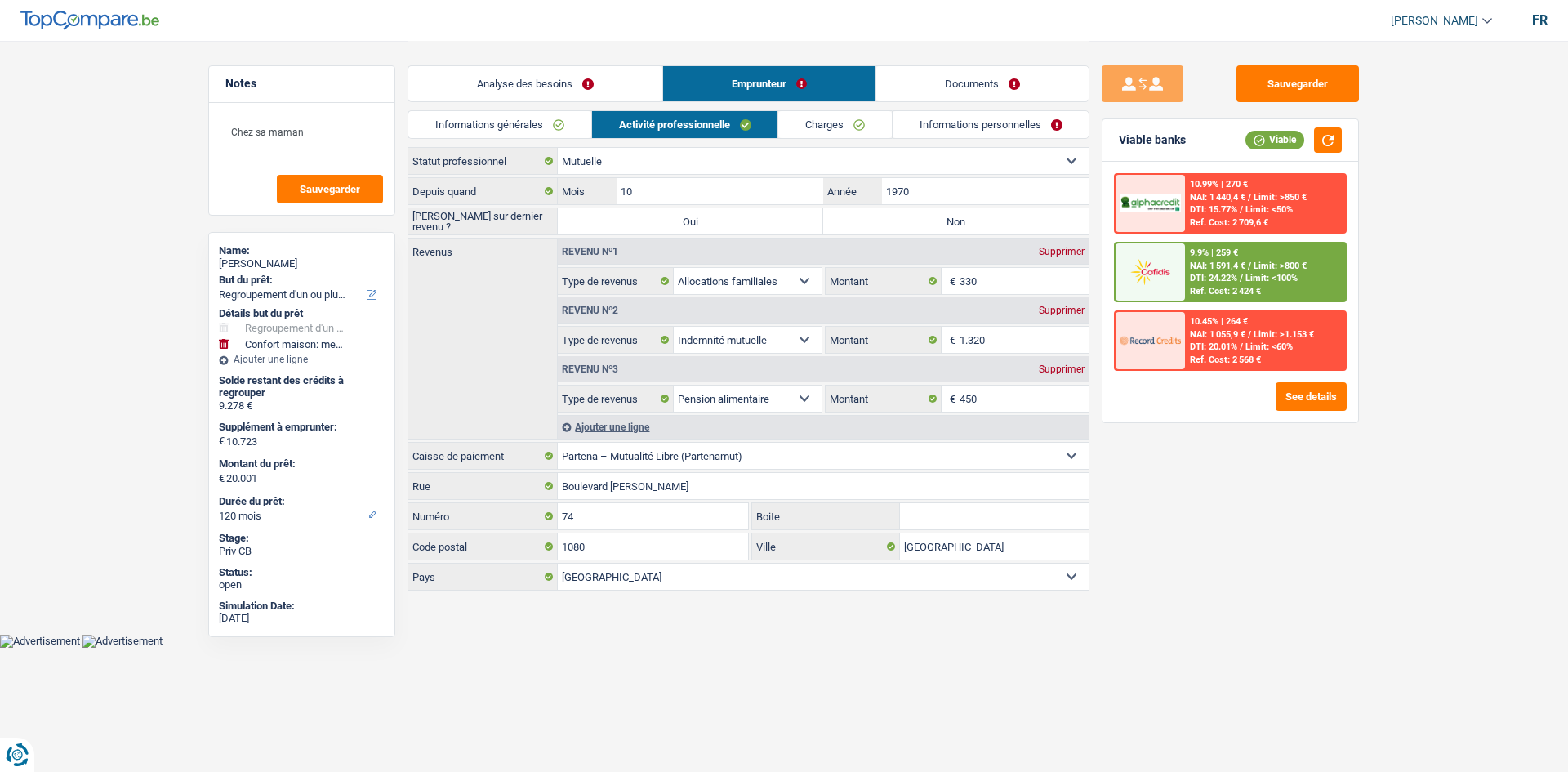
click at [1280, 229] on div "10.99% | 270 € NAI: 1 440,4 € / Limit: >850 € DTI: 15.77% / Limit: <50% Ref. Co…" at bounding box center [1265, 203] width 161 height 57
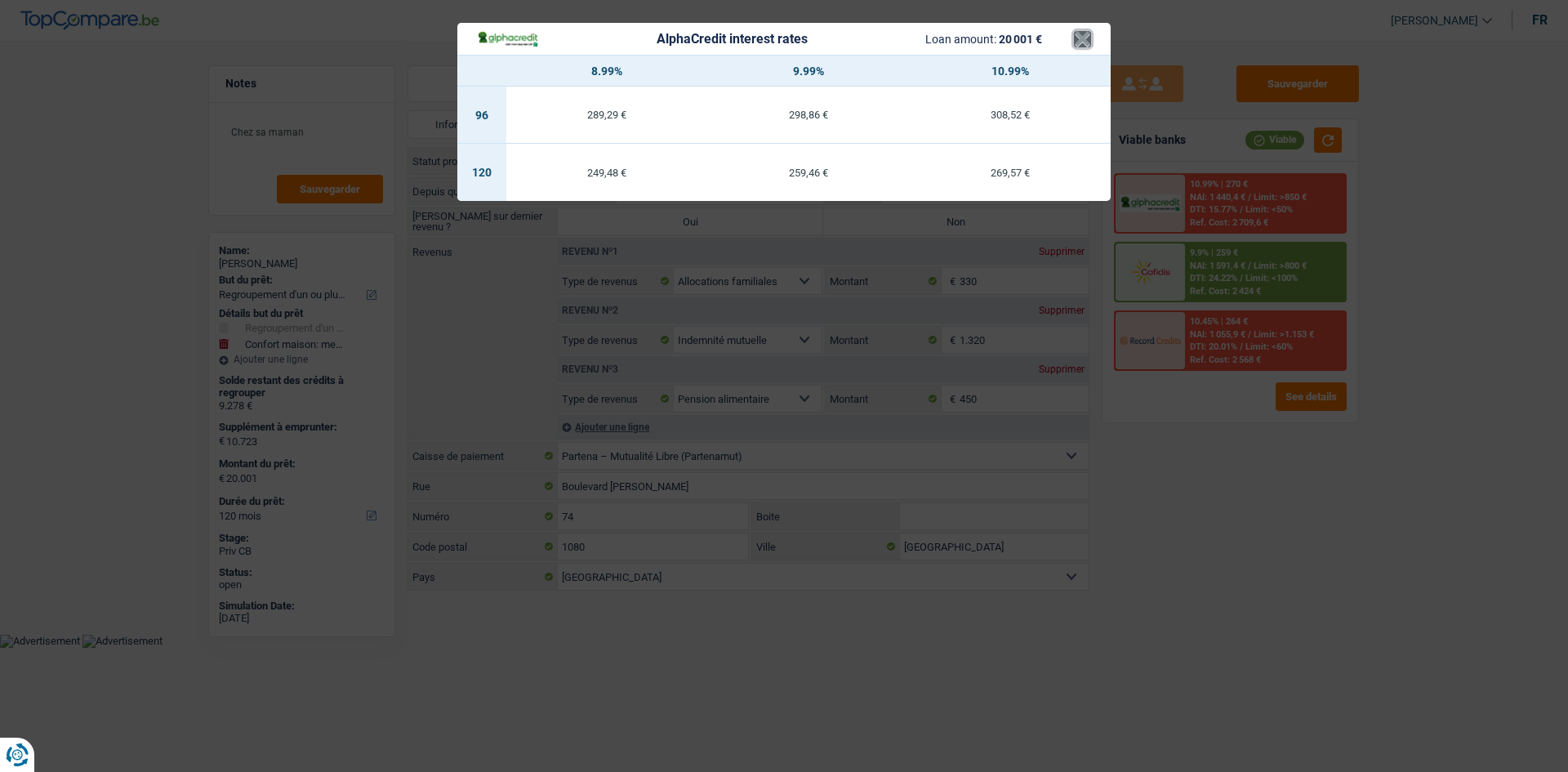
drag, startPoint x: 1087, startPoint y: 39, endPoint x: 1086, endPoint y: 48, distance: 9.1
click at [1086, 39] on button "×" at bounding box center [1082, 38] width 17 height 16
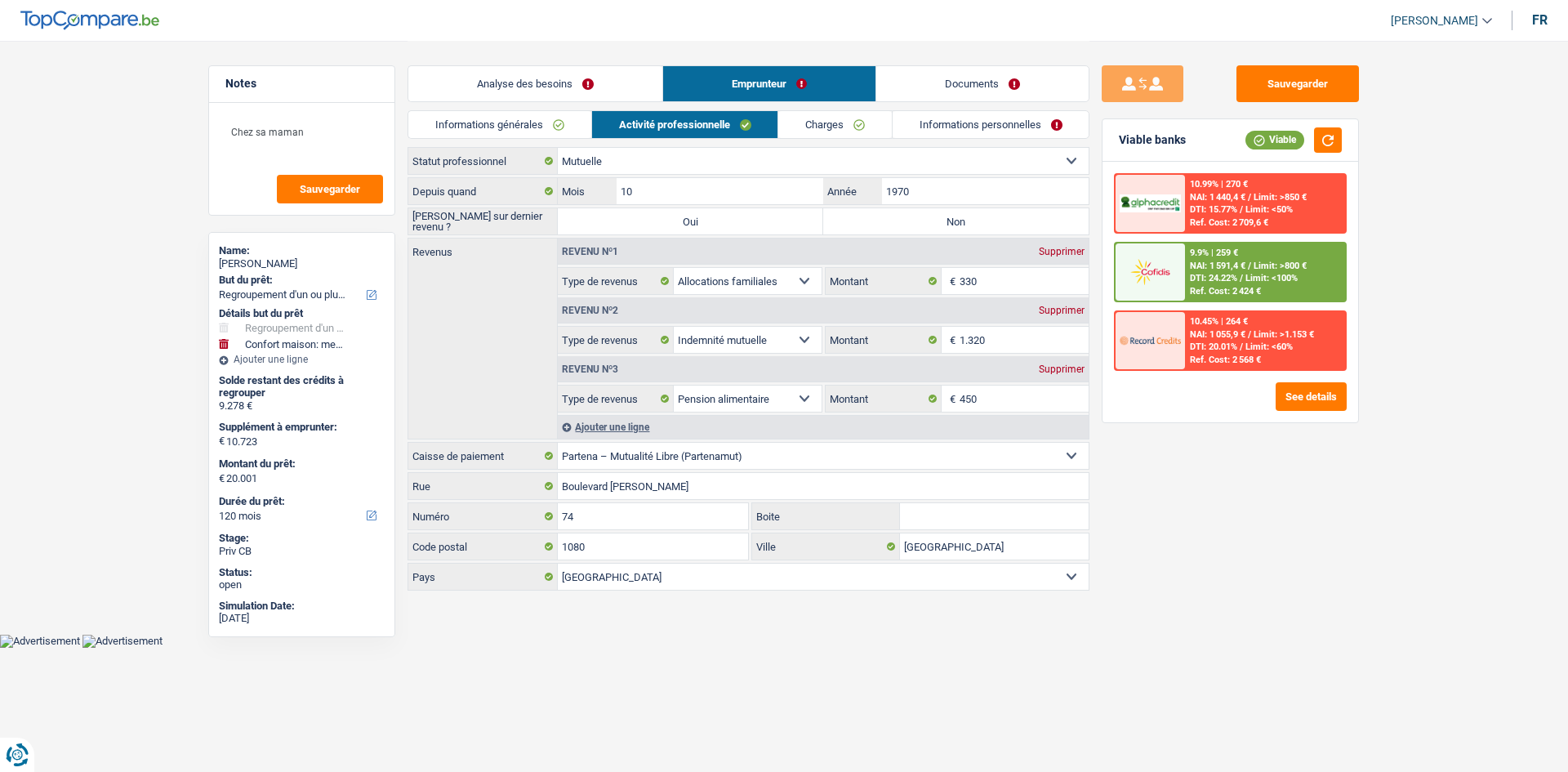
click at [1191, 240] on div "10.99% | 270 € NAI: 1 440,4 € / Limit: >850 € DTI: 15.77% / Limit: <50% Ref. Co…" at bounding box center [1230, 272] width 233 height 197
click at [1193, 265] on span "NAI: 1 591,4 €" at bounding box center [1217, 266] width 55 height 10
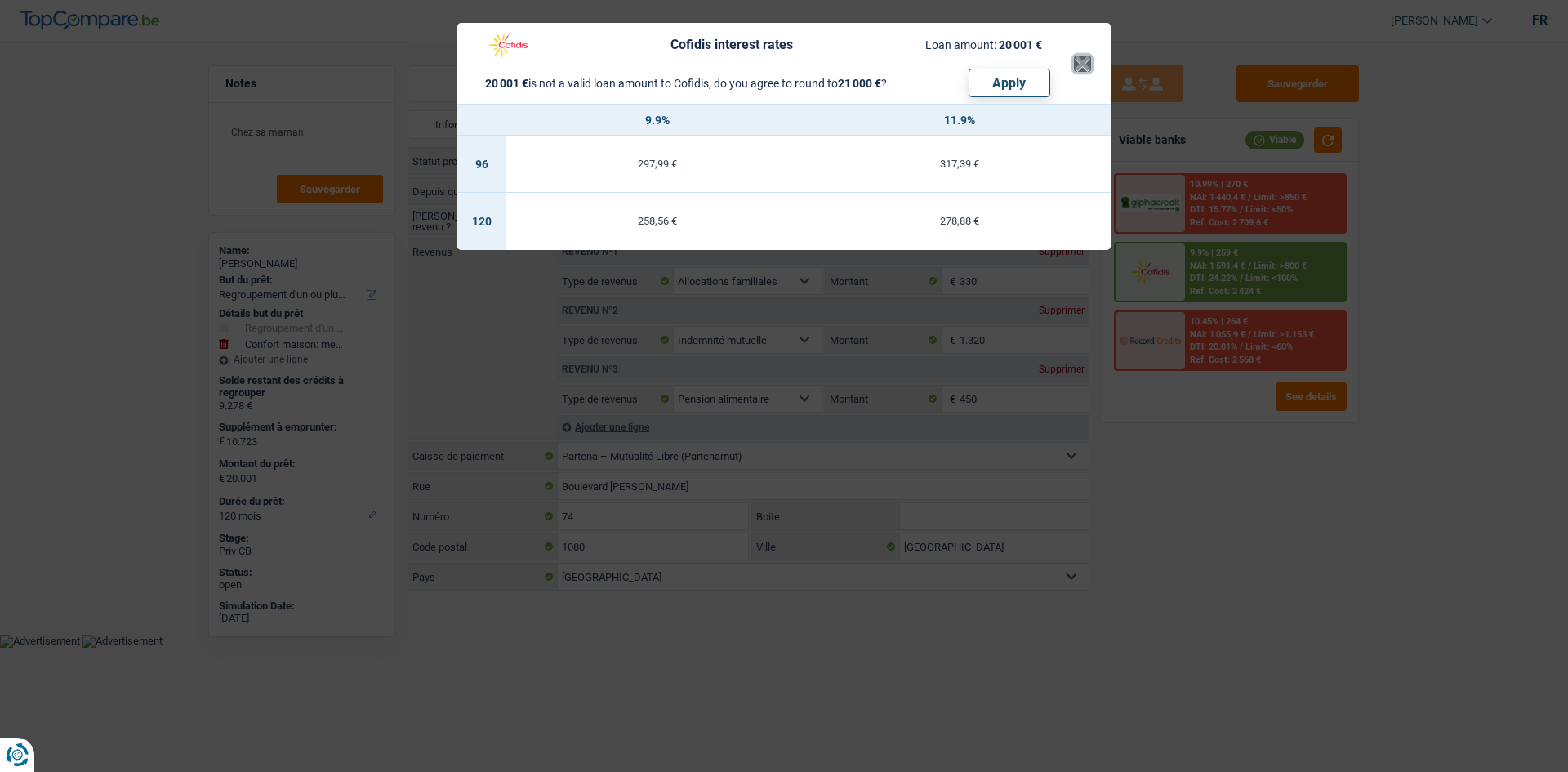
click at [1074, 60] on button "×" at bounding box center [1082, 63] width 17 height 16
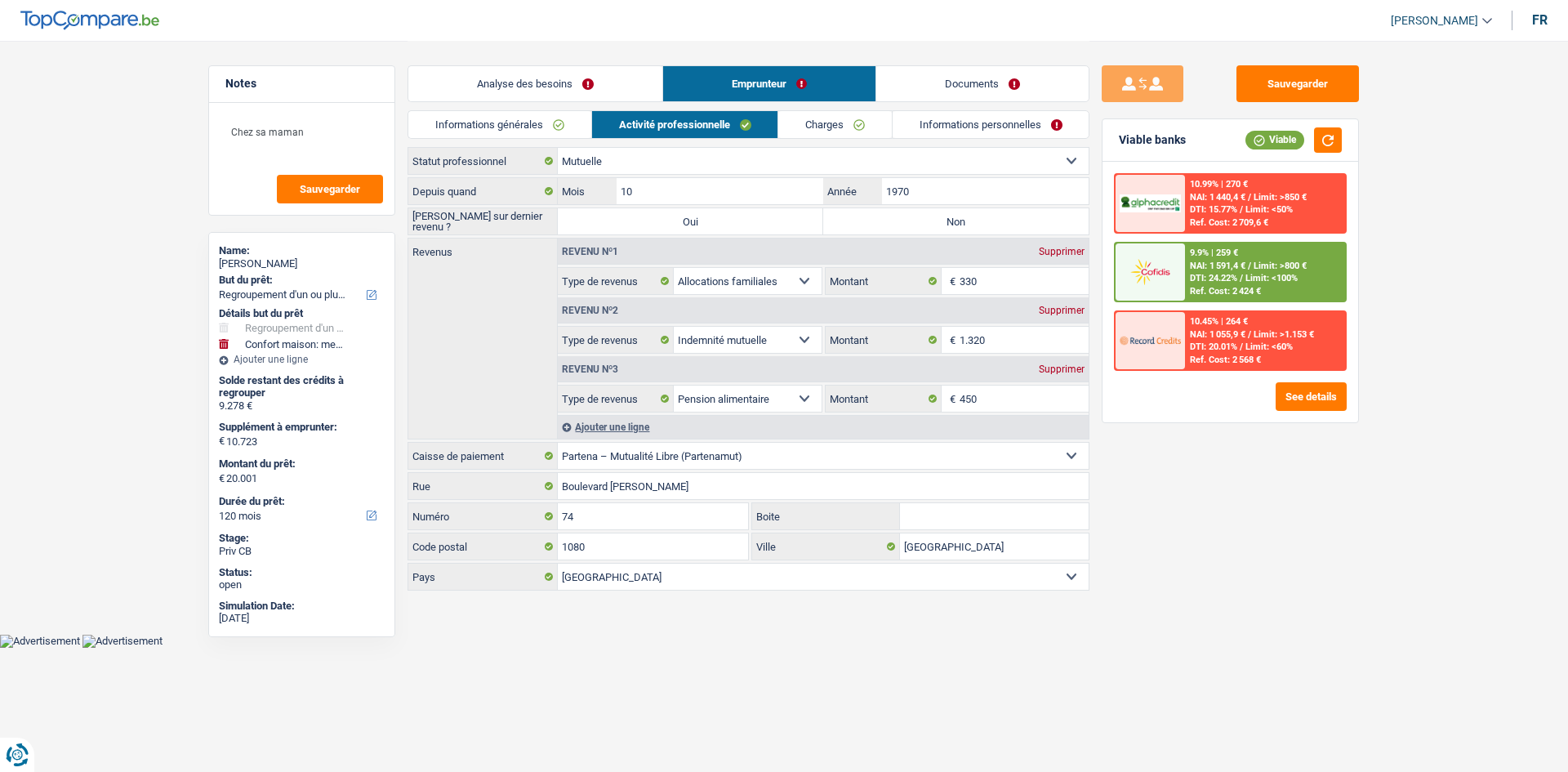
click at [497, 71] on link "Analyse des besoins" at bounding box center [535, 83] width 254 height 35
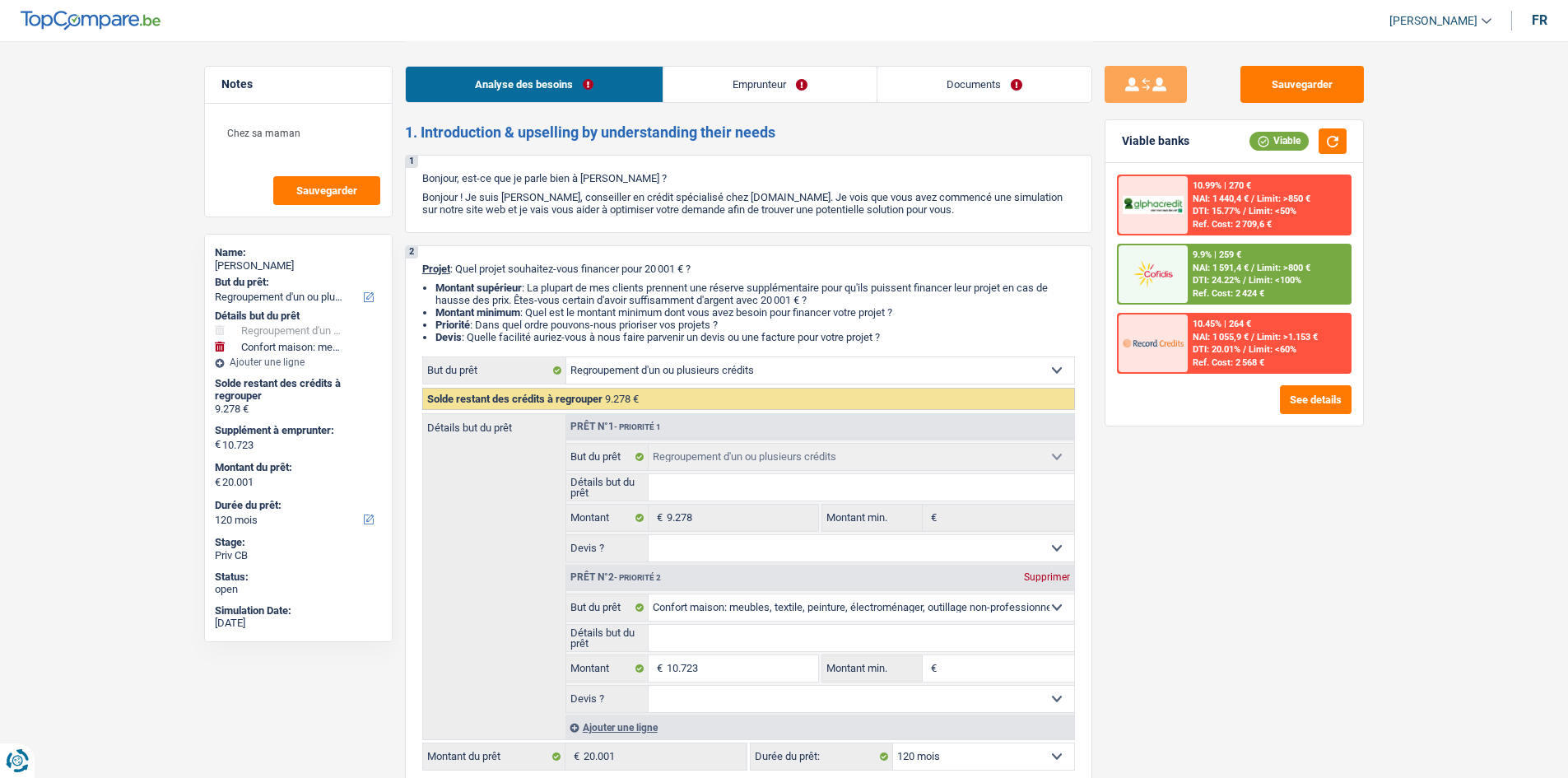
click at [1011, 80] on link "Documents" at bounding box center [984, 84] width 214 height 35
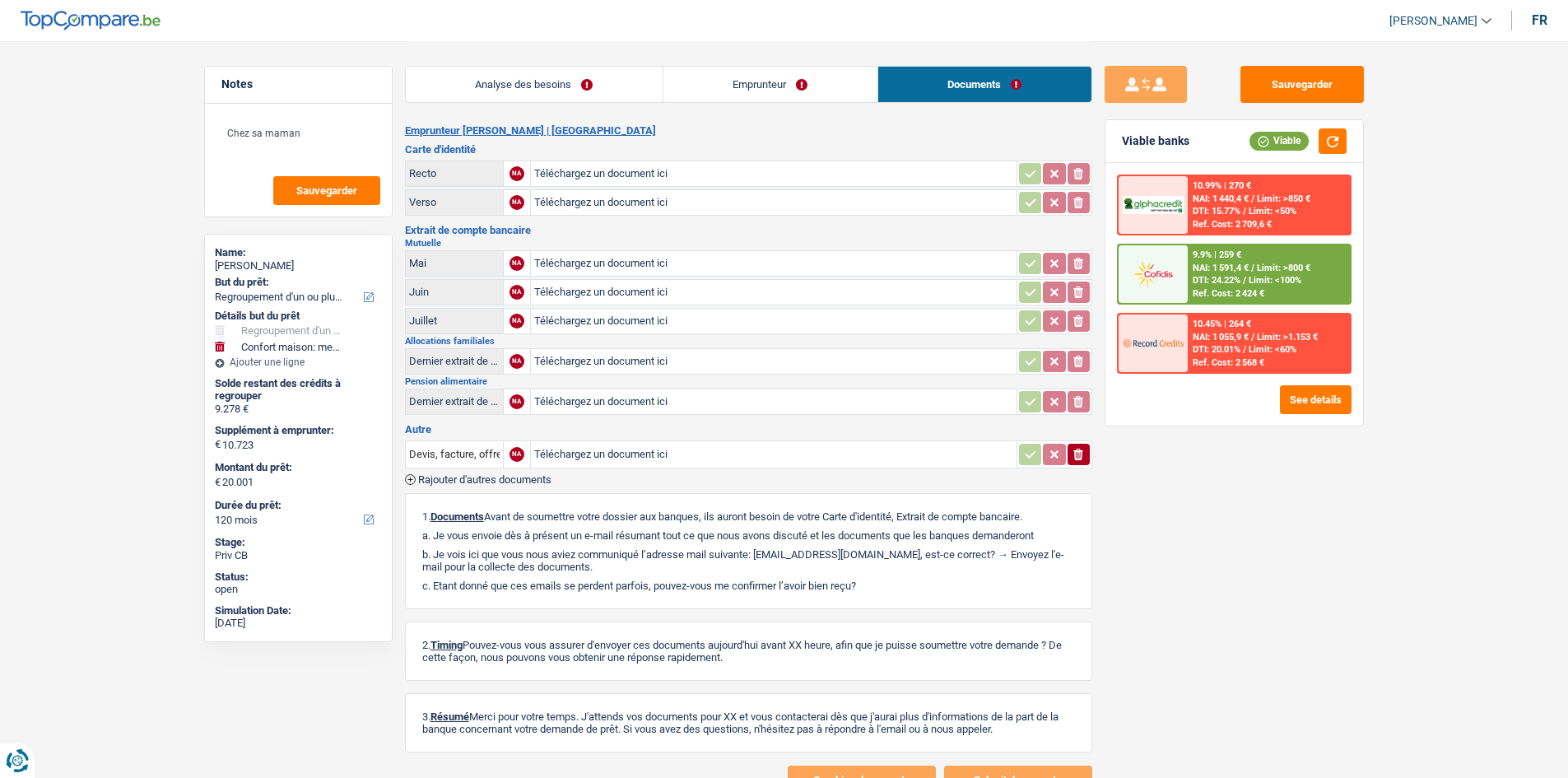
click at [723, 87] on link "Emprunteur" at bounding box center [771, 84] width 214 height 35
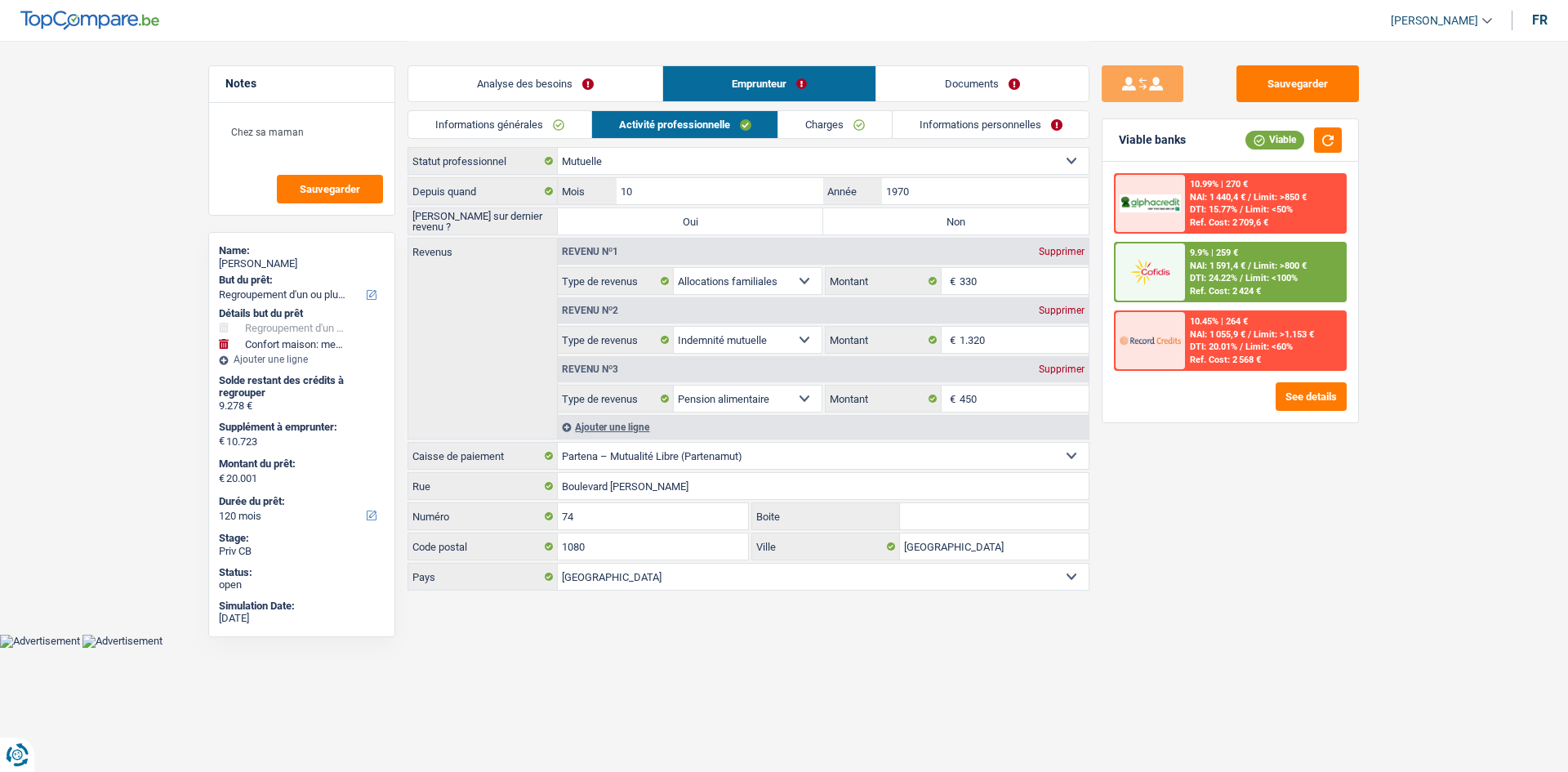
click at [777, 122] on link "Activité professionnelle" at bounding box center [685, 125] width 186 height 27
click at [801, 112] on link "Charges" at bounding box center [835, 125] width 113 height 27
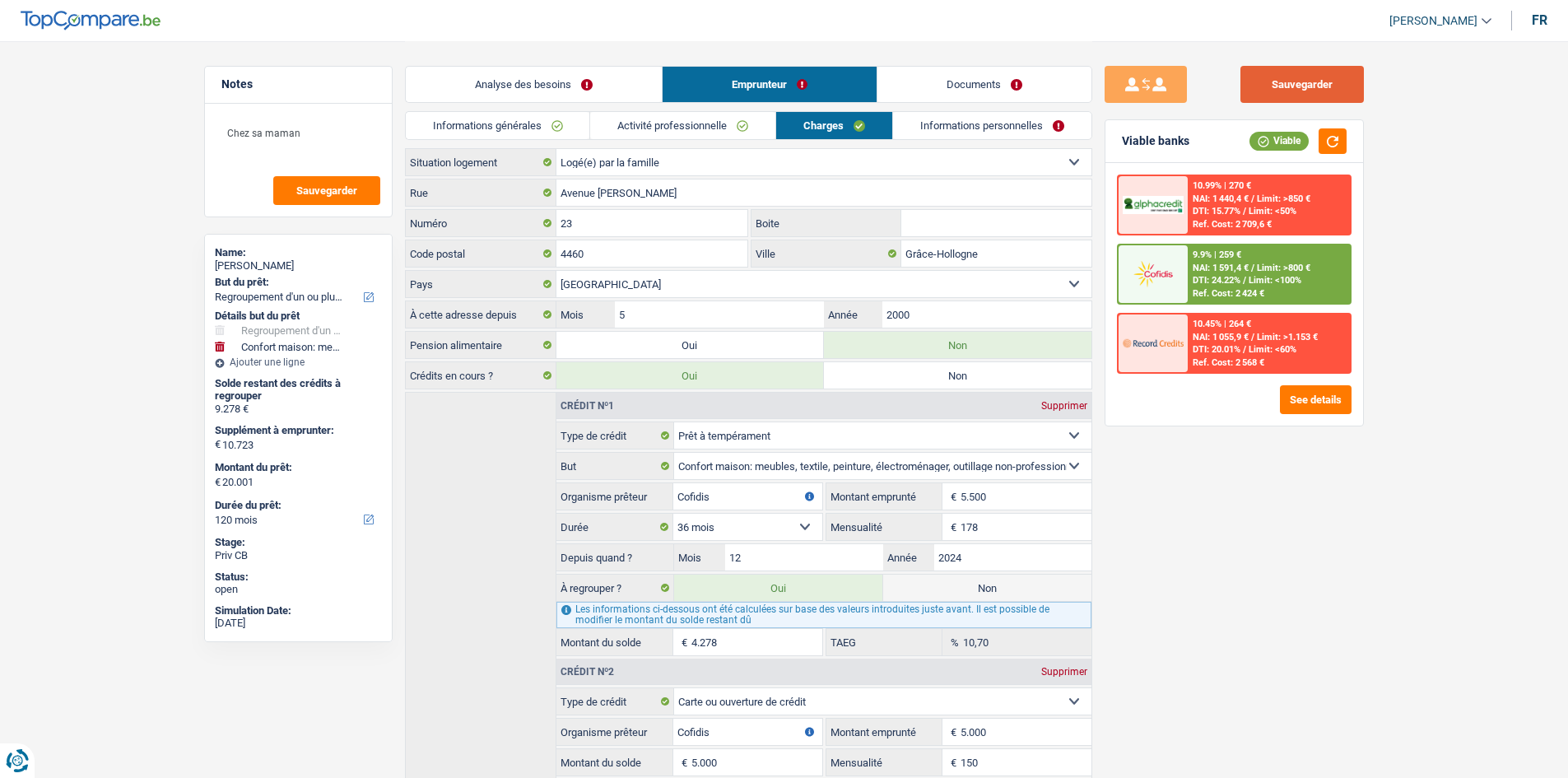
click at [1304, 93] on button "Sauvegarder" at bounding box center [1302, 84] width 123 height 37
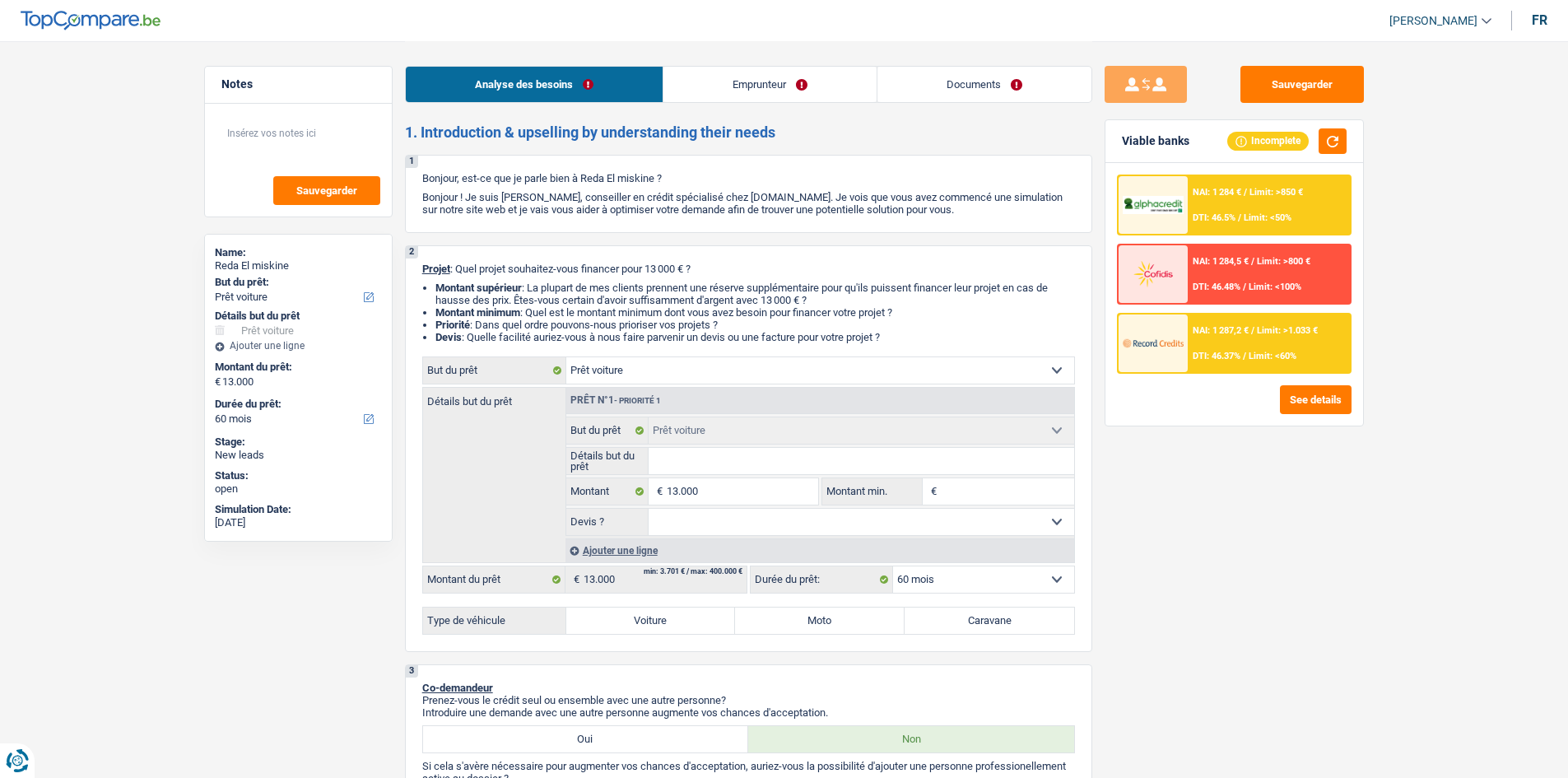
select select "car"
select select "60"
select select "car"
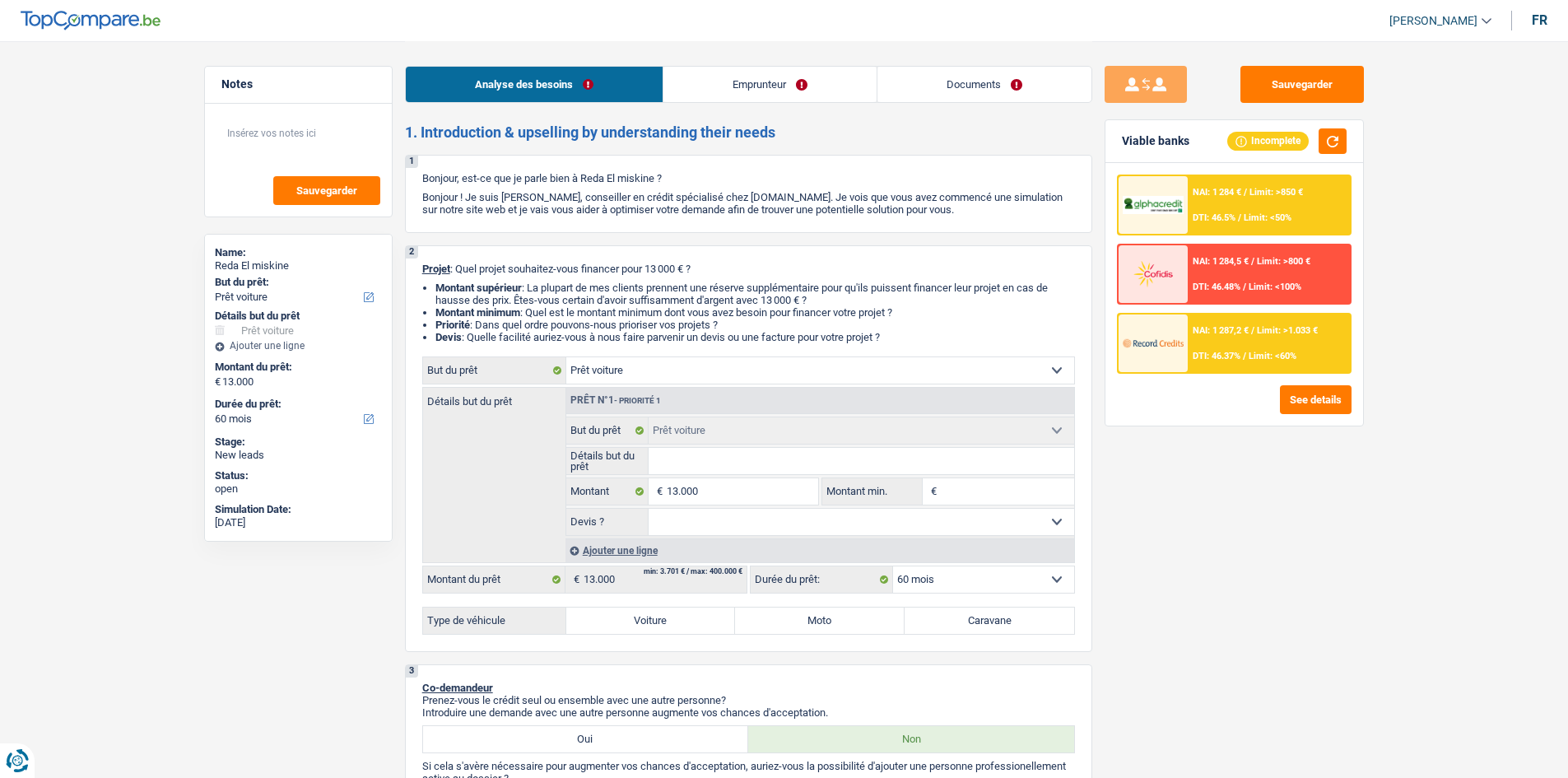
select select "60"
select select "worker"
select select "netSalary"
select select "rents"
select select "car"
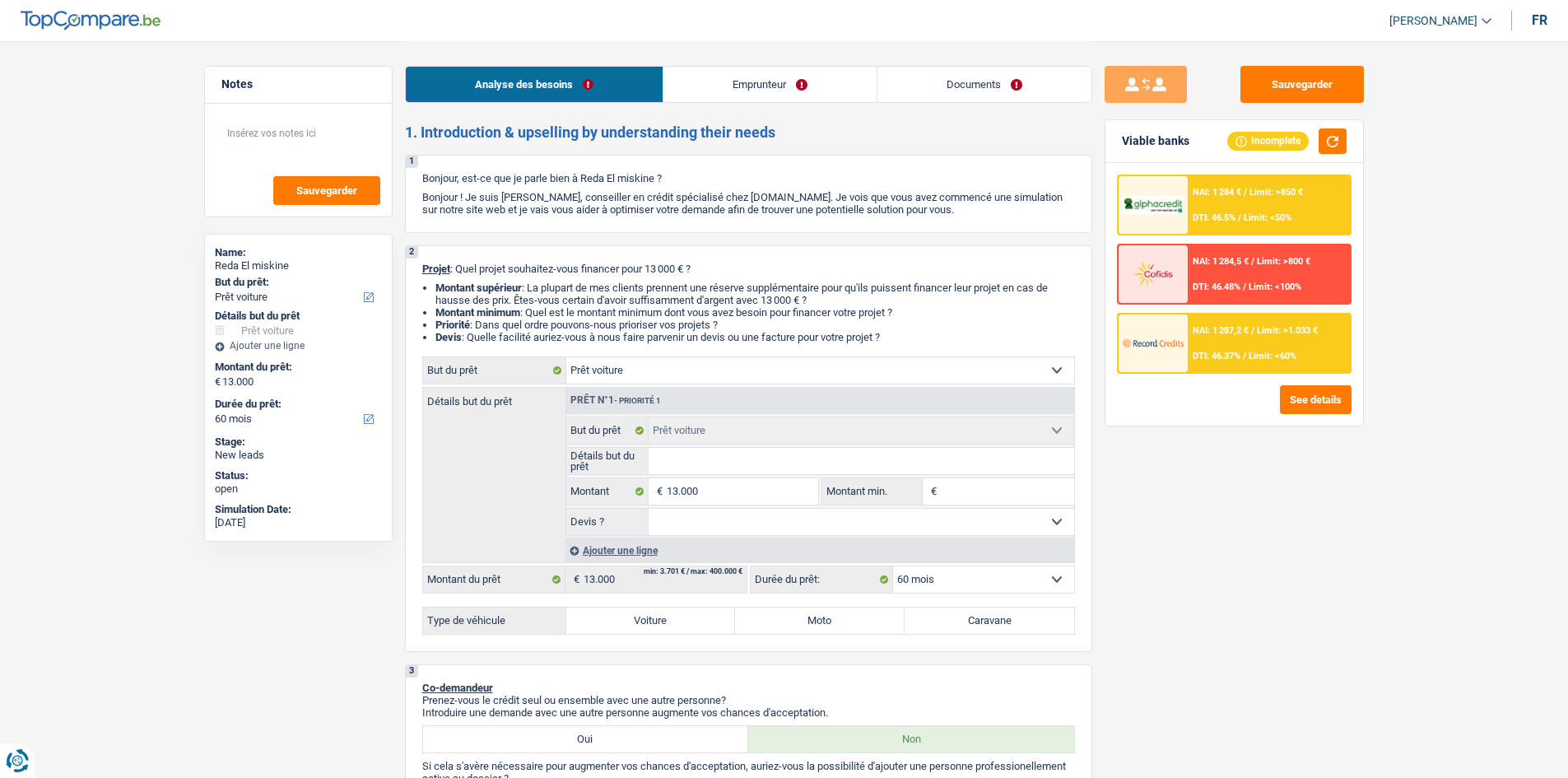
select select "car"
select select "60"
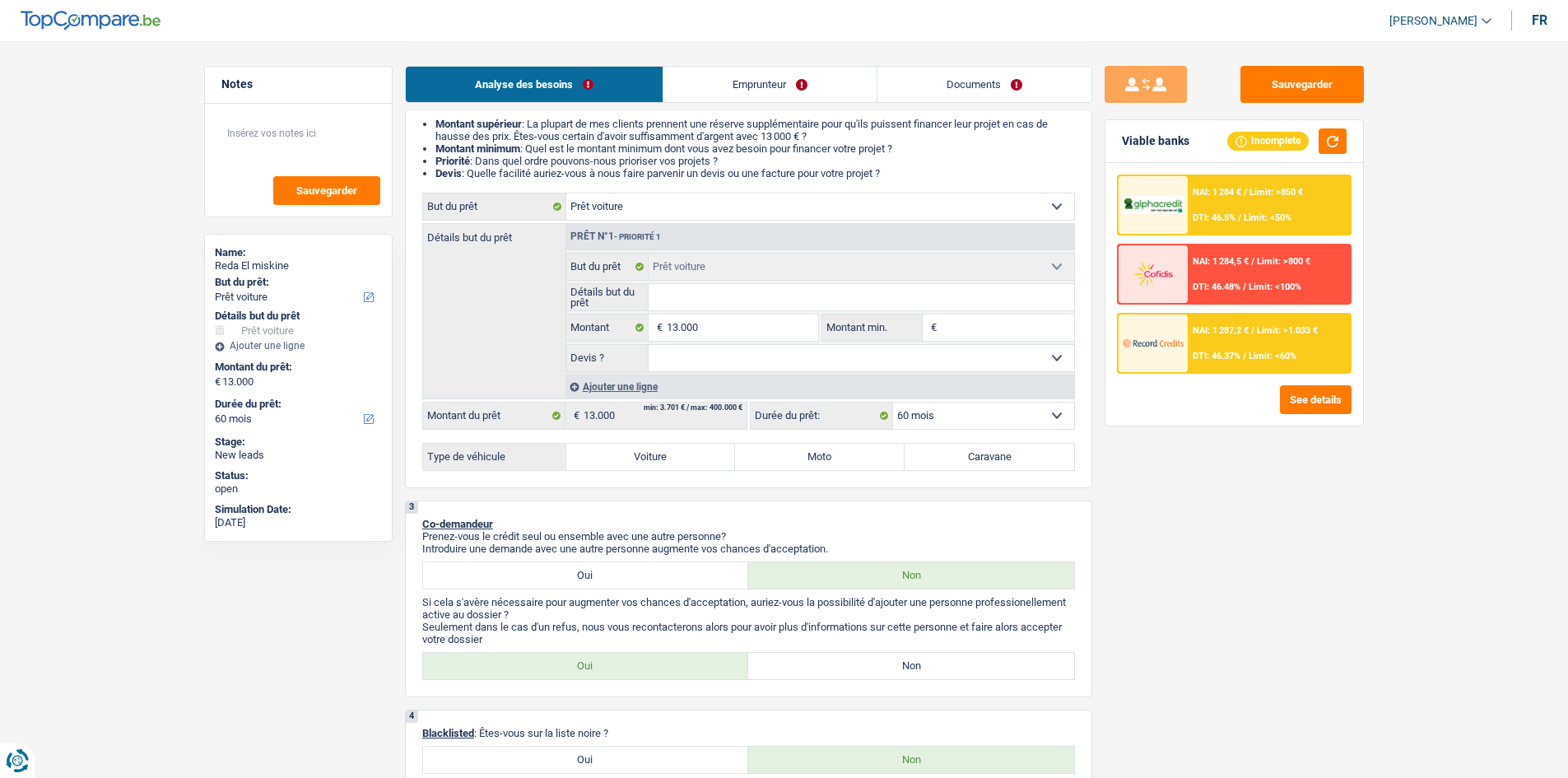
scroll to position [165, 0]
click at [706, 354] on select "Oui Non Non répondu Sélectionner une option" at bounding box center [861, 357] width 425 height 27
select select "yes"
click at [648, 344] on select "Oui Non Non répondu Sélectionner une option" at bounding box center [861, 357] width 425 height 27
select select "yes"
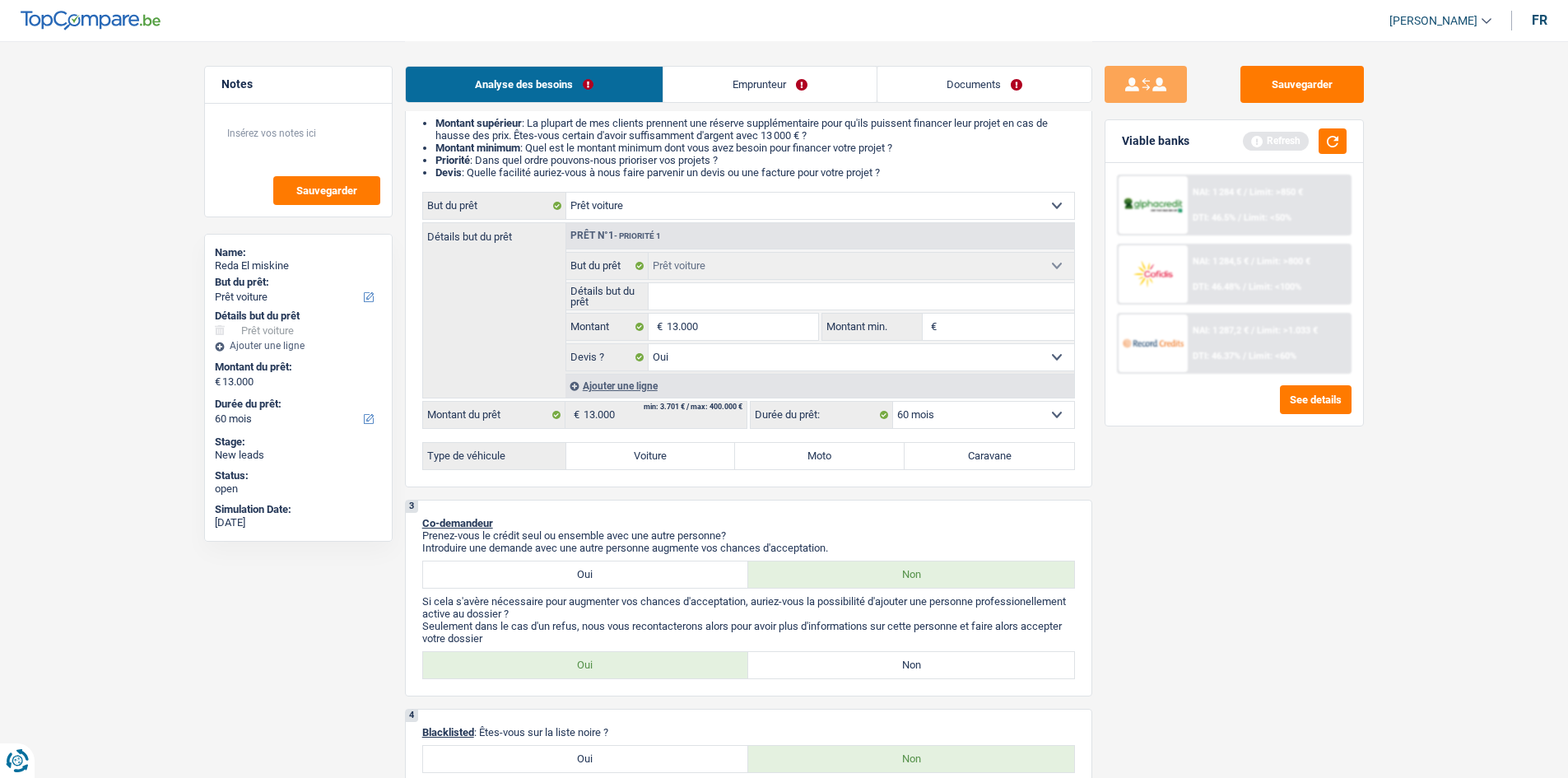
click at [947, 419] on select "12 mois 18 mois 24 mois 30 mois 36 mois 42 mois 48 mois 60 mois Sélectionner un…" at bounding box center [983, 414] width 181 height 27
click at [672, 457] on label "Voiture" at bounding box center [651, 455] width 170 height 27
click at [672, 457] on input "Voiture" at bounding box center [651, 455] width 170 height 27
radio input "true"
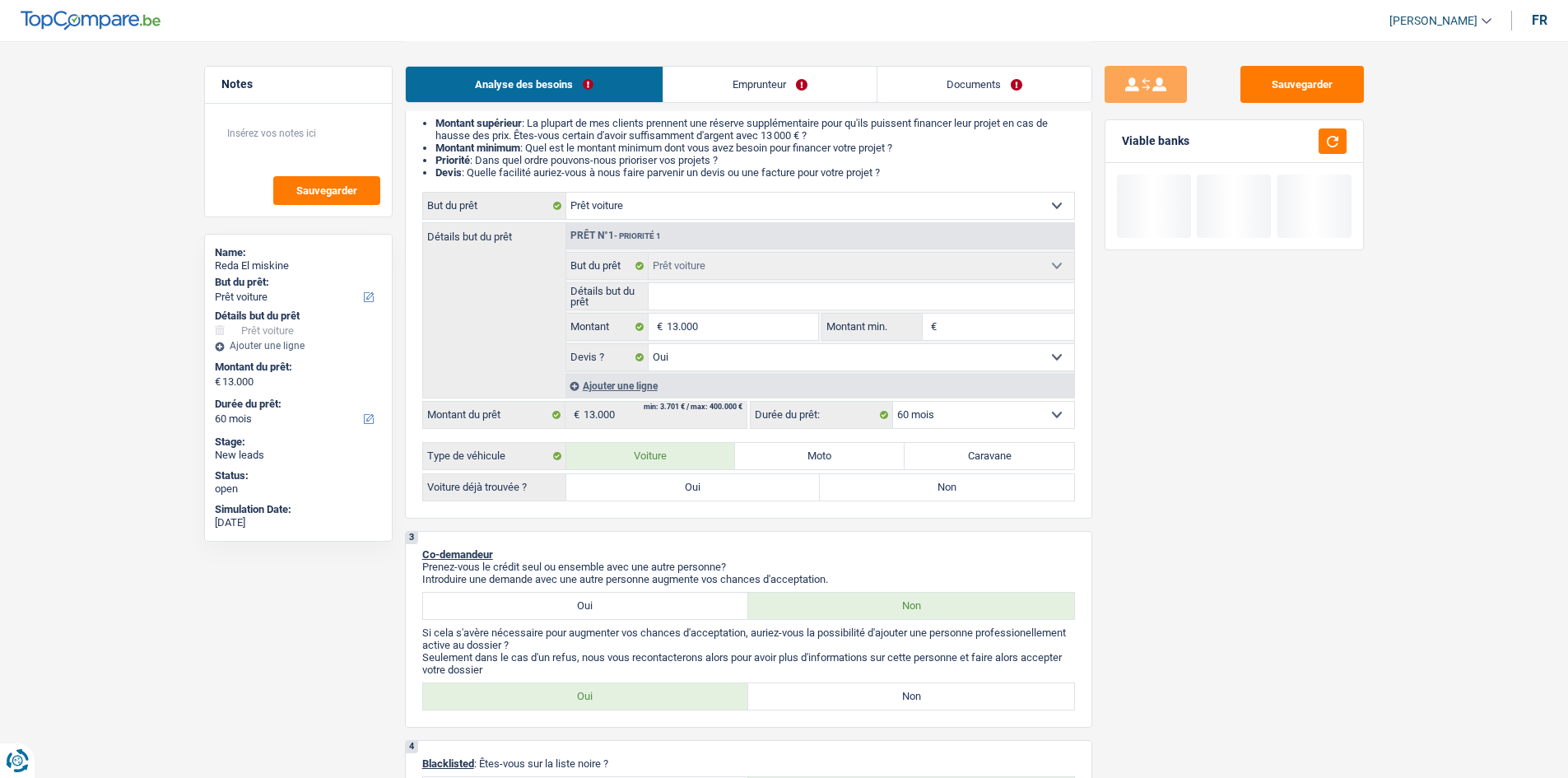
click at [694, 490] on label "Oui" at bounding box center [693, 487] width 255 height 27
click at [712, 489] on label "Oui" at bounding box center [693, 487] width 255 height 27
click at [712, 489] on input "Oui" at bounding box center [693, 487] width 255 height 27
radio input "true"
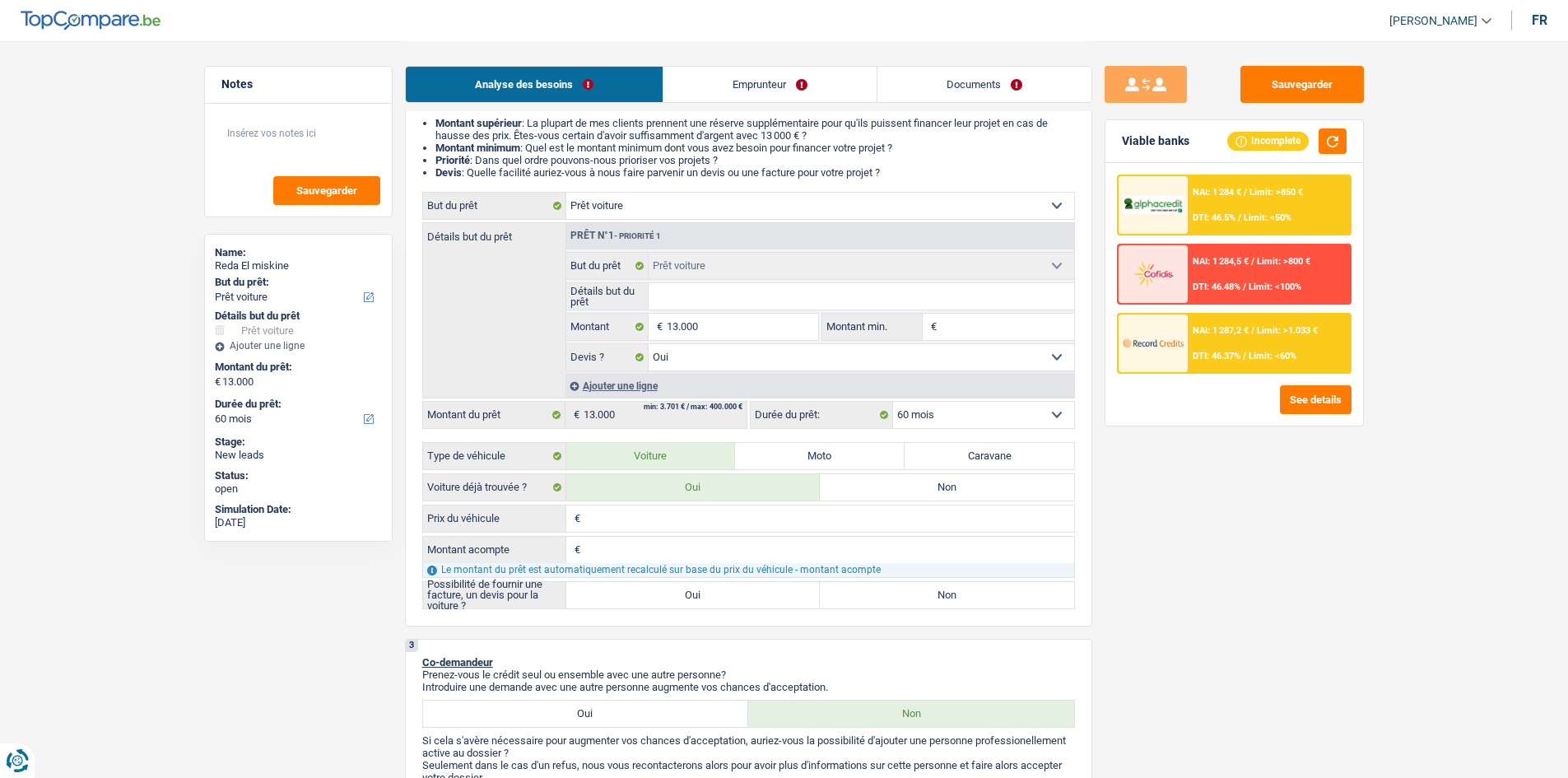
click at [772, 525] on input "Prix du véhicule" at bounding box center [829, 518] width 490 height 27
type input "1"
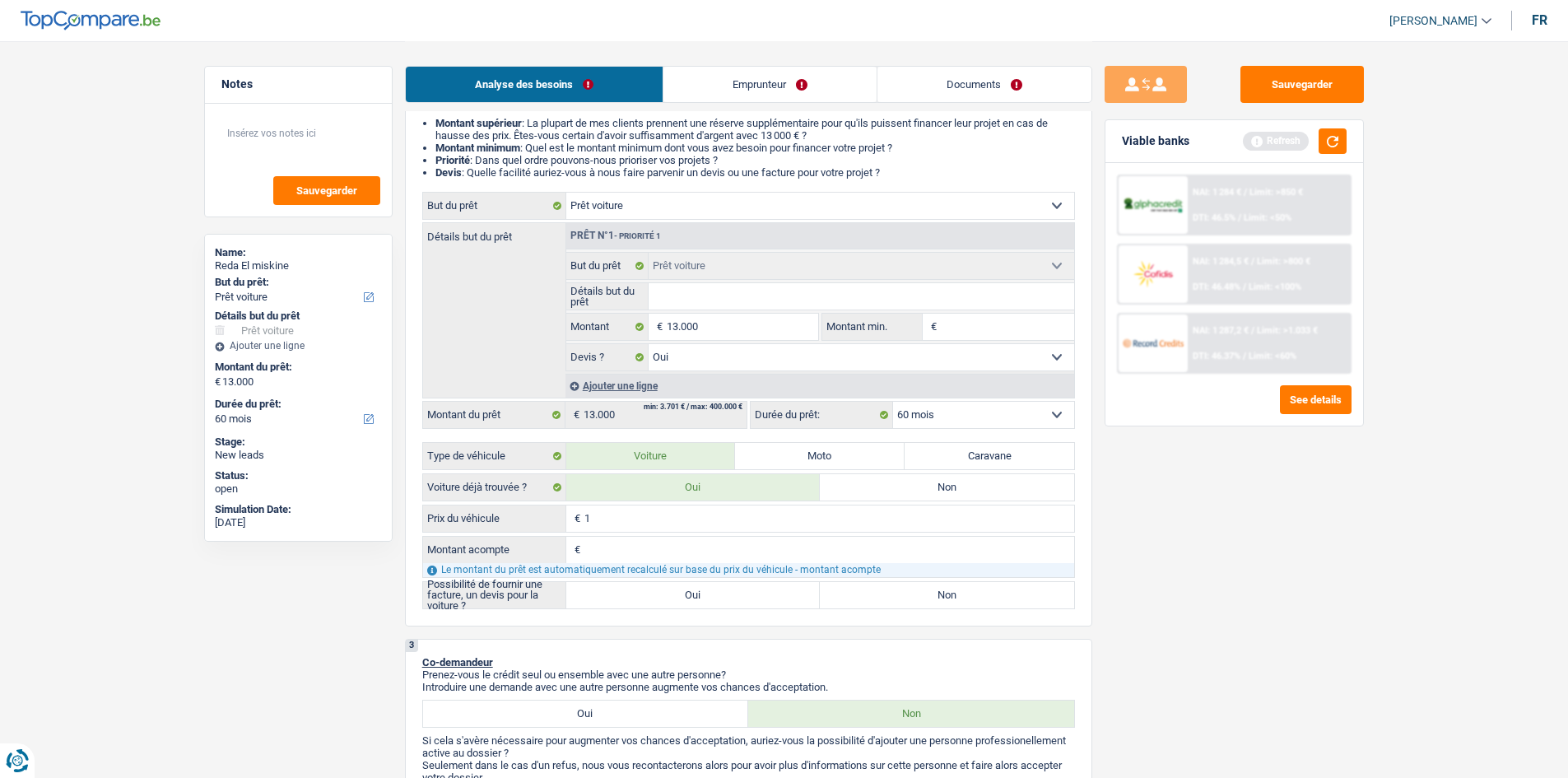
type input "13"
type input "130"
type input "1.300"
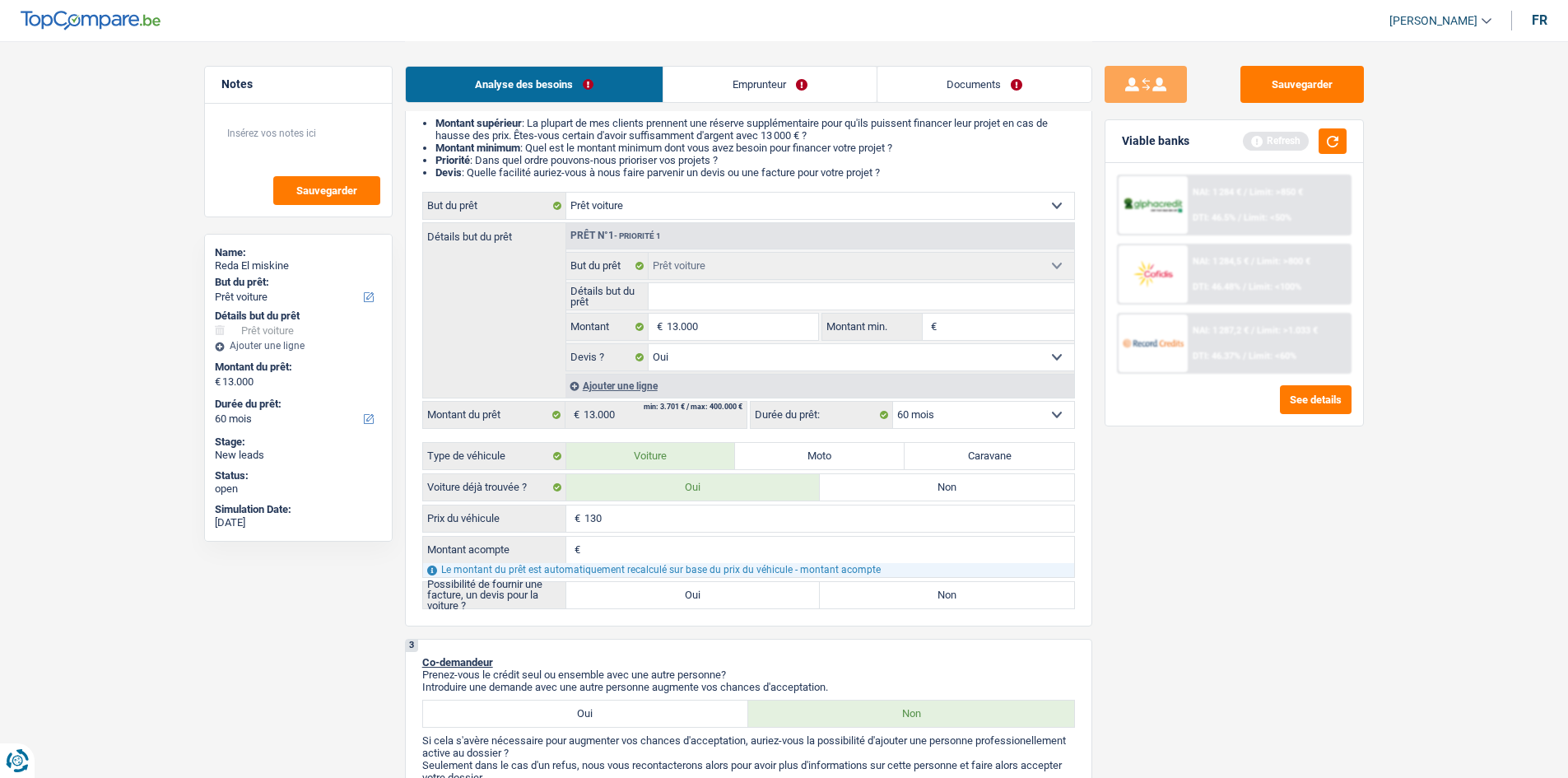
type input "1.300"
type input "13.000"
click at [1248, 619] on div "Sauvegarder Viable banks Refresh NAI: 1 284 € / Limit: >850 € DTI: 46.5% / Limi…" at bounding box center [1234, 409] width 284 height 686
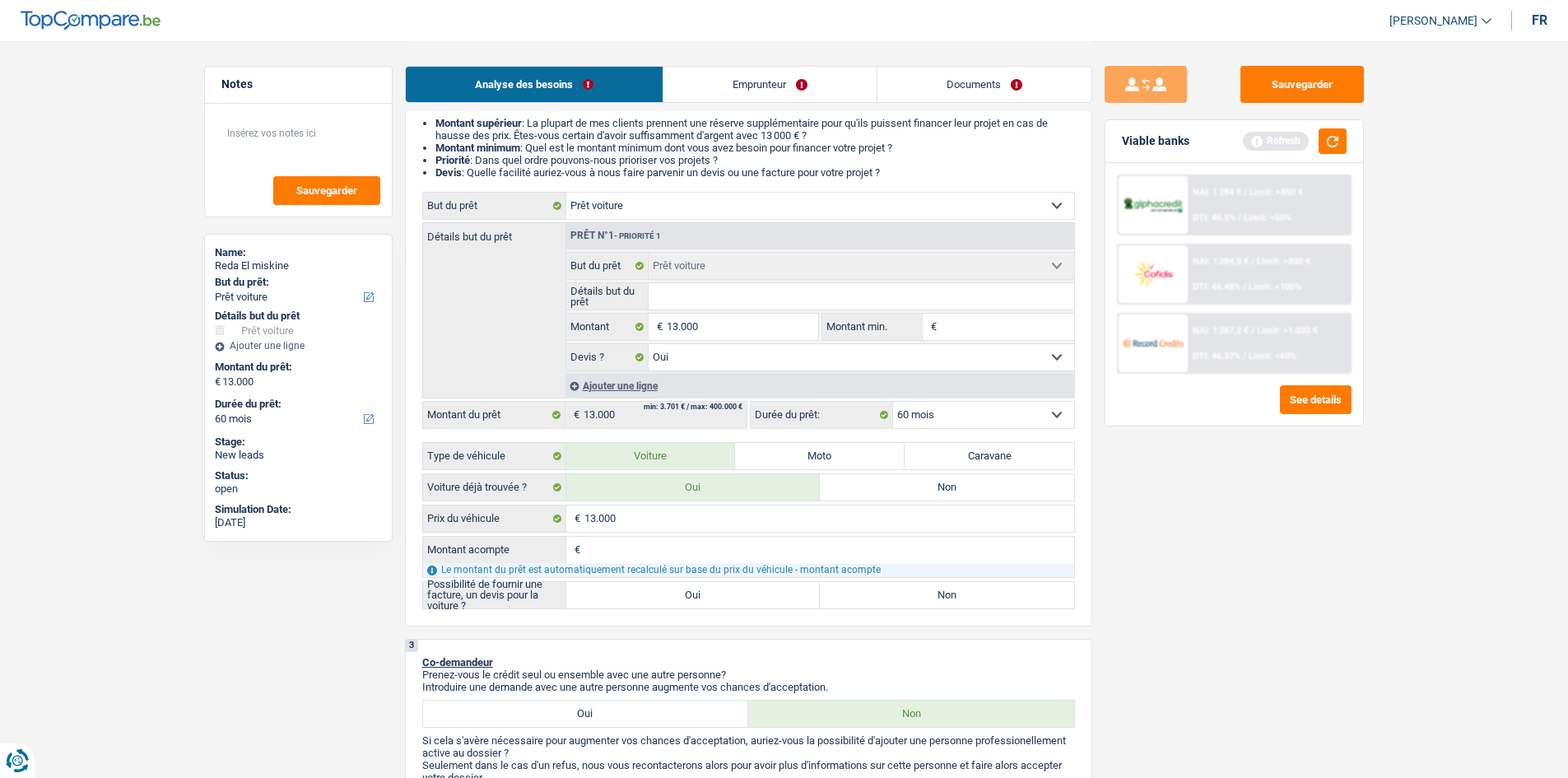
drag, startPoint x: 688, startPoint y: 595, endPoint x: 743, endPoint y: 607, distance: 56.3
click at [688, 596] on label "Oui" at bounding box center [693, 595] width 255 height 27
click at [688, 596] on input "Oui" at bounding box center [693, 595] width 255 height 27
radio input "true"
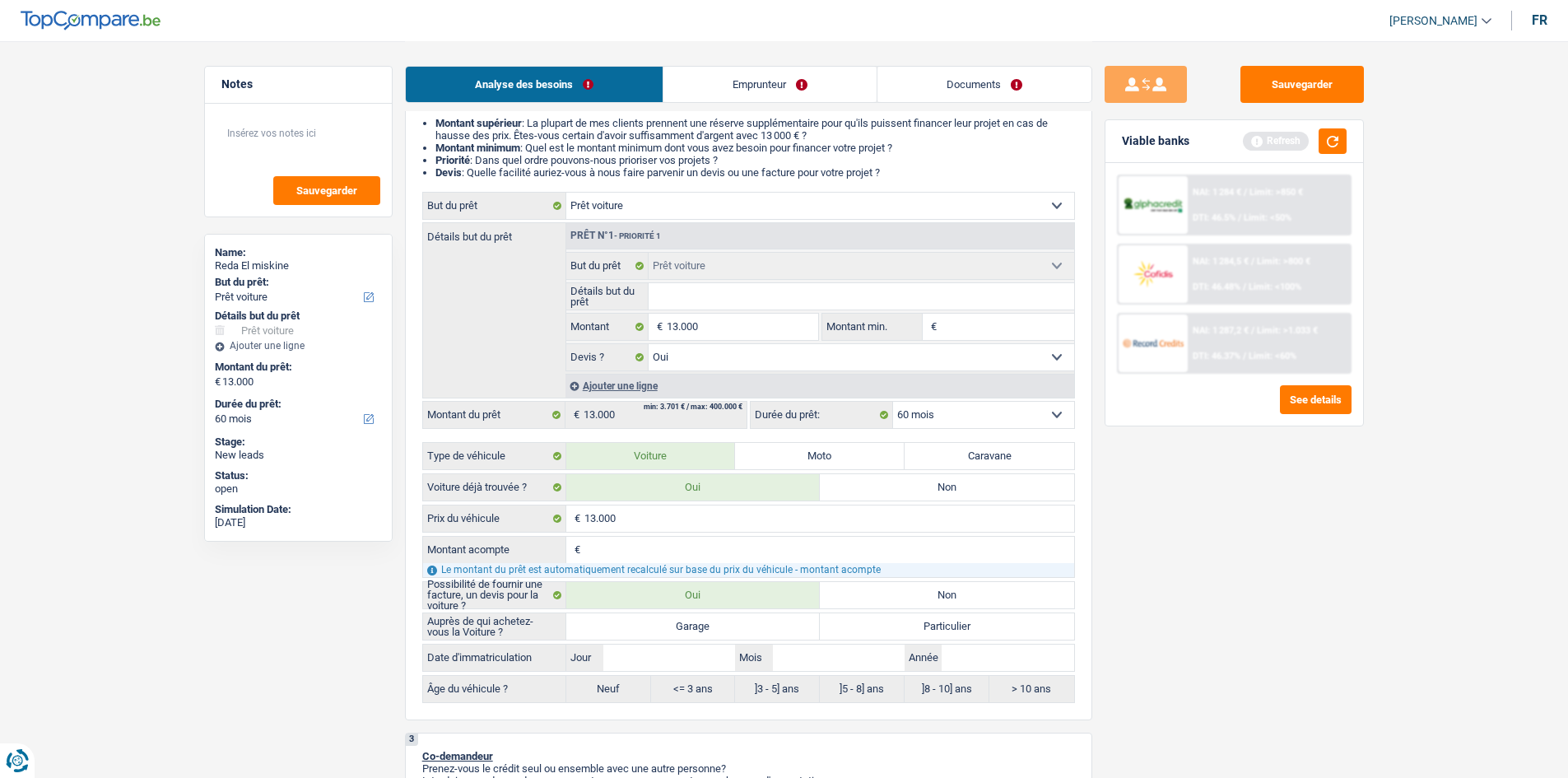
click at [749, 624] on label "Garage" at bounding box center [693, 626] width 255 height 27
click at [749, 624] on input "Garage" at bounding box center [693, 626] width 255 height 27
radio input "true"
click at [970, 664] on input "Année" at bounding box center [1007, 658] width 132 height 27
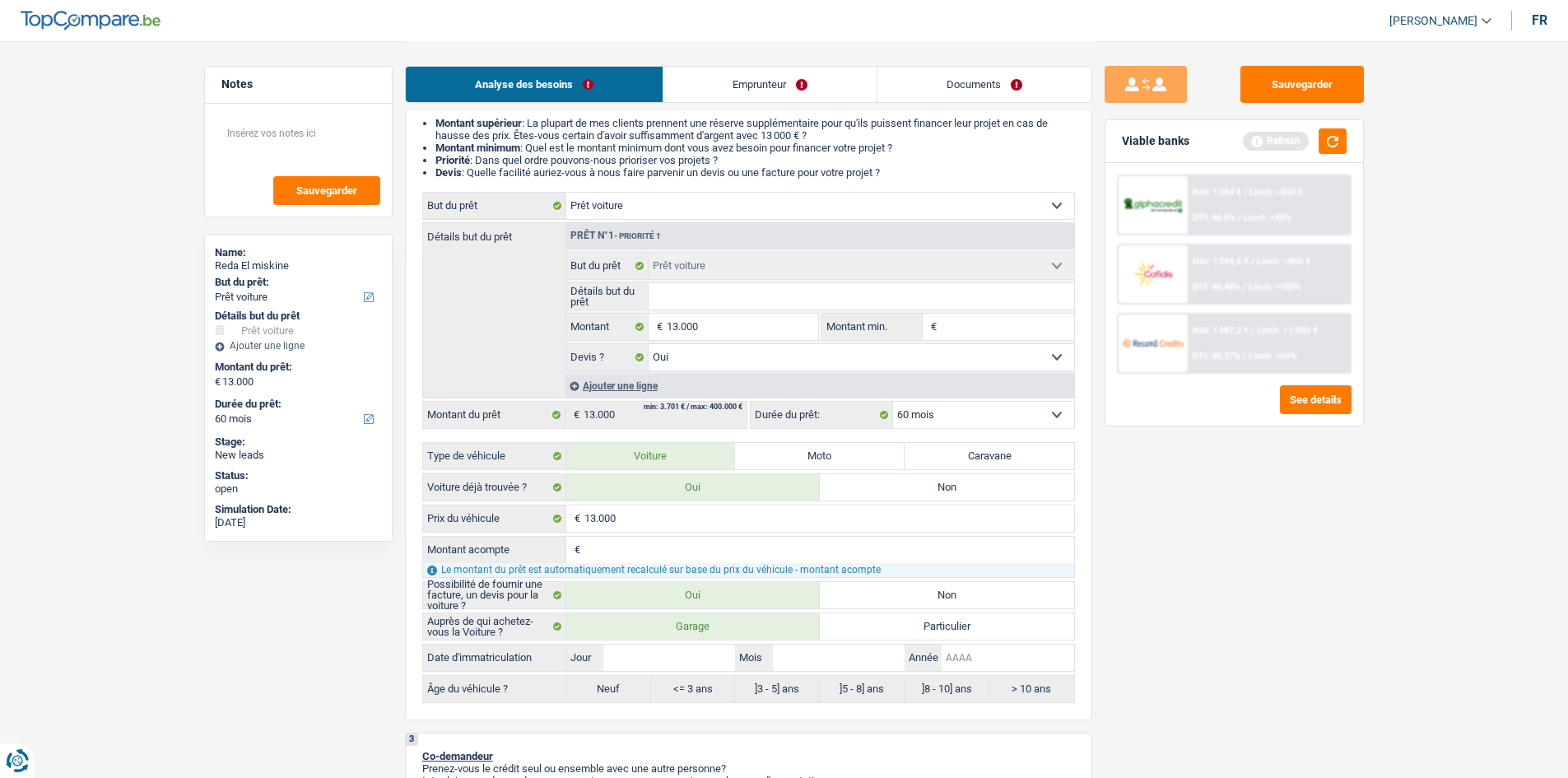
type input "2"
type input "20"
type input "201"
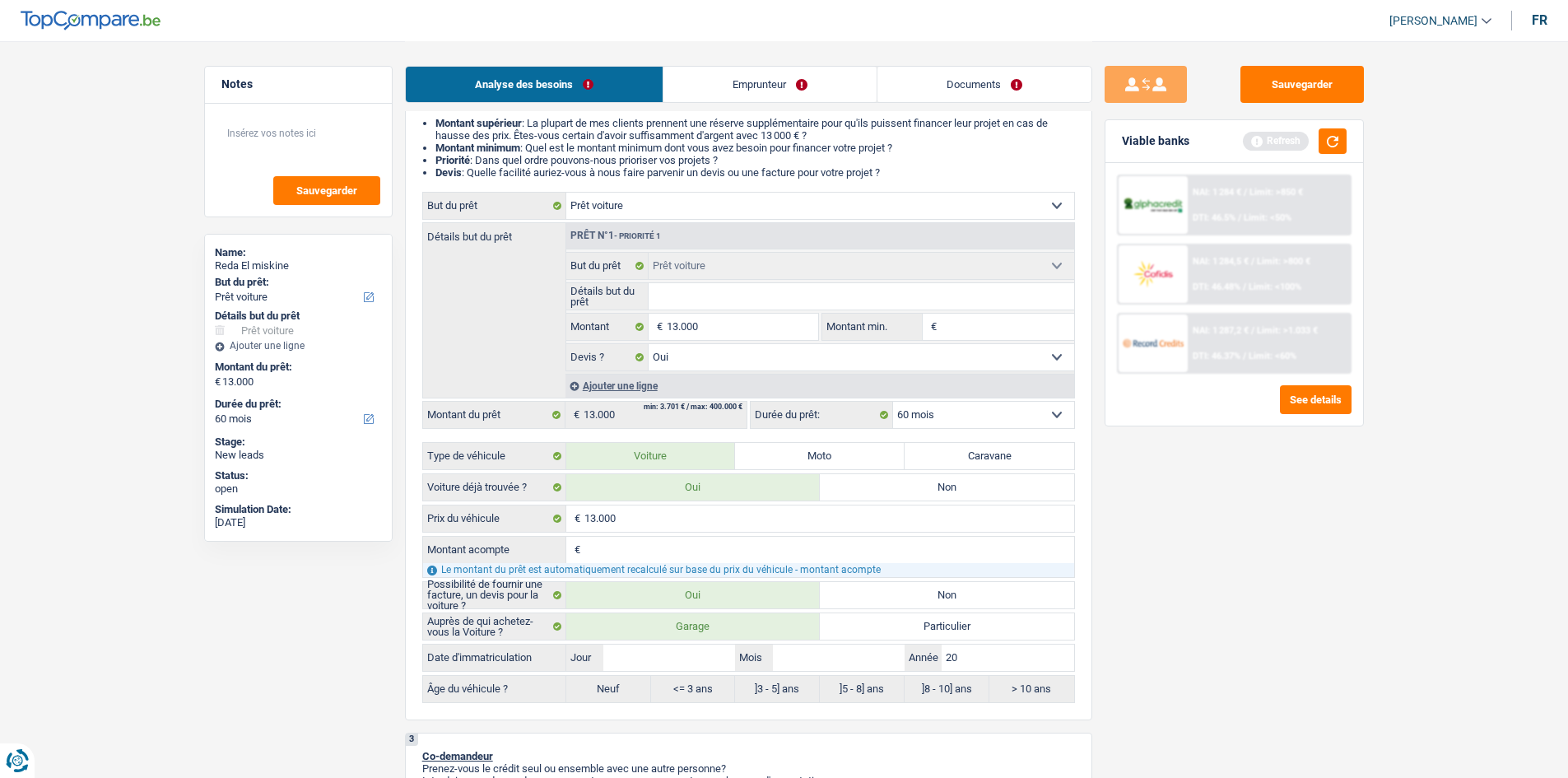
type input "201"
type input "2016"
click at [814, 660] on input "Mois" at bounding box center [838, 658] width 132 height 27
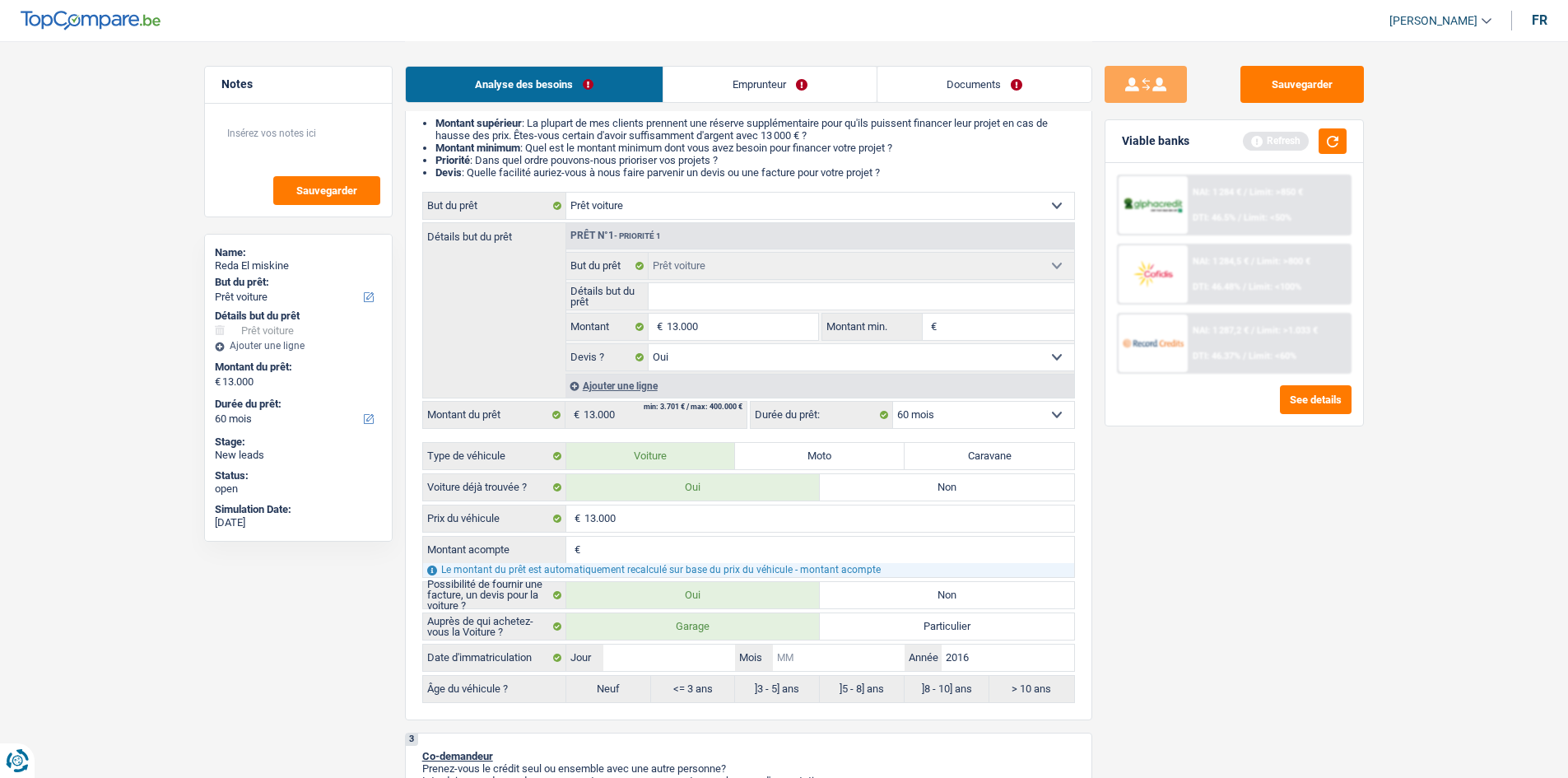
type input "0"
type input "05"
click at [691, 647] on input "Jour" at bounding box center [670, 658] width 132 height 27
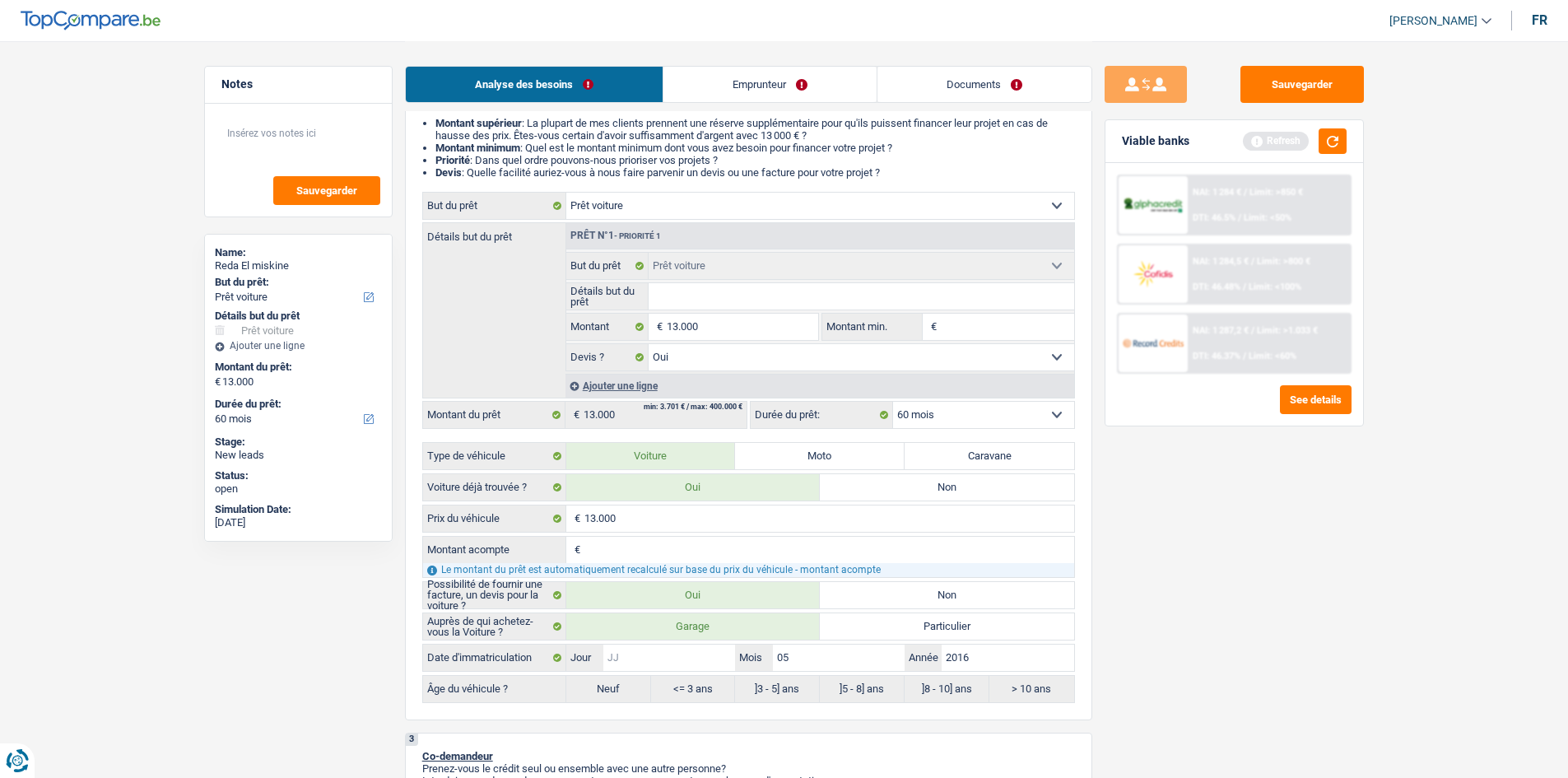
type input "0"
type input "01"
radio input "false"
type input "01"
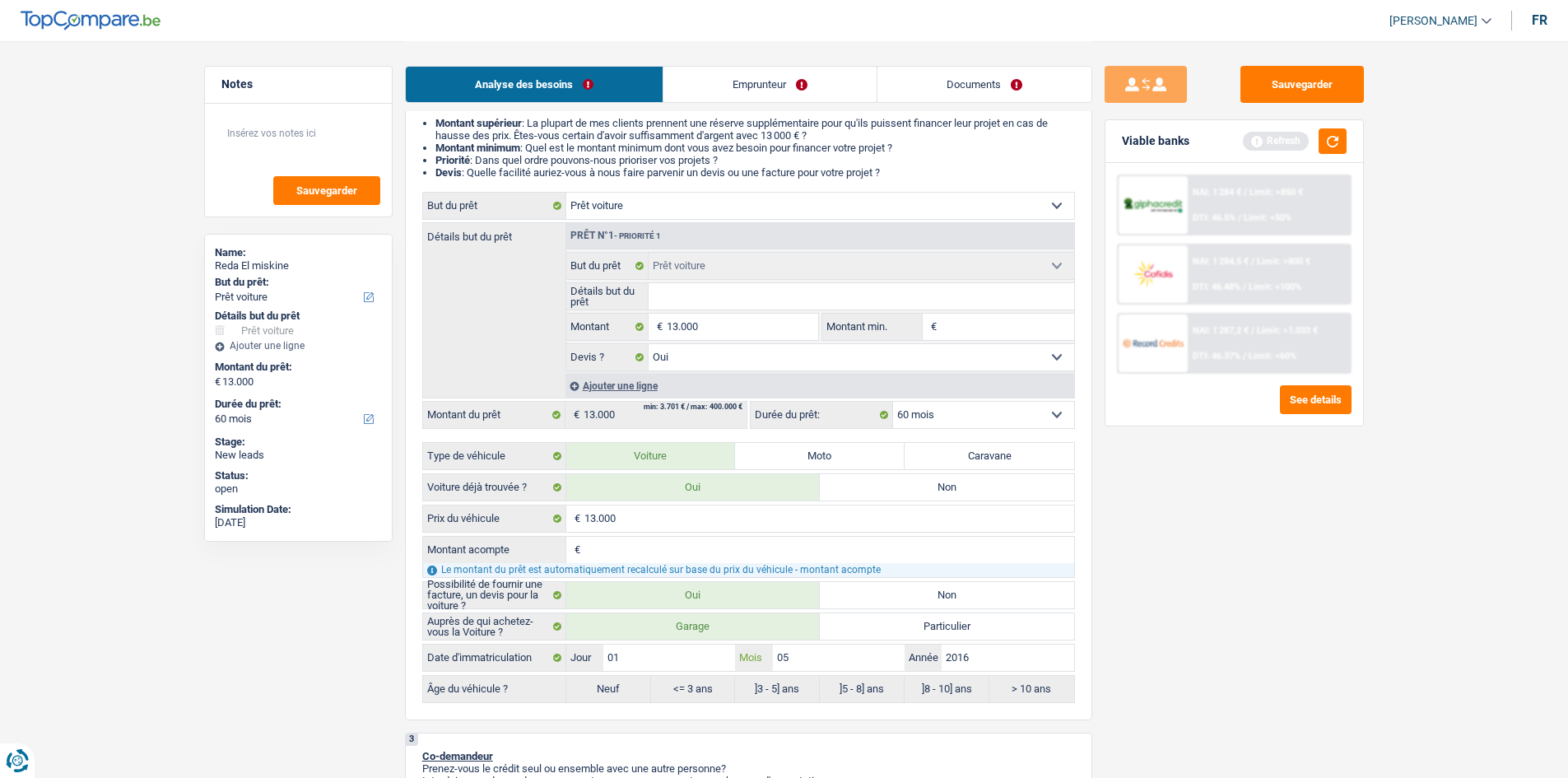
radio input "true"
drag, startPoint x: 1247, startPoint y: 656, endPoint x: 1211, endPoint y: 657, distance: 36.0
click at [1225, 658] on div "Sauvegarder Viable banks Refresh NAI: 1 284 € / Limit: >850 € DTI: 46.5% / Limi…" at bounding box center [1234, 409] width 284 height 686
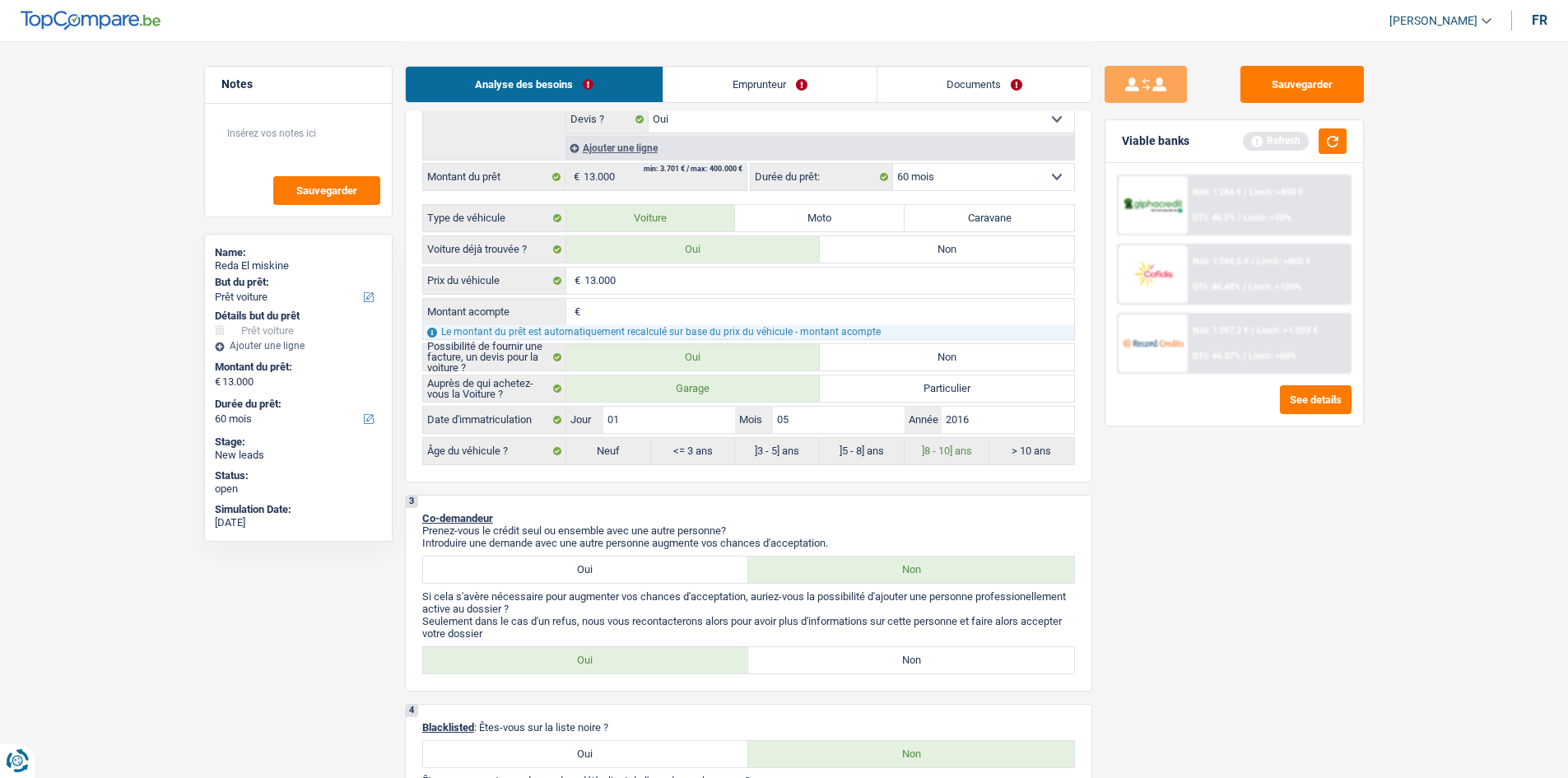
scroll to position [494, 0]
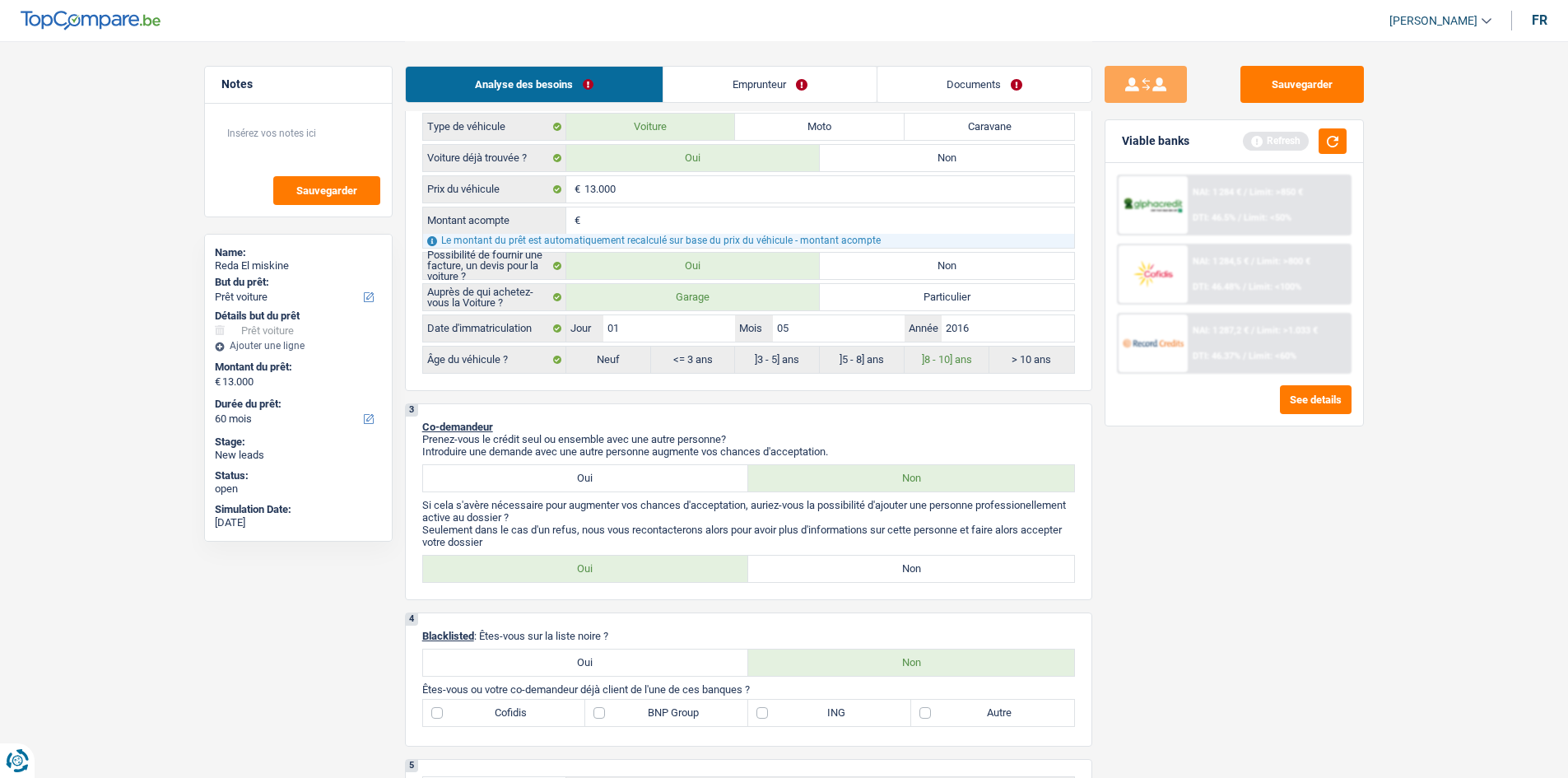
click at [838, 569] on label "Non" at bounding box center [911, 569] width 326 height 27
click at [838, 569] on input "Non" at bounding box center [911, 569] width 326 height 27
radio input "true"
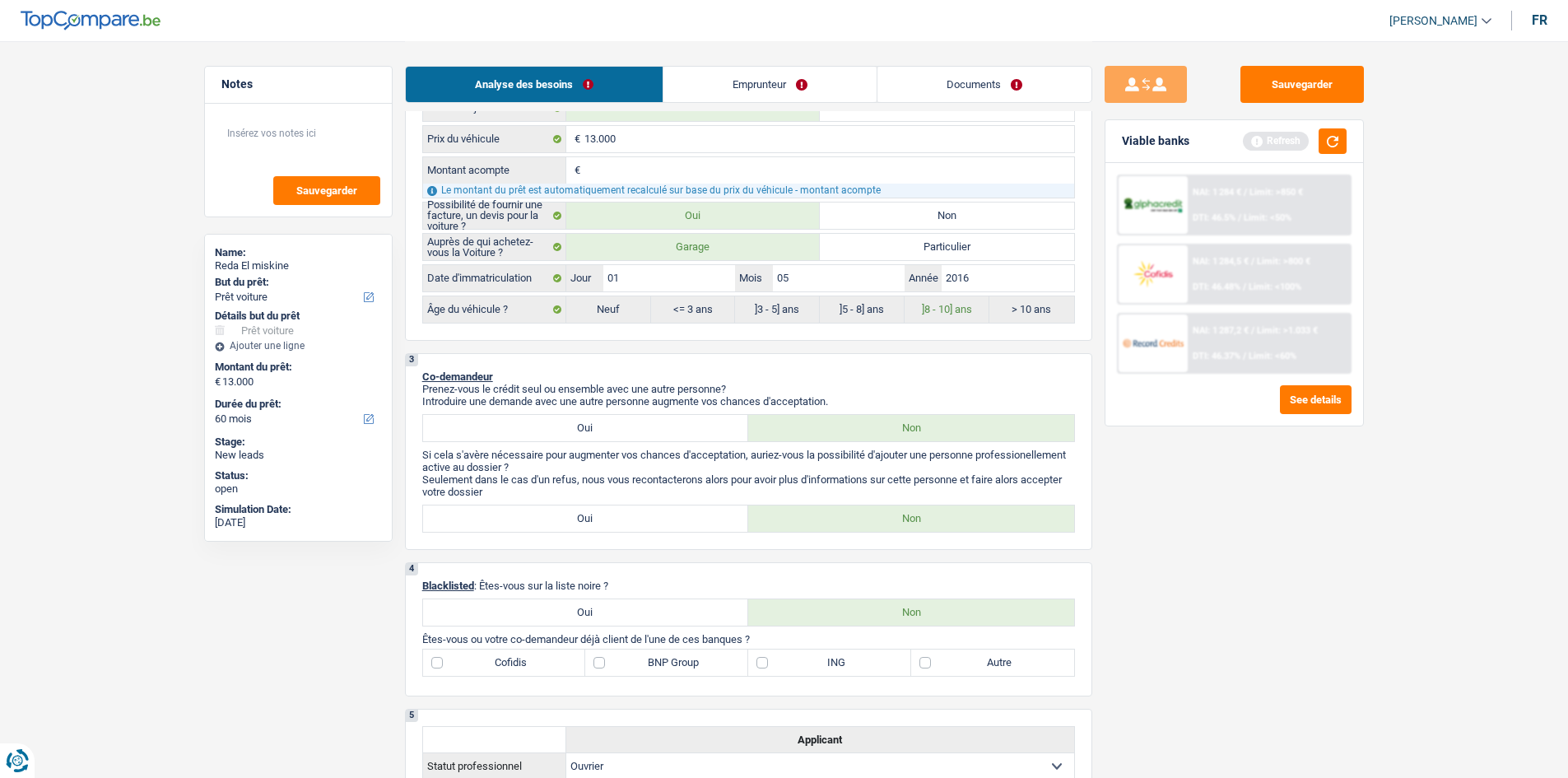
scroll to position [659, 0]
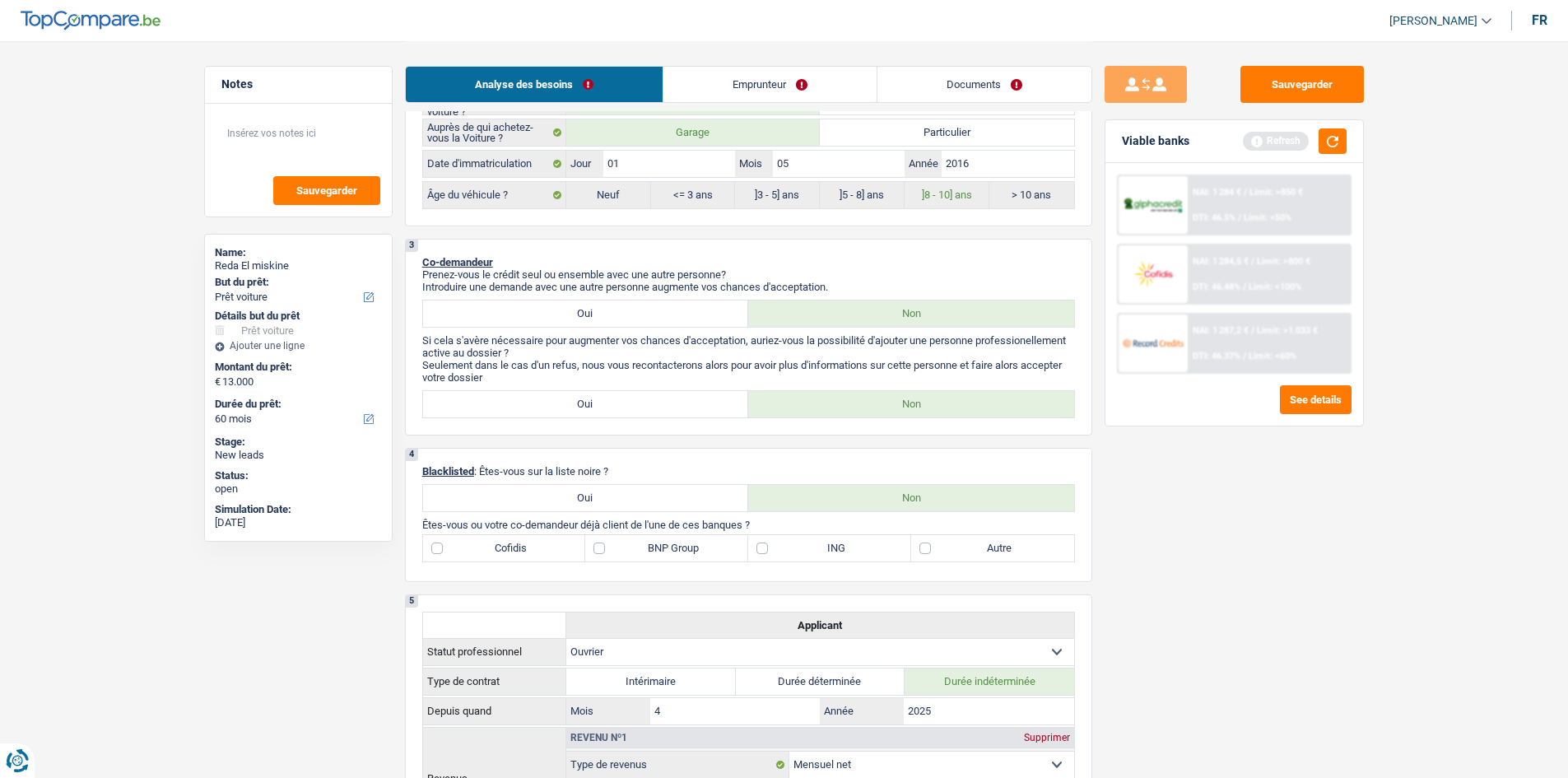
click at [950, 554] on label "Autre" at bounding box center [993, 548] width 163 height 27
click at [950, 554] on input "Autre" at bounding box center [993, 548] width 163 height 27
checkbox input "true"
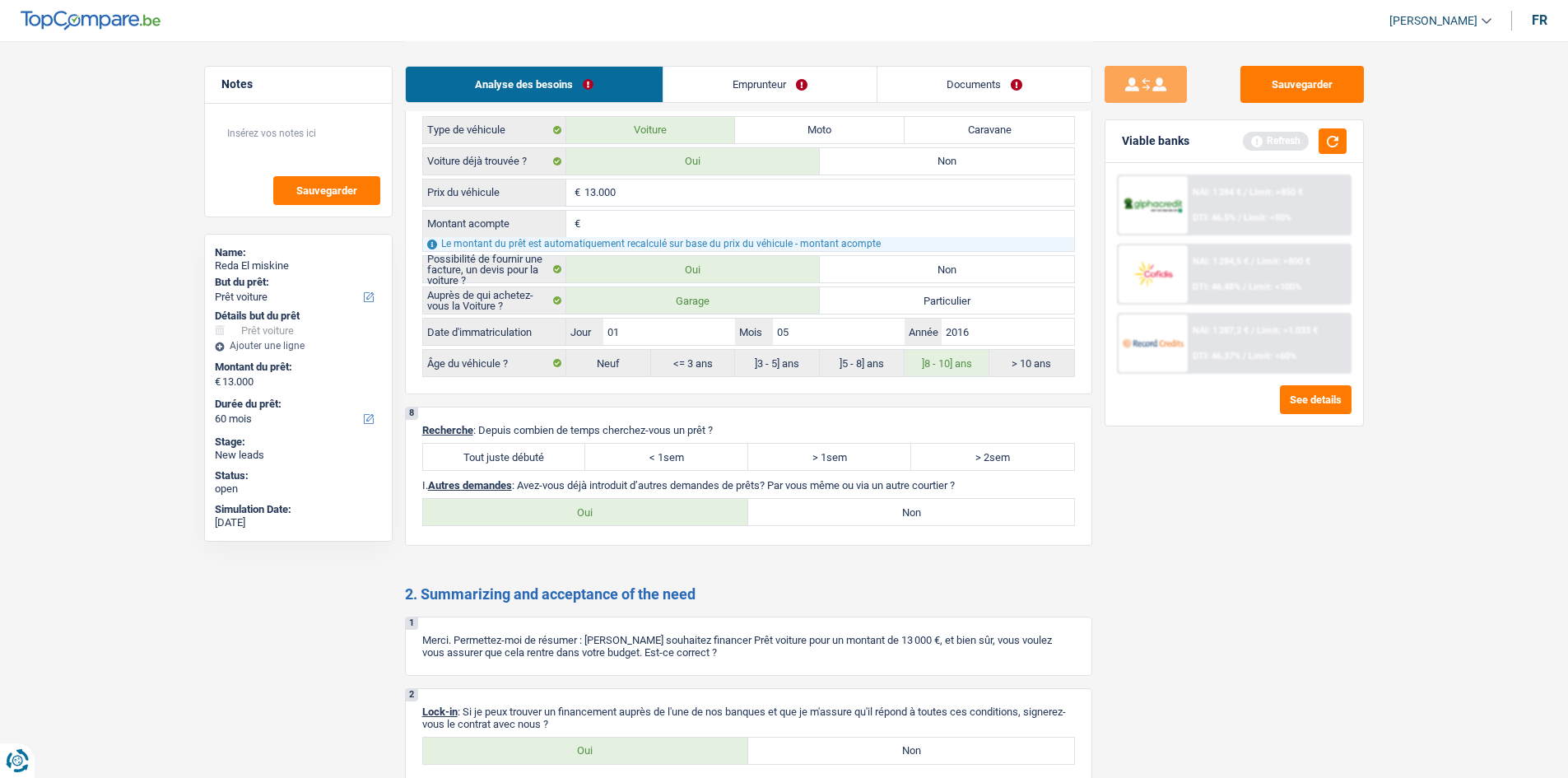
scroll to position [1969, 0]
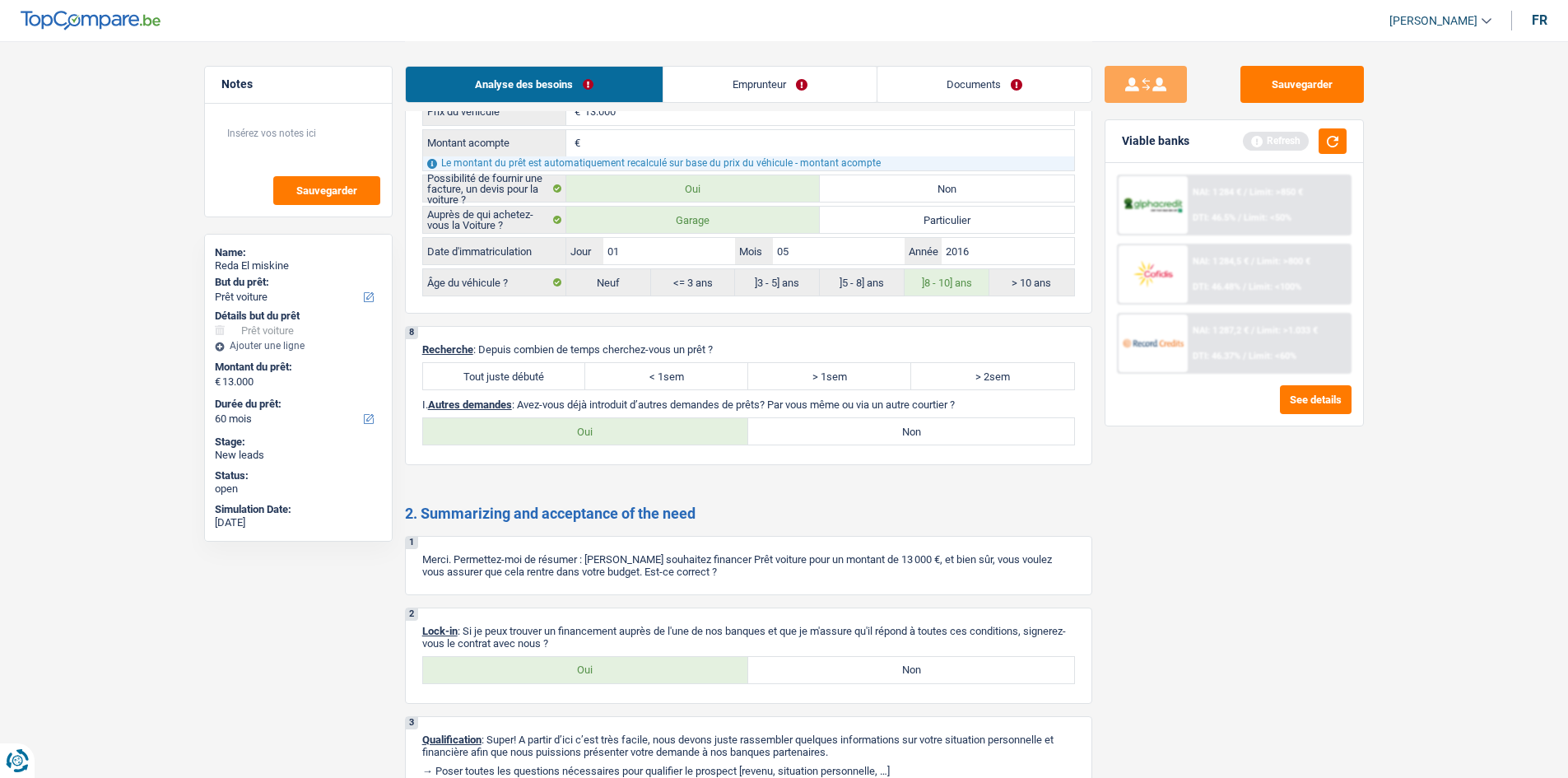
click at [481, 374] on label "Tout juste débuté" at bounding box center [504, 376] width 163 height 27
click at [481, 374] on input "Tout juste débuté" at bounding box center [504, 376] width 163 height 27
radio input "true"
drag, startPoint x: 746, startPoint y: 433, endPoint x: 731, endPoint y: 433, distance: 15.0
click at [745, 433] on label "Oui" at bounding box center [586, 431] width 326 height 27
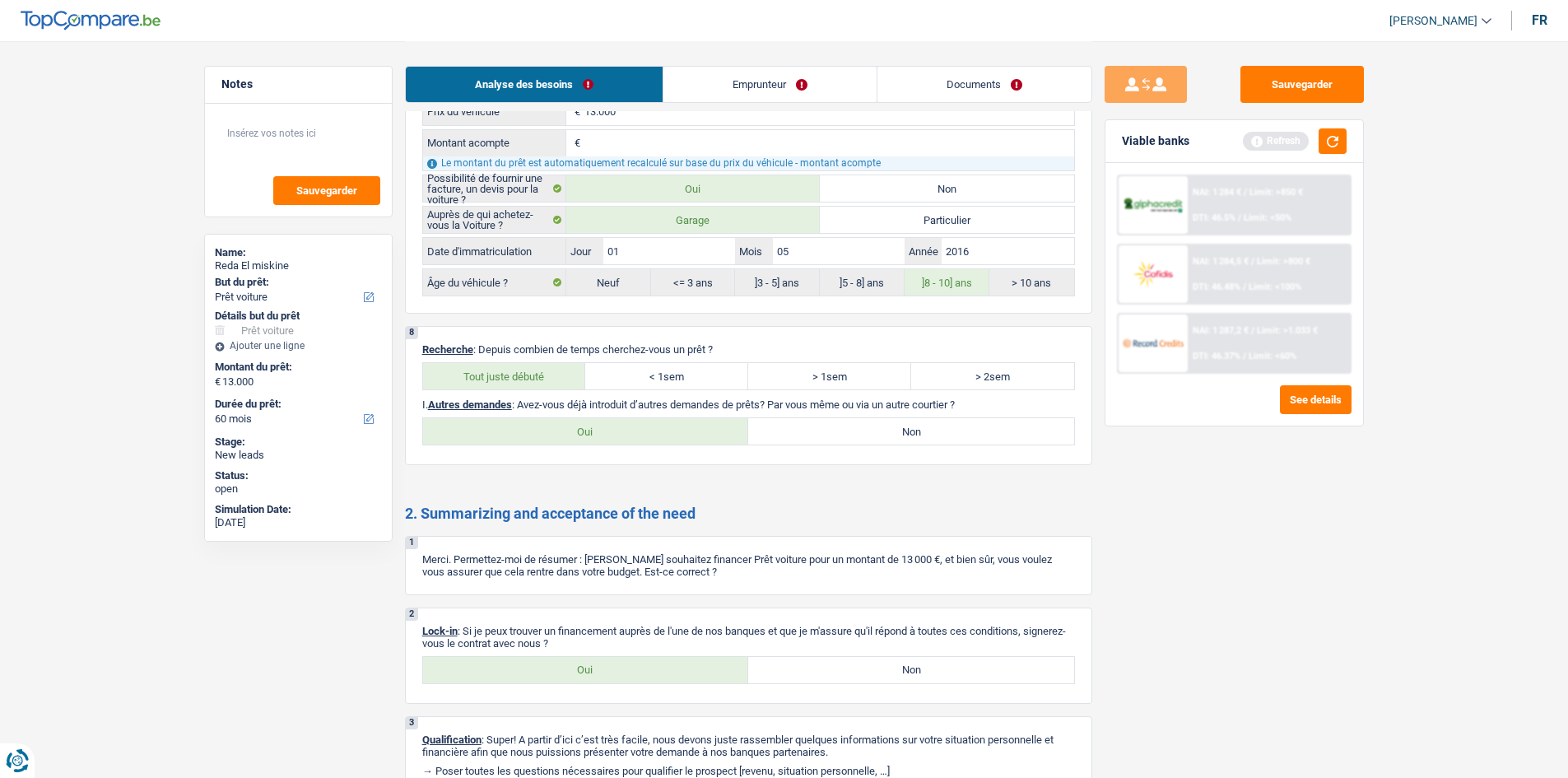
click at [745, 433] on input "Oui" at bounding box center [586, 431] width 326 height 27
radio input "true"
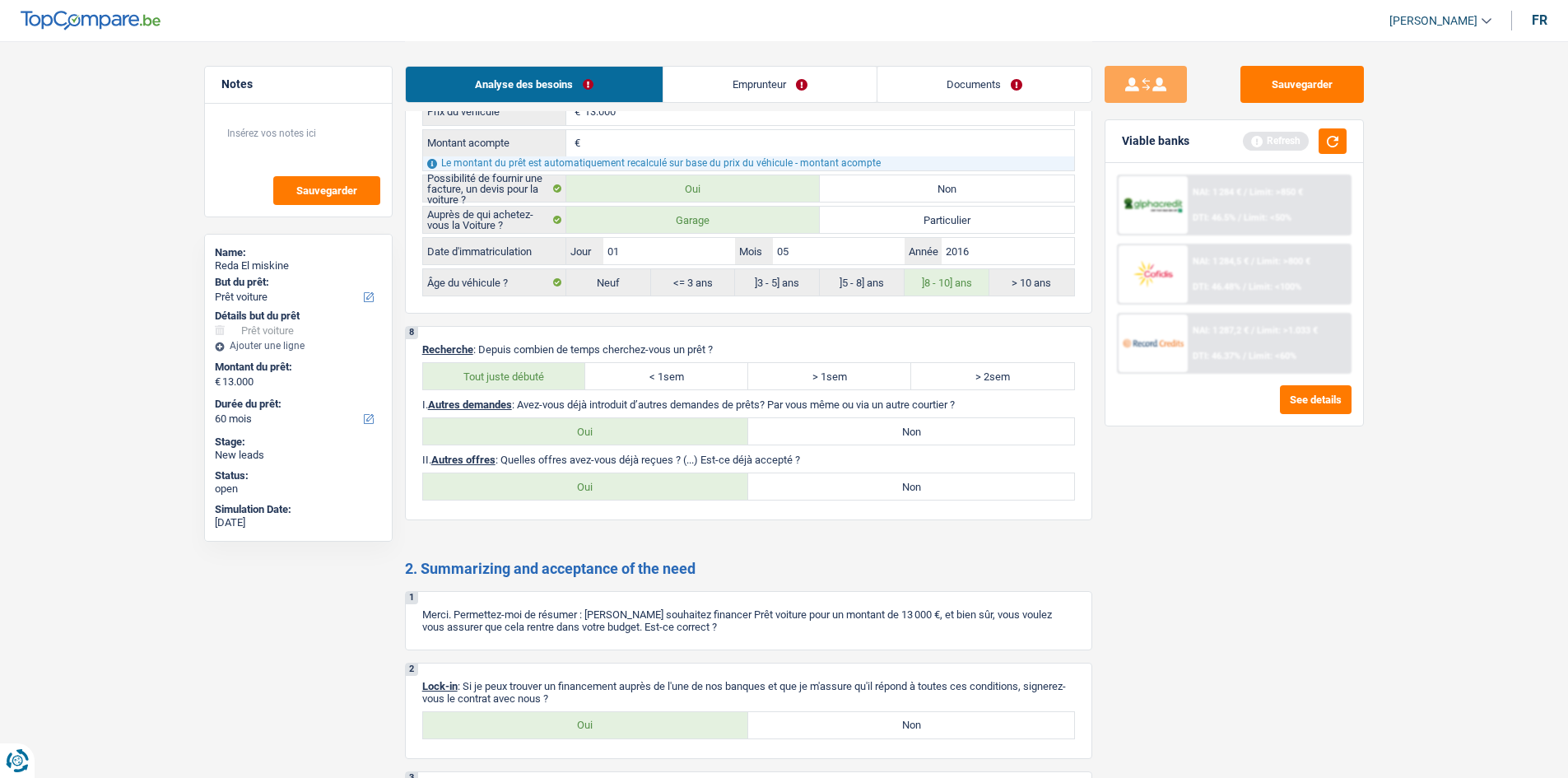
click at [713, 484] on label "Oui" at bounding box center [586, 486] width 326 height 27
click at [713, 484] on input "Oui" at bounding box center [586, 486] width 326 height 27
radio input "true"
select select "60"
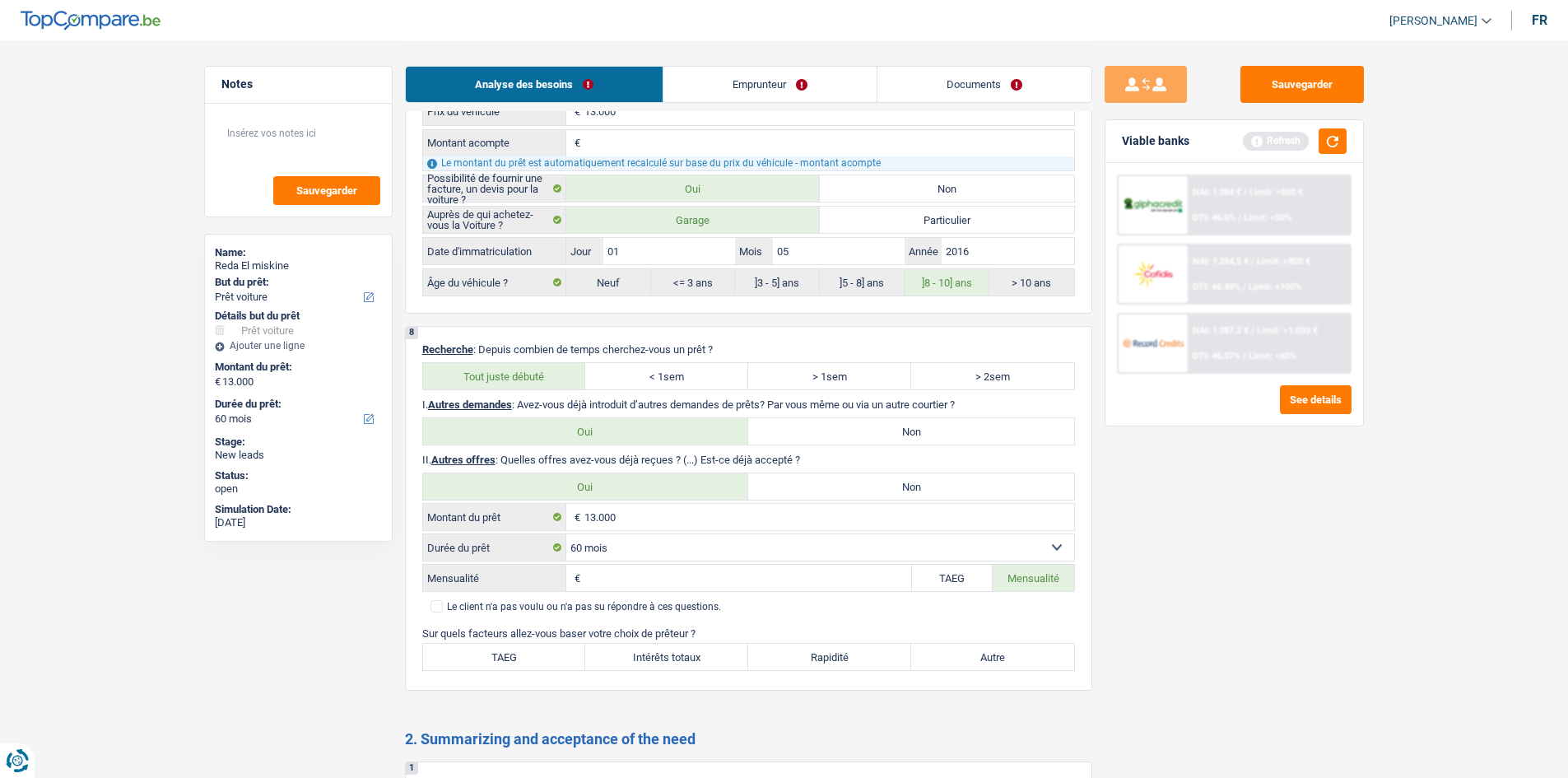
click at [814, 486] on label "Non" at bounding box center [911, 486] width 326 height 27
click at [814, 486] on input "Non" at bounding box center [911, 486] width 326 height 27
radio input "true"
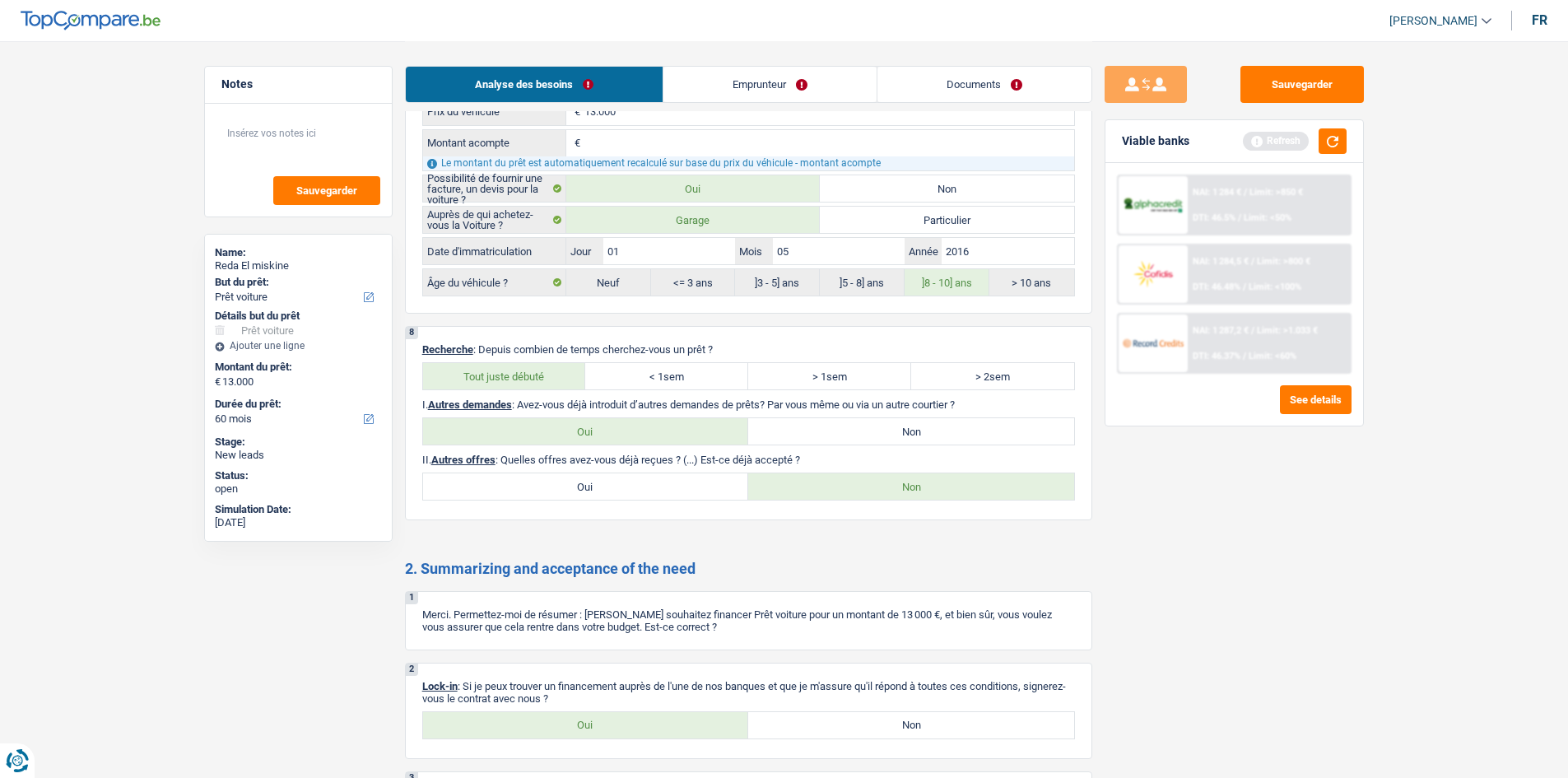
click at [730, 86] on link "Emprunteur" at bounding box center [770, 84] width 213 height 35
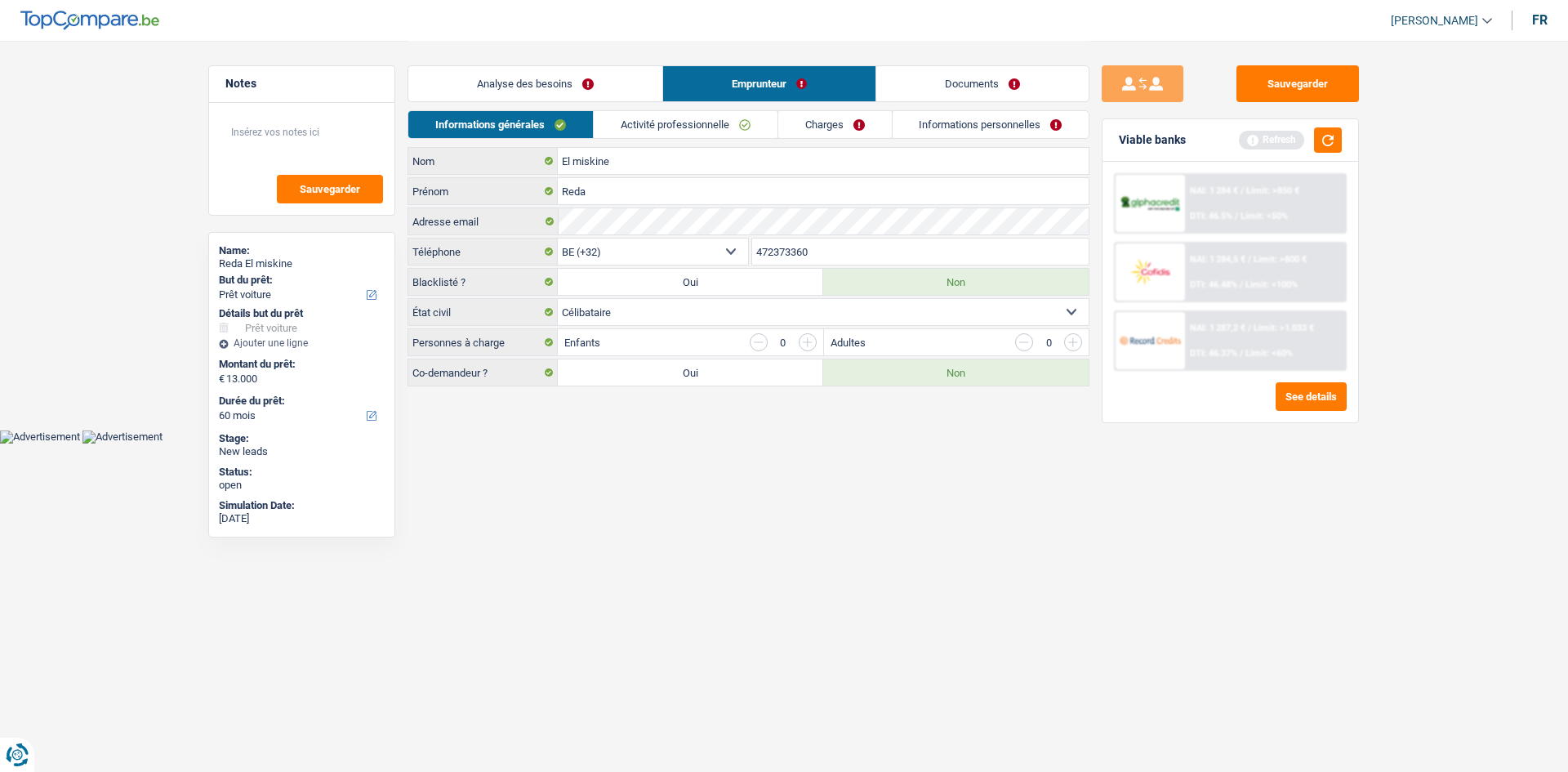
click at [818, 126] on link "Charges" at bounding box center [835, 125] width 113 height 27
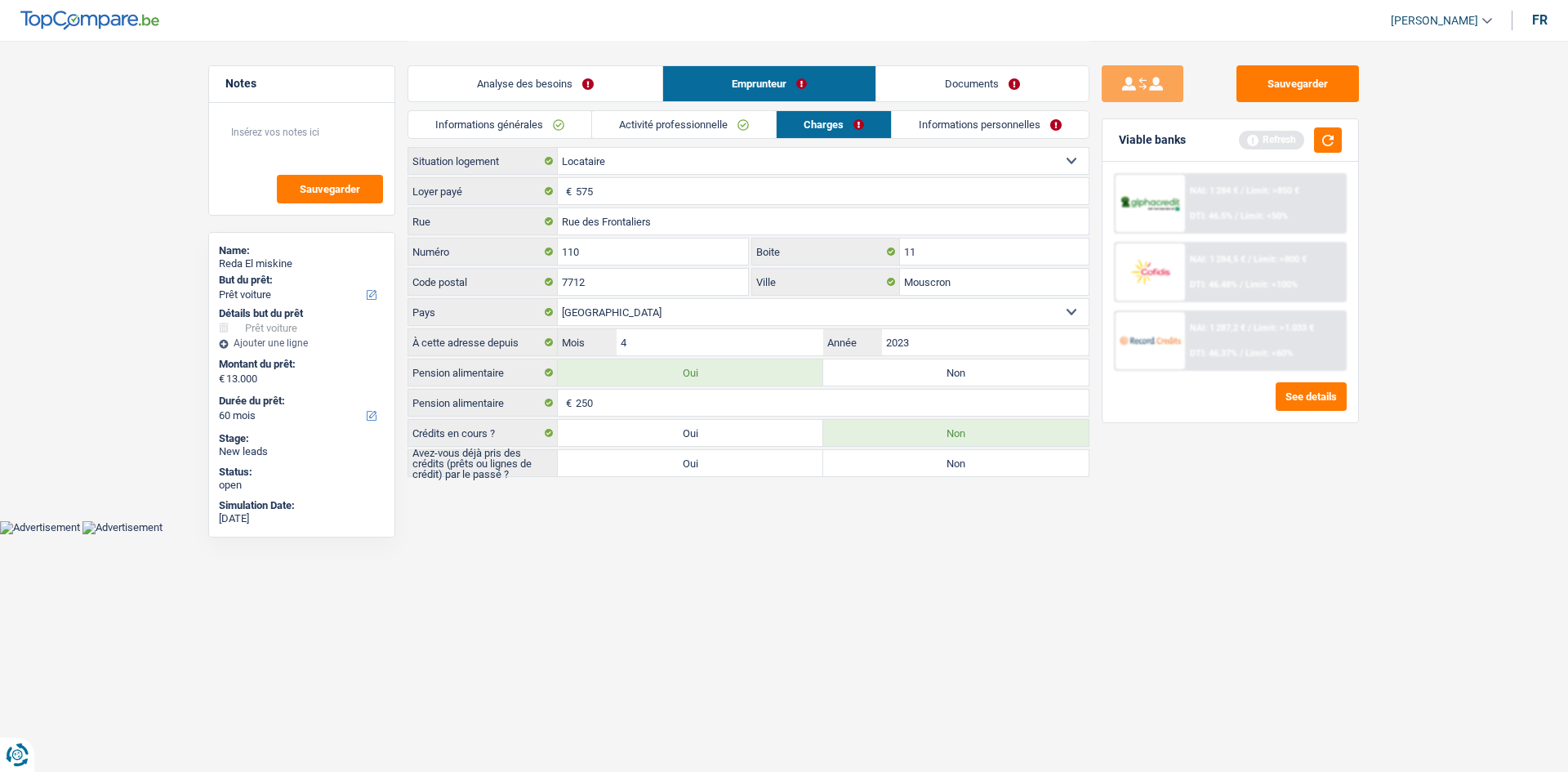
click at [665, 126] on link "Activité professionnelle" at bounding box center [684, 125] width 184 height 27
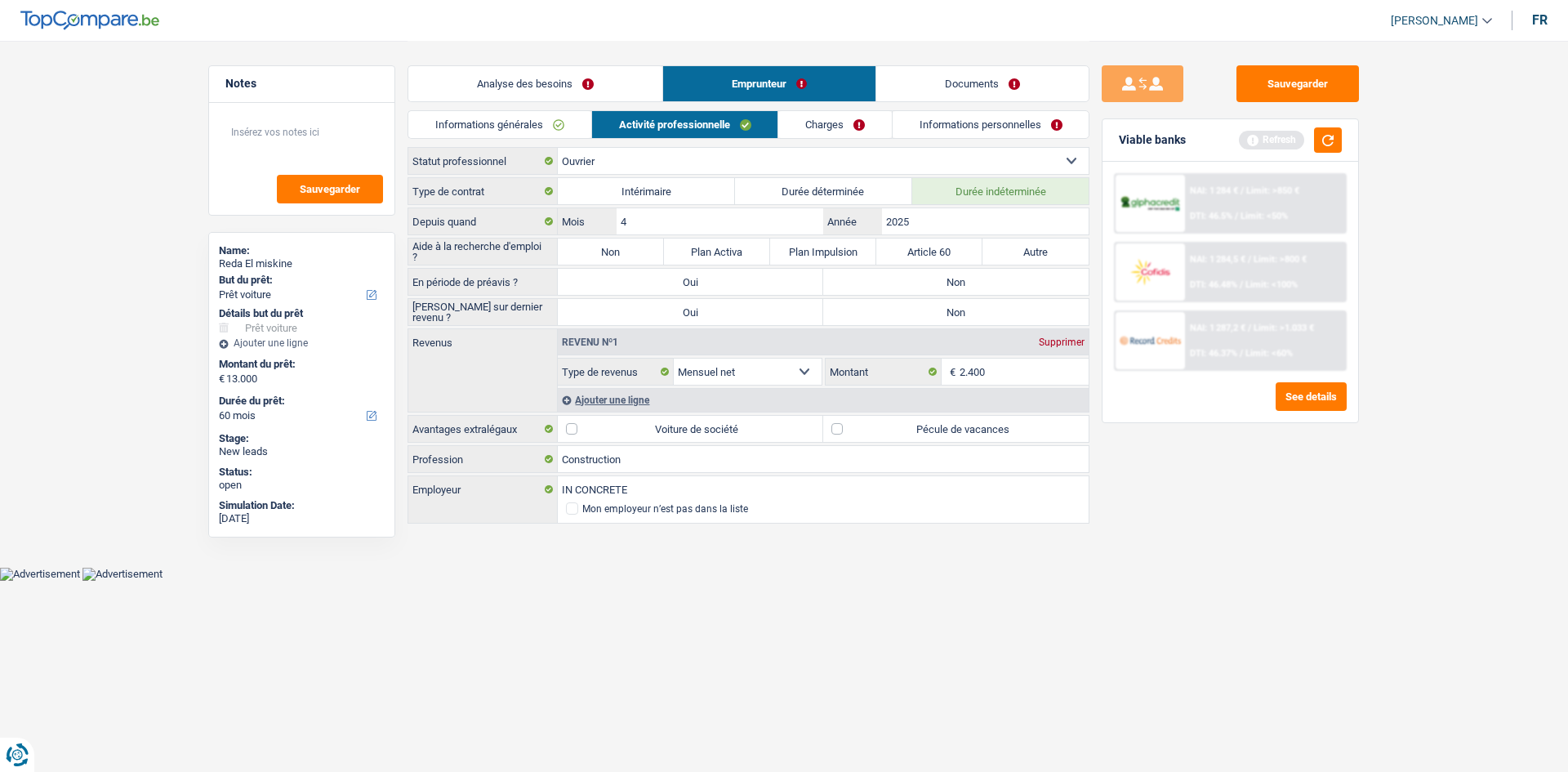
click at [555, 117] on link "Informations générales" at bounding box center [499, 125] width 183 height 27
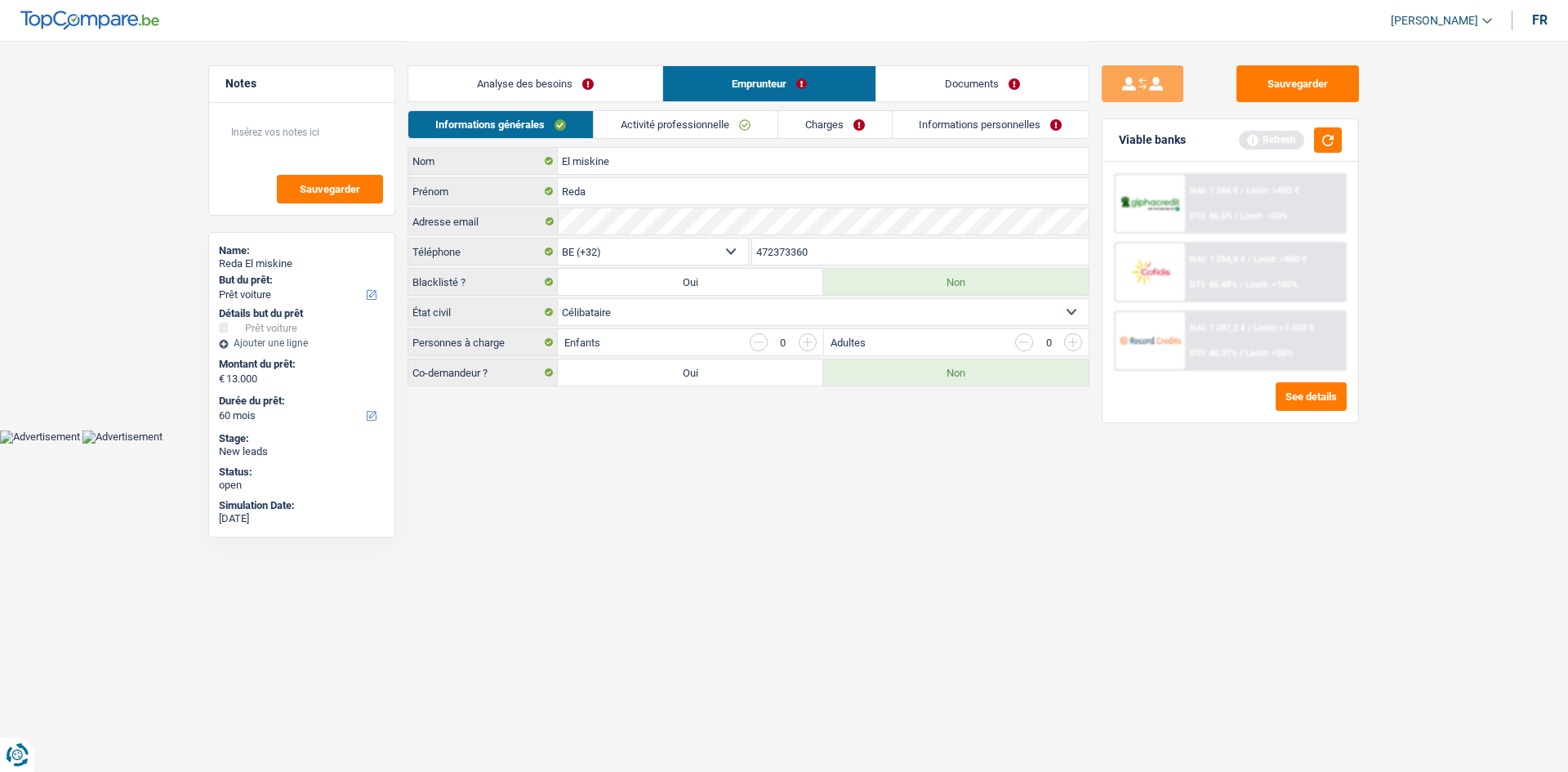
click at [663, 121] on link "Activité professionnelle" at bounding box center [686, 125] width 184 height 27
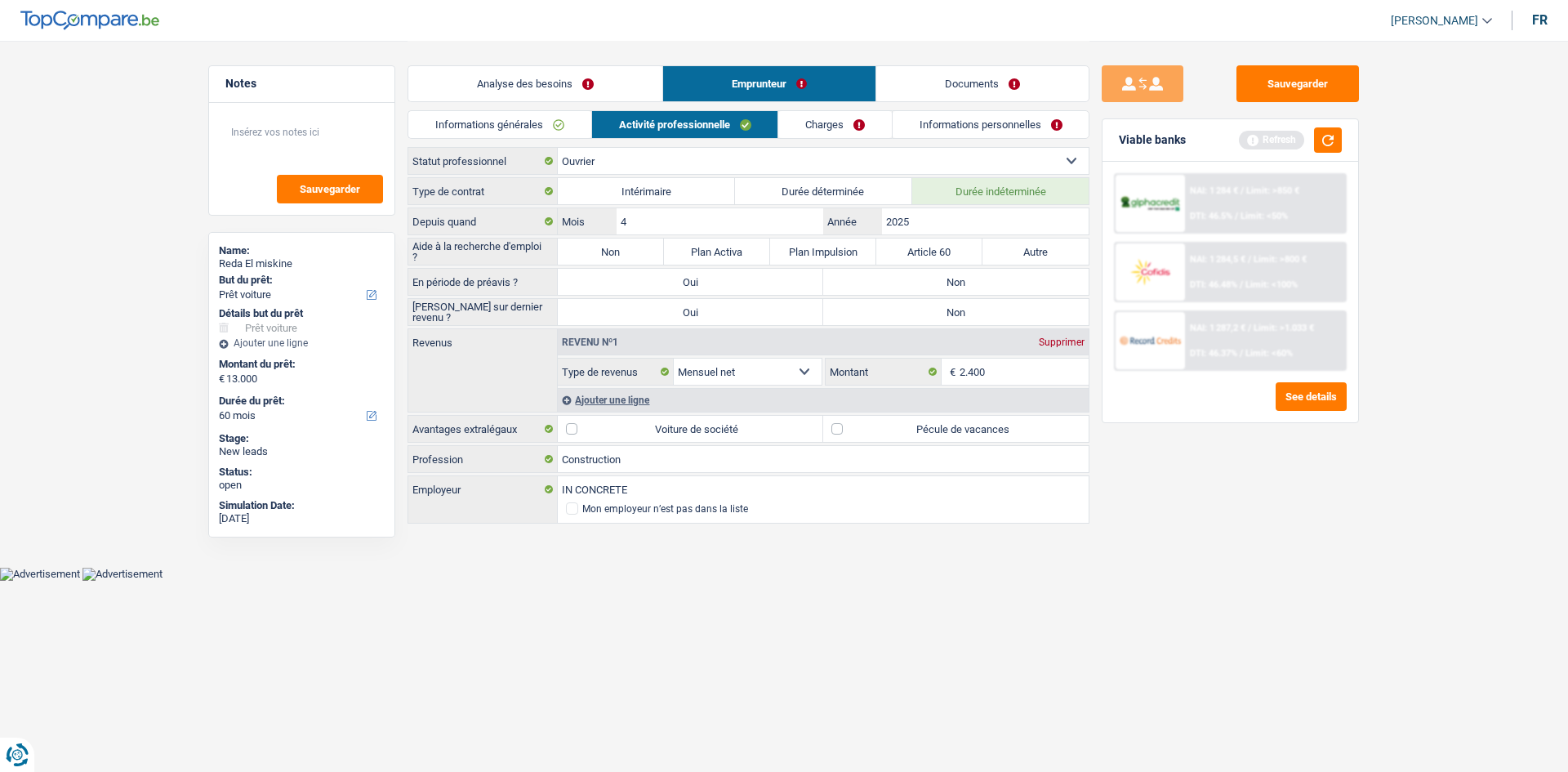
drag, startPoint x: 972, startPoint y: 287, endPoint x: 956, endPoint y: 282, distance: 16.8
click at [968, 284] on label "Non" at bounding box center [956, 282] width 265 height 26
click at [968, 284] on input "Non" at bounding box center [956, 282] width 265 height 26
radio input "true"
click at [638, 249] on label "Non" at bounding box center [611, 251] width 106 height 26
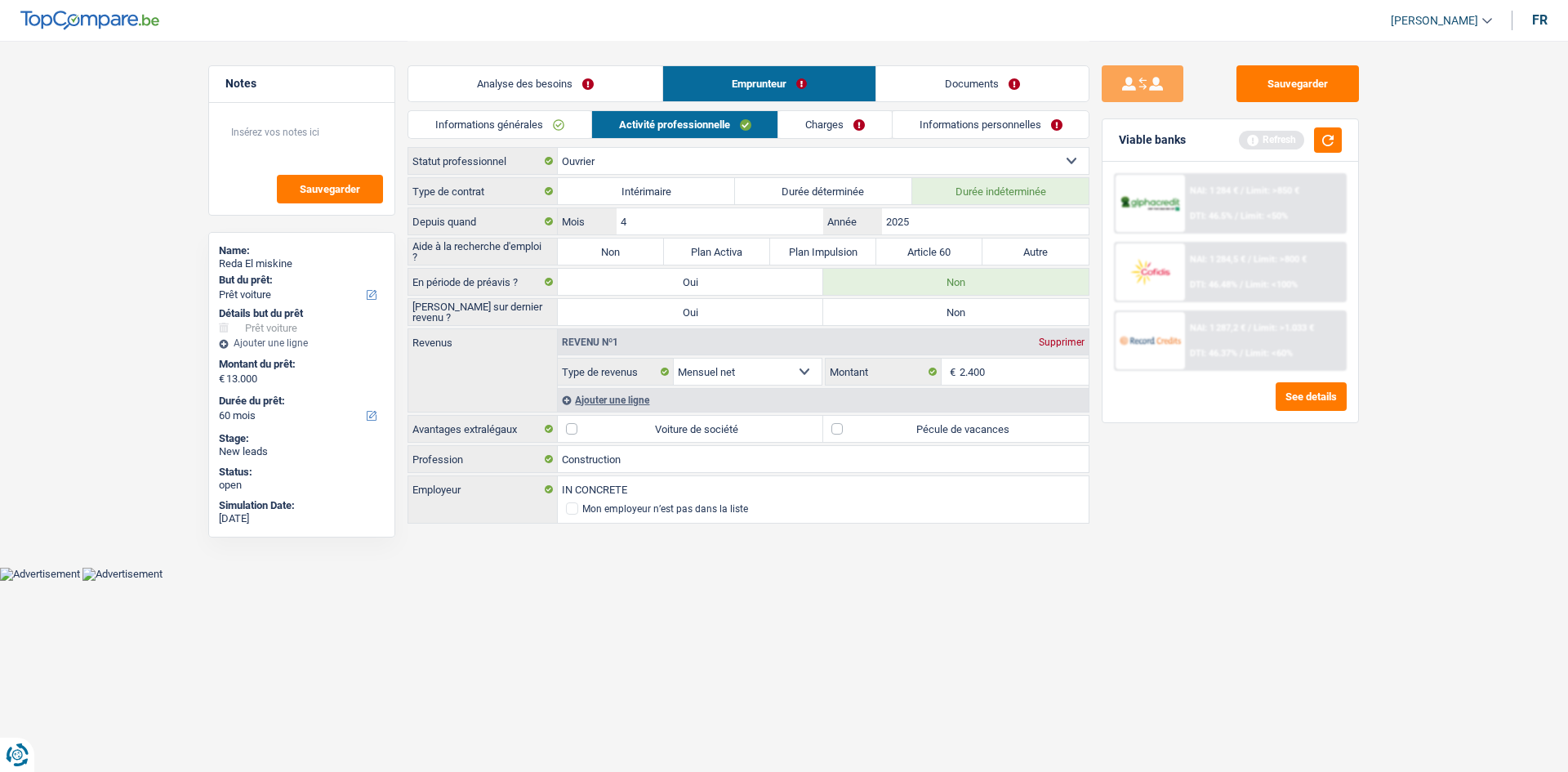
click at [638, 249] on input "Non" at bounding box center [611, 251] width 106 height 26
radio input "true"
click at [928, 306] on label "Non" at bounding box center [956, 312] width 265 height 26
click at [928, 306] on input "Non" at bounding box center [956, 312] width 265 height 26
radio input "true"
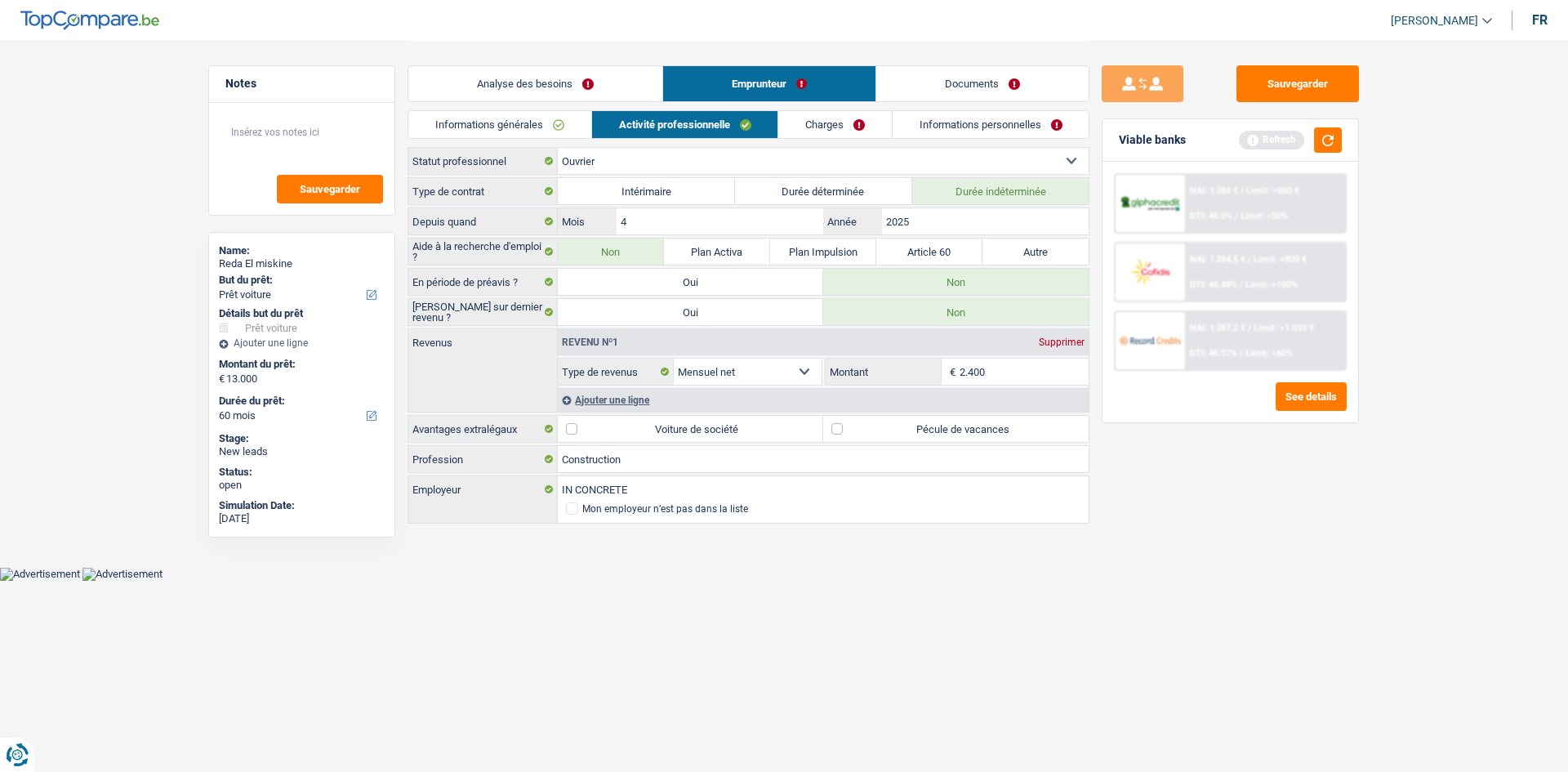
click at [869, 422] on label "Pécule de vacances" at bounding box center [956, 429] width 265 height 26
click at [869, 422] on input "Pécule de vacances" at bounding box center [956, 429] width 265 height 26
checkbox input "true"
click at [597, 403] on div "Ajouter une ligne" at bounding box center [824, 400] width 531 height 24
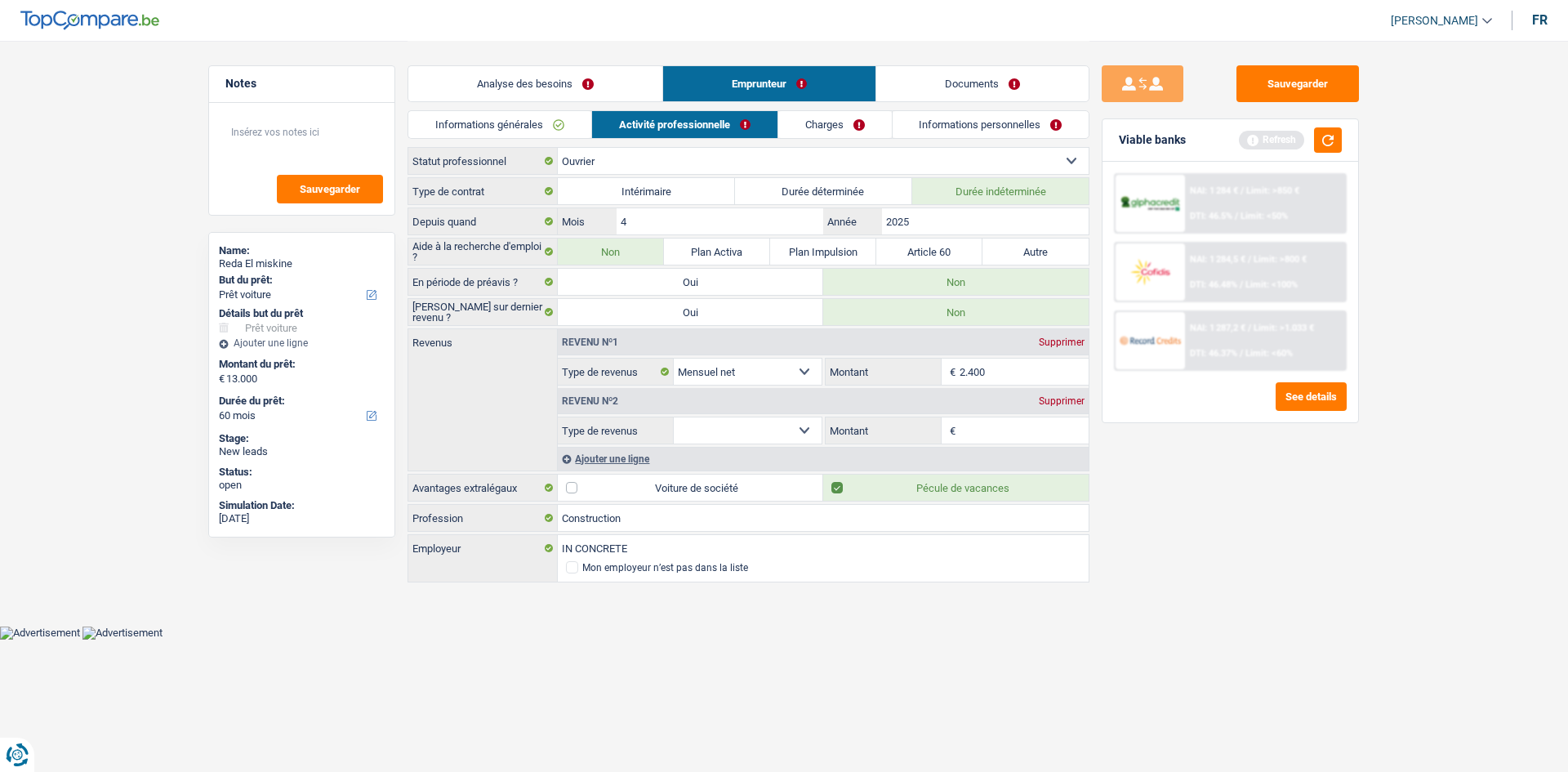
click at [767, 432] on select "Allocation d'handicap Allocations chômage Allocations familiales Chèques repas …" at bounding box center [748, 431] width 148 height 26
select select "mealVouchers"
click at [674, 418] on select "Allocation d'handicap Allocations chômage Allocations familiales Chèques repas …" at bounding box center [748, 431] width 148 height 26
click at [1035, 430] on input "Montant par jour" at bounding box center [1024, 431] width 130 height 26
type input "6,0"
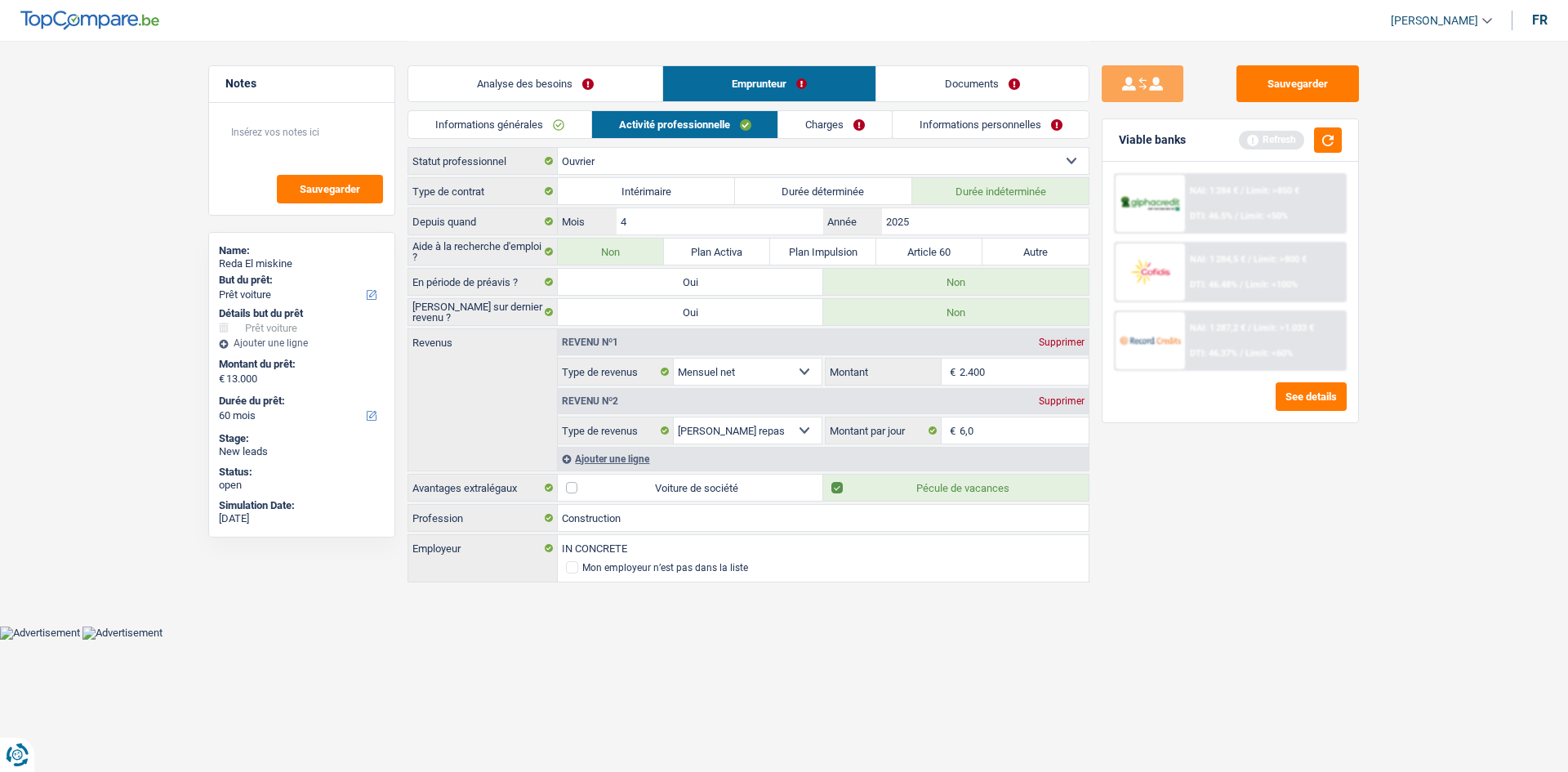
drag, startPoint x: 1297, startPoint y: 623, endPoint x: 1270, endPoint y: 587, distance: 45.0
click at [1284, 615] on div "Sauvegarder Viable banks Refresh NAI: 1 284 € / Limit: >850 € DTI: 46.5% / Limi…" at bounding box center [1230, 406] width 282 height 681
click at [814, 123] on link "Charges" at bounding box center [835, 125] width 113 height 27
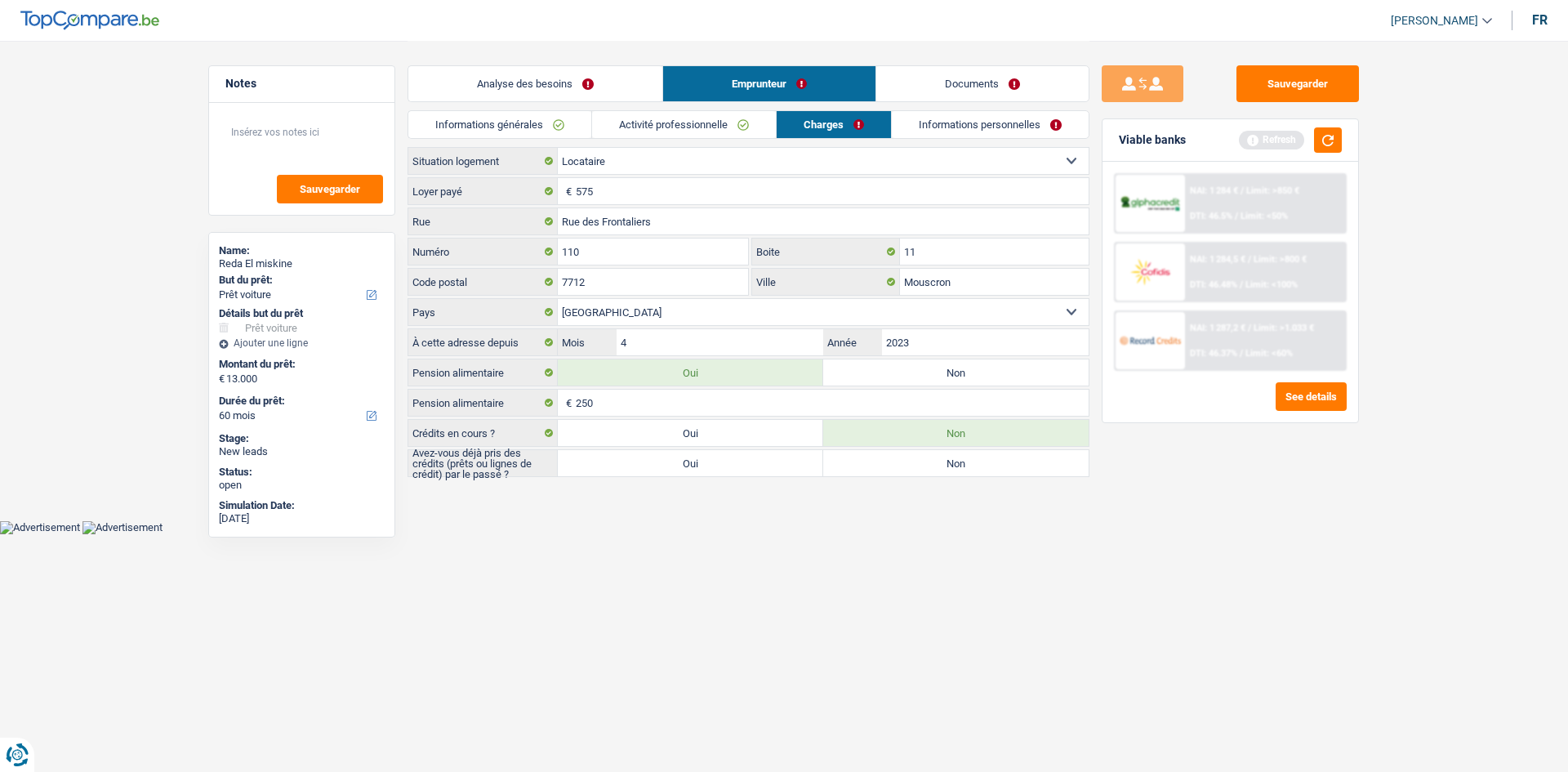
click at [642, 120] on link "Activité professionnelle" at bounding box center [684, 125] width 184 height 27
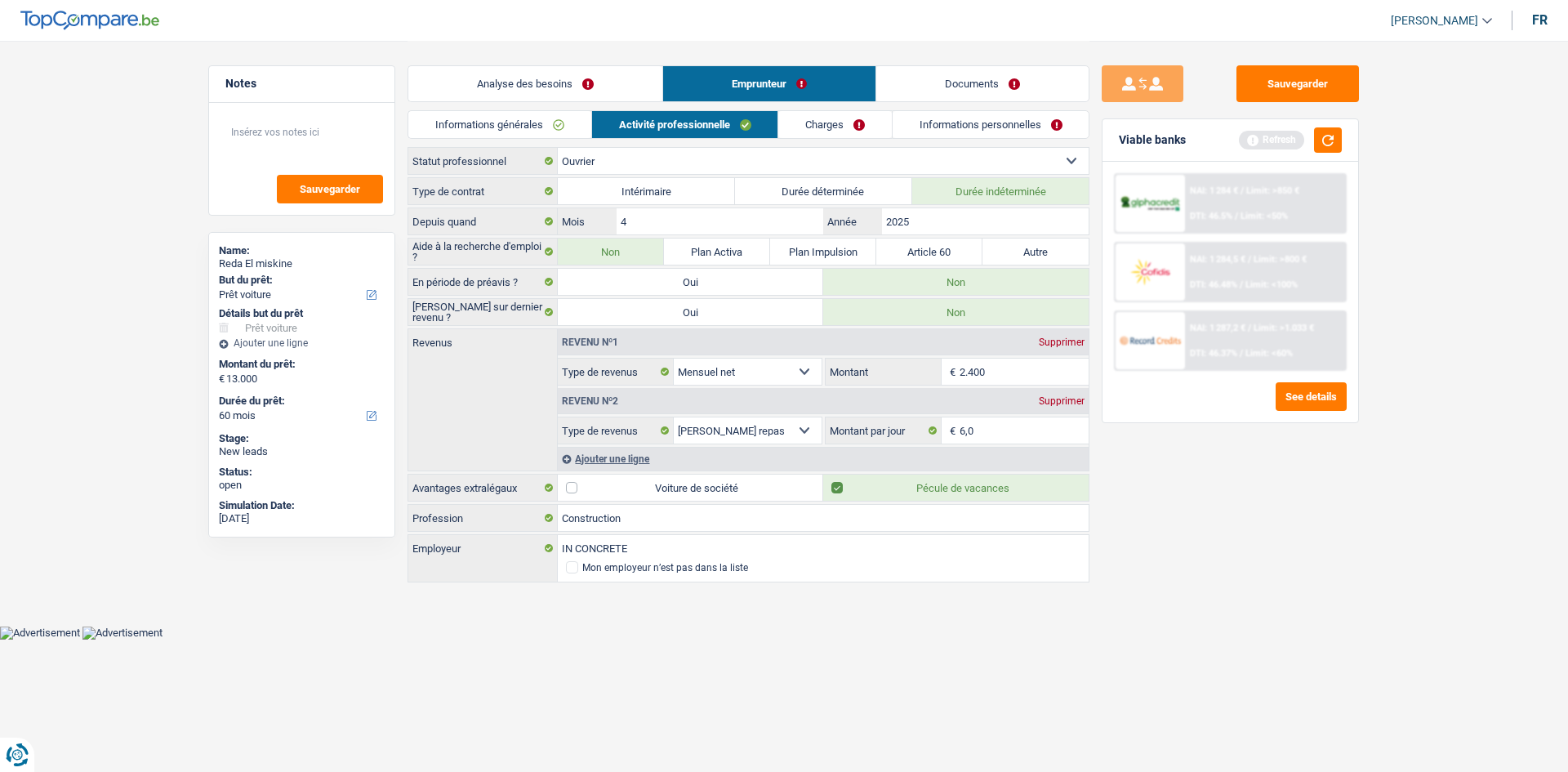
click at [491, 126] on link "Informations générales" at bounding box center [499, 125] width 183 height 27
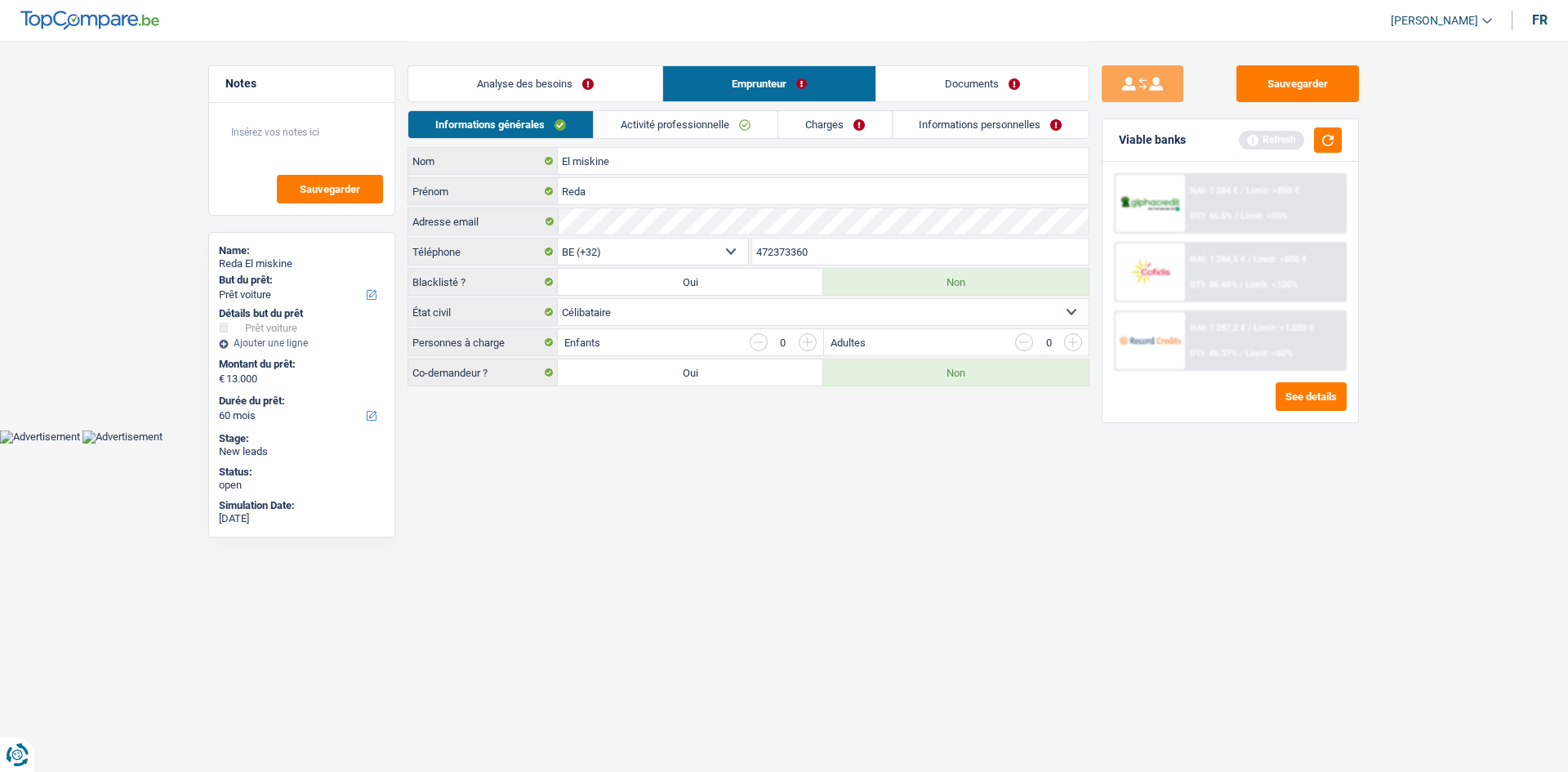
click at [644, 316] on select "Célibataire Marié(e) Cohabitant(e) légal(e) Divorcé(e) Veuf(ve) Séparé (de fait…" at bounding box center [824, 312] width 531 height 26
drag, startPoint x: 664, startPoint y: 485, endPoint x: 681, endPoint y: 437, distance: 50.9
click at [670, 443] on html "Vous avez le contrôle de vos données Nous utilisons des cookies, tout comme nos…" at bounding box center [784, 221] width 1568 height 443
click at [853, 134] on link "Charges" at bounding box center [835, 125] width 113 height 27
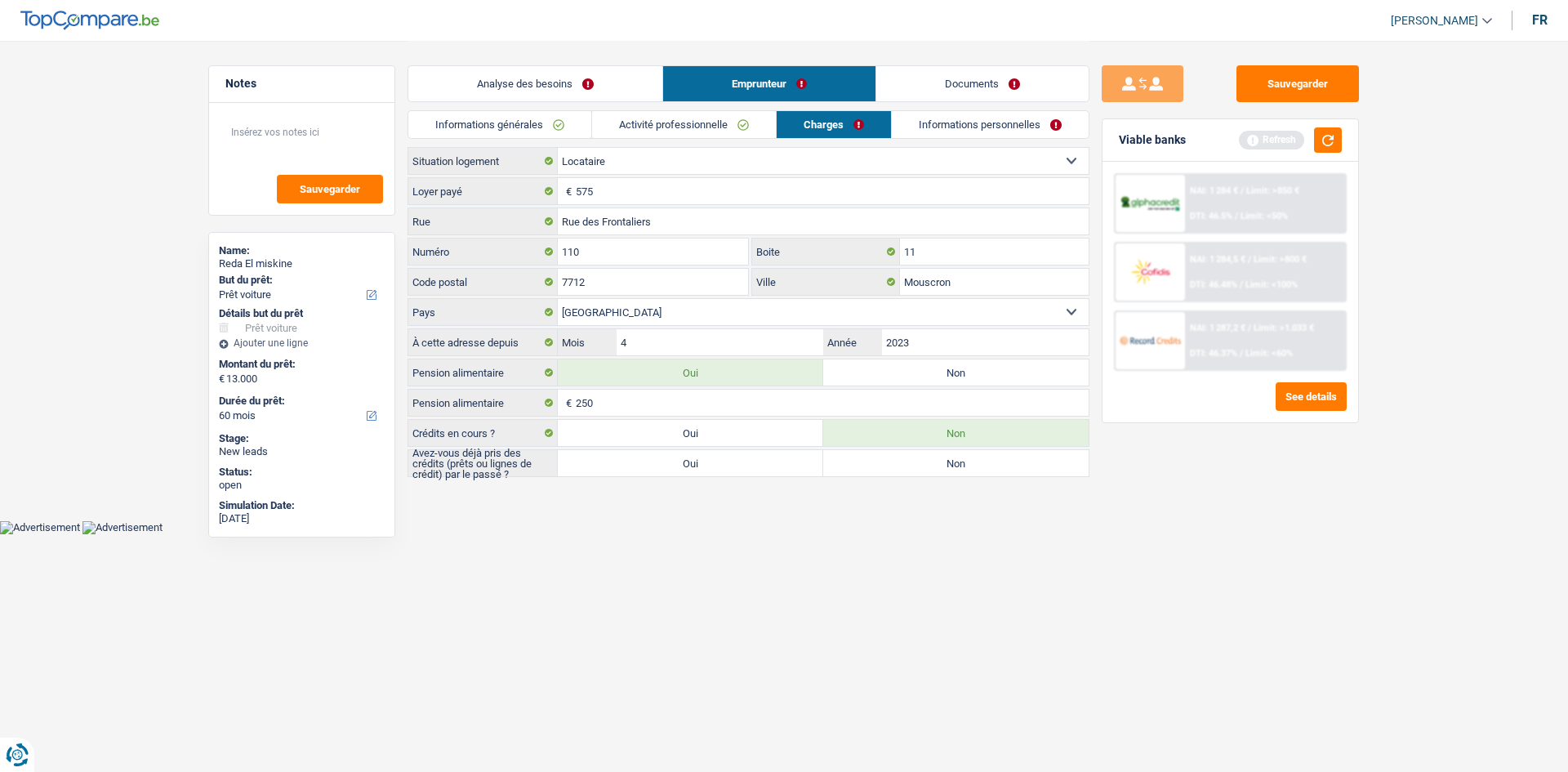
click at [829, 464] on label "Non" at bounding box center [956, 463] width 265 height 26
click at [829, 464] on input "Non" at bounding box center [956, 463] width 265 height 26
radio input "true"
click at [919, 122] on link "Informations personnelles" at bounding box center [990, 125] width 197 height 27
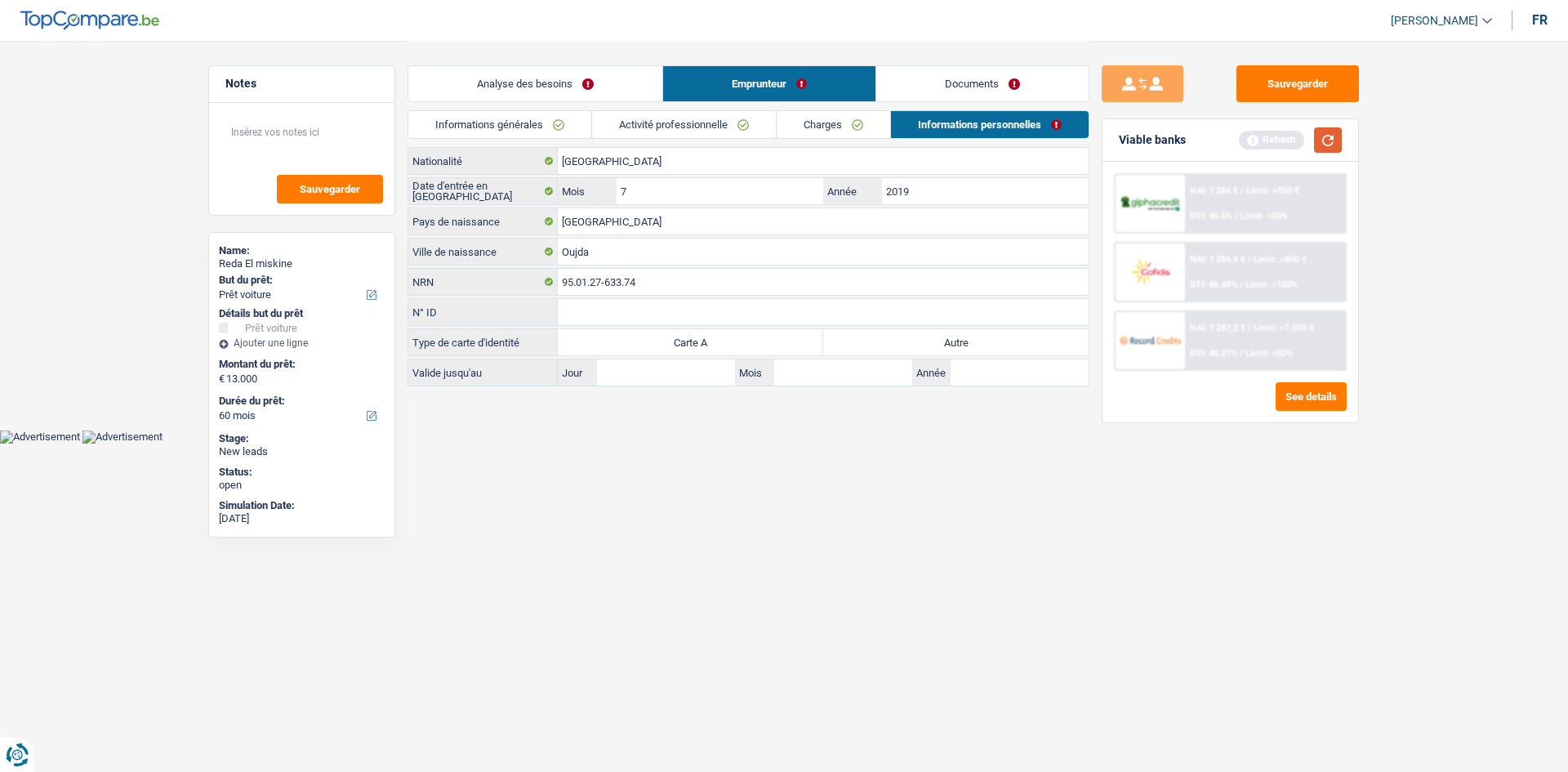
click at [1324, 146] on button "button" at bounding box center [1328, 140] width 28 height 26
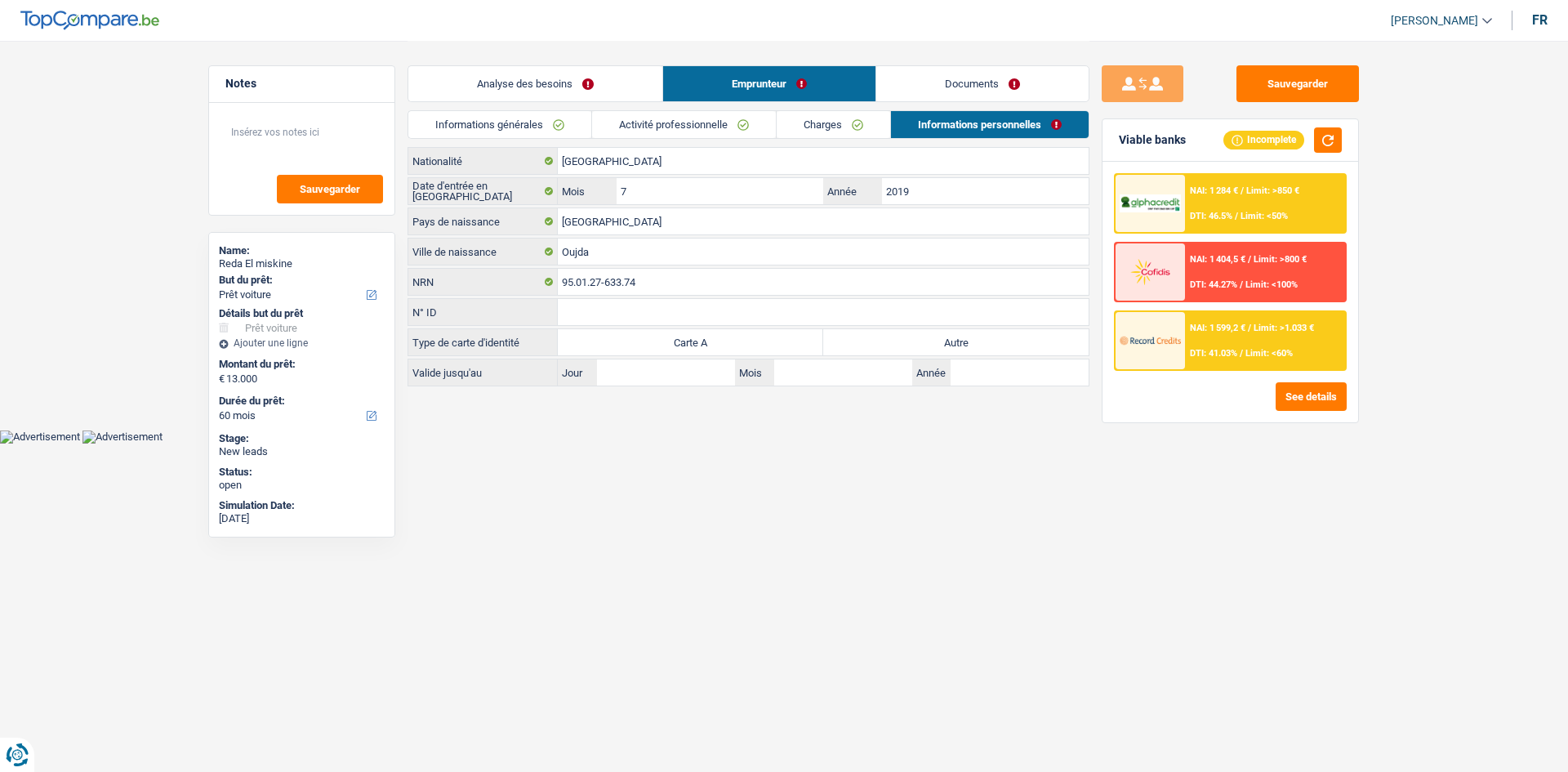
drag, startPoint x: 547, startPoint y: 63, endPoint x: 543, endPoint y: 71, distance: 8.9
click at [546, 63] on div "Analyse des besoins Emprunteur Documents" at bounding box center [749, 76] width 682 height 70
click at [541, 77] on link "Analyse des besoins" at bounding box center [535, 83] width 254 height 35
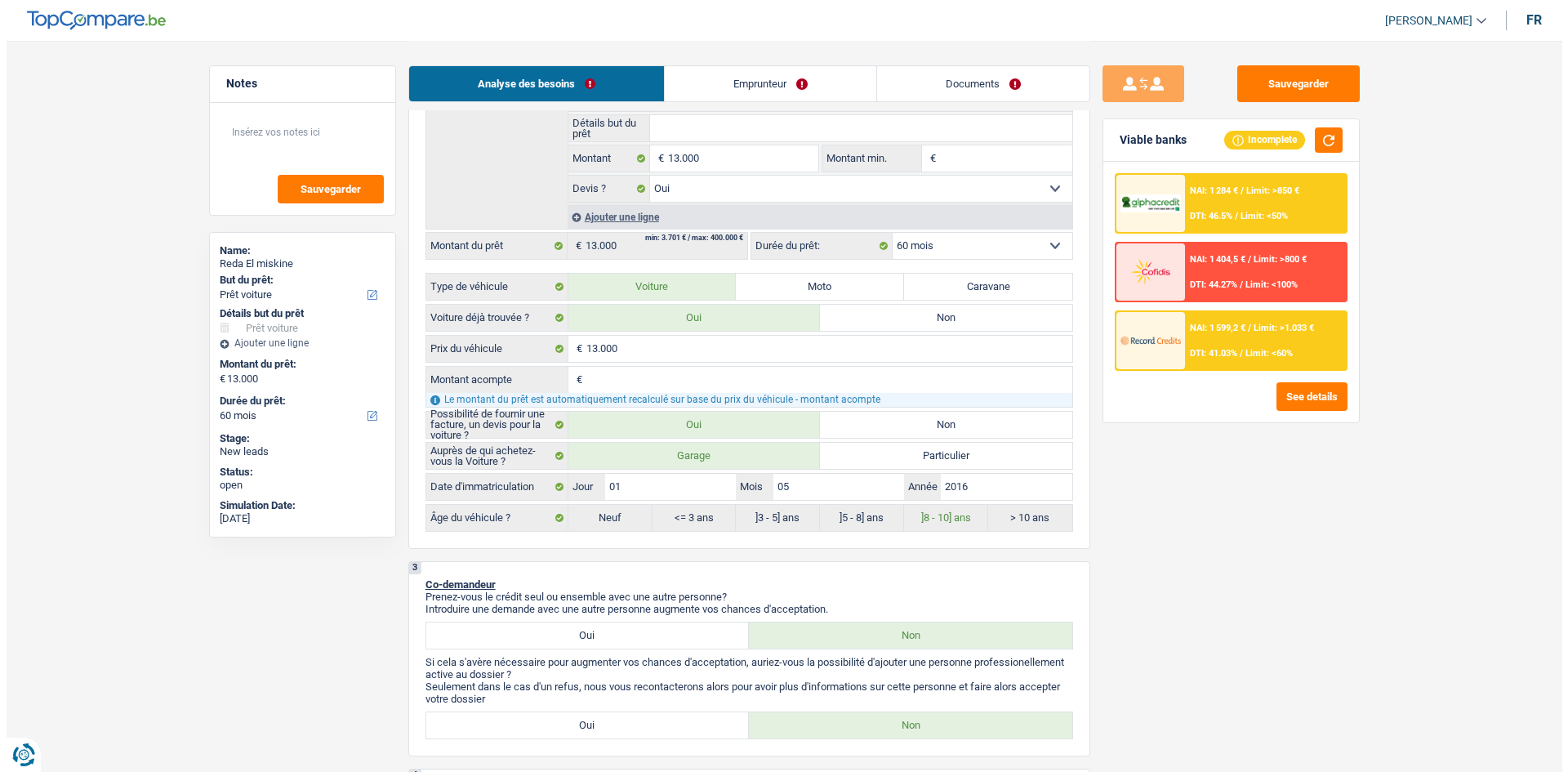
scroll to position [409, 0]
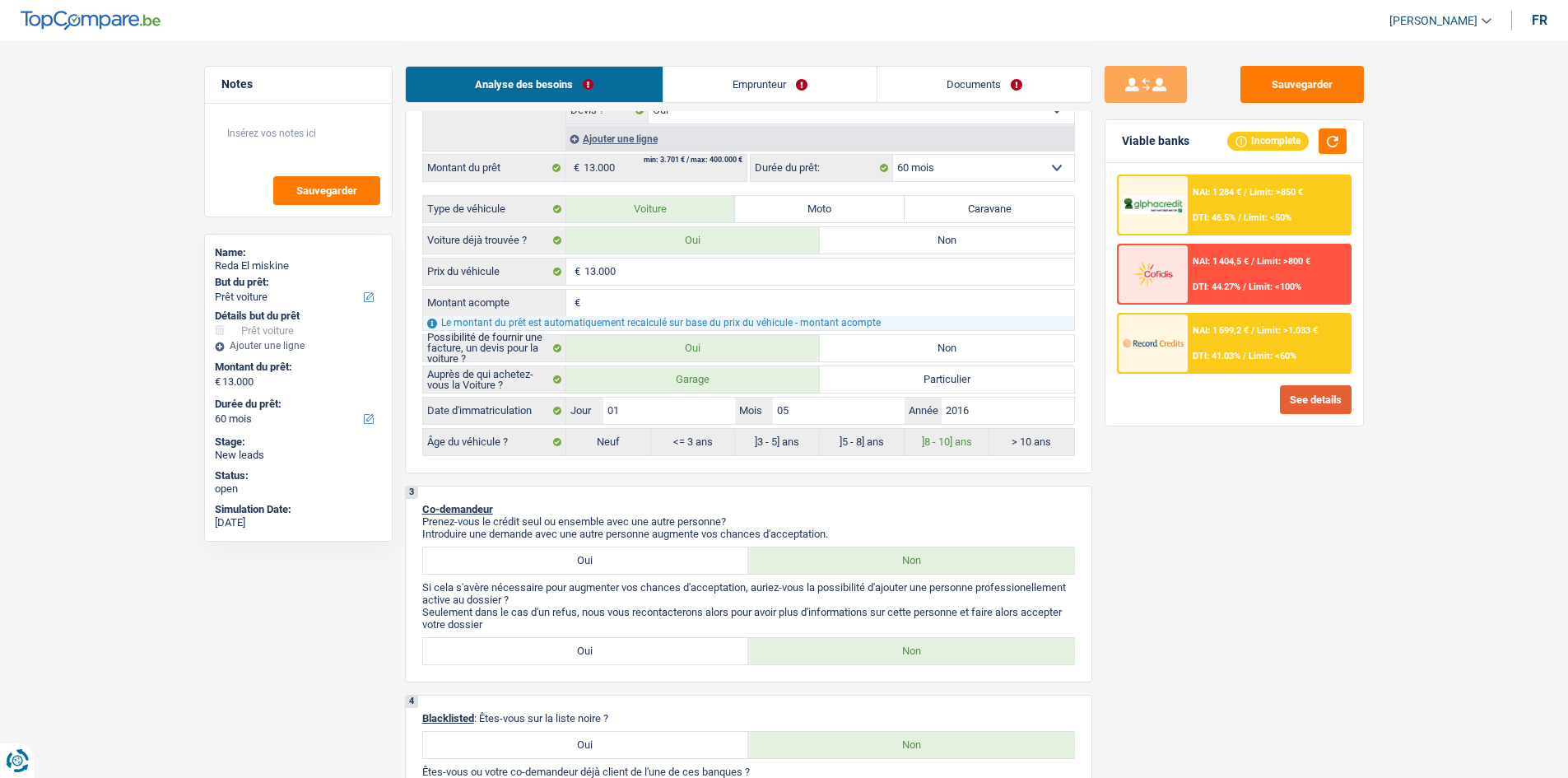
click at [1305, 404] on button "See details" at bounding box center [1316, 400] width 72 height 29
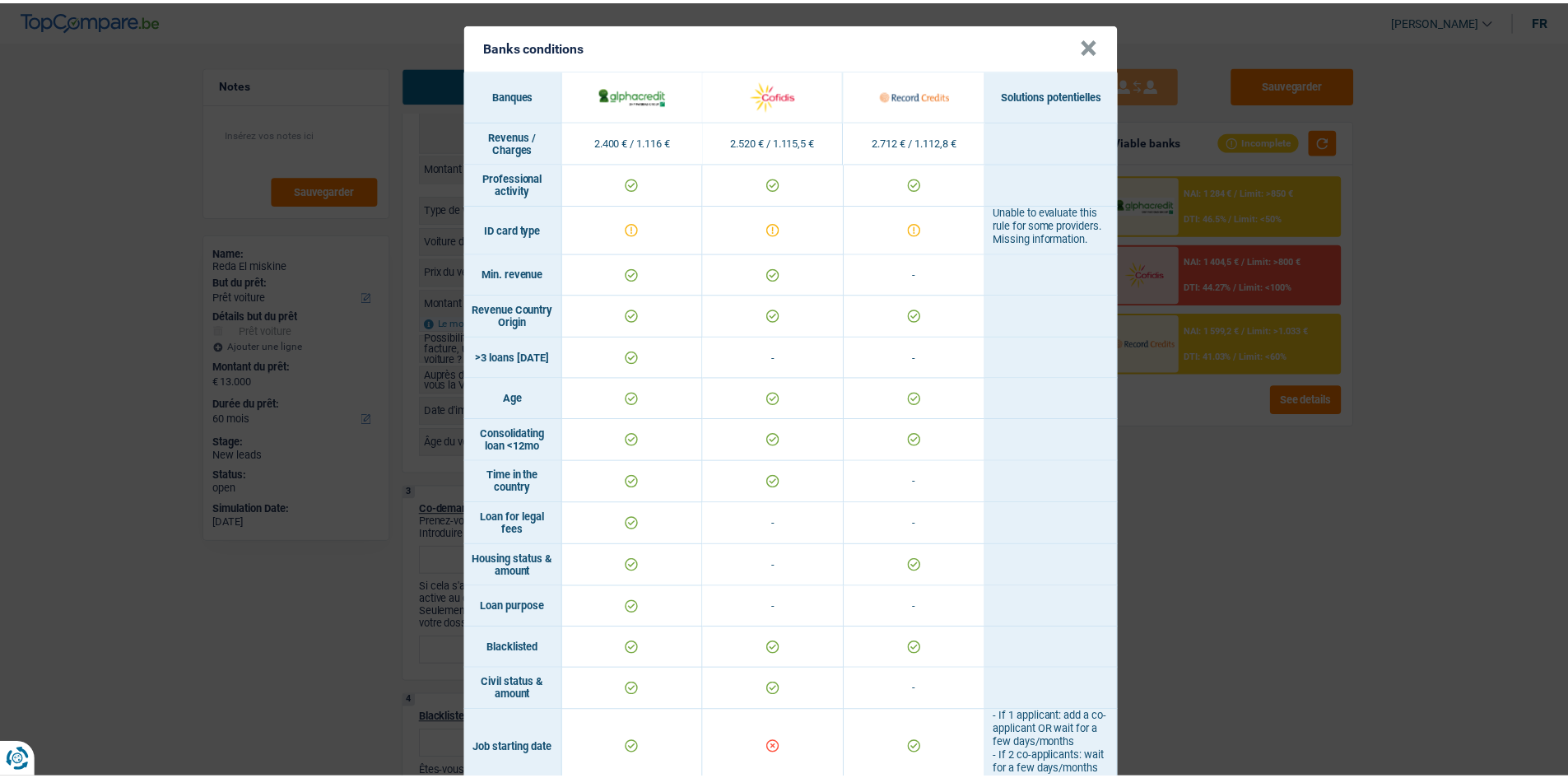
scroll to position [0, 0]
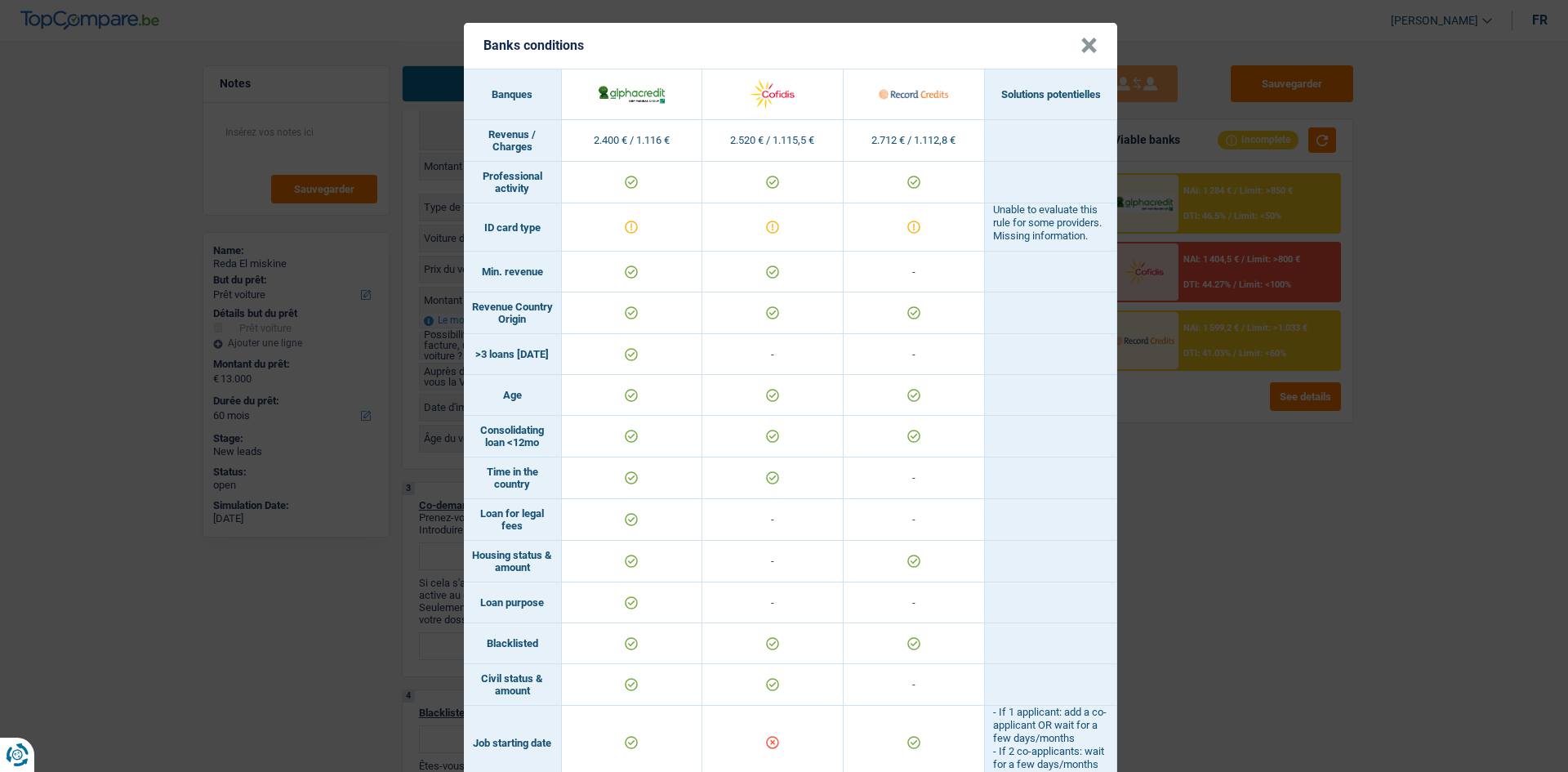
click at [1069, 48] on header "Banks conditions ×" at bounding box center [790, 46] width 653 height 46
click at [1081, 48] on button "×" at bounding box center [1089, 45] width 17 height 16
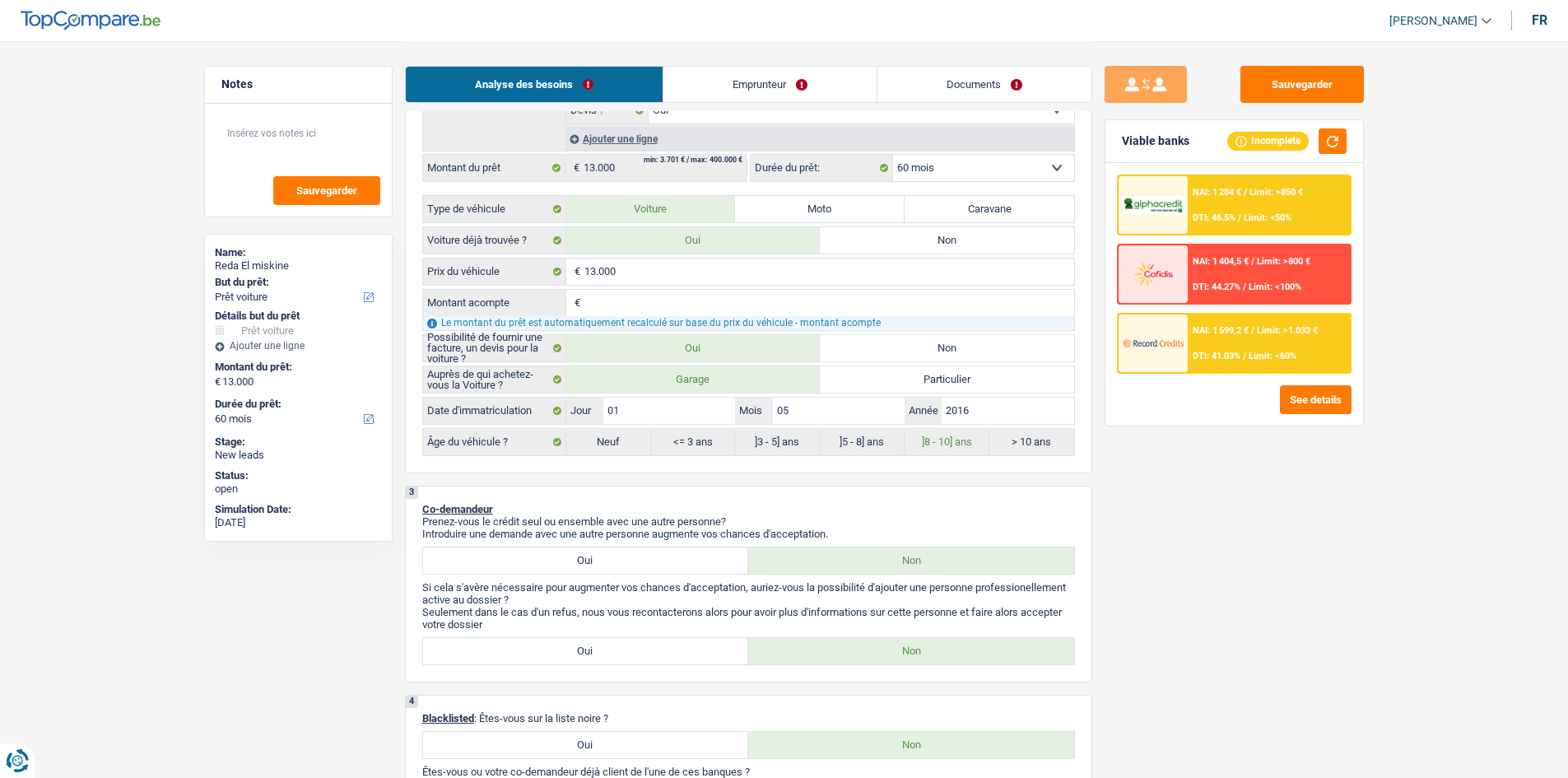
click at [977, 87] on link "Documents" at bounding box center [984, 84] width 214 height 35
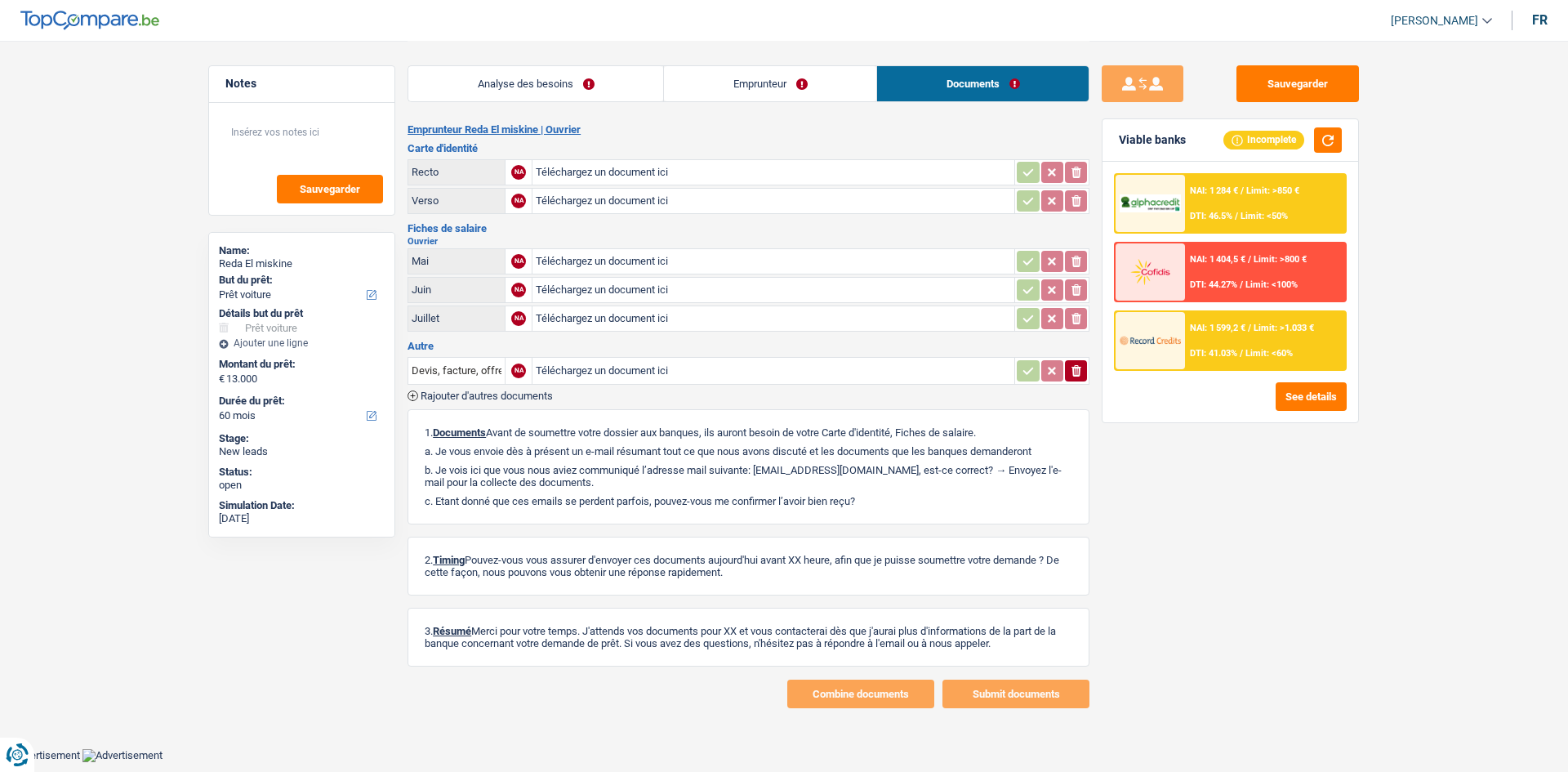
click at [845, 90] on link "Emprunteur" at bounding box center [771, 83] width 213 height 35
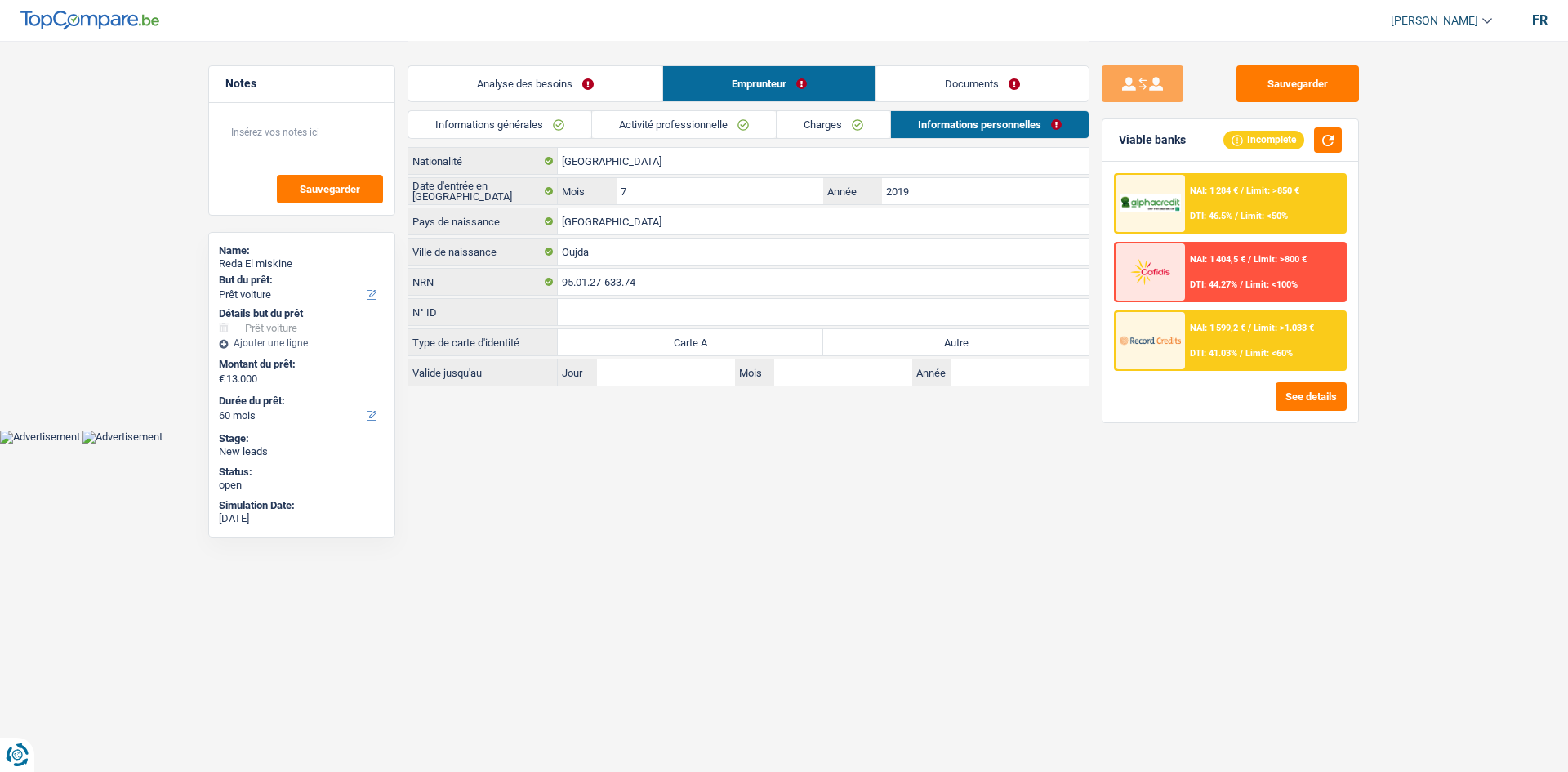
click at [904, 337] on label "Autre" at bounding box center [956, 342] width 265 height 26
click at [904, 337] on input "Autre" at bounding box center [956, 342] width 265 height 26
radio input "true"
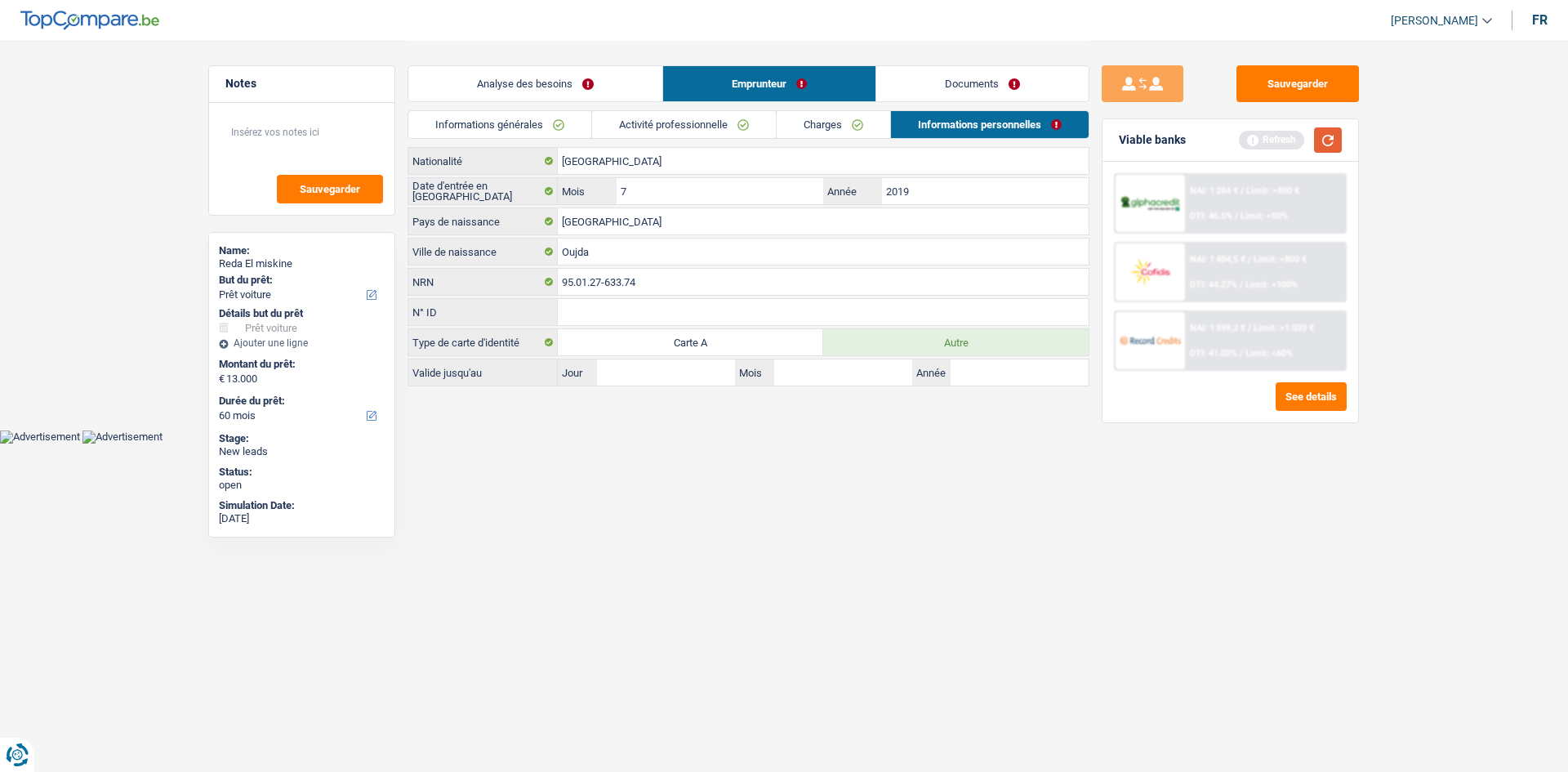
click at [1327, 139] on button "button" at bounding box center [1328, 140] width 28 height 26
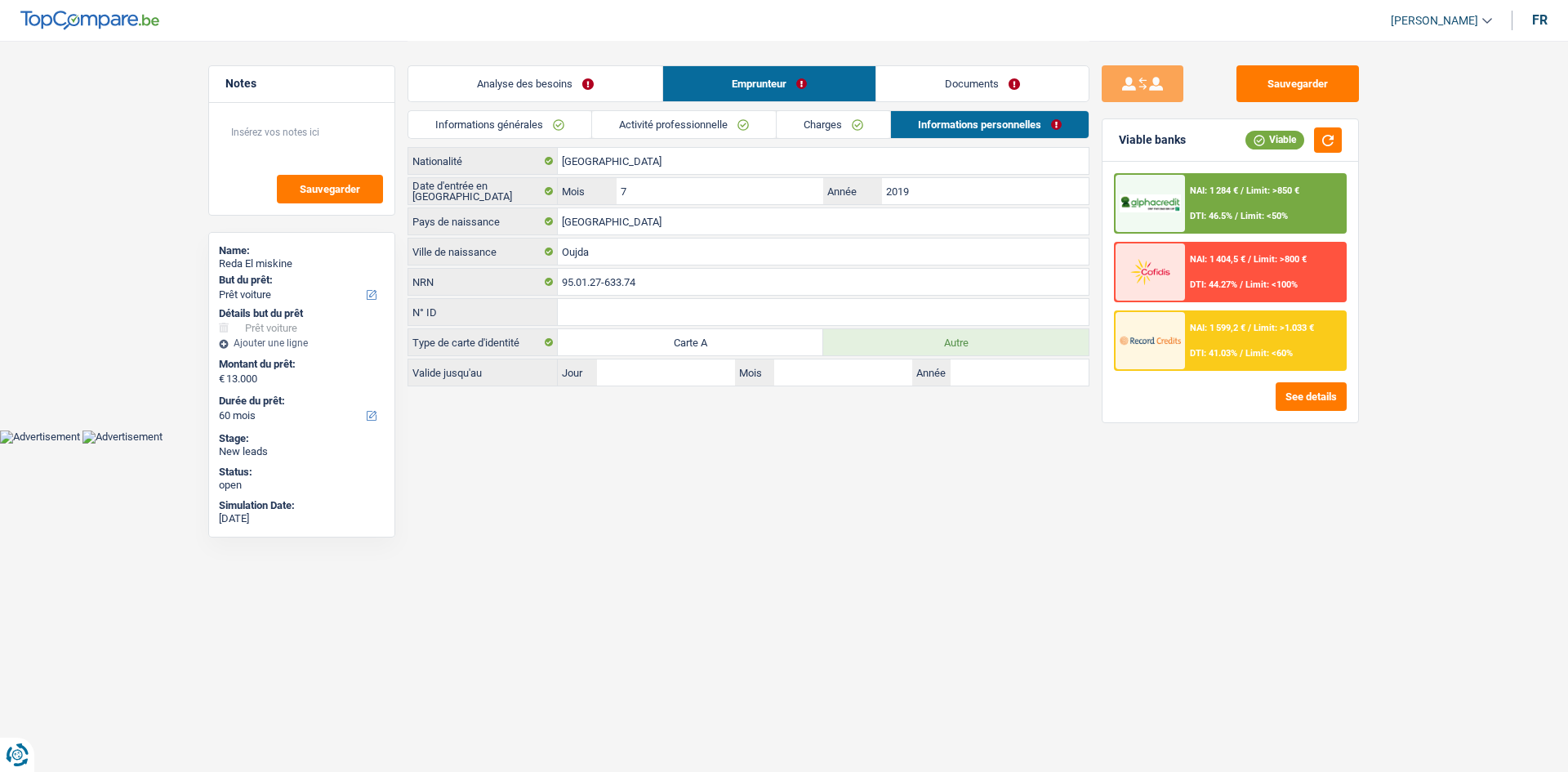
click at [1212, 346] on div "NAI: 1 599,2 € / Limit: >1.033 € DTI: 41.03% / Limit: <60%" at bounding box center [1265, 340] width 161 height 57
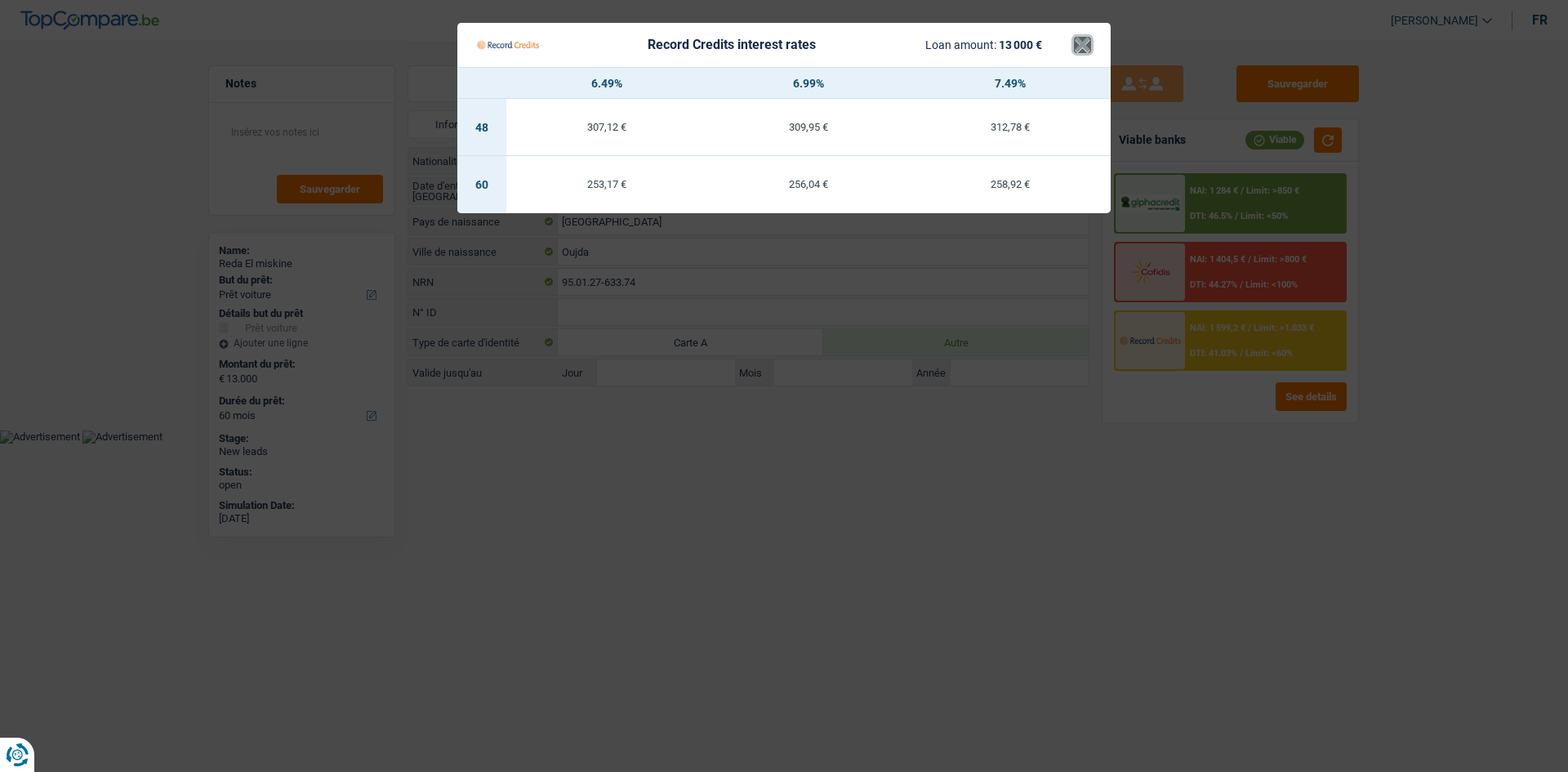
click at [1085, 46] on button "×" at bounding box center [1082, 44] width 17 height 16
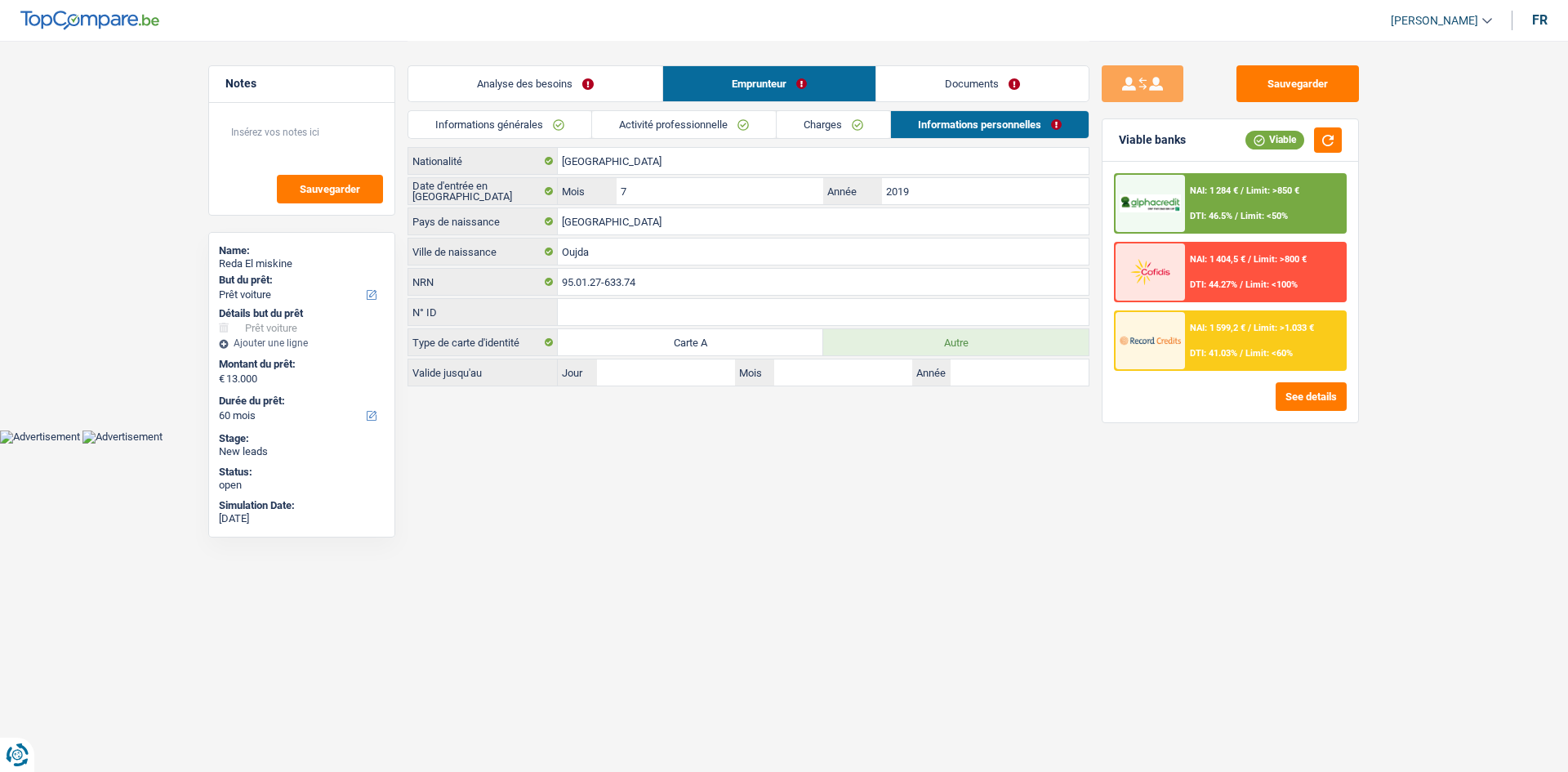
click at [1223, 200] on div "NAI: 1 284 € / Limit: >850 € DTI: 46.5% / Limit: <50%" at bounding box center [1265, 203] width 161 height 57
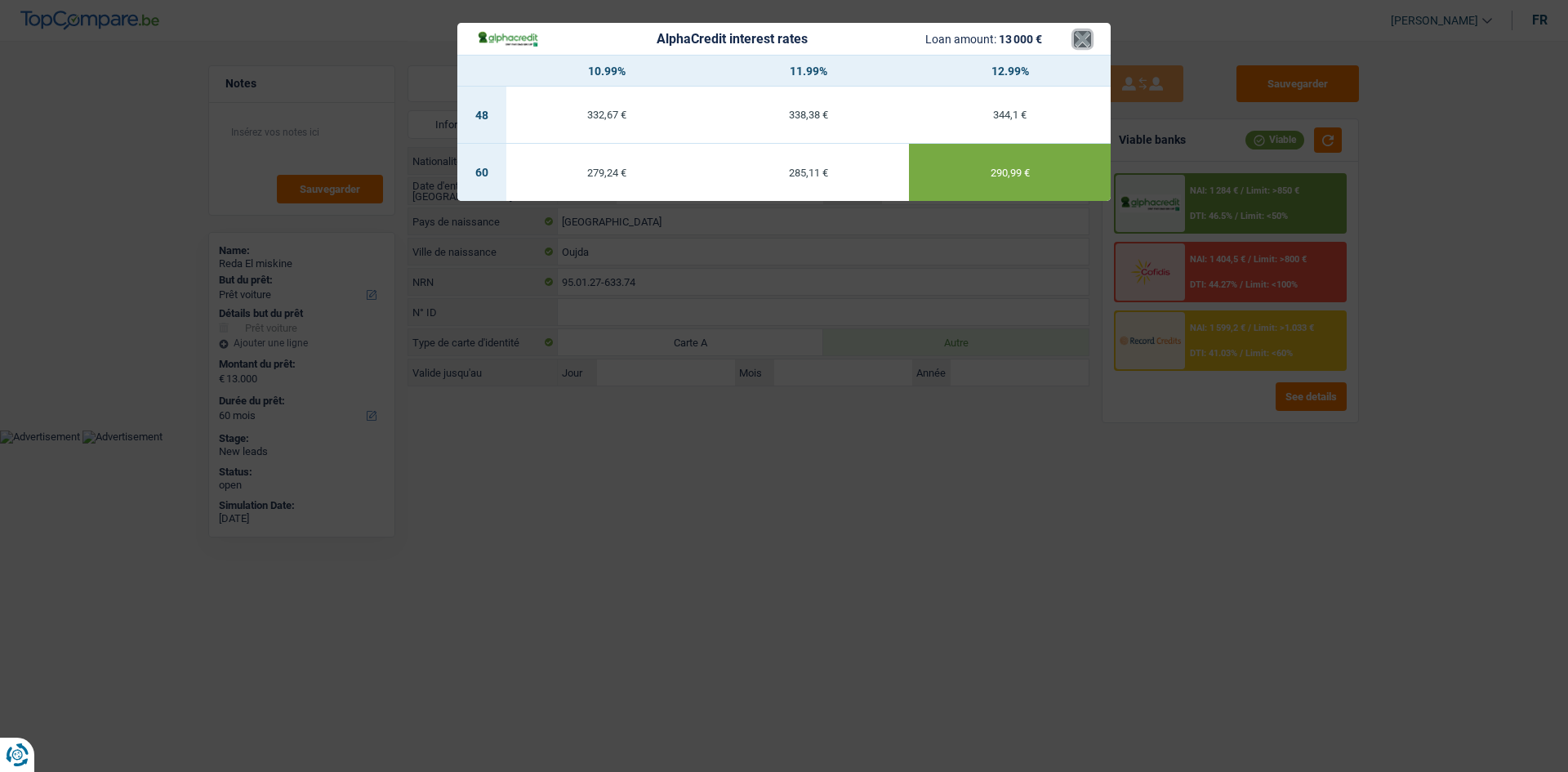
click at [1080, 32] on button "×" at bounding box center [1082, 38] width 17 height 16
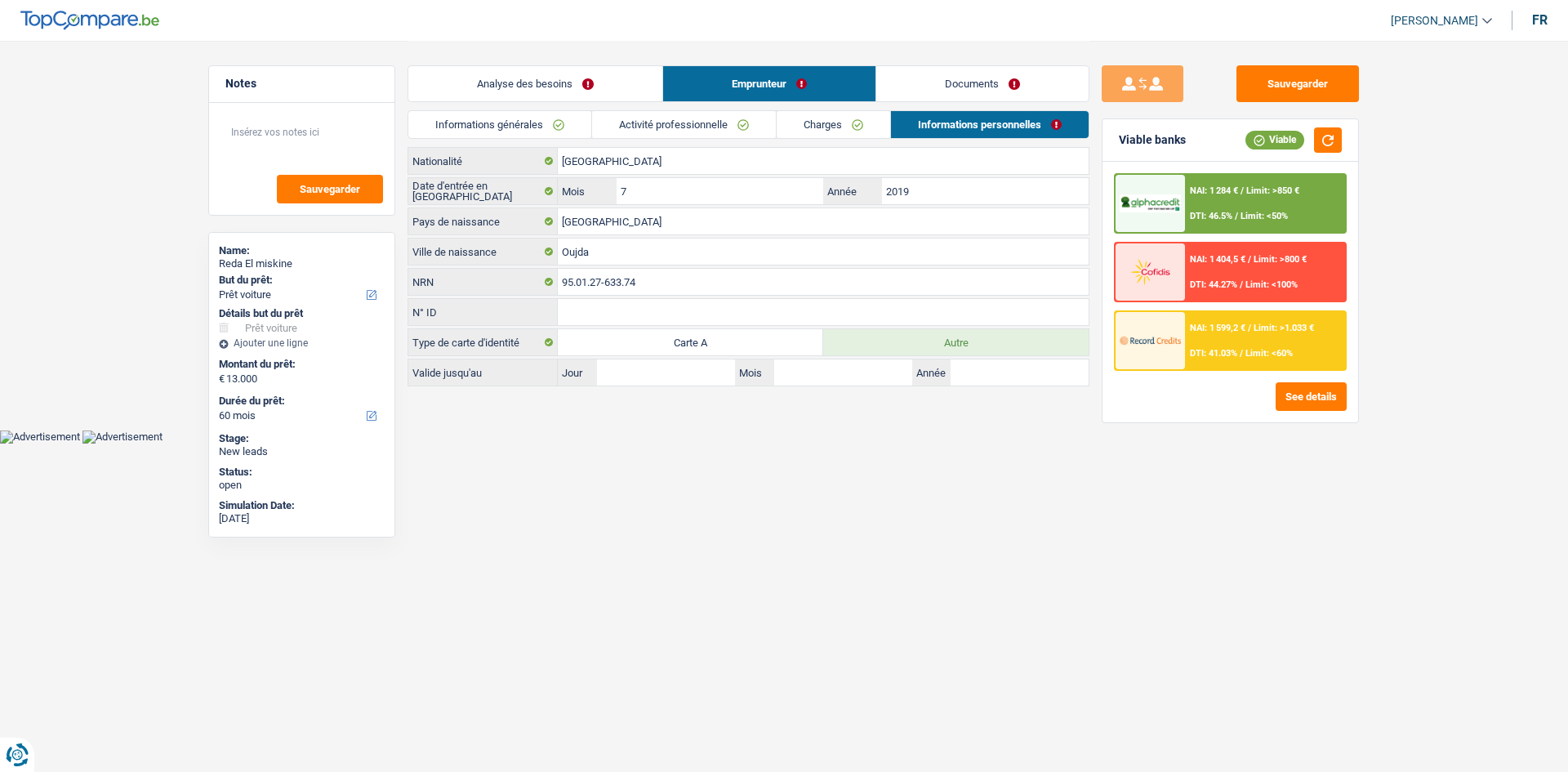
click at [503, 123] on link "Informations générales" at bounding box center [499, 125] width 183 height 27
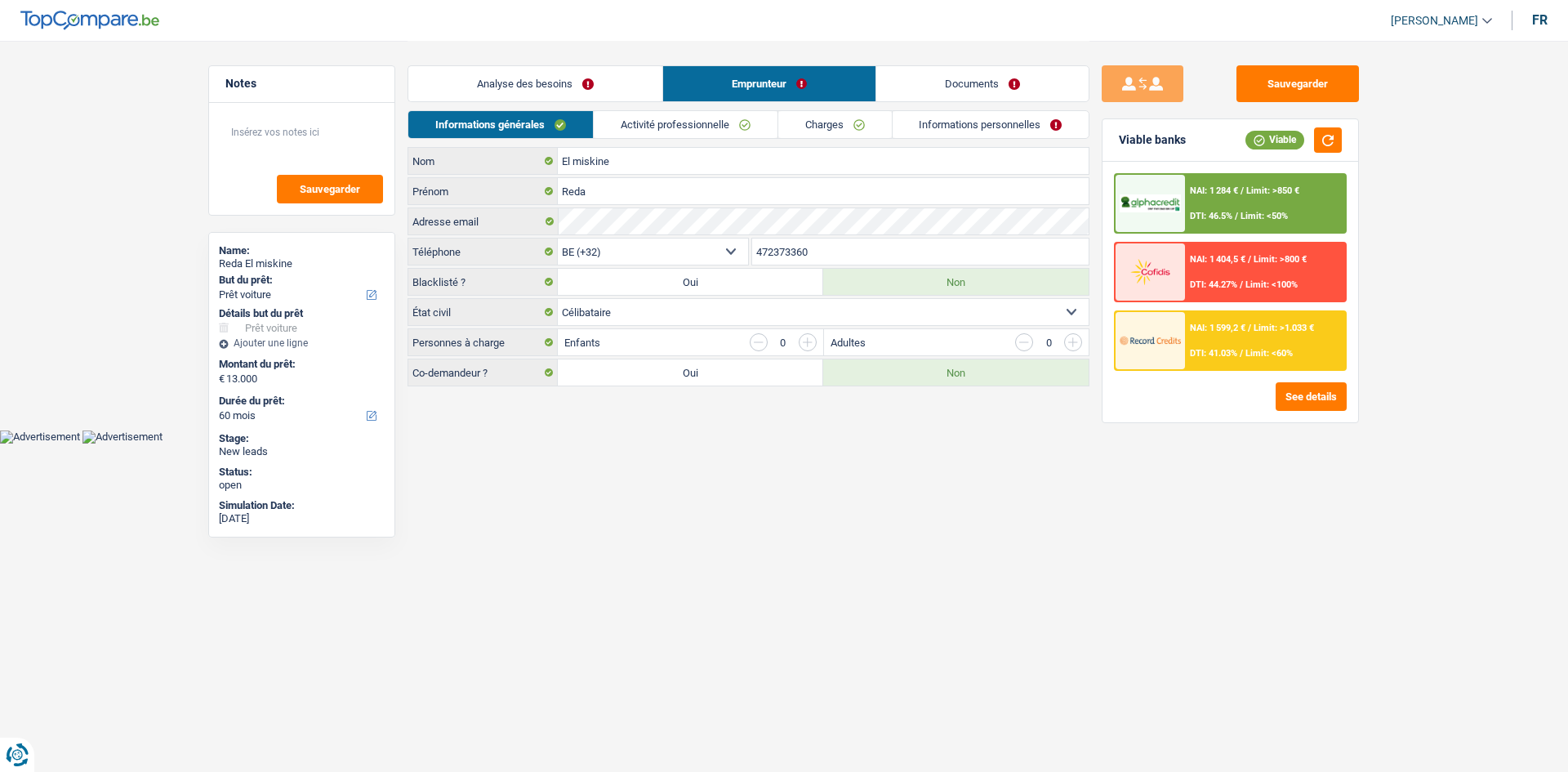
click at [559, 88] on link "Analyse des besoins" at bounding box center [535, 83] width 254 height 35
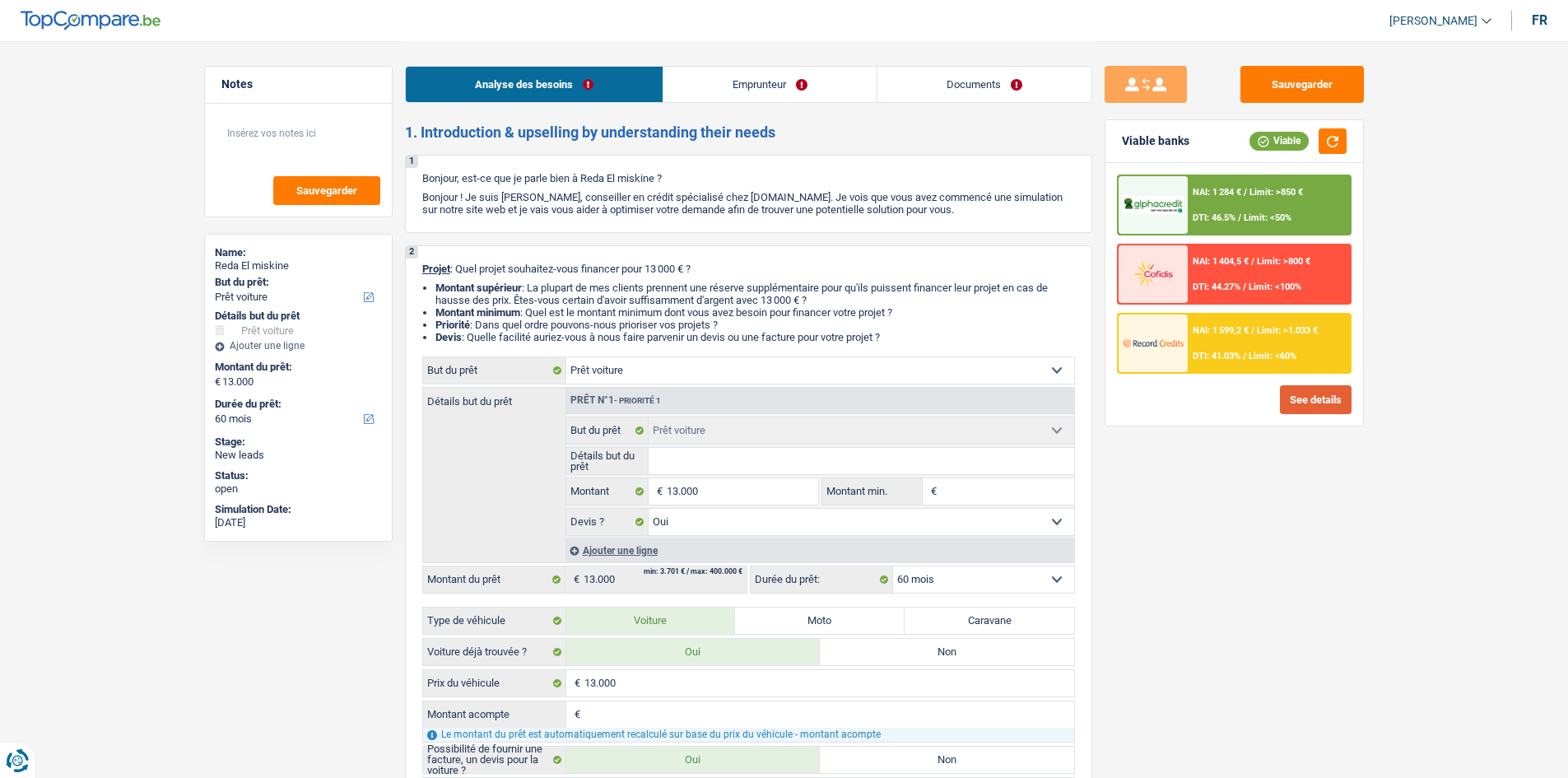
click at [1315, 401] on button "See details" at bounding box center [1316, 400] width 72 height 29
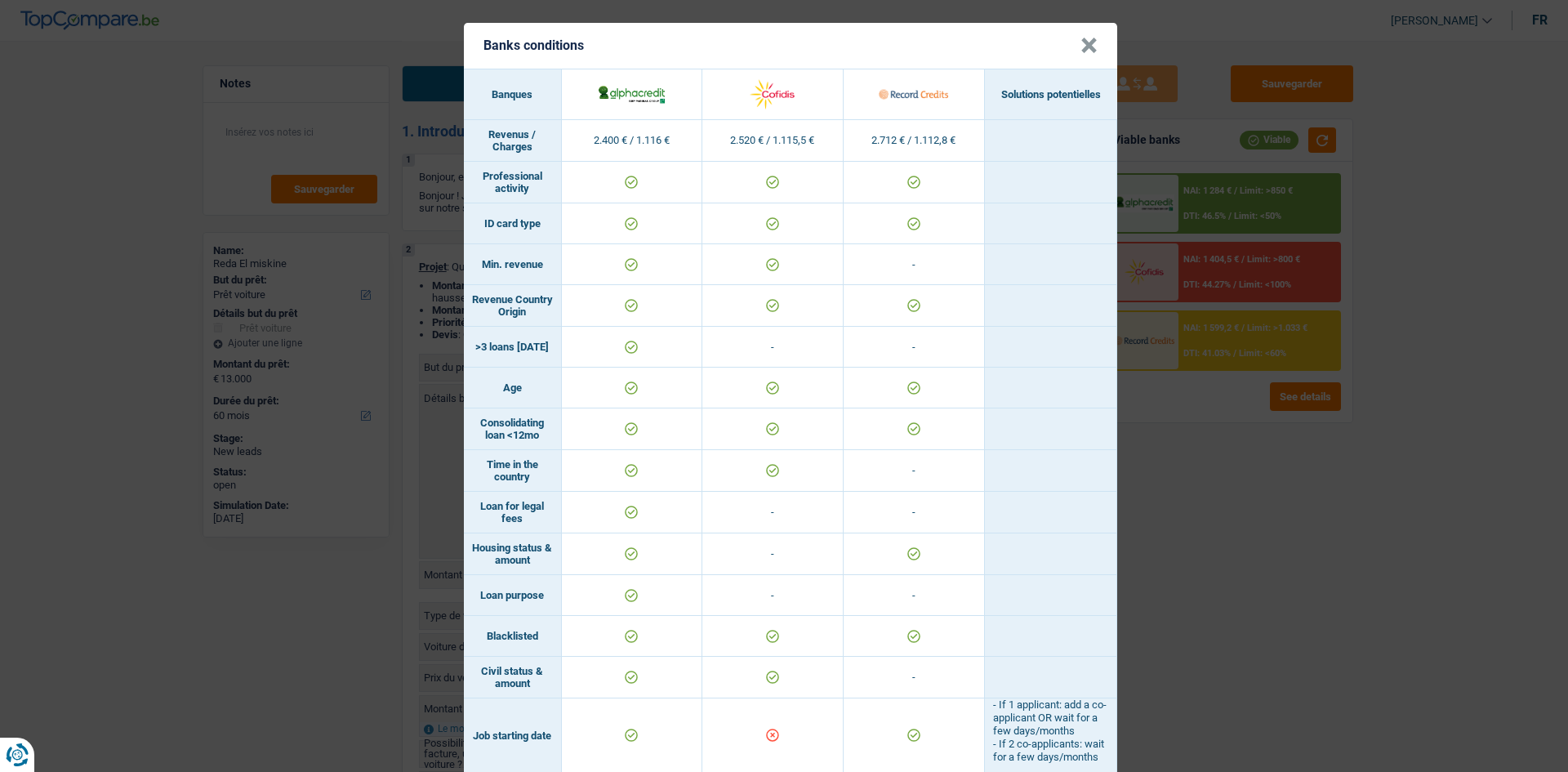
click at [1080, 44] on button "×" at bounding box center [1089, 45] width 17 height 16
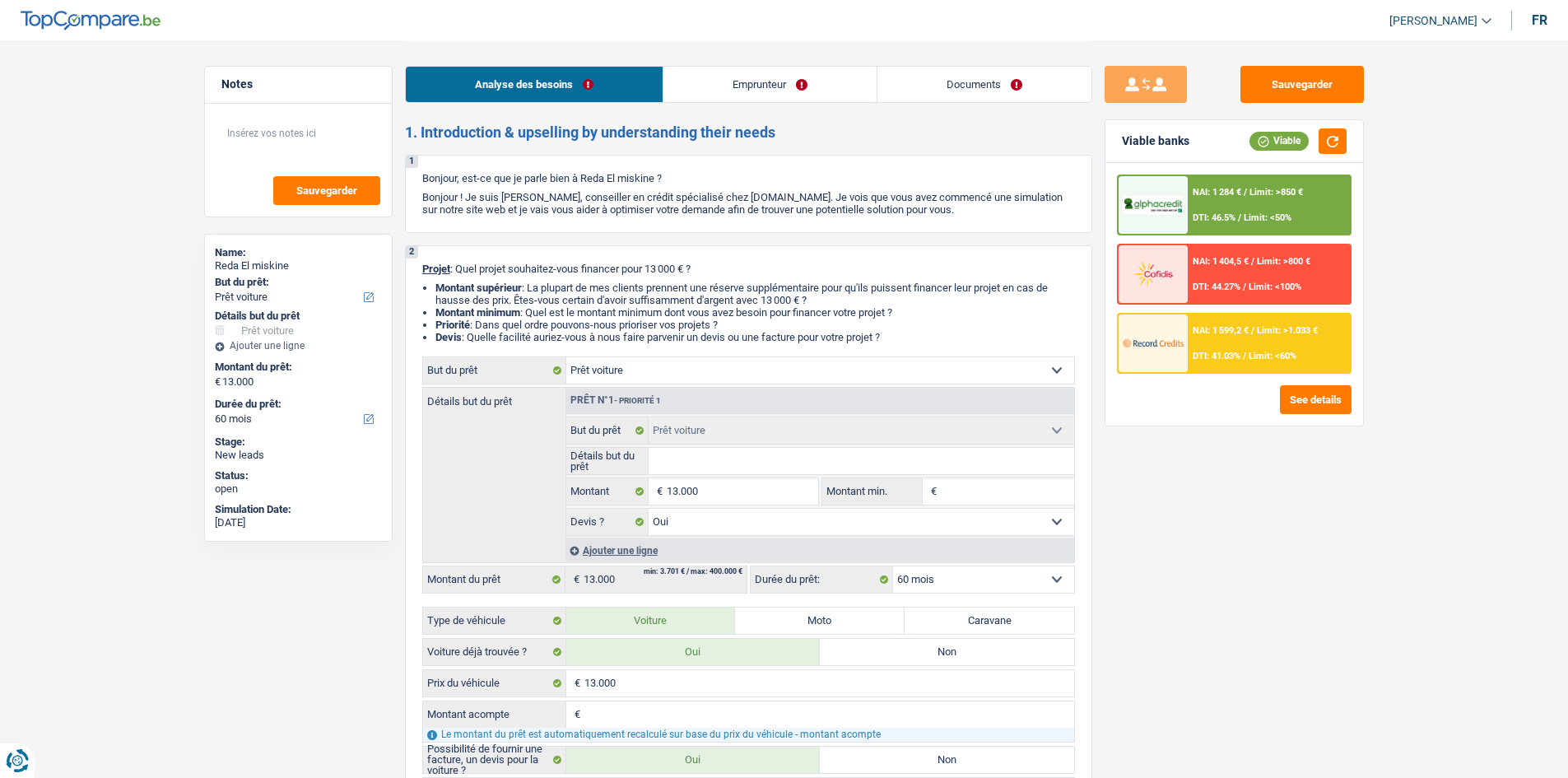
click at [1195, 212] on div "NAI: 1 284 € / Limit: >850 € DTI: 46.5% / Limit: <50%" at bounding box center [1268, 204] width 162 height 57
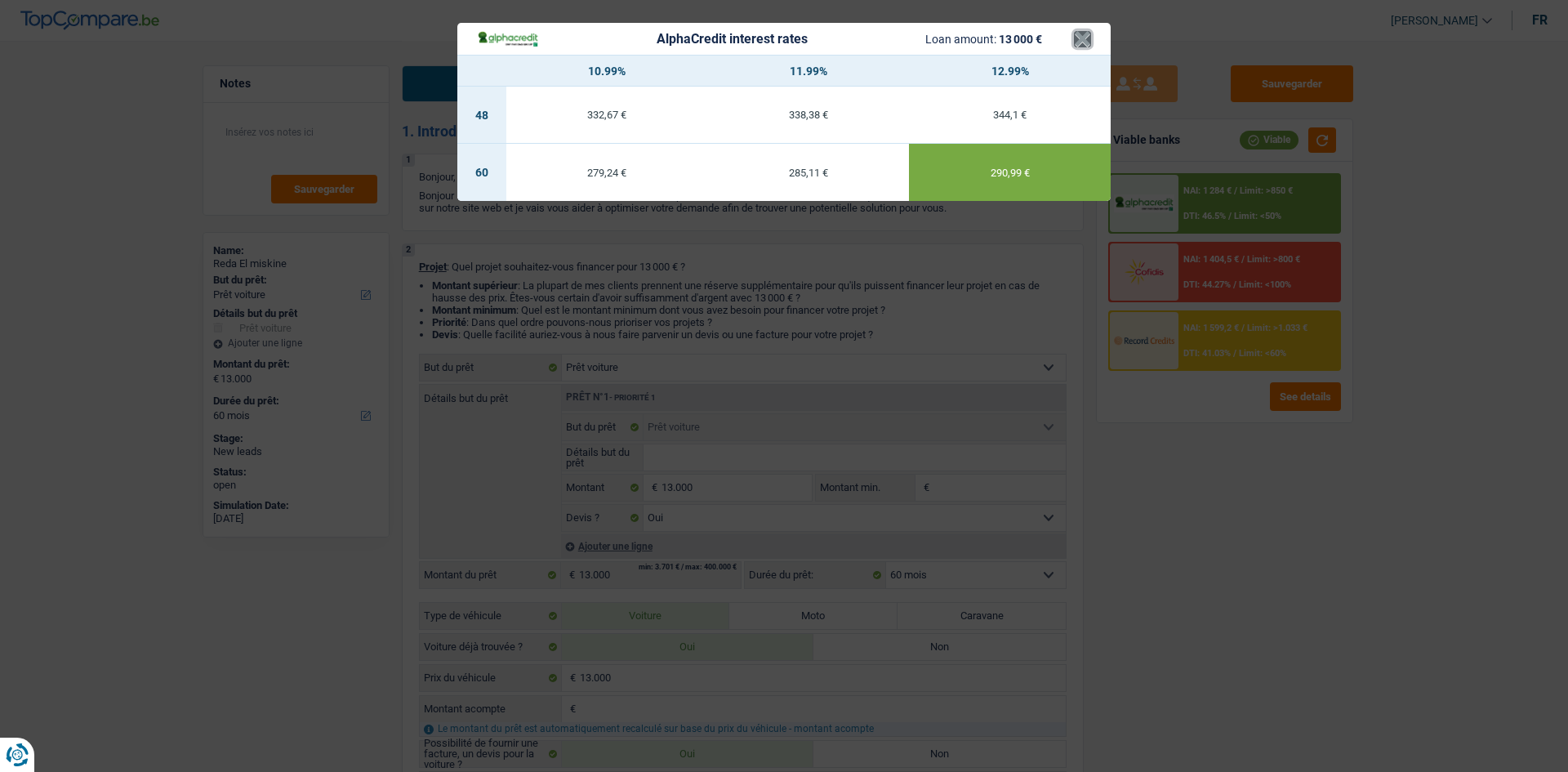
click at [1078, 38] on button "×" at bounding box center [1082, 38] width 17 height 16
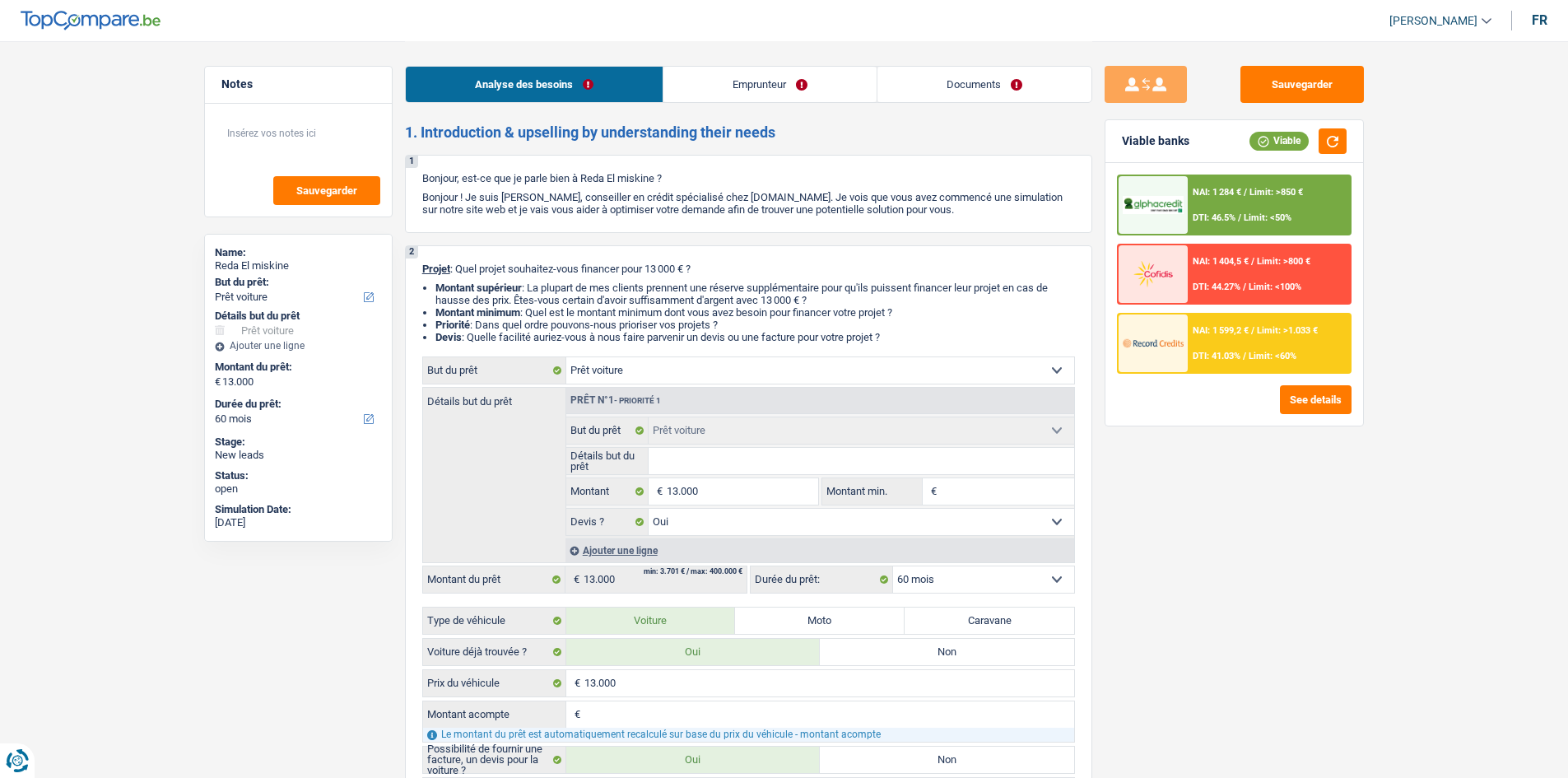
click at [1215, 326] on span "NAI: 1 599,2 €" at bounding box center [1220, 330] width 56 height 10
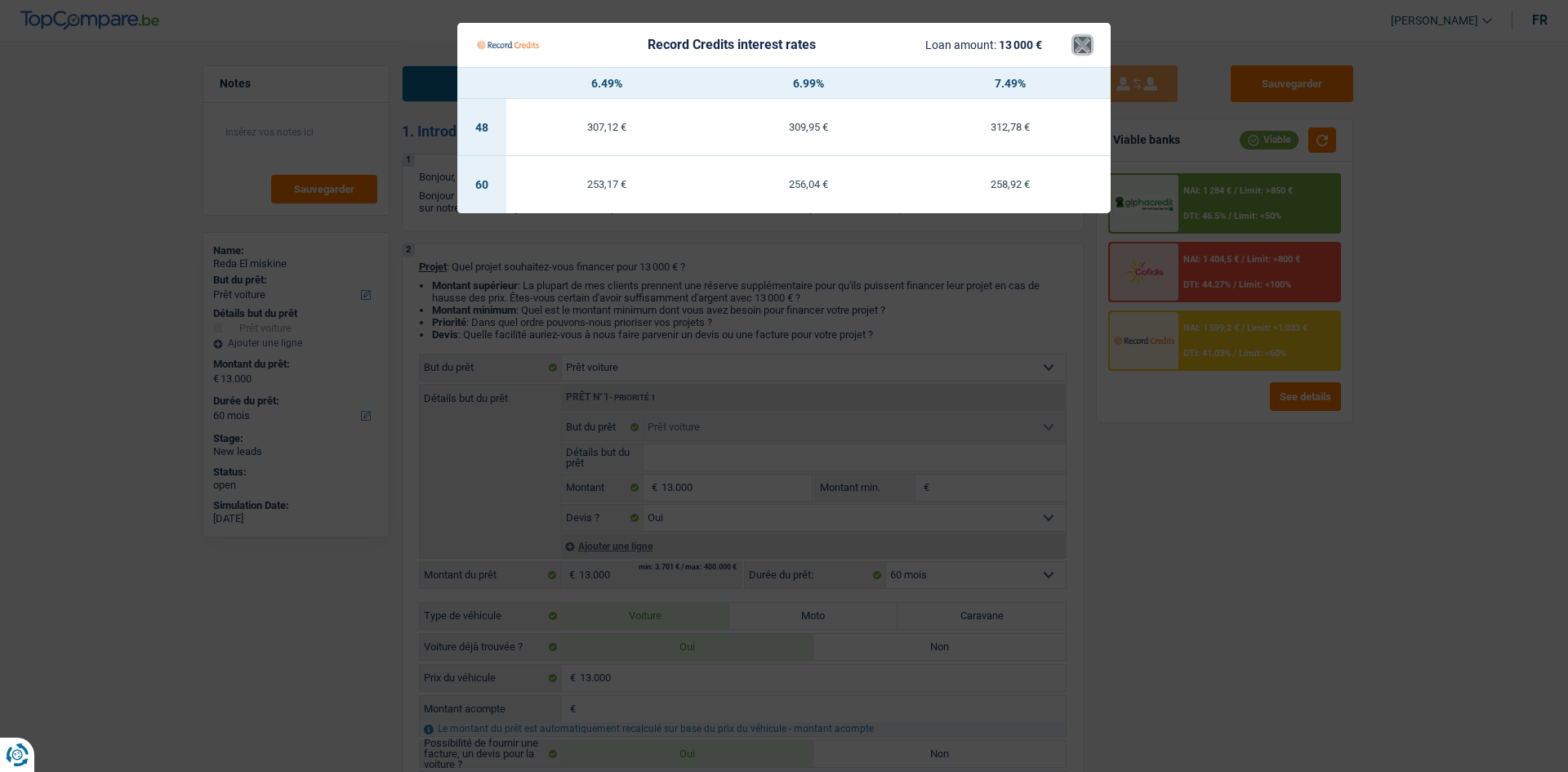
click at [1074, 44] on button "×" at bounding box center [1082, 44] width 17 height 16
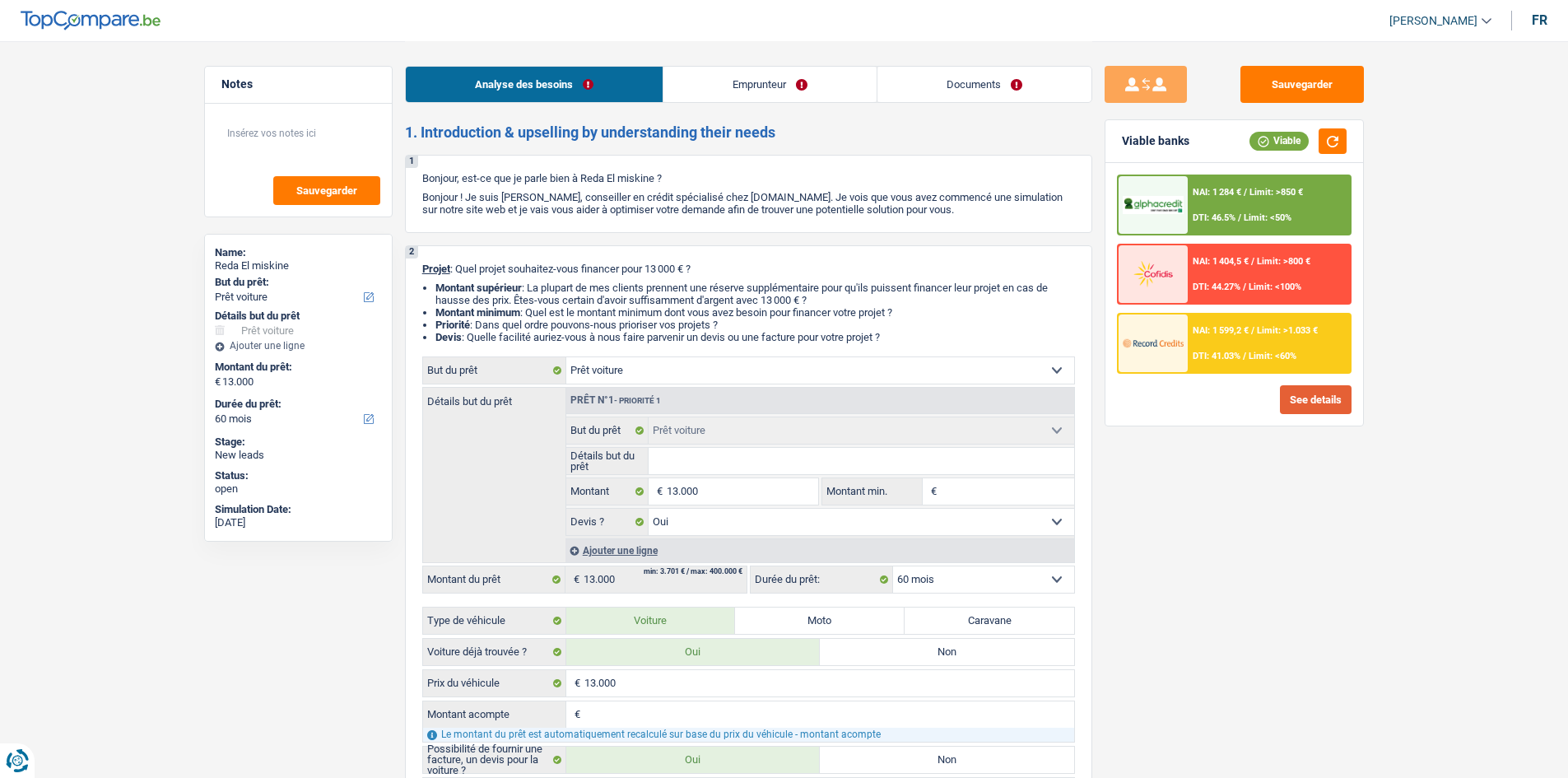
click at [1301, 392] on button "See details" at bounding box center [1316, 400] width 72 height 29
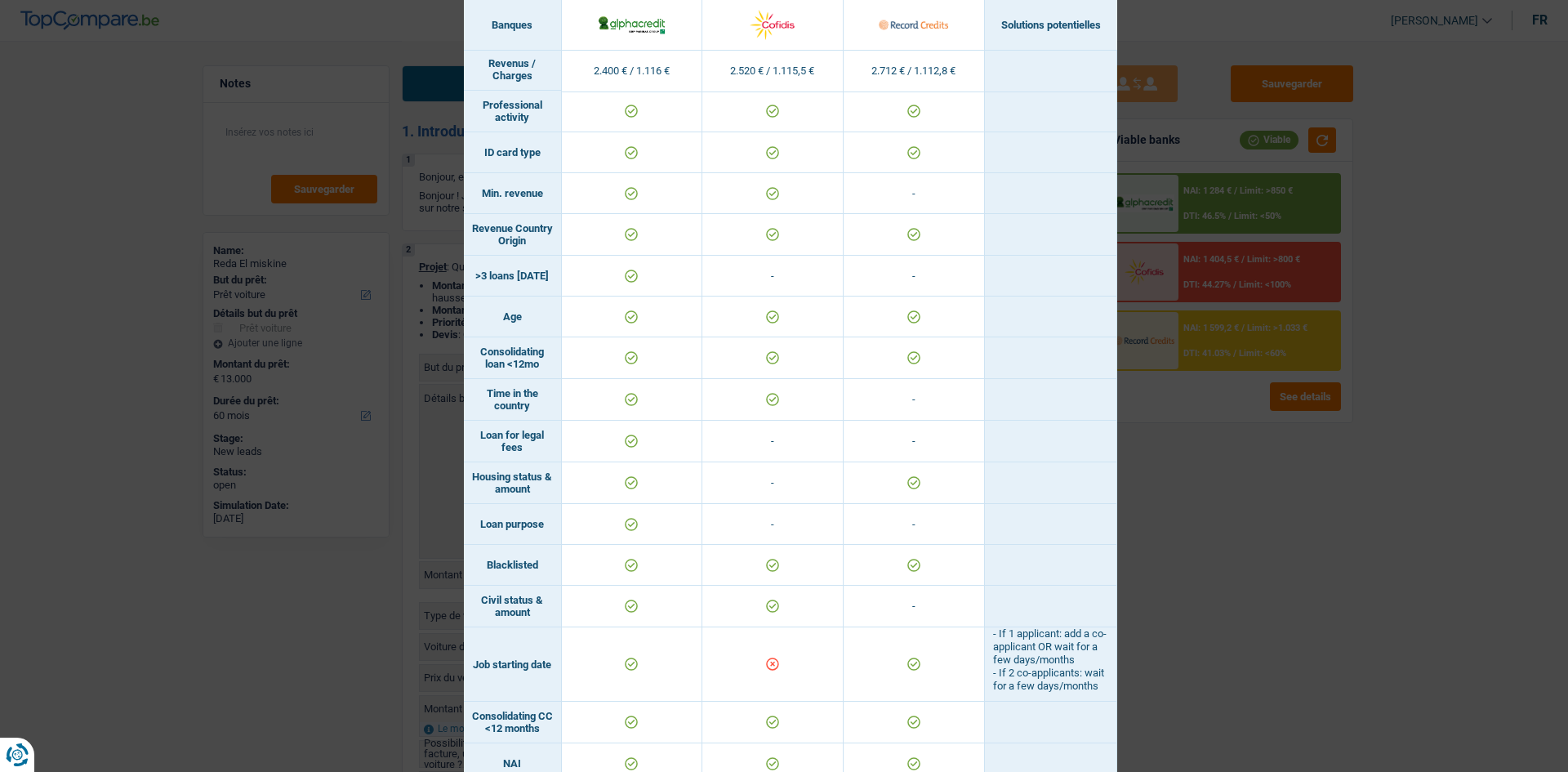
scroll to position [163, 0]
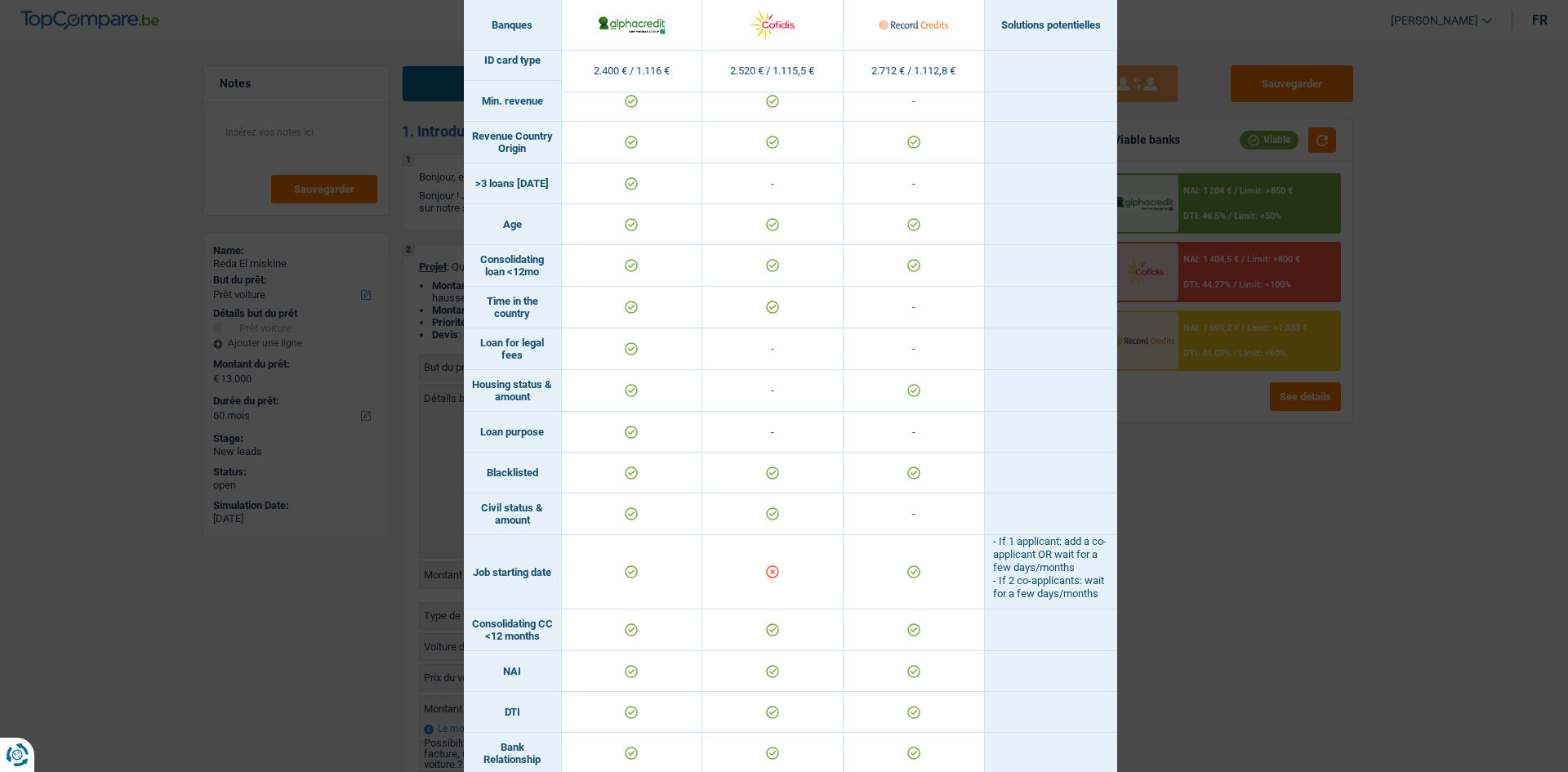
click at [1293, 510] on div "Banks conditions × Banques Solutions potentielles Revenus / Charges 2.400 € / 1…" at bounding box center [784, 386] width 1568 height 772
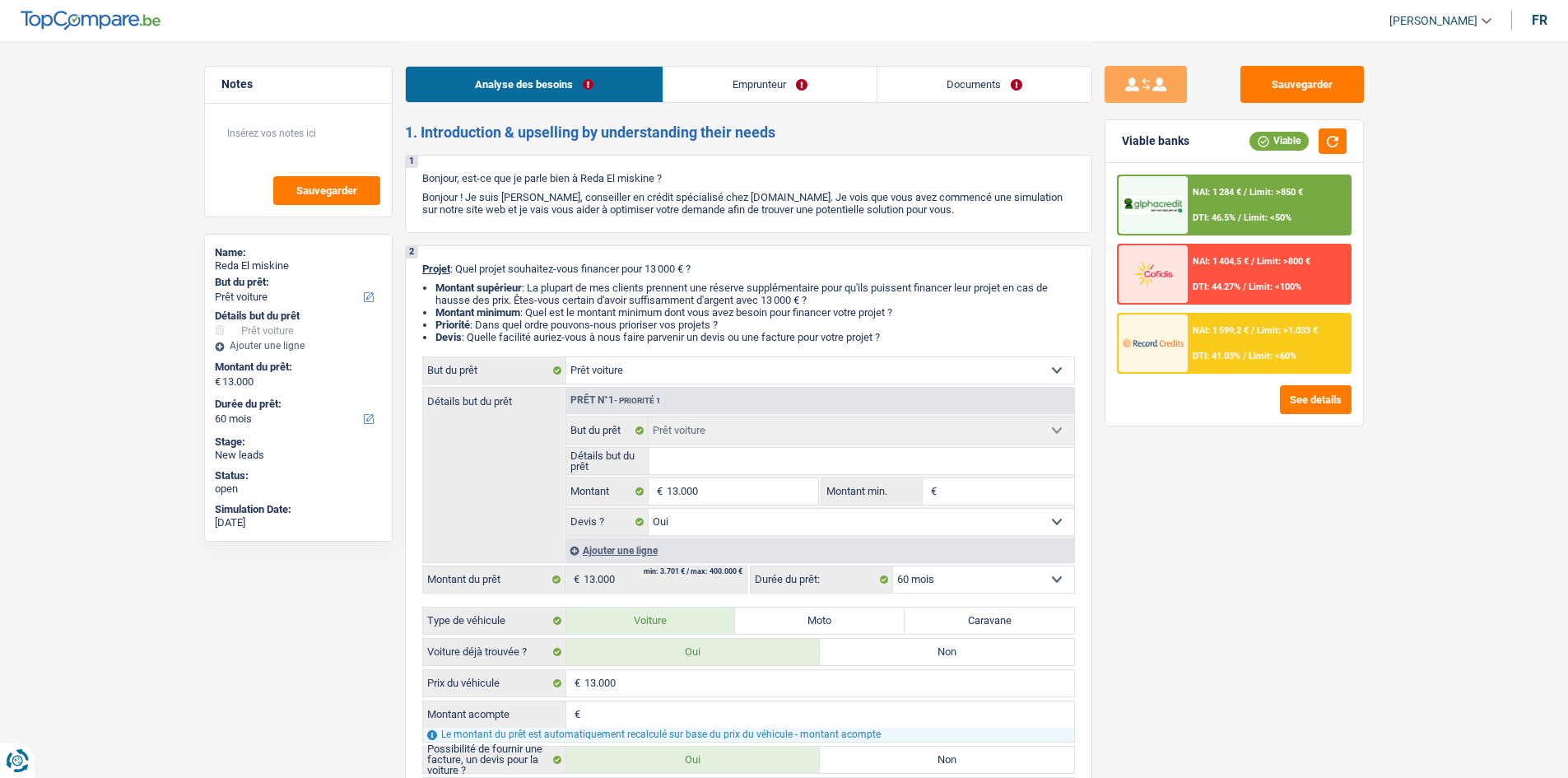
click at [1219, 344] on div "NAI: 1 599,2 € / Limit: >1.033 € DTI: 41.03% / Limit: <60%" at bounding box center [1268, 343] width 162 height 57
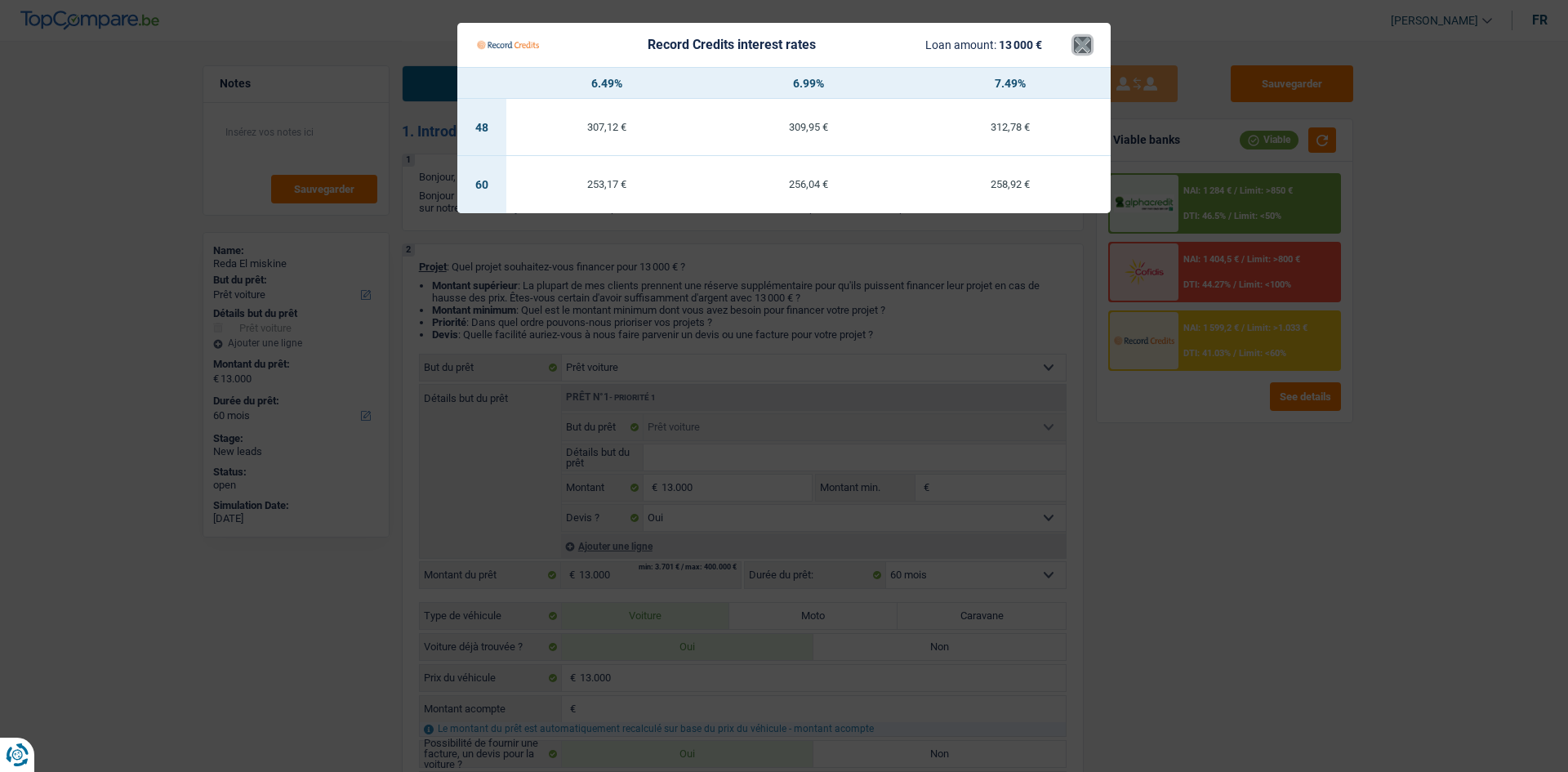
click at [1080, 47] on button "×" at bounding box center [1082, 44] width 17 height 16
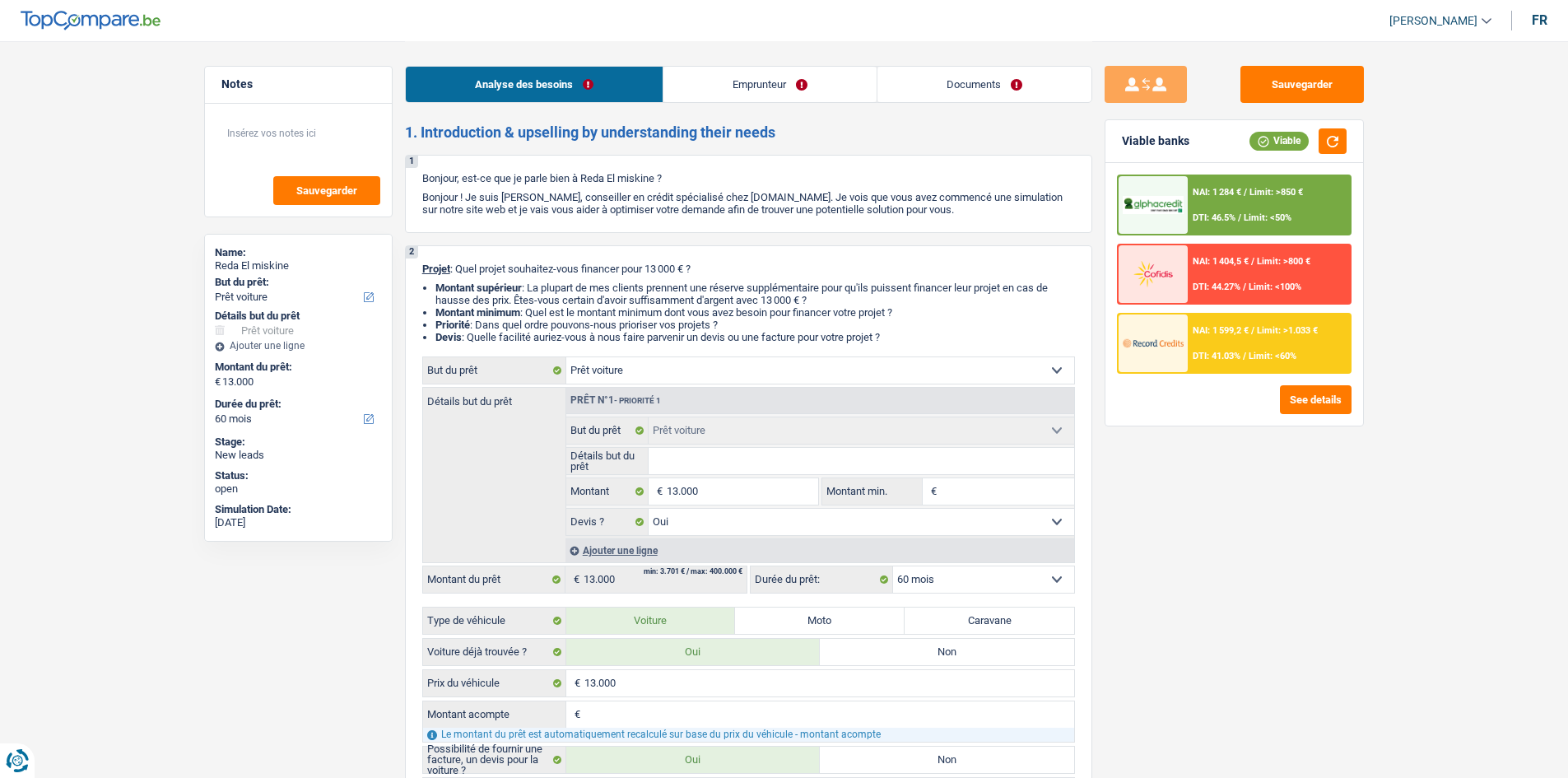
click at [1229, 340] on div "NAI: 1 599,2 € / Limit: >1.033 € DTI: 41.03% / Limit: <60%" at bounding box center [1268, 343] width 162 height 57
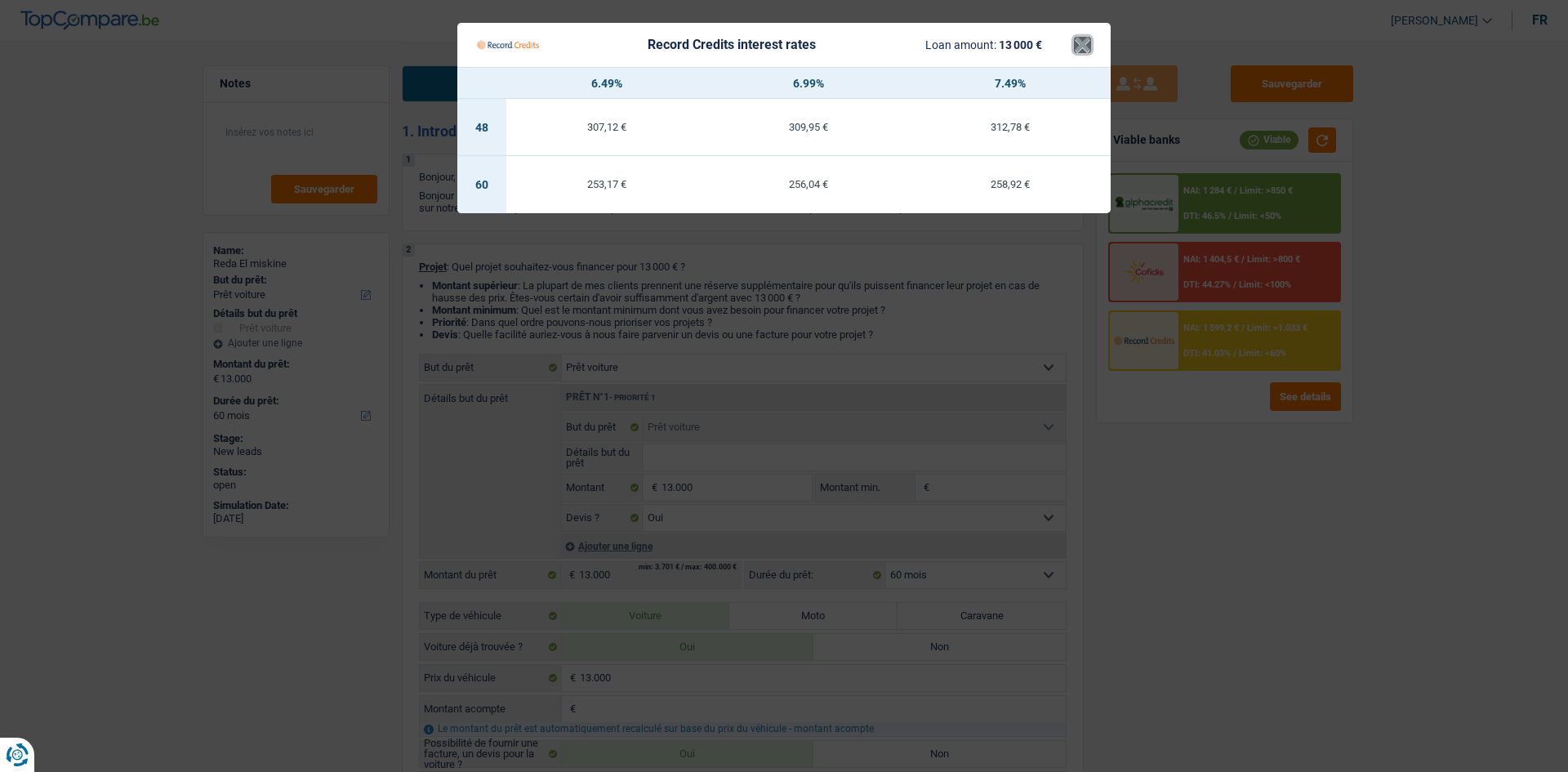
click at [1088, 50] on button "×" at bounding box center [1082, 44] width 17 height 16
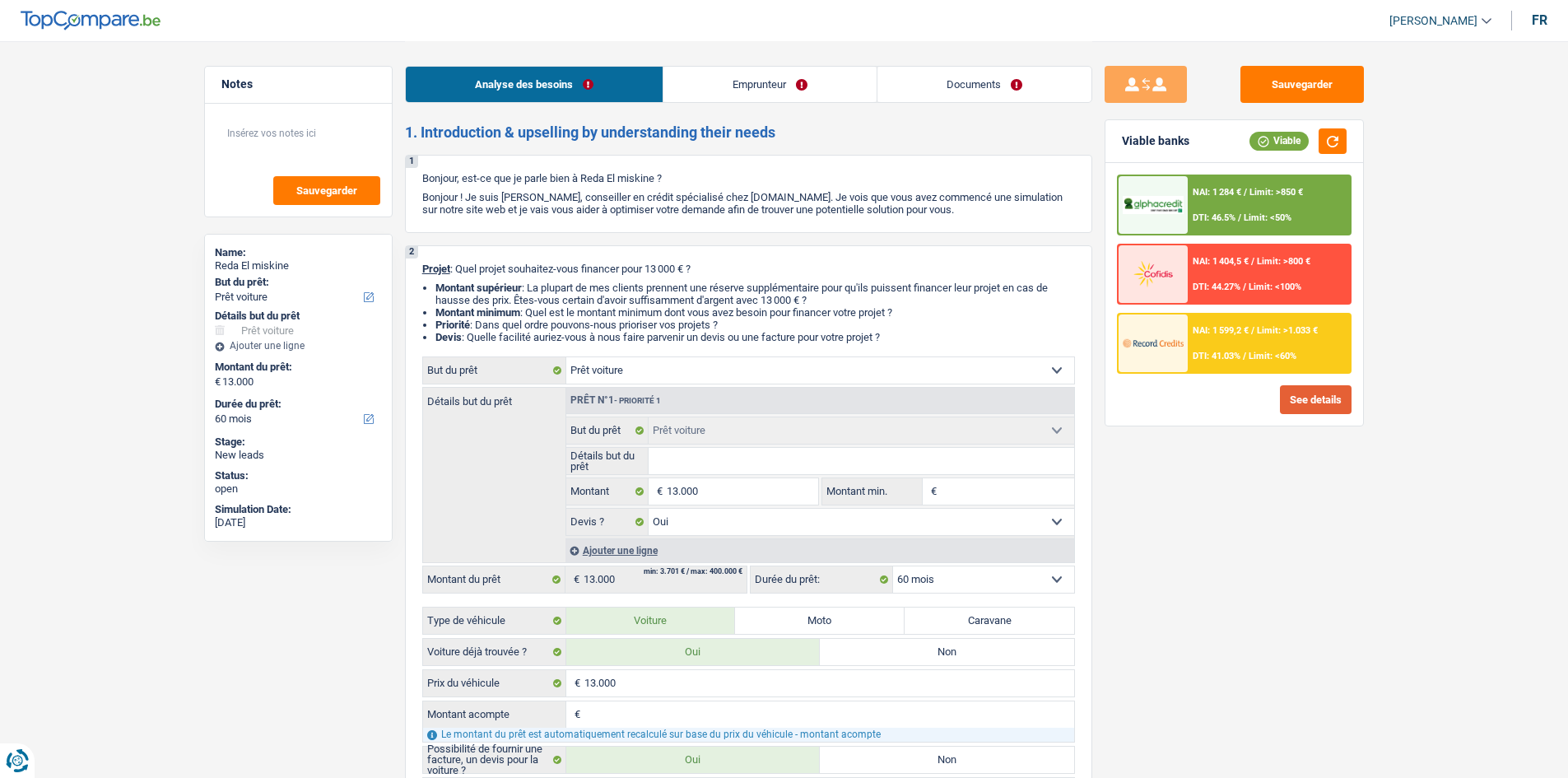
click at [1305, 401] on button "See details" at bounding box center [1316, 400] width 72 height 29
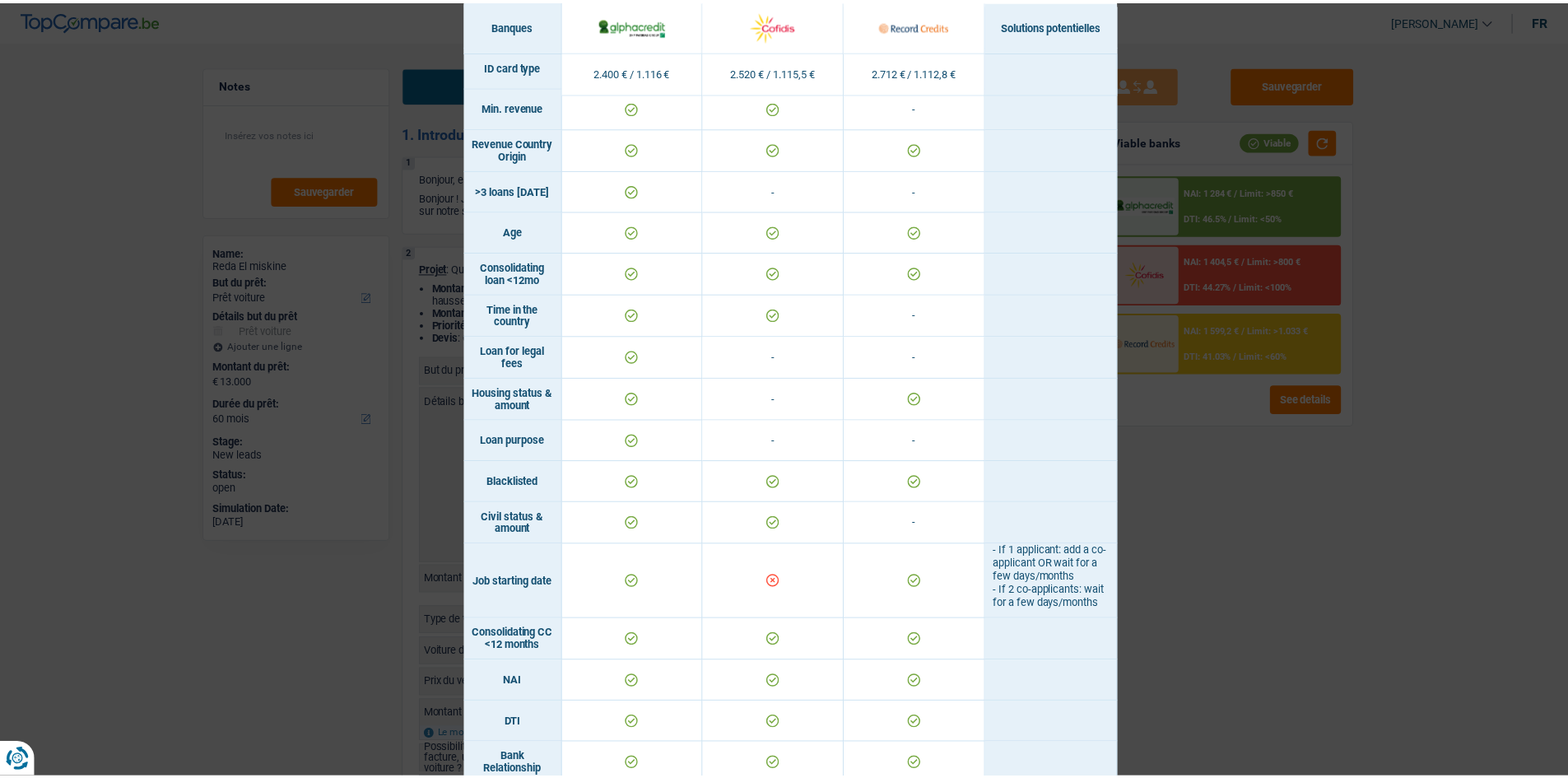
scroll to position [0, 0]
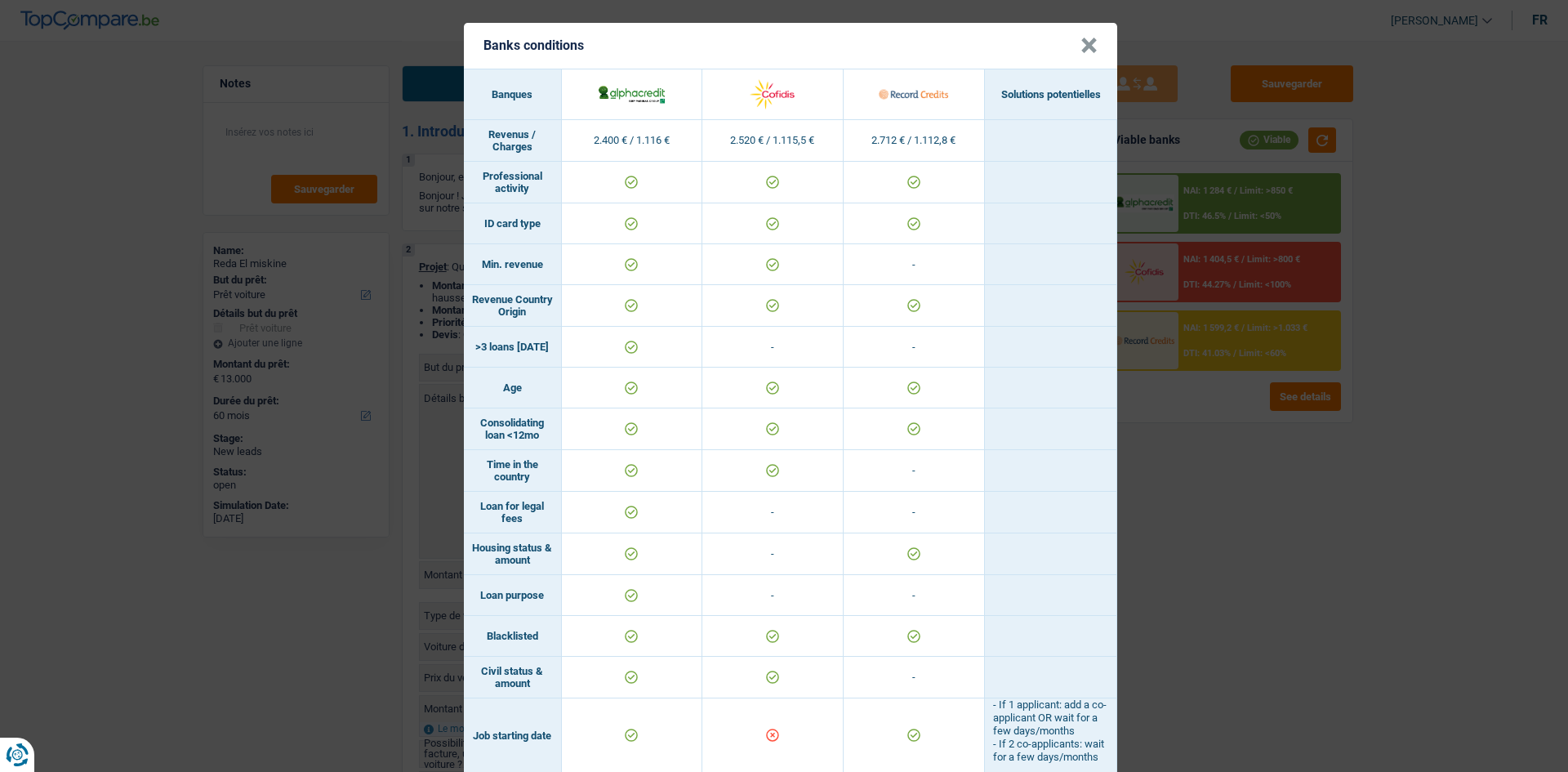
click at [1092, 48] on header "Banks conditions ×" at bounding box center [790, 46] width 653 height 46
click at [1091, 46] on button "×" at bounding box center [1089, 45] width 17 height 16
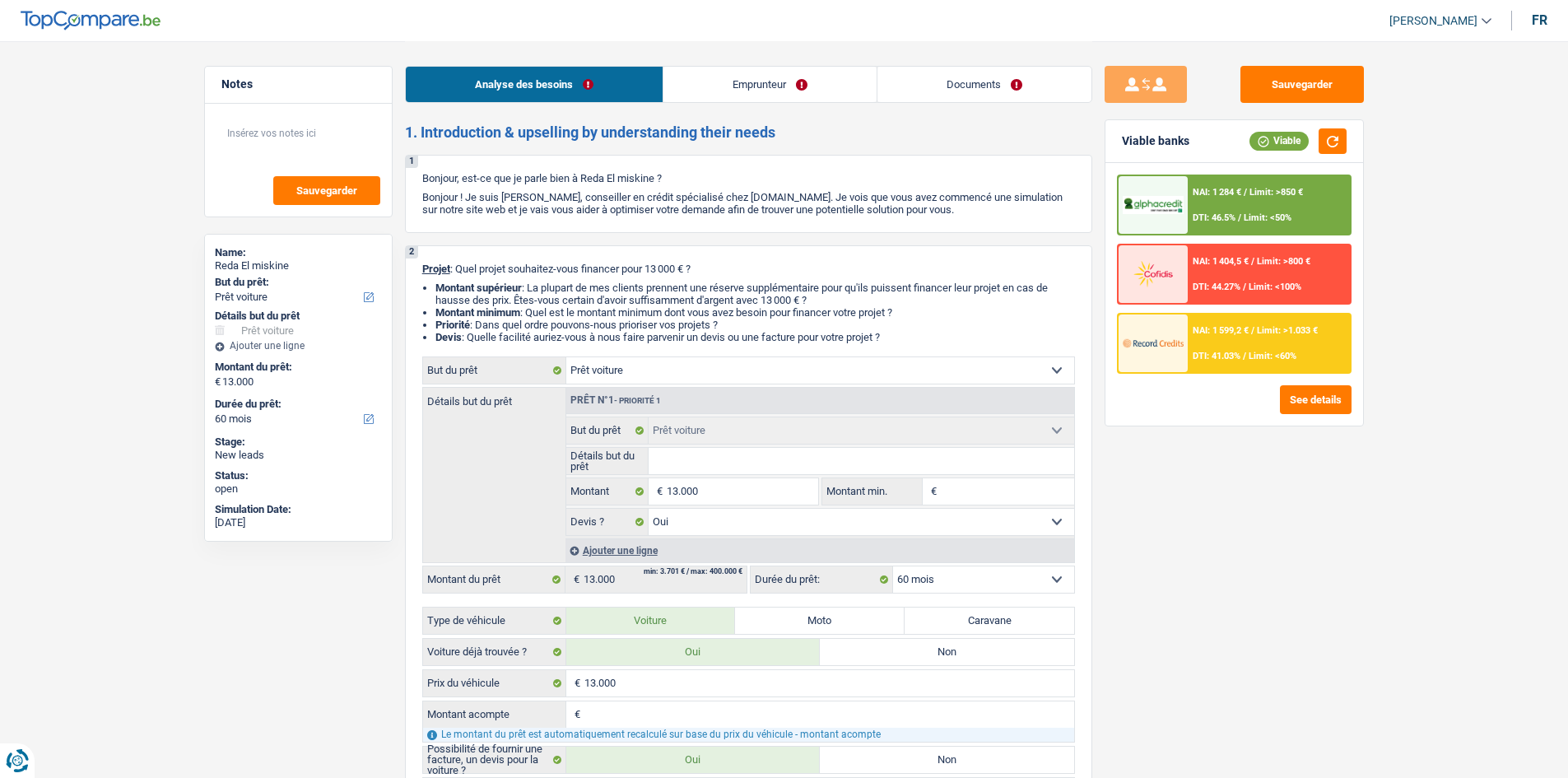
click at [1188, 348] on div "NAI: 1 599,2 € / Limit: >1.033 € DTI: 41.03% / Limit: <60%" at bounding box center [1268, 343] width 162 height 57
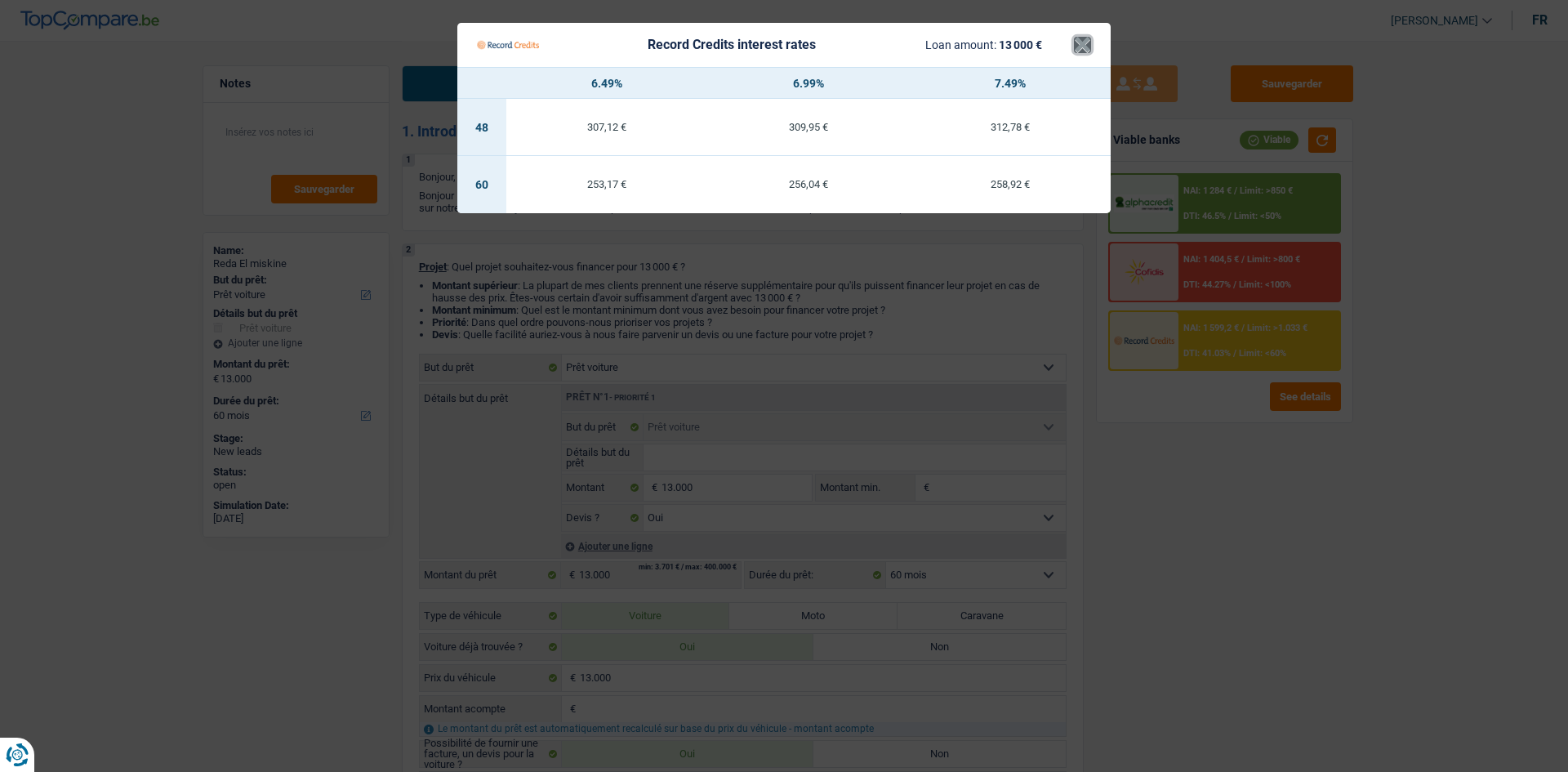
click at [1088, 51] on button "×" at bounding box center [1082, 44] width 17 height 16
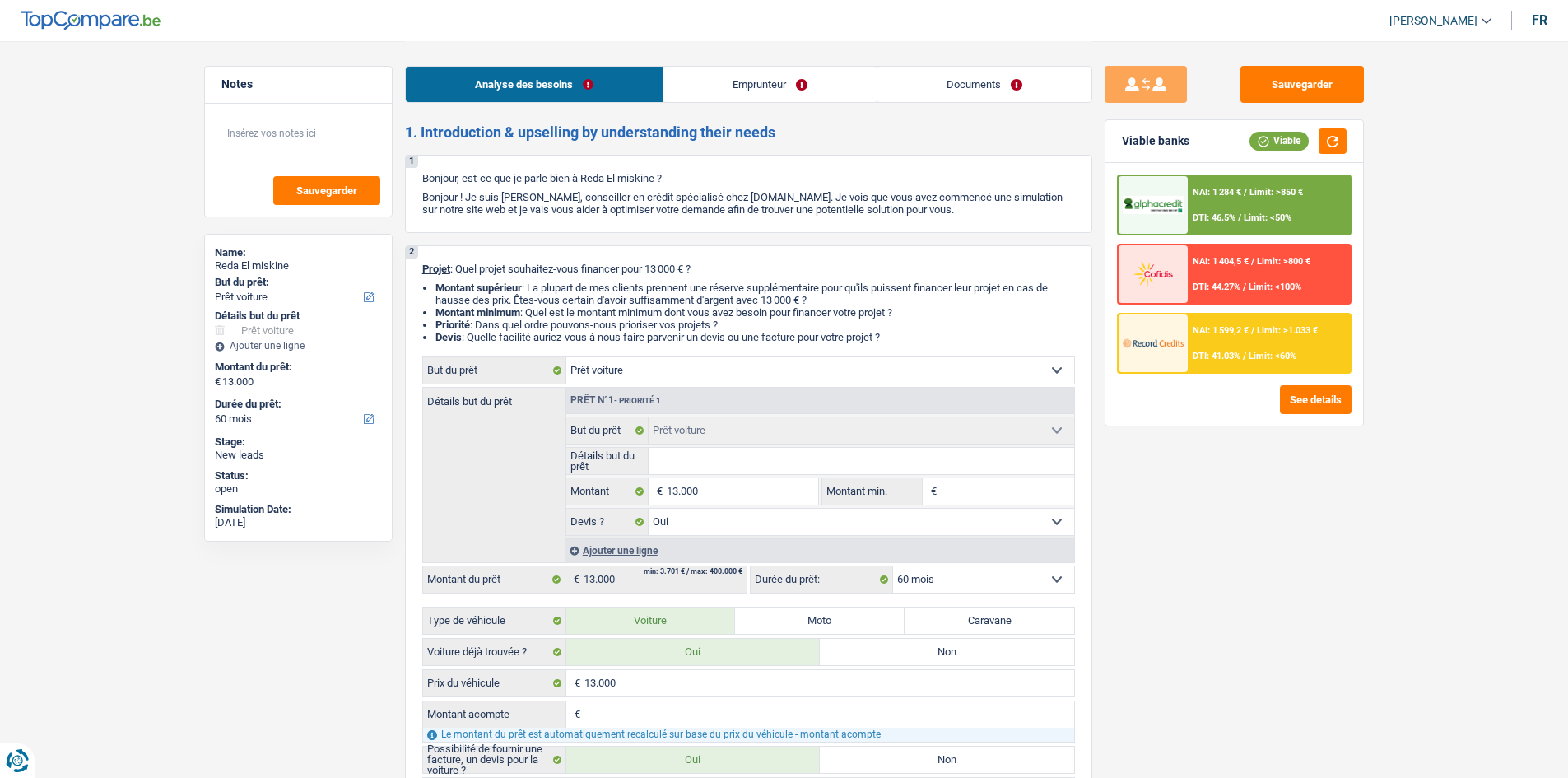
click at [731, 94] on link "Emprunteur" at bounding box center [770, 84] width 213 height 35
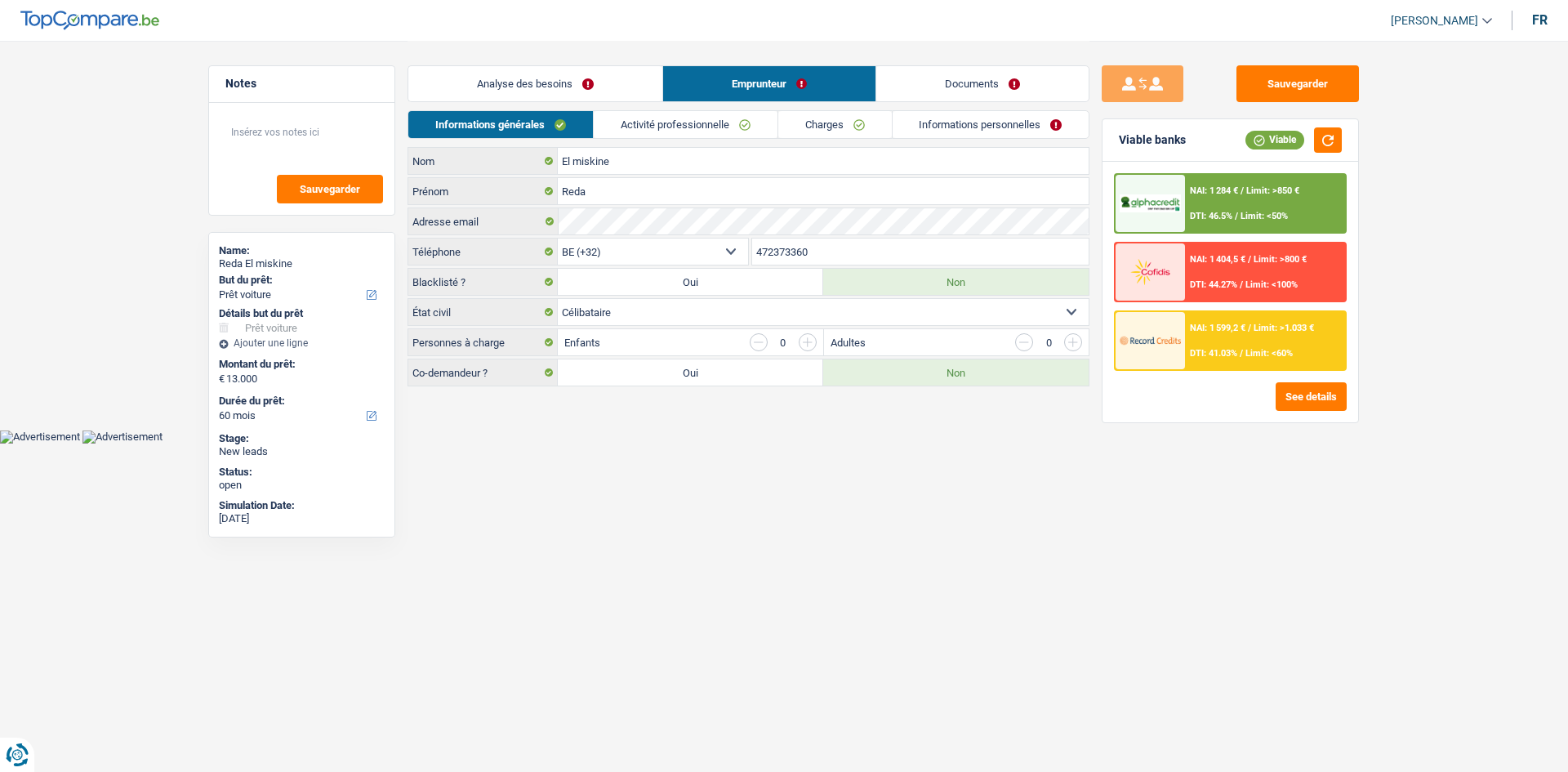
click at [684, 117] on link "Activité professionnelle" at bounding box center [686, 125] width 184 height 27
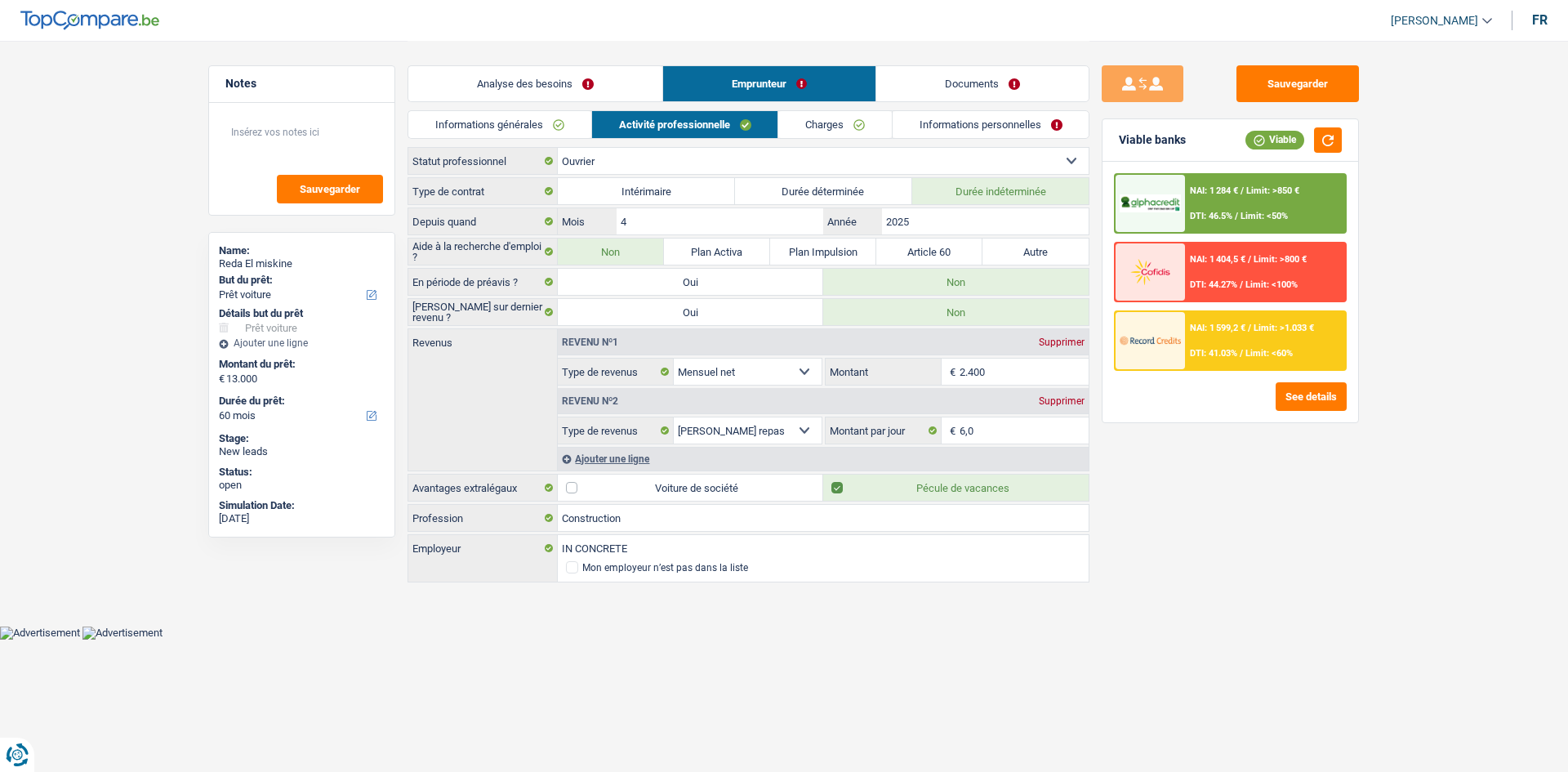
click at [818, 121] on link "Charges" at bounding box center [835, 125] width 113 height 27
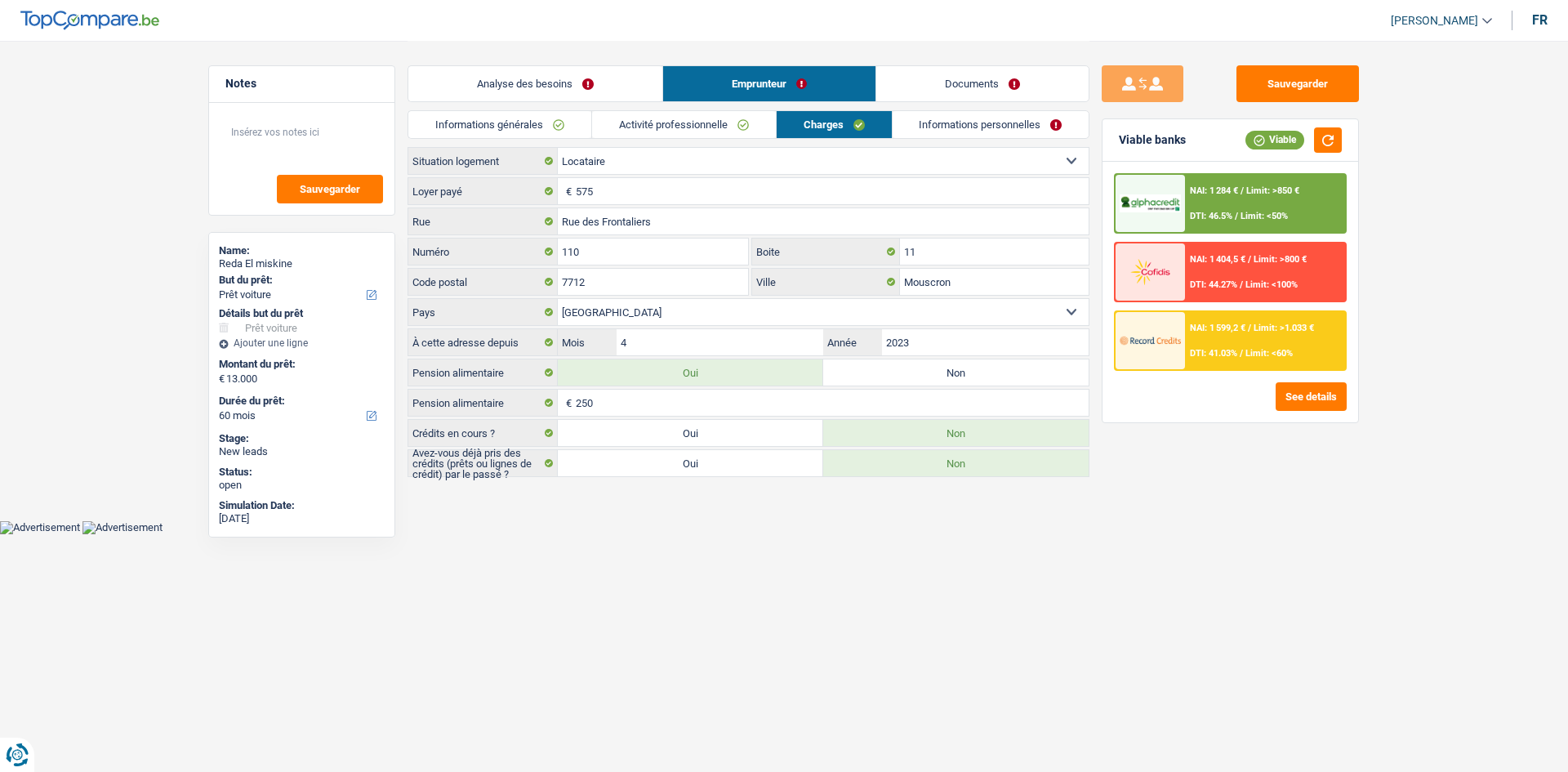
click at [670, 121] on link "Activité professionnelle" at bounding box center [684, 125] width 184 height 27
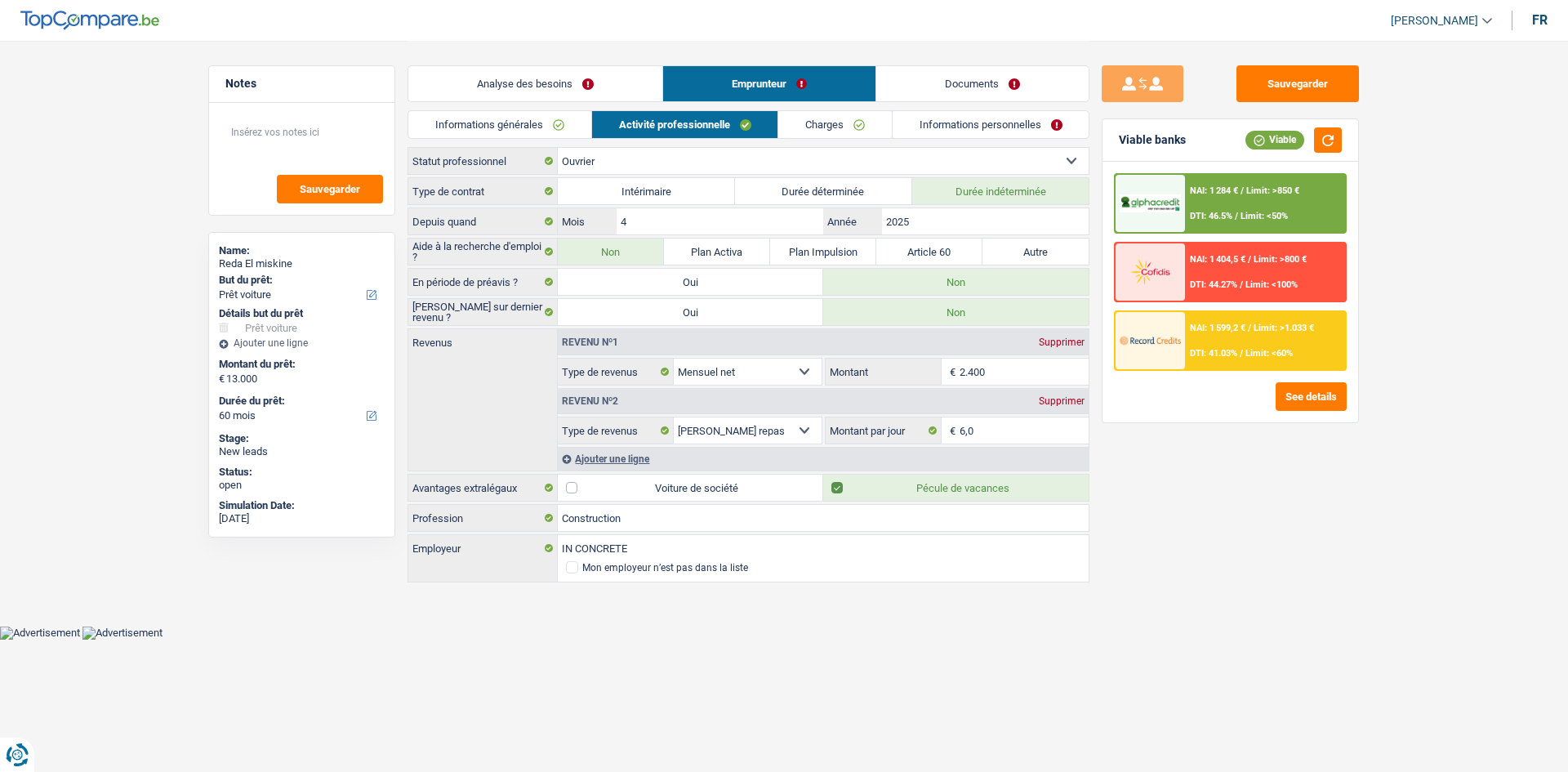
click at [550, 83] on link "Analyse des besoins" at bounding box center [535, 83] width 254 height 35
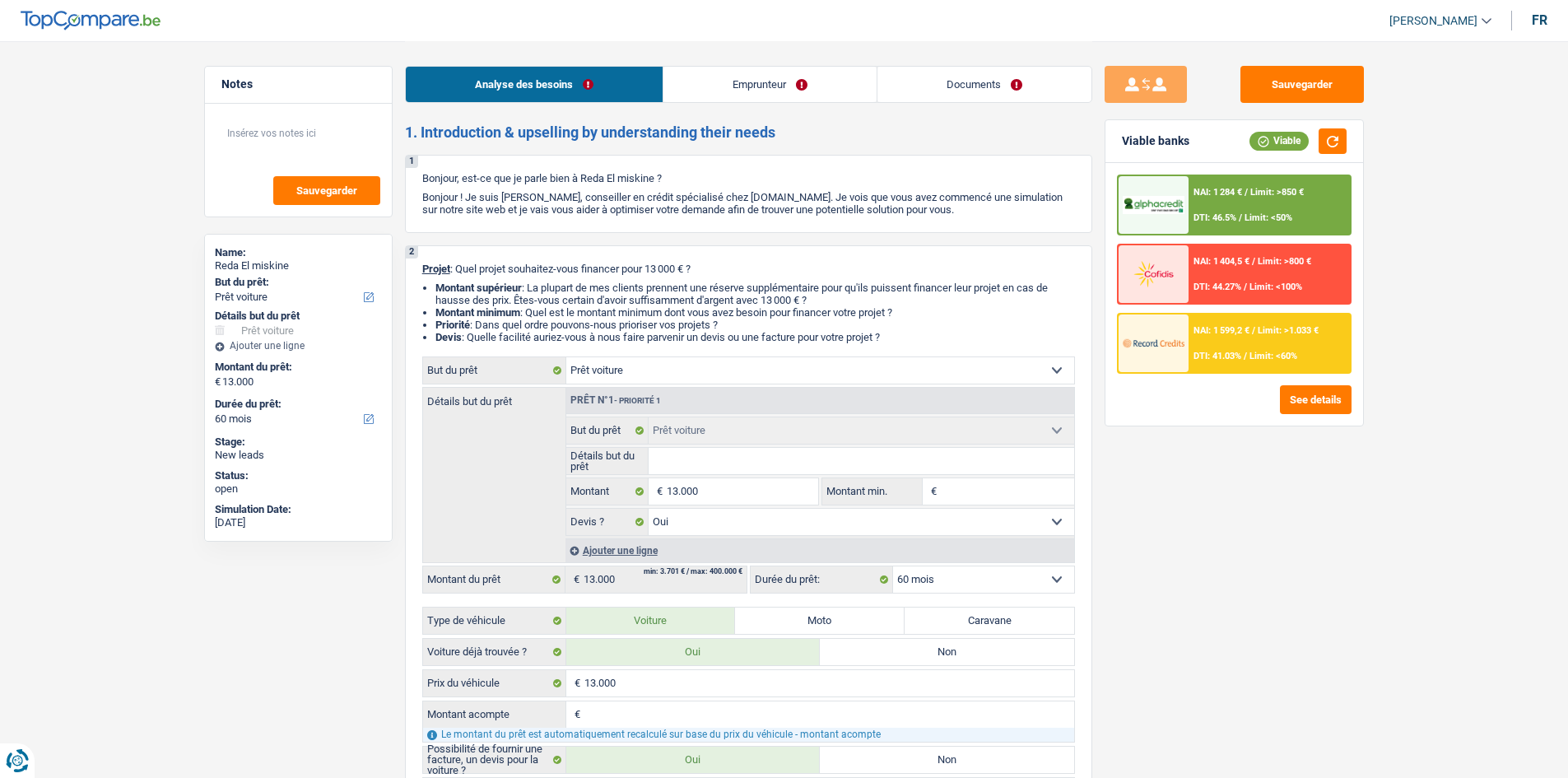
click at [715, 91] on link "Emprunteur" at bounding box center [770, 84] width 213 height 35
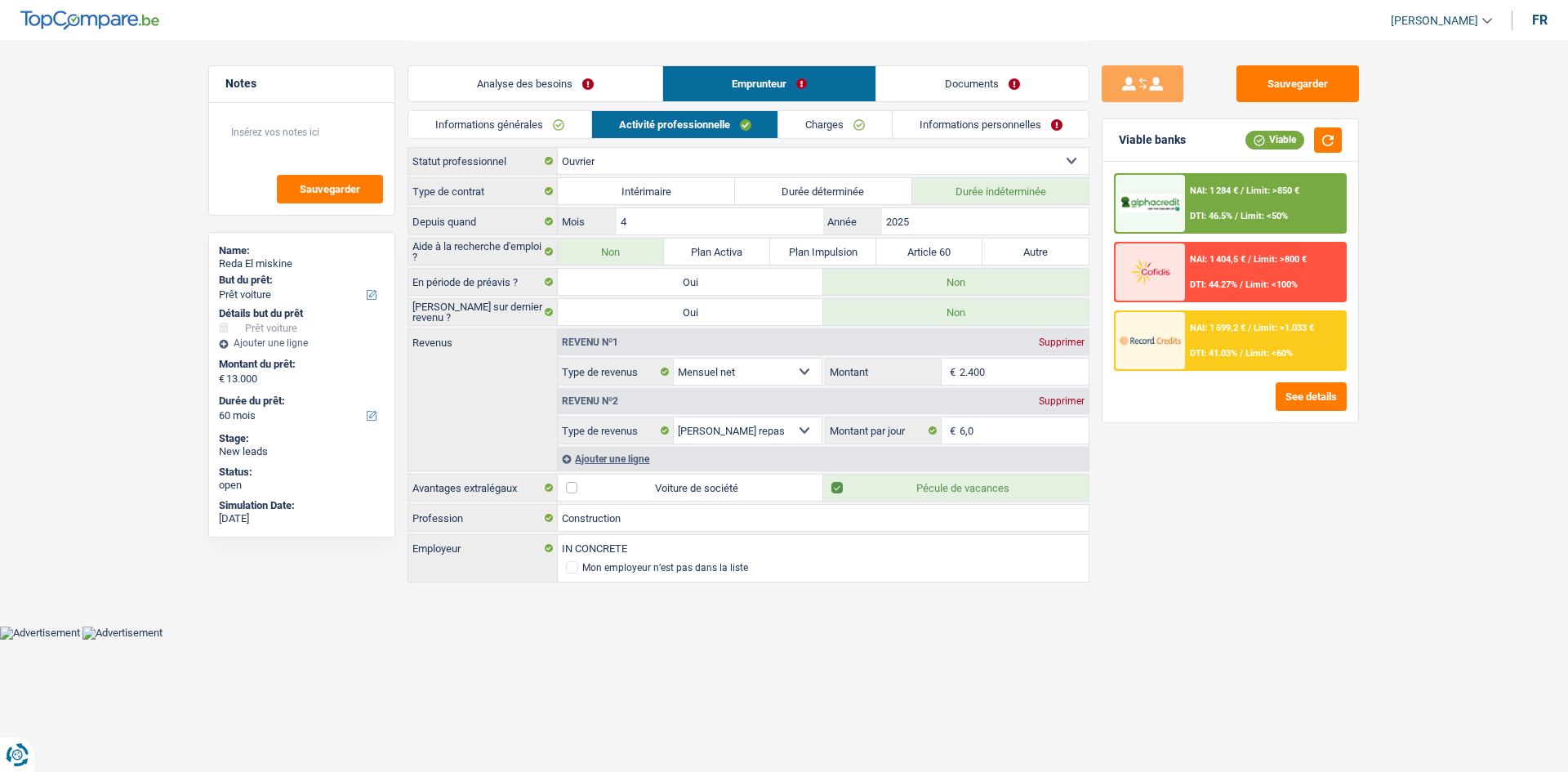
click at [545, 121] on link "Informations générales" at bounding box center [499, 125] width 183 height 27
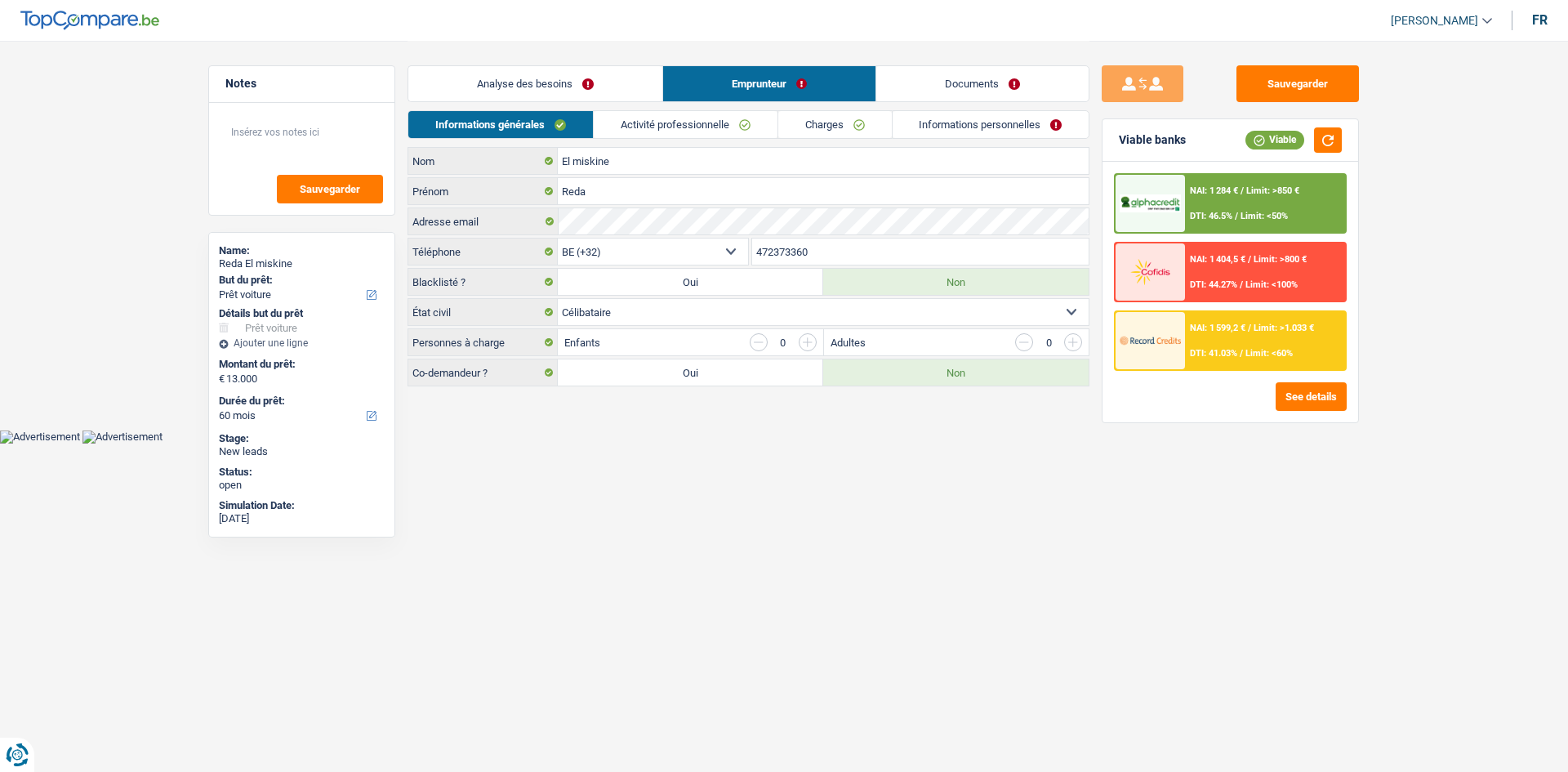
click at [541, 84] on link "Analyse des besoins" at bounding box center [535, 83] width 254 height 35
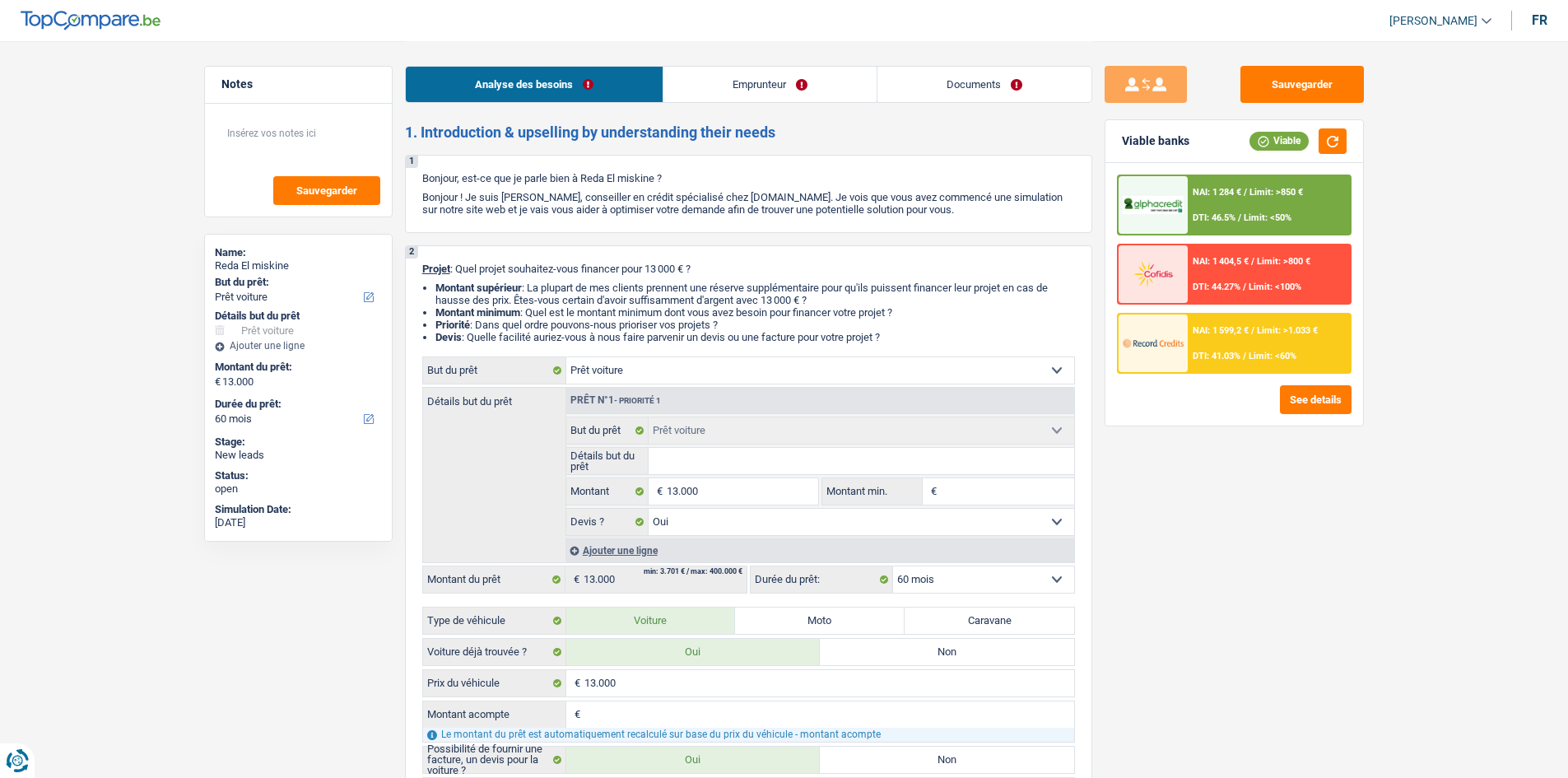
click at [712, 86] on link "Emprunteur" at bounding box center [770, 84] width 213 height 35
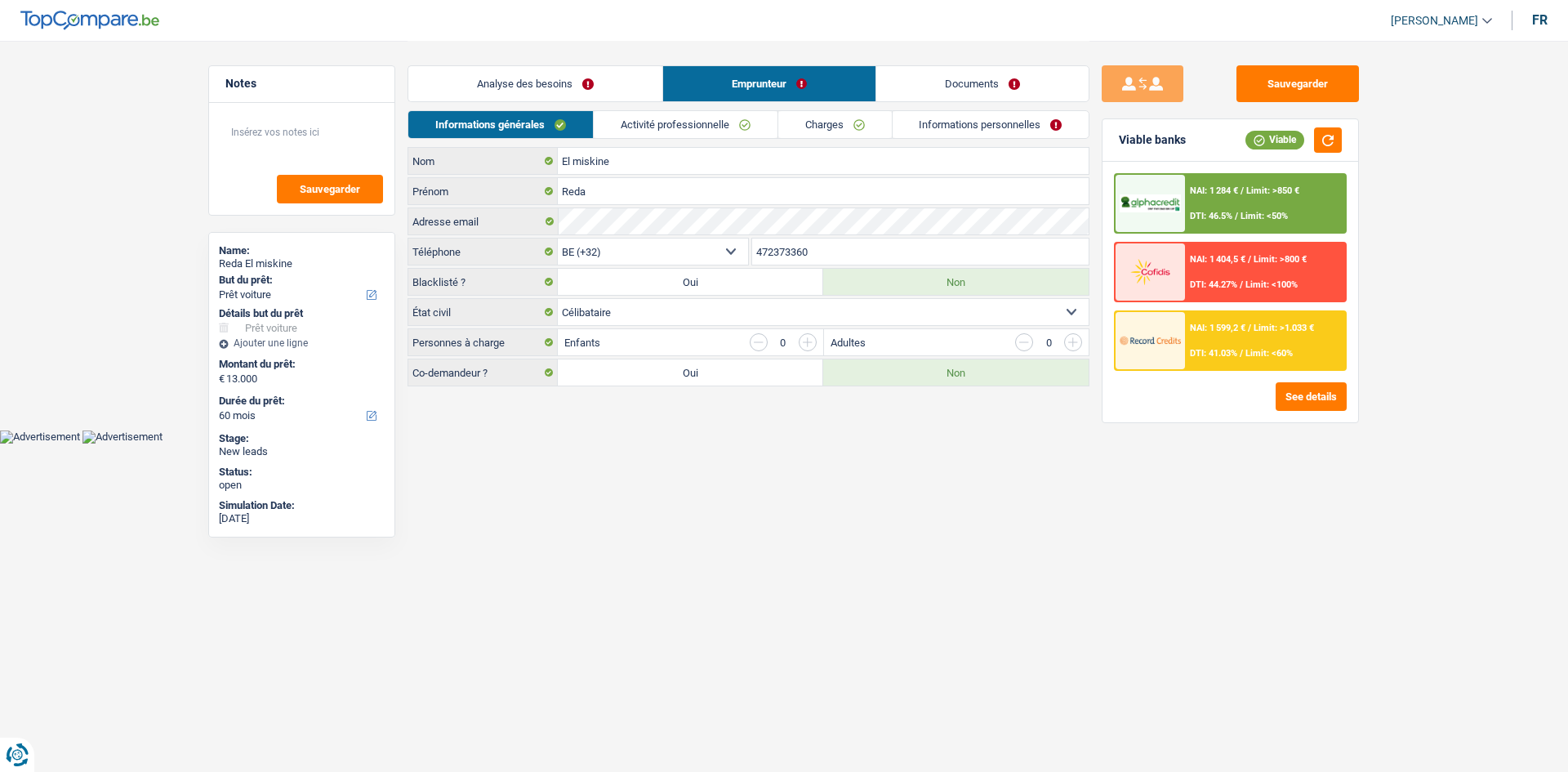
click at [562, 82] on link "Analyse des besoins" at bounding box center [535, 83] width 254 height 35
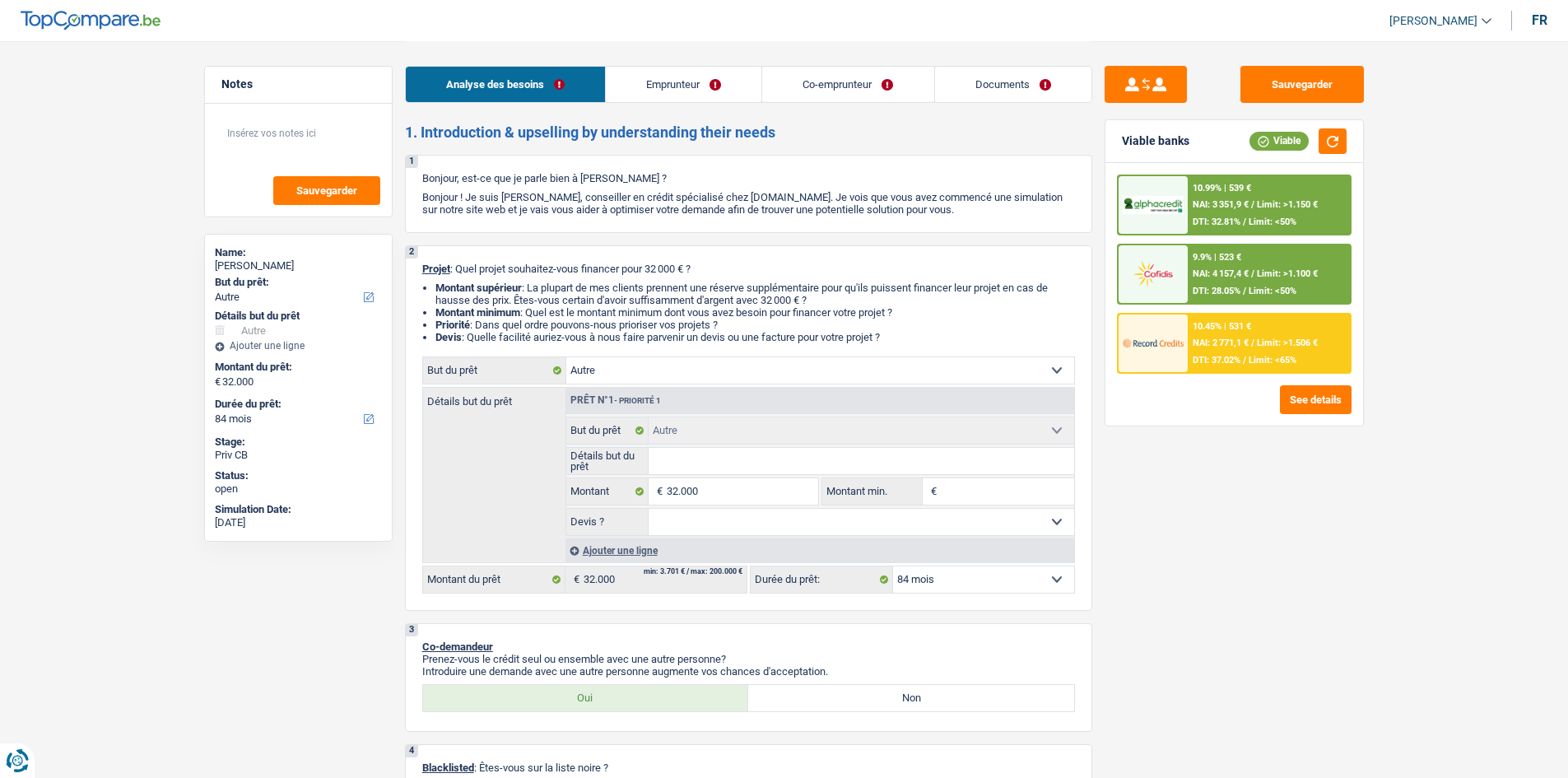
select select "other"
select select "84"
select select "other"
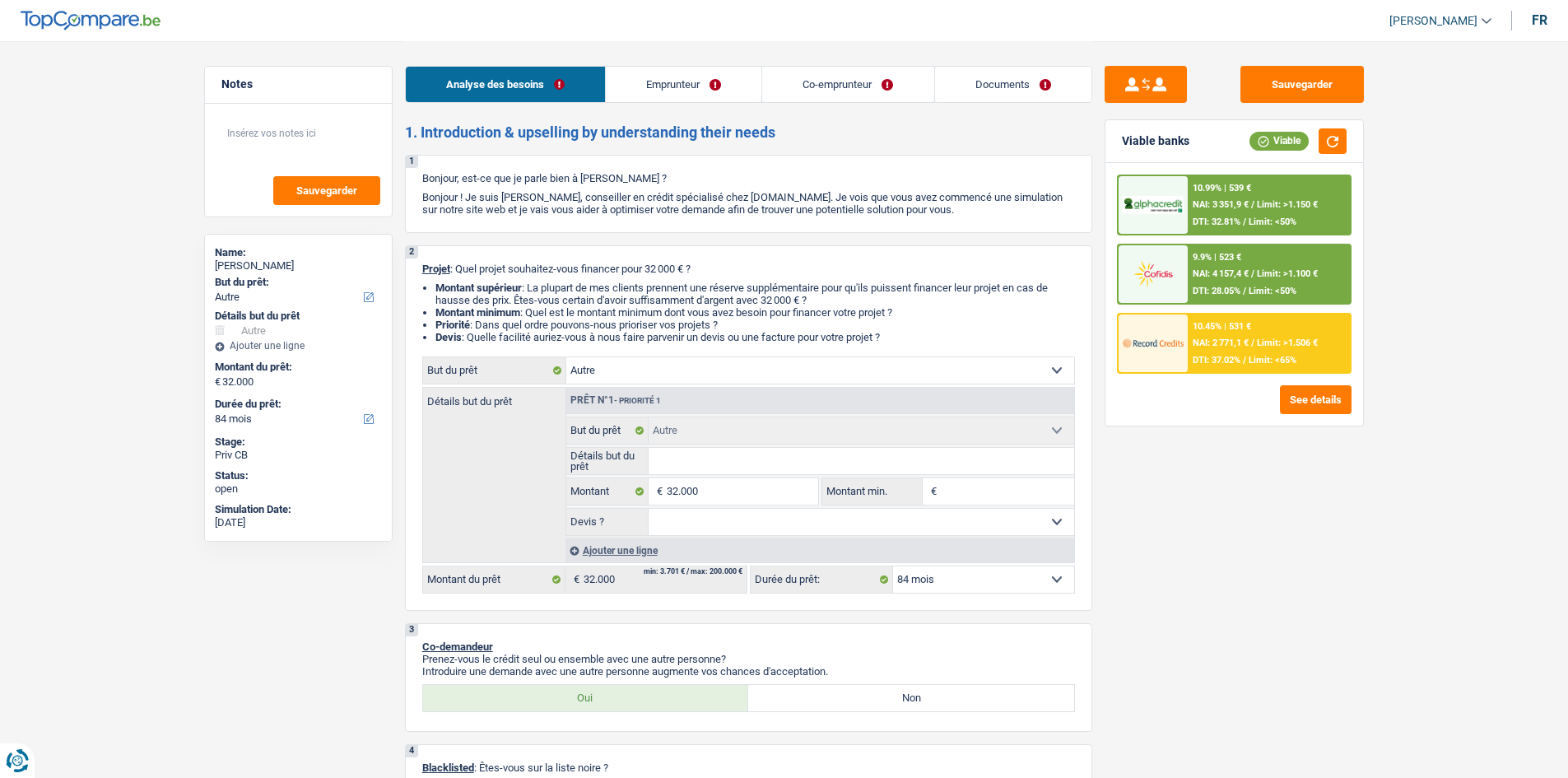
select select "84"
select select "invalid"
select select "publicEmployee"
select select "familyAllowances"
select select "disabilityPension"
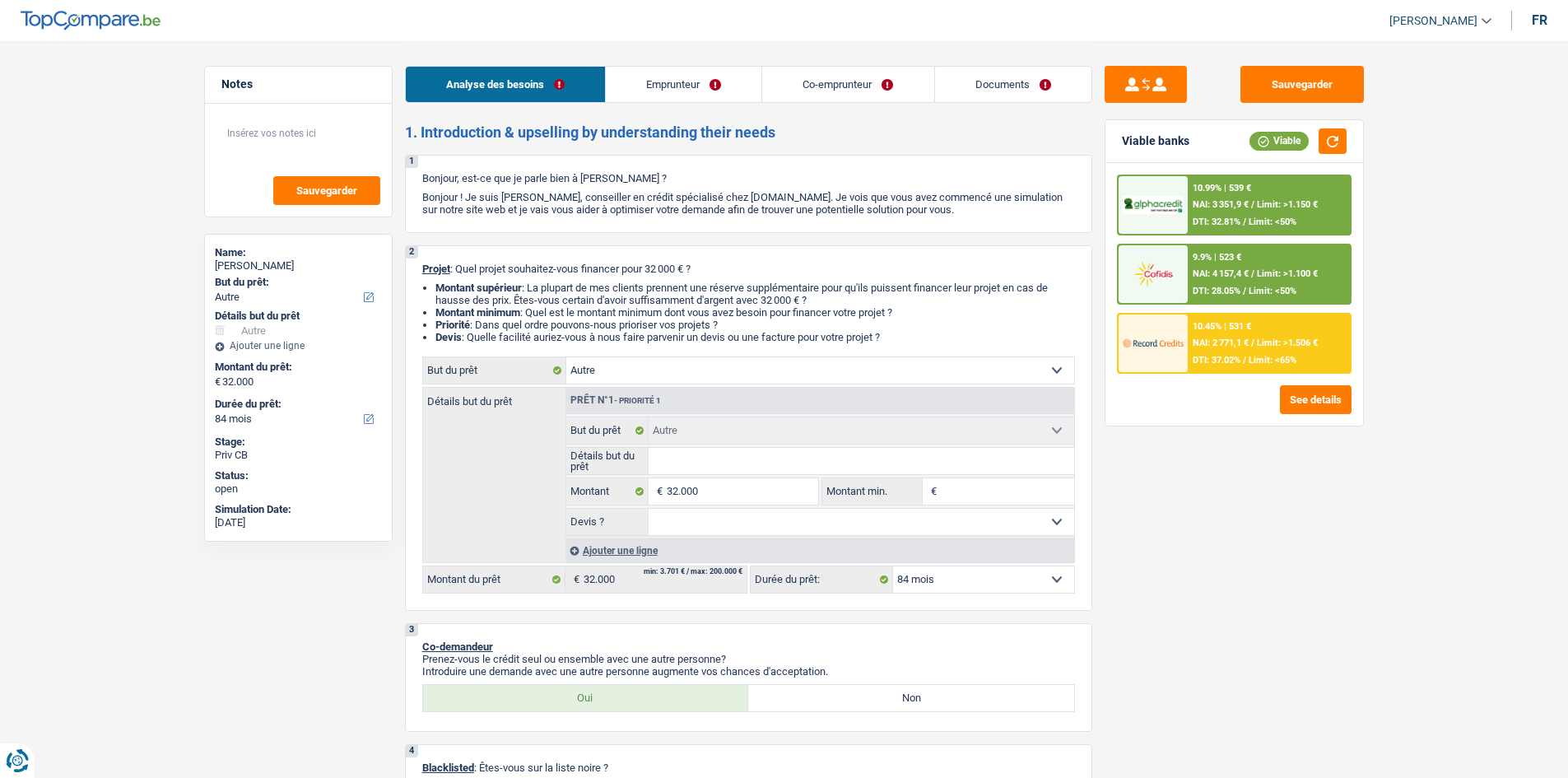
select select "alimony"
select select "netSalary"
select select "mealVouchers"
select select "rents"
select select "carLoan"
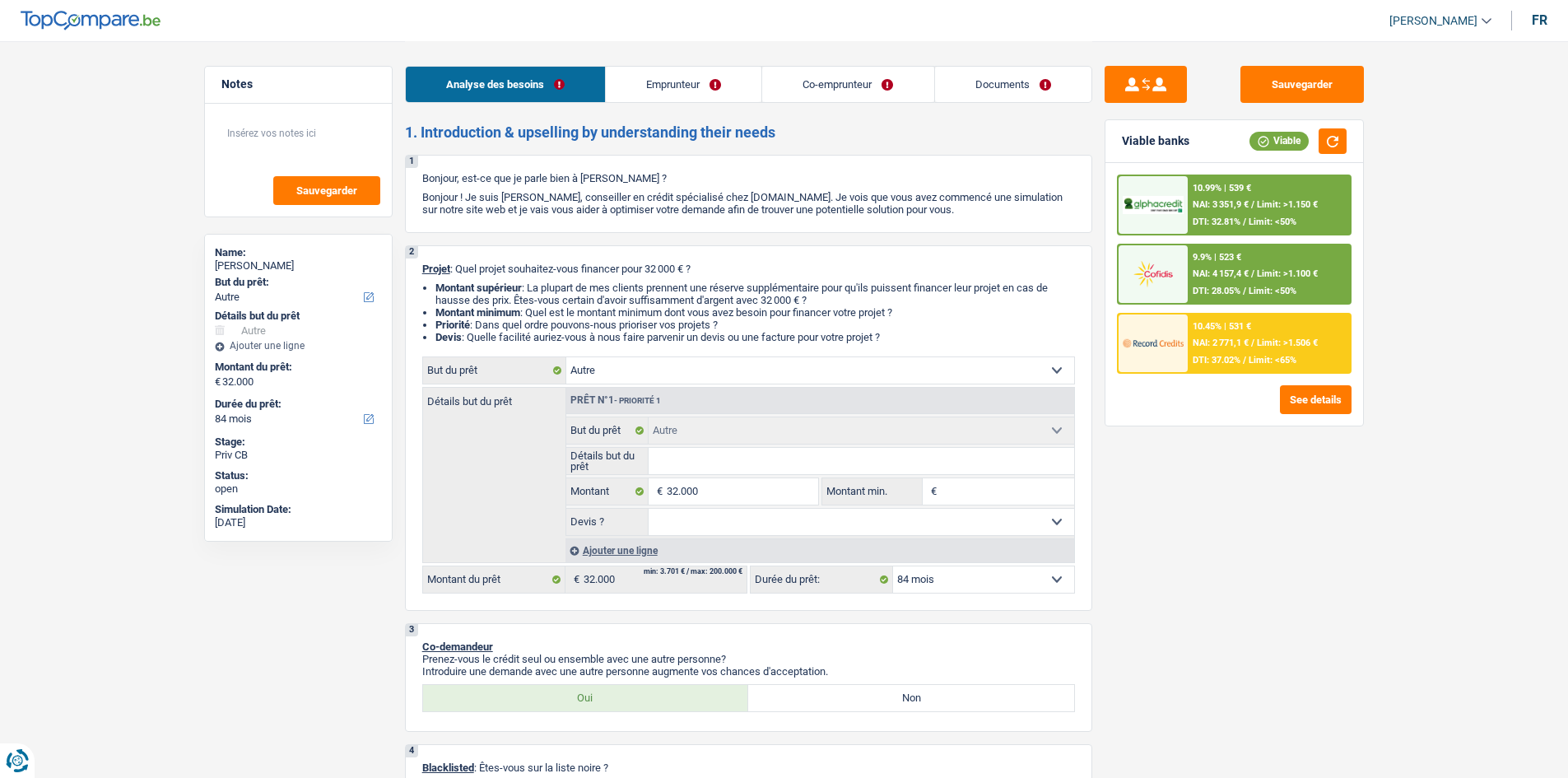
select select "84"
select select "other"
select select "84"
select select "32"
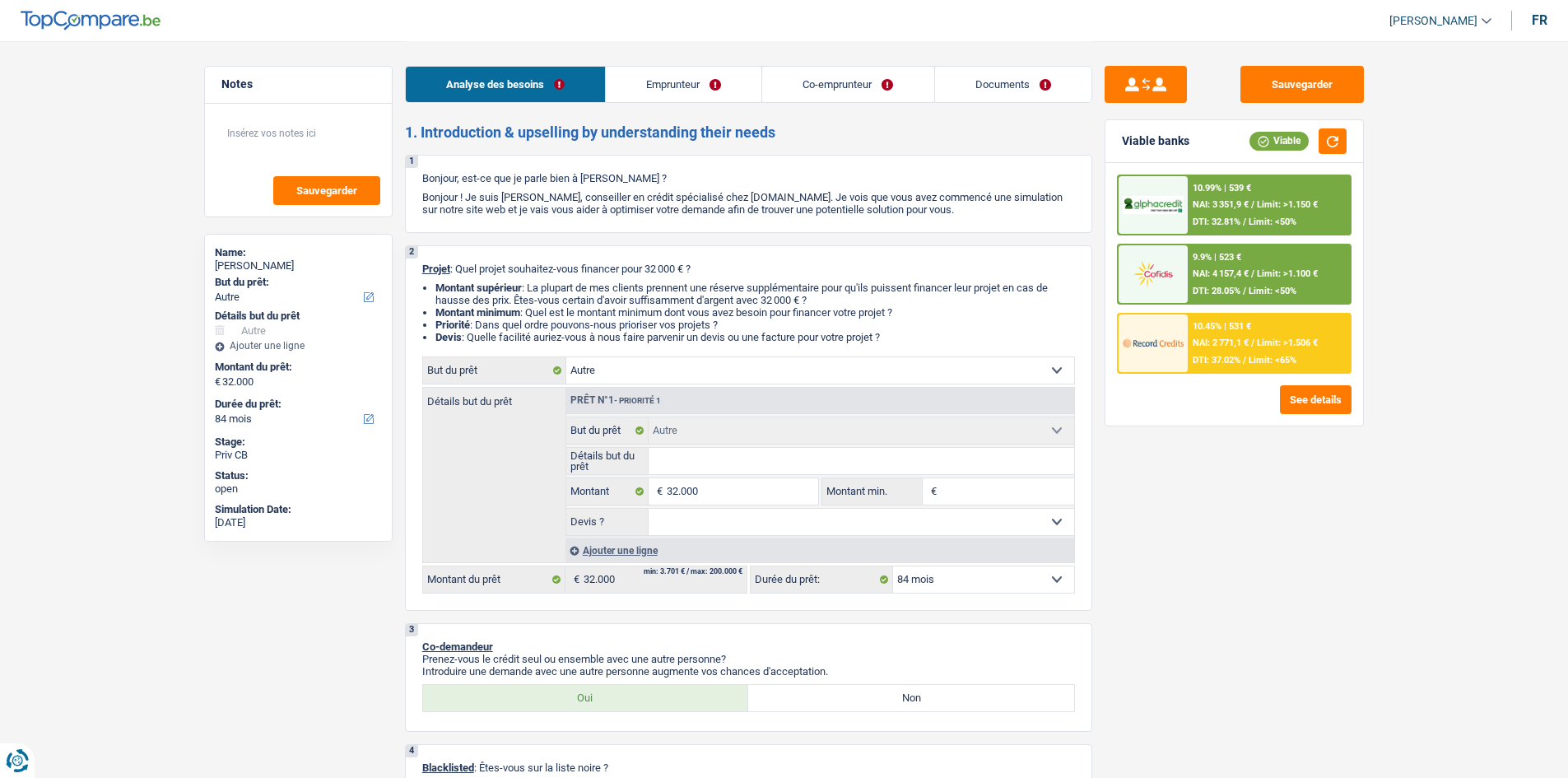
select select "cohabitation"
click at [704, 92] on link "Emprunteur" at bounding box center [683, 84] width 155 height 35
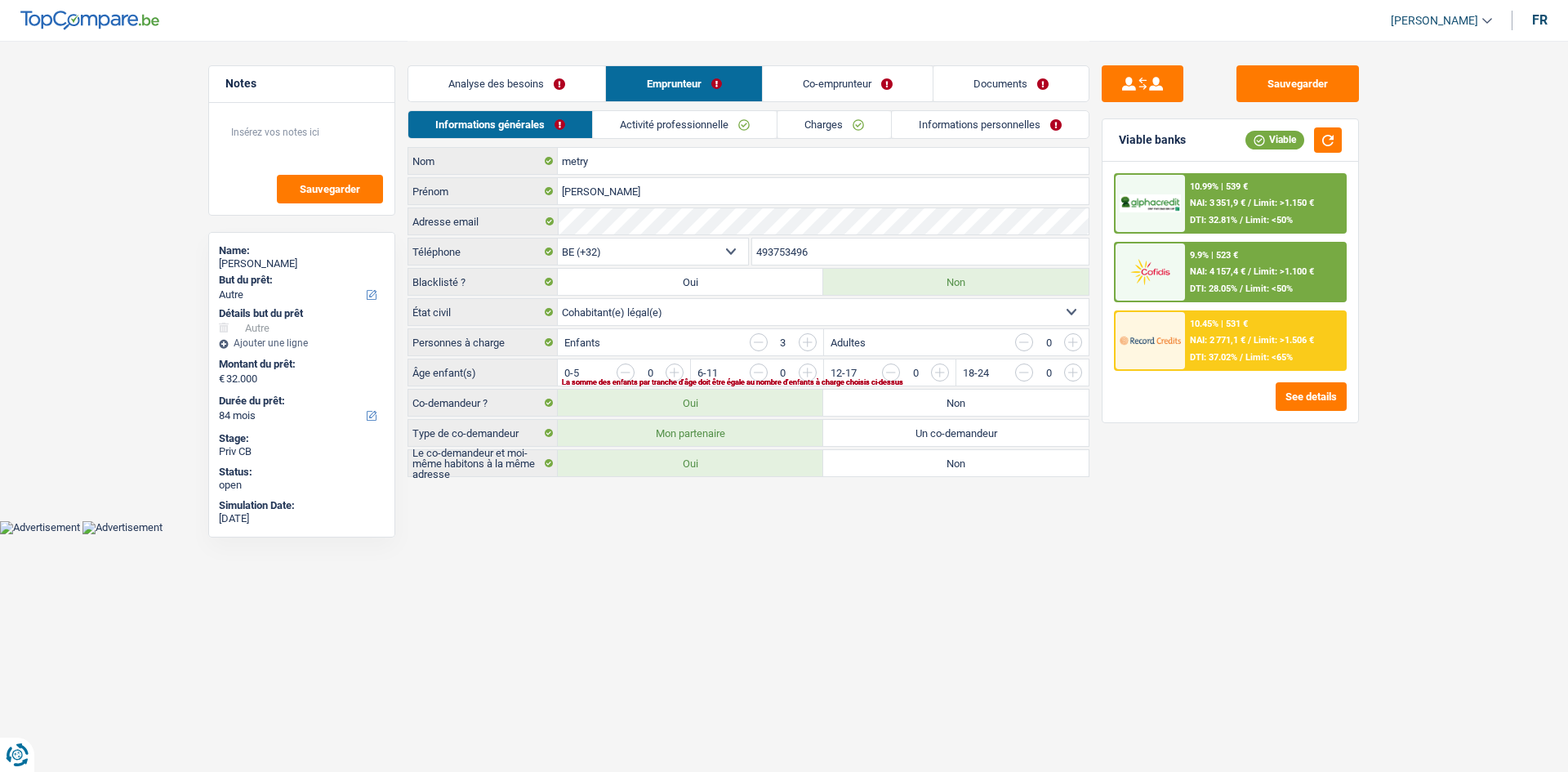
click at [679, 124] on link "Activité professionnelle" at bounding box center [685, 125] width 184 height 27
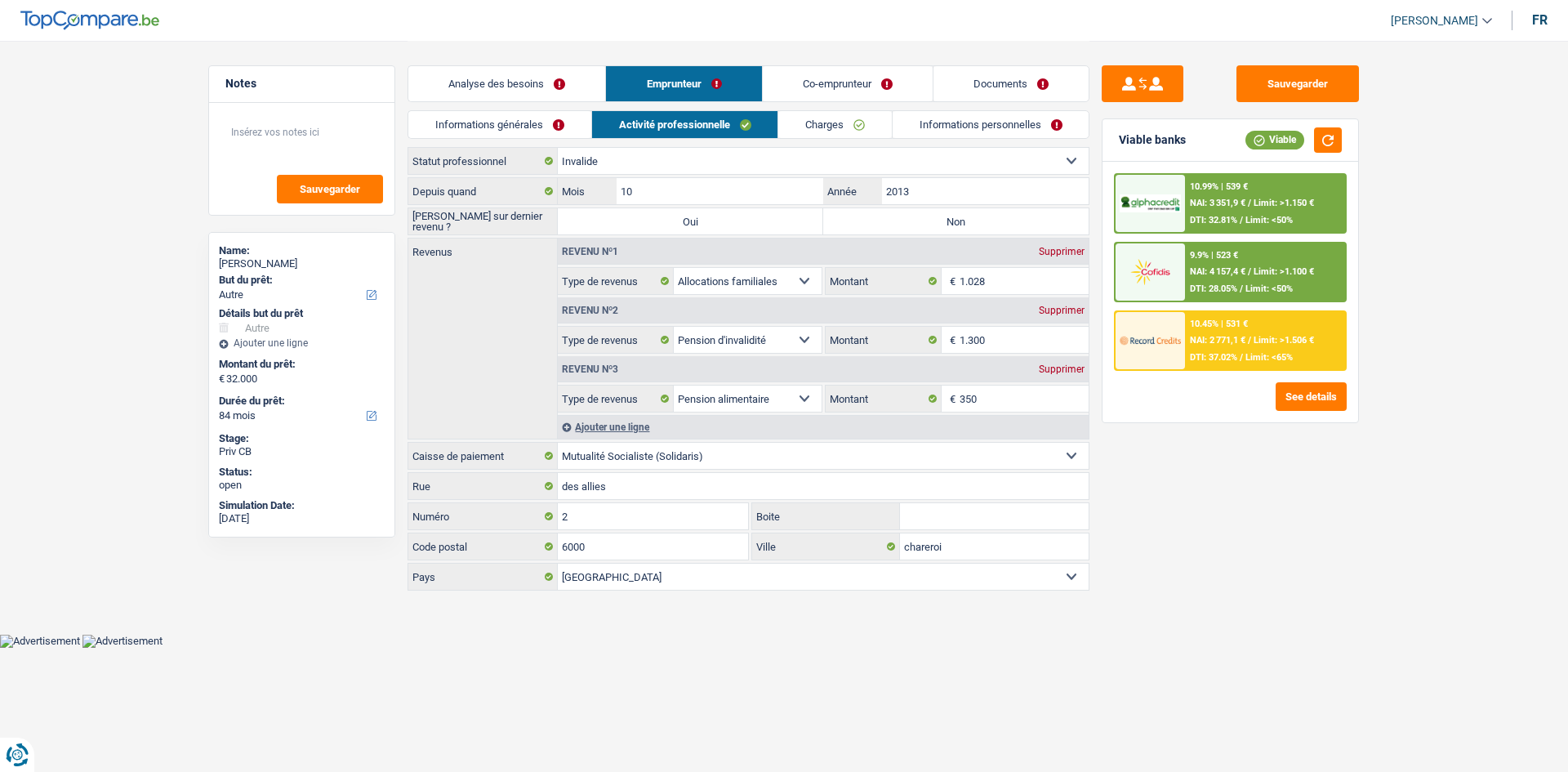
click at [825, 123] on link "Charges" at bounding box center [835, 125] width 113 height 27
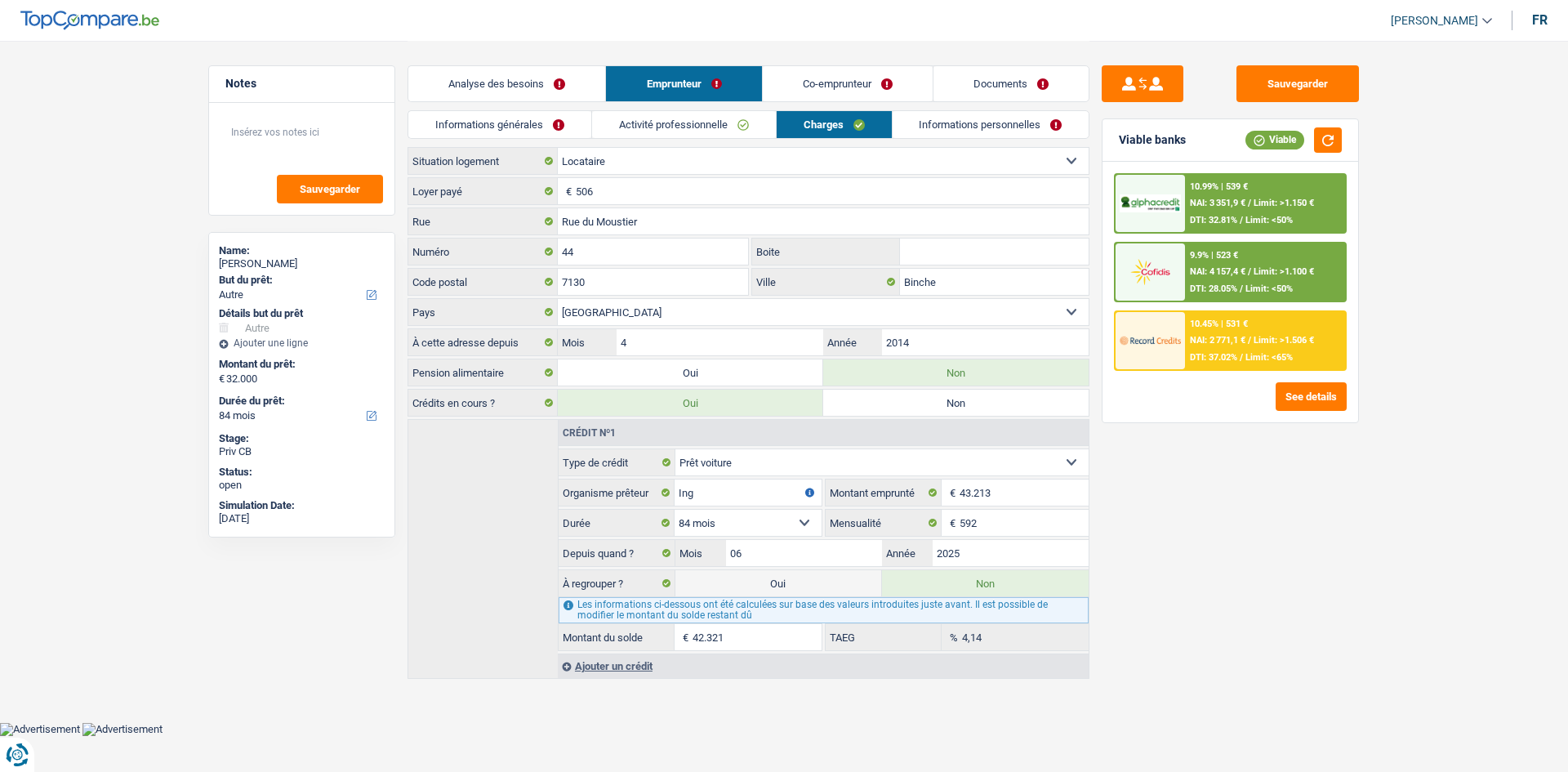
click at [826, 64] on div "Analyse des besoins Emprunteur Co-emprunteur Documents" at bounding box center [749, 76] width 682 height 70
drag, startPoint x: 829, startPoint y: 71, endPoint x: 848, endPoint y: 74, distance: 19.2
click at [831, 71] on link "Co-emprunteur" at bounding box center [848, 83] width 170 height 35
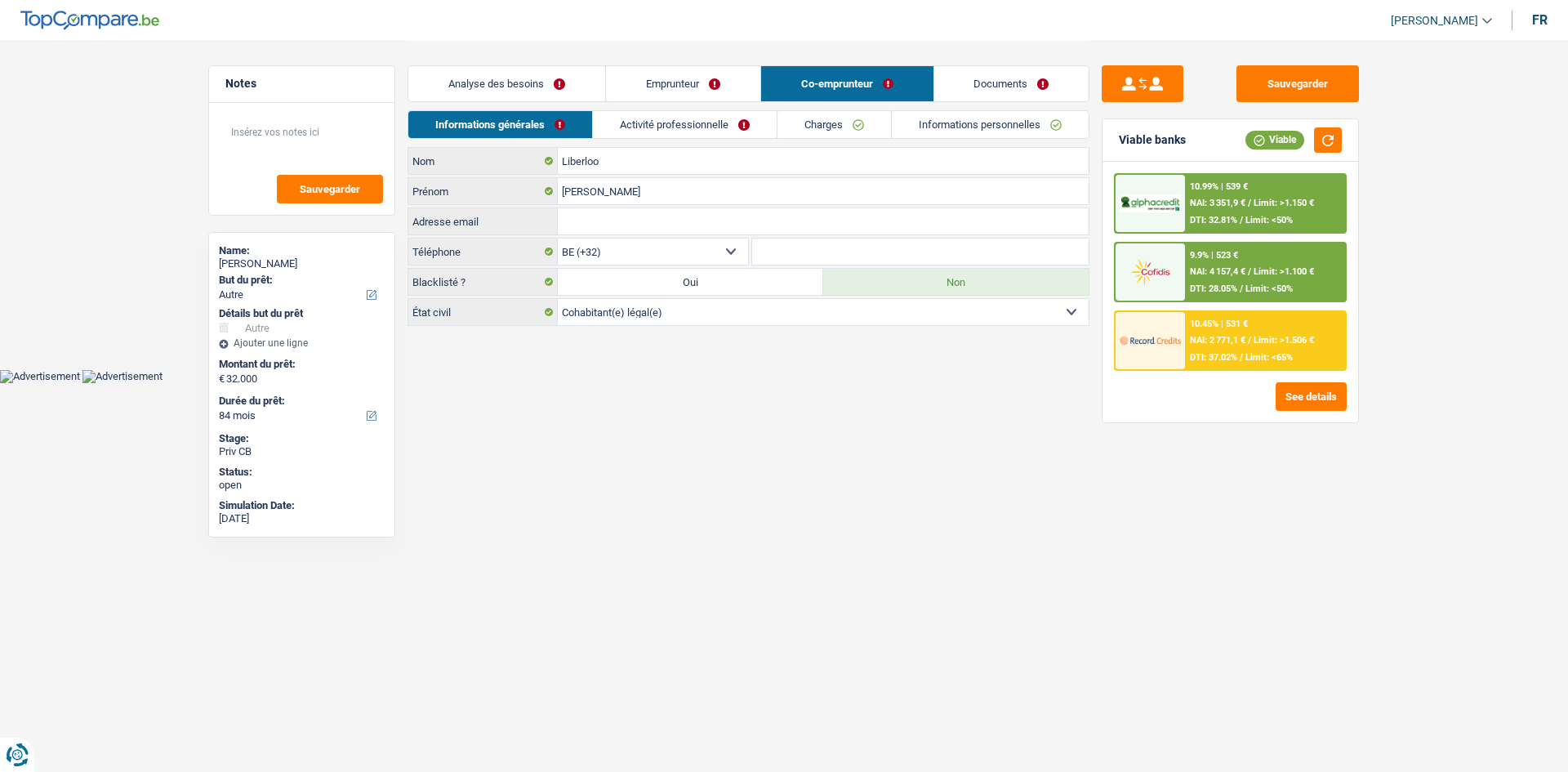
click at [840, 124] on link "Charges" at bounding box center [834, 125] width 113 height 27
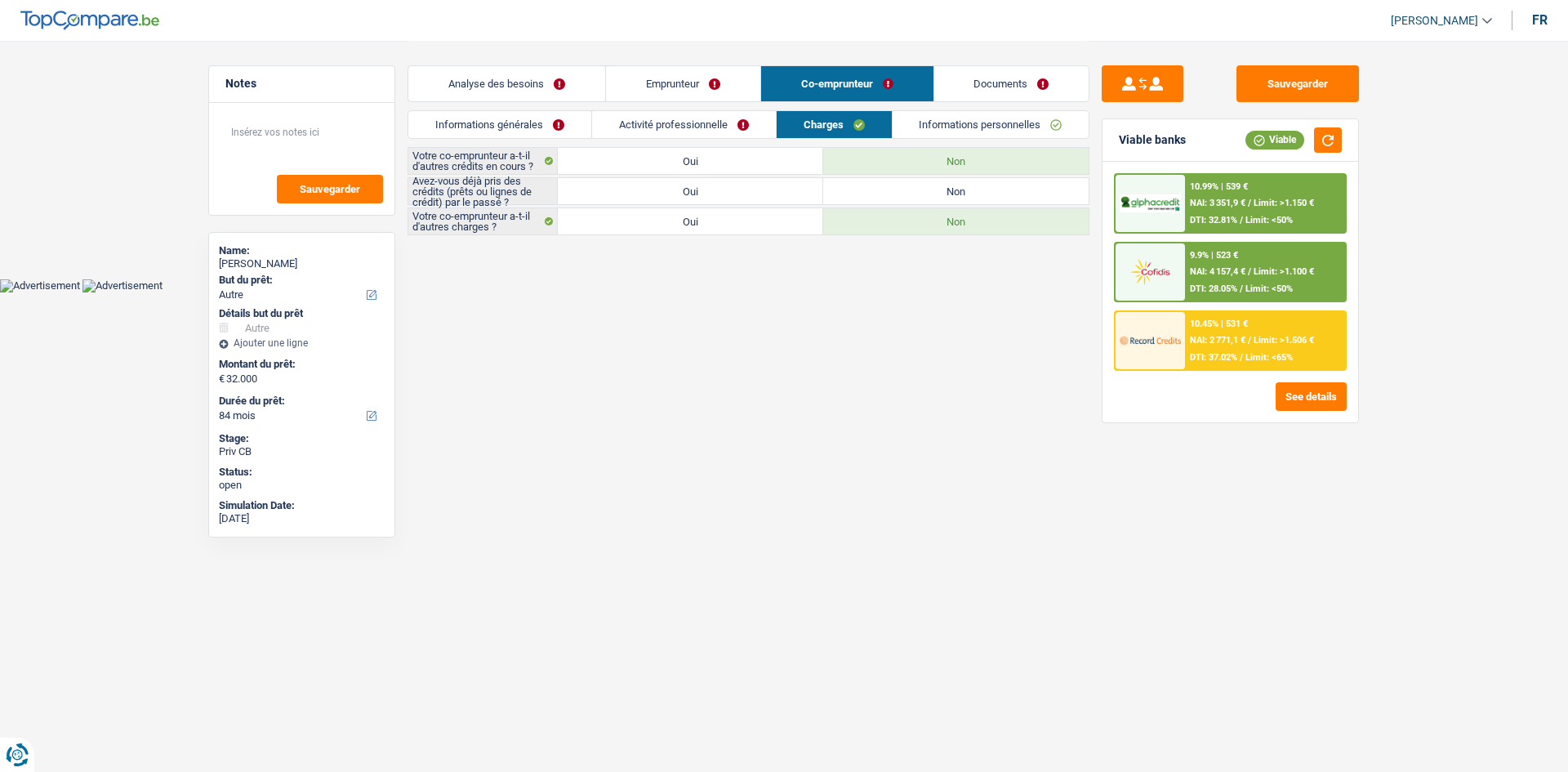
click at [710, 129] on link "Activité professionnelle" at bounding box center [684, 125] width 184 height 27
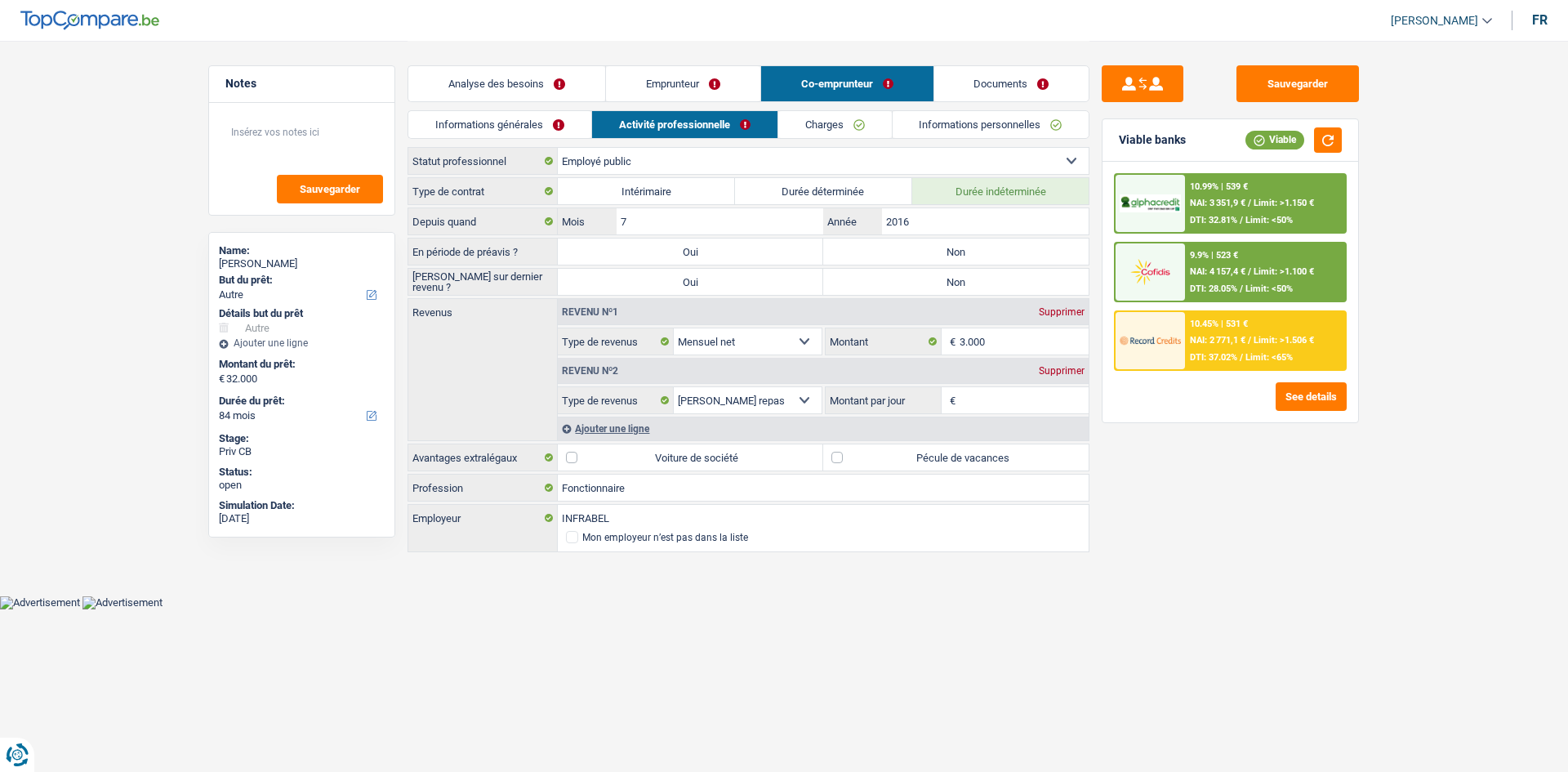
drag, startPoint x: 951, startPoint y: 123, endPoint x: 961, endPoint y: 106, distance: 19.7
click at [951, 122] on link "Informations personnelles" at bounding box center [990, 125] width 197 height 27
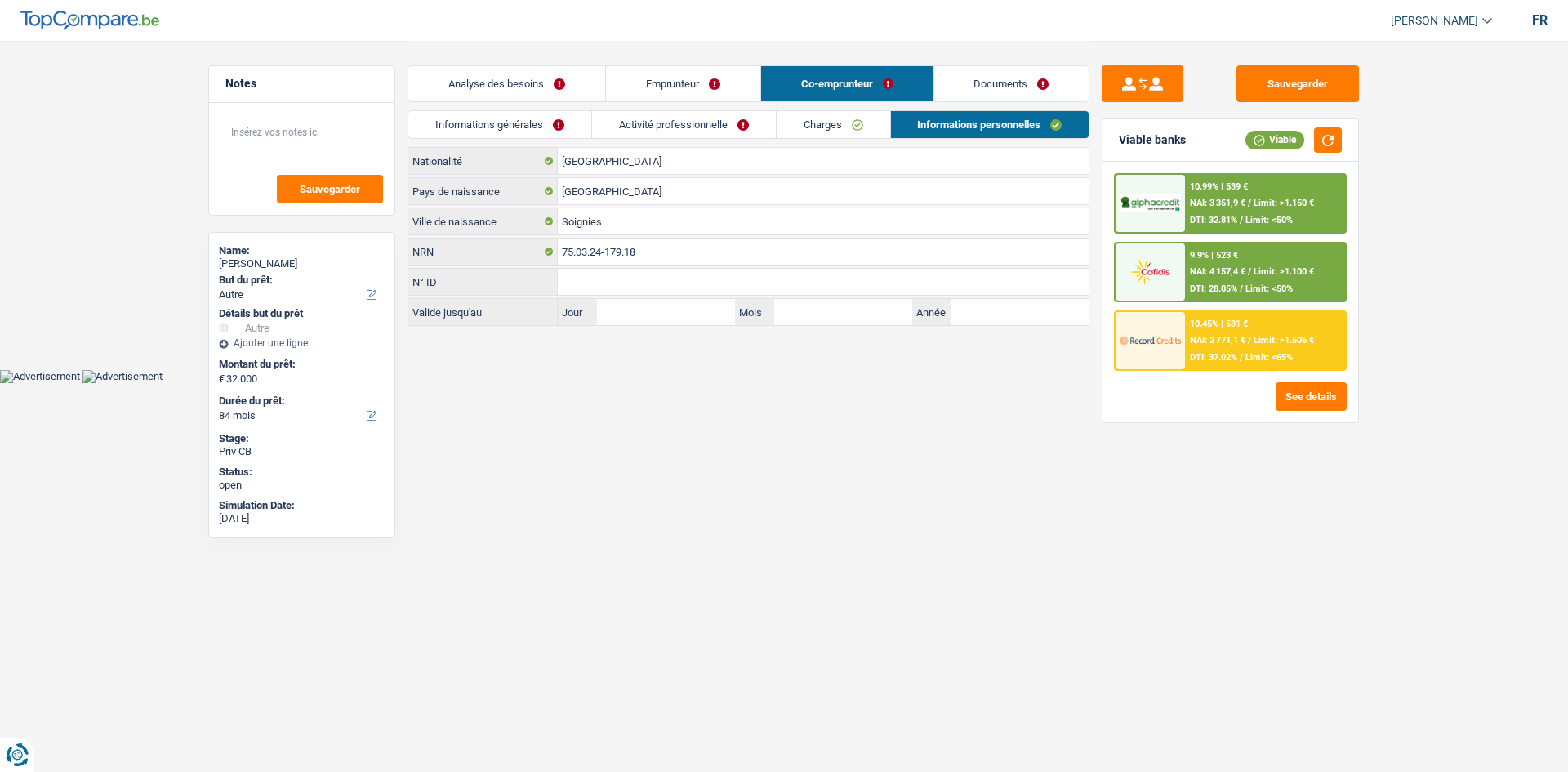
click at [974, 87] on link "Documents" at bounding box center [1012, 83] width 155 height 35
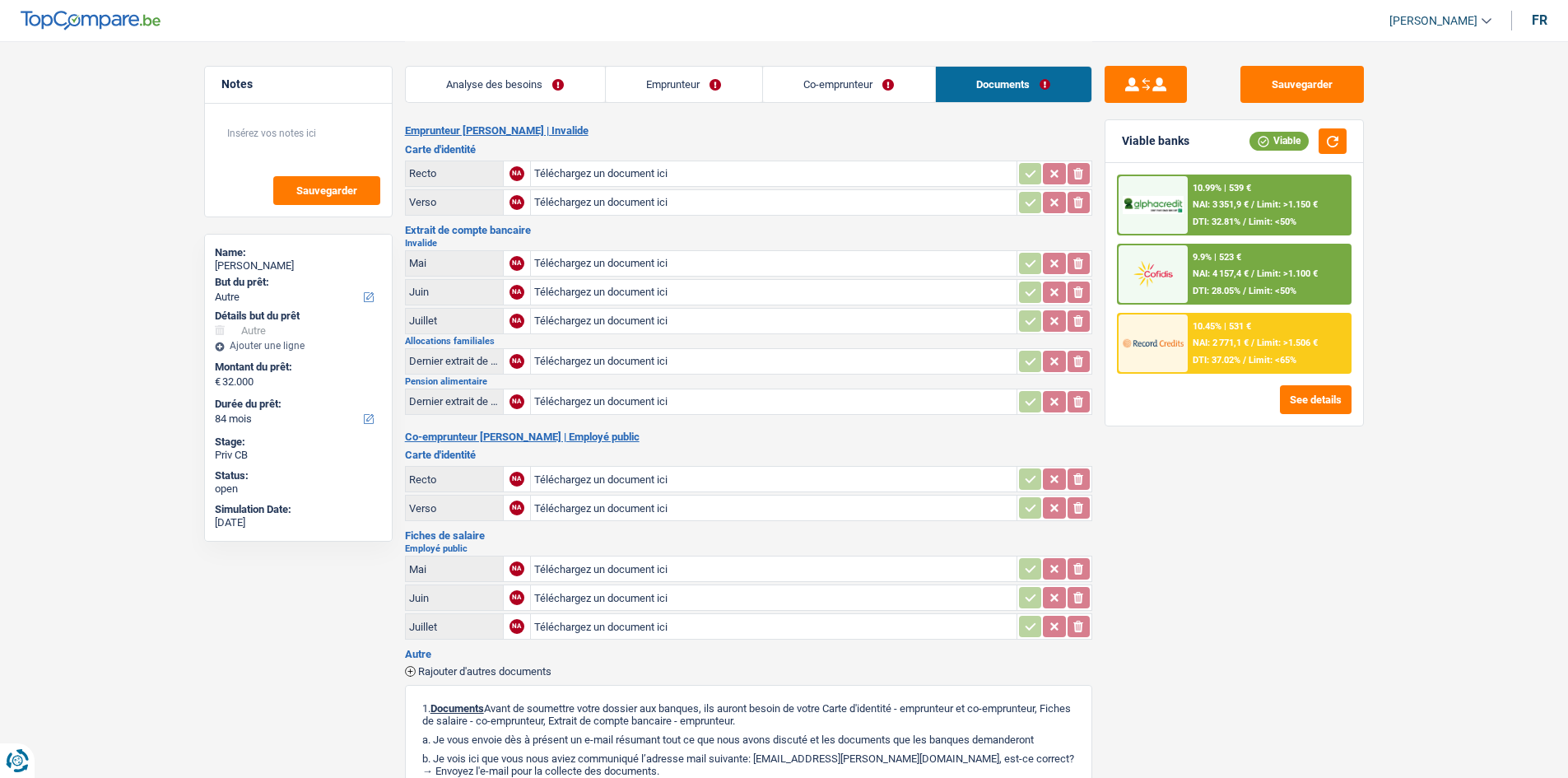
click at [505, 89] on link "Analyse des besoins" at bounding box center [505, 84] width 199 height 35
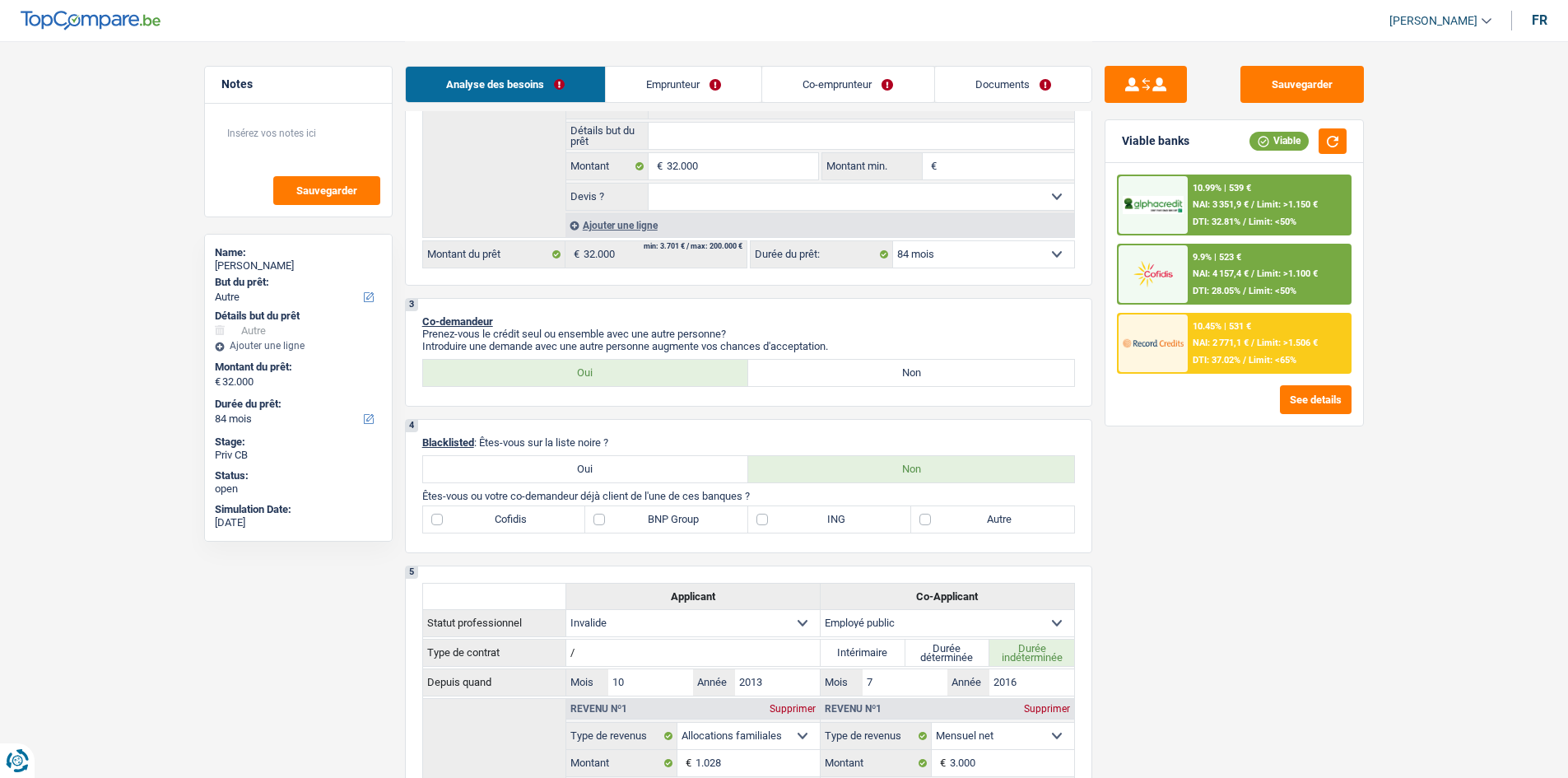
scroll to position [82, 0]
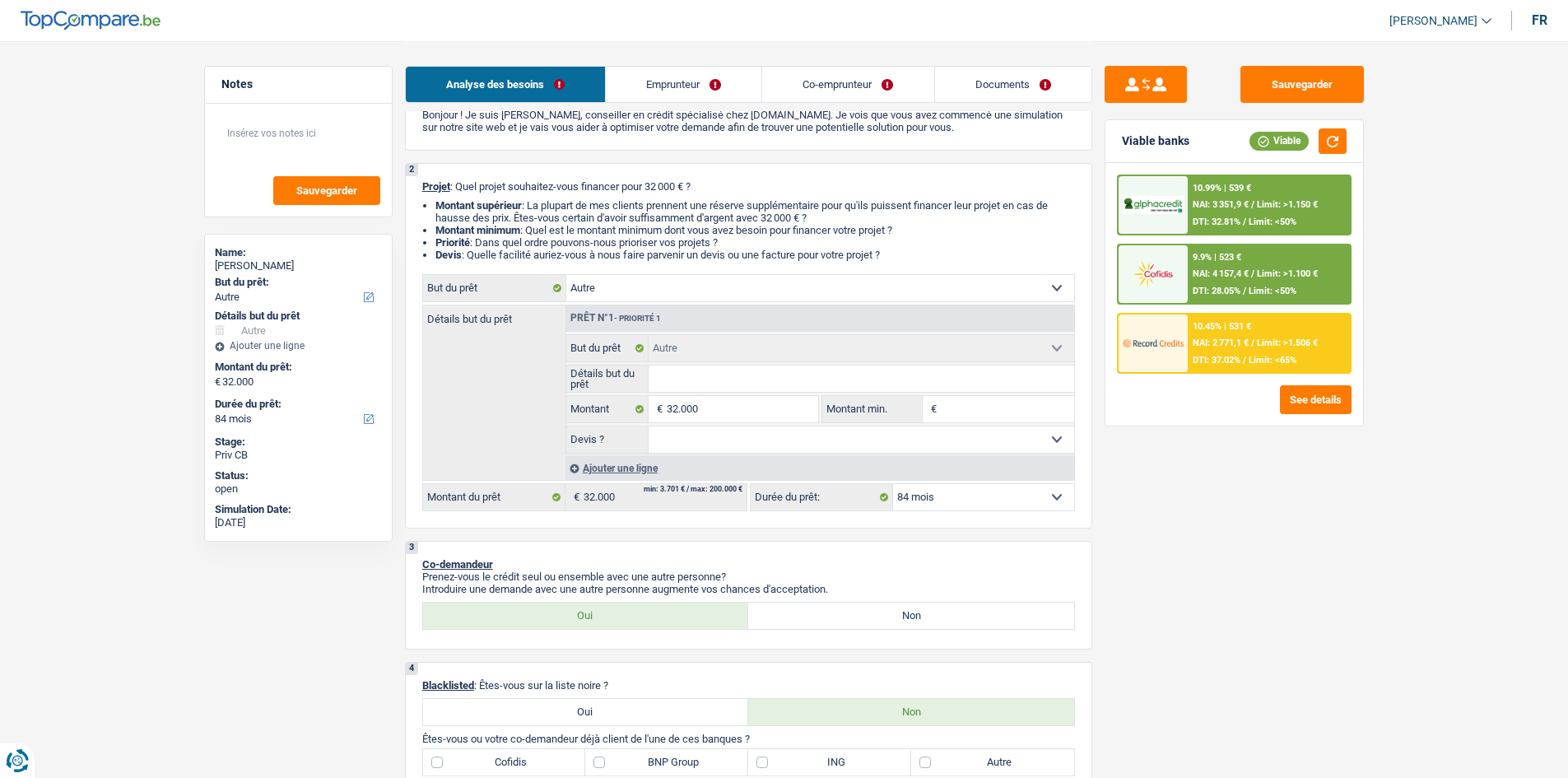
click at [952, 496] on select "12 mois 18 mois 24 mois 30 mois 36 mois 42 mois 48 mois 60 mois 72 mois 84 mois…" at bounding box center [983, 497] width 181 height 27
click at [938, 498] on select "12 mois 18 mois 24 mois 30 mois 36 mois 42 mois 48 mois 60 mois 72 mois 84 mois…" at bounding box center [983, 497] width 181 height 27
drag, startPoint x: 848, startPoint y: 531, endPoint x: 837, endPoint y: 528, distance: 11.4
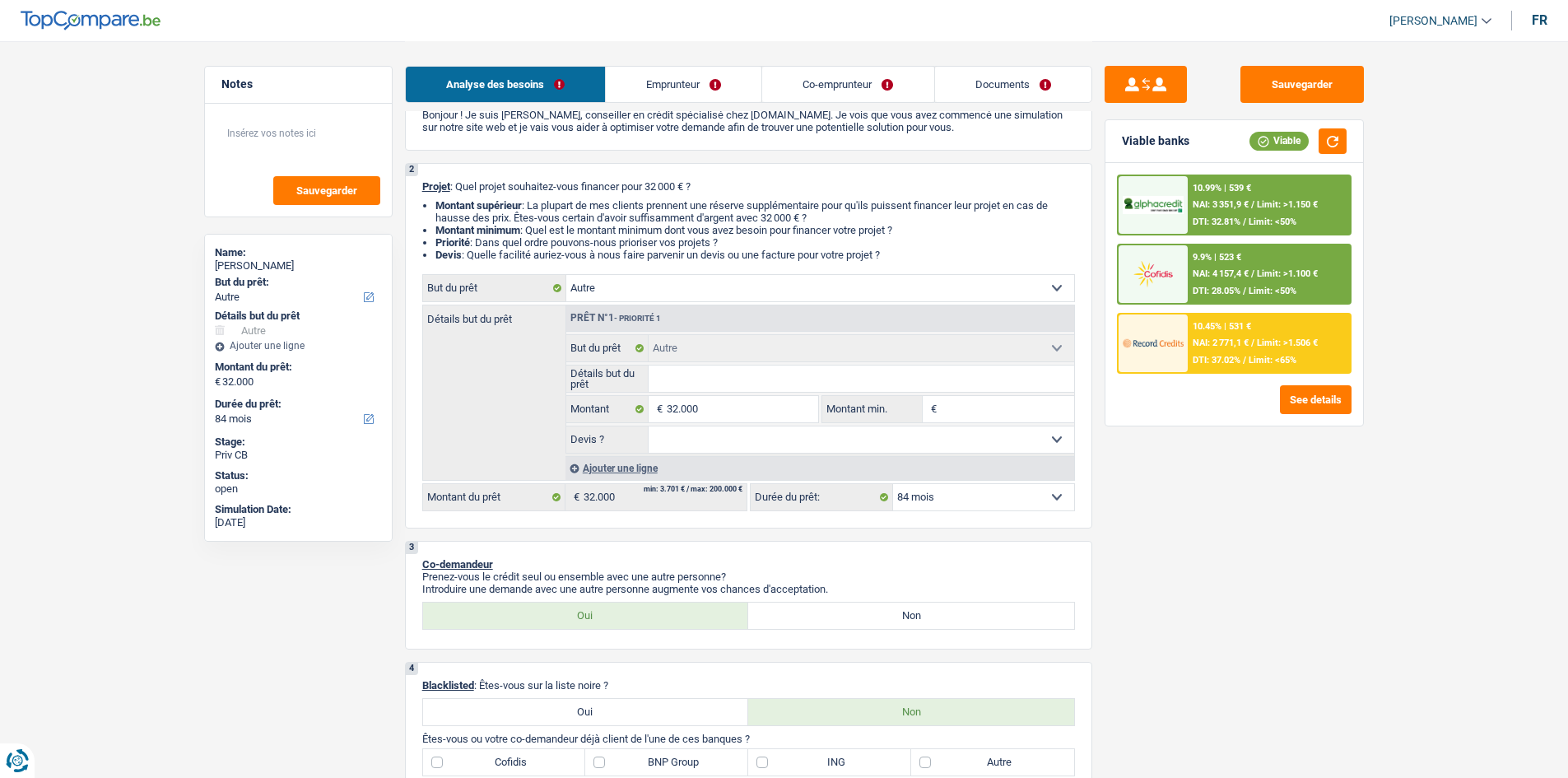
click at [650, 438] on select "Oui Non Non répondu Sélectionner une option" at bounding box center [861, 439] width 425 height 27
select select "yes"
click at [648, 426] on select "Oui Non Non répondu Sélectionner une option" at bounding box center [861, 439] width 425 height 27
select select "yes"
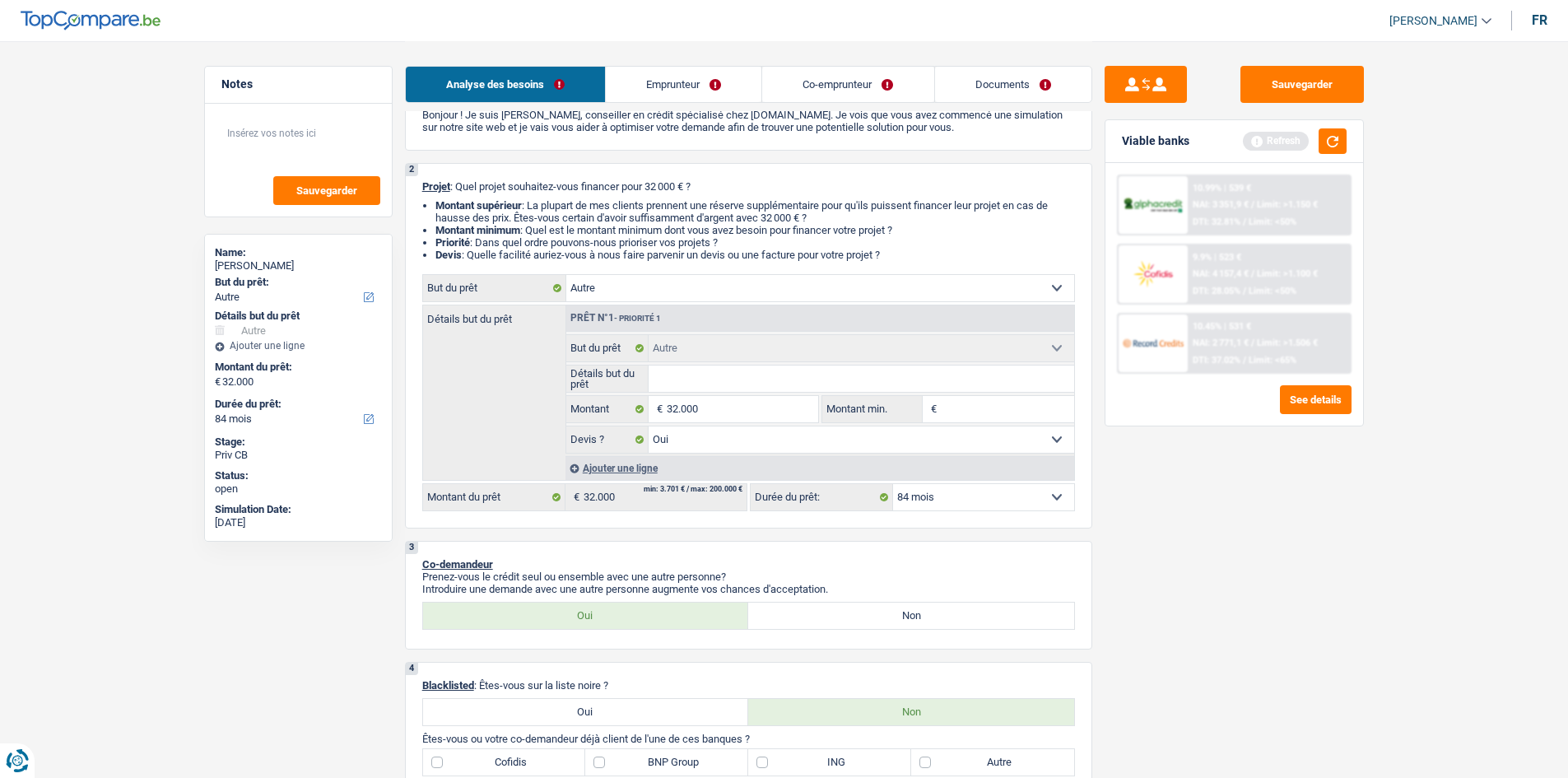
click at [608, 463] on div "Ajouter une ligne" at bounding box center [820, 468] width 508 height 24
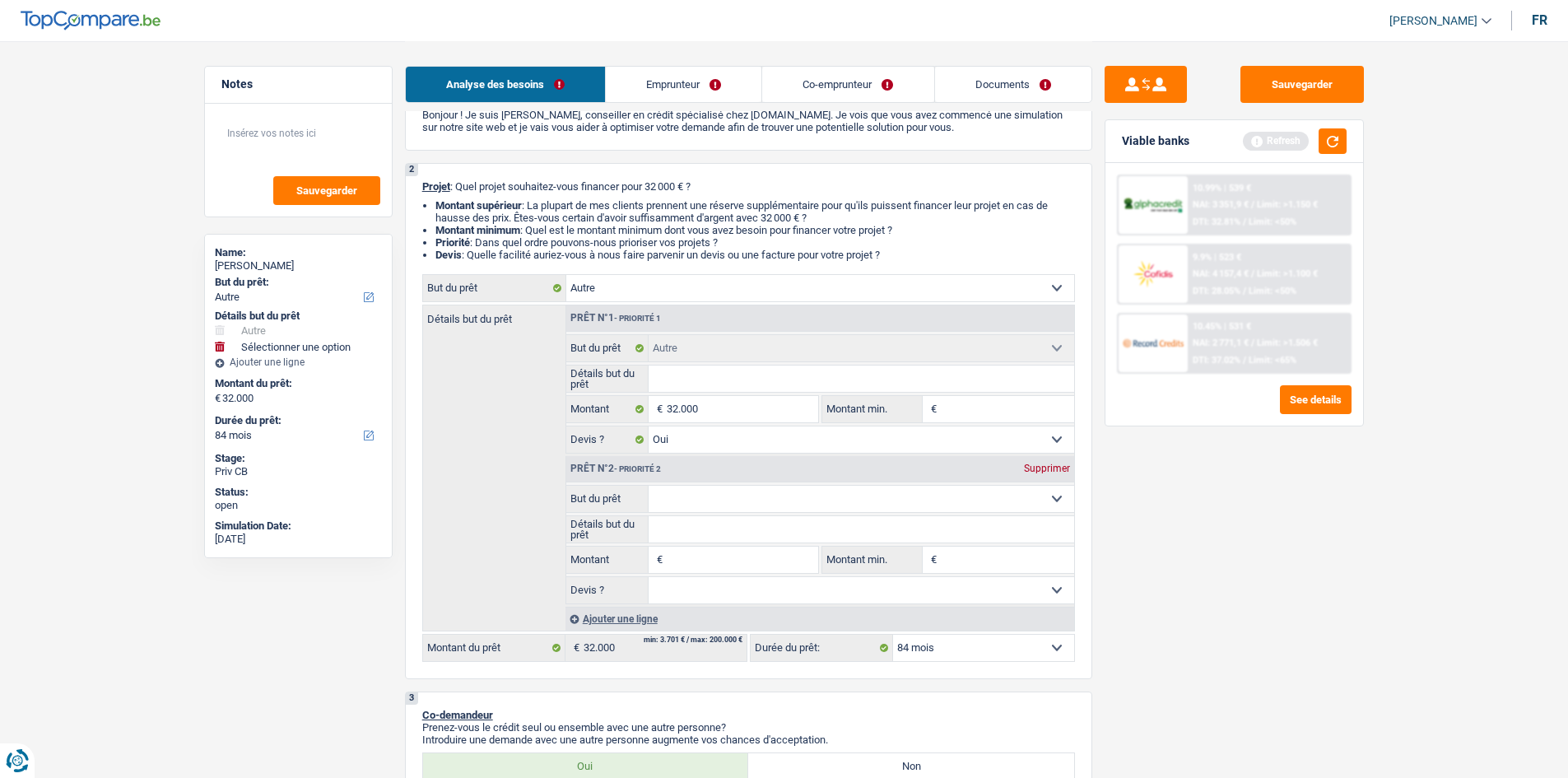
click at [1031, 463] on div "Supprimer" at bounding box center [1046, 468] width 54 height 10
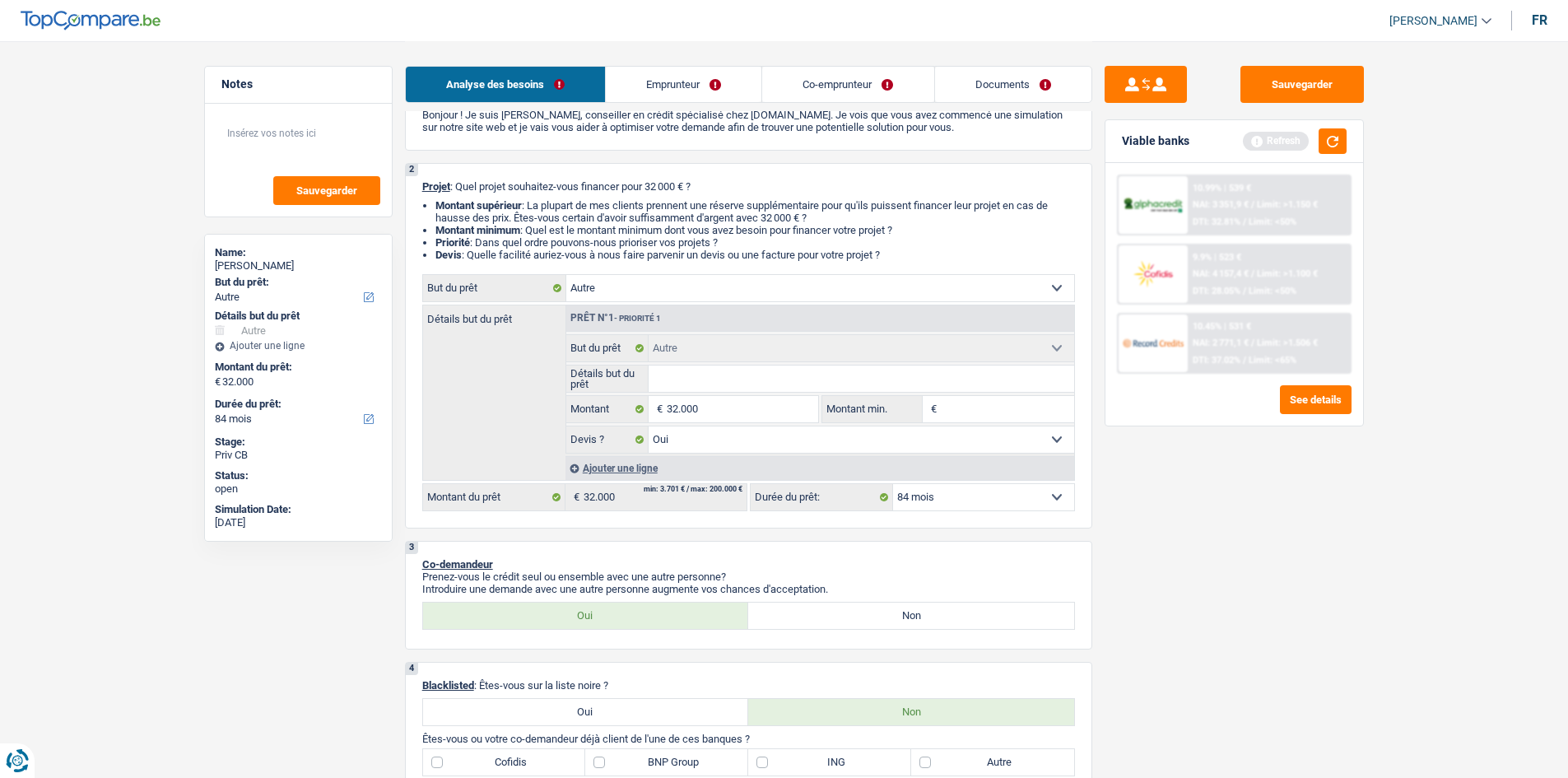
drag, startPoint x: 770, startPoint y: 289, endPoint x: 762, endPoint y: 298, distance: 12.0
click at [770, 289] on select "Confort maison: meubles, textile, peinture, électroménager, outillage non-profe…" at bounding box center [820, 288] width 508 height 27
click at [1286, 85] on button "Sauvegarder" at bounding box center [1302, 84] width 123 height 37
